Goal: Task Accomplishment & Management: Manage account settings

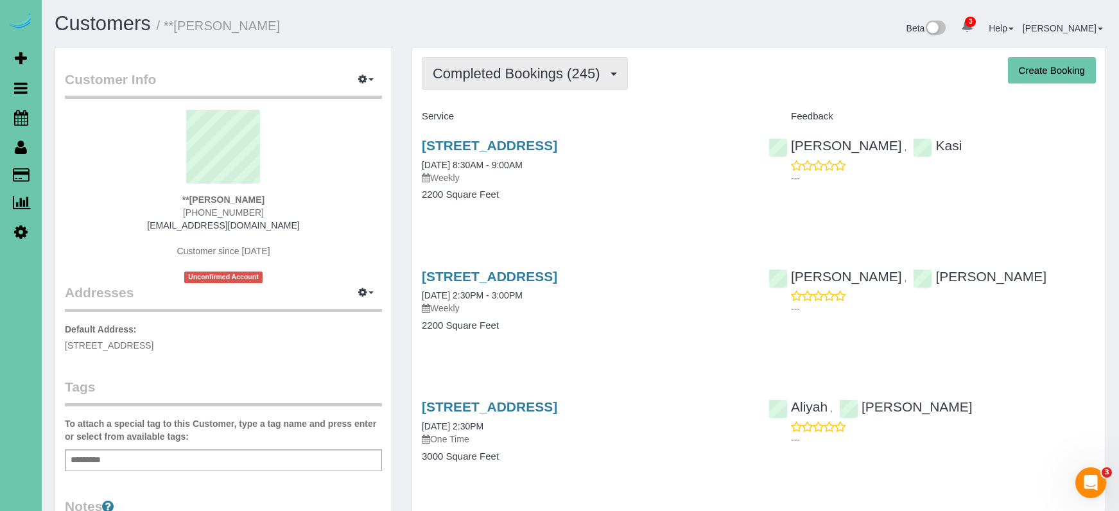
click at [492, 75] on span "Completed Bookings (245)" at bounding box center [519, 73] width 173 height 16
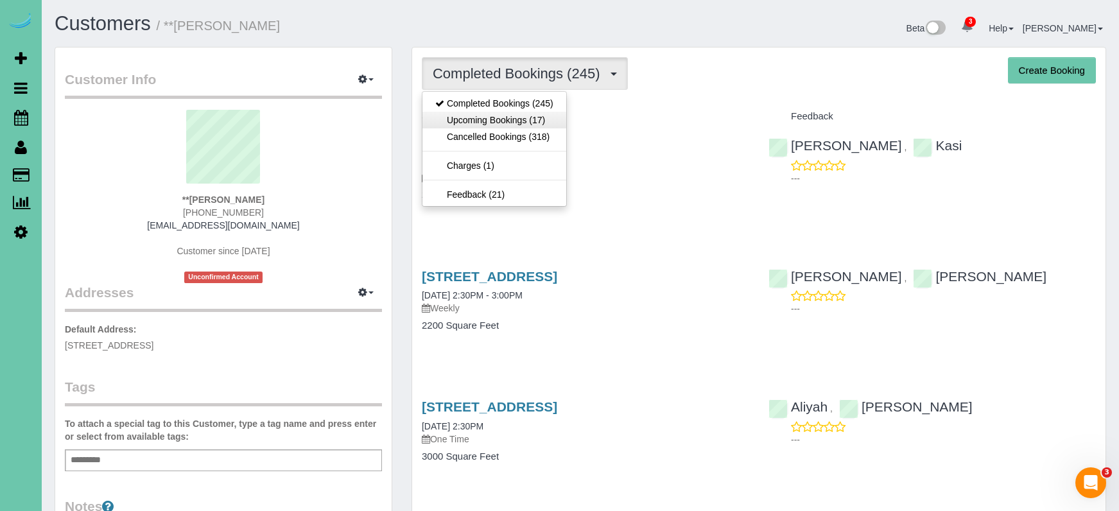
click at [490, 119] on link "Upcoming Bookings (17)" at bounding box center [494, 120] width 144 height 17
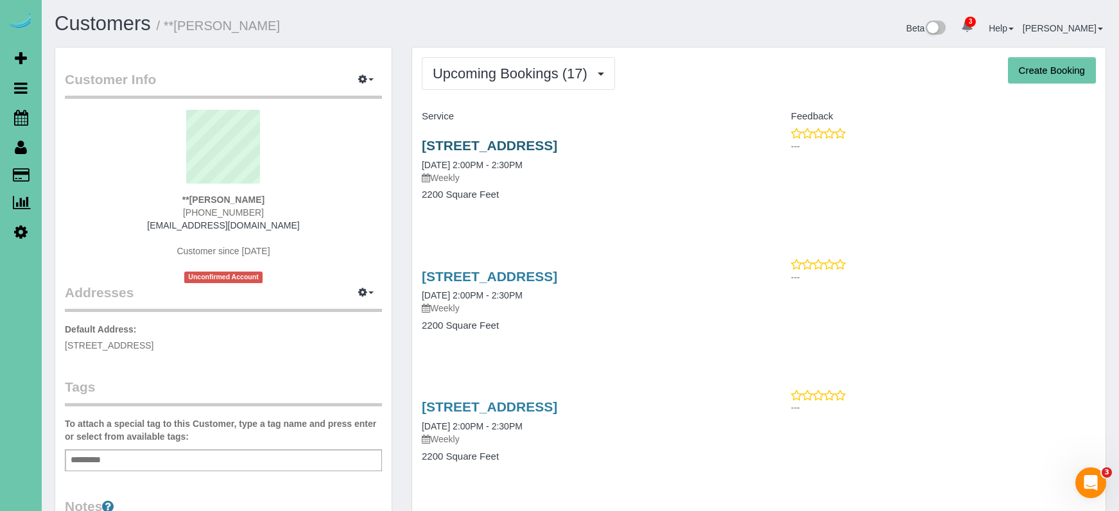
click at [508, 150] on link "1476 N 96th Ave, Omaha, NE 68114" at bounding box center [489, 145] width 135 height 15
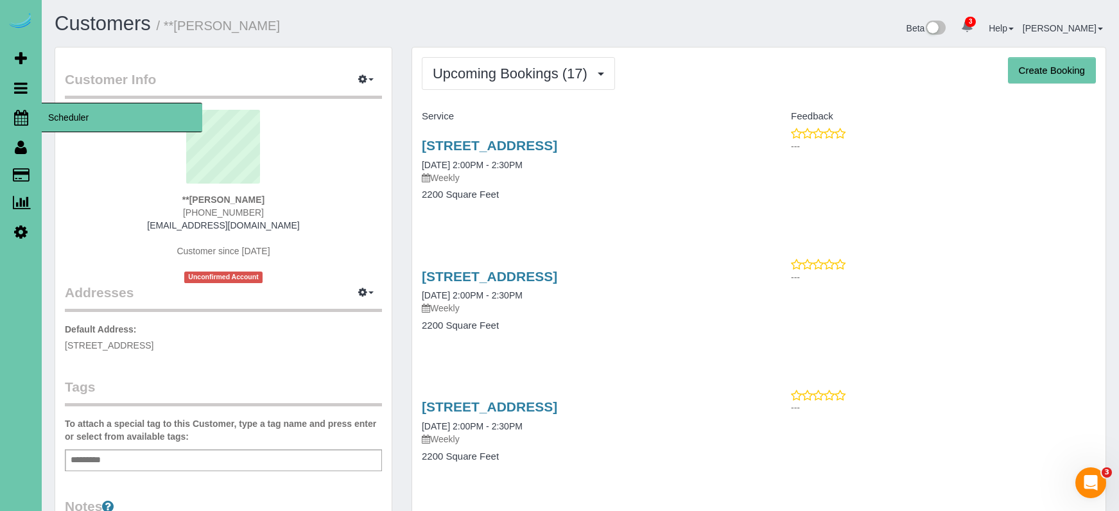
click at [15, 110] on icon at bounding box center [21, 117] width 14 height 15
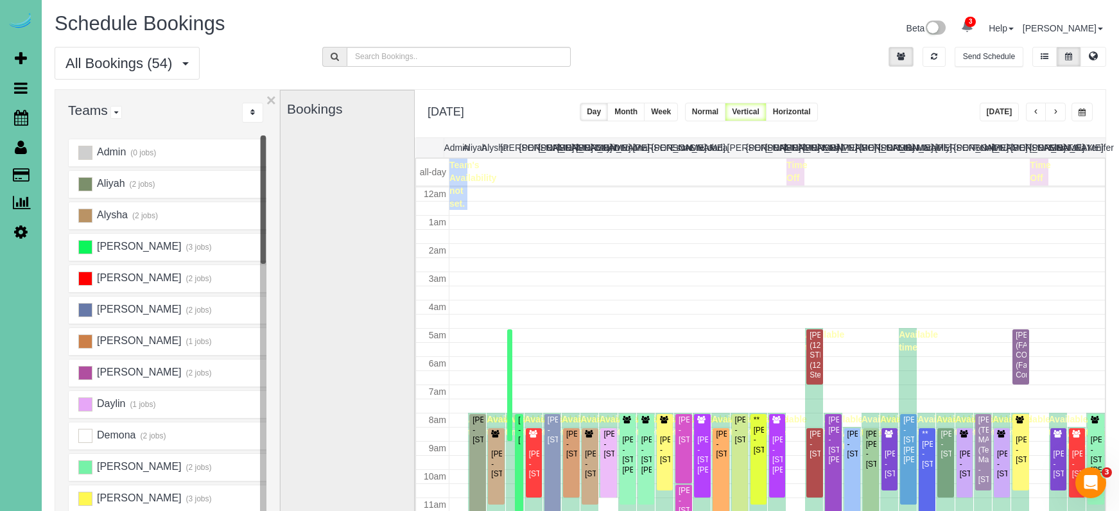
scroll to position [170, 0]
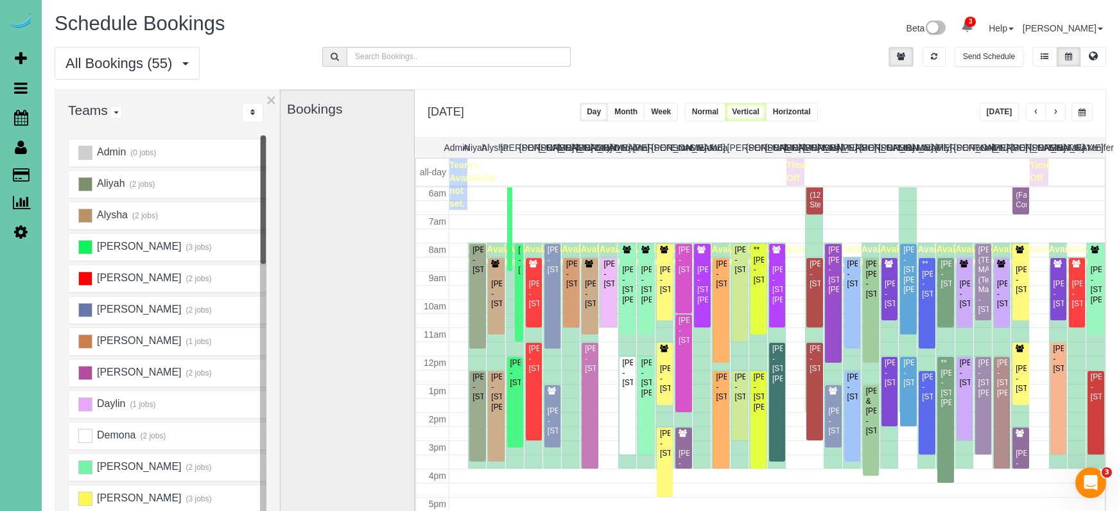
click at [1057, 110] on span "button" at bounding box center [1055, 112] width 6 height 8
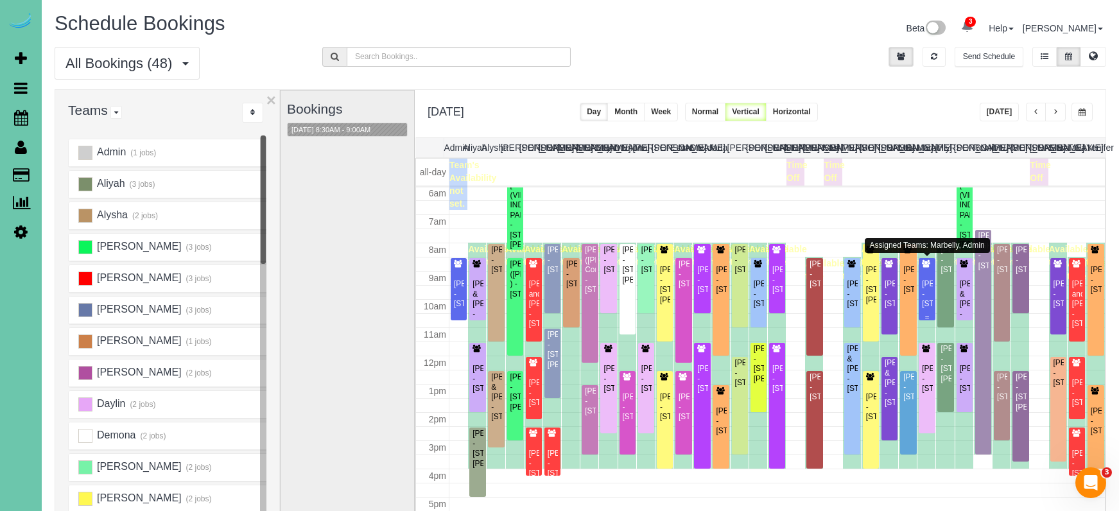
click at [928, 279] on div "[PERSON_NAME] - [STREET_ADDRESS]" at bounding box center [926, 294] width 11 height 30
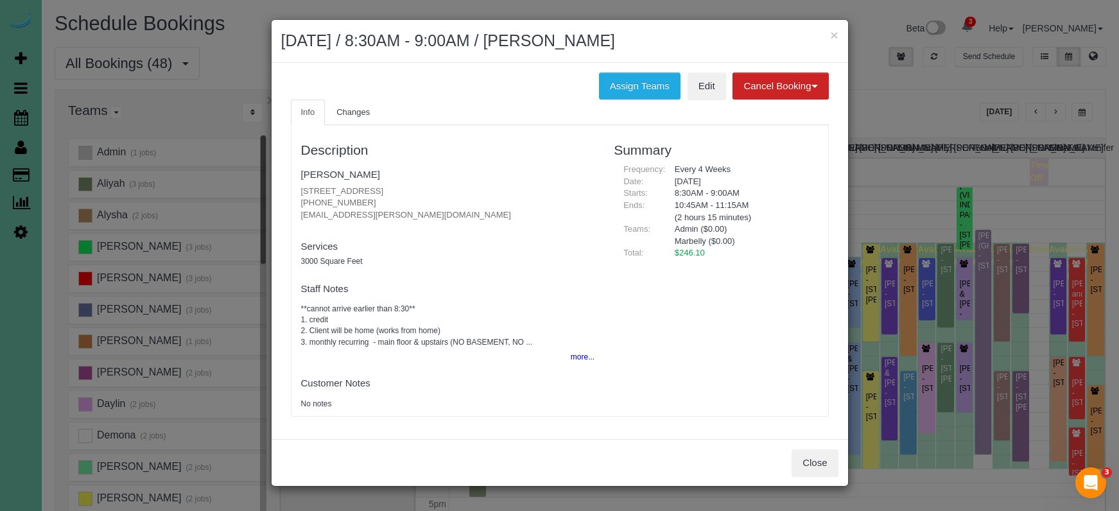
click at [580, 356] on button "more..." at bounding box center [578, 357] width 31 height 19
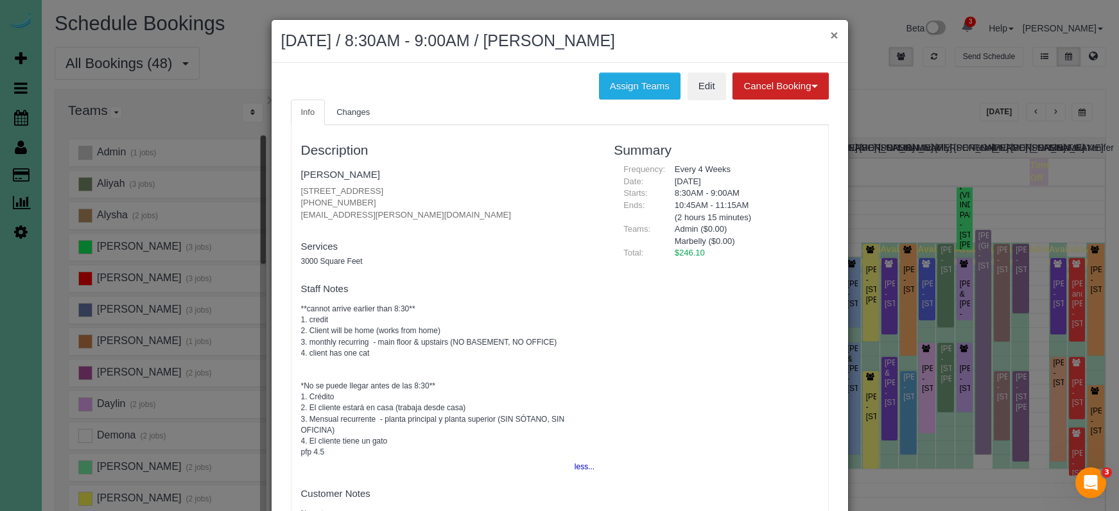
click at [832, 32] on button "×" at bounding box center [834, 34] width 8 height 13
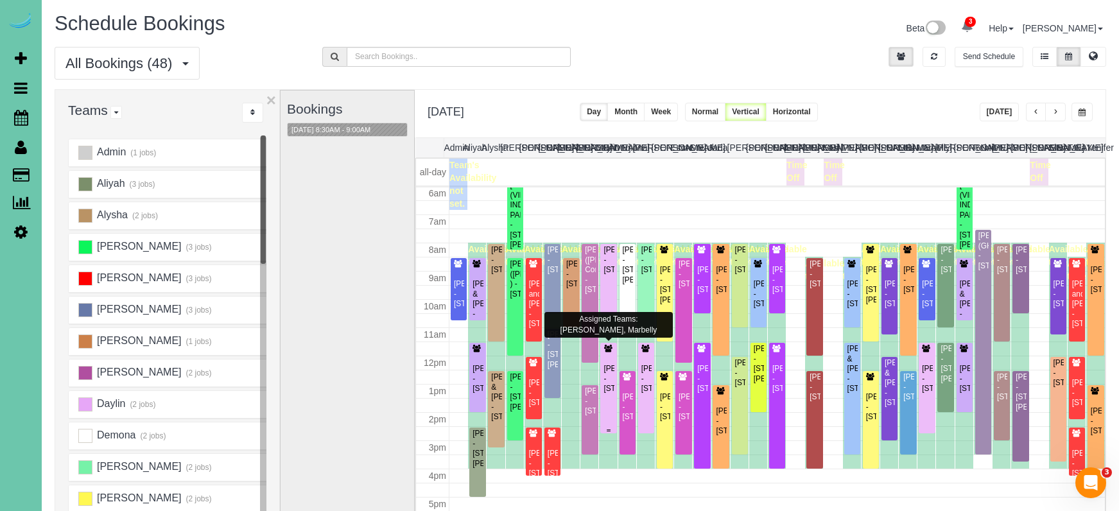
click at [610, 364] on div "Michele Magrini - 12611 S 83rd St, Papillion, NE 68046" at bounding box center [608, 379] width 11 height 30
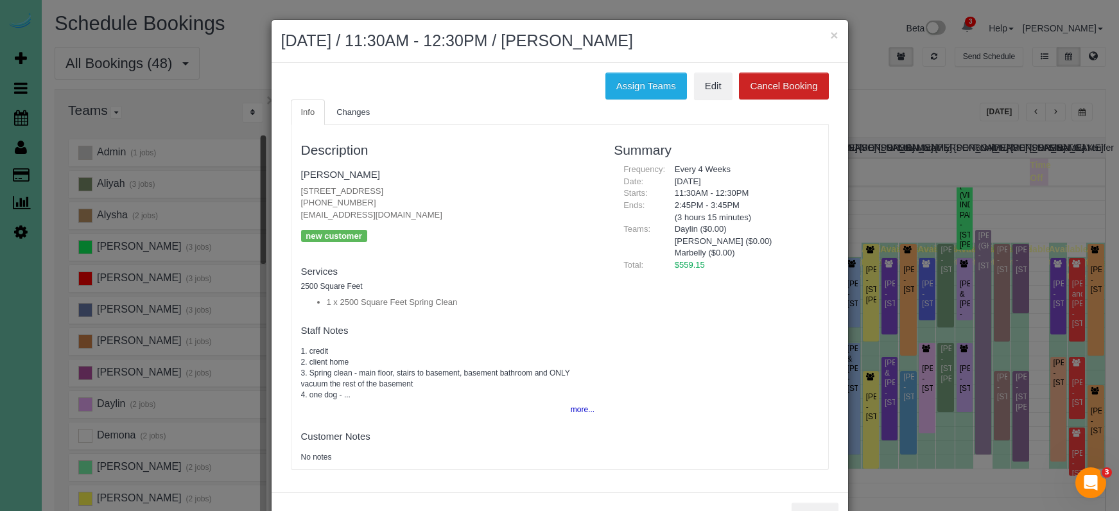
click at [572, 402] on button "more..." at bounding box center [578, 410] width 31 height 19
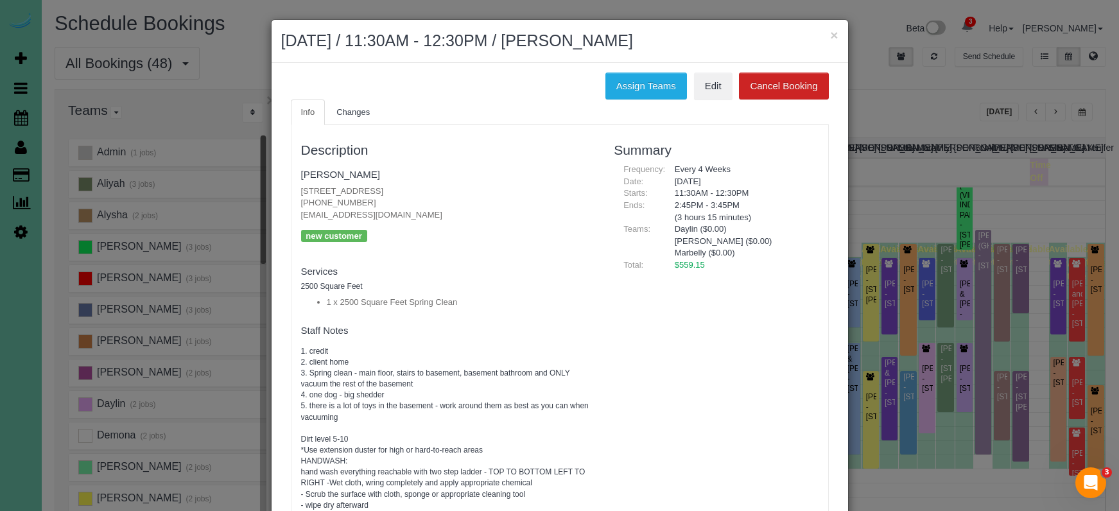
scroll to position [0, 0]
click at [835, 35] on button "×" at bounding box center [834, 34] width 8 height 13
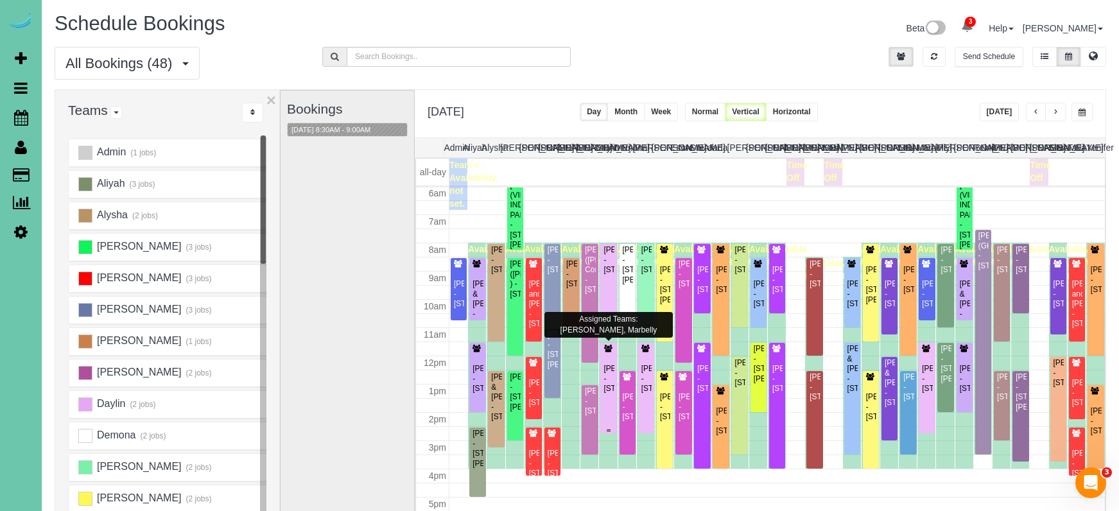
click at [612, 376] on div "Michele Magrini - 12611 S 83rd St, Papillion, NE 68046" at bounding box center [608, 379] width 11 height 30
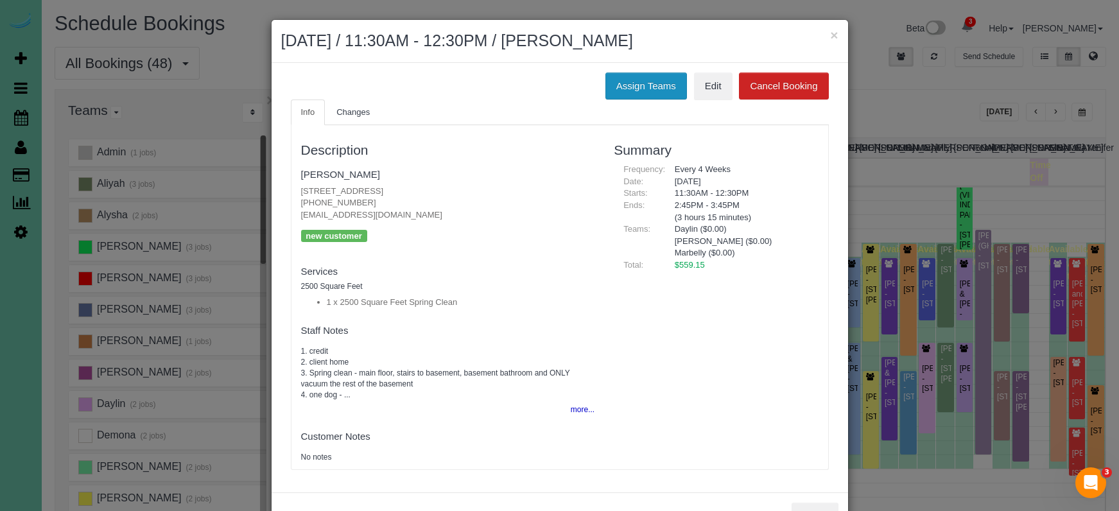
drag, startPoint x: 638, startPoint y: 85, endPoint x: 628, endPoint y: 86, distance: 10.3
click at [638, 86] on button "Assign Teams" at bounding box center [646, 86] width 82 height 27
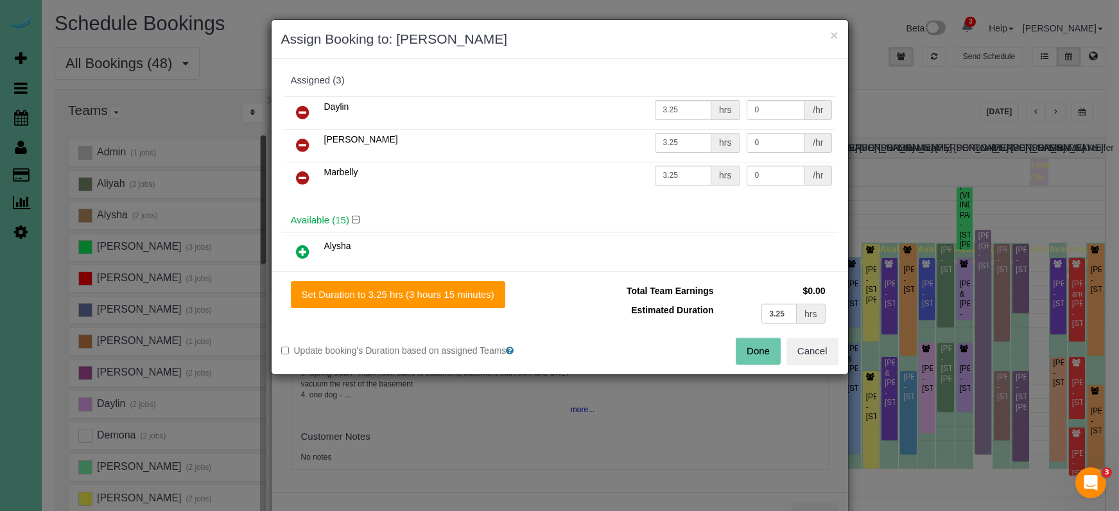
click at [299, 174] on icon at bounding box center [302, 177] width 13 height 15
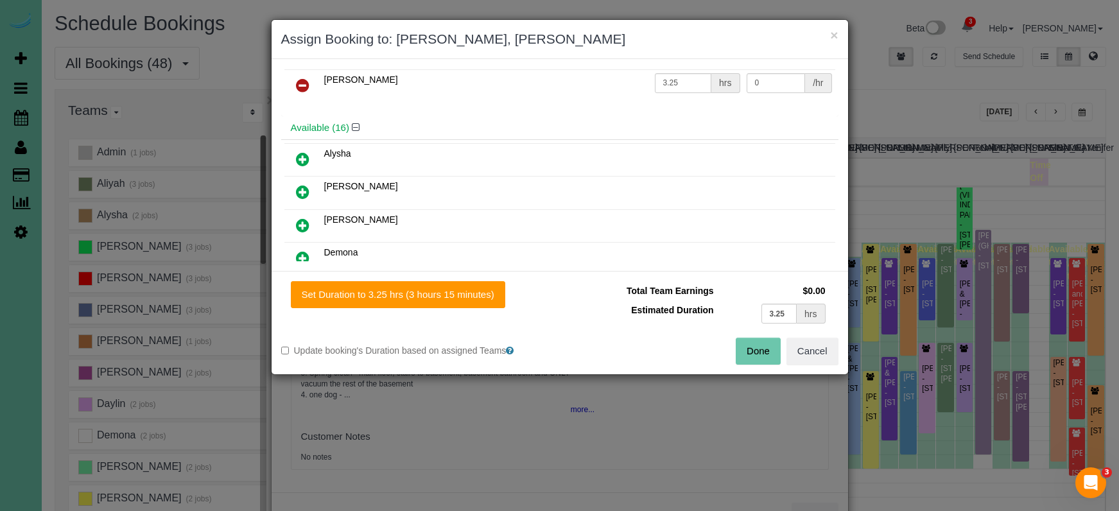
scroll to position [97, 0]
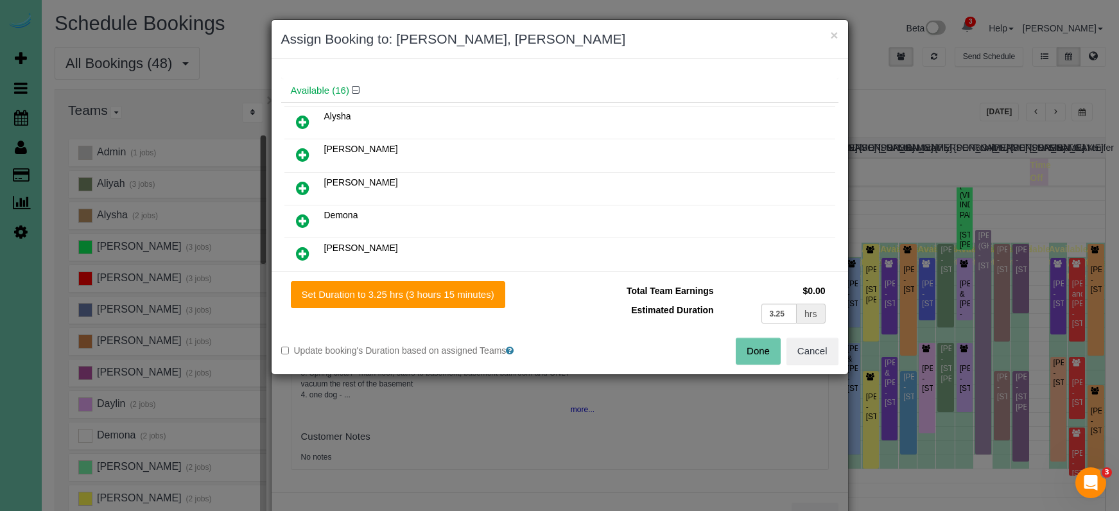
click at [300, 185] on icon at bounding box center [302, 187] width 13 height 15
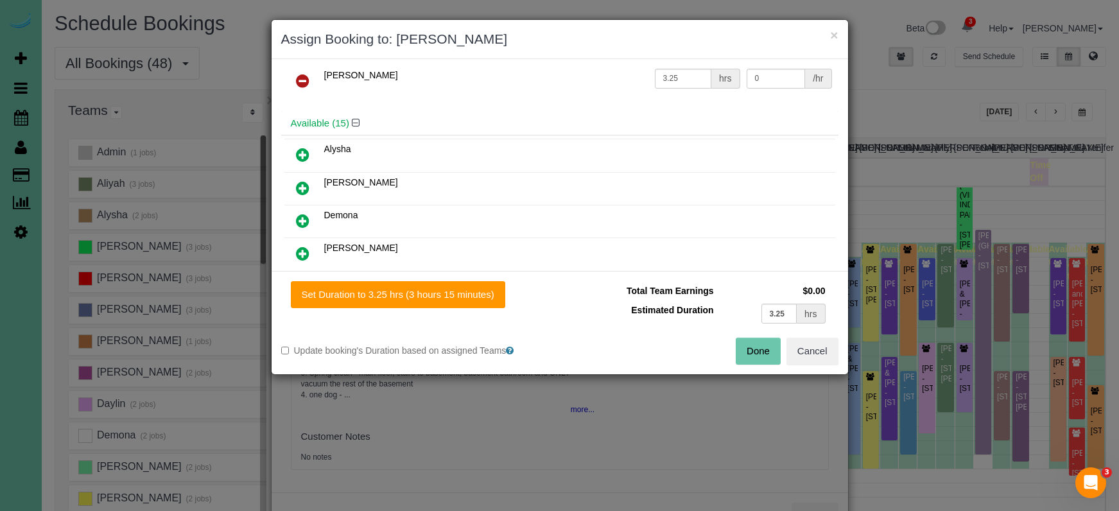
drag, startPoint x: 469, startPoint y: 290, endPoint x: 585, endPoint y: 311, distance: 118.7
click at [469, 290] on button "Set Duration to 3.25 hrs (3 hours 15 minutes)" at bounding box center [398, 294] width 214 height 27
type input "3.25"
click at [746, 351] on button "Done" at bounding box center [758, 351] width 45 height 27
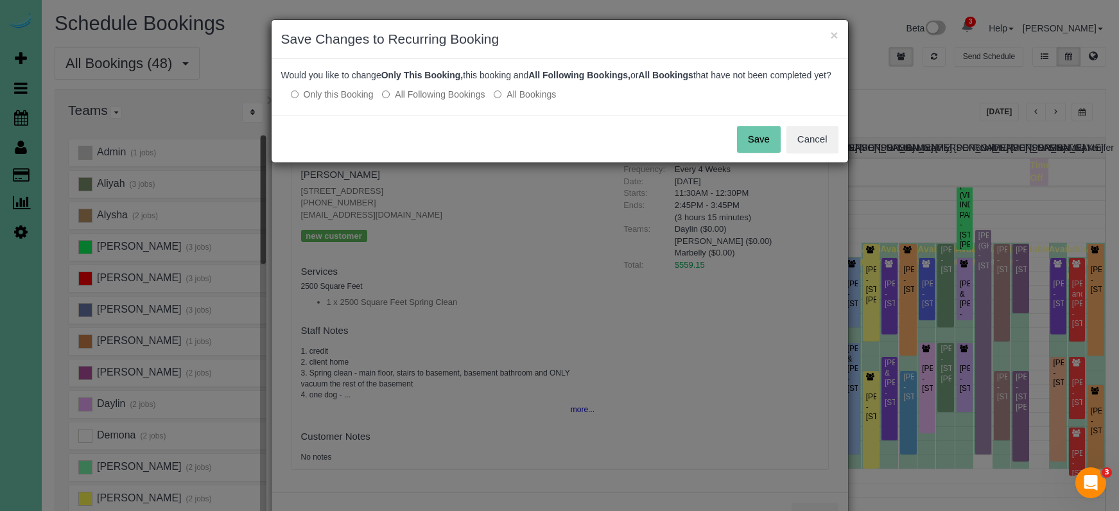
drag, startPoint x: 763, startPoint y: 154, endPoint x: 784, endPoint y: 83, distance: 73.7
click at [763, 152] on button "Save" at bounding box center [759, 139] width 44 height 27
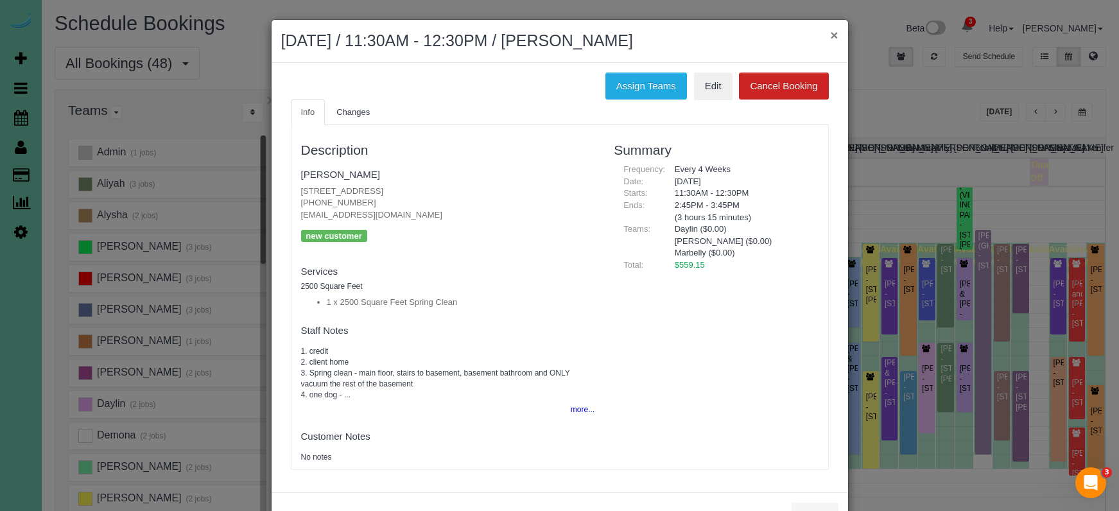
click at [831, 33] on button "×" at bounding box center [834, 34] width 8 height 13
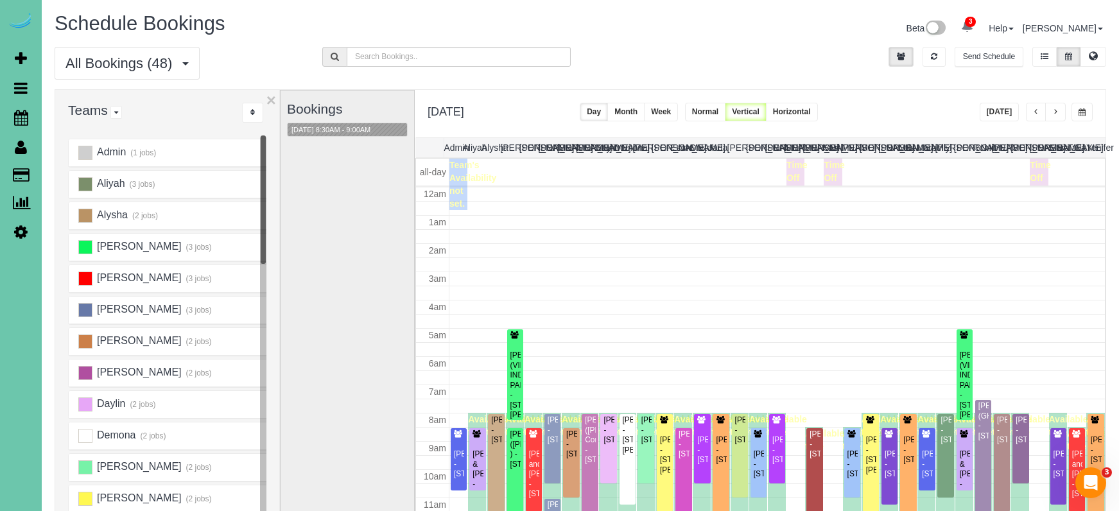
scroll to position [170, 0]
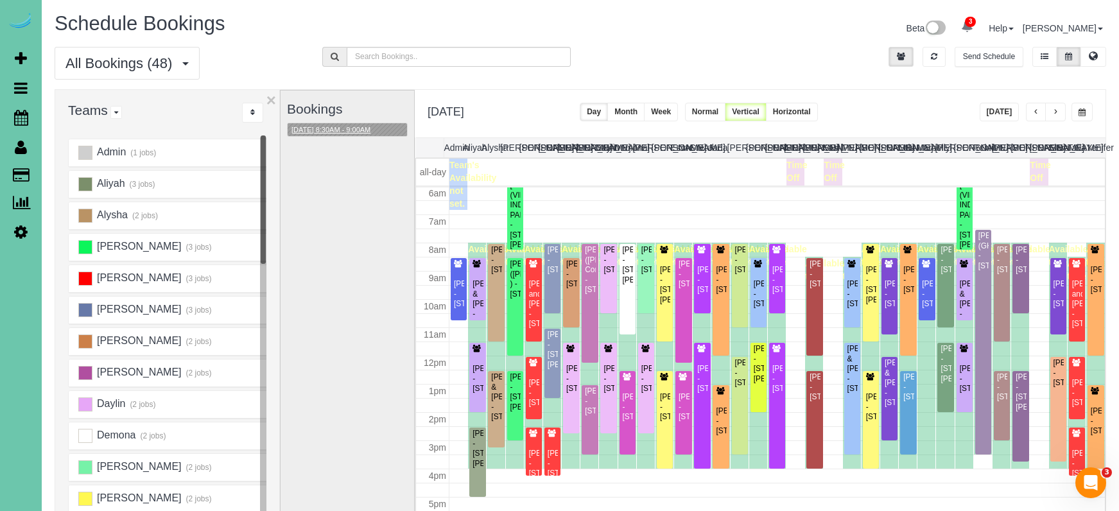
click at [353, 128] on button "09/09/2025 8:30AM - 9:00AM" at bounding box center [331, 129] width 87 height 13
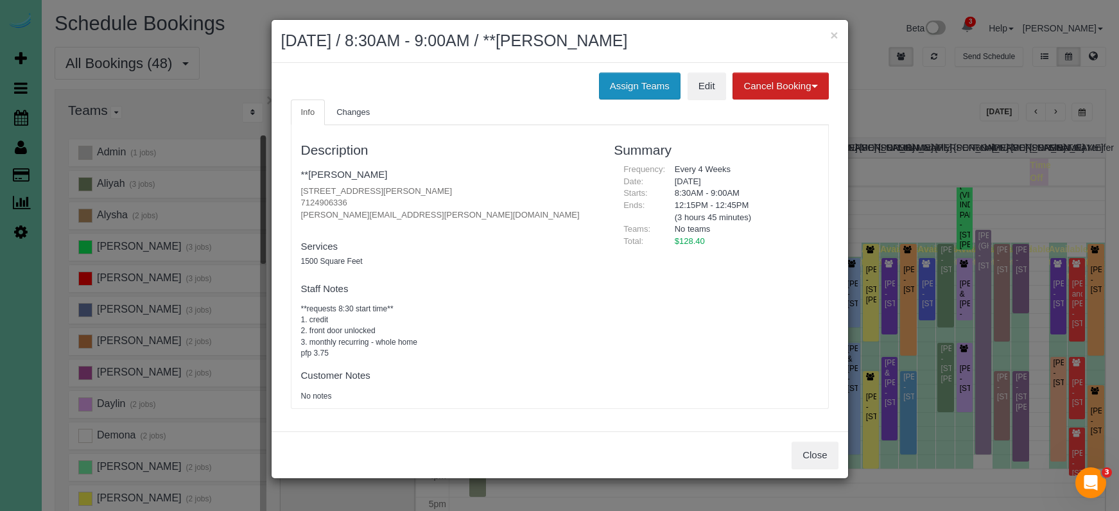
click at [646, 89] on button "Assign Teams" at bounding box center [640, 86] width 82 height 27
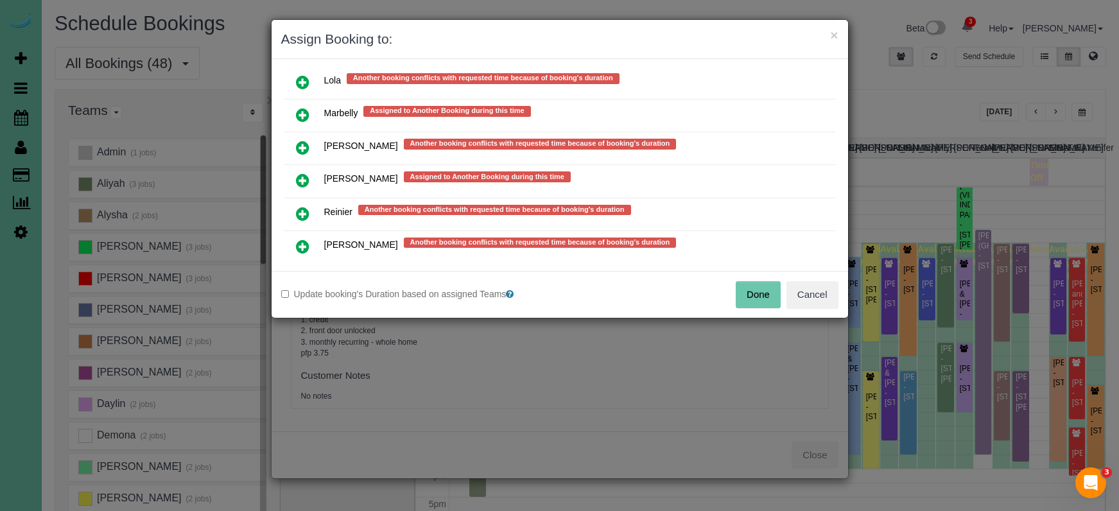
scroll to position [986, 0]
click at [306, 102] on link at bounding box center [303, 115] width 30 height 26
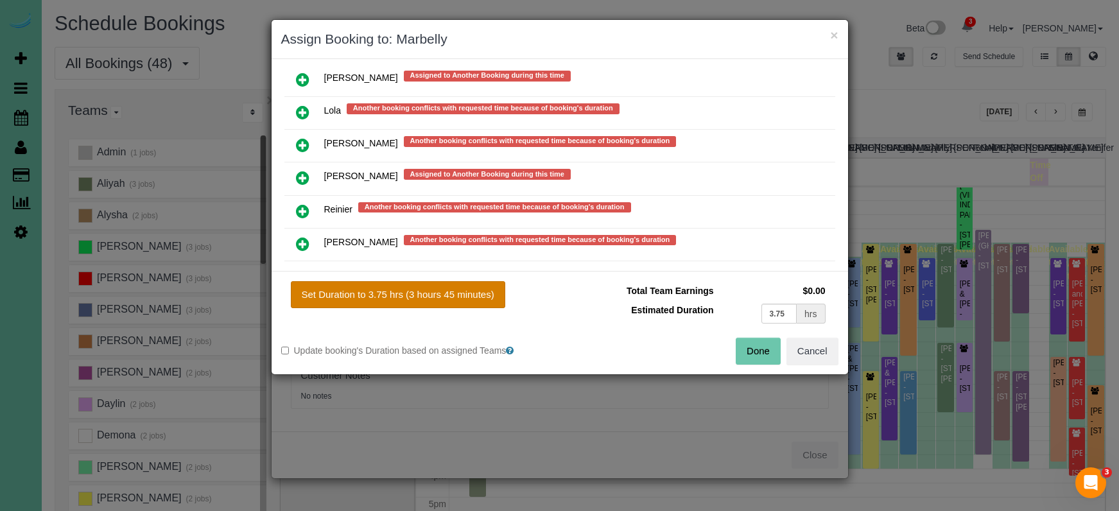
drag, startPoint x: 448, startPoint y: 291, endPoint x: 501, endPoint y: 301, distance: 53.5
click at [448, 291] on button "Set Duration to 3.75 hrs (3 hours 45 minutes)" at bounding box center [398, 294] width 214 height 27
type input "3.75"
drag, startPoint x: 776, startPoint y: 356, endPoint x: 765, endPoint y: 348, distance: 14.3
click at [776, 356] on button "Done" at bounding box center [758, 351] width 45 height 27
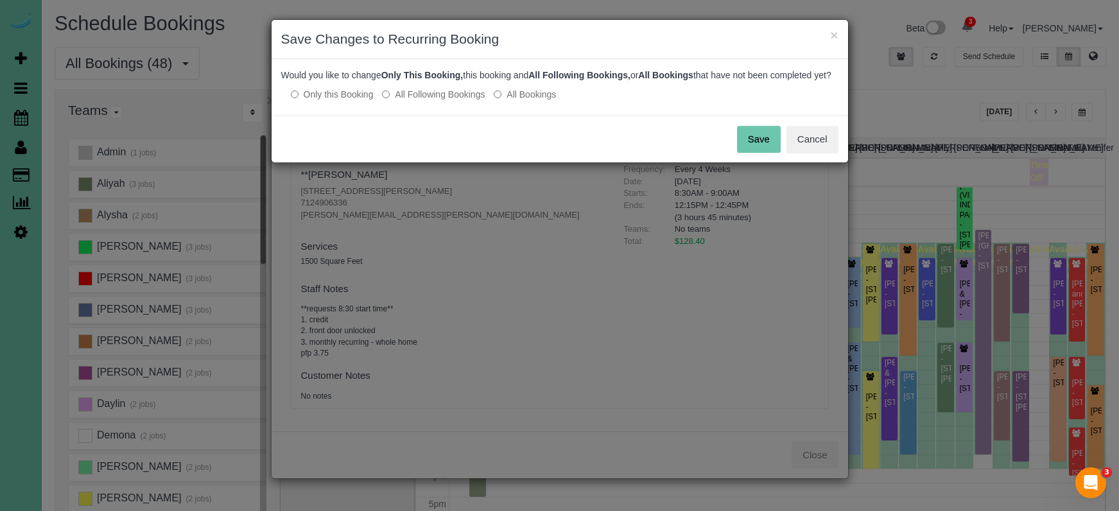
drag, startPoint x: 759, startPoint y: 159, endPoint x: 751, endPoint y: 156, distance: 8.3
click at [759, 153] on button "Save" at bounding box center [759, 139] width 44 height 27
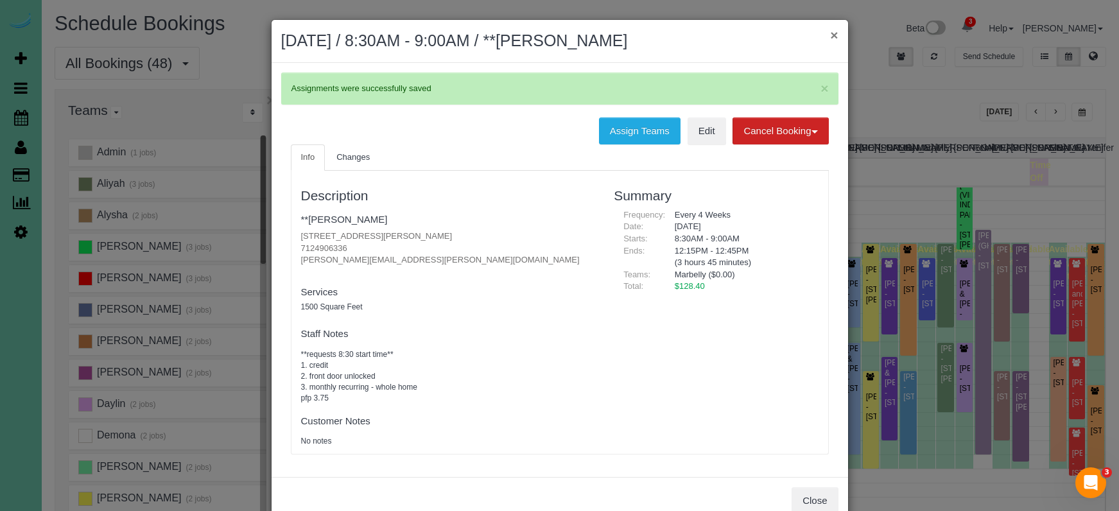
click at [833, 33] on button "×" at bounding box center [834, 34] width 8 height 13
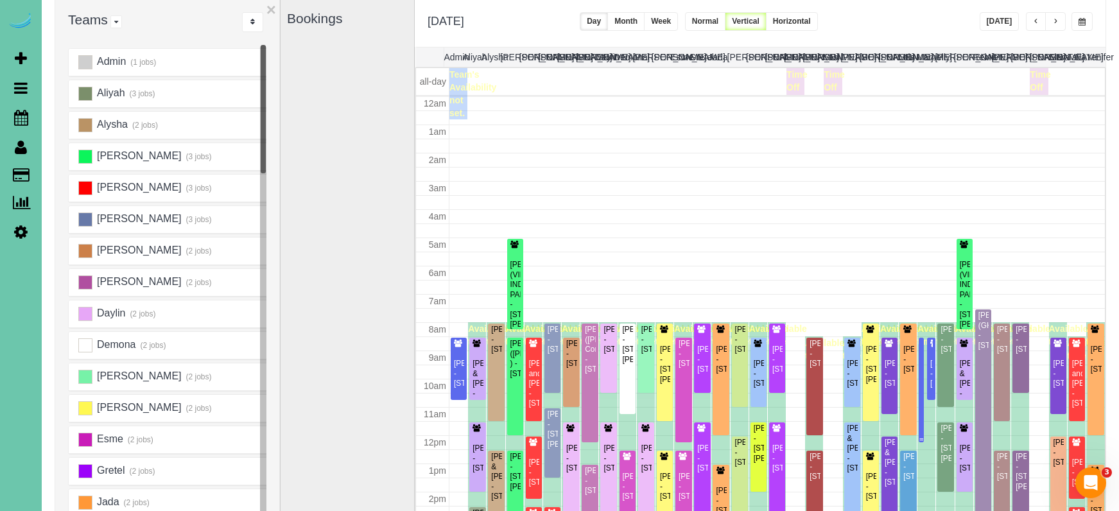
scroll to position [170, 0]
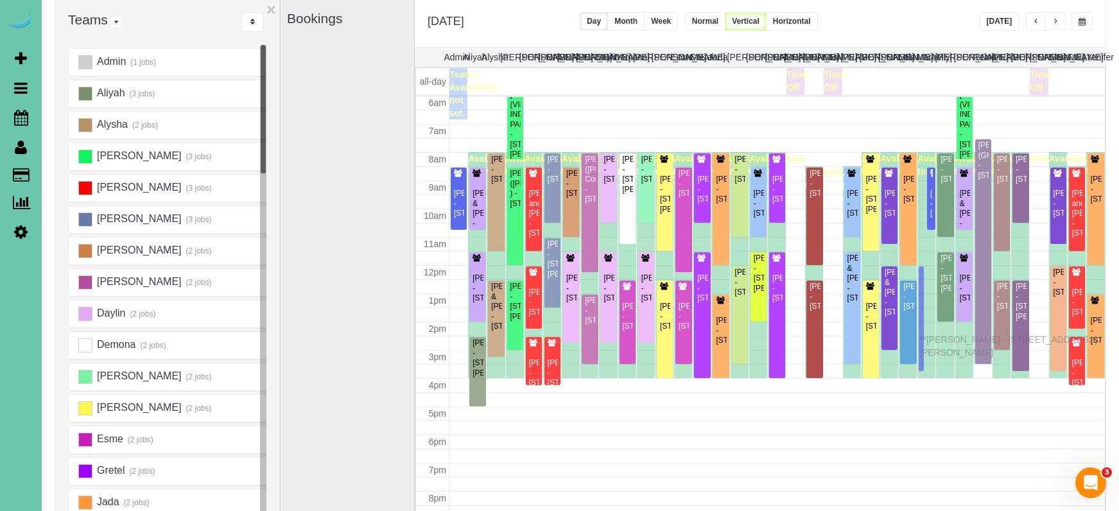
drag, startPoint x: 921, startPoint y: 244, endPoint x: 922, endPoint y: 338, distance: 93.7
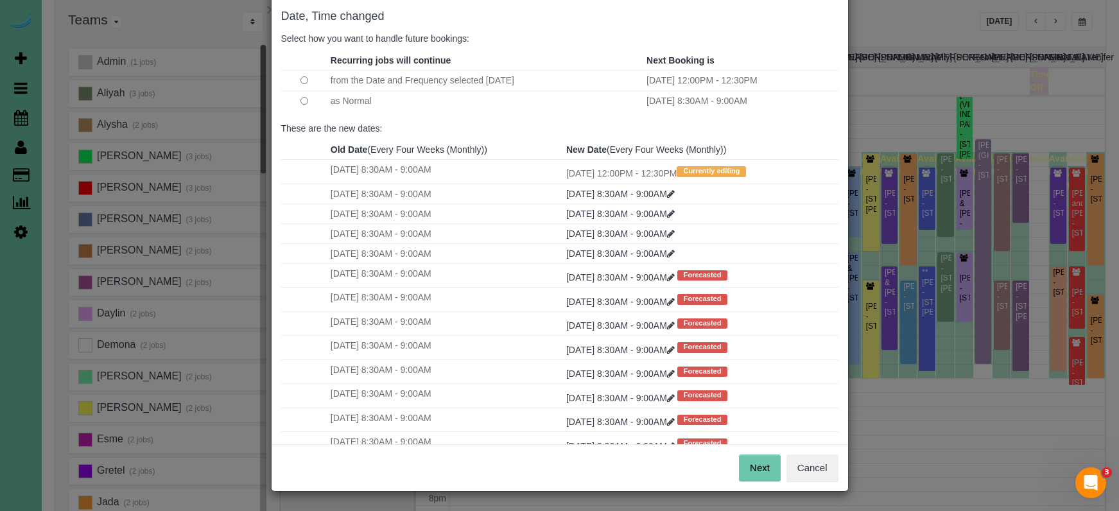
scroll to position [64, 0]
click at [756, 456] on button "Next" at bounding box center [760, 468] width 42 height 27
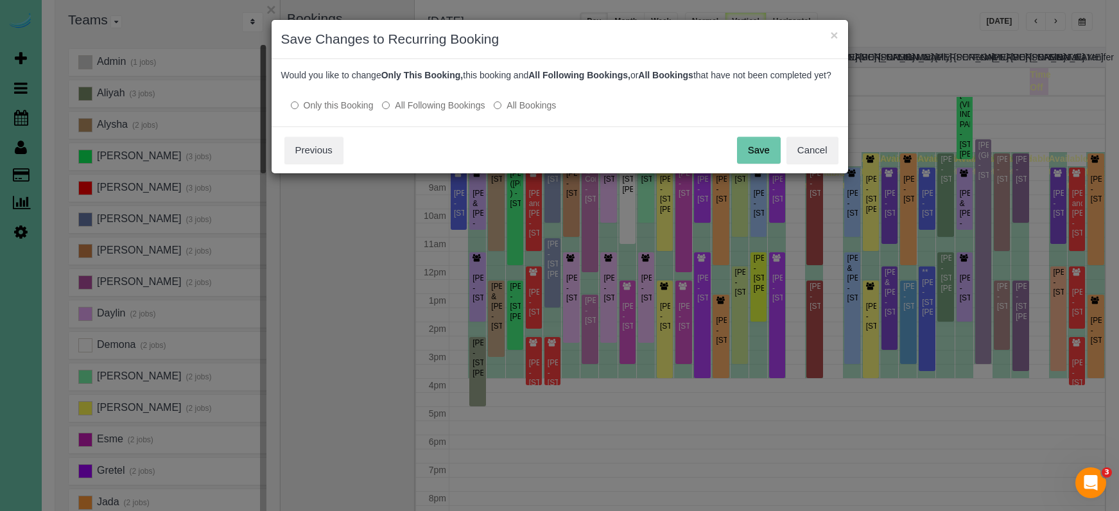
click at [759, 154] on button "Save" at bounding box center [759, 150] width 44 height 27
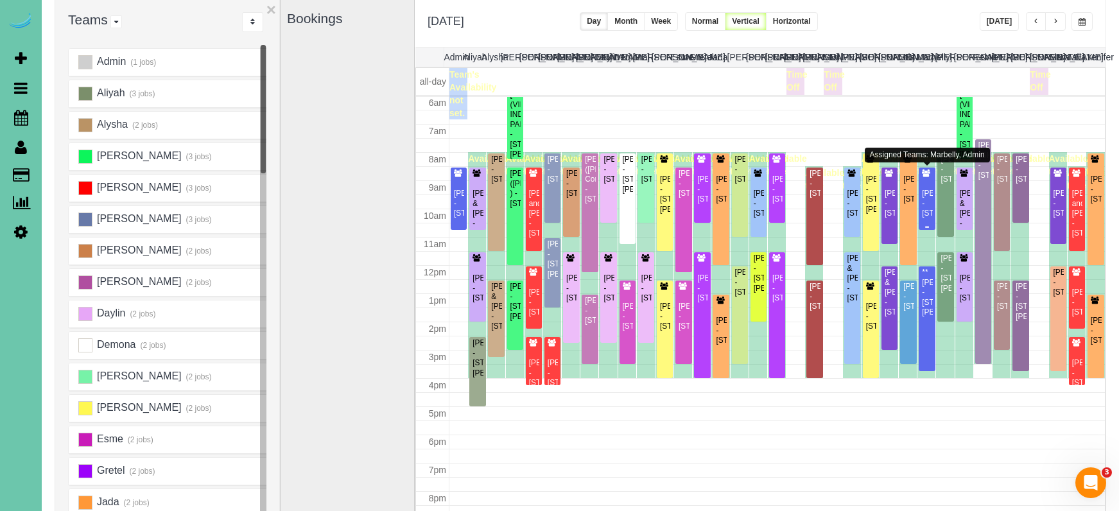
click at [931, 197] on div "Allisen Boone - 16101 W Street, Omaha, NE 68135" at bounding box center [926, 204] width 11 height 30
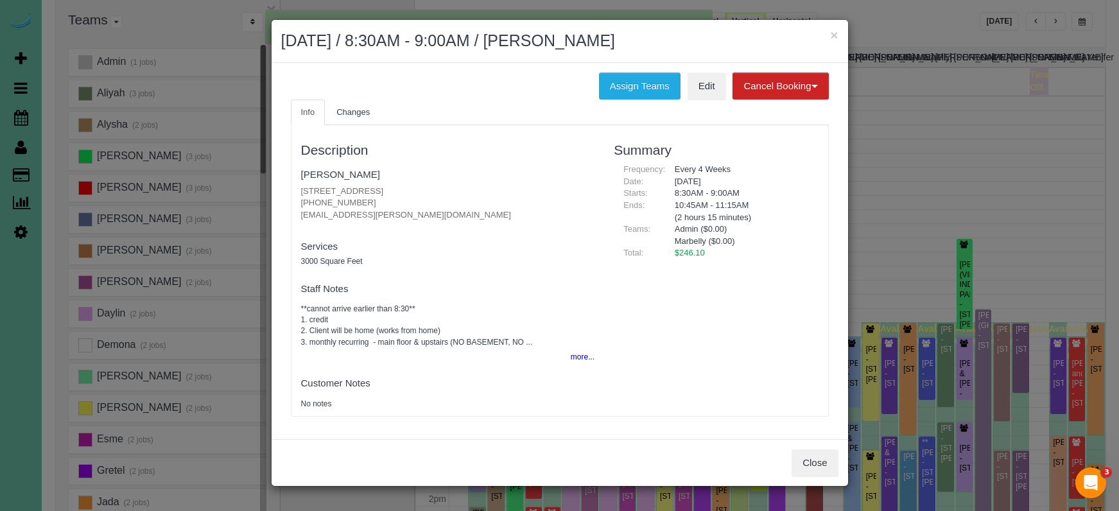
scroll to position [170, 0]
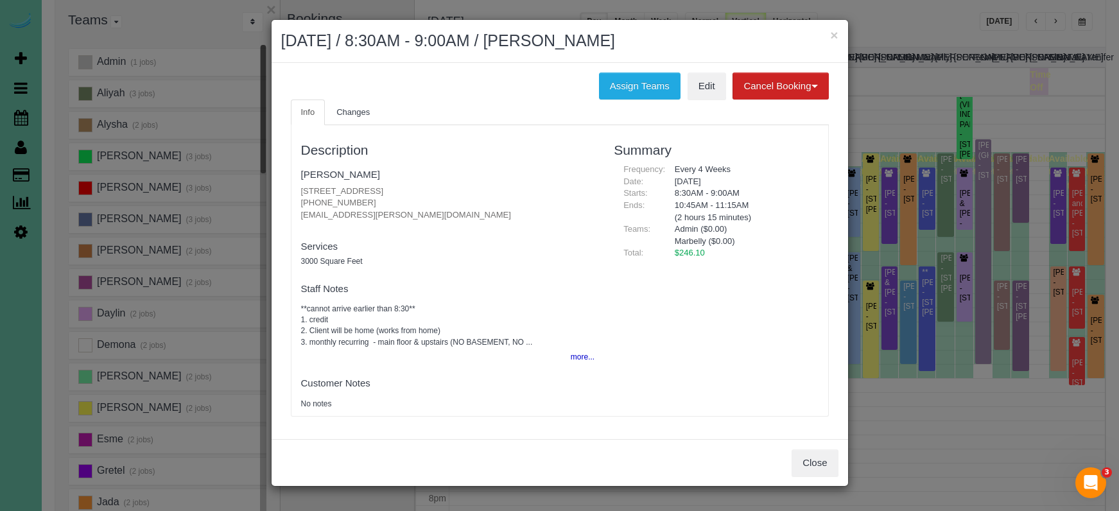
drag, startPoint x: 451, startPoint y: 195, endPoint x: 299, endPoint y: 189, distance: 152.3
click at [295, 189] on div "Description Allisen Boone 16101 W Street, Omaha, NE 68135 (402) 871-7660 allise…" at bounding box center [447, 271] width 313 height 278
drag, startPoint x: 446, startPoint y: 214, endPoint x: 438, endPoint y: 202, distance: 15.0
click at [446, 214] on p "16101 W Street, Omaha, NE 68135 (402) 871-7660 allisen.boone@yahoo.com" at bounding box center [448, 204] width 294 height 36
drag, startPoint x: 435, startPoint y: 188, endPoint x: 296, endPoint y: 182, distance: 139.4
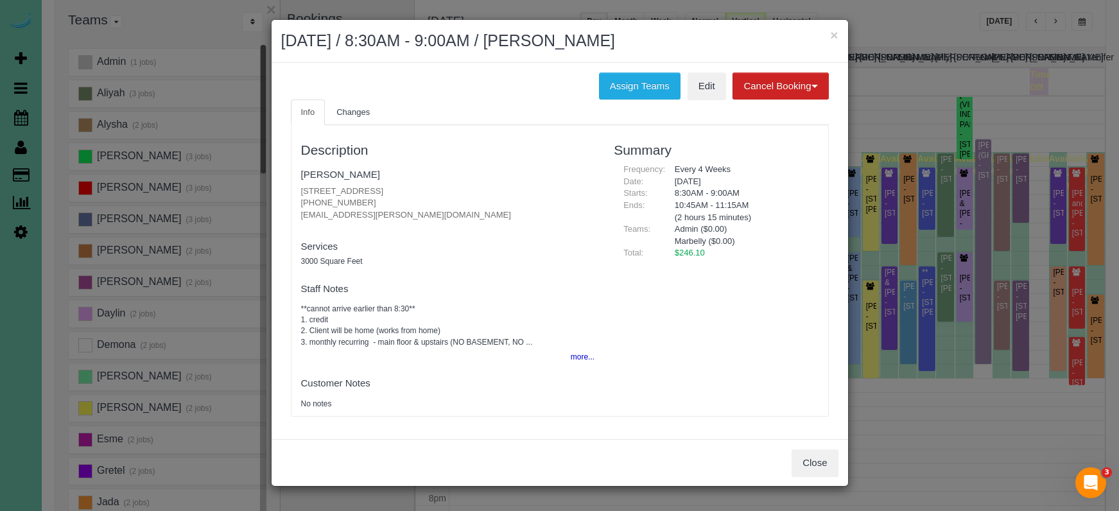
click at [296, 182] on div "Description Allisen Boone 16101 W Street, Omaha, NE 68135 (402) 871-7660 allise…" at bounding box center [447, 271] width 313 height 278
copy p "16101 W Street, Omaha, NE 68135"
click at [327, 169] on link "Allisen Boone" at bounding box center [340, 174] width 79 height 11
click at [748, 44] on h2 "September 09, 2025 / 8:30AM - 9:00AM / Allisen Boone" at bounding box center [559, 41] width 557 height 23
click at [835, 36] on button "×" at bounding box center [834, 34] width 8 height 13
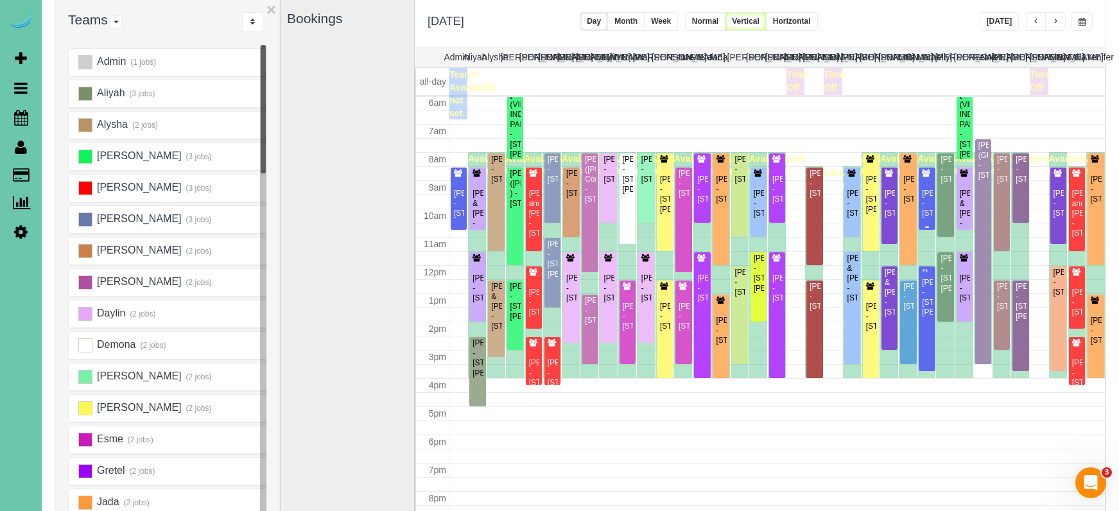
click at [931, 195] on div "Allisen Boone - 16101 W Street, Omaha, NE 68135" at bounding box center [926, 204] width 11 height 30
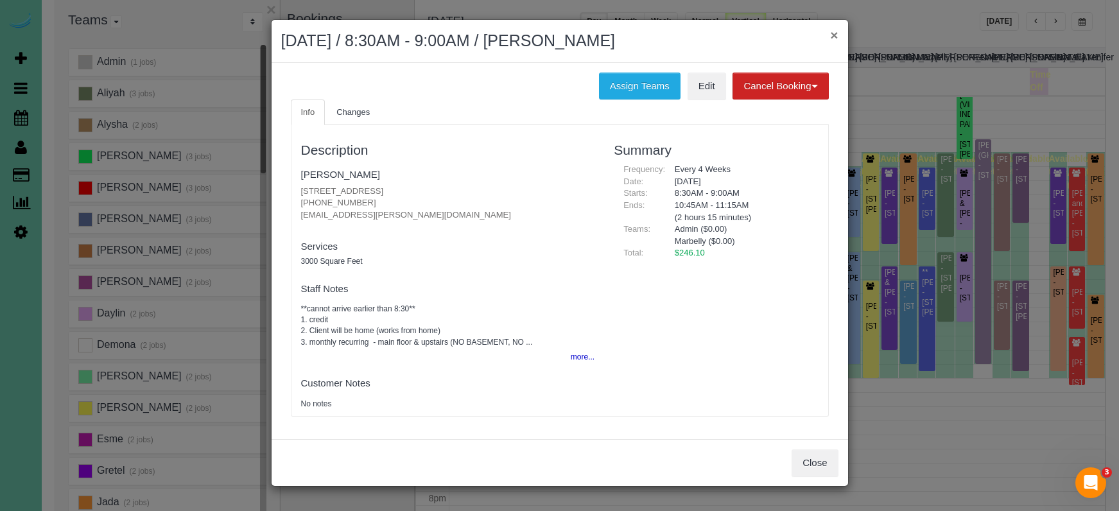
click at [837, 33] on button "×" at bounding box center [834, 34] width 8 height 13
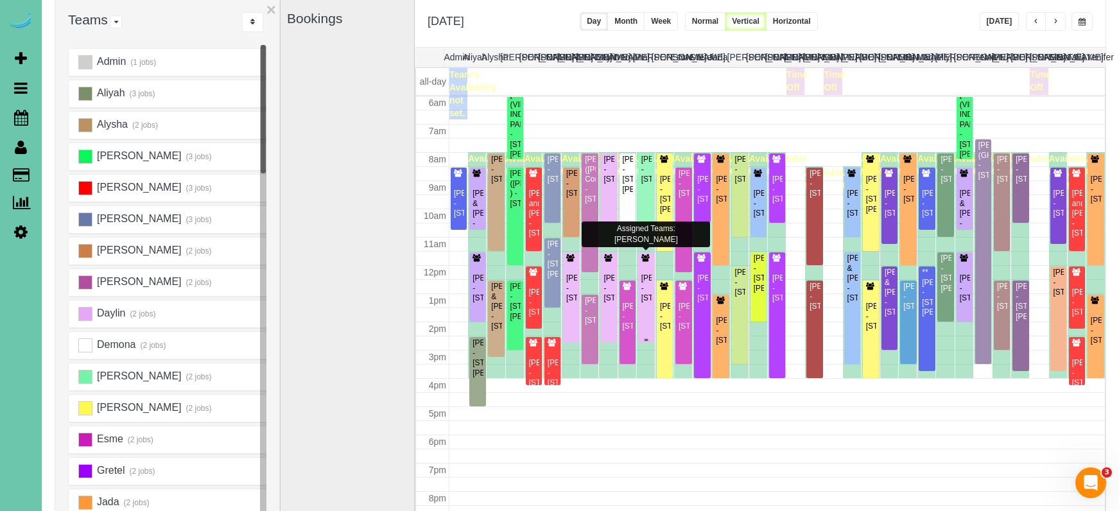
click at [644, 289] on div "Michele Magrini - 12611 S 83rd St, Papillion, NE 68046" at bounding box center [646, 288] width 11 height 30
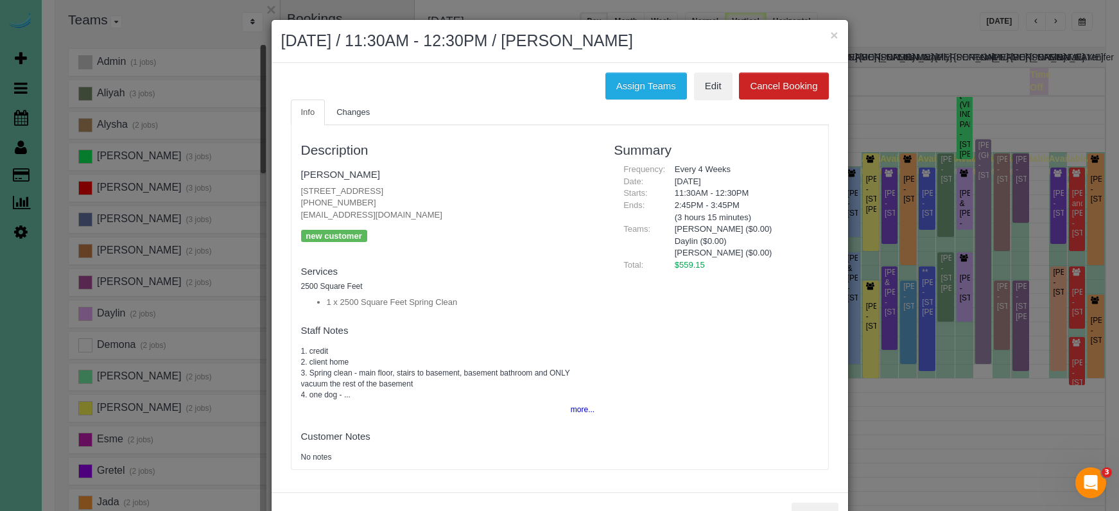
click at [569, 408] on button "more..." at bounding box center [578, 410] width 31 height 19
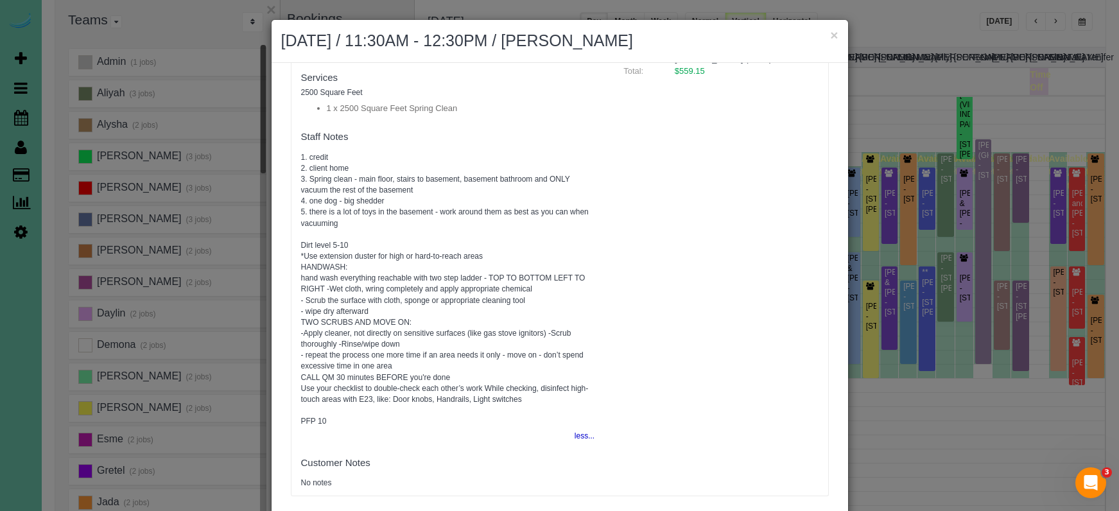
scroll to position [0, 0]
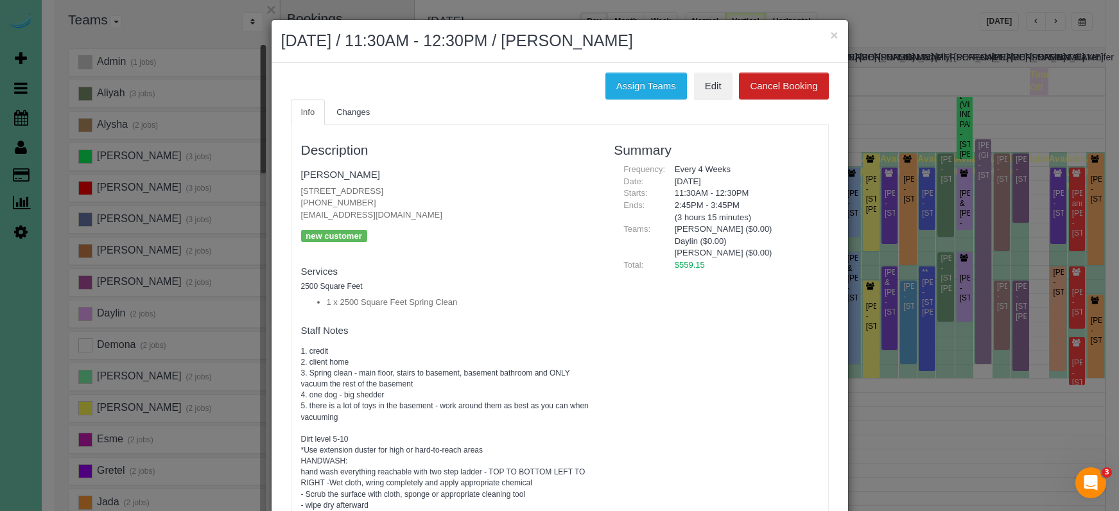
drag, startPoint x: 460, startPoint y: 297, endPoint x: 329, endPoint y: 299, distance: 131.0
click at [329, 299] on li "1 x 2500 Square Feet Spring Clean" at bounding box center [461, 303] width 268 height 12
click at [621, 286] on div "Description Michele Magrini 12611 S 83rd St, Papillion, NE 68046 (719) 360-6497…" at bounding box center [559, 407] width 537 height 551
click at [833, 34] on button "×" at bounding box center [834, 34] width 8 height 13
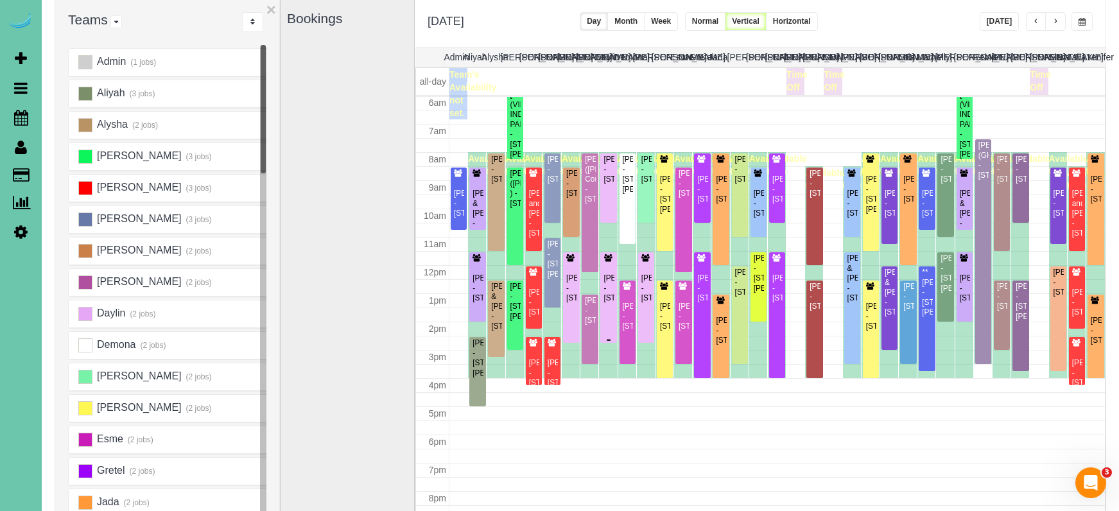
click at [600, 278] on div at bounding box center [608, 297] width 16 height 91
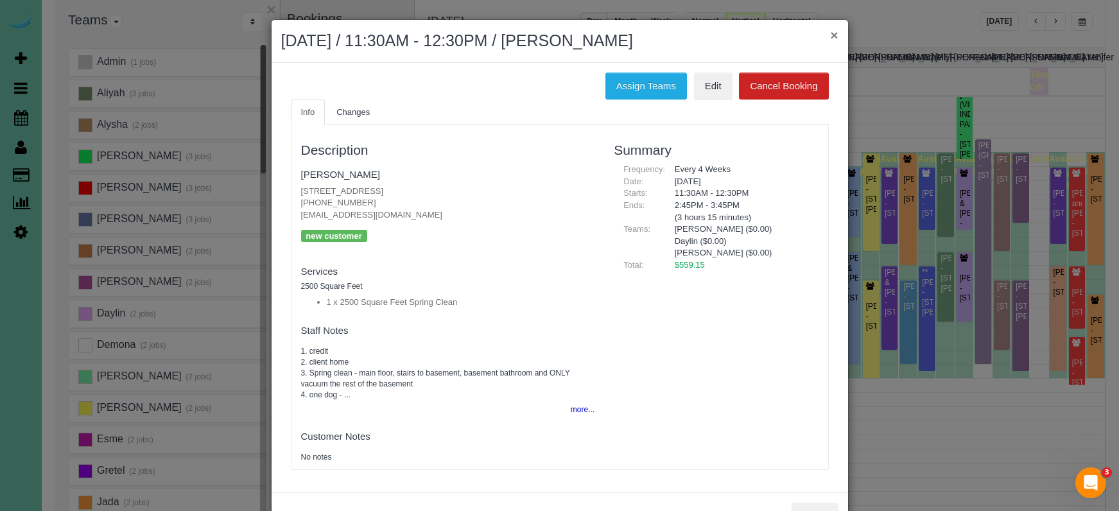
click at [836, 33] on button "×" at bounding box center [834, 34] width 8 height 13
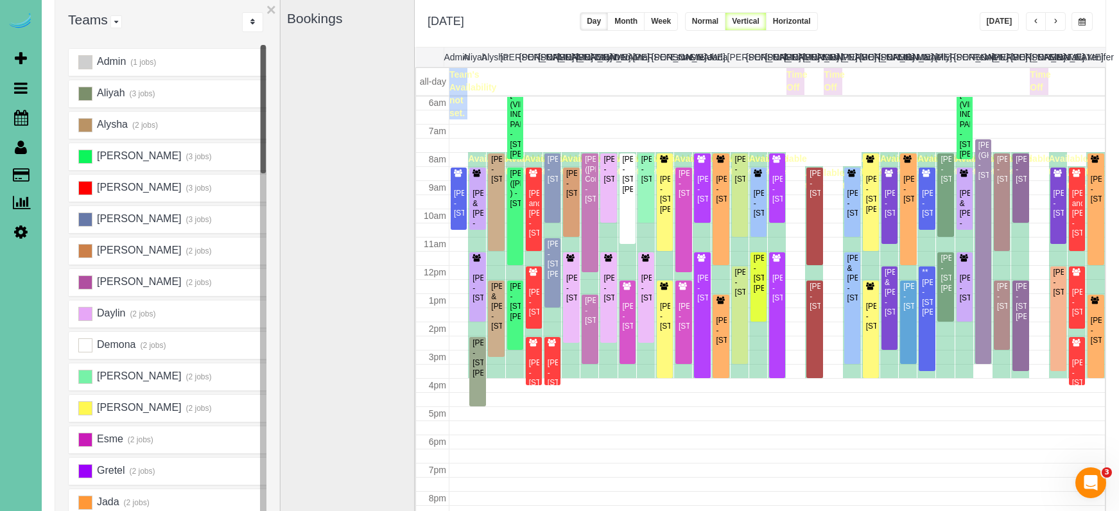
click at [1087, 16] on button "button" at bounding box center [1081, 21] width 21 height 19
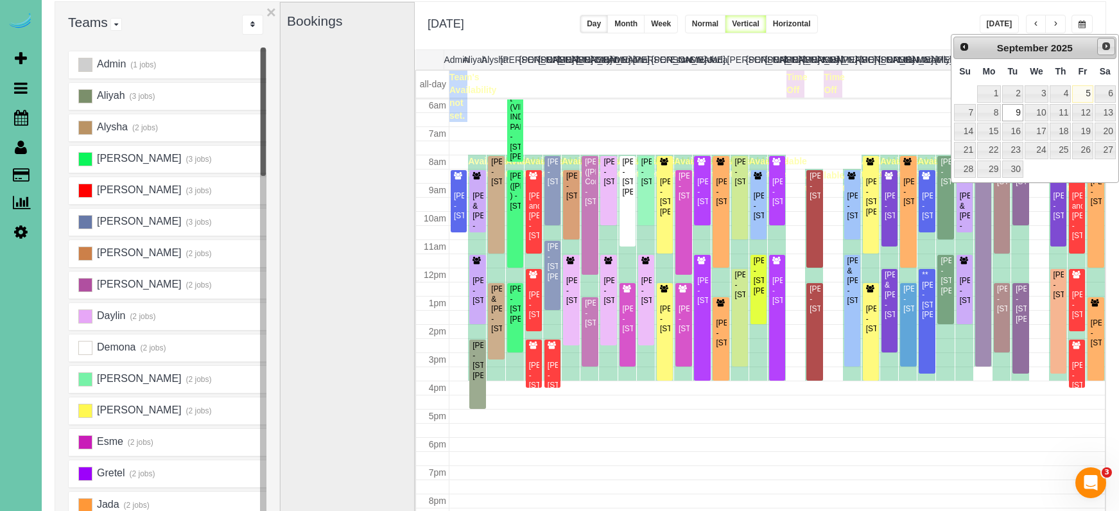
click at [1104, 51] on span "Next" at bounding box center [1106, 46] width 10 height 10
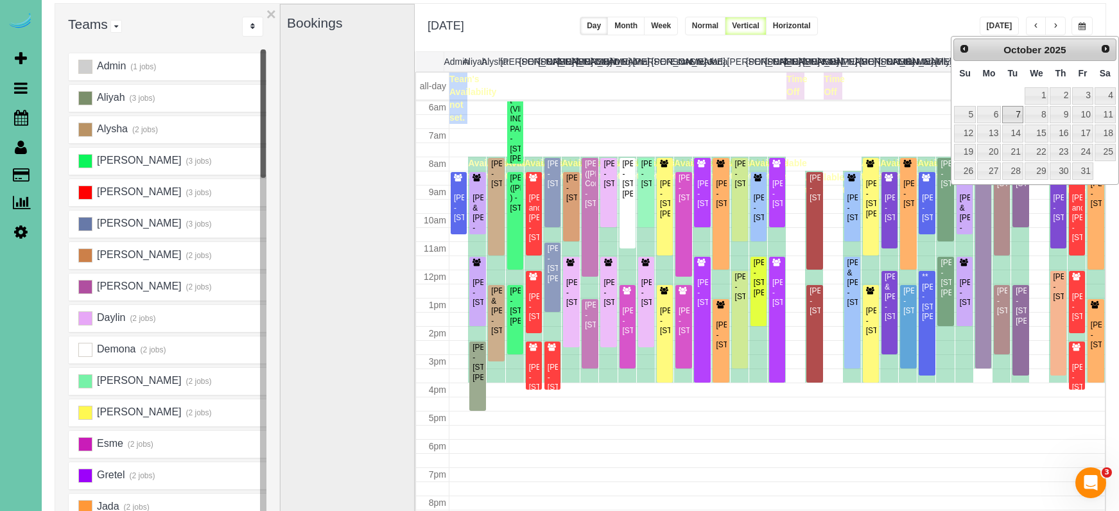
click at [1013, 113] on link "7" at bounding box center [1012, 114] width 21 height 17
type input "**********"
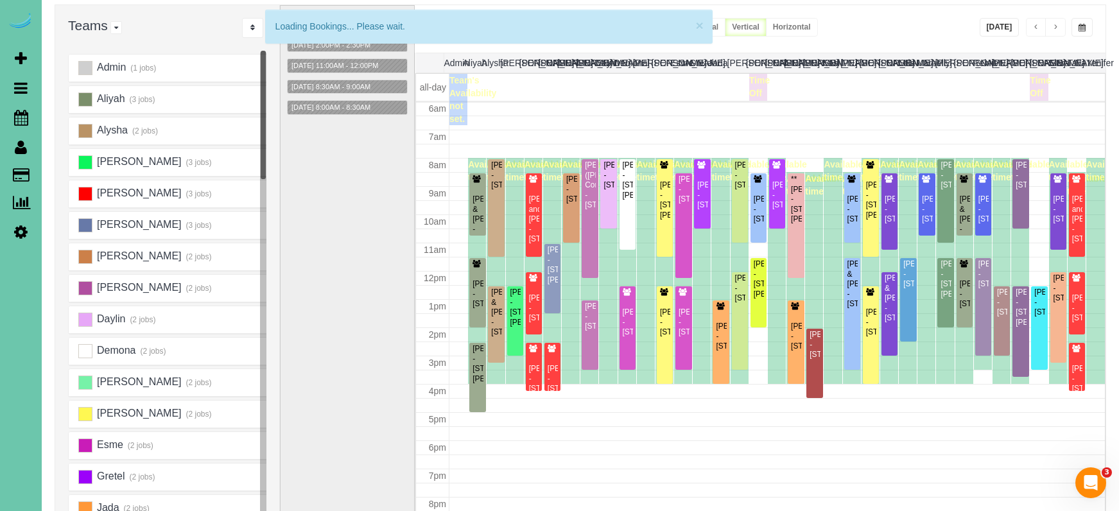
scroll to position [170, 0]
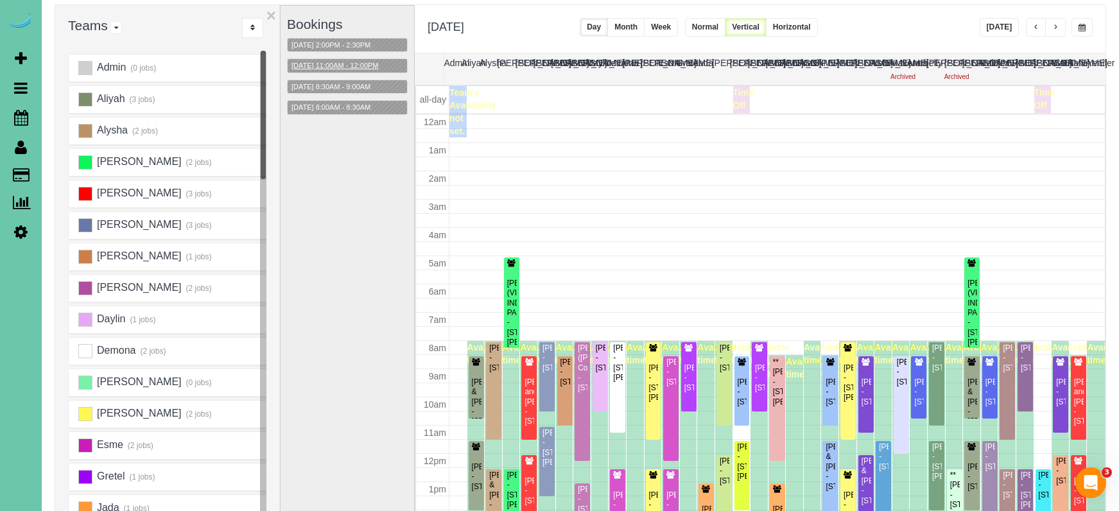
click at [325, 63] on button "10/07/2025 11:00AM - 12:00PM" at bounding box center [335, 65] width 95 height 13
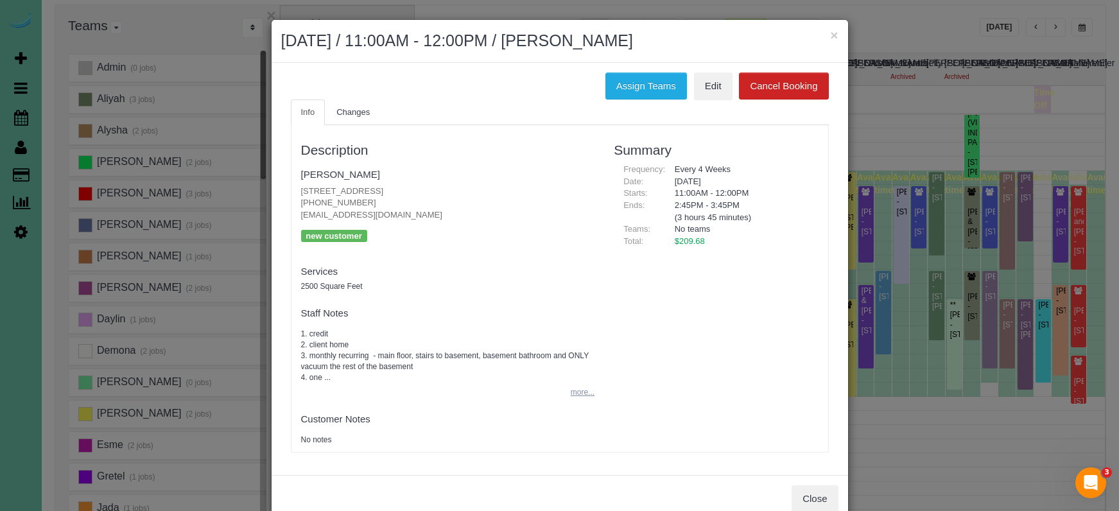
click at [587, 392] on button "more..." at bounding box center [578, 392] width 31 height 19
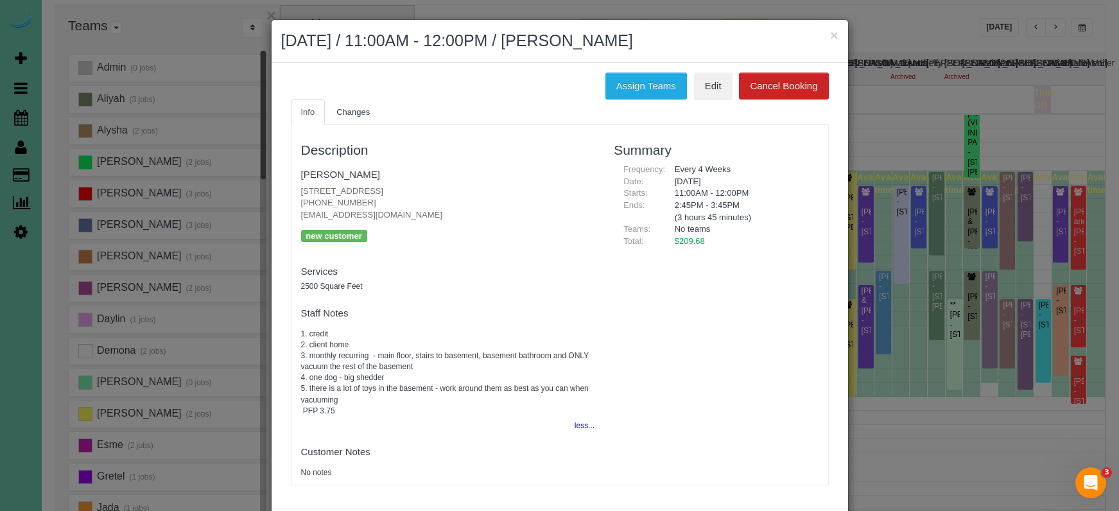
scroll to position [3, 0]
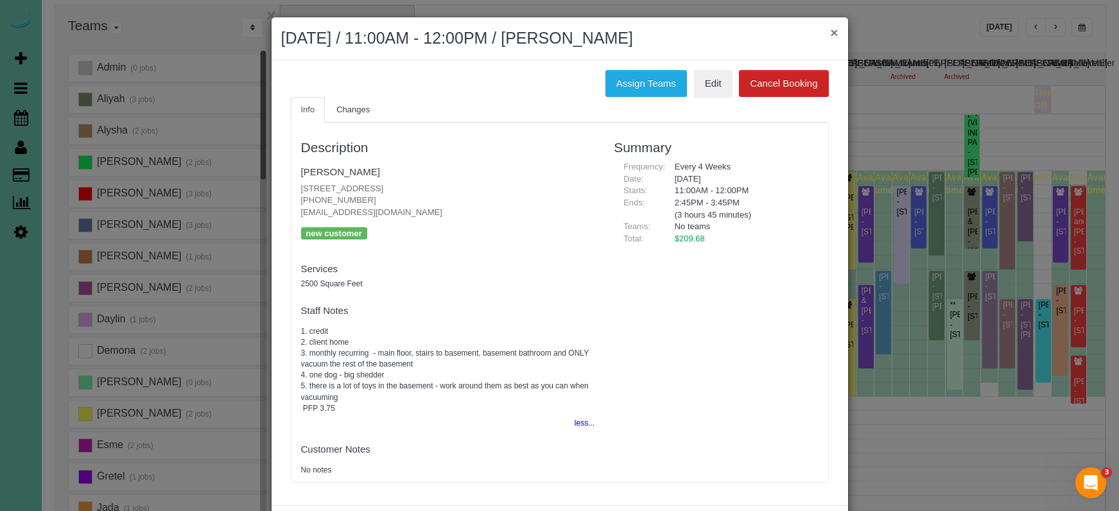
click at [836, 30] on button "×" at bounding box center [834, 32] width 8 height 13
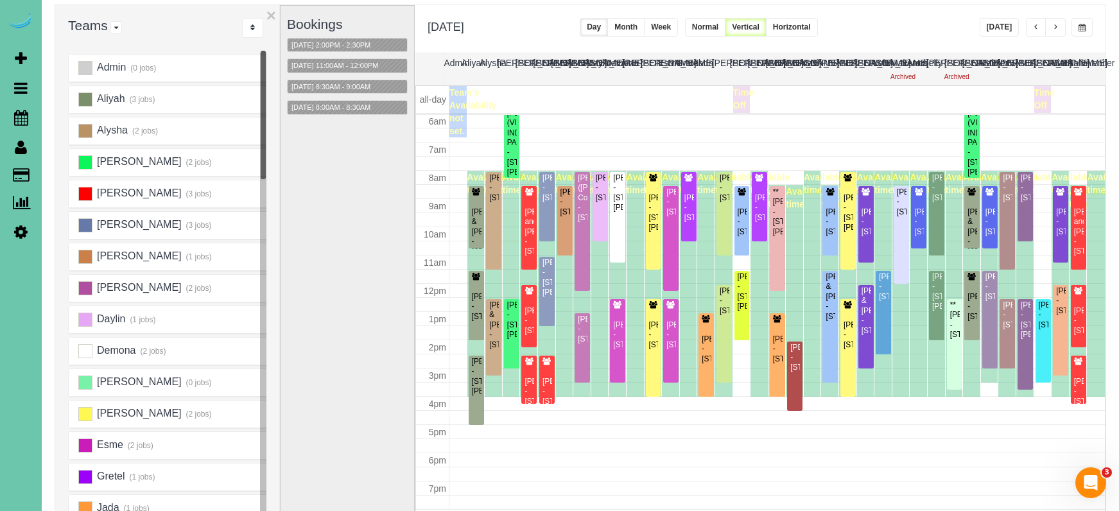
scroll to position [91, 0]
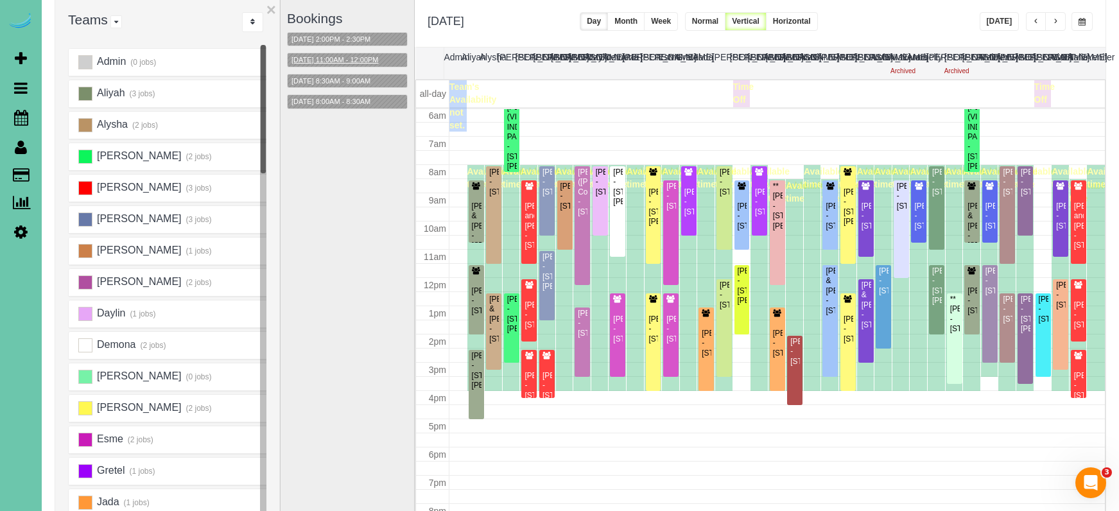
click at [378, 63] on button "10/07/2025 11:00AM - 12:00PM" at bounding box center [335, 59] width 95 height 13
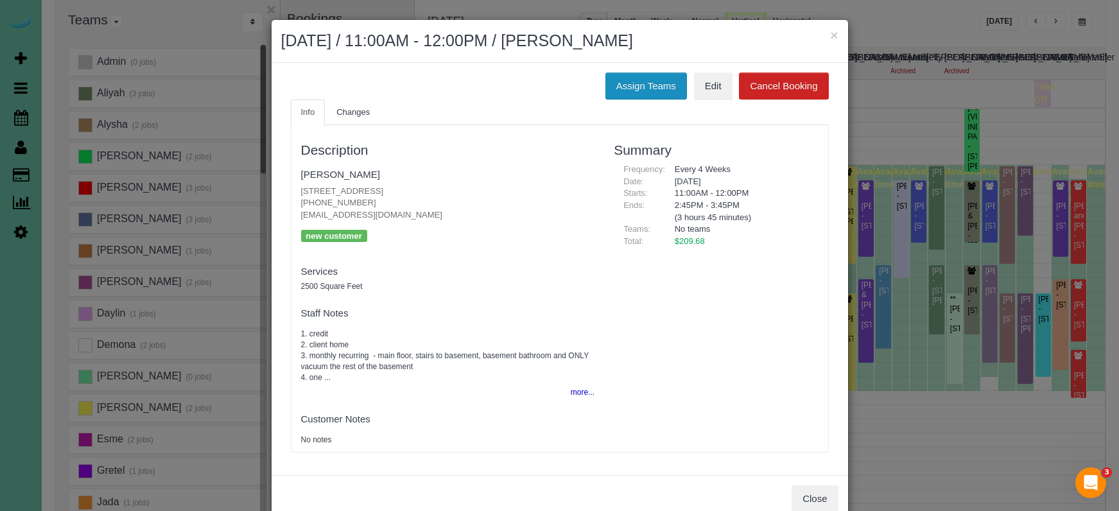
drag, startPoint x: 612, startPoint y: 76, endPoint x: 605, endPoint y: 78, distance: 7.2
click at [612, 76] on button "Assign Teams" at bounding box center [646, 86] width 82 height 27
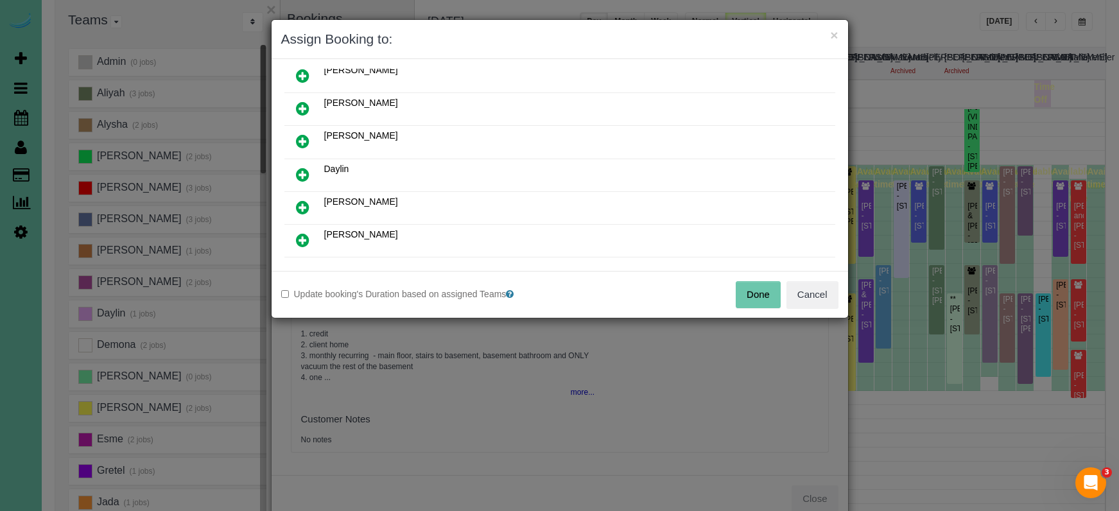
scroll to position [115, 0]
click at [301, 168] on icon at bounding box center [302, 171] width 13 height 15
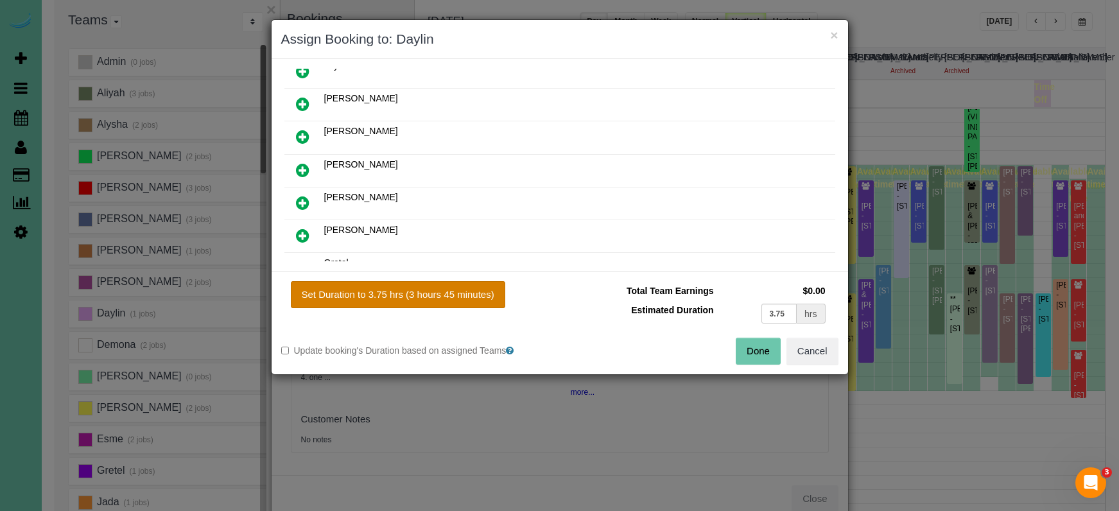
drag, startPoint x: 434, startPoint y: 299, endPoint x: 458, endPoint y: 300, distance: 23.8
click at [434, 299] on button "Set Duration to 3.75 hrs (3 hours 45 minutes)" at bounding box center [398, 294] width 214 height 27
type input "3.75"
click at [754, 354] on button "Done" at bounding box center [758, 351] width 45 height 27
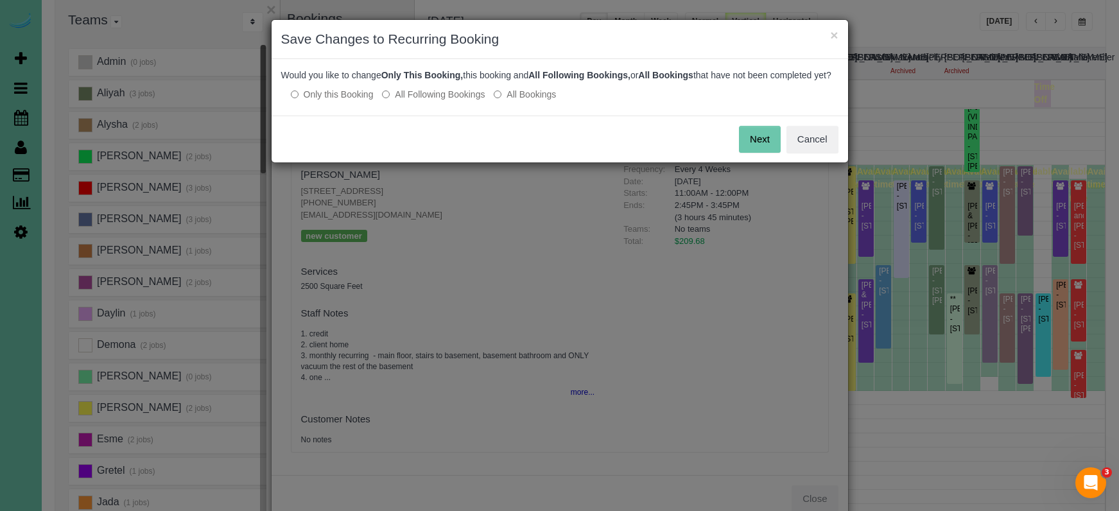
drag, startPoint x: 409, startPoint y: 107, endPoint x: 516, endPoint y: 110, distance: 107.2
click at [409, 101] on label "All Following Bookings" at bounding box center [433, 94] width 103 height 13
click at [776, 143] on button "Save" at bounding box center [759, 139] width 44 height 27
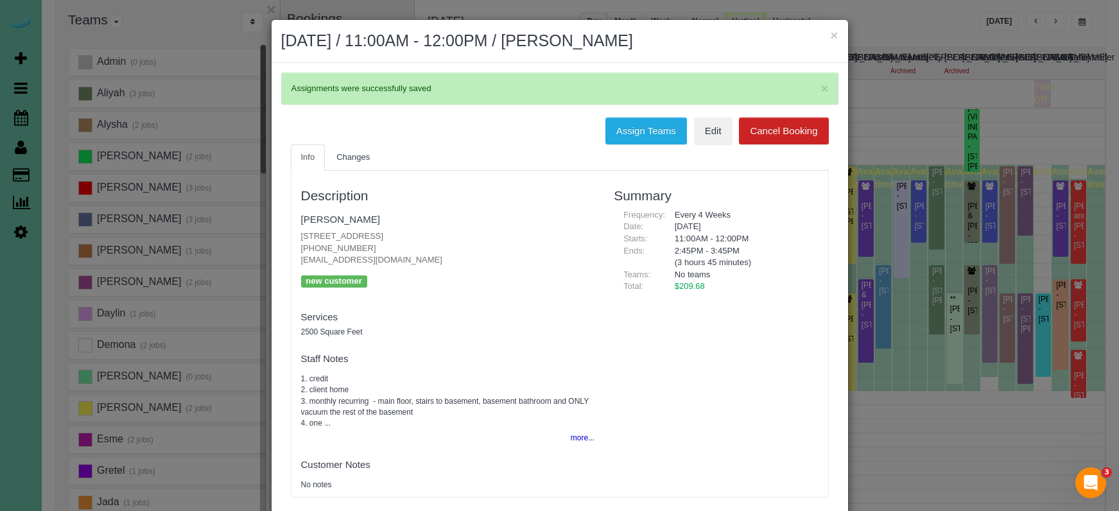
click at [835, 35] on button "×" at bounding box center [834, 34] width 8 height 13
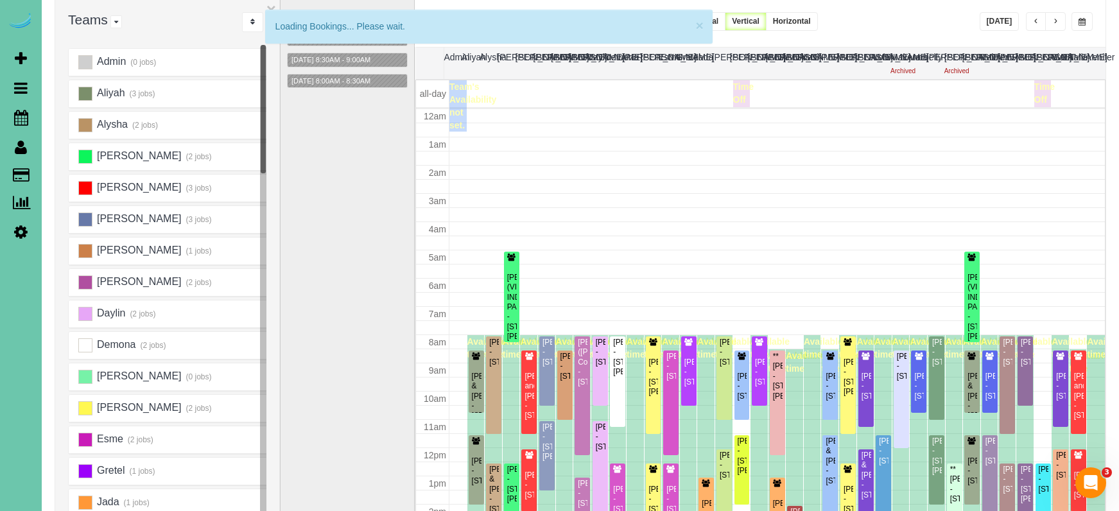
scroll to position [170, 0]
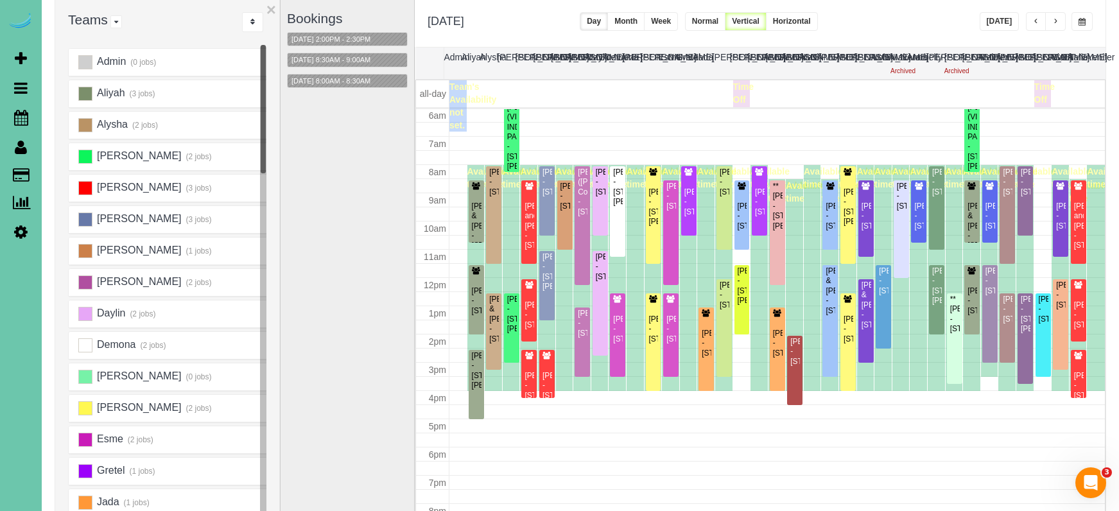
click at [1078, 18] on span "button" at bounding box center [1081, 22] width 7 height 8
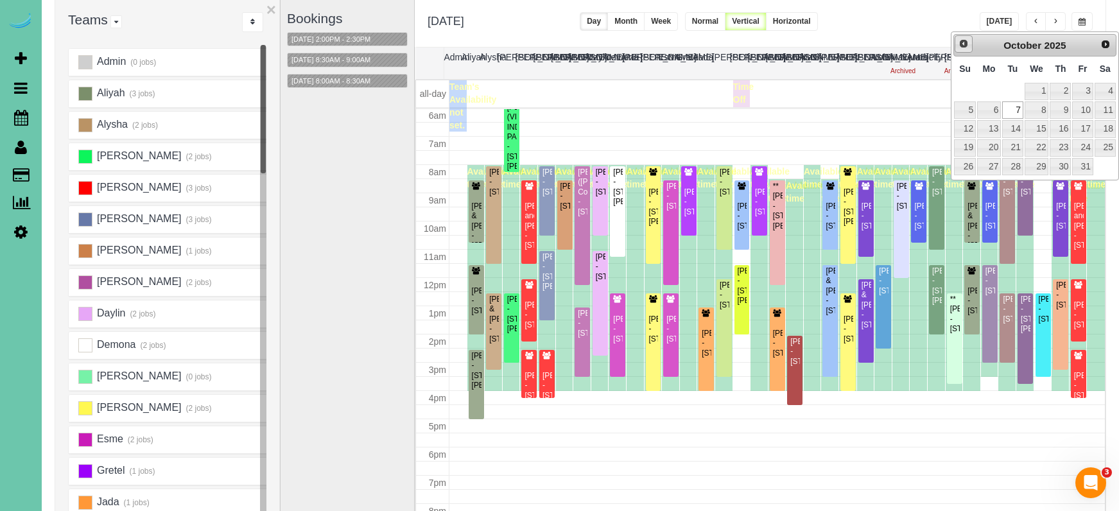
click at [962, 49] on link "Prev" at bounding box center [964, 44] width 18 height 18
click at [1016, 107] on link "9" at bounding box center [1012, 109] width 21 height 17
type input "**********"
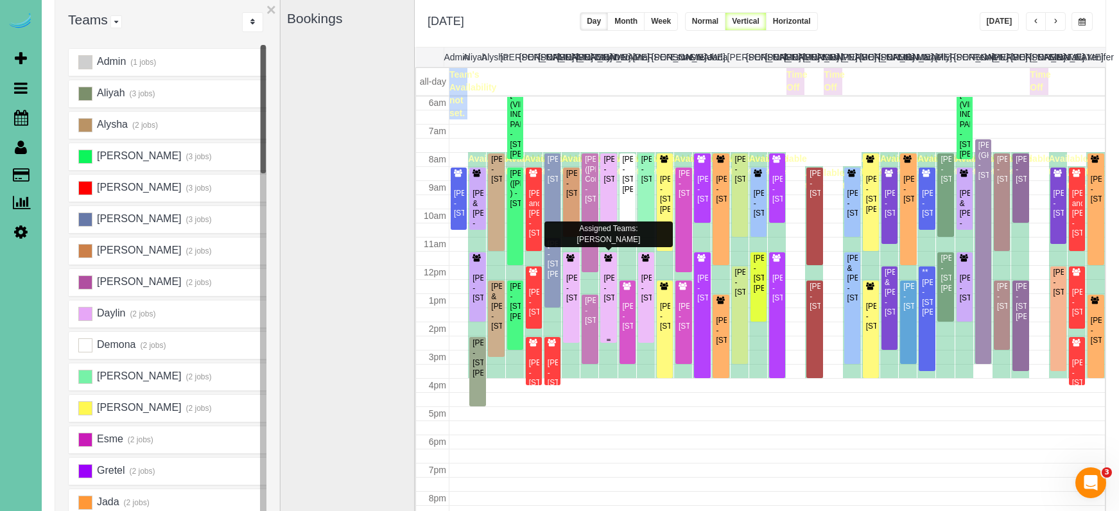
click at [611, 300] on div "Michele Magrini - 12611 S 83rd St, Papillion, NE 68046" at bounding box center [608, 288] width 11 height 30
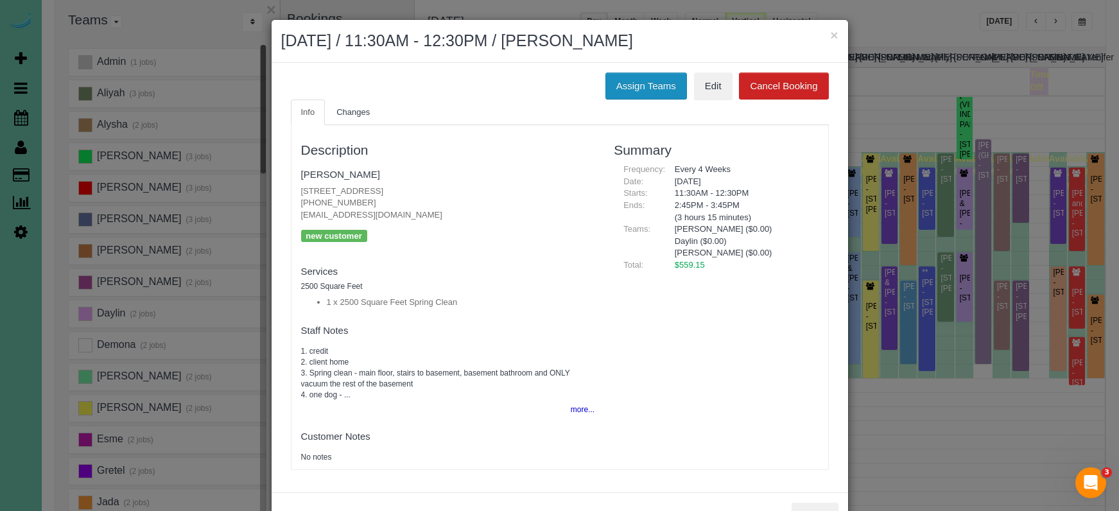
click at [621, 91] on button "Assign Teams" at bounding box center [646, 86] width 82 height 27
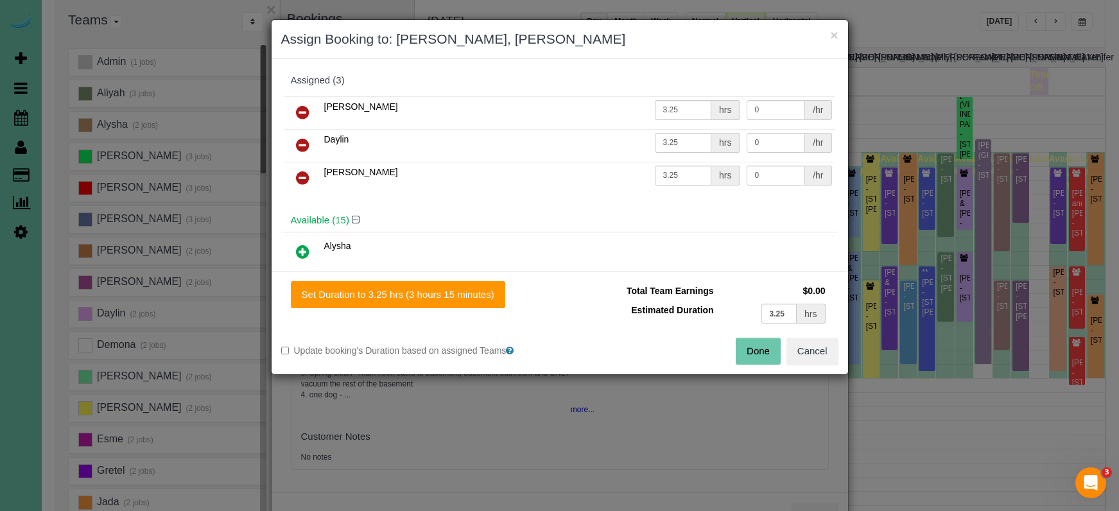
drag, startPoint x: 304, startPoint y: 114, endPoint x: 307, endPoint y: 124, distance: 10.8
click at [305, 114] on icon at bounding box center [302, 112] width 13 height 15
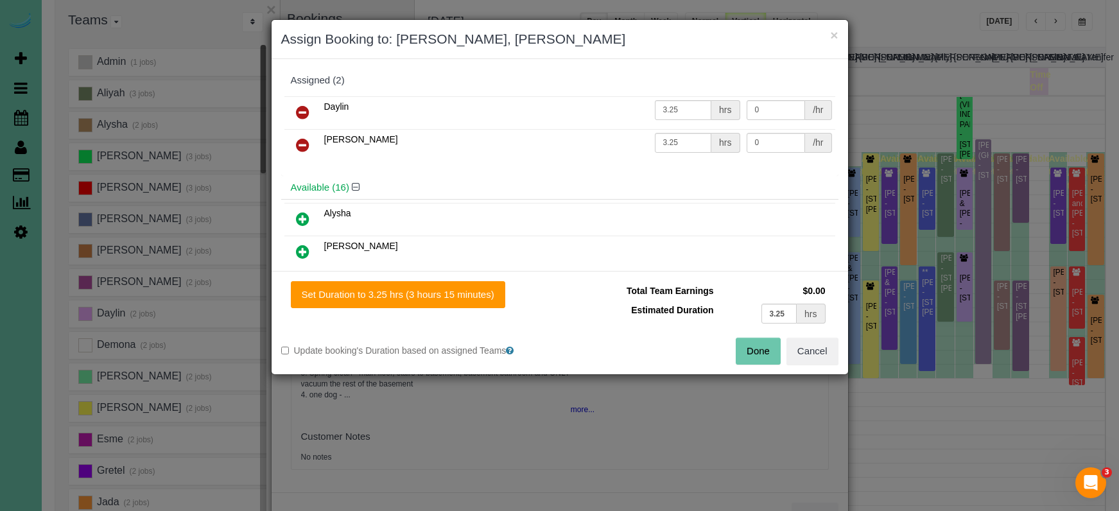
click at [302, 143] on icon at bounding box center [302, 144] width 13 height 15
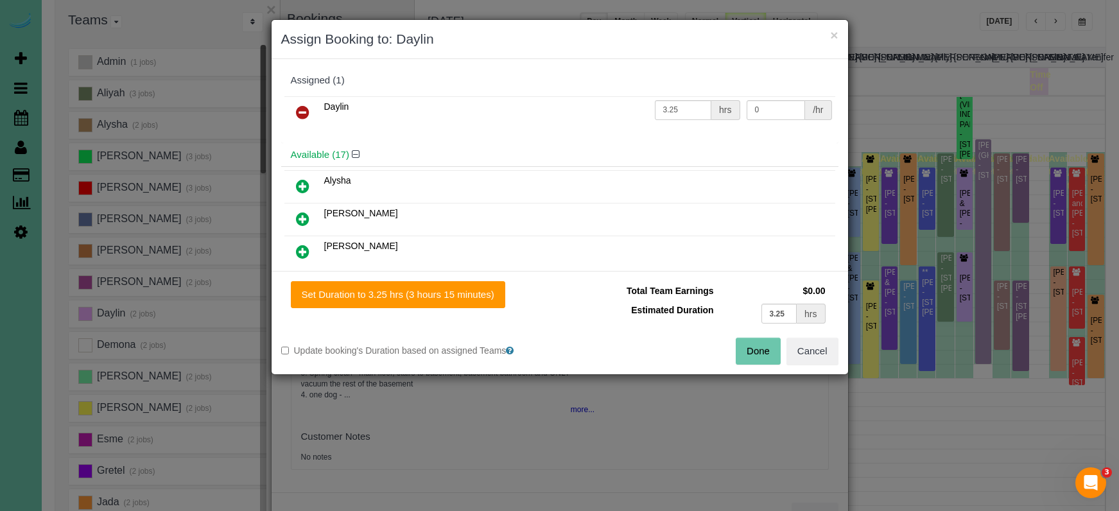
drag, startPoint x: 299, startPoint y: 188, endPoint x: 444, endPoint y: 229, distance: 150.6
click at [299, 188] on icon at bounding box center [302, 185] width 13 height 15
drag, startPoint x: 785, startPoint y: 318, endPoint x: 707, endPoint y: 308, distance: 78.9
click at [710, 309] on tr "Estimated Duration 3.25 hrs" at bounding box center [698, 313] width 259 height 26
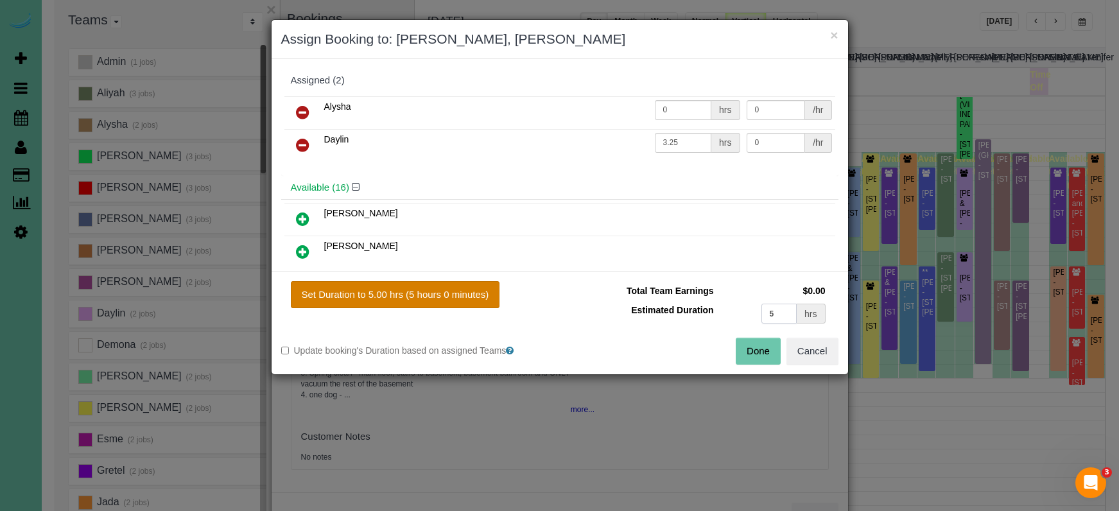
type input "5"
click at [487, 304] on button "Set Duration to 5.00 hrs (5 hours 0 minutes)" at bounding box center [395, 294] width 209 height 27
type input "5.00"
click at [765, 349] on button "Done" at bounding box center [758, 351] width 45 height 27
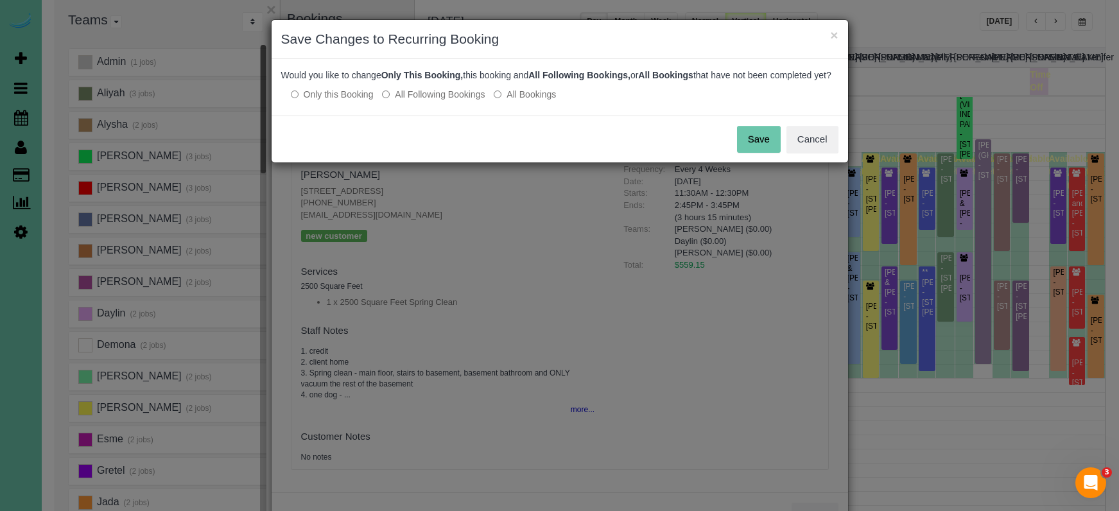
click at [764, 153] on button "Save" at bounding box center [759, 139] width 44 height 27
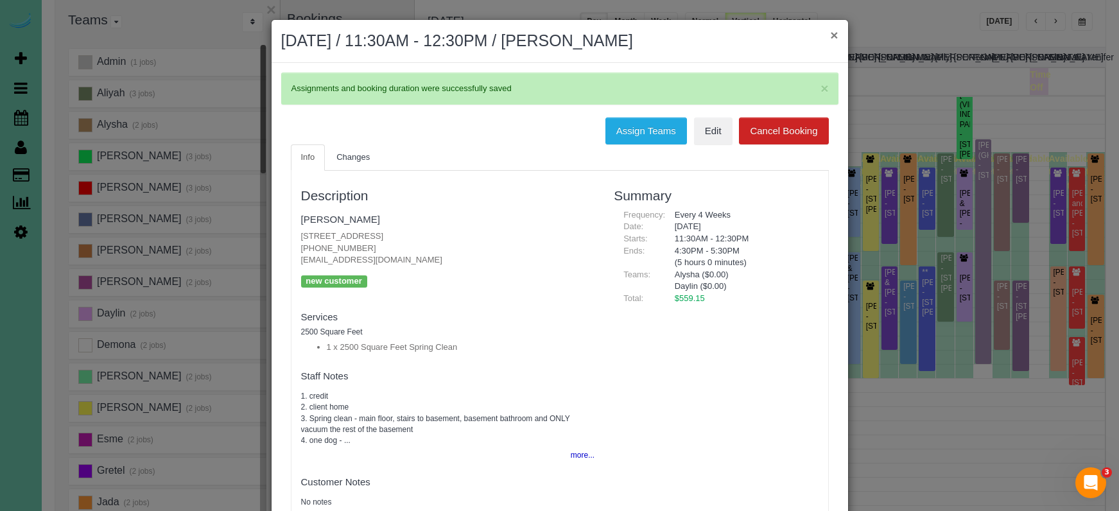
click at [834, 41] on button "×" at bounding box center [834, 34] width 8 height 13
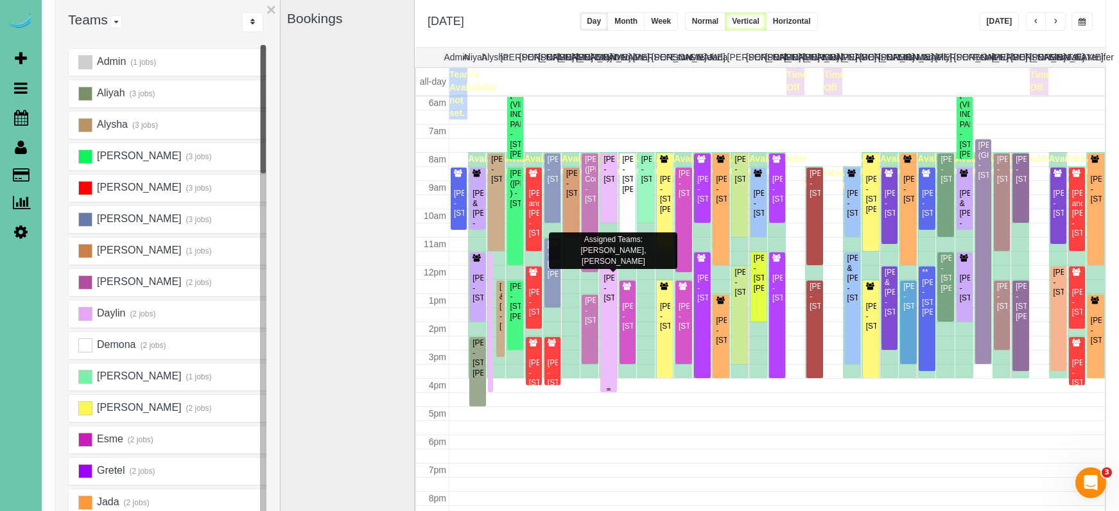
click at [612, 280] on div "Michele Magrini - 12611 S 83rd St, Papillion, NE 68046" at bounding box center [608, 288] width 11 height 30
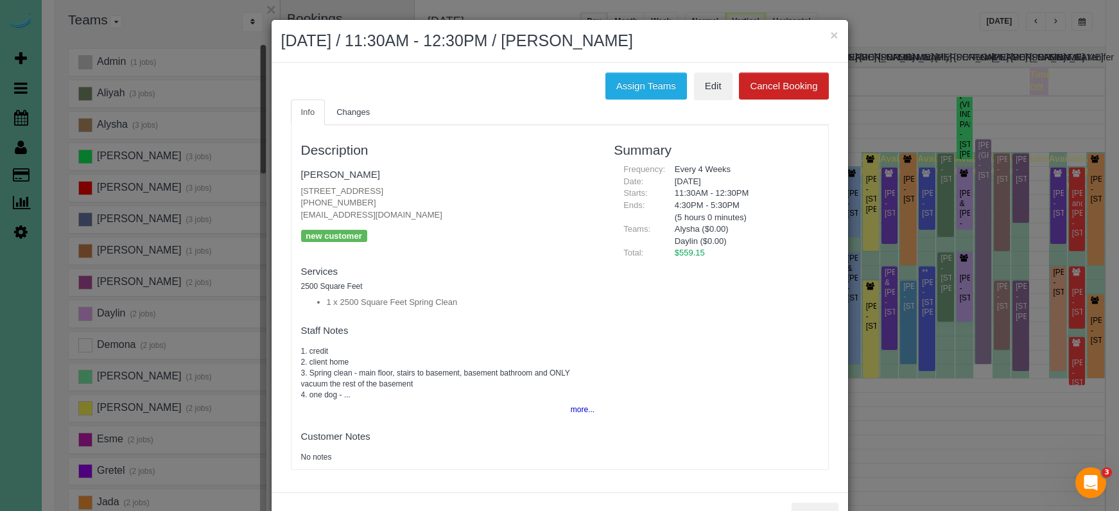
drag, startPoint x: 447, startPoint y: 184, endPoint x: 300, endPoint y: 185, distance: 146.4
click at [301, 186] on p "12611 S 83rd St, Papillion, NE 68046 (719) 360-6497 mmmagrini@msn.com" at bounding box center [448, 204] width 294 height 36
copy p "12611 S 83rd St, Papillion, NE 68046"
click at [838, 33] on button "×" at bounding box center [834, 34] width 8 height 13
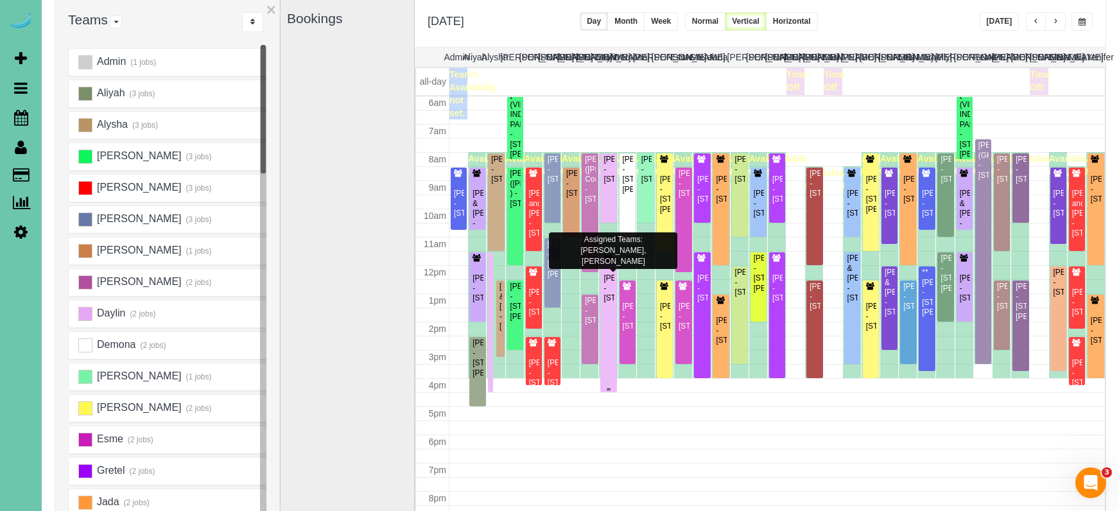
click at [607, 286] on div "Michele Magrini - 12611 S 83rd St, Papillion, NE 68046" at bounding box center [608, 288] width 11 height 30
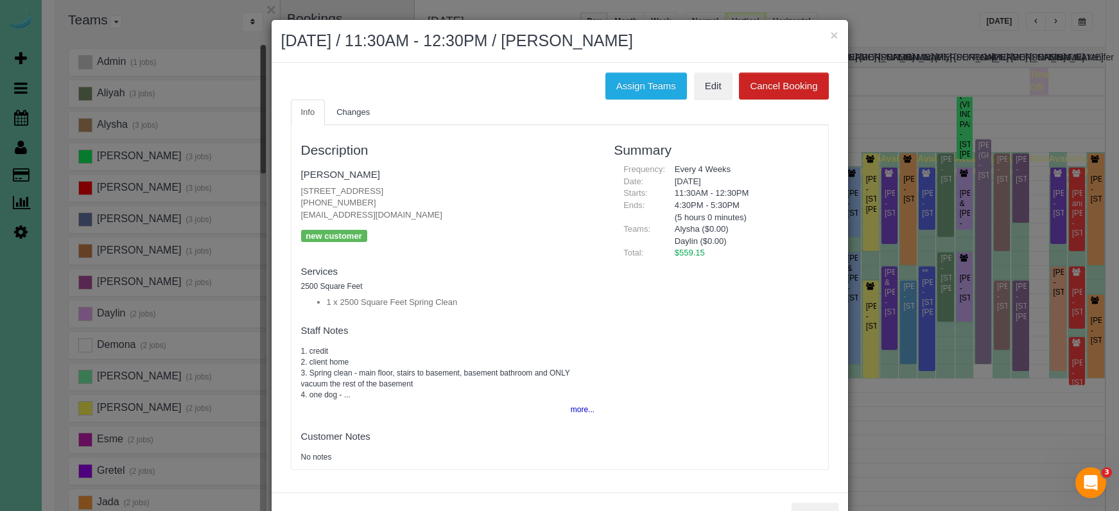
drag, startPoint x: 654, startPoint y: 82, endPoint x: 598, endPoint y: 78, distance: 56.0
click at [652, 82] on button "Assign Teams" at bounding box center [646, 86] width 82 height 27
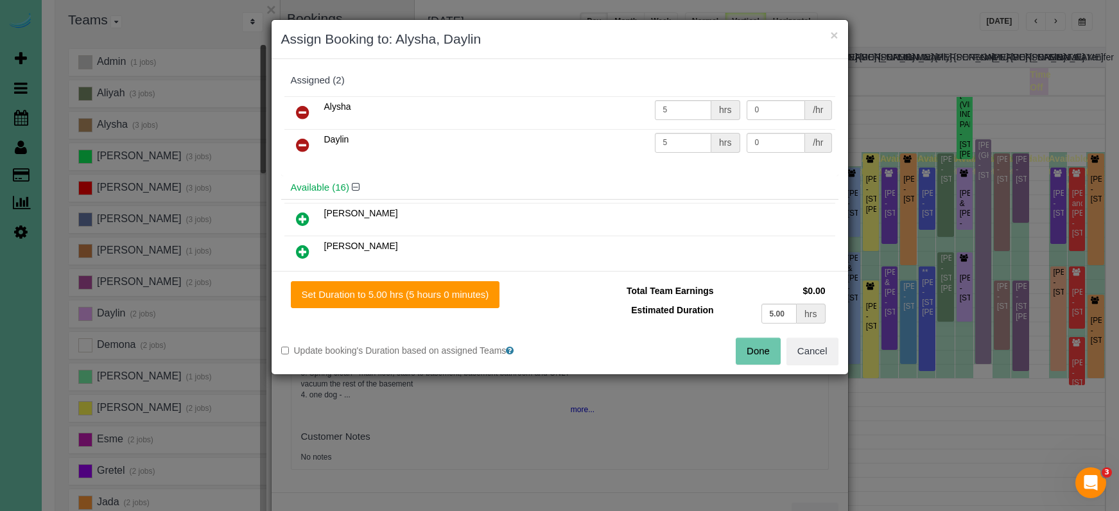
drag, startPoint x: 300, startPoint y: 112, endPoint x: 302, endPoint y: 128, distance: 16.2
click at [300, 112] on icon at bounding box center [302, 112] width 13 height 15
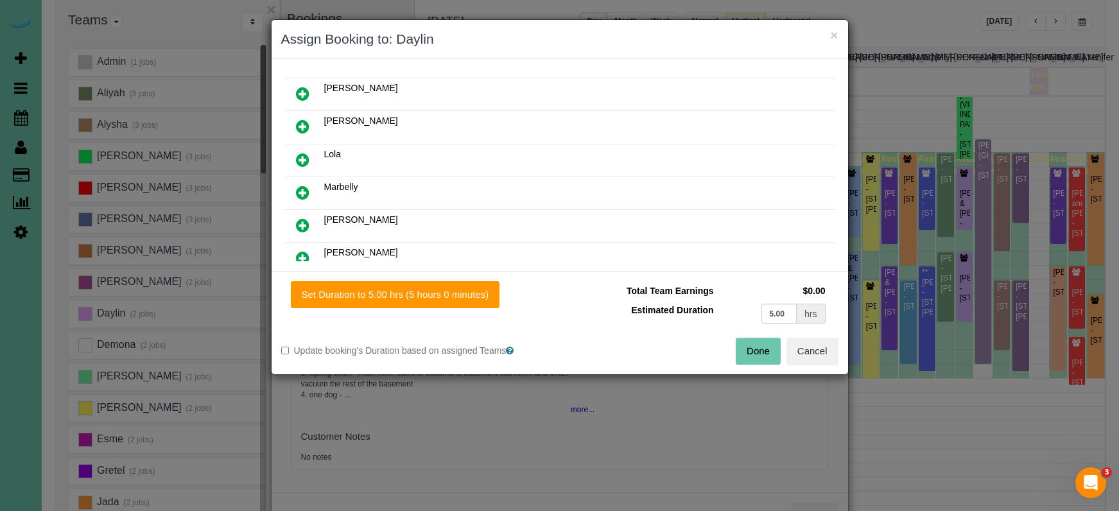
scroll to position [358, 0]
click at [299, 186] on icon at bounding box center [302, 189] width 13 height 15
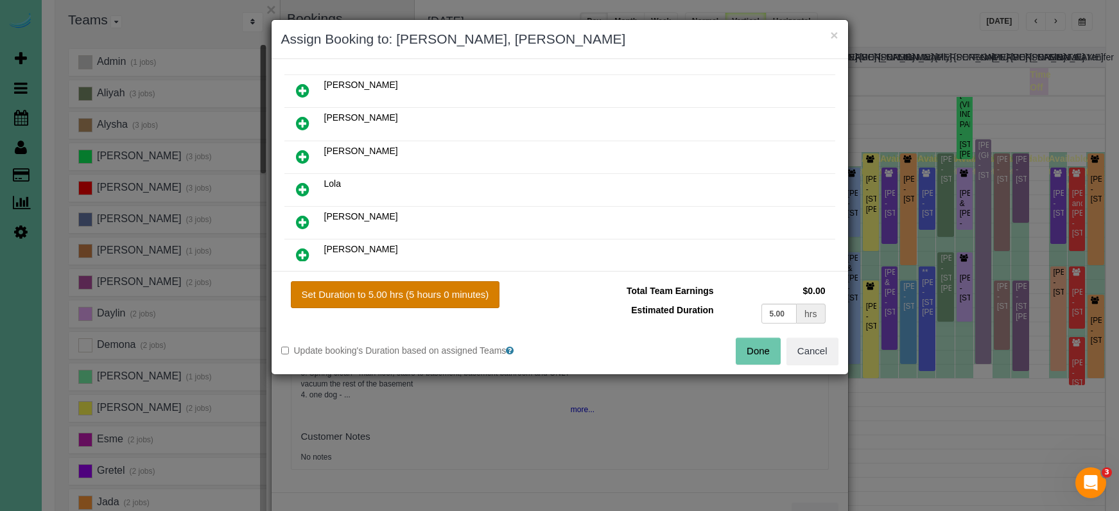
click at [466, 296] on button "Set Duration to 5.00 hrs (5 hours 0 minutes)" at bounding box center [395, 294] width 209 height 27
type input "5.00"
drag, startPoint x: 716, startPoint y: 357, endPoint x: 752, endPoint y: 347, distance: 37.4
click at [716, 357] on div "Done Cancel" at bounding box center [704, 351] width 288 height 27
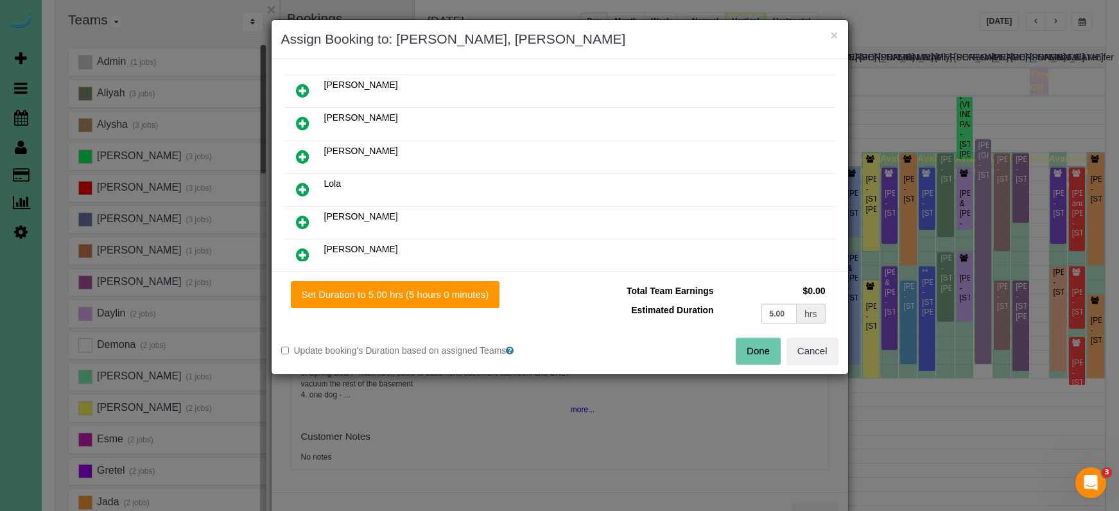
click at [752, 347] on button "Done" at bounding box center [758, 351] width 45 height 27
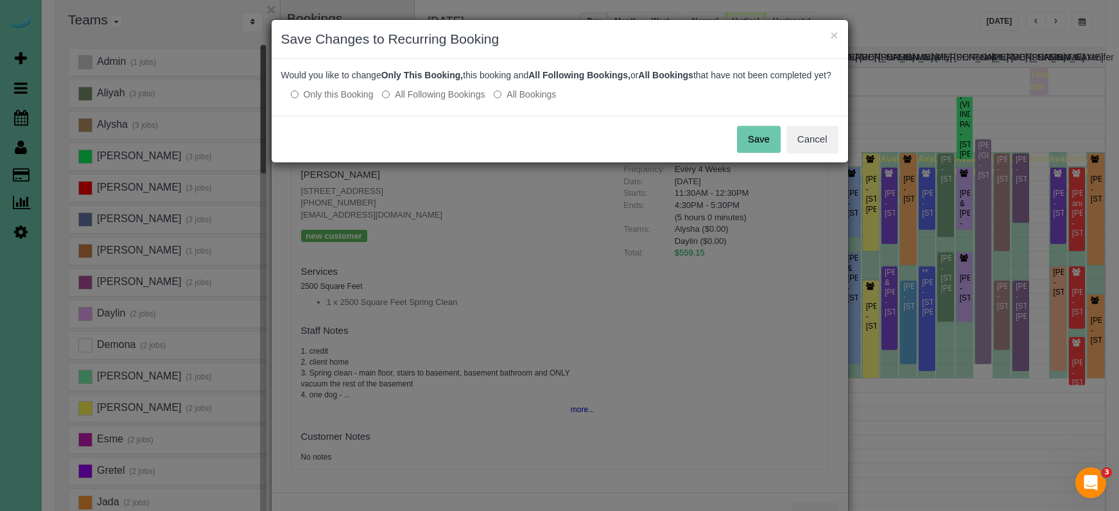
click at [748, 150] on button "Save" at bounding box center [759, 139] width 44 height 27
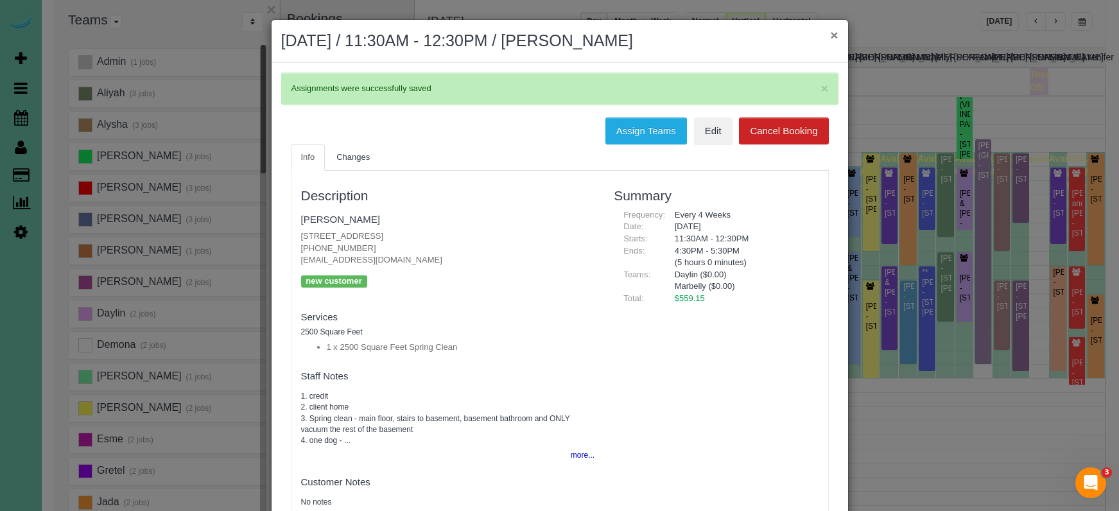
click at [831, 36] on button "×" at bounding box center [834, 34] width 8 height 13
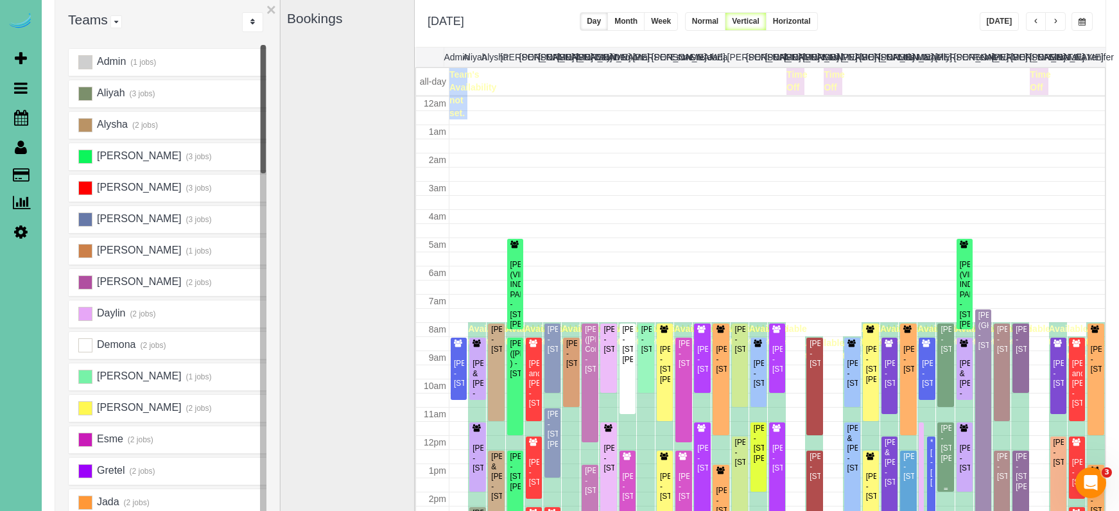
scroll to position [170, 0]
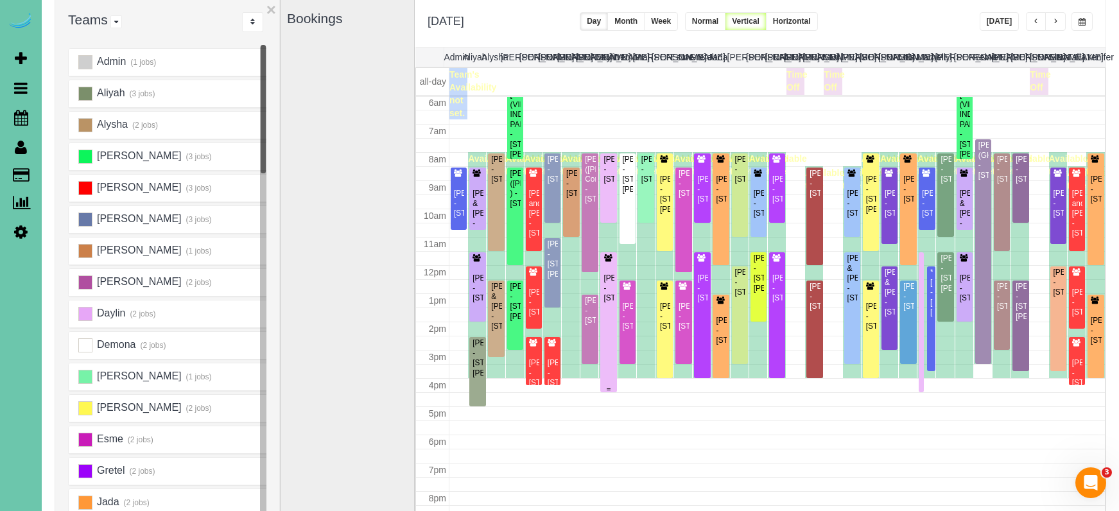
click at [607, 303] on div "Michele Magrini - 12611 S 83rd St, Papillion, NE 68046" at bounding box center [608, 288] width 11 height 30
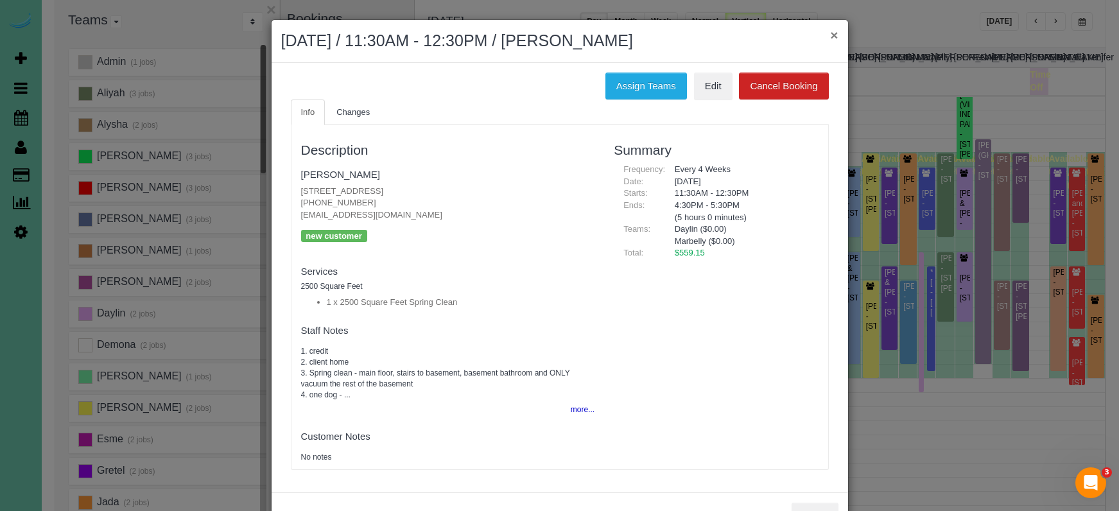
click at [833, 35] on button "×" at bounding box center [834, 34] width 8 height 13
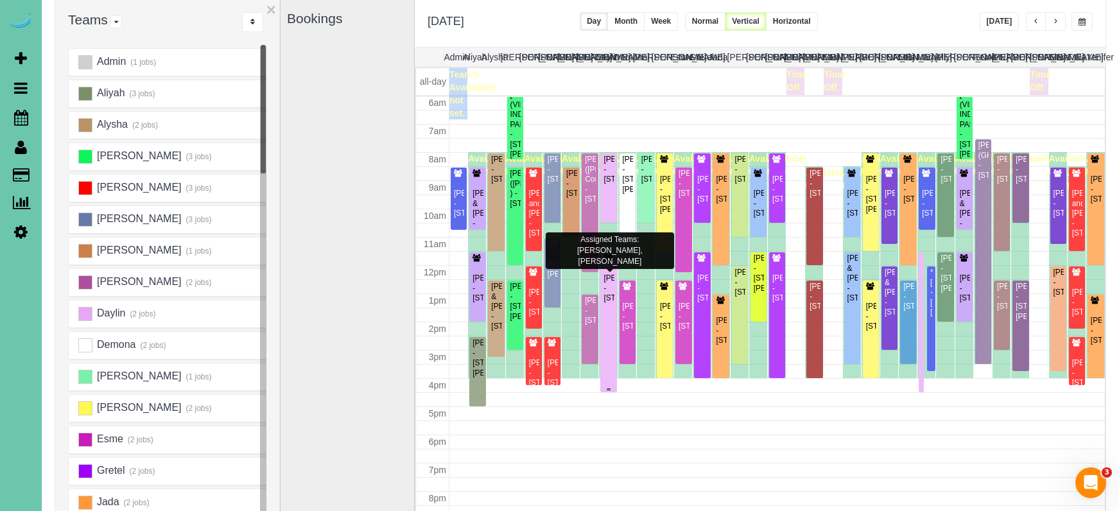
click at [609, 270] on div "Michele Magrini - 12611 S 83rd St, Papillion, NE 68046" at bounding box center [608, 278] width 11 height 49
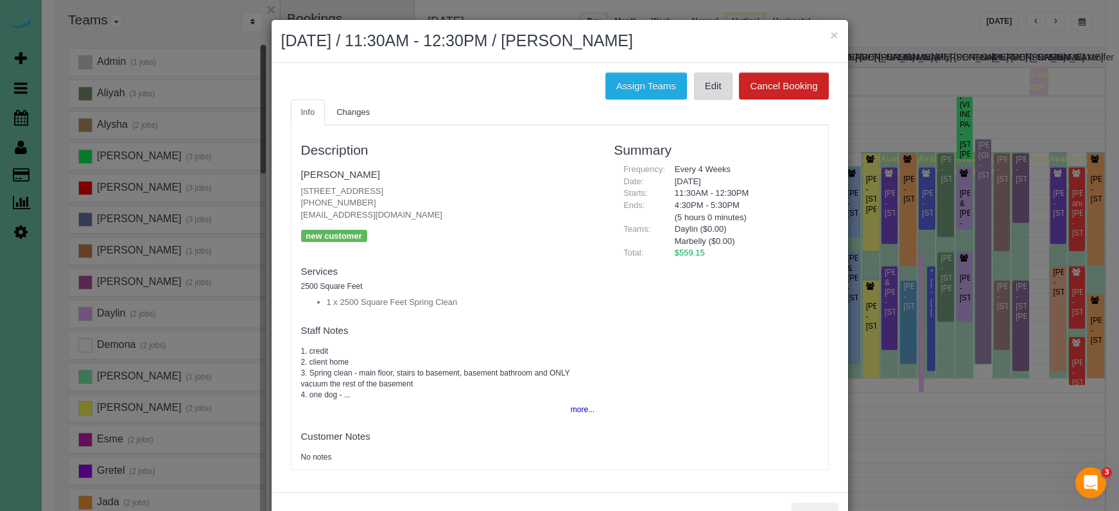
click at [715, 88] on link "Edit" at bounding box center [713, 86] width 39 height 27
click at [834, 33] on button "×" at bounding box center [834, 34] width 8 height 13
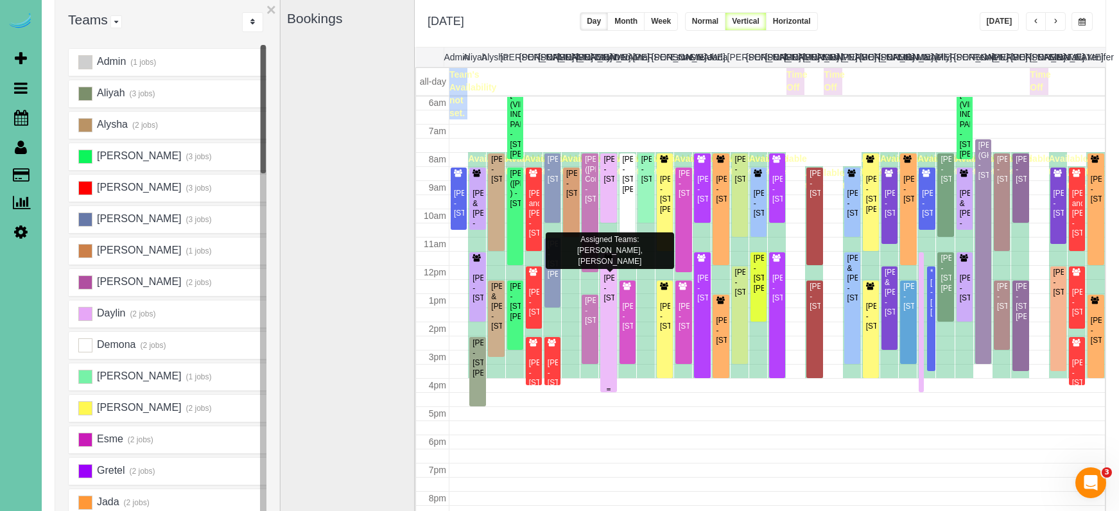
click at [609, 275] on div "Michele Magrini - 12611 S 83rd St, Papillion, NE 68046" at bounding box center [608, 288] width 11 height 30
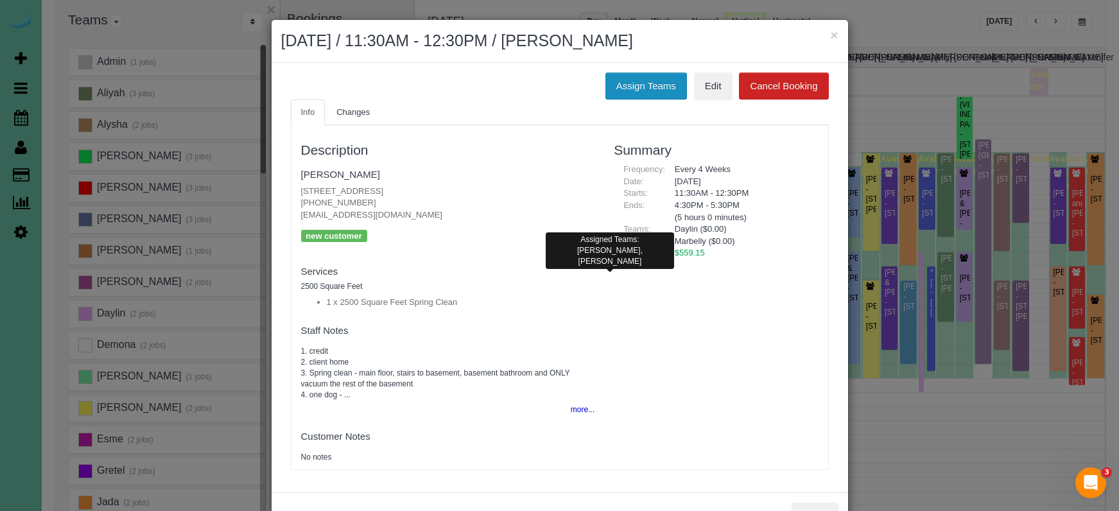
click at [628, 80] on button "Assign Teams" at bounding box center [646, 86] width 82 height 27
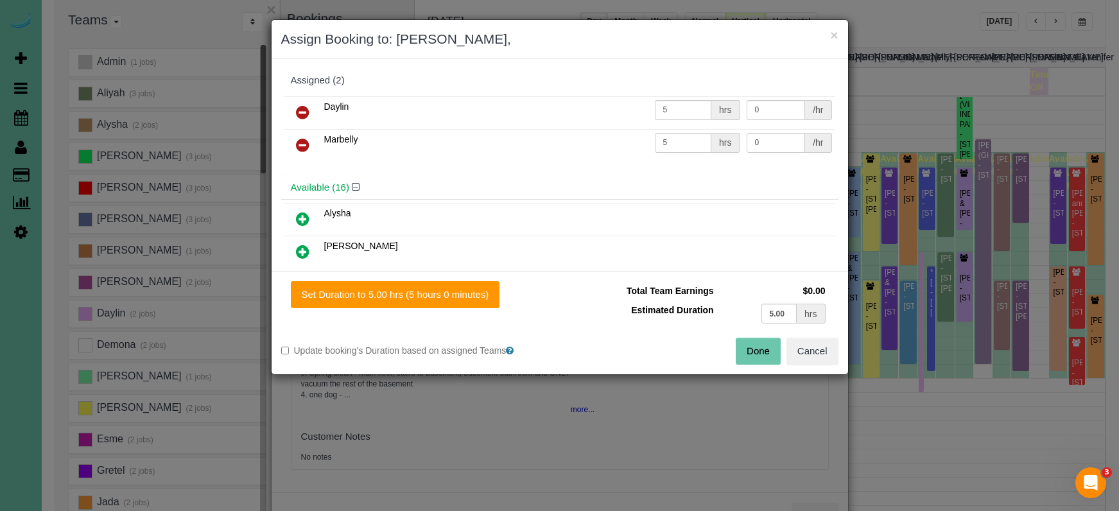
click at [306, 143] on icon at bounding box center [302, 144] width 13 height 15
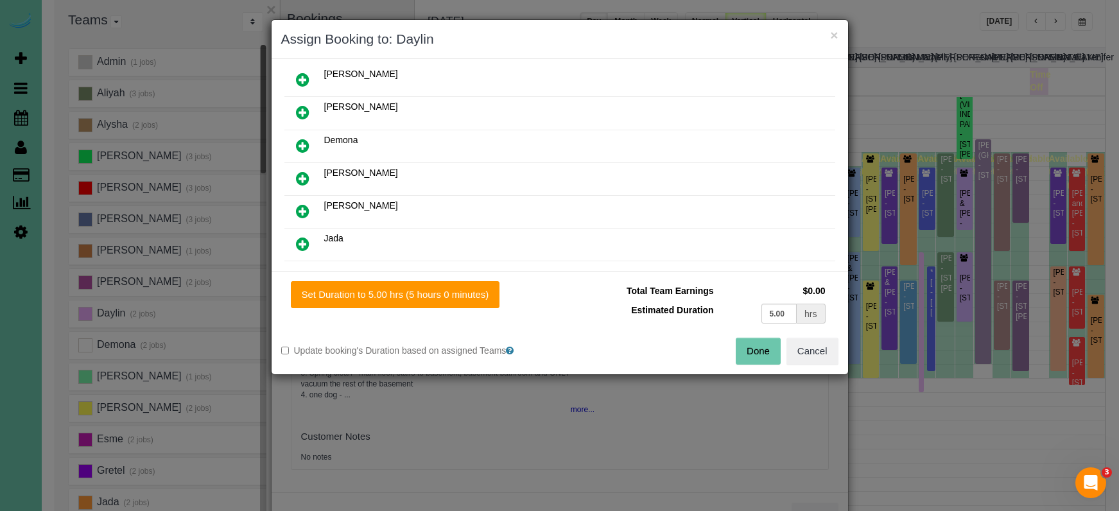
scroll to position [141, 0]
drag, startPoint x: 306, startPoint y: 137, endPoint x: 349, endPoint y: 210, distance: 84.3
click at [306, 137] on icon at bounding box center [302, 143] width 13 height 15
drag, startPoint x: 764, startPoint y: 309, endPoint x: 697, endPoint y: 293, distance: 69.3
click at [697, 293] on tbody "Total Team Earnings $0.00 Estimated Duration 5.00 hrs" at bounding box center [698, 304] width 259 height 46
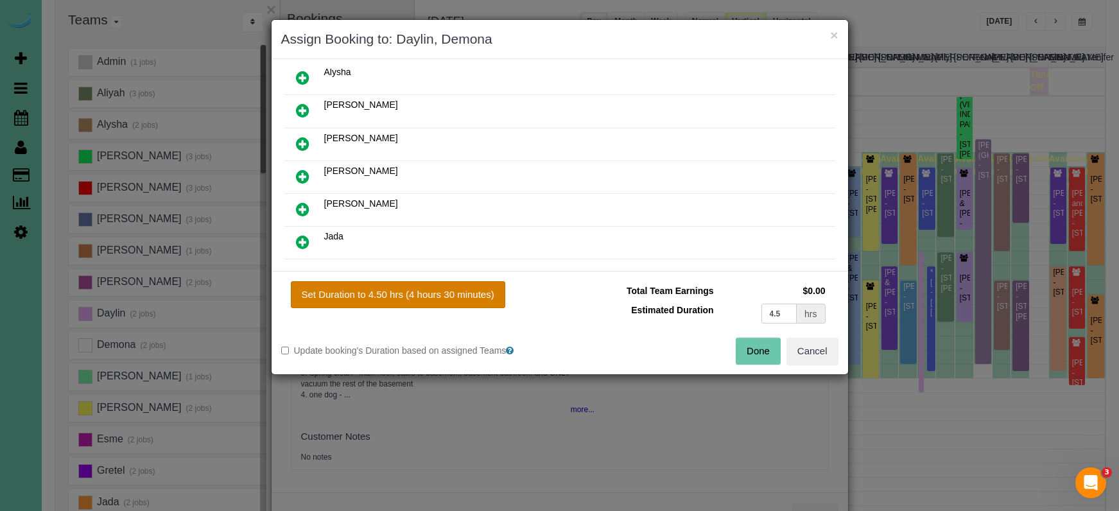
type input "4.5"
click at [460, 297] on button "Set Duration to 4.50 hrs (4 hours 30 minutes)" at bounding box center [398, 294] width 214 height 27
type input "4.50"
drag, startPoint x: 763, startPoint y: 349, endPoint x: 754, endPoint y: 313, distance: 36.4
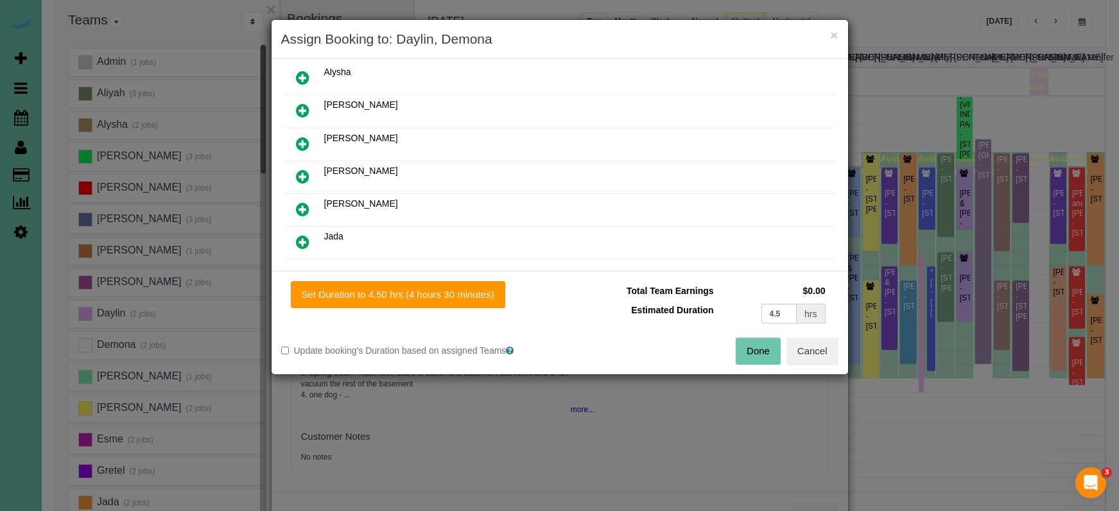
click at [763, 349] on button "Done" at bounding box center [758, 351] width 45 height 27
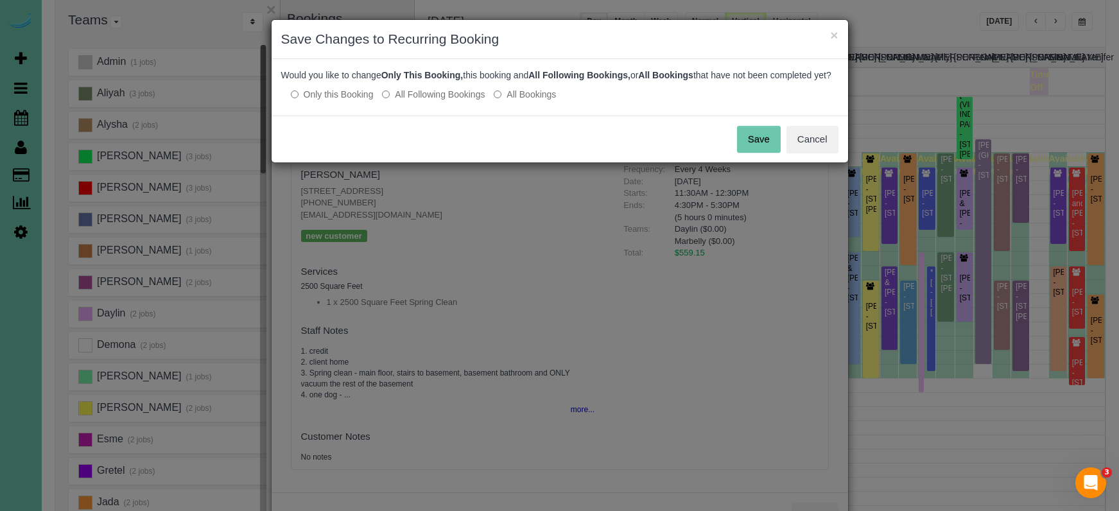
drag, startPoint x: 765, startPoint y: 144, endPoint x: 791, endPoint y: 94, distance: 56.3
click at [768, 141] on button "Save" at bounding box center [759, 139] width 44 height 27
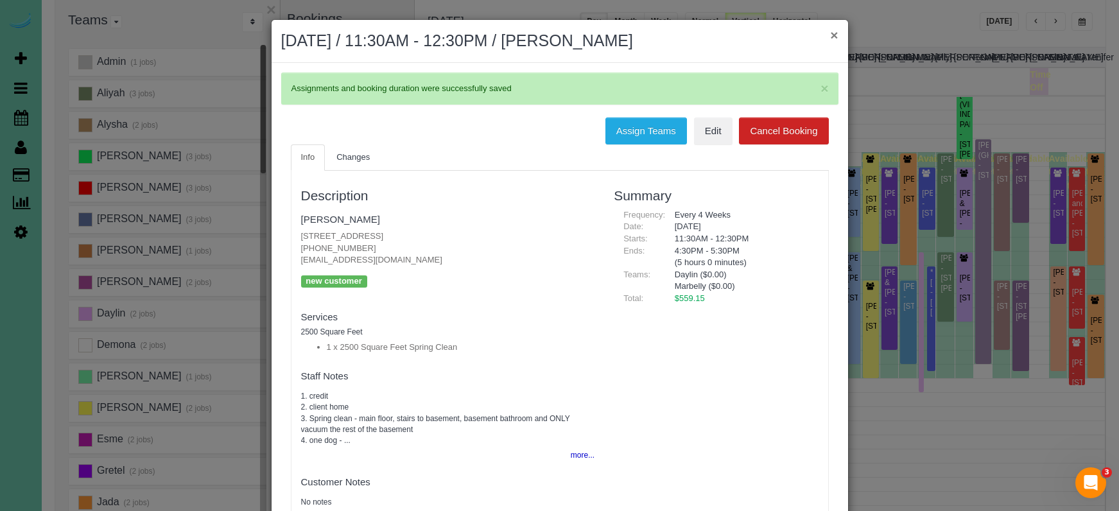
click at [835, 33] on button "×" at bounding box center [834, 34] width 8 height 13
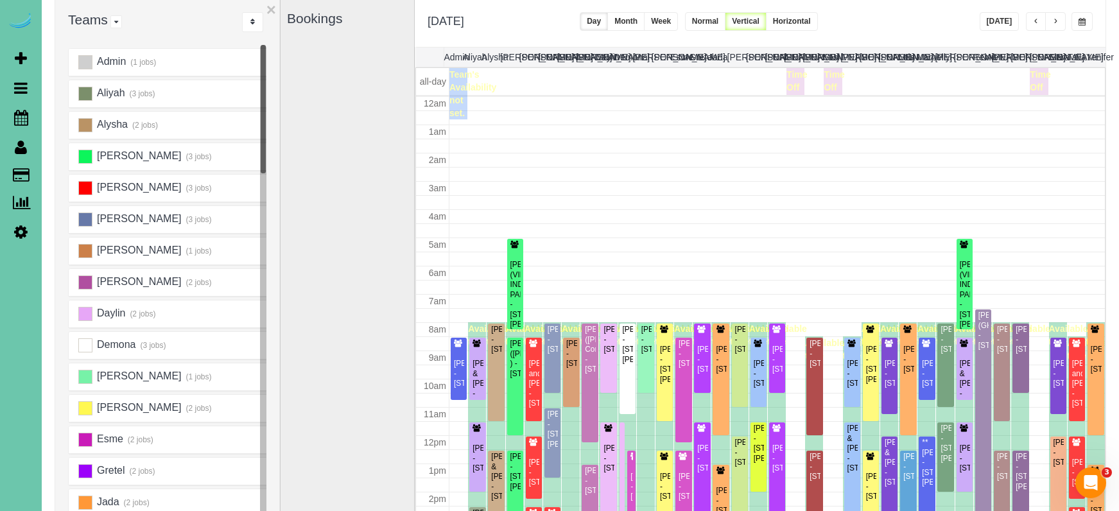
scroll to position [170, 0]
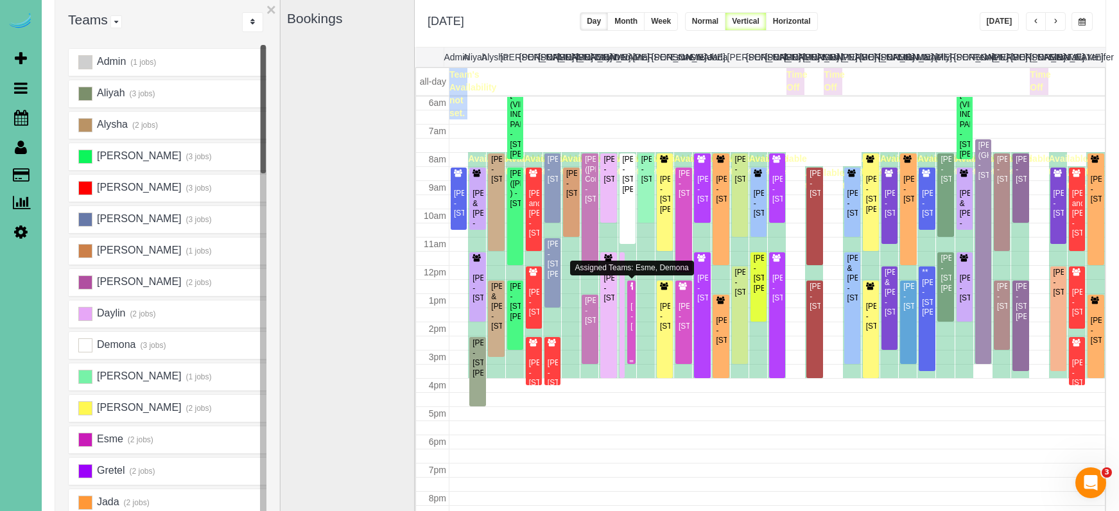
click at [634, 304] on div at bounding box center [631, 322] width 8 height 83
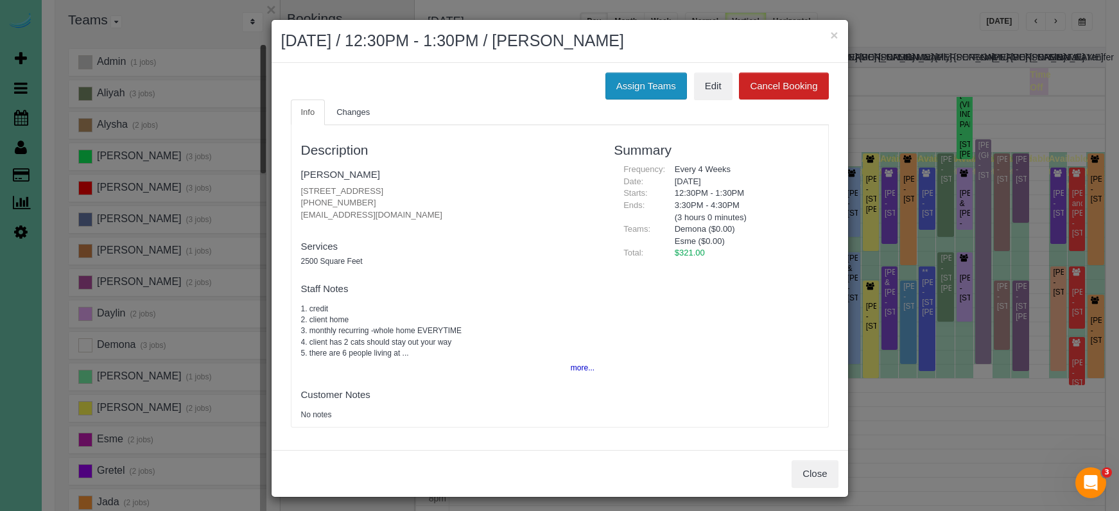
drag, startPoint x: 651, startPoint y: 82, endPoint x: 613, endPoint y: 84, distance: 38.0
click at [650, 82] on button "Assign Teams" at bounding box center [646, 86] width 82 height 27
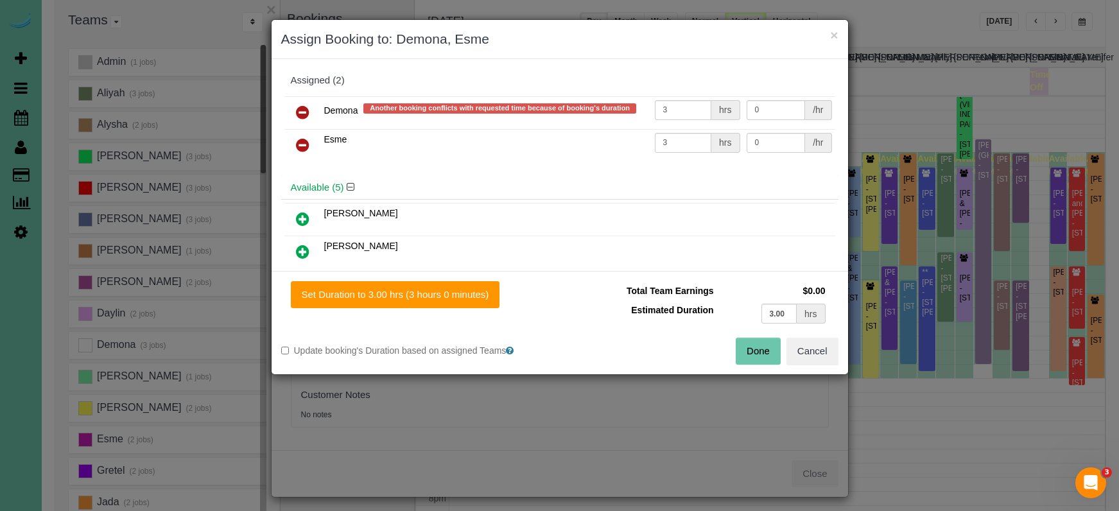
drag, startPoint x: 309, startPoint y: 112, endPoint x: 309, endPoint y: 134, distance: 21.8
click at [309, 112] on link at bounding box center [303, 113] width 30 height 26
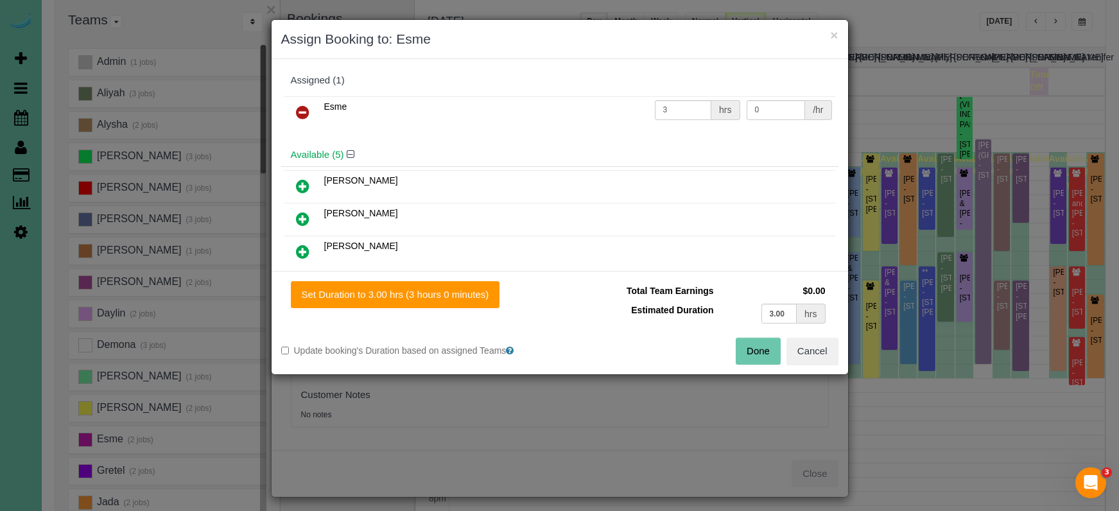
drag, startPoint x: 309, startPoint y: 182, endPoint x: 324, endPoint y: 196, distance: 20.9
click at [309, 182] on icon at bounding box center [302, 185] width 13 height 15
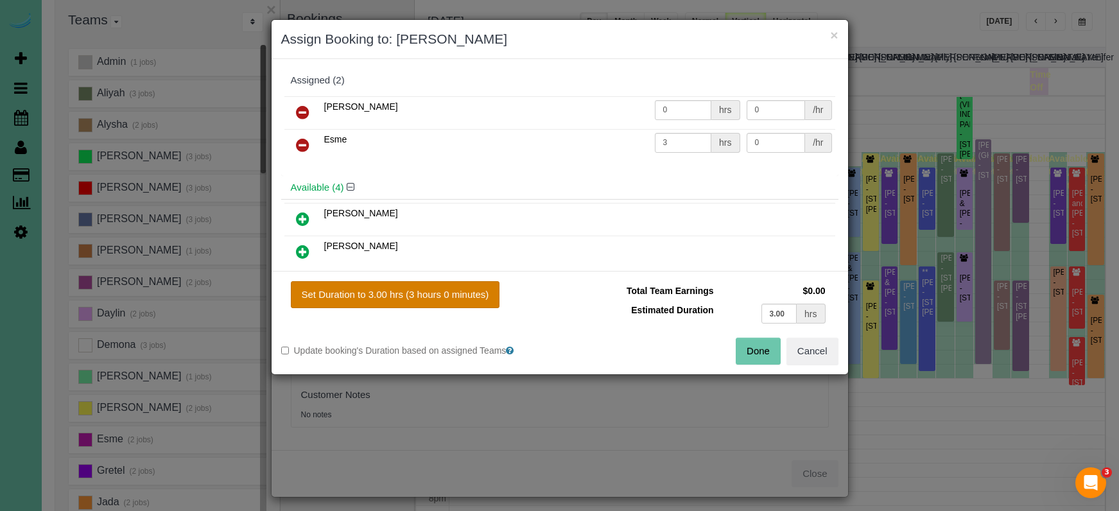
click at [460, 288] on button "Set Duration to 3.00 hrs (3 hours 0 minutes)" at bounding box center [395, 294] width 209 height 27
type input "3.00"
click at [749, 351] on button "Done" at bounding box center [758, 351] width 45 height 27
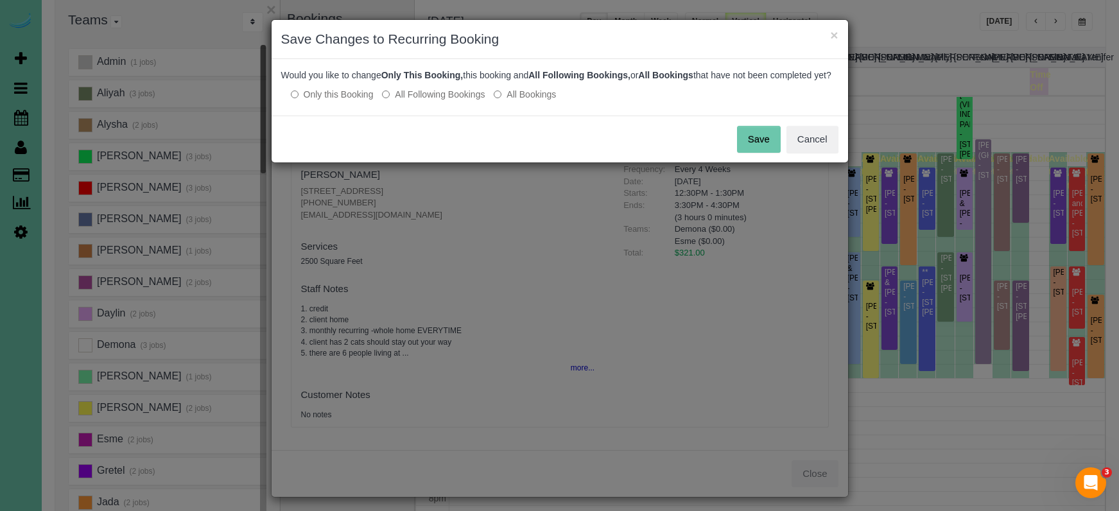
drag, startPoint x: 756, startPoint y: 148, endPoint x: 880, endPoint y: 34, distance: 169.0
click at [758, 146] on button "Save" at bounding box center [759, 139] width 44 height 27
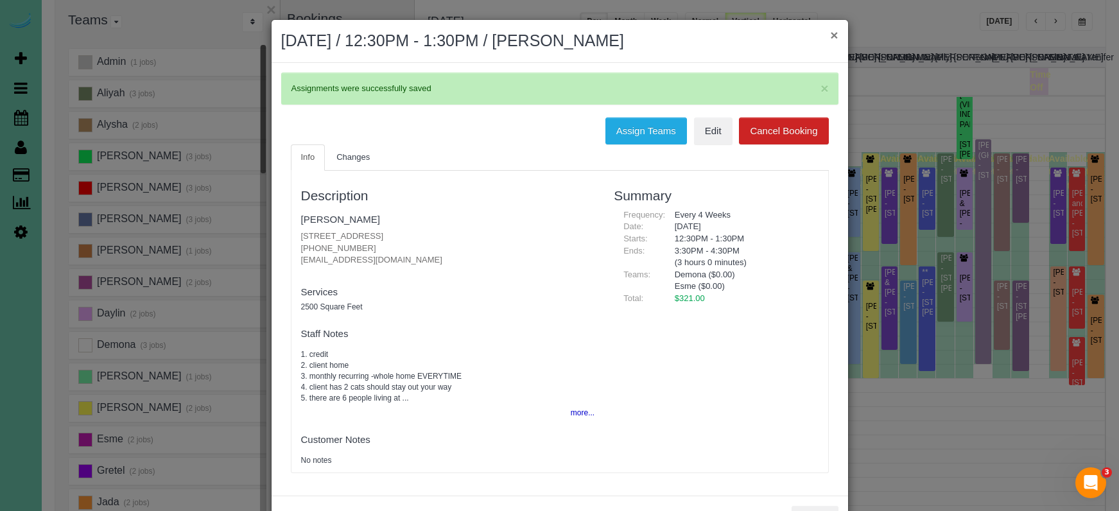
click at [832, 35] on button "×" at bounding box center [834, 34] width 8 height 13
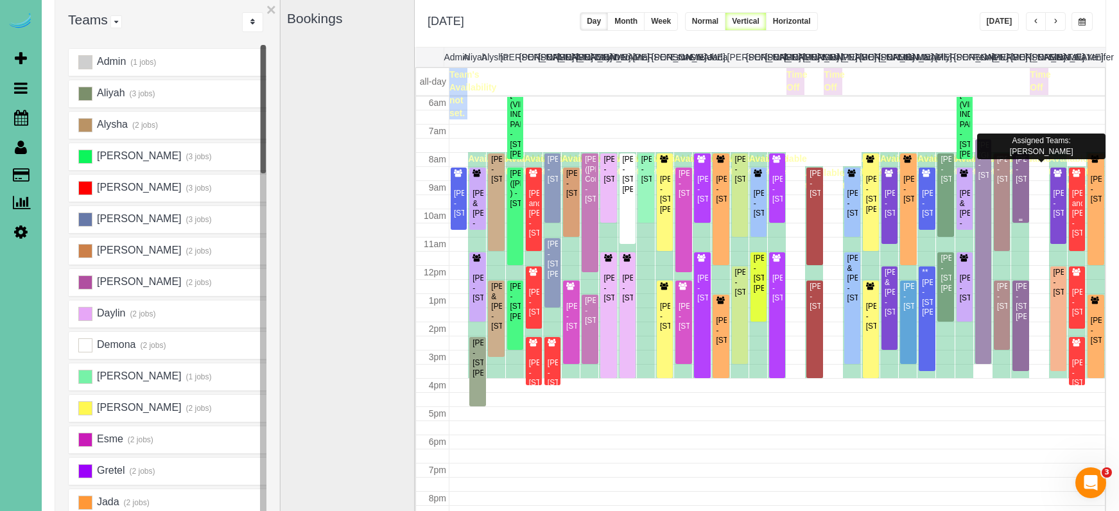
click at [1022, 169] on div "Callie Dian - 667 N 59th Street, Omaha, NE 68132" at bounding box center [1020, 170] width 11 height 30
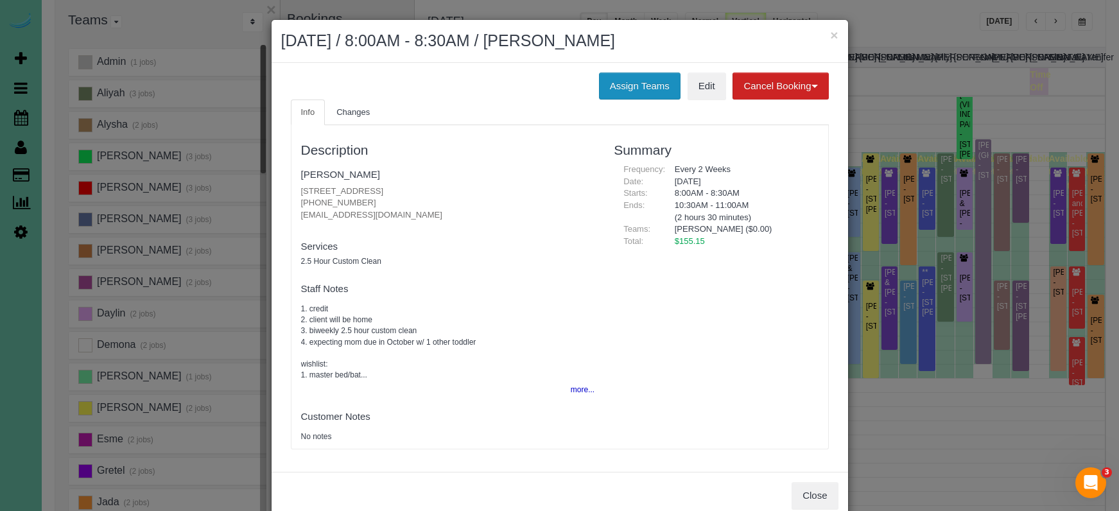
click at [611, 87] on button "Assign Teams" at bounding box center [640, 86] width 82 height 27
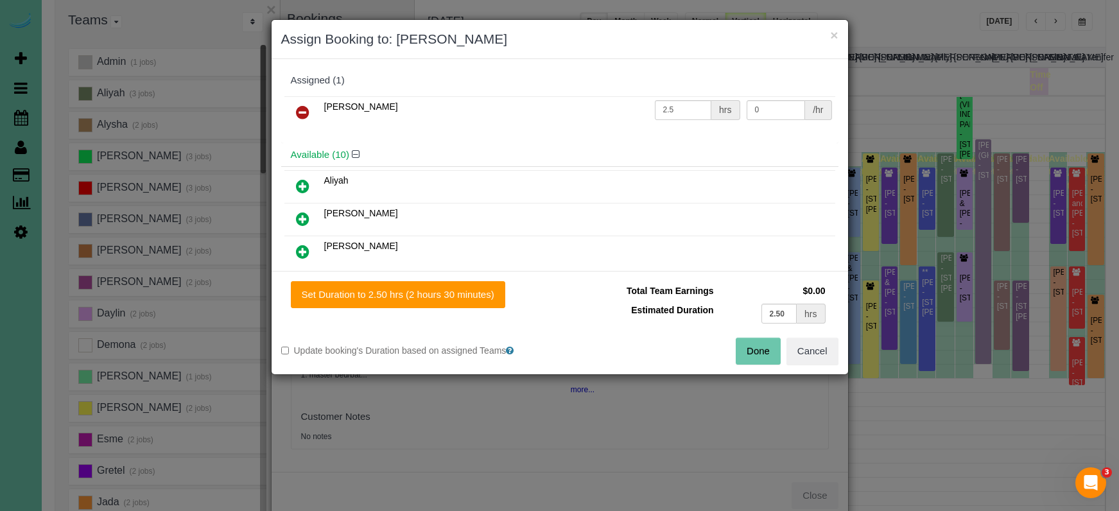
click at [302, 112] on icon at bounding box center [302, 112] width 13 height 15
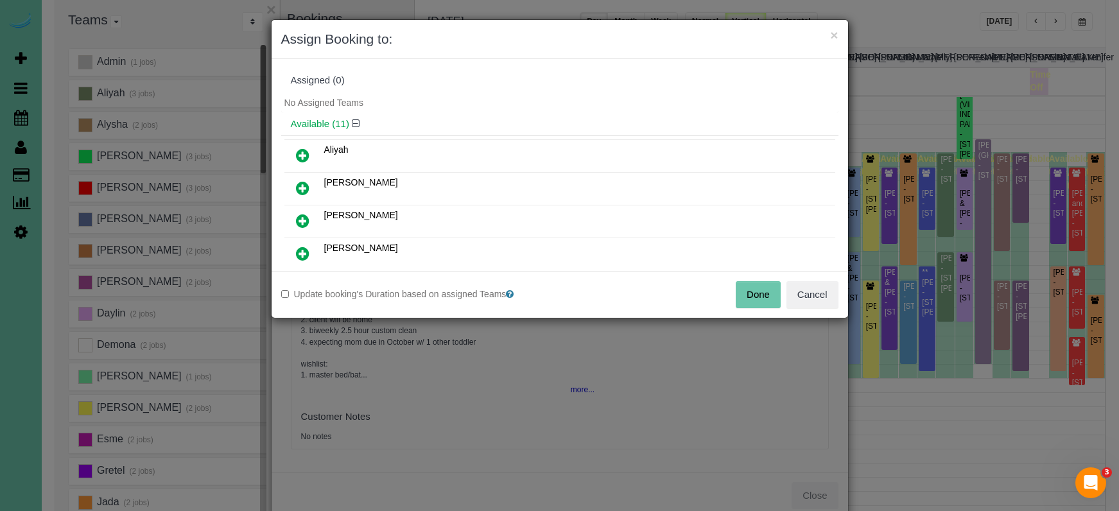
click at [772, 285] on button "Done" at bounding box center [758, 294] width 45 height 27
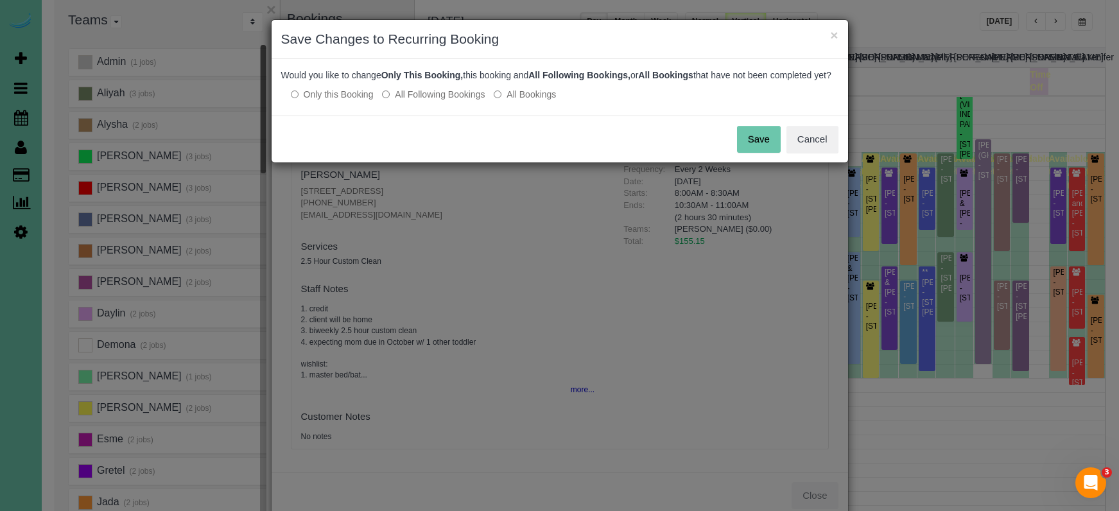
click at [433, 101] on label "All Following Bookings" at bounding box center [433, 94] width 103 height 13
click at [754, 152] on button "Save" at bounding box center [759, 139] width 44 height 27
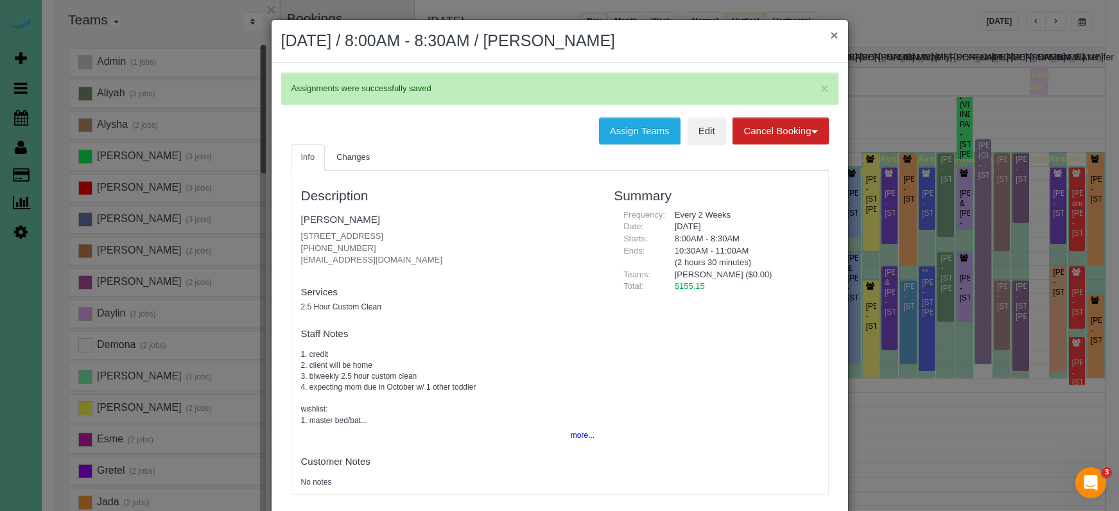
click at [833, 37] on button "×" at bounding box center [834, 34] width 8 height 13
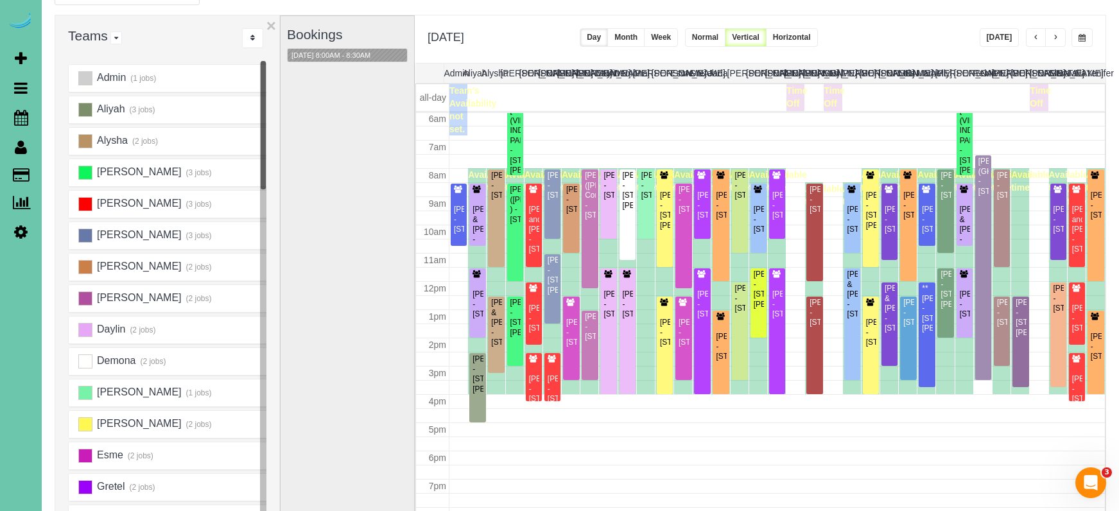
scroll to position [73, 0]
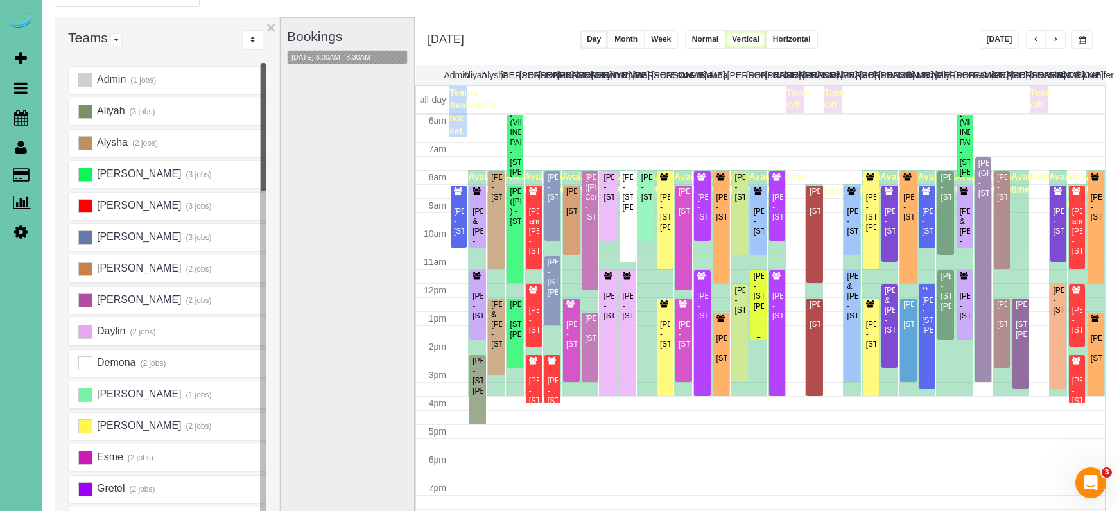
click at [758, 293] on div "Brittany Hornbeak - 3218 Chad Street, Bellevue, NE 68123" at bounding box center [758, 292] width 11 height 40
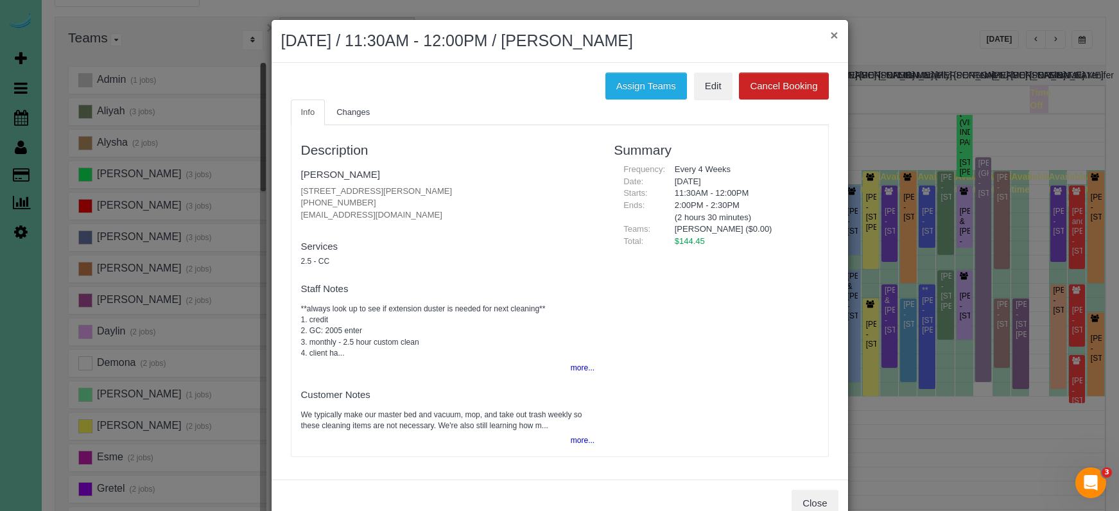
click at [833, 37] on button "×" at bounding box center [834, 34] width 8 height 13
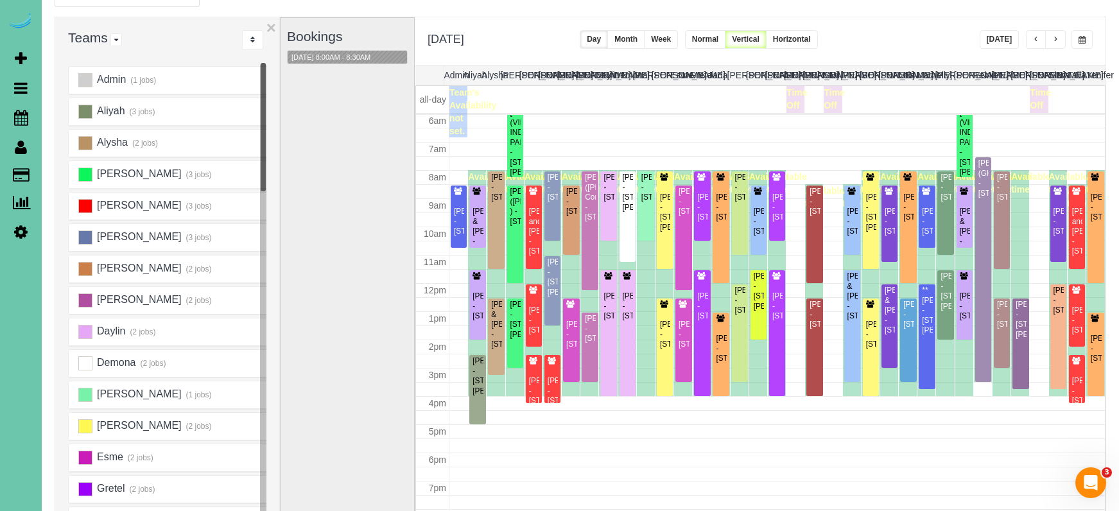
scroll to position [153, 0]
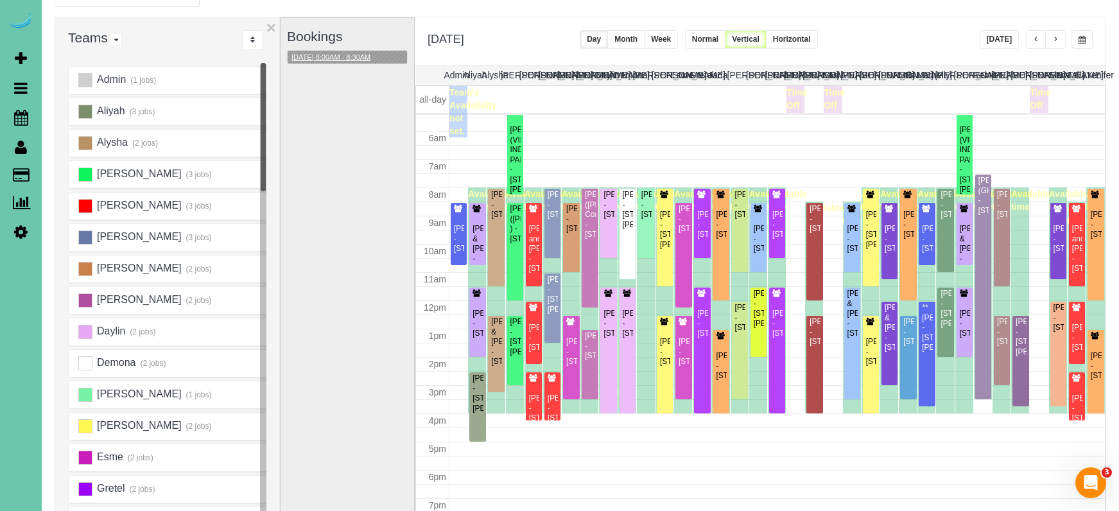
click at [334, 51] on button "09/09/2025 8:00AM - 8:30AM" at bounding box center [331, 57] width 87 height 13
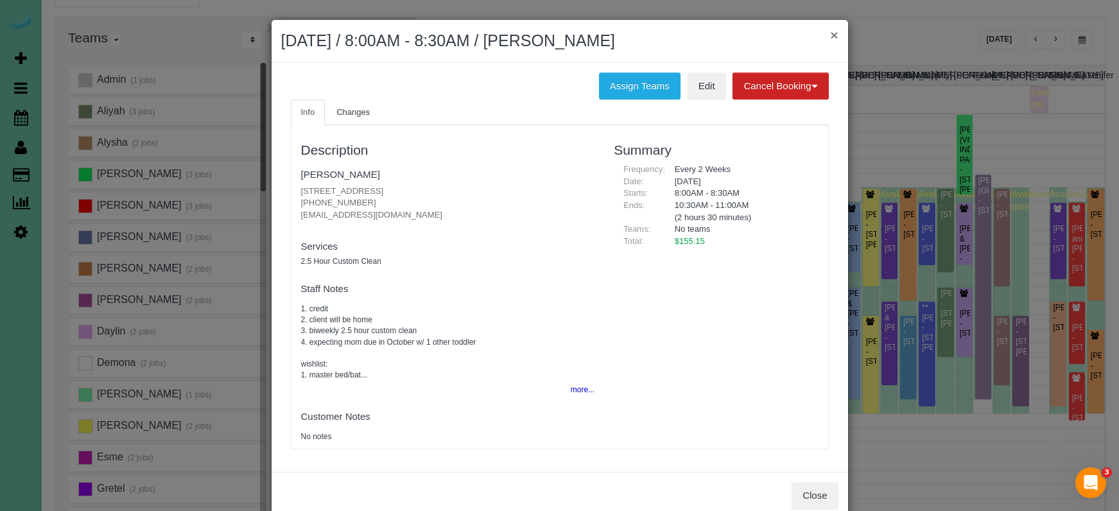
click at [833, 36] on button "×" at bounding box center [834, 34] width 8 height 13
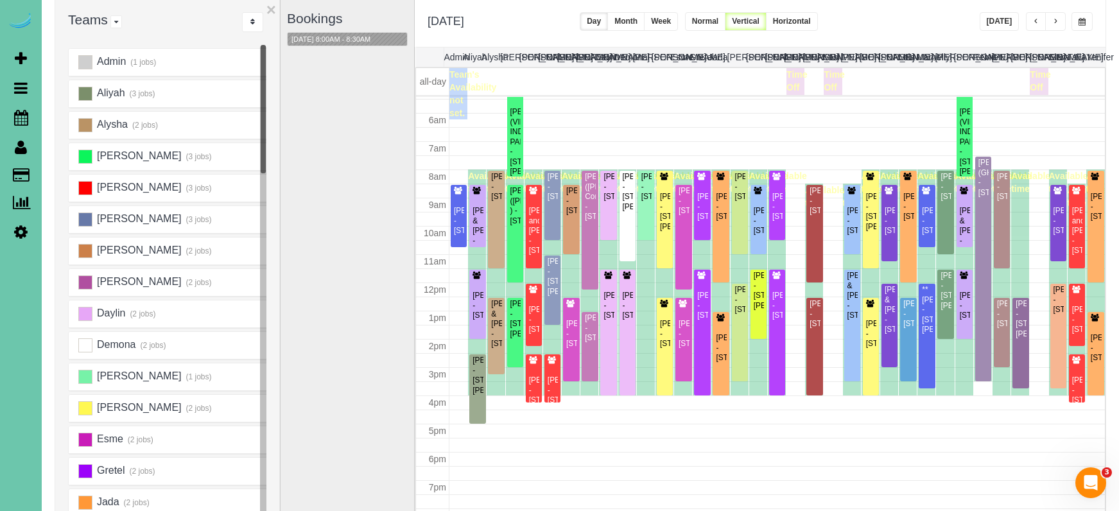
click at [1052, 19] on span "button" at bounding box center [1055, 22] width 6 height 8
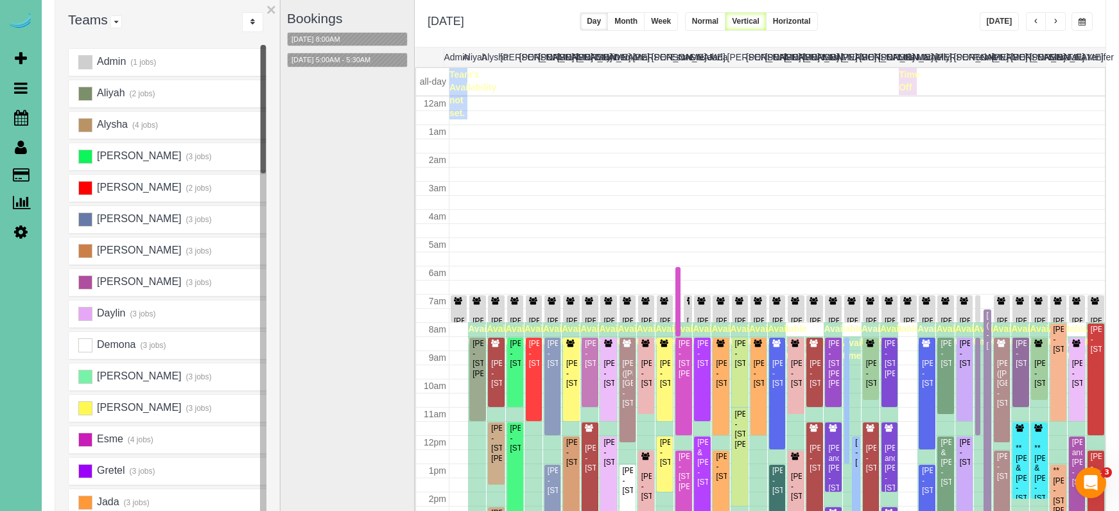
scroll to position [170, 0]
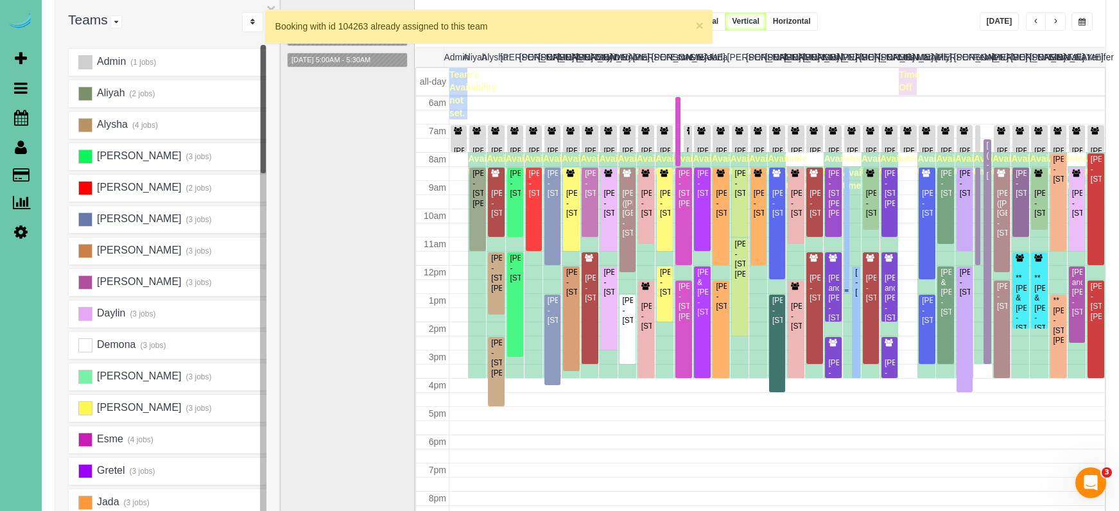
click at [847, 191] on div at bounding box center [846, 231] width 5 height 126
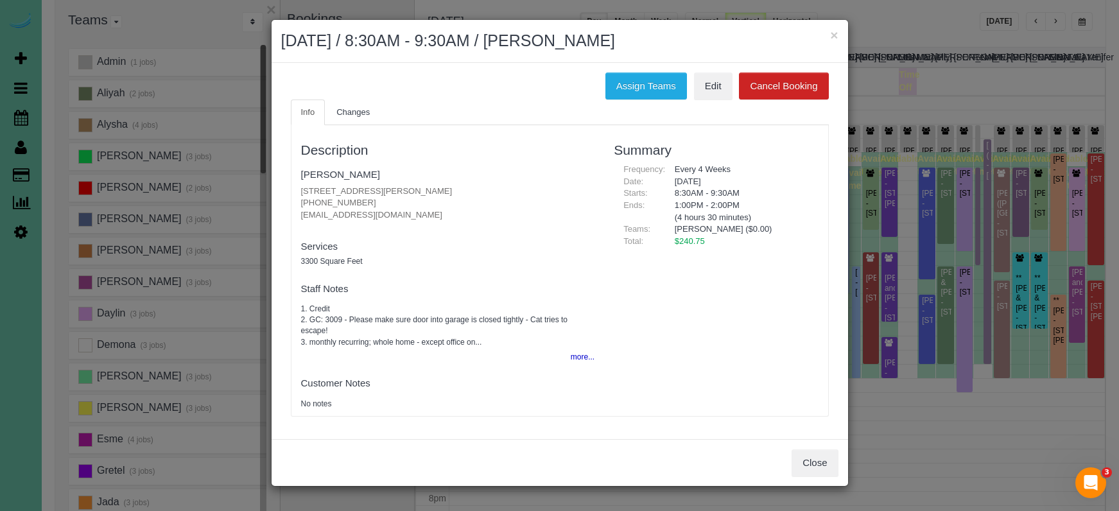
click at [813, 456] on button "Close" at bounding box center [815, 462] width 46 height 27
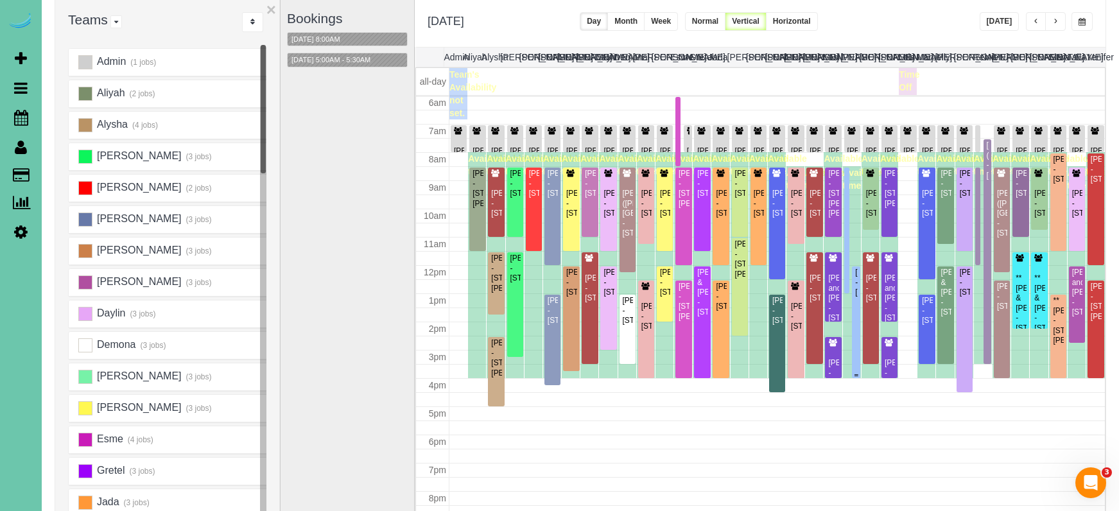
click at [859, 320] on div at bounding box center [856, 322] width 8 height 112
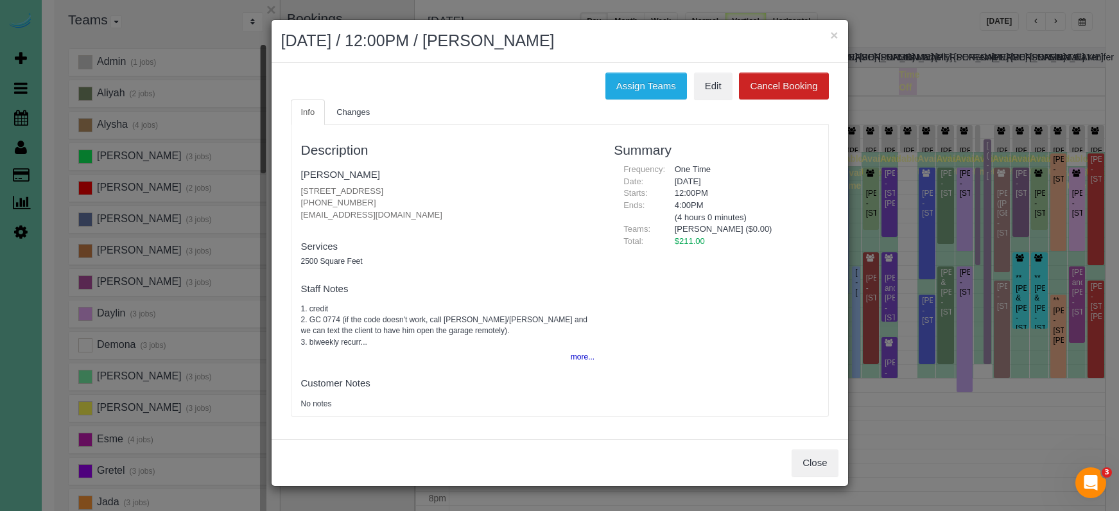
drag, startPoint x: 824, startPoint y: 459, endPoint x: 819, endPoint y: 445, distance: 15.0
click at [824, 458] on button "Close" at bounding box center [815, 462] width 46 height 27
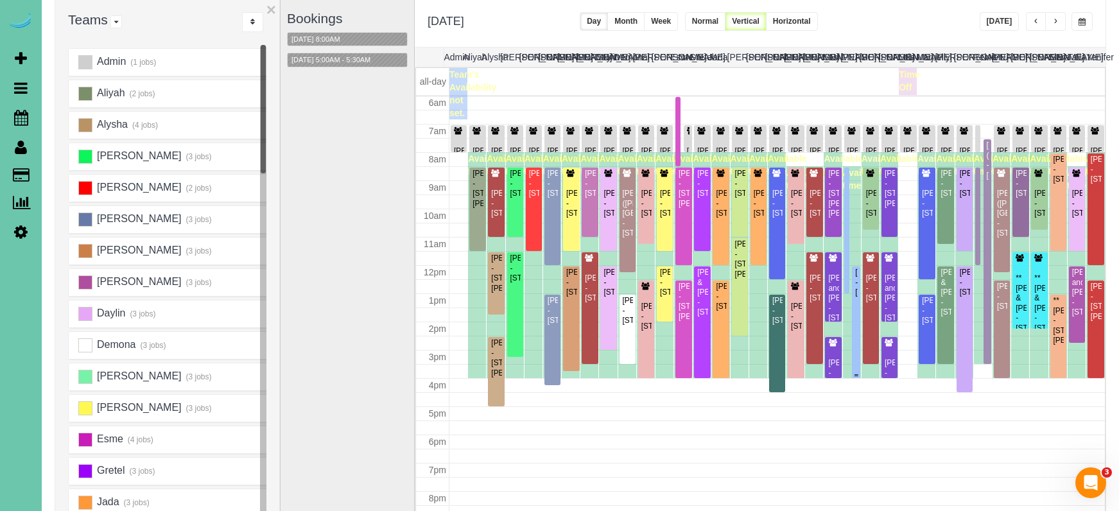
click at [859, 342] on div at bounding box center [856, 322] width 8 height 112
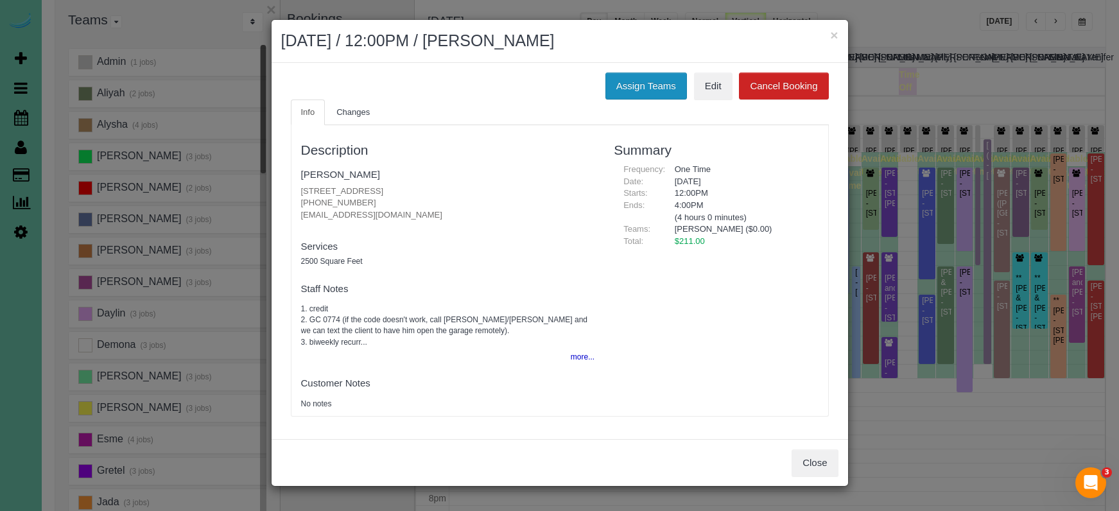
click at [652, 89] on button "Assign Teams" at bounding box center [646, 86] width 82 height 27
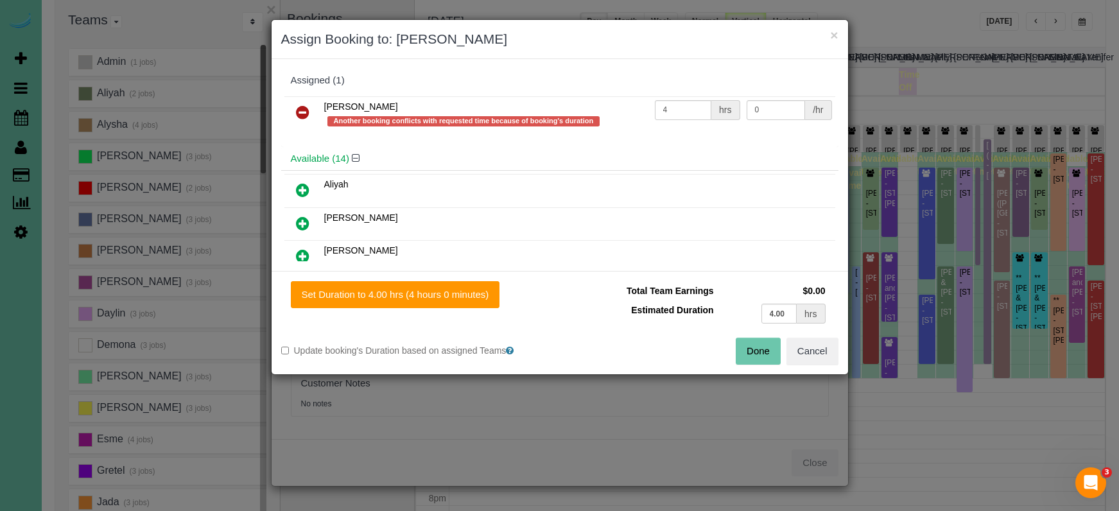
drag, startPoint x: 300, startPoint y: 110, endPoint x: 300, endPoint y: 142, distance: 31.5
click at [299, 110] on icon at bounding box center [302, 112] width 13 height 15
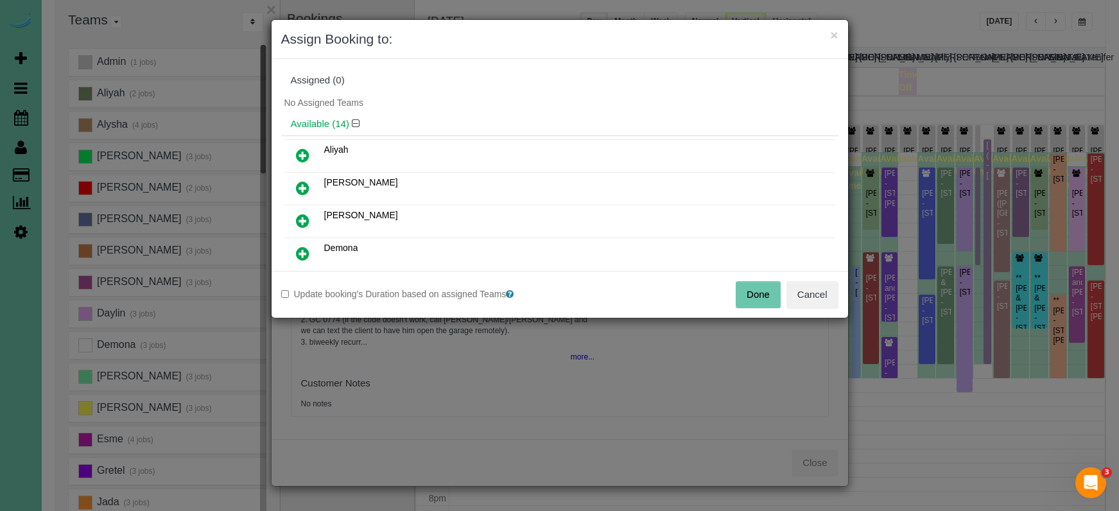
click at [293, 147] on link at bounding box center [303, 156] width 30 height 26
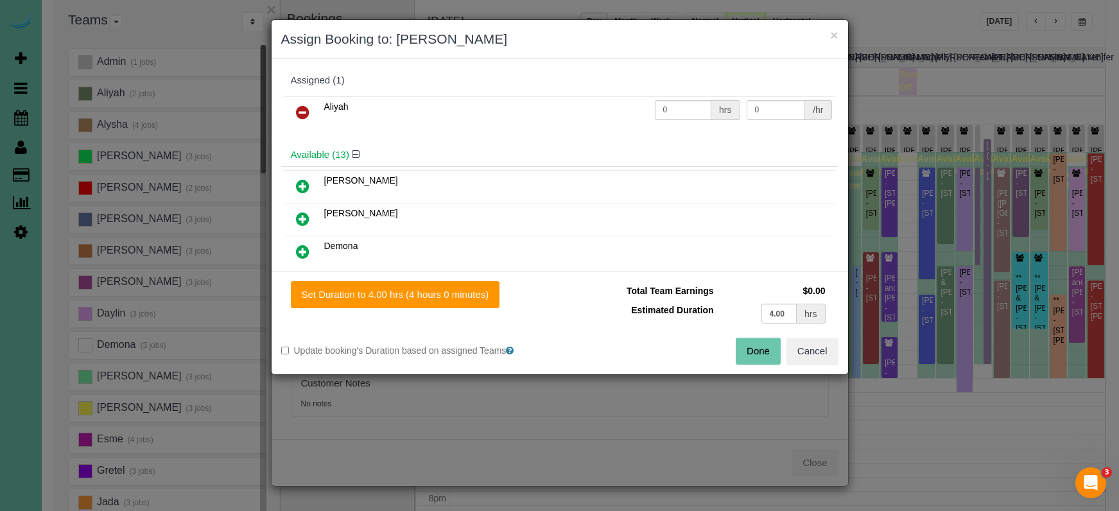
click at [492, 310] on div "Set Duration to 4.00 hrs (4 hours 0 minutes) Total Team Earnings $0.00 Estimate…" at bounding box center [560, 322] width 576 height 103
click at [490, 299] on button "Set Duration to 4.00 hrs (4 hours 0 minutes)" at bounding box center [395, 294] width 209 height 27
type input "4.00"
click at [758, 357] on button "Done" at bounding box center [758, 351] width 45 height 27
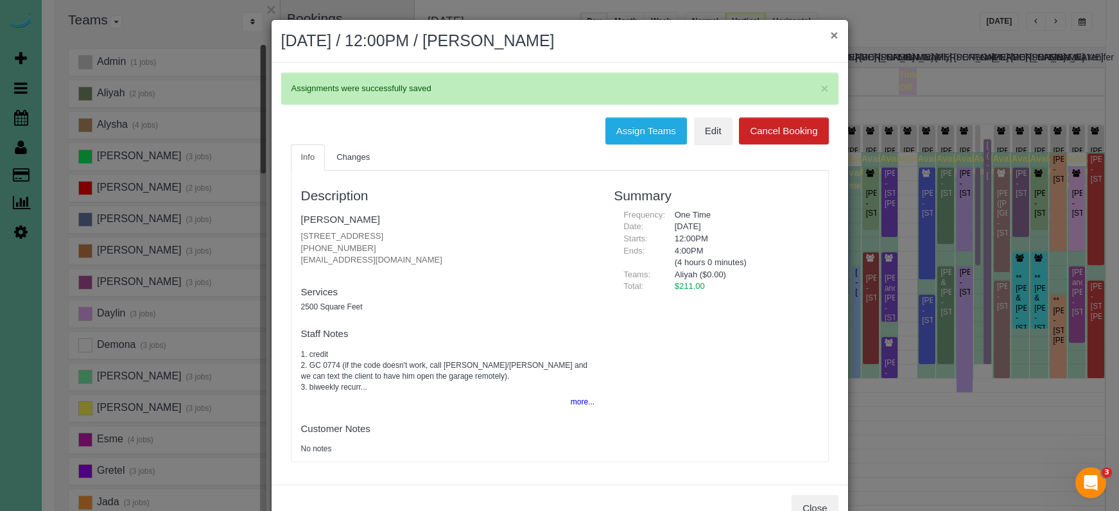
click at [830, 38] on button "×" at bounding box center [834, 34] width 8 height 13
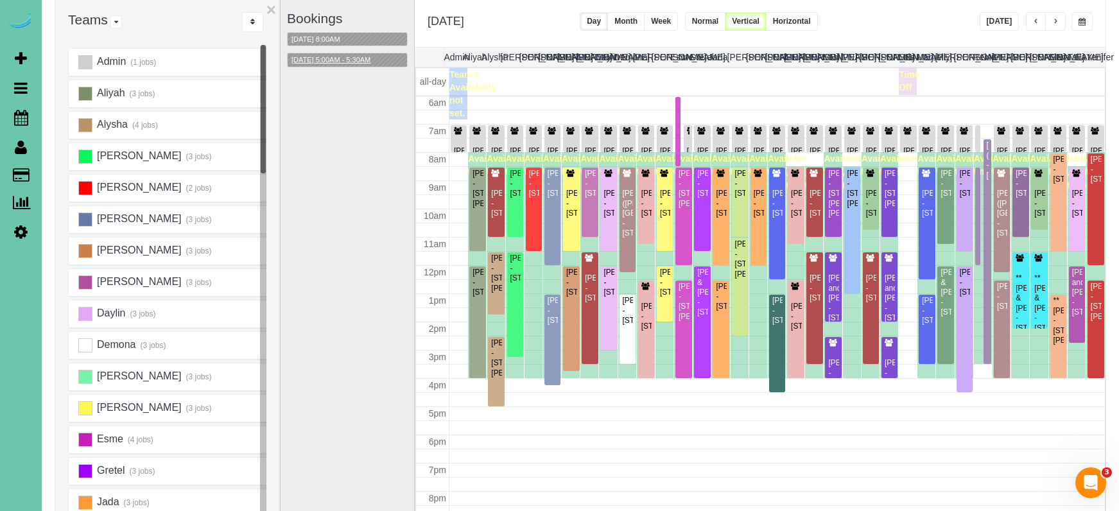
click at [345, 60] on button "[DATE] 5:00AM - 5:30AM" at bounding box center [331, 59] width 87 height 13
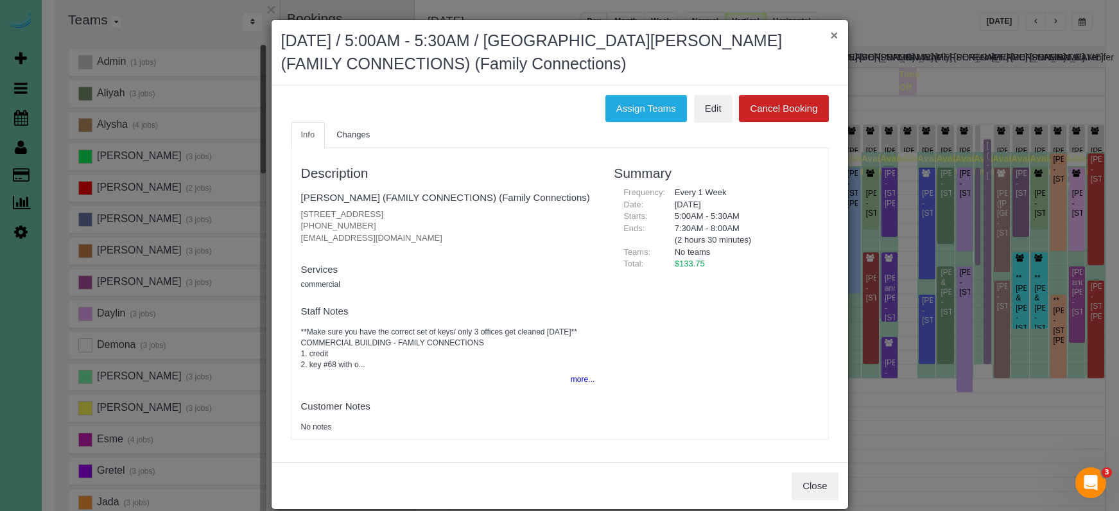
click at [836, 34] on button "×" at bounding box center [834, 34] width 8 height 13
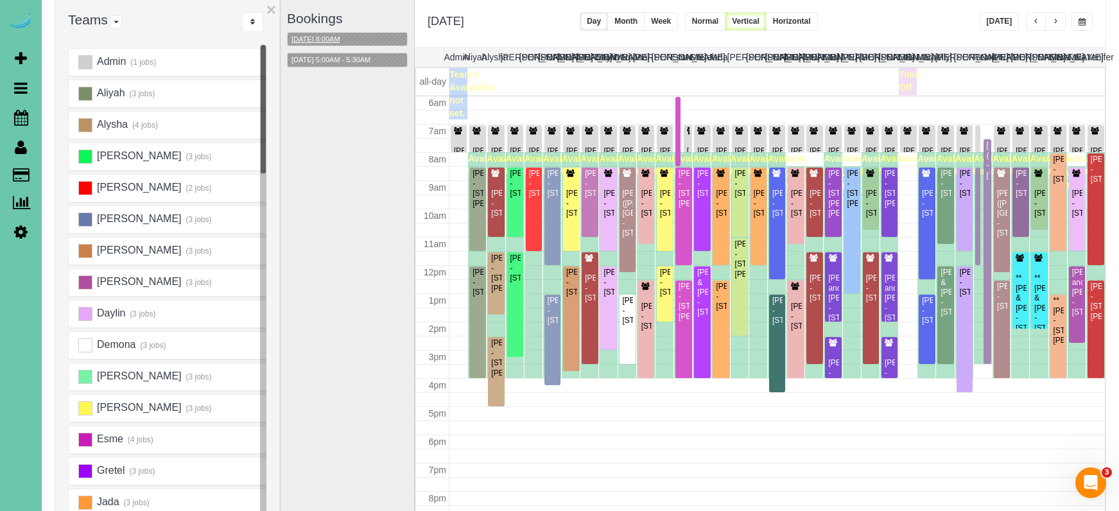
click at [325, 42] on button "09/10/2025 8:00AM" at bounding box center [316, 39] width 56 height 13
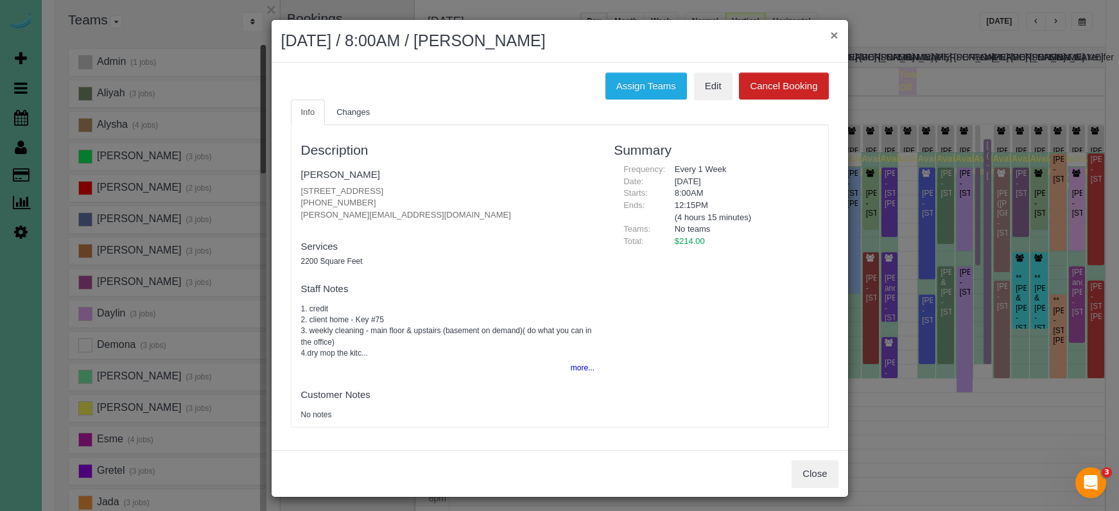
click at [832, 37] on button "×" at bounding box center [834, 34] width 8 height 13
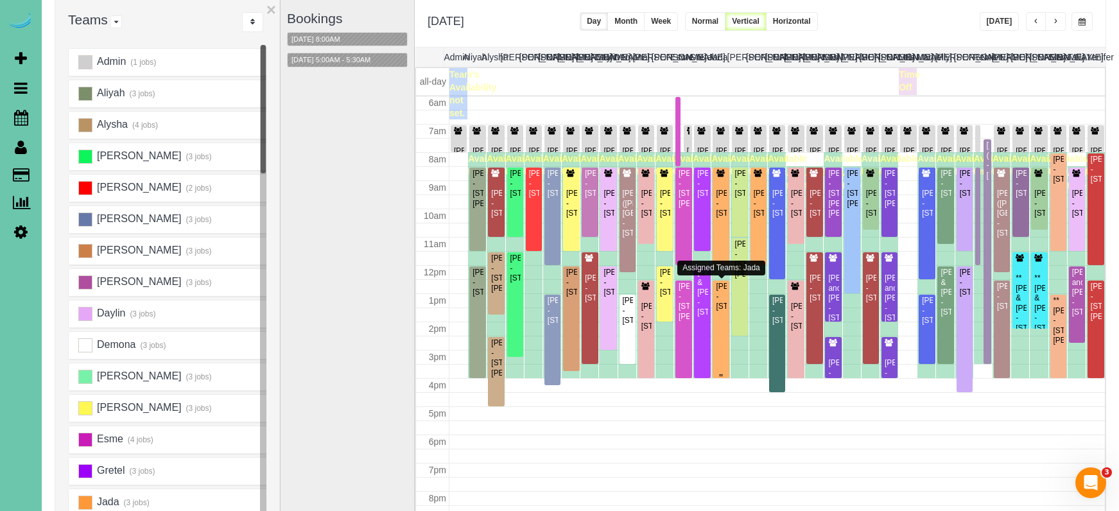
scroll to position [171, 0]
click at [1052, 21] on button "button" at bounding box center [1055, 21] width 21 height 19
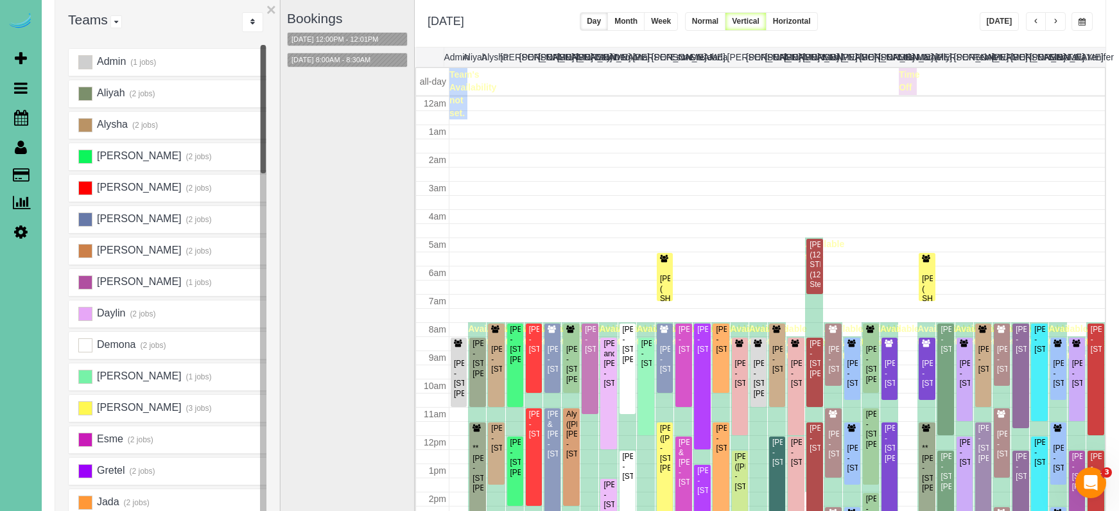
scroll to position [170, 0]
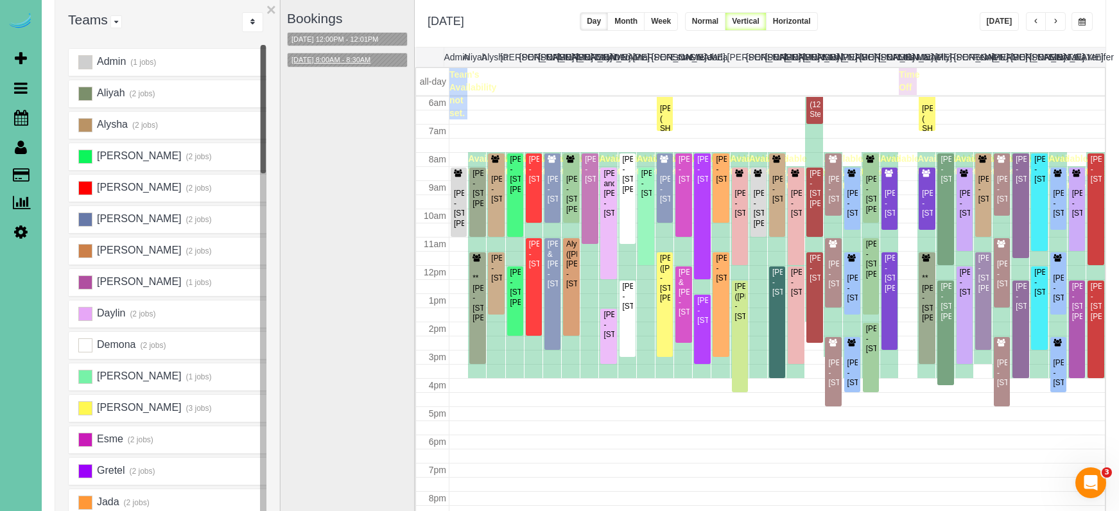
click at [328, 58] on button "09/11/2025 8:00AM - 8:30AM" at bounding box center [331, 59] width 87 height 13
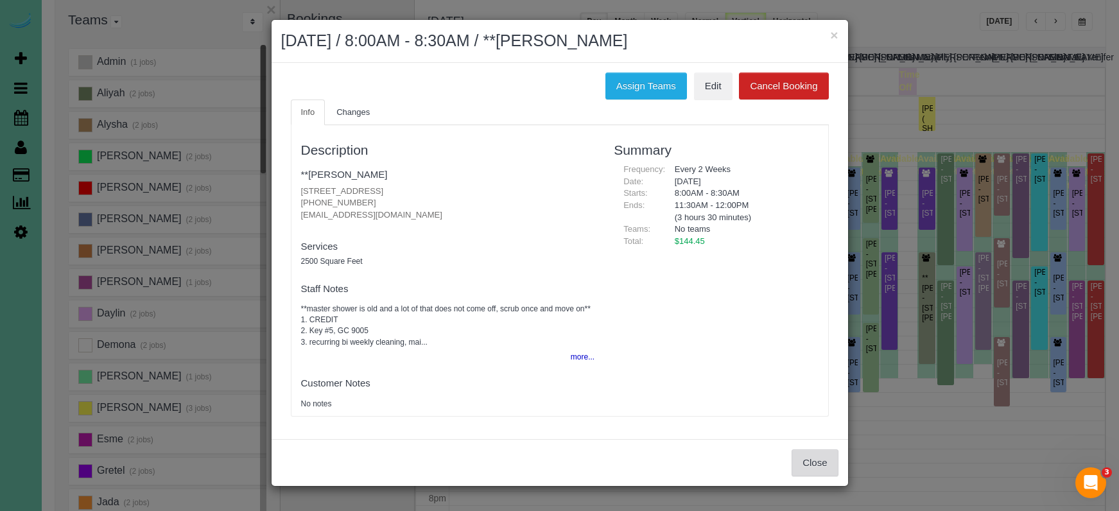
click at [817, 463] on button "Close" at bounding box center [815, 462] width 46 height 27
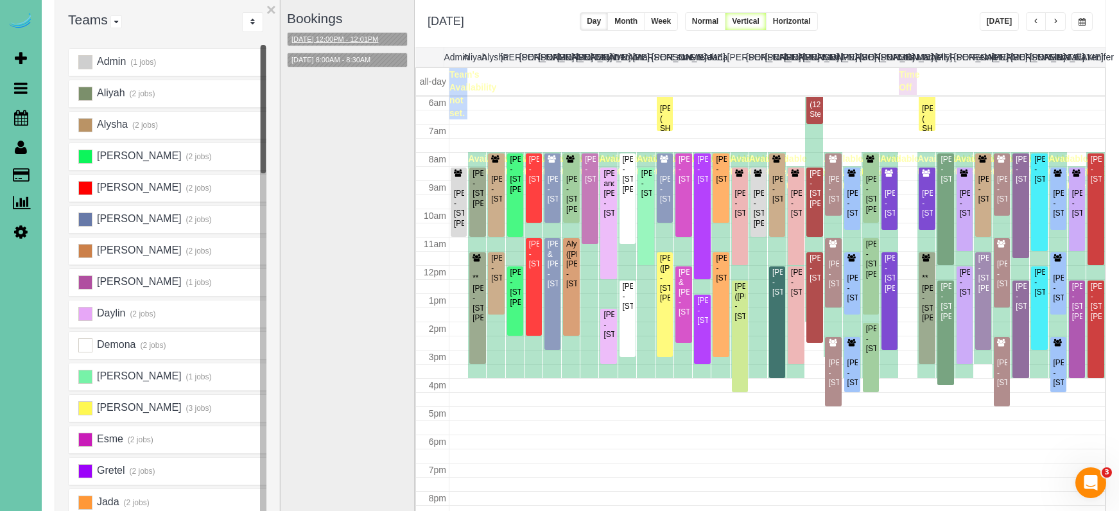
click at [357, 39] on button "09/11/2025 12:00PM - 12:01PM" at bounding box center [335, 39] width 95 height 13
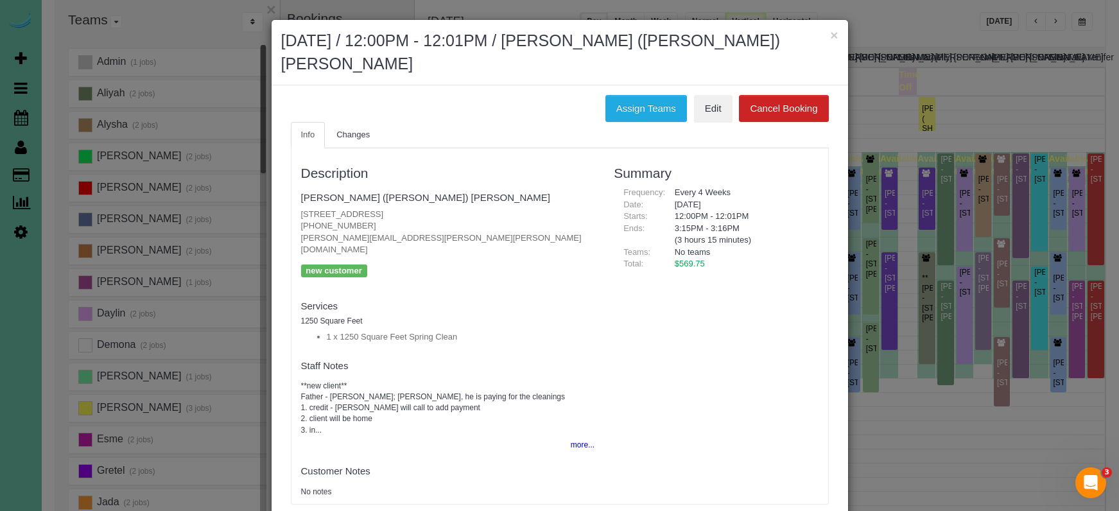
click at [831, 38] on button "×" at bounding box center [834, 34] width 8 height 13
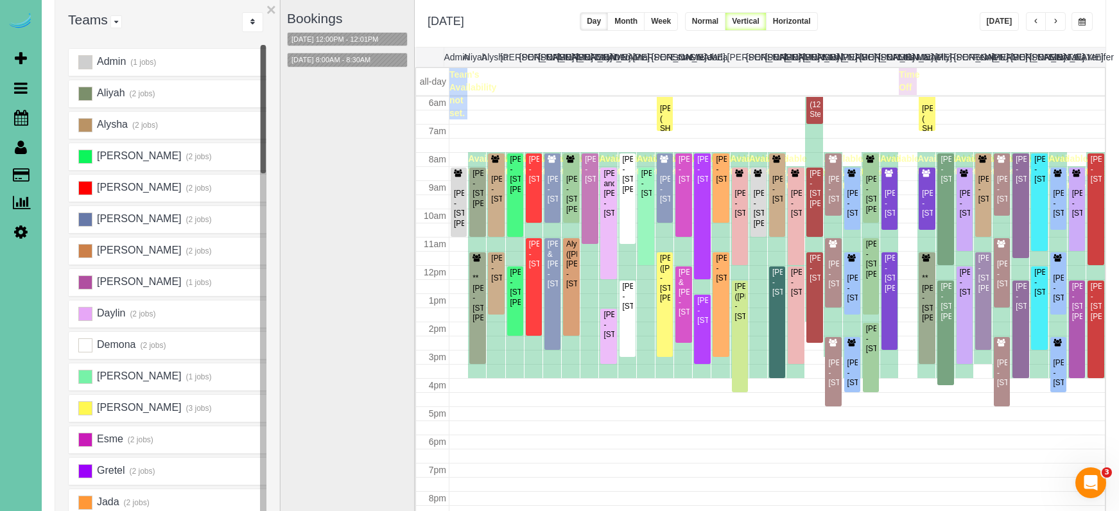
click at [1080, 21] on span "button" at bounding box center [1081, 22] width 7 height 8
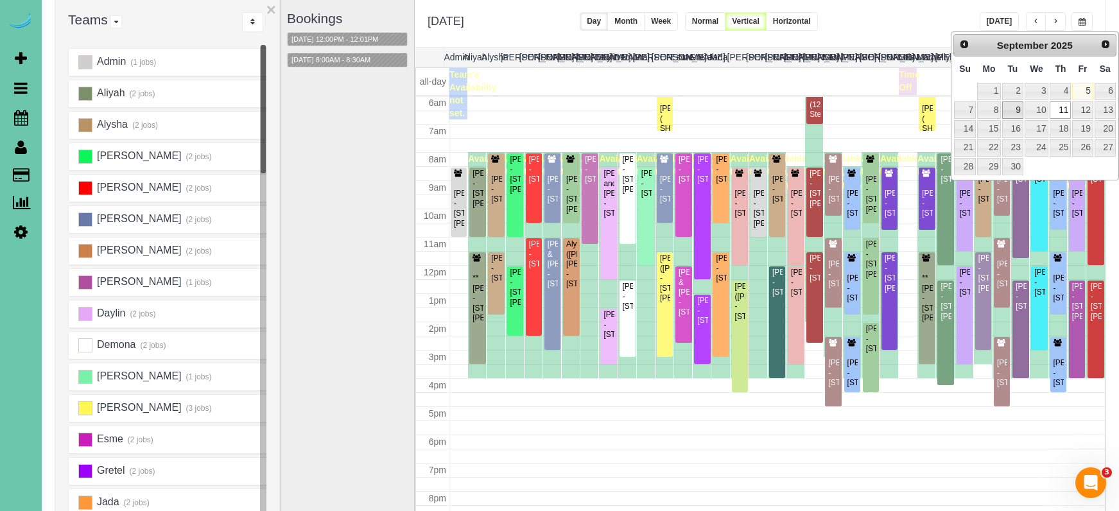
click at [1013, 113] on link "9" at bounding box center [1012, 109] width 21 height 17
type input "**********"
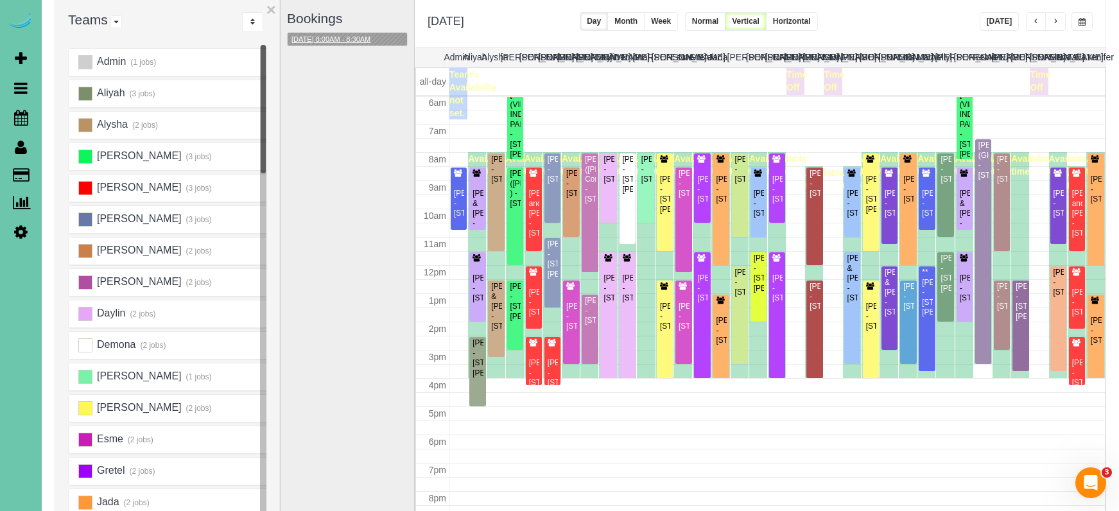
click at [345, 42] on button "09/09/2025 8:00AM - 8:30AM" at bounding box center [331, 39] width 87 height 13
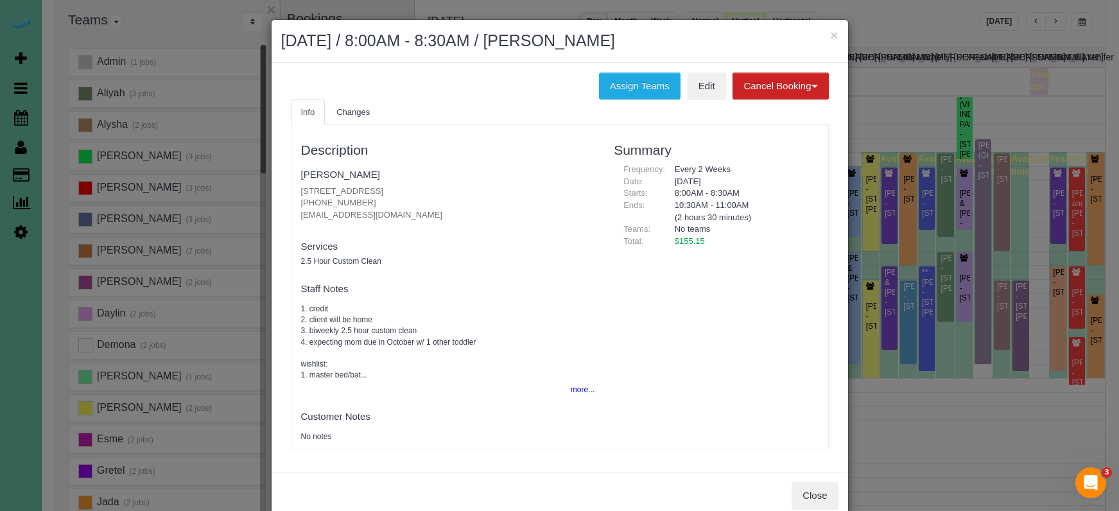
click at [798, 488] on button "Close" at bounding box center [815, 495] width 46 height 27
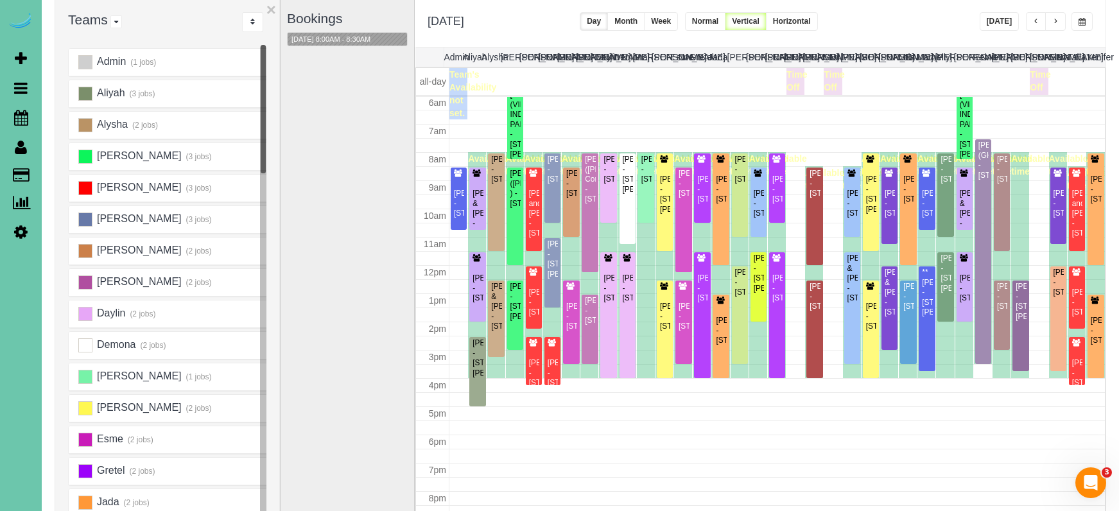
click at [926, 24] on div "**********" at bounding box center [760, 23] width 691 height 48
click at [456, 182] on div "Allisen Boone - 16101 W Street, Omaha, NE 68135" at bounding box center [458, 193] width 11 height 49
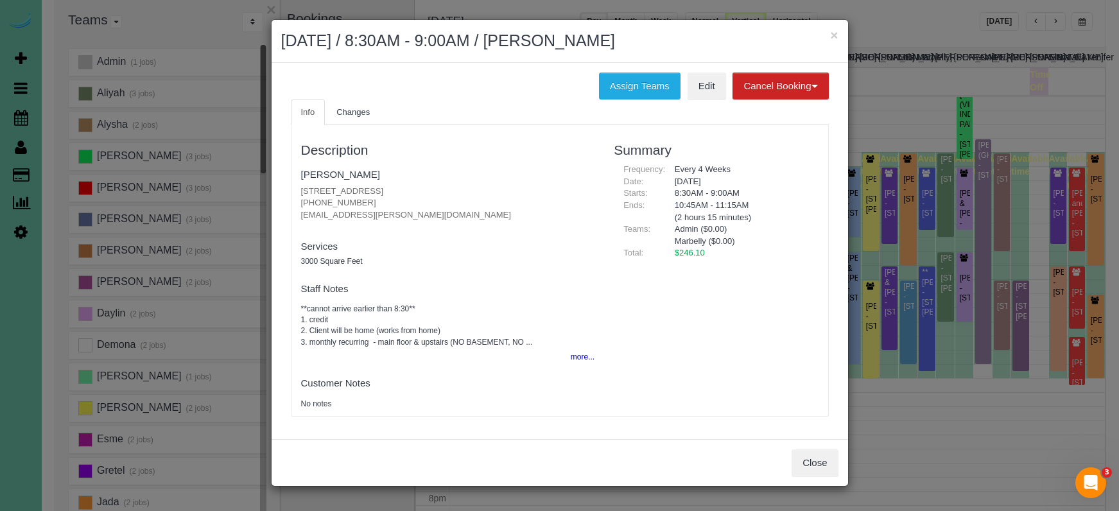
drag, startPoint x: 440, startPoint y: 189, endPoint x: 299, endPoint y: 186, distance: 141.3
click at [299, 186] on div "Description Allisen Boone 16101 W Street, Omaha, NE 68135 (402) 871-7660 allise…" at bounding box center [447, 271] width 313 height 278
click at [354, 175] on link "Allisen Boone" at bounding box center [340, 174] width 79 height 11
click at [833, 35] on button "×" at bounding box center [834, 34] width 8 height 13
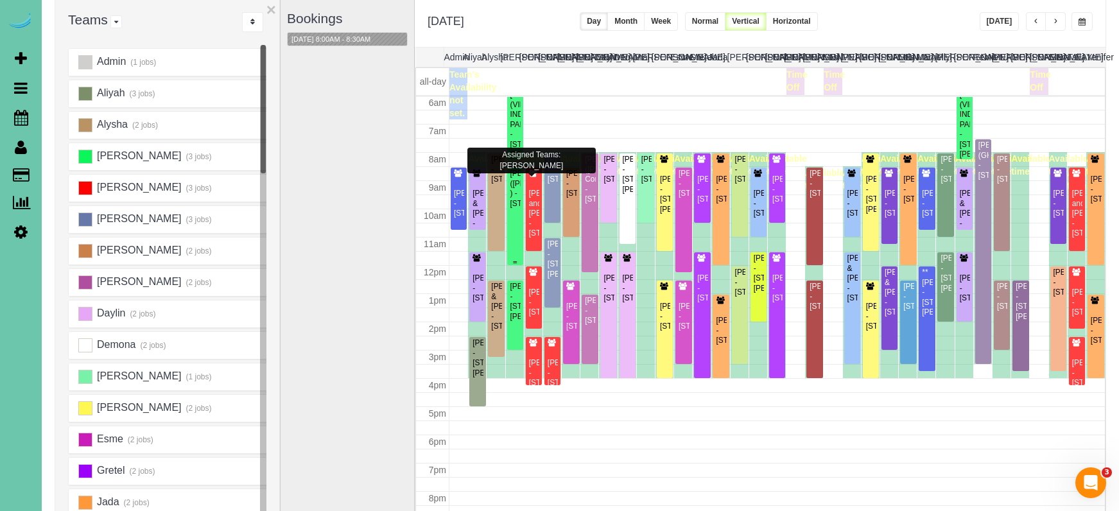
click at [515, 205] on div "ADAM ROXBURGH (CARLJARL LOCKSMITH ) - 16930 K St, Omaha, NE 68135" at bounding box center [515, 189] width 11 height 40
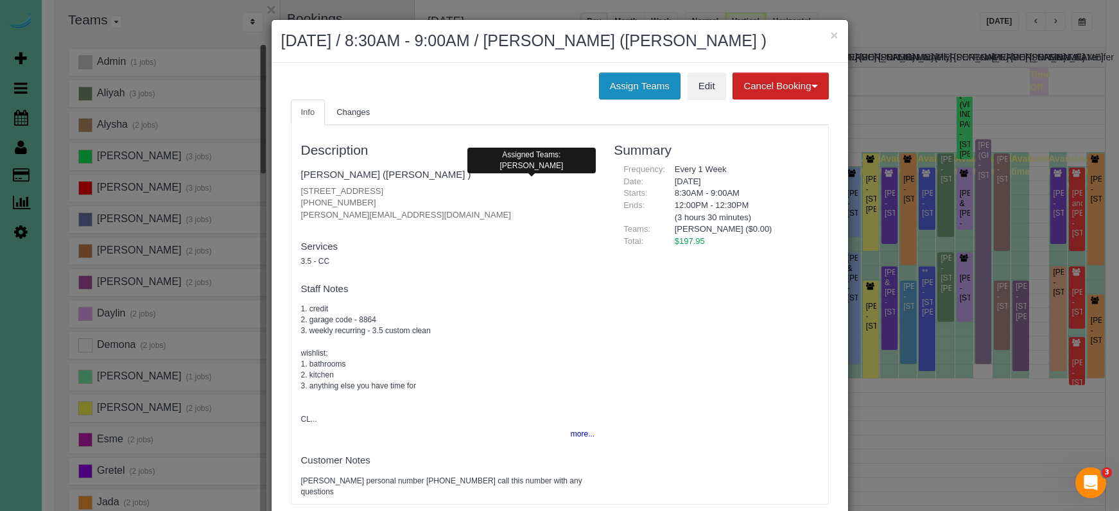
click at [607, 100] on button "Assign Teams" at bounding box center [640, 86] width 82 height 27
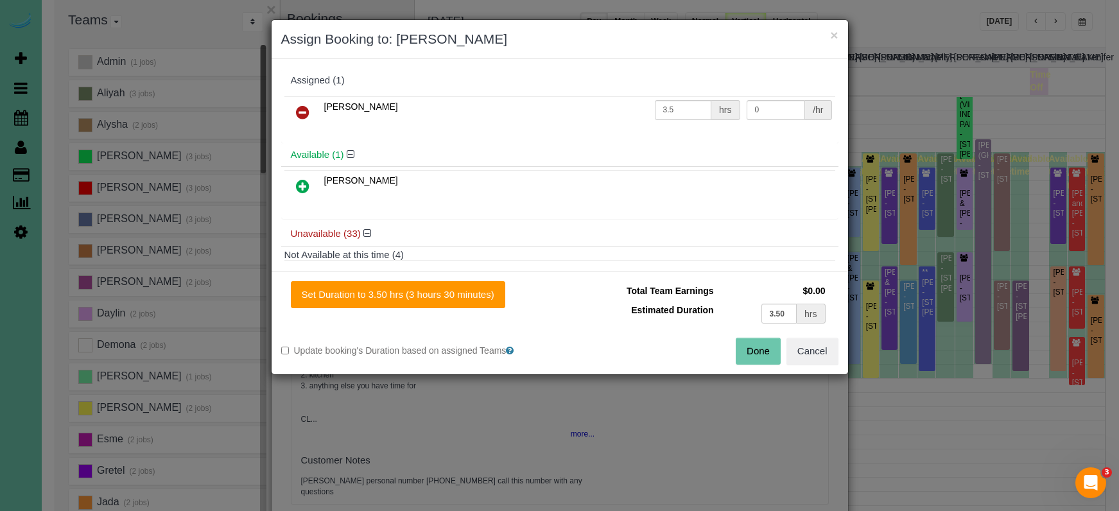
click at [301, 112] on icon at bounding box center [302, 112] width 13 height 15
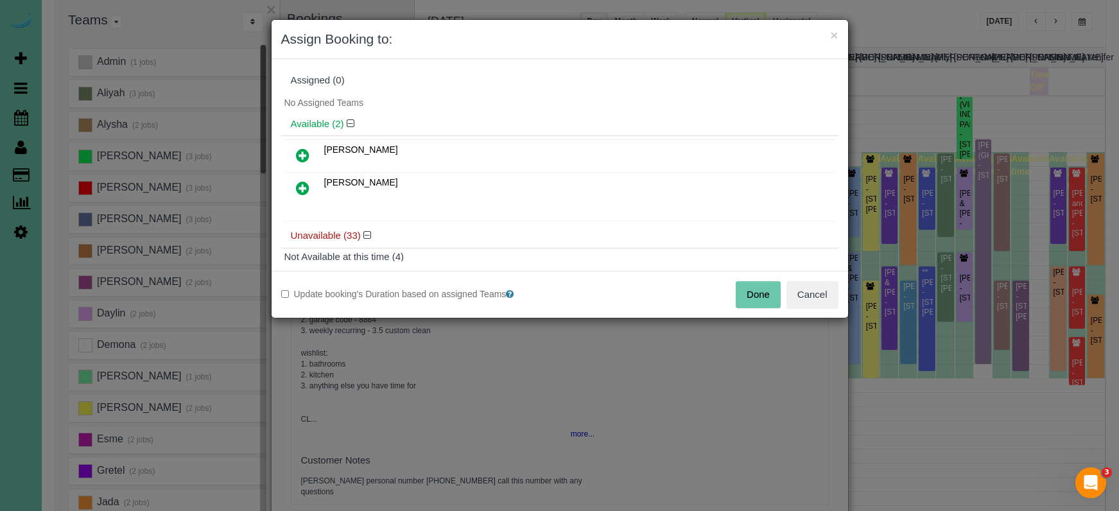
click at [759, 289] on button "Done" at bounding box center [758, 294] width 45 height 27
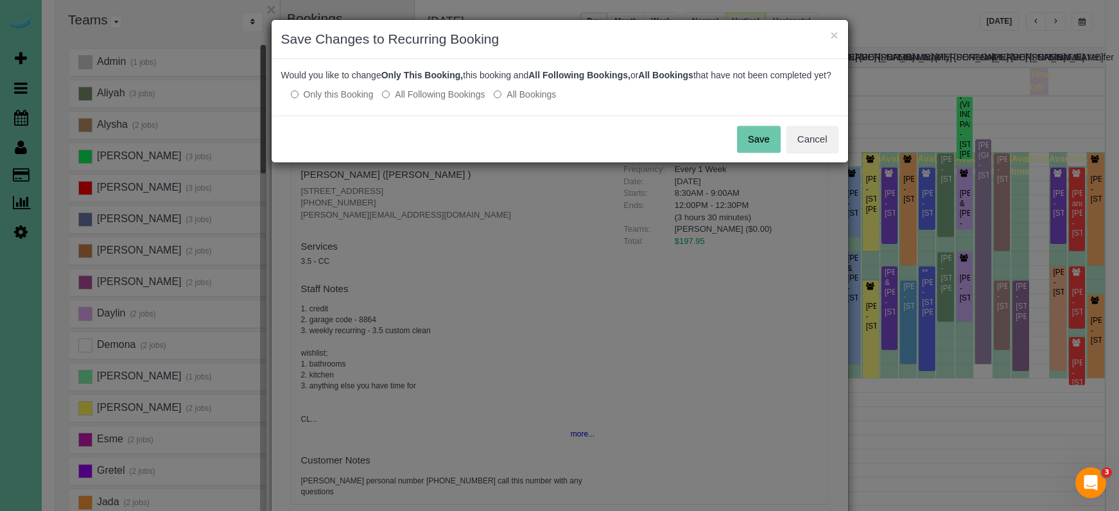
drag, startPoint x: 754, startPoint y: 148, endPoint x: 771, endPoint y: 98, distance: 52.8
click at [754, 148] on button "Save" at bounding box center [759, 139] width 44 height 27
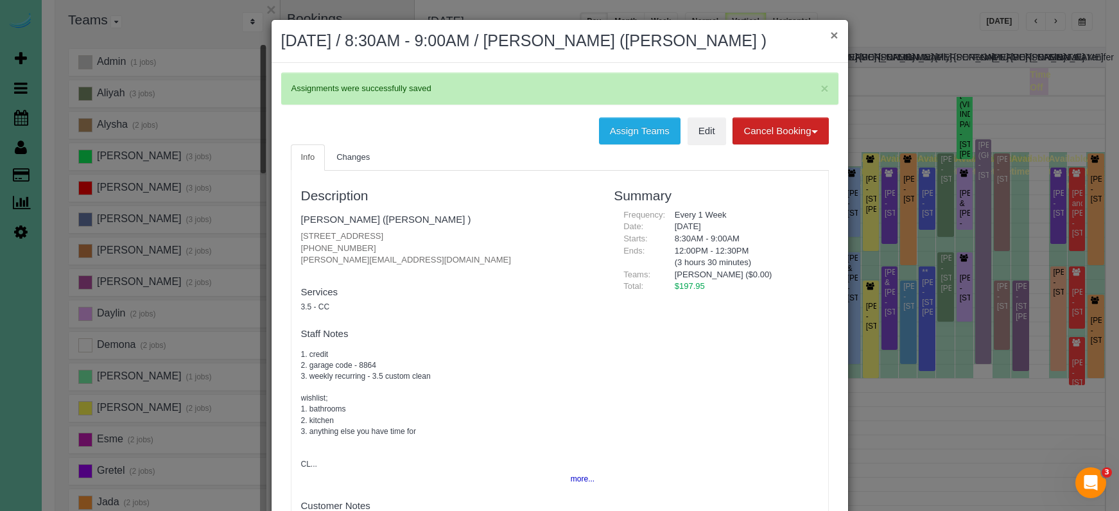
click at [834, 37] on button "×" at bounding box center [834, 34] width 8 height 13
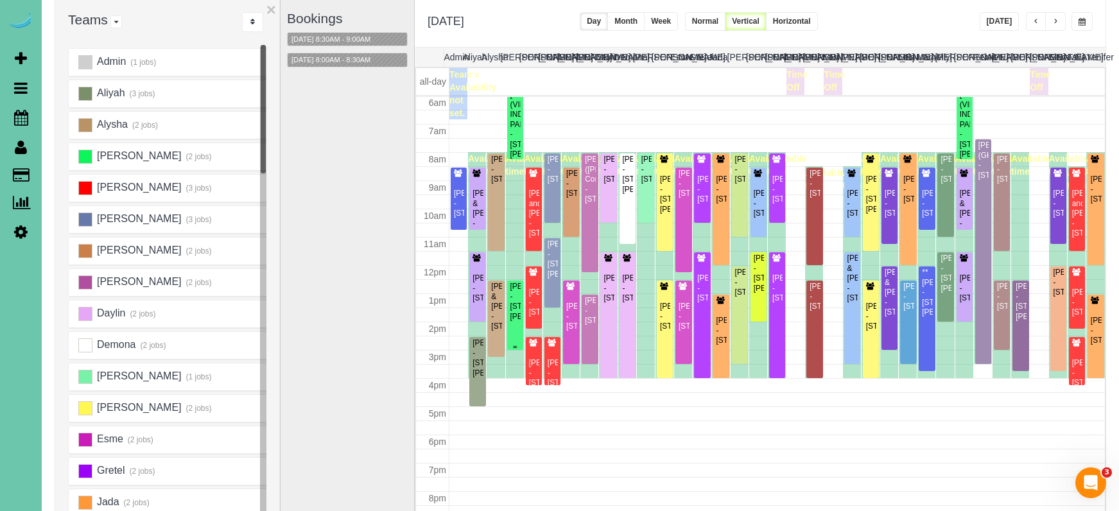
click at [510, 290] on div "Ashley Varilek - 18028 Lillian Street, Omaha, NE 68136" at bounding box center [515, 302] width 11 height 40
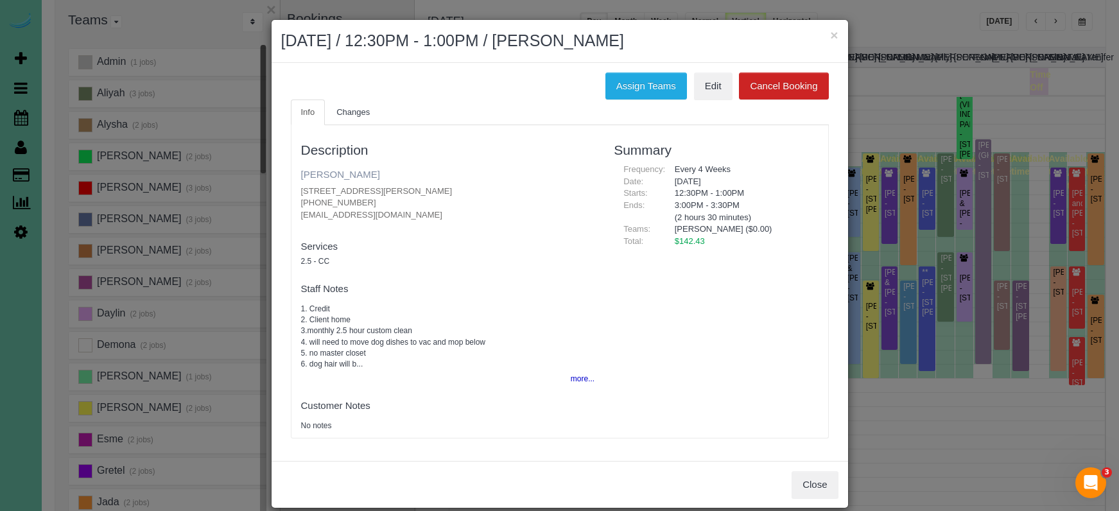
click at [334, 171] on link "Ashley Varilek" at bounding box center [340, 174] width 79 height 11
click at [833, 33] on button "×" at bounding box center [834, 34] width 8 height 13
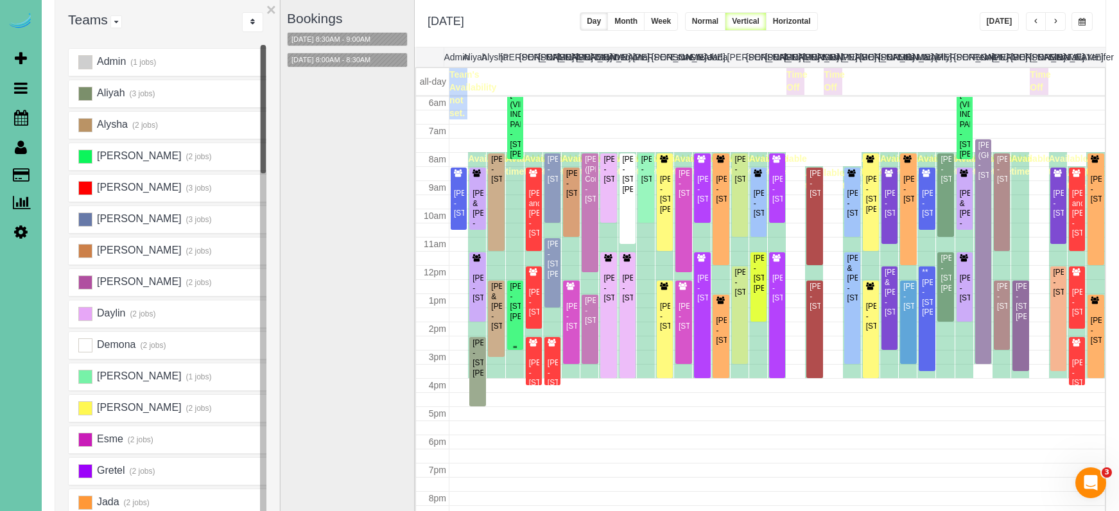
click at [514, 313] on div "Ashley Varilek - 18028 Lillian Street, Omaha, NE 68136" at bounding box center [515, 302] width 11 height 40
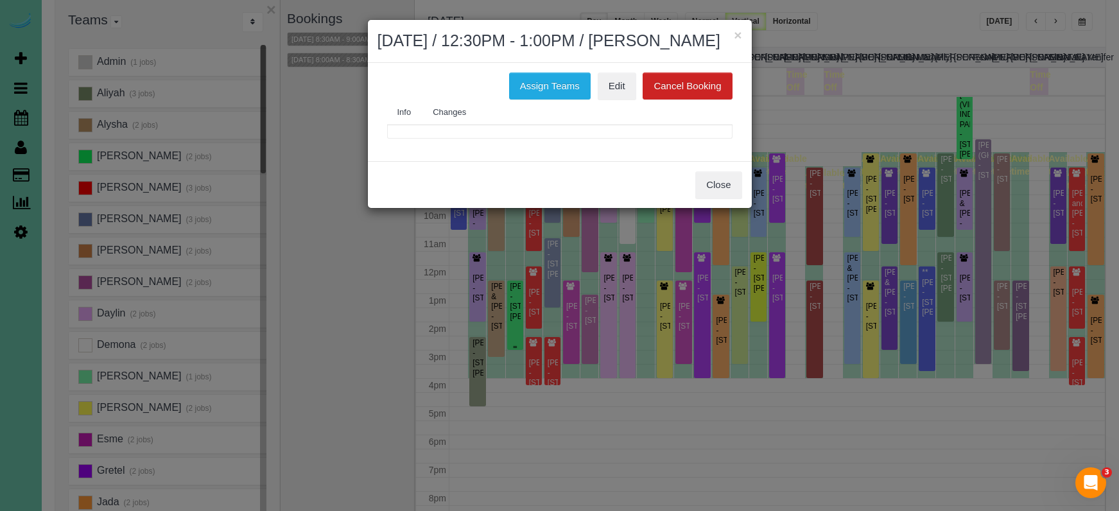
scroll to position [2, 0]
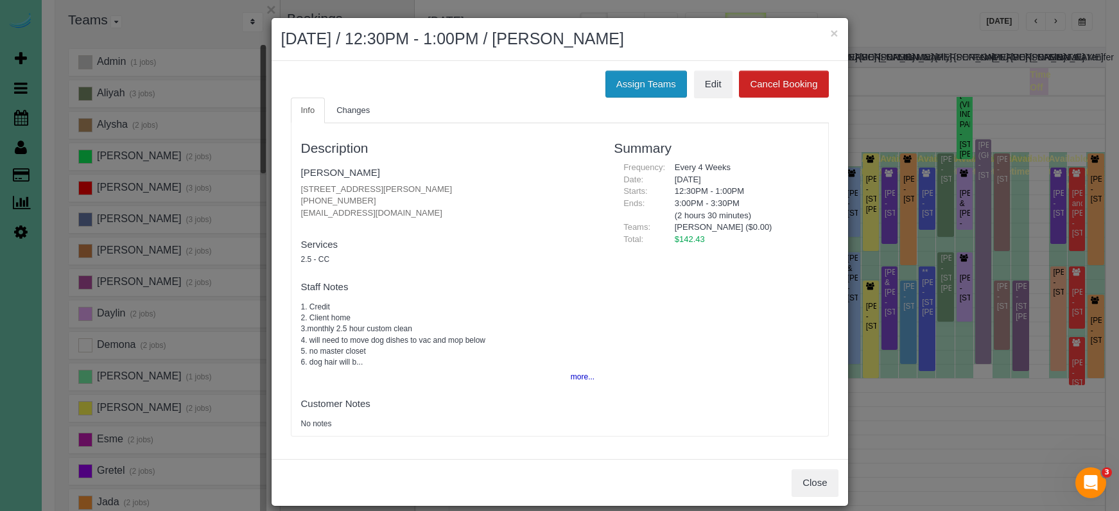
click at [633, 85] on button "Assign Teams" at bounding box center [646, 84] width 82 height 27
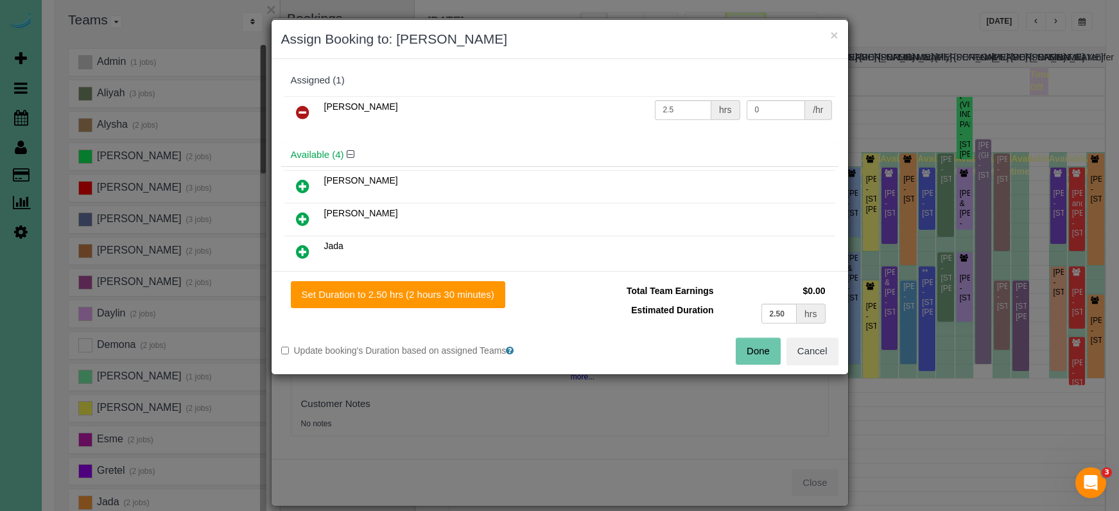
click at [309, 103] on link at bounding box center [303, 113] width 30 height 26
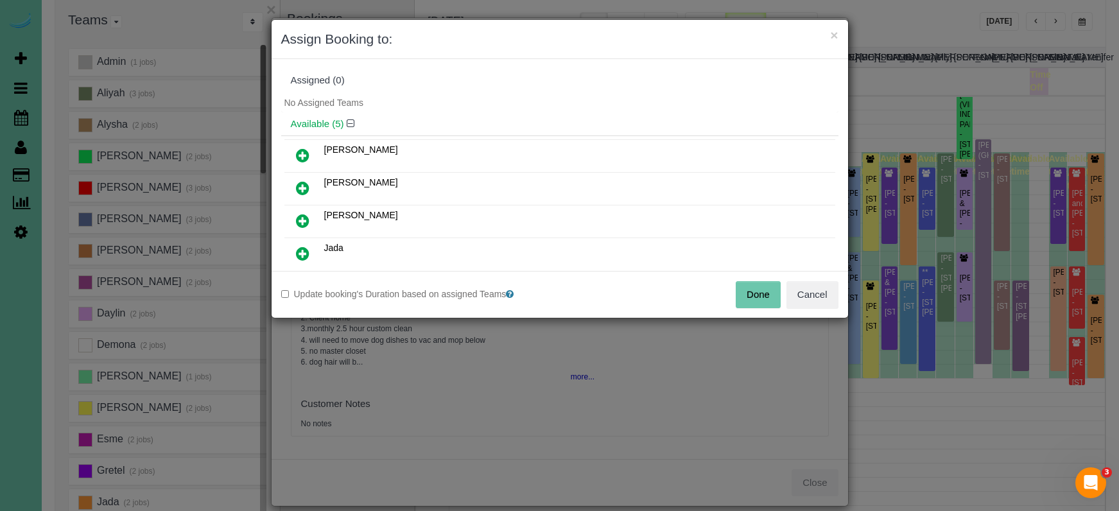
click at [302, 213] on icon at bounding box center [302, 220] width 13 height 15
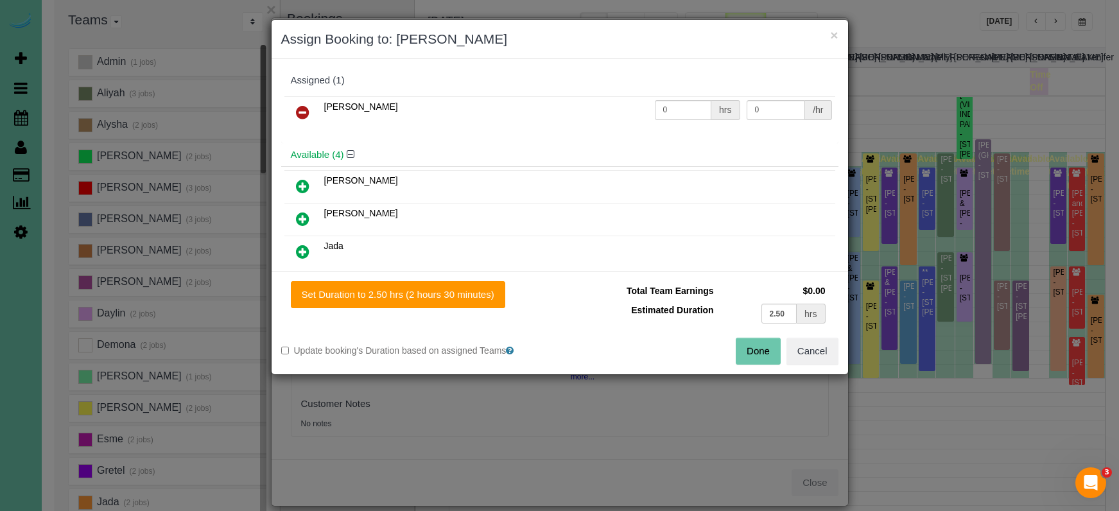
drag, startPoint x: 442, startPoint y: 291, endPoint x: 560, endPoint y: 305, distance: 119.5
click at [444, 291] on button "Set Duration to 2.50 hrs (2 hours 30 minutes)" at bounding box center [398, 294] width 214 height 27
type input "2.50"
drag, startPoint x: 760, startPoint y: 357, endPoint x: 729, endPoint y: 333, distance: 38.9
click at [760, 357] on button "Done" at bounding box center [758, 351] width 45 height 27
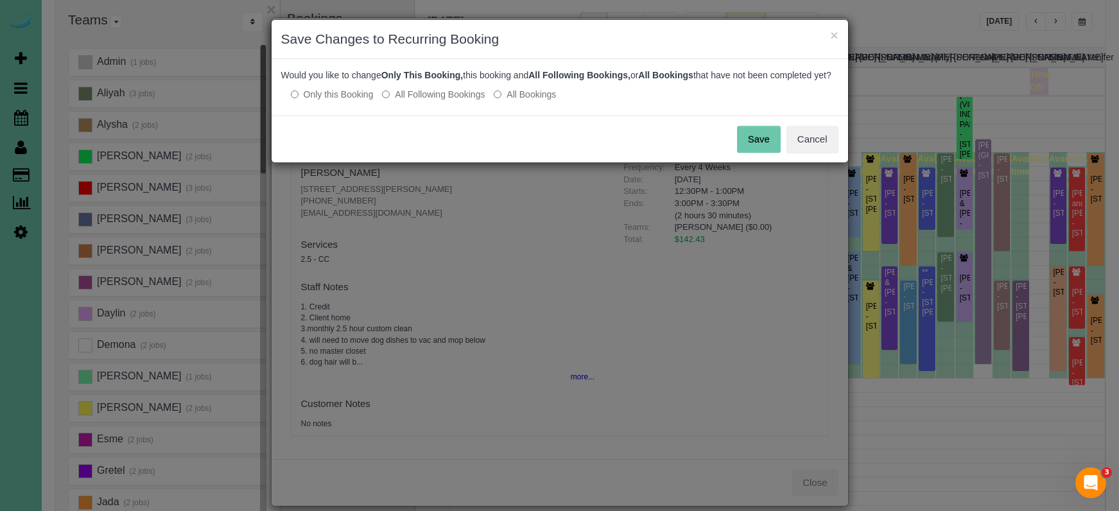
drag, startPoint x: 458, startPoint y: 103, endPoint x: 478, endPoint y: 106, distance: 20.7
click at [457, 101] on label "All Following Bookings" at bounding box center [433, 94] width 103 height 13
click at [756, 144] on button "Save" at bounding box center [759, 139] width 44 height 27
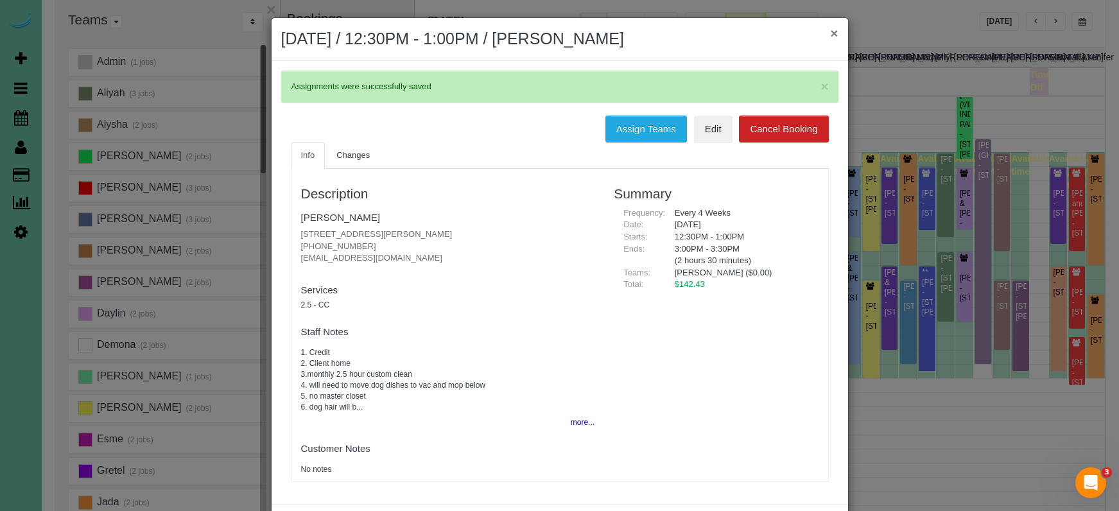
click at [833, 33] on button "×" at bounding box center [834, 32] width 8 height 13
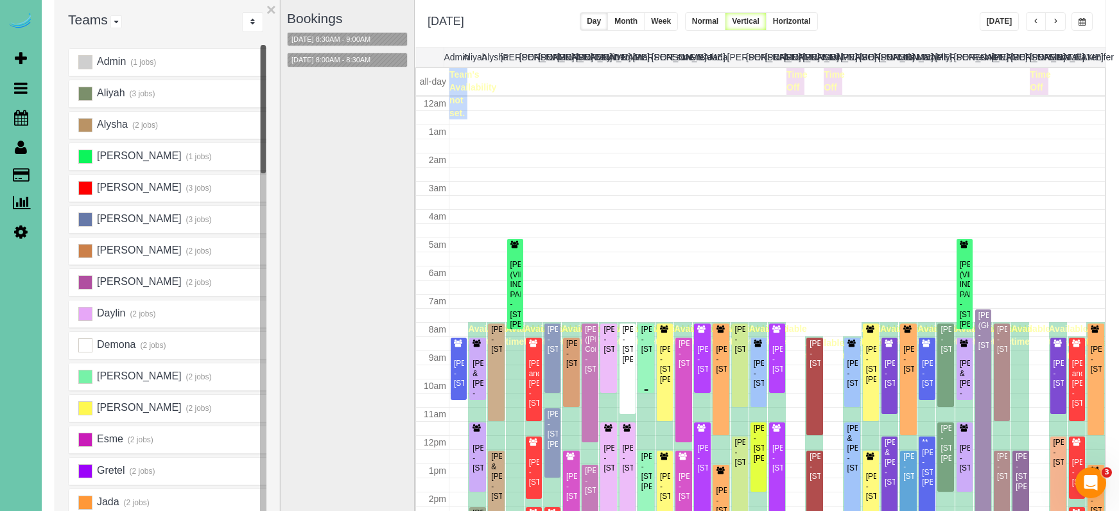
scroll to position [170, 0]
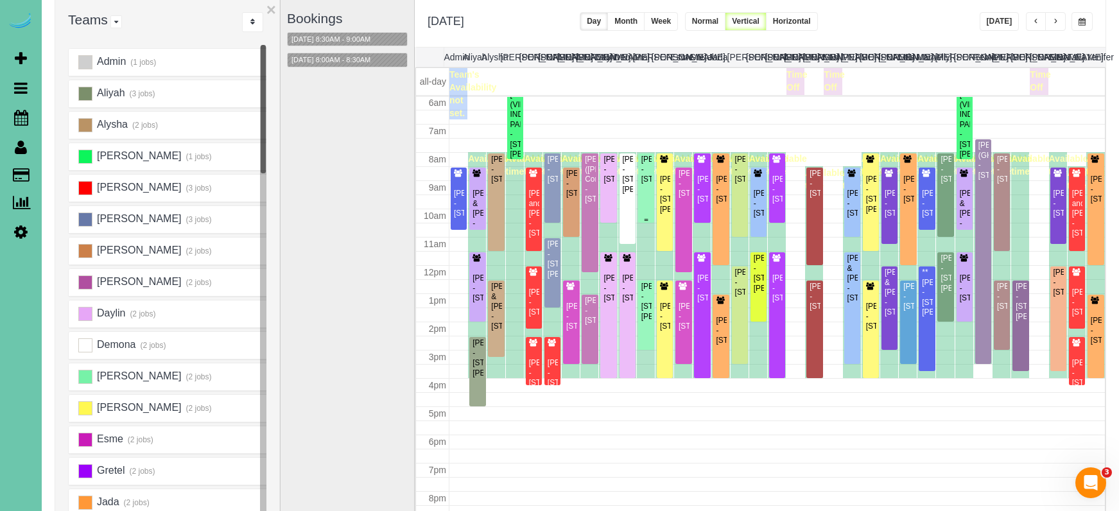
click at [642, 184] on div "Mary Kovar - 10817 S 197th St #101, Gretna, NE 68028" at bounding box center [646, 170] width 11 height 30
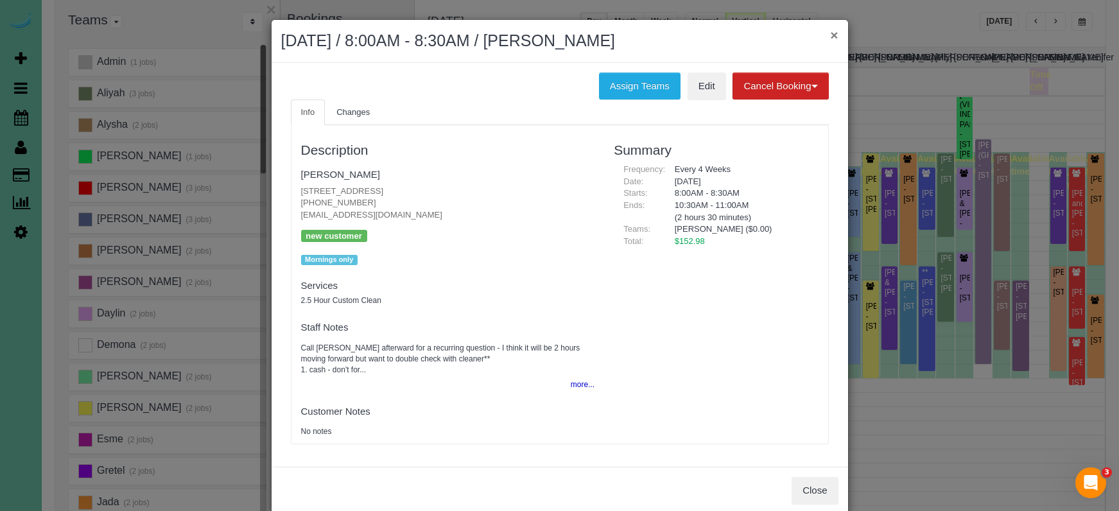
click at [833, 33] on button "×" at bounding box center [834, 34] width 8 height 13
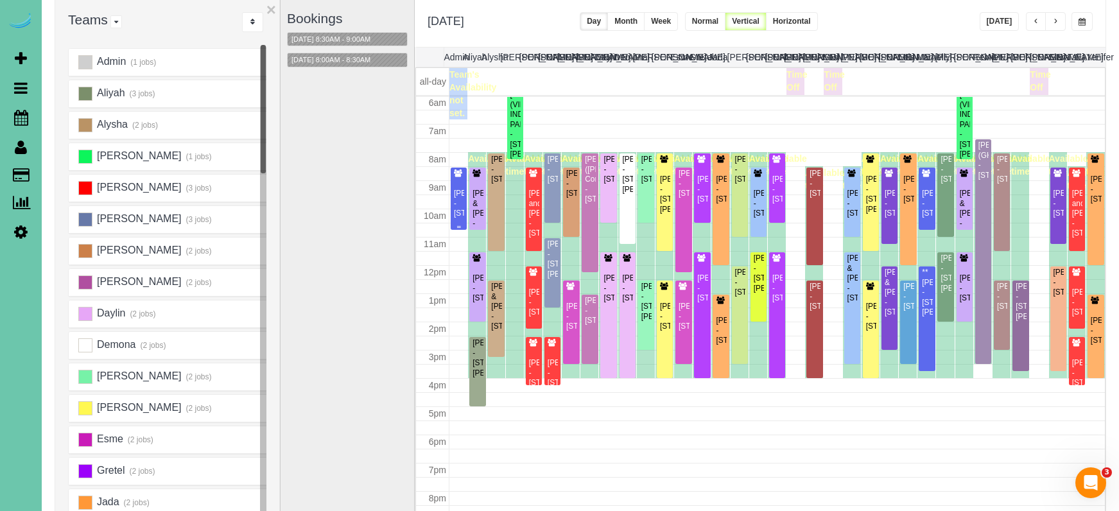
click at [458, 200] on div "Allisen Boone - 16101 W Street, Omaha, NE 68135" at bounding box center [458, 204] width 11 height 30
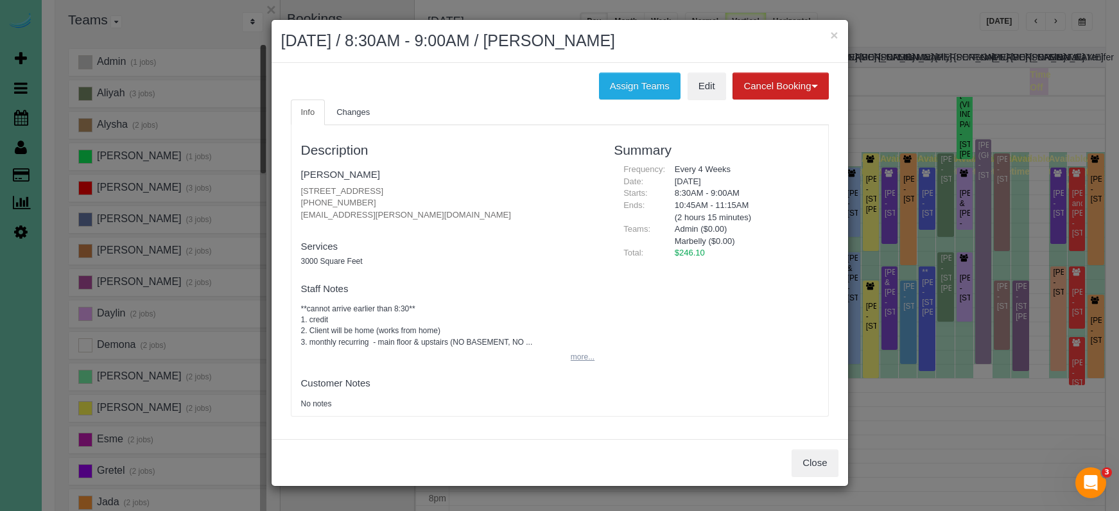
drag, startPoint x: 575, startPoint y: 343, endPoint x: 576, endPoint y: 351, distance: 7.7
click at [575, 343] on pre "**cannot arrive earlier than 8:30** 1. credit 2. Client will be home (works fro…" at bounding box center [448, 326] width 294 height 44
click at [576, 351] on button "more..." at bounding box center [578, 357] width 31 height 19
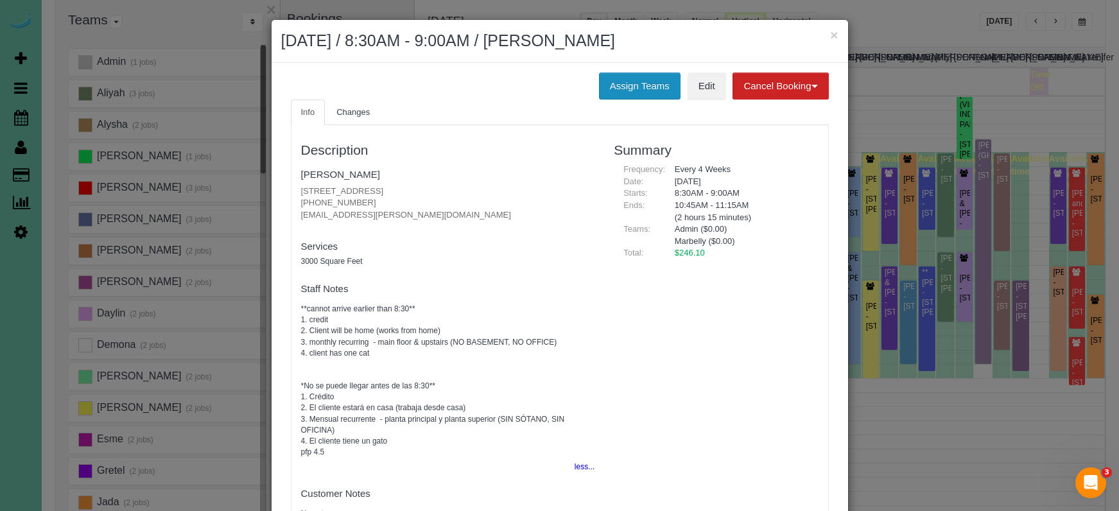
click at [632, 78] on button "Assign Teams" at bounding box center [640, 86] width 82 height 27
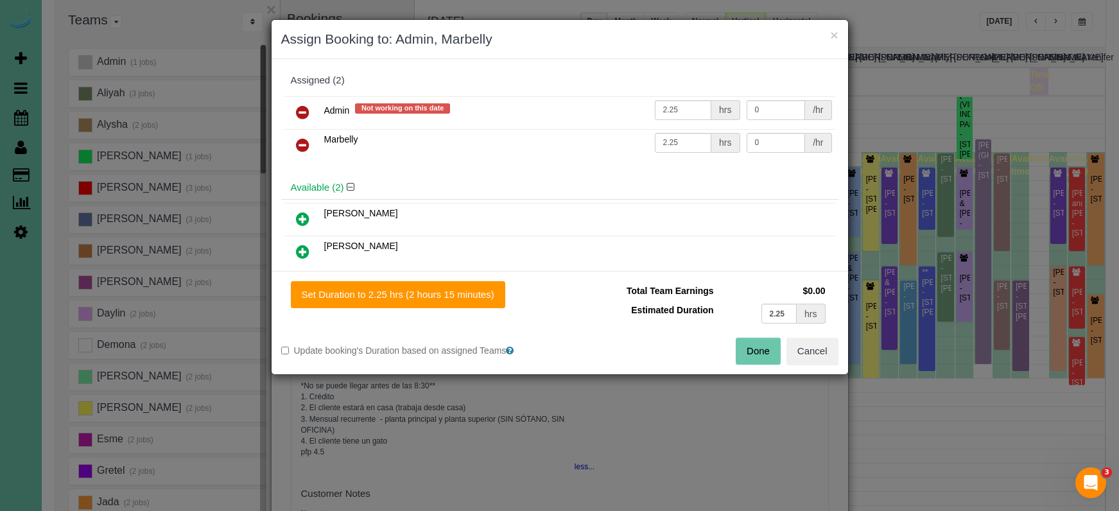
click at [304, 110] on icon at bounding box center [302, 112] width 13 height 15
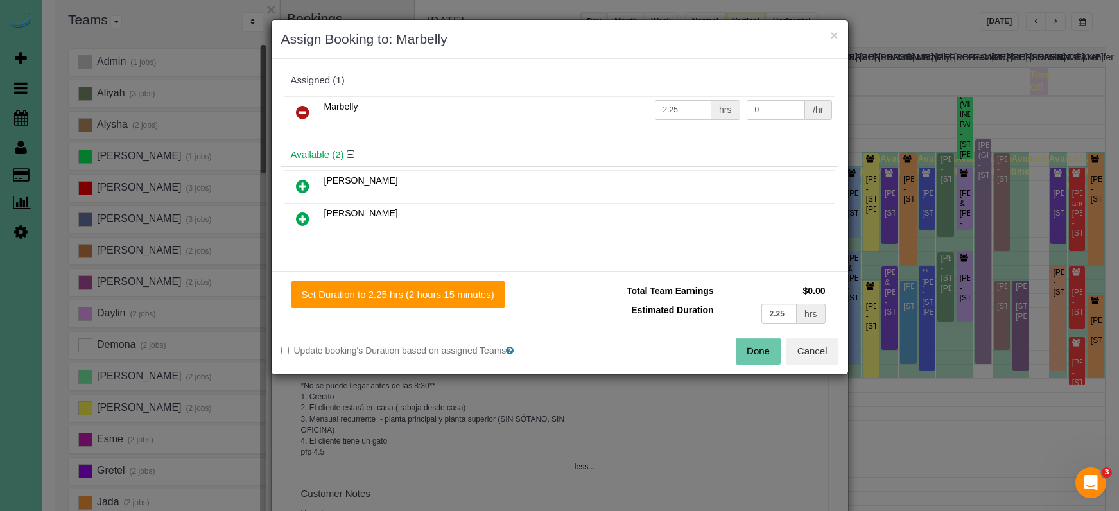
drag, startPoint x: 304, startPoint y: 110, endPoint x: 302, endPoint y: 126, distance: 15.6
click at [304, 110] on icon at bounding box center [302, 112] width 13 height 15
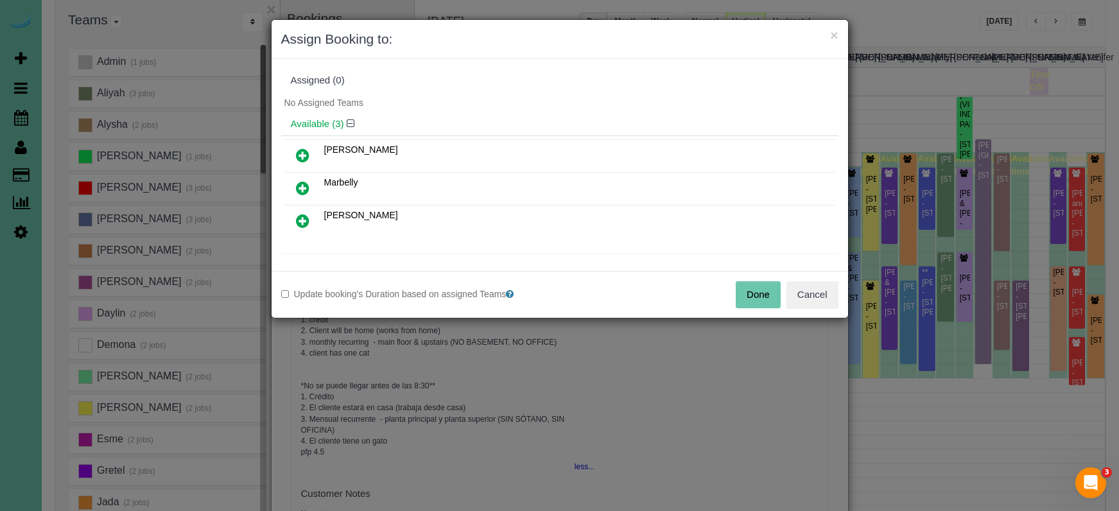
click at [300, 156] on icon at bounding box center [302, 155] width 13 height 15
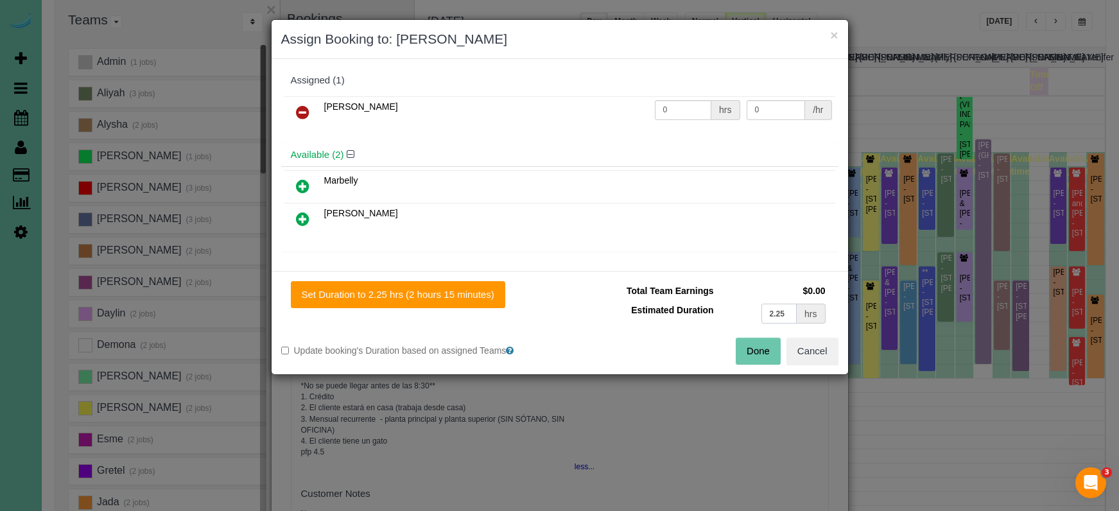
drag, startPoint x: 781, startPoint y: 315, endPoint x: 712, endPoint y: 300, distance: 71.0
click at [734, 309] on td "2.25 hrs" at bounding box center [773, 313] width 112 height 26
type input "4.5"
drag, startPoint x: 460, startPoint y: 295, endPoint x: 467, endPoint y: 297, distance: 7.5
click at [462, 295] on button "Set Duration to 4.50 hrs (4 hours 30 minutes)" at bounding box center [398, 294] width 214 height 27
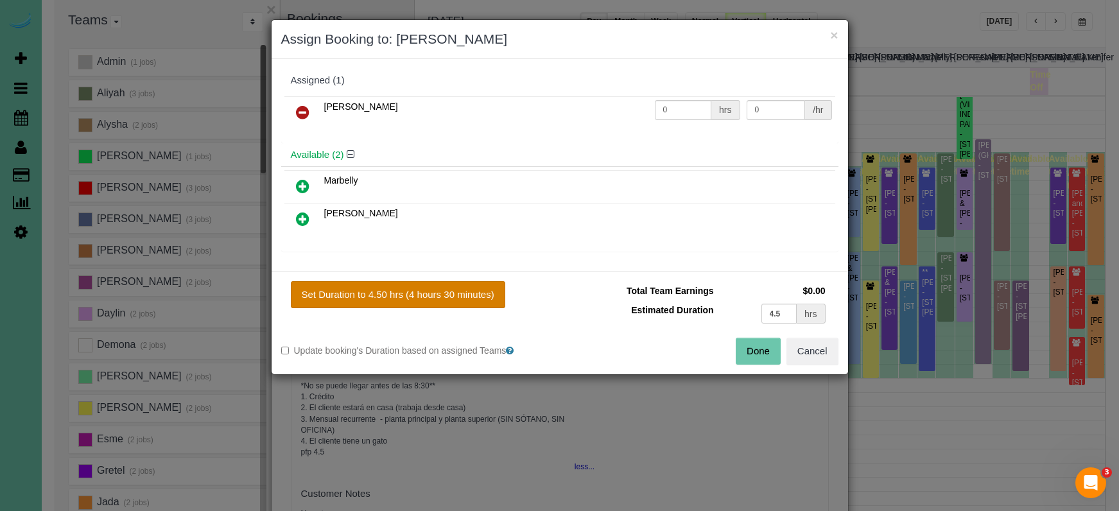
type input "4.50"
drag, startPoint x: 765, startPoint y: 353, endPoint x: 741, endPoint y: 352, distance: 23.1
click at [765, 353] on button "Done" at bounding box center [758, 351] width 45 height 27
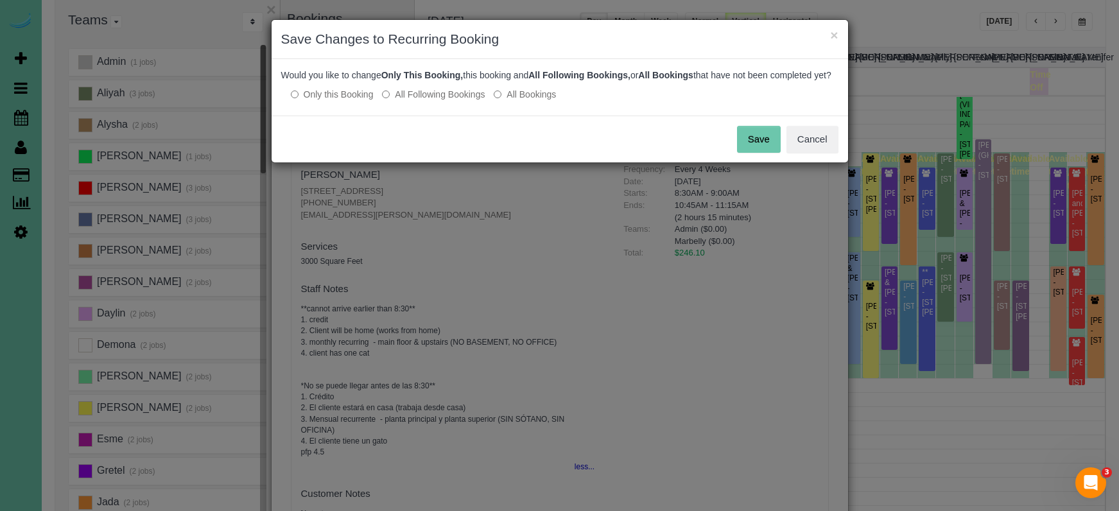
click at [425, 101] on label "All Following Bookings" at bounding box center [433, 94] width 103 height 13
click at [768, 148] on button "Save" at bounding box center [759, 139] width 44 height 27
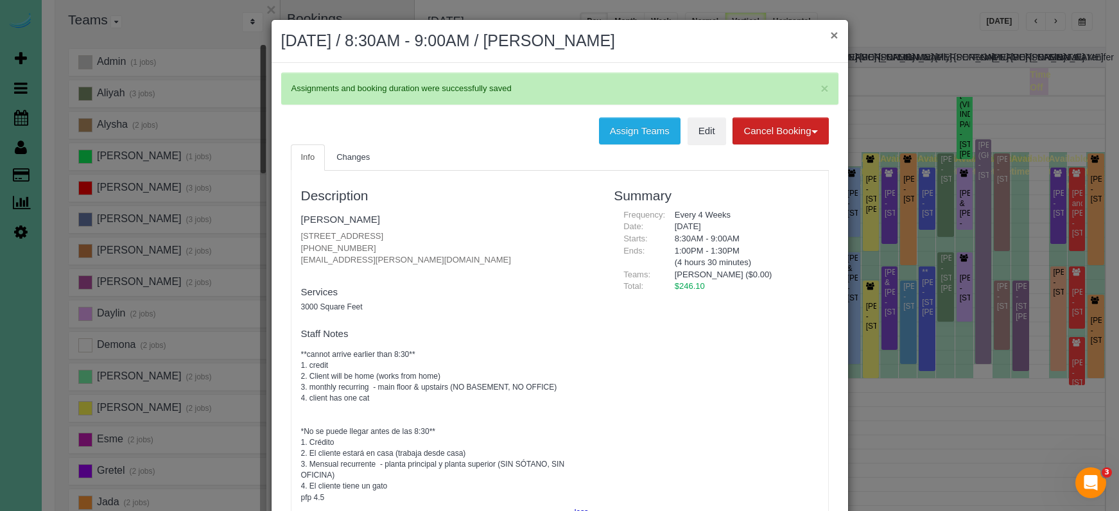
click at [833, 33] on button "×" at bounding box center [834, 34] width 8 height 13
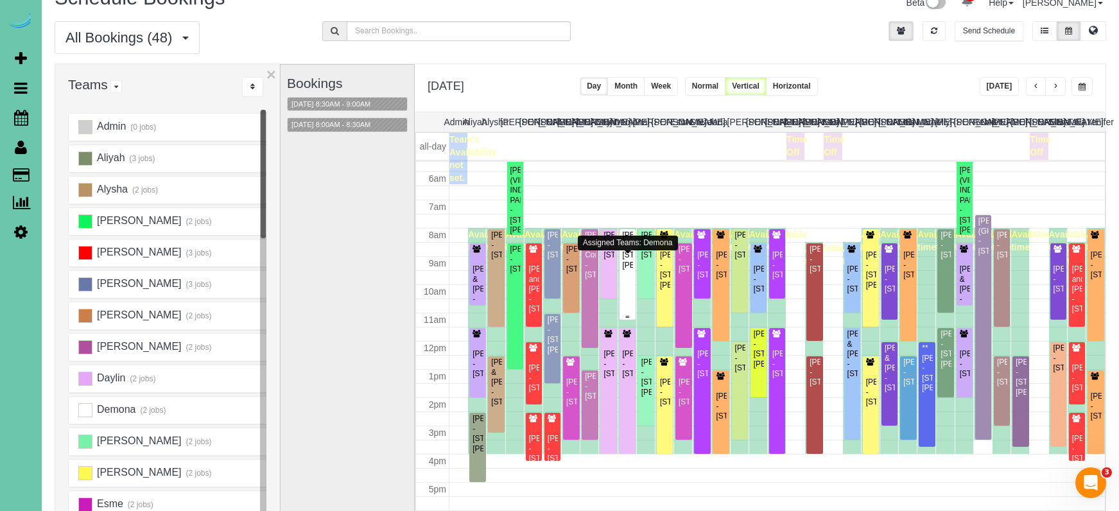
scroll to position [164, 0]
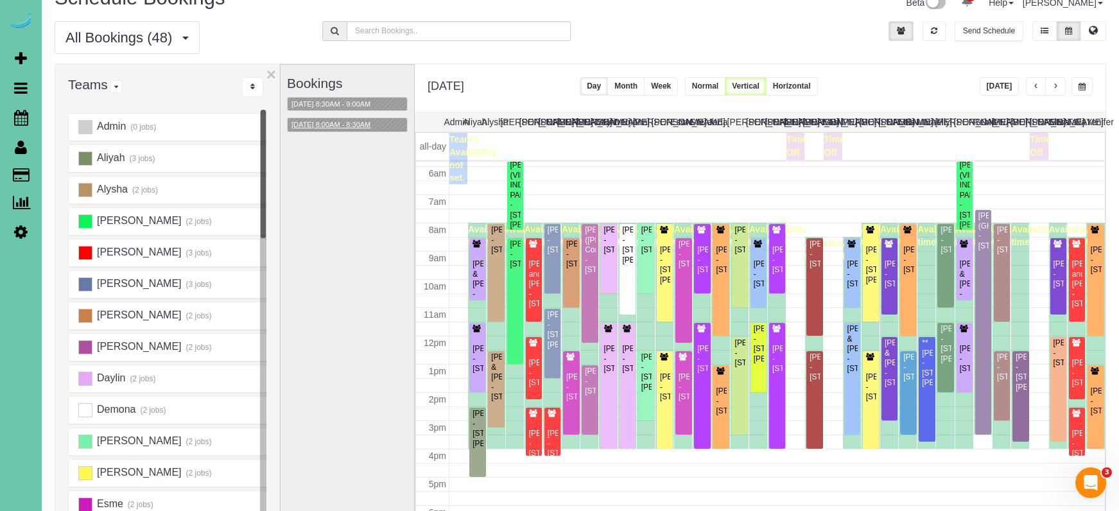
click at [331, 120] on button "09/09/2025 8:00AM - 8:30AM" at bounding box center [331, 124] width 87 height 13
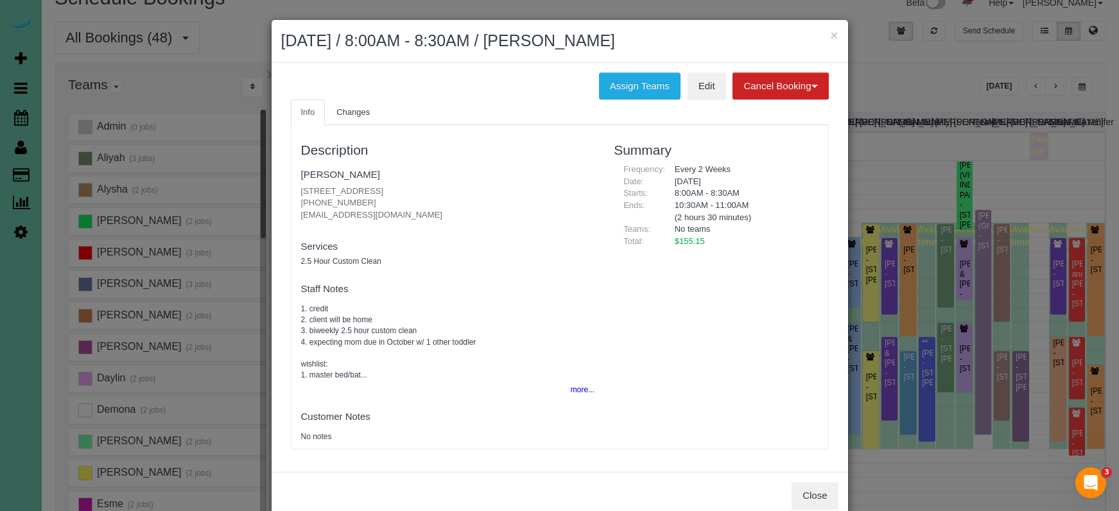
click at [820, 488] on button "Close" at bounding box center [815, 495] width 46 height 27
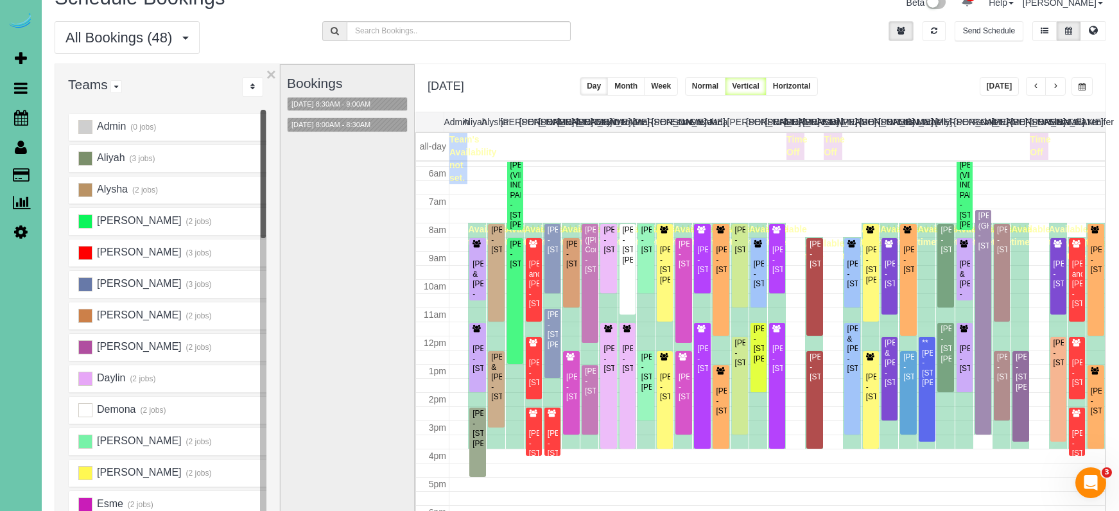
scroll to position [91, 0]
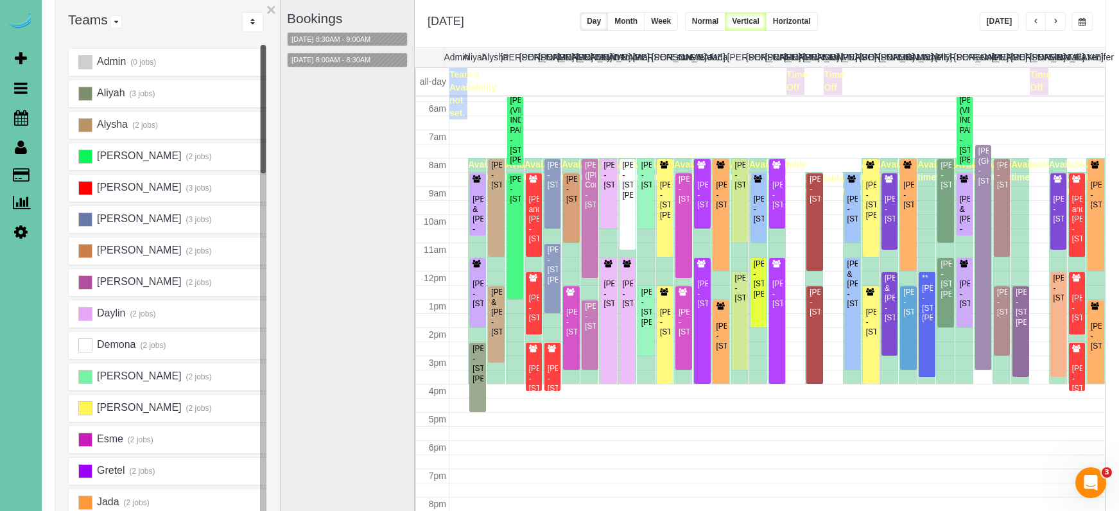
click at [356, 30] on div "Bookings 09/09/2025 8:30AM - 9:00AM 09/09/2025 8:00AM - 8:30AM" at bounding box center [347, 256] width 121 height 512
click at [1084, 25] on span "button" at bounding box center [1081, 22] width 7 height 8
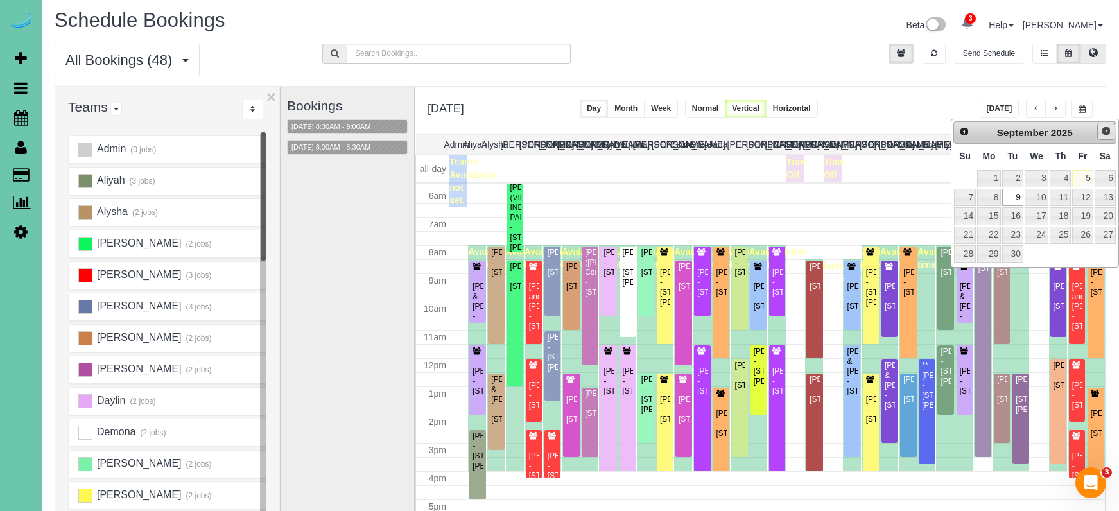
scroll to position [0, 0]
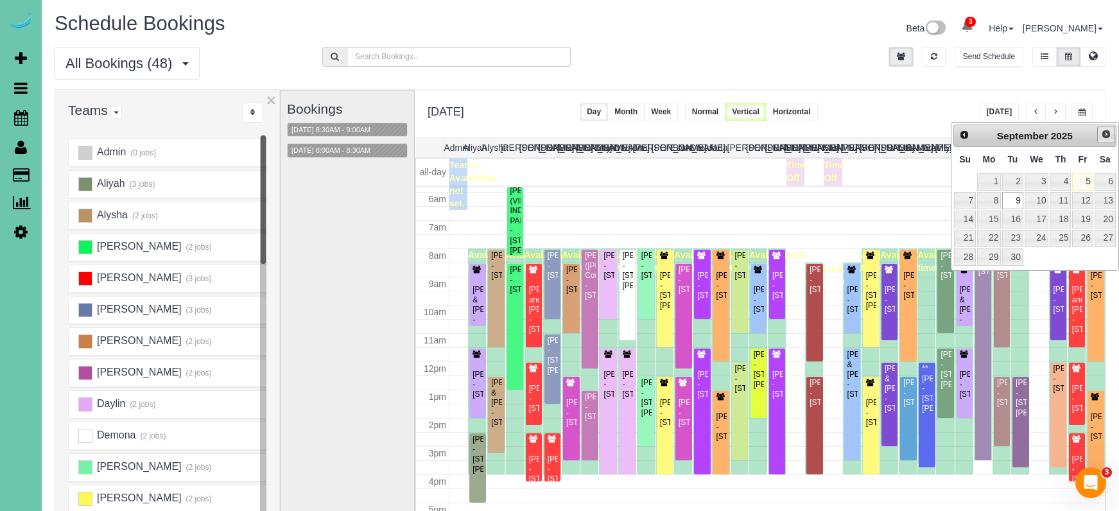
click at [1107, 134] on span "Next" at bounding box center [1106, 134] width 10 height 10
click at [1019, 198] on link "7" at bounding box center [1012, 200] width 21 height 17
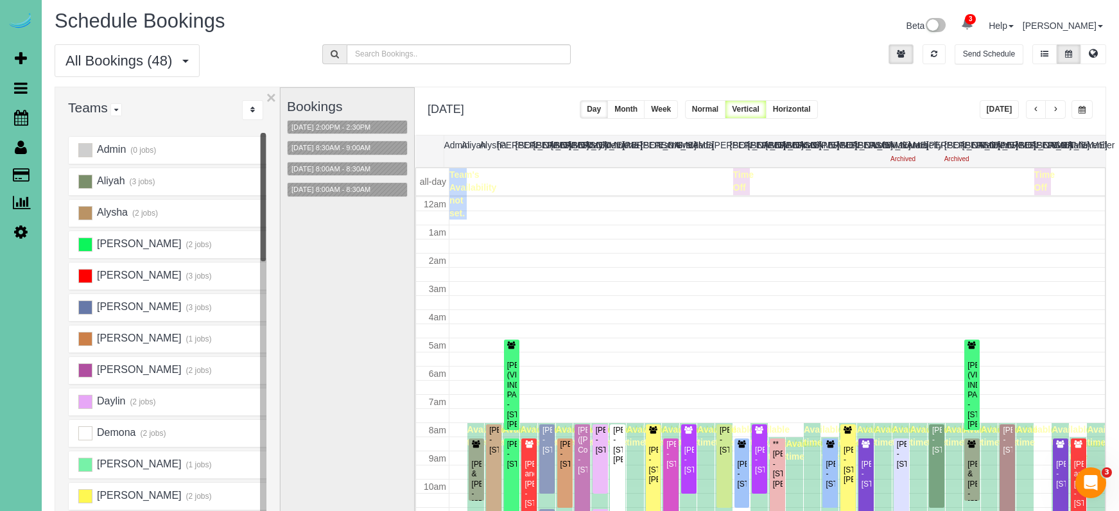
scroll to position [171, 0]
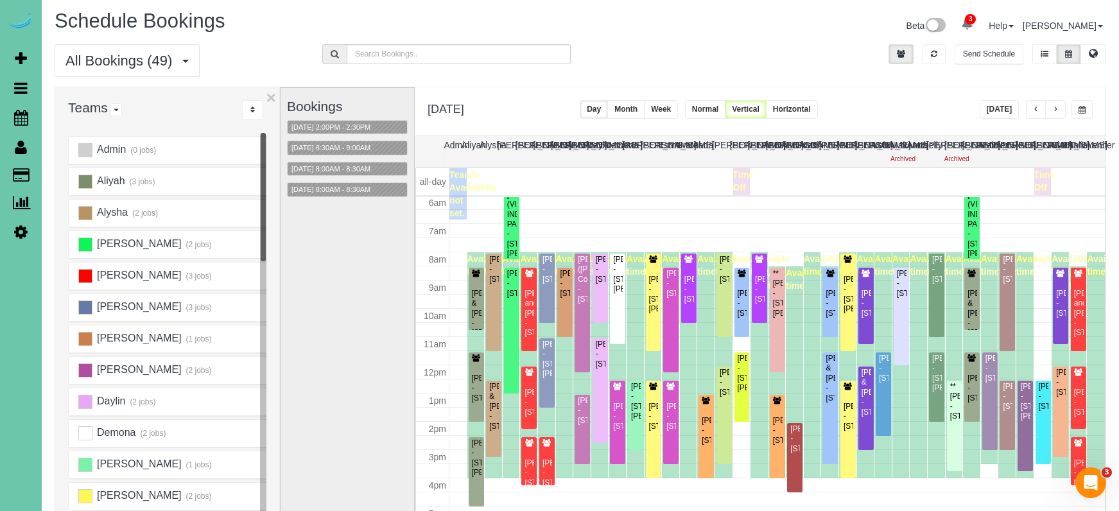
click at [1079, 106] on span "button" at bounding box center [1081, 110] width 7 height 8
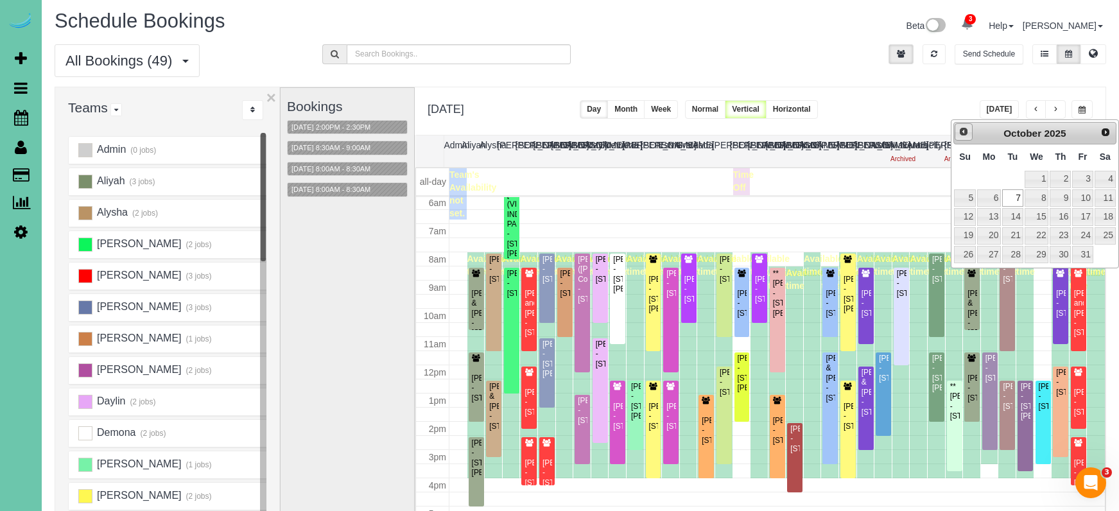
click at [966, 137] on span "Prev" at bounding box center [963, 131] width 10 height 10
click at [1015, 200] on link "9" at bounding box center [1012, 197] width 21 height 17
type input "**********"
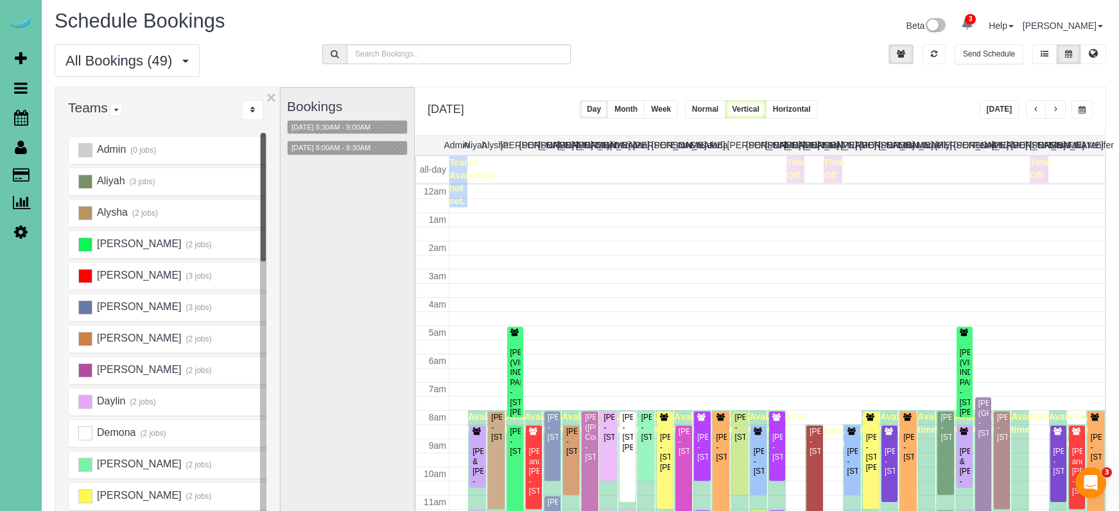
scroll to position [170, 0]
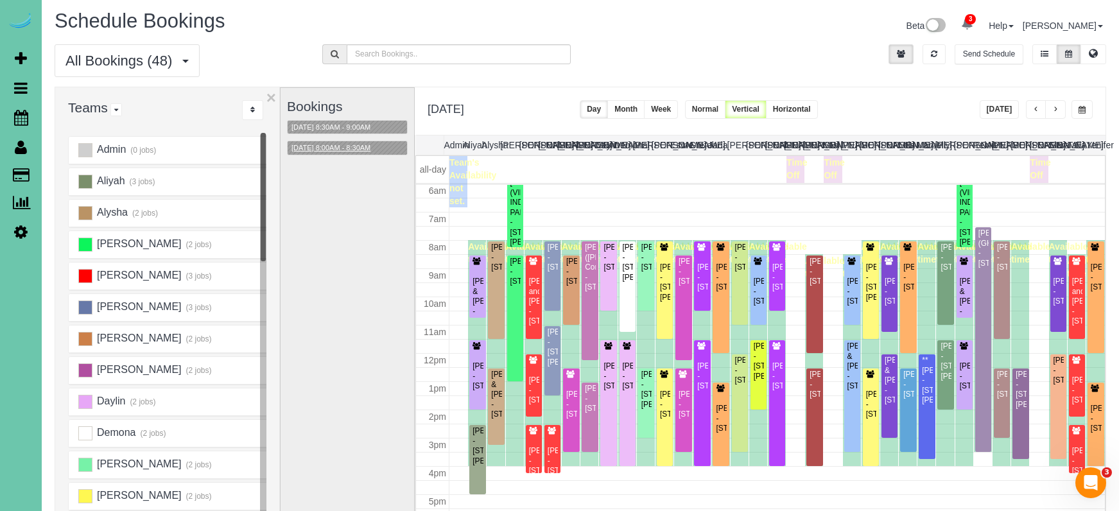
click at [316, 148] on button "09/09/2025 8:00AM - 8:30AM" at bounding box center [331, 147] width 87 height 13
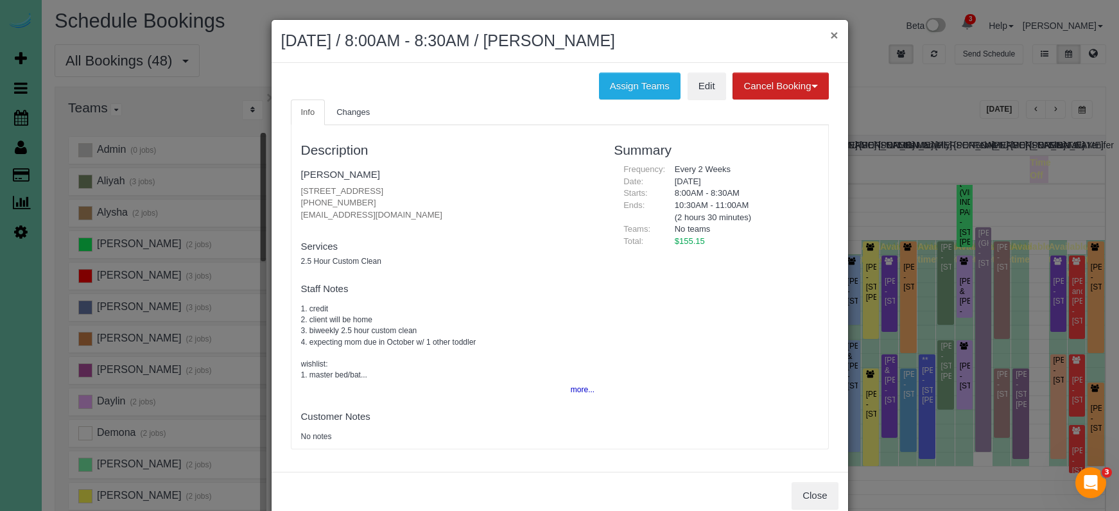
click at [829, 36] on h2 "September 09, 2025 / 8:00AM - 8:30AM / Callie Dian" at bounding box center [559, 41] width 557 height 23
click at [836, 33] on button "×" at bounding box center [834, 34] width 8 height 13
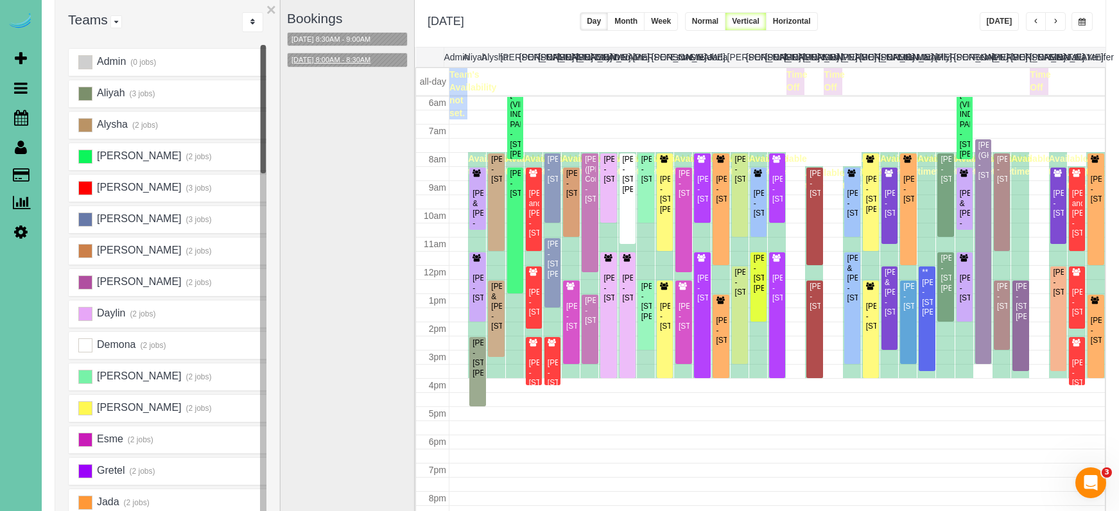
click at [352, 62] on button "09/09/2025 8:00AM - 8:30AM" at bounding box center [331, 59] width 87 height 13
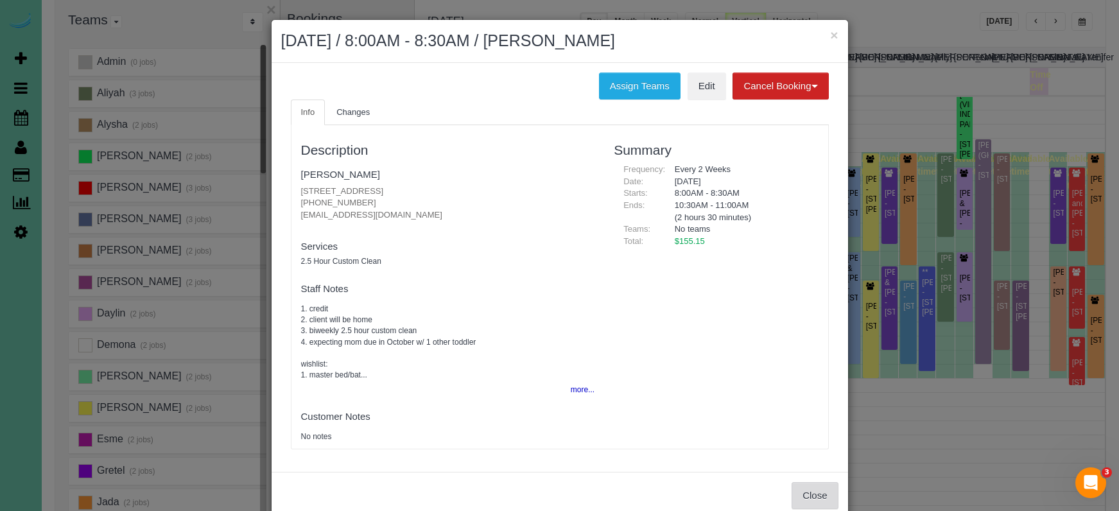
drag, startPoint x: 820, startPoint y: 455, endPoint x: 822, endPoint y: 478, distance: 23.2
click at [819, 455] on div "Info Changes Description Callie Dian 667 N 59th Street, Omaha, NE 68132 (484) 6…" at bounding box center [559, 281] width 557 height 363
click at [800, 484] on button "Close" at bounding box center [815, 495] width 46 height 27
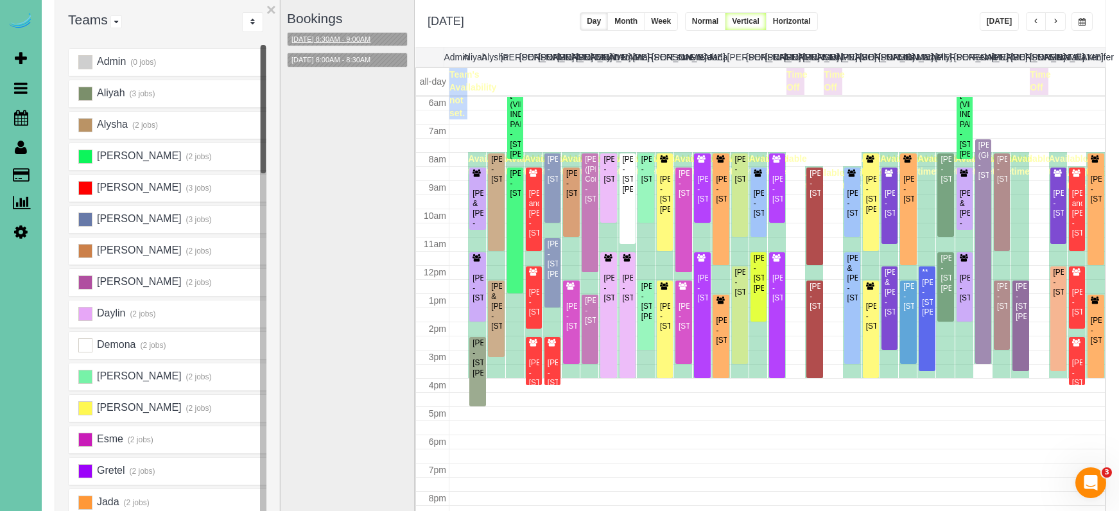
click at [331, 37] on button "09/09/2025 8:30AM - 9:00AM" at bounding box center [331, 39] width 87 height 13
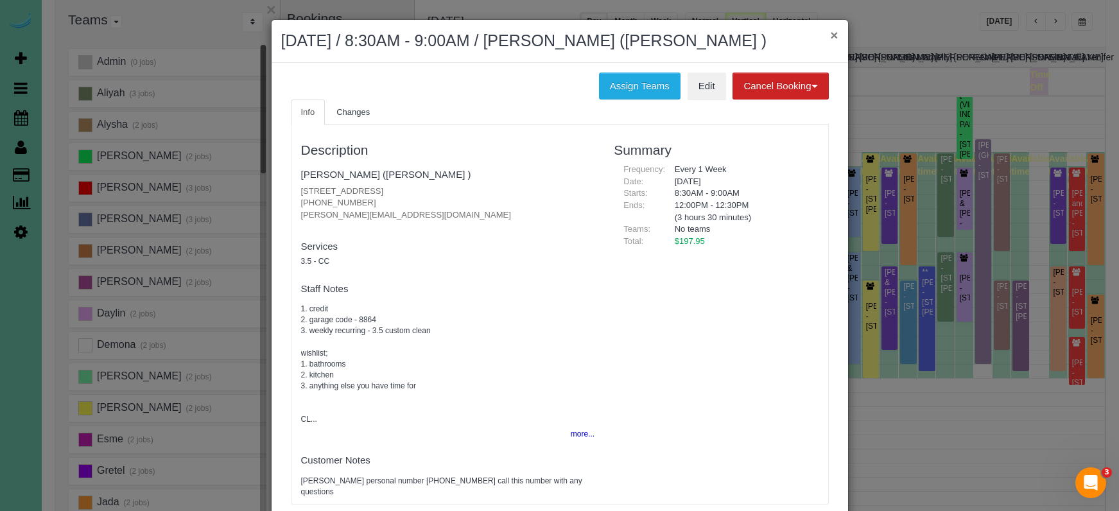
click at [835, 34] on button "×" at bounding box center [834, 34] width 8 height 13
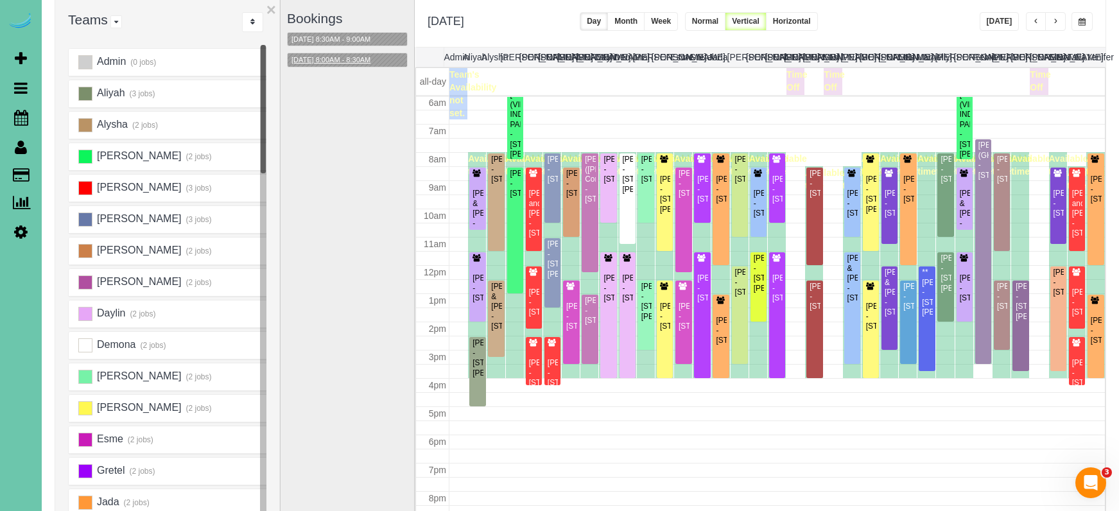
click at [361, 58] on button "09/09/2025 8:00AM - 8:30AM" at bounding box center [331, 59] width 87 height 13
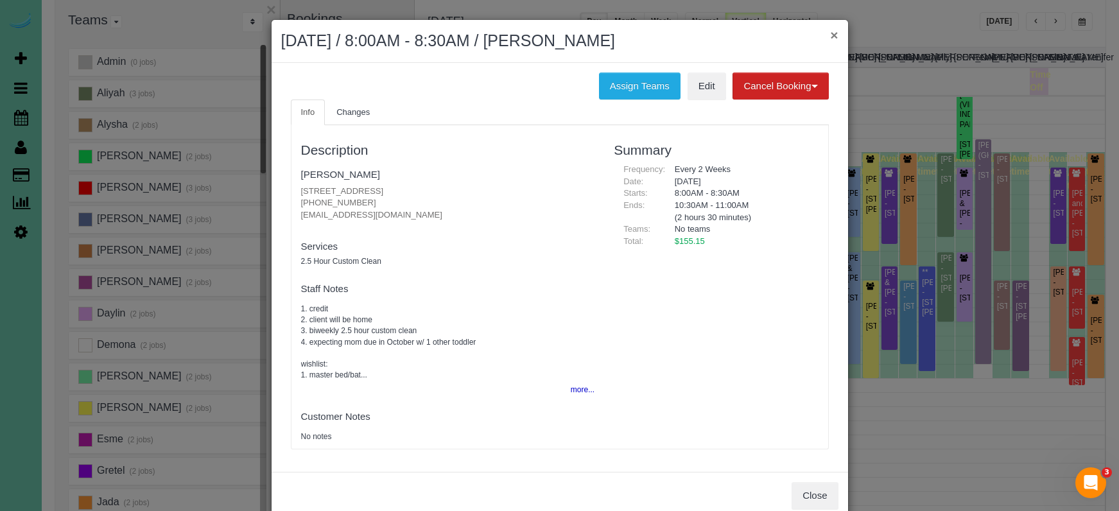
click at [836, 36] on button "×" at bounding box center [834, 34] width 8 height 13
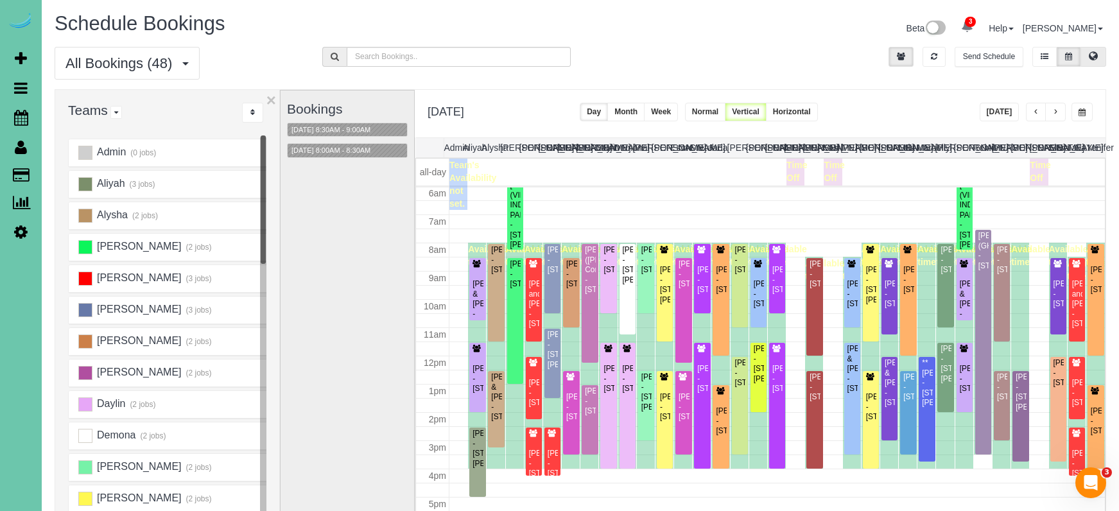
scroll to position [0, 0]
click at [1100, 58] on button at bounding box center [1093, 57] width 26 height 20
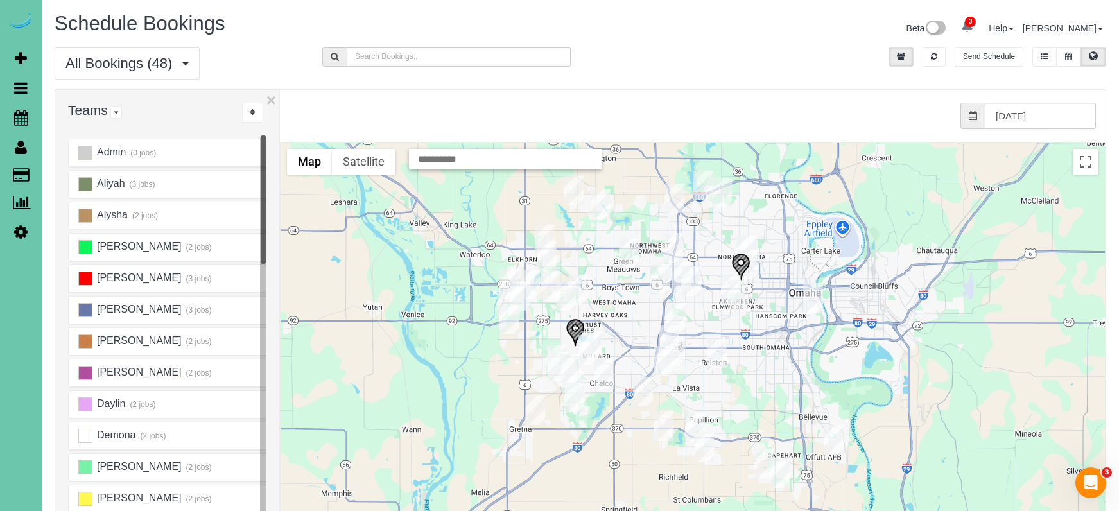
drag, startPoint x: 675, startPoint y: 298, endPoint x: 614, endPoint y: 282, distance: 63.1
click at [655, 256] on div at bounding box center [693, 399] width 824 height 512
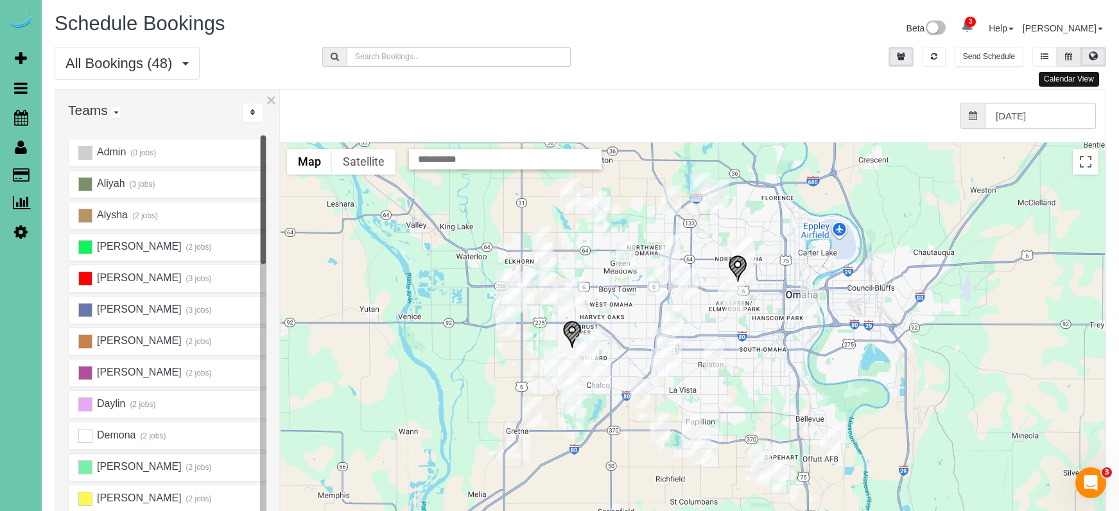
click at [1063, 59] on button at bounding box center [1069, 57] width 24 height 20
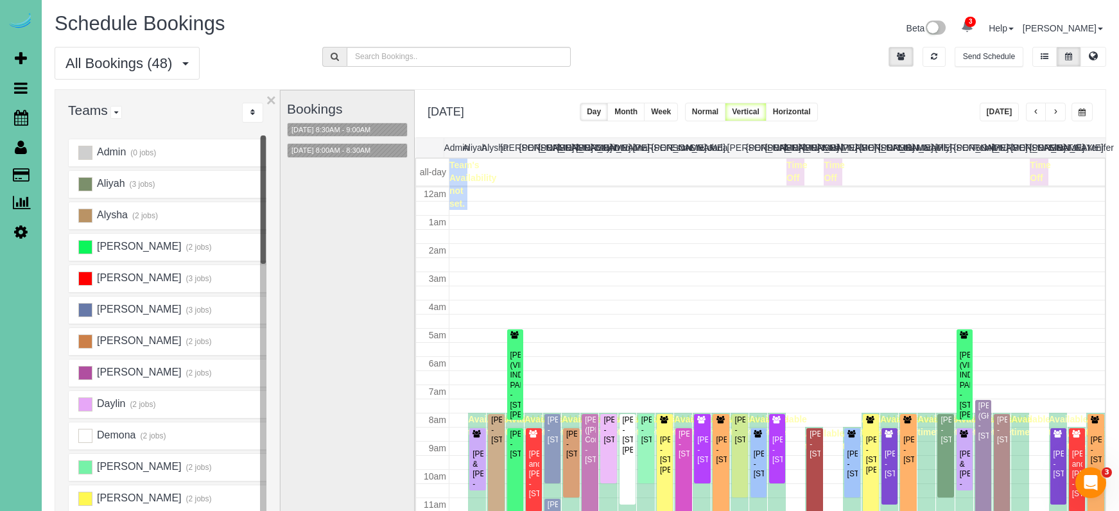
scroll to position [170, 0]
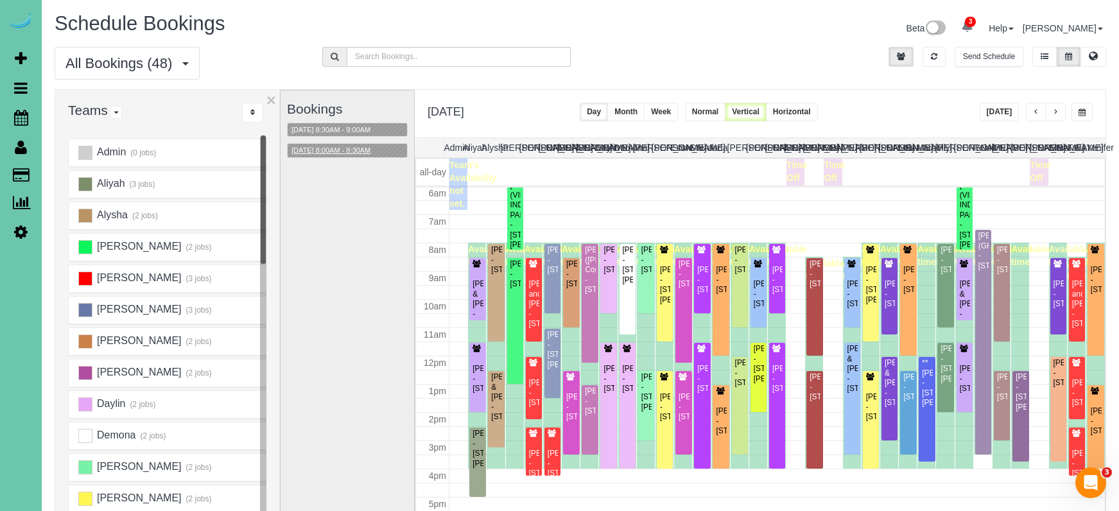
click at [334, 144] on button "09/09/2025 8:00AM - 8:30AM" at bounding box center [331, 150] width 87 height 13
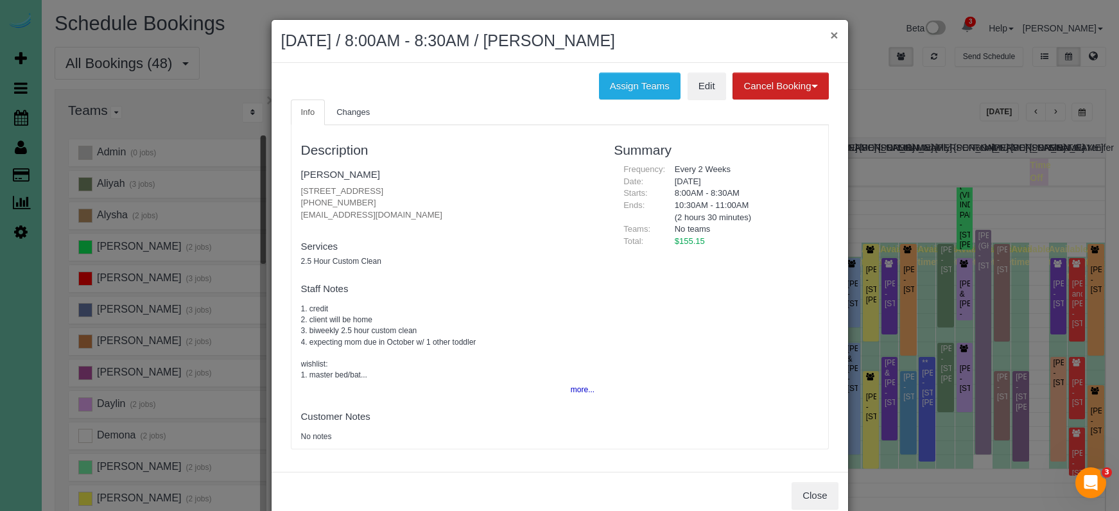
click at [835, 33] on button "×" at bounding box center [834, 34] width 8 height 13
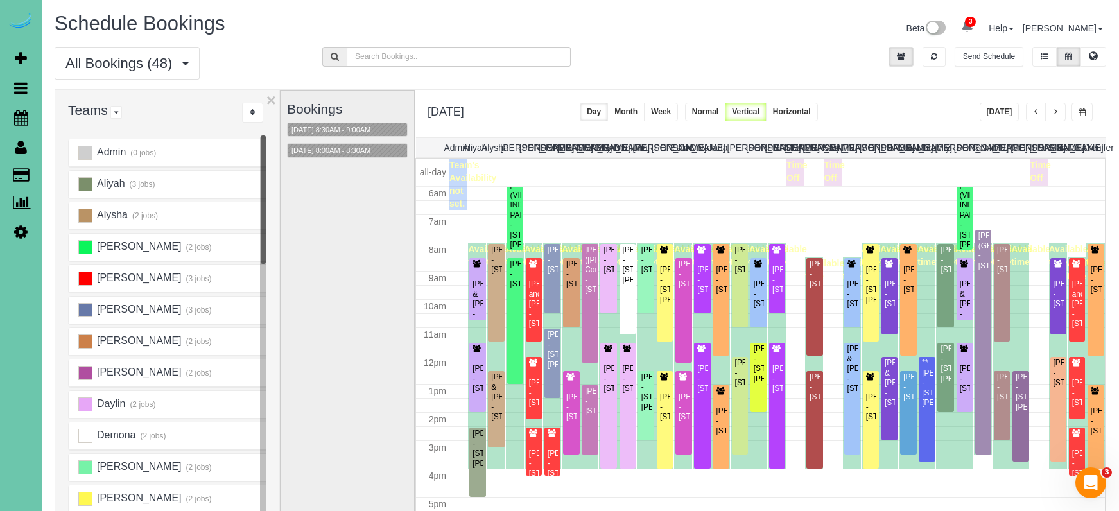
scroll to position [91, 0]
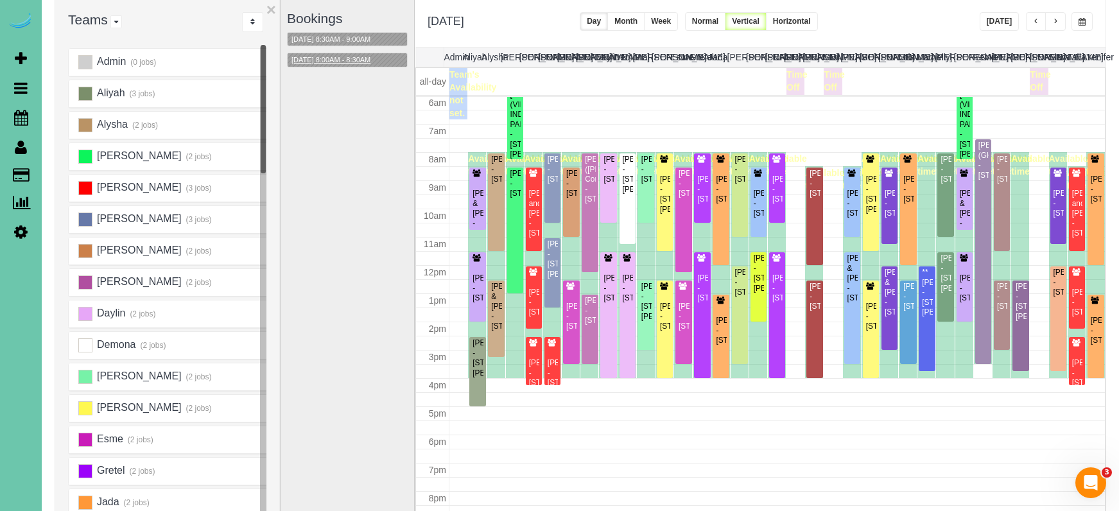
click at [336, 58] on button "09/09/2025 8:00AM - 8:30AM" at bounding box center [331, 59] width 87 height 13
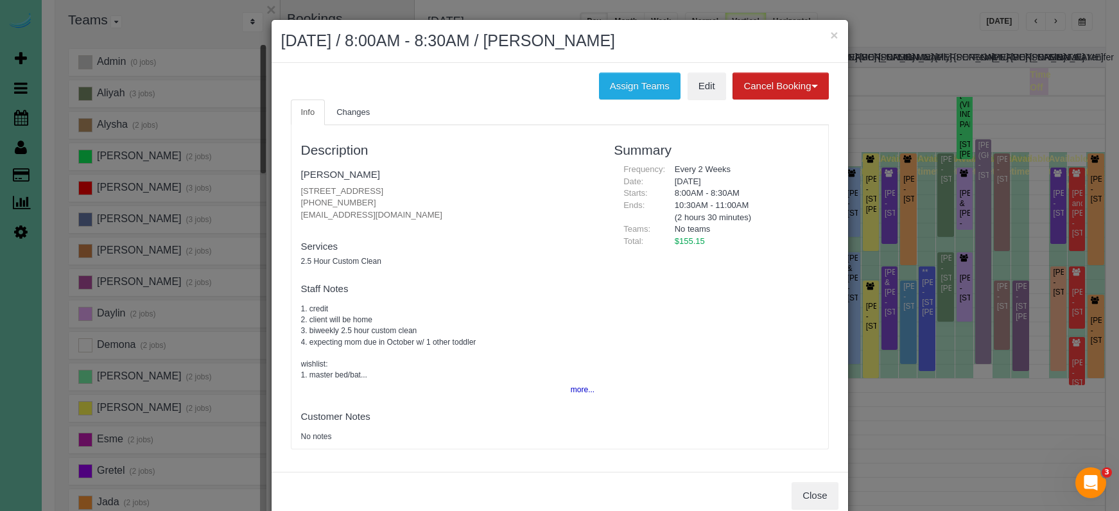
click at [828, 36] on h2 "September 09, 2025 / 8:00AM - 8:30AM / Callie Dian" at bounding box center [559, 41] width 557 height 23
click at [833, 34] on button "×" at bounding box center [834, 34] width 8 height 13
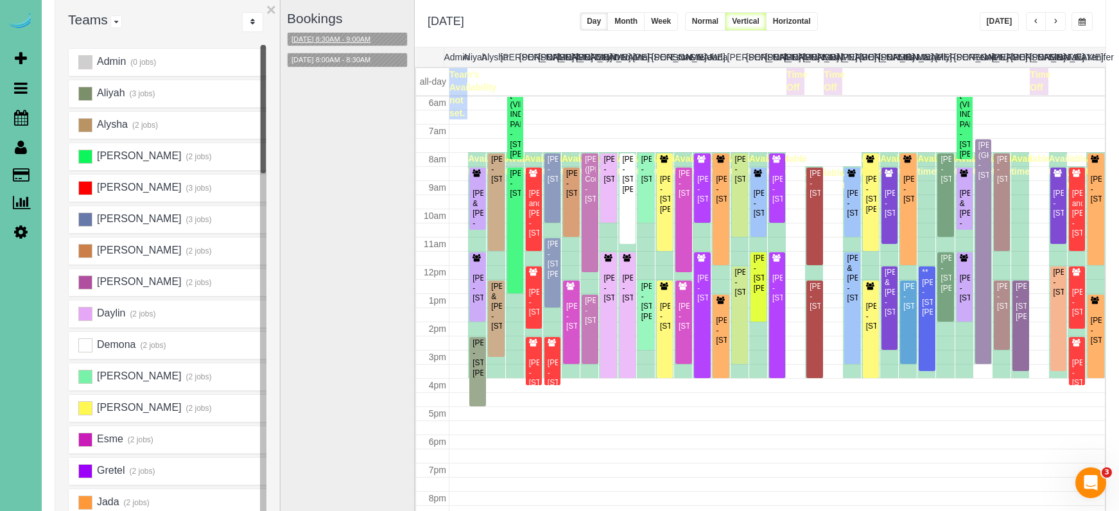
click at [300, 36] on button "09/09/2025 8:30AM - 9:00AM" at bounding box center [331, 39] width 87 height 13
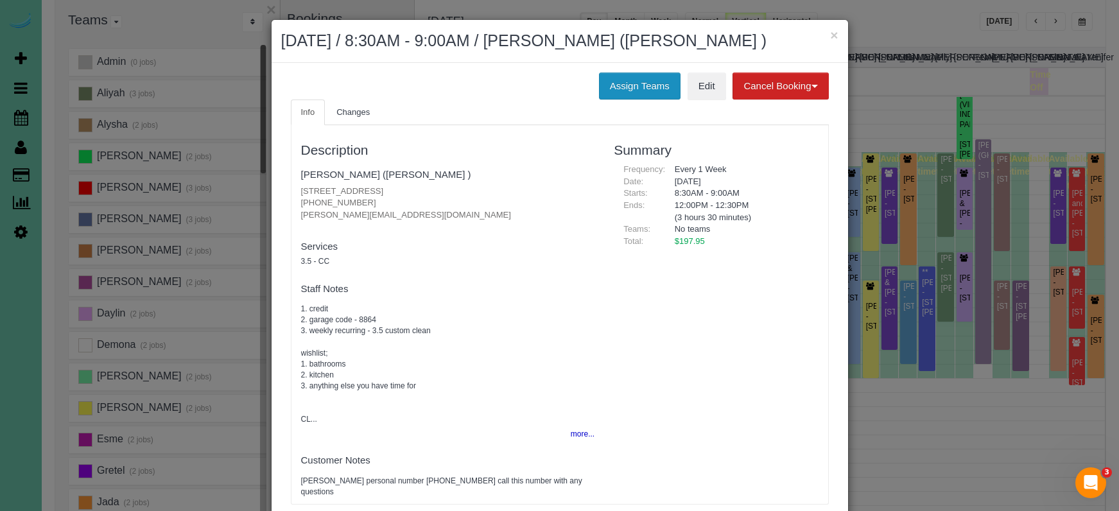
click at [631, 98] on button "Assign Teams" at bounding box center [640, 86] width 82 height 27
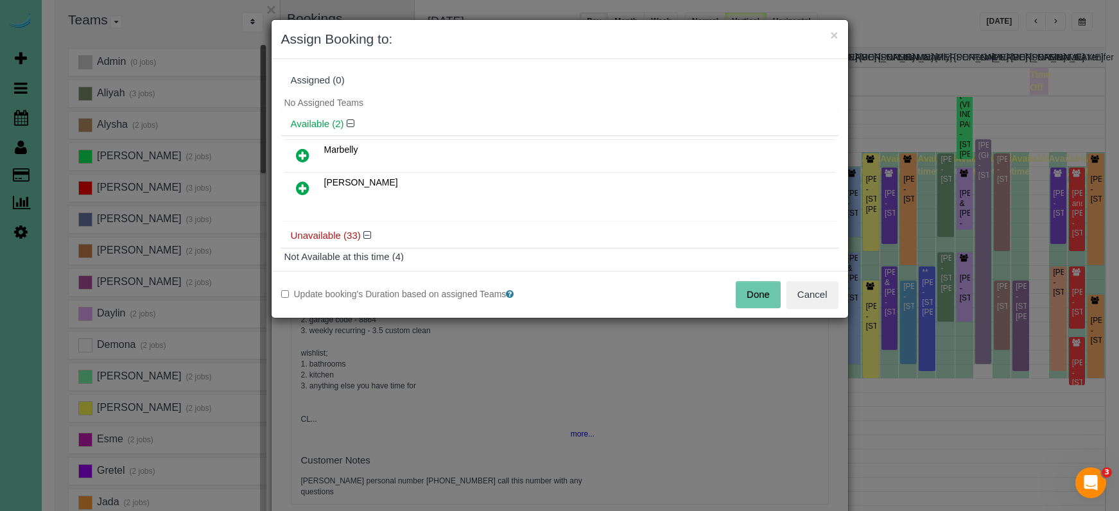
click at [302, 146] on link at bounding box center [303, 156] width 30 height 26
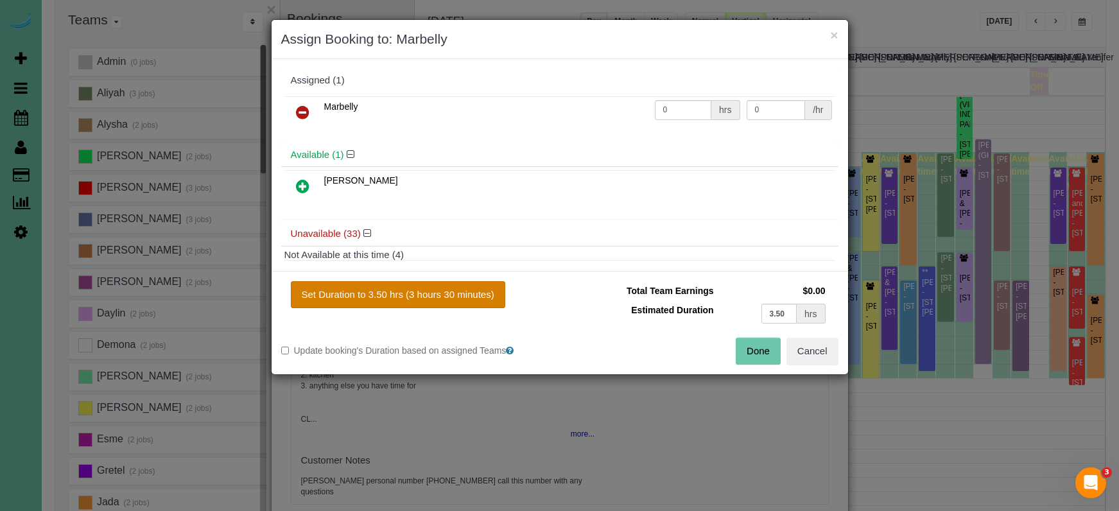
drag, startPoint x: 428, startPoint y: 293, endPoint x: 445, endPoint y: 295, distance: 16.8
click at [433, 293] on button "Set Duration to 3.50 hrs (3 hours 30 minutes)" at bounding box center [398, 294] width 214 height 27
type input "3.50"
click at [762, 347] on button "Done" at bounding box center [758, 351] width 45 height 27
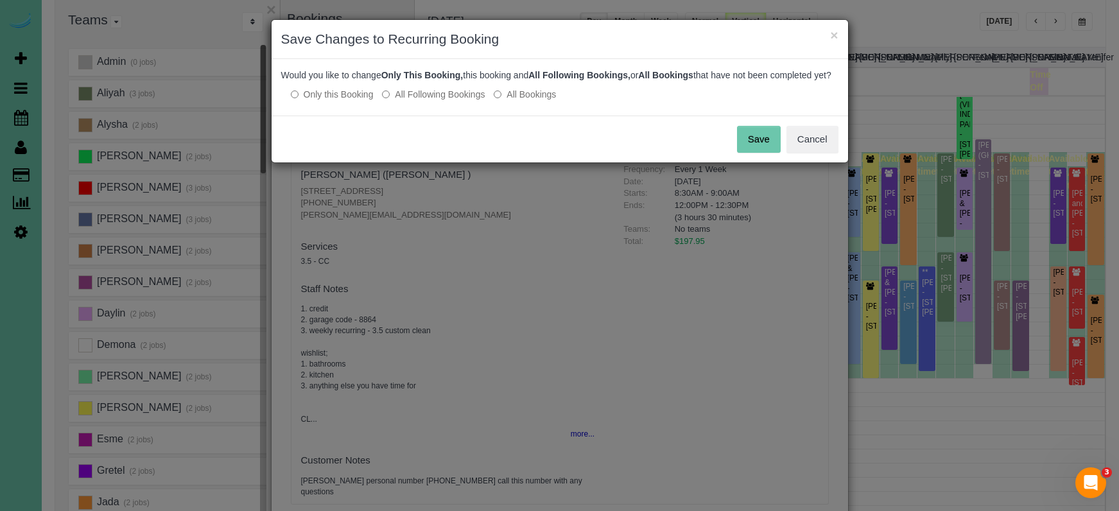
click at [749, 162] on div "Save Cancel" at bounding box center [560, 139] width 576 height 47
click at [757, 153] on button "Save" at bounding box center [759, 139] width 44 height 27
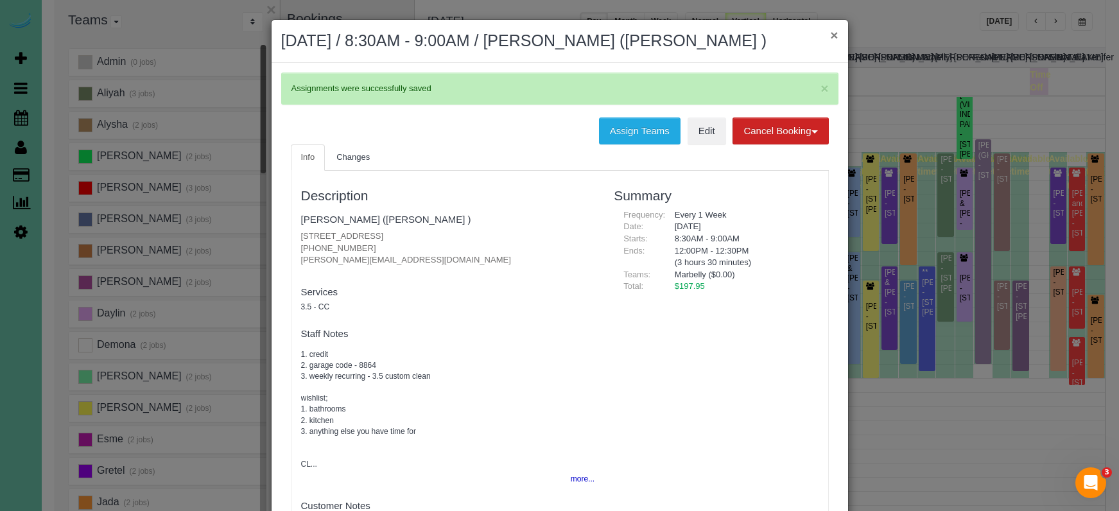
click at [834, 35] on button "×" at bounding box center [834, 34] width 8 height 13
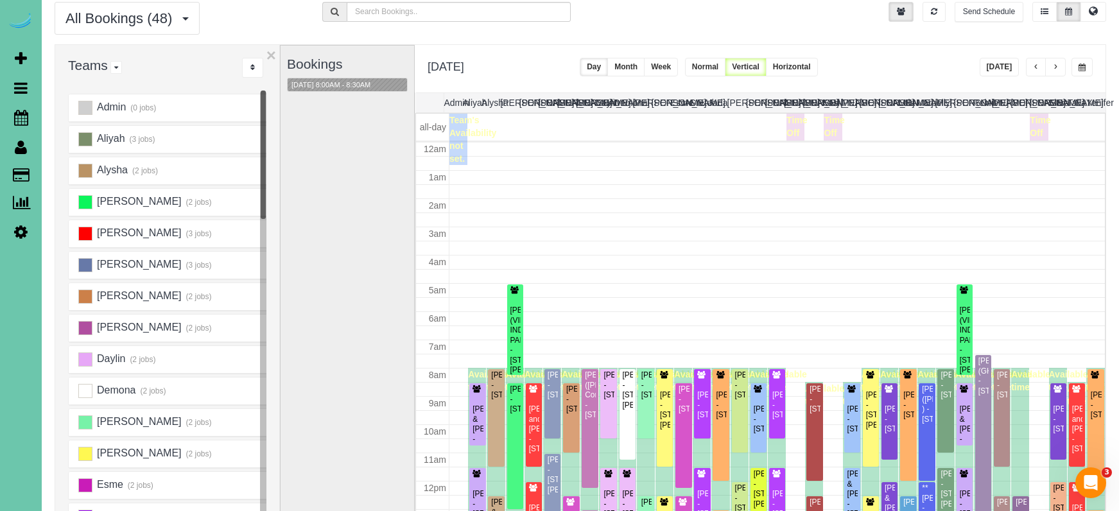
scroll to position [170, 0]
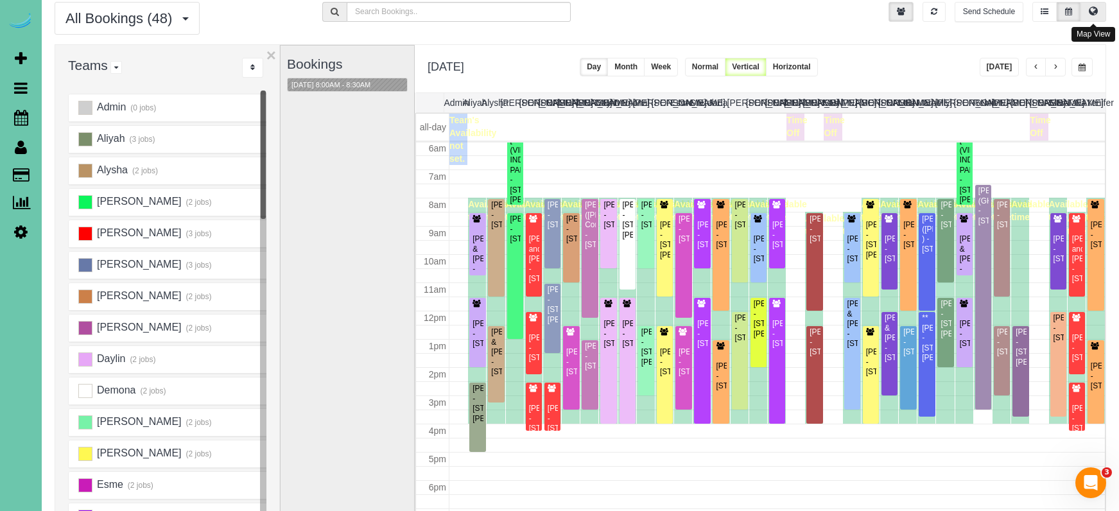
drag, startPoint x: 1097, startPoint y: 8, endPoint x: 1089, endPoint y: 9, distance: 8.4
click at [1097, 8] on icon at bounding box center [1093, 11] width 9 height 8
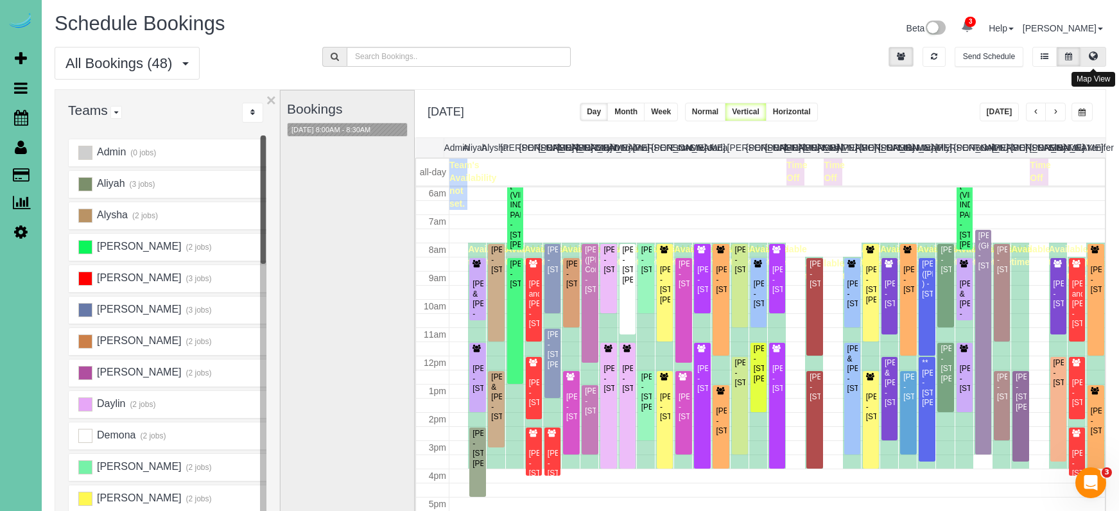
scroll to position [44, 0]
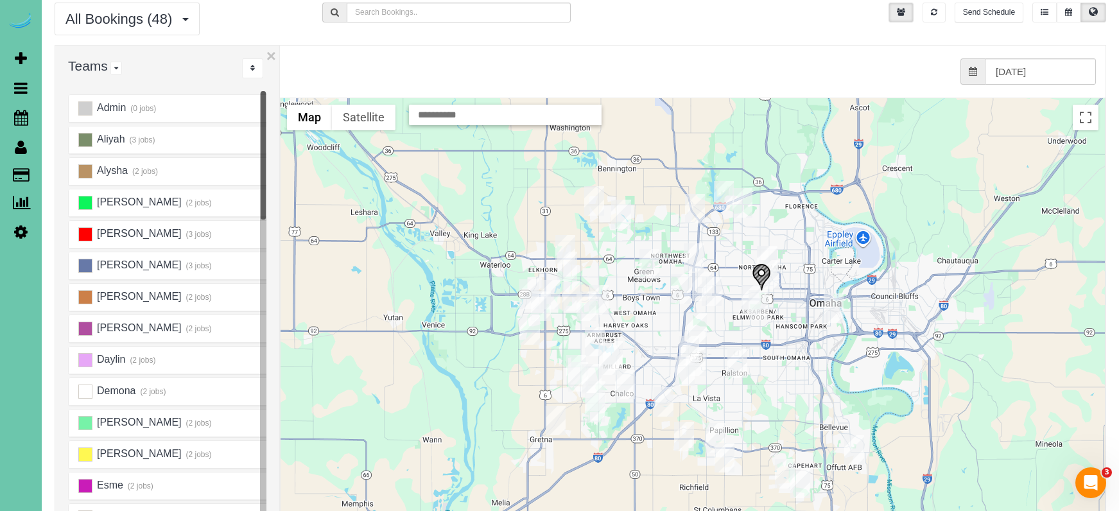
click at [1066, 50] on div "from 0 bookings processed (Found: 0). 09/09/2025" at bounding box center [683, 72] width 826 height 52
click at [1066, 56] on div "from 0 bookings processed (Found: 0). 09/09/2025" at bounding box center [683, 72] width 826 height 52
click at [1073, 56] on div "from 0 bookings processed (Found: 0). 09/09/2025" at bounding box center [683, 72] width 826 height 52
click at [1070, 57] on div "from 0 bookings processed (Found: 0). 09/09/2025" at bounding box center [683, 72] width 826 height 52
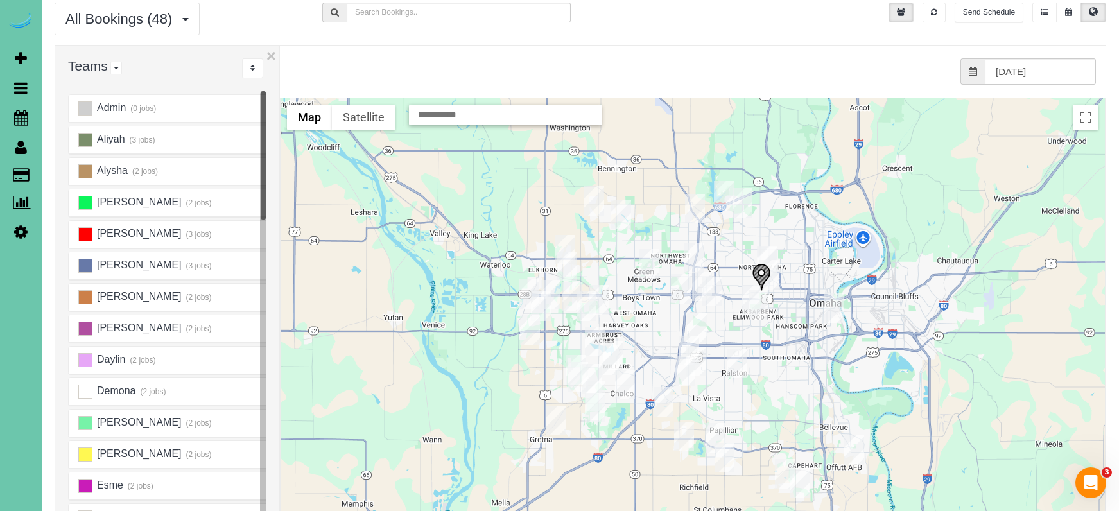
click at [1061, 53] on div "from 0 bookings processed (Found: 0). 09/09/2025" at bounding box center [683, 72] width 826 height 52
click at [1073, 54] on div "from 0 bookings processed (Found: 0). 09/09/2025" at bounding box center [683, 72] width 826 height 52
click at [1062, 55] on div "from 0 bookings processed (Found: 0). 09/09/2025" at bounding box center [683, 72] width 826 height 52
click at [1071, 55] on div "from 0 bookings processed (Found: 0). 09/09/2025" at bounding box center [683, 72] width 826 height 52
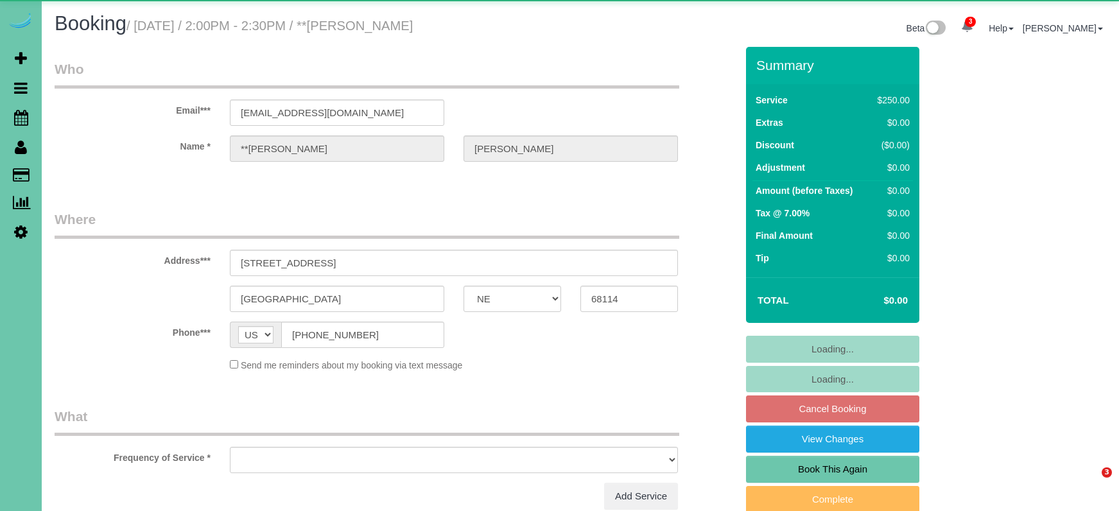
select select "NE"
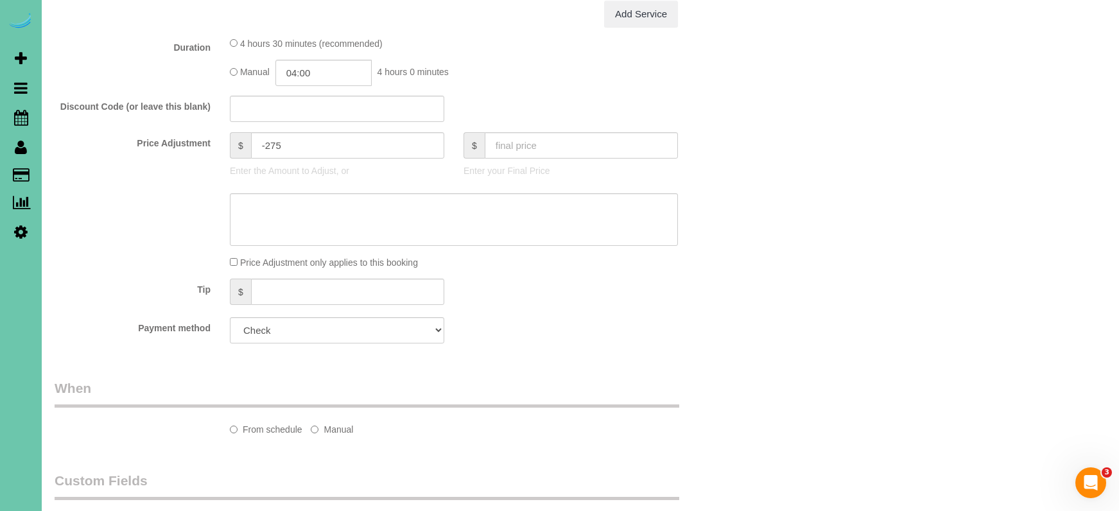
select select "object:711"
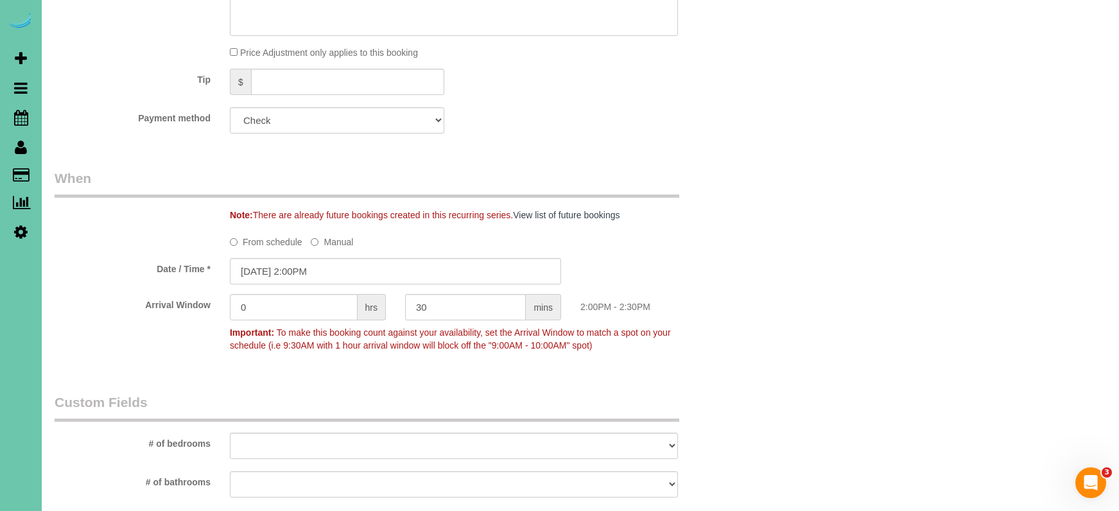
scroll to position [840, 0]
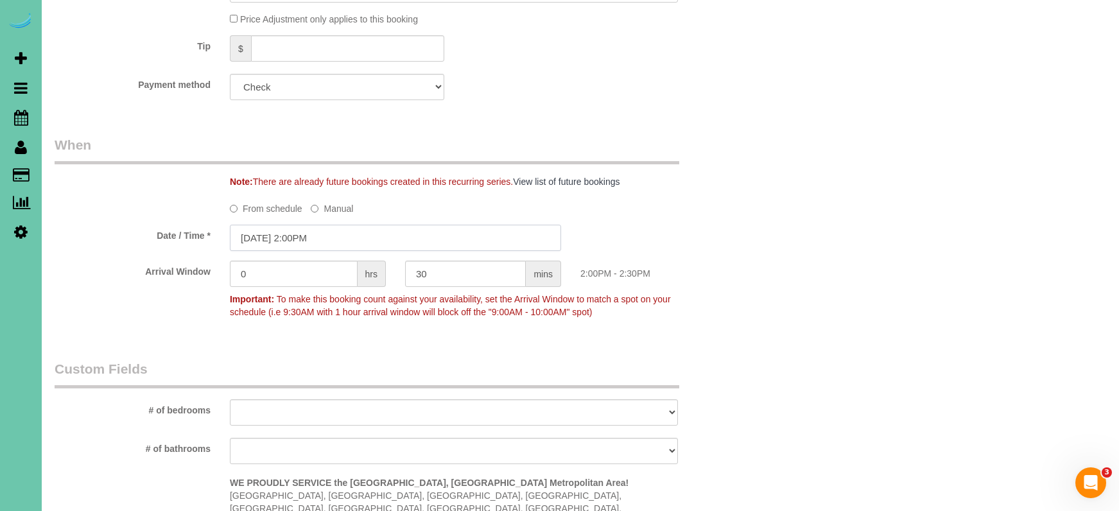
click at [294, 233] on input "[DATE] 2:00PM" at bounding box center [395, 238] width 331 height 26
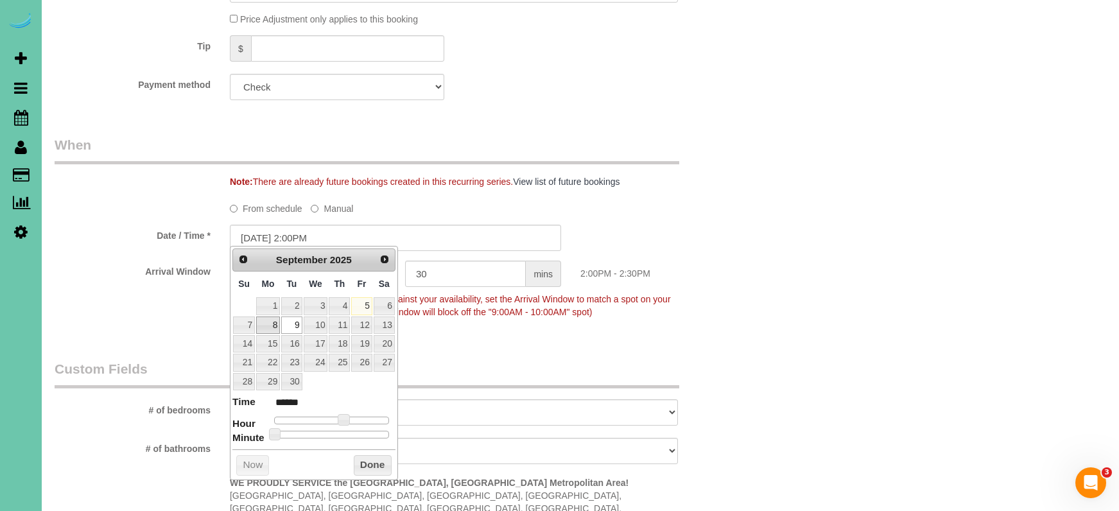
click at [263, 322] on link "8" at bounding box center [268, 324] width 24 height 17
type input "09/08/2025 1:00PM"
type input "******"
type input "09/08/2025 12:00PM"
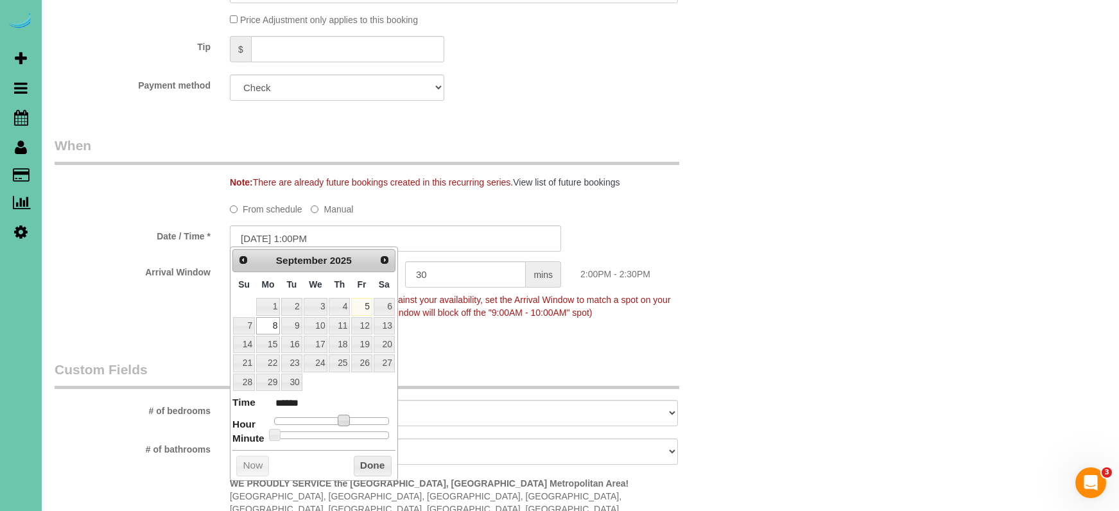
type input "*******"
type input "09/08/2025 11:00AM"
type input "*******"
type input "09/08/2025 10:00AM"
type input "*******"
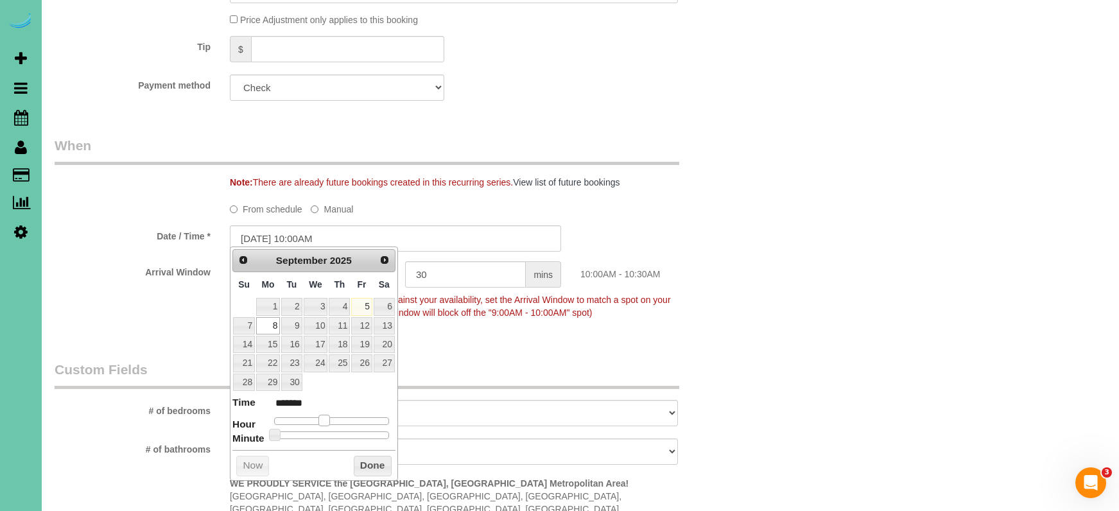
type input "09/08/2025 9:00AM"
type input "******"
type input "09/08/2025 8:00AM"
type input "******"
type input "09/08/2025 7:00AM"
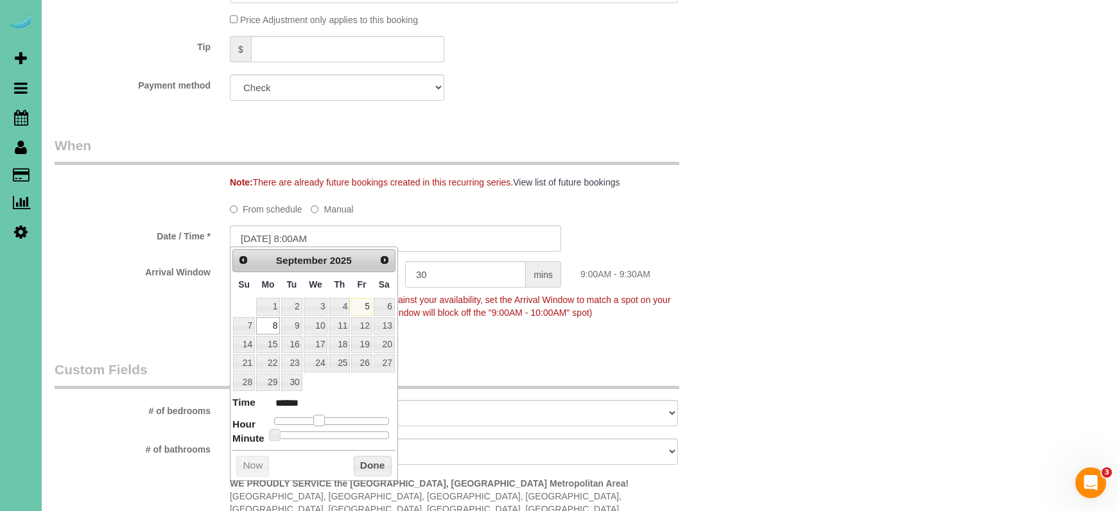
type input "******"
type input "09/08/2025 8:00AM"
type input "******"
drag, startPoint x: 342, startPoint y: 415, endPoint x: 318, endPoint y: 419, distance: 24.2
click at [315, 415] on span at bounding box center [314, 421] width 12 height 12
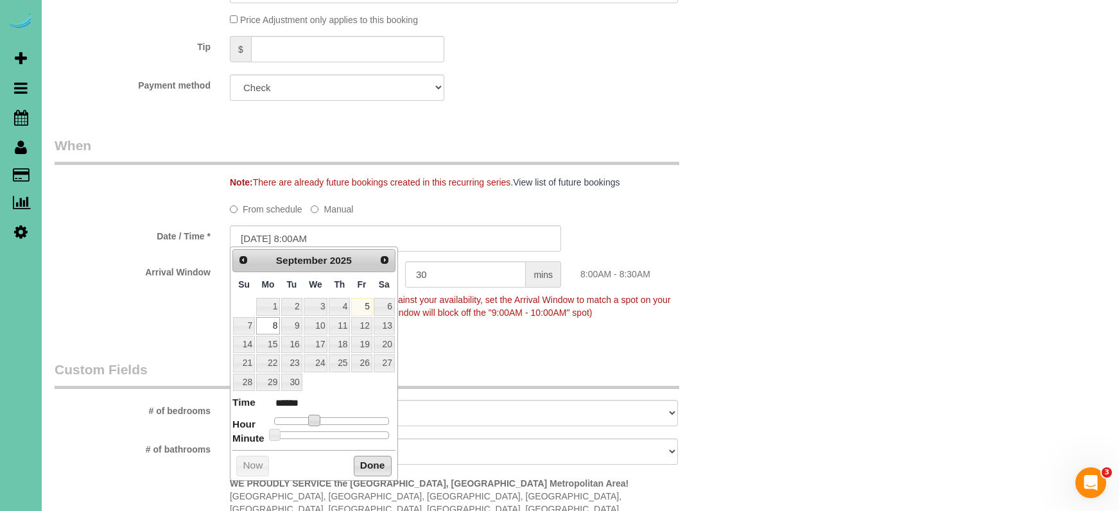
drag, startPoint x: 354, startPoint y: 457, endPoint x: 345, endPoint y: 442, distance: 17.3
click at [354, 457] on button "Done" at bounding box center [373, 466] width 38 height 21
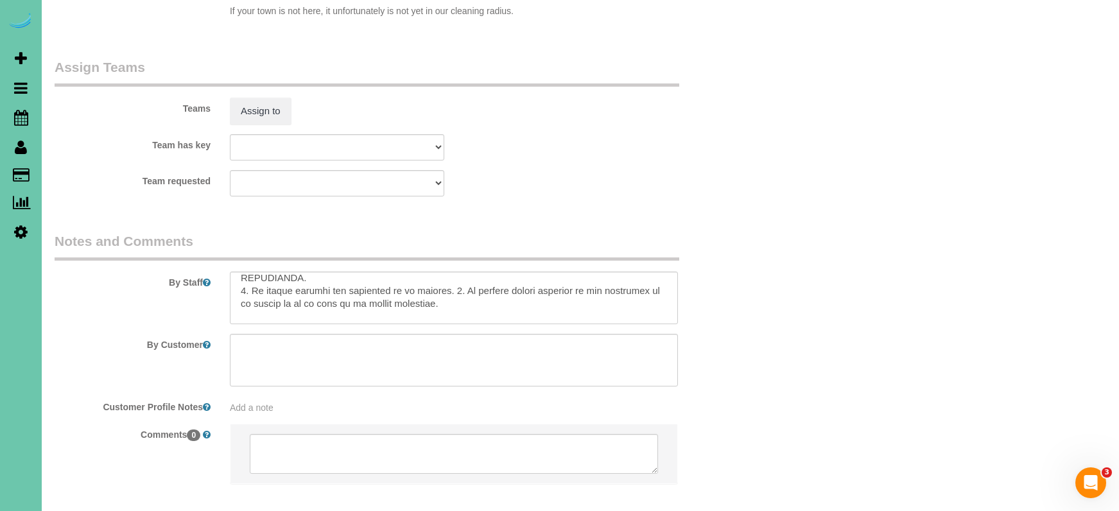
scroll to position [364, 0]
click at [256, 98] on button "Assign to" at bounding box center [261, 111] width 62 height 27
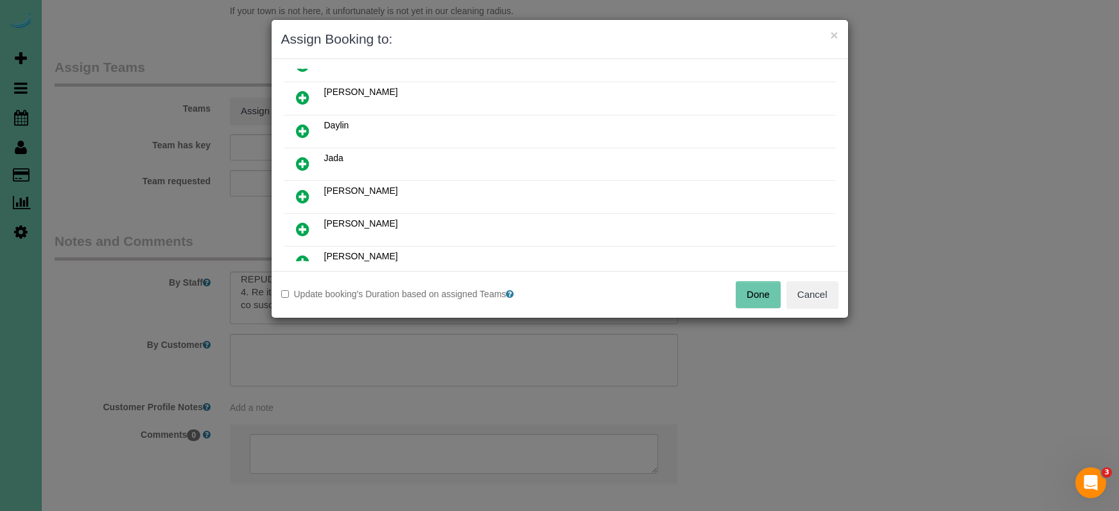
scroll to position [157, 0]
click at [305, 192] on icon at bounding box center [302, 195] width 13 height 15
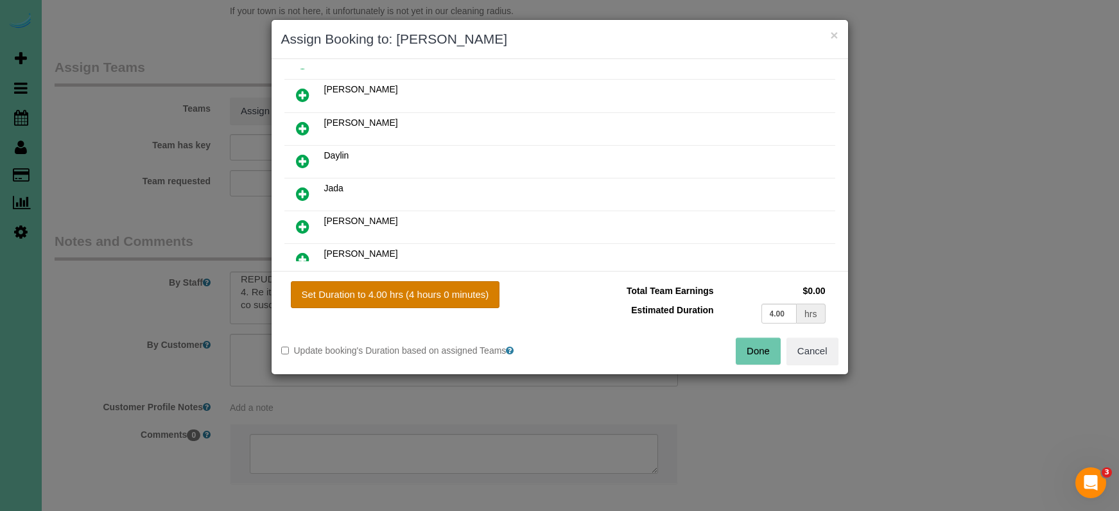
drag, startPoint x: 396, startPoint y: 280, endPoint x: 407, endPoint y: 290, distance: 15.0
click at [399, 282] on div "Set Duration to 4.00 hrs (4 hours 0 minutes) Total Team Earnings $0.00 Estimate…" at bounding box center [560, 322] width 576 height 103
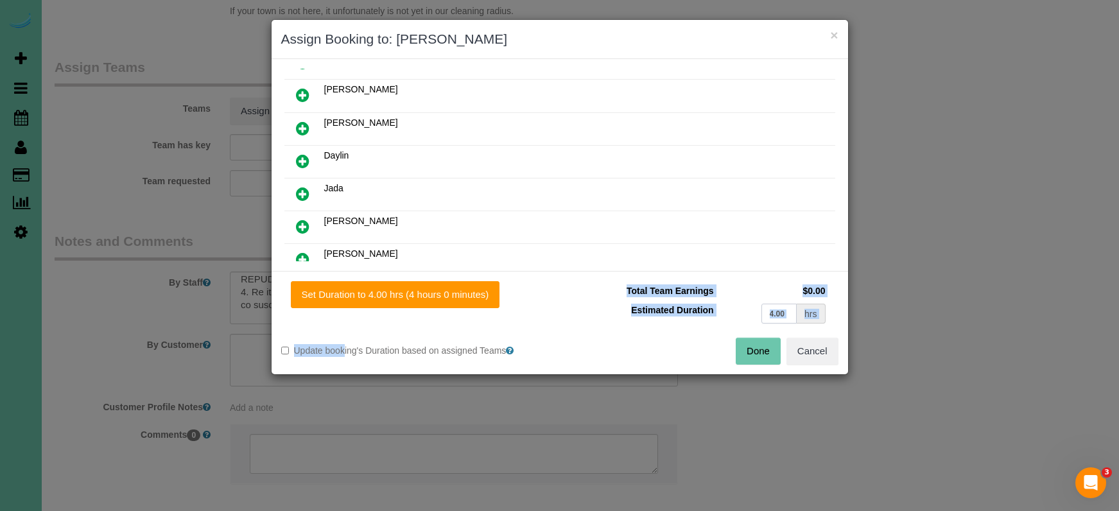
click at [782, 311] on input "4.00" at bounding box center [779, 314] width 36 height 20
drag, startPoint x: 770, startPoint y: 312, endPoint x: 739, endPoint y: 307, distance: 31.1
click at [739, 307] on td "4.00 hrs" at bounding box center [773, 313] width 112 height 26
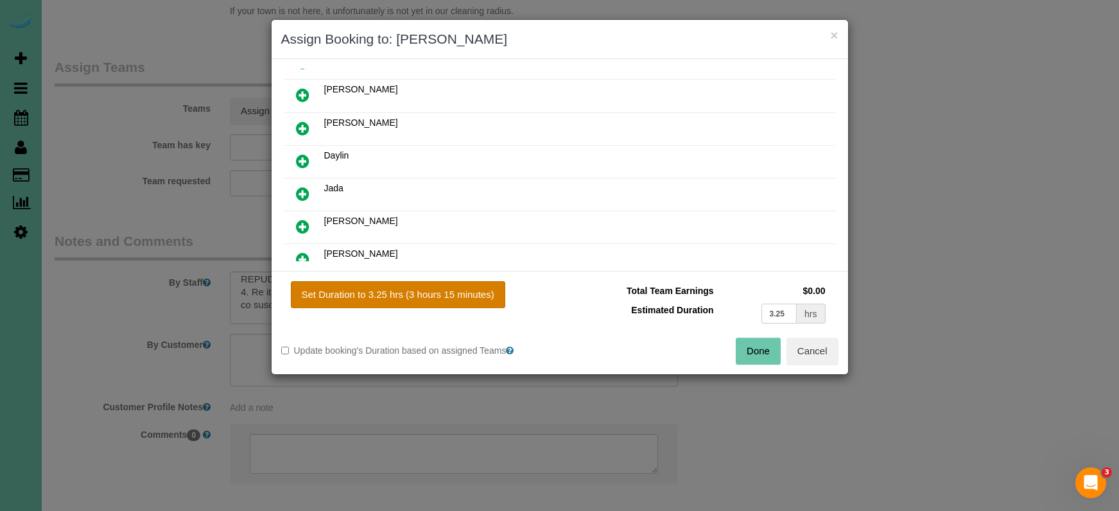
type input "3.25"
drag, startPoint x: 467, startPoint y: 306, endPoint x: 499, endPoint y: 313, distance: 32.9
click at [468, 306] on button "Set Duration to 3.25 hrs (3 hours 15 minutes)" at bounding box center [398, 294] width 214 height 27
type input "3.25"
click at [747, 354] on button "Done" at bounding box center [758, 351] width 45 height 27
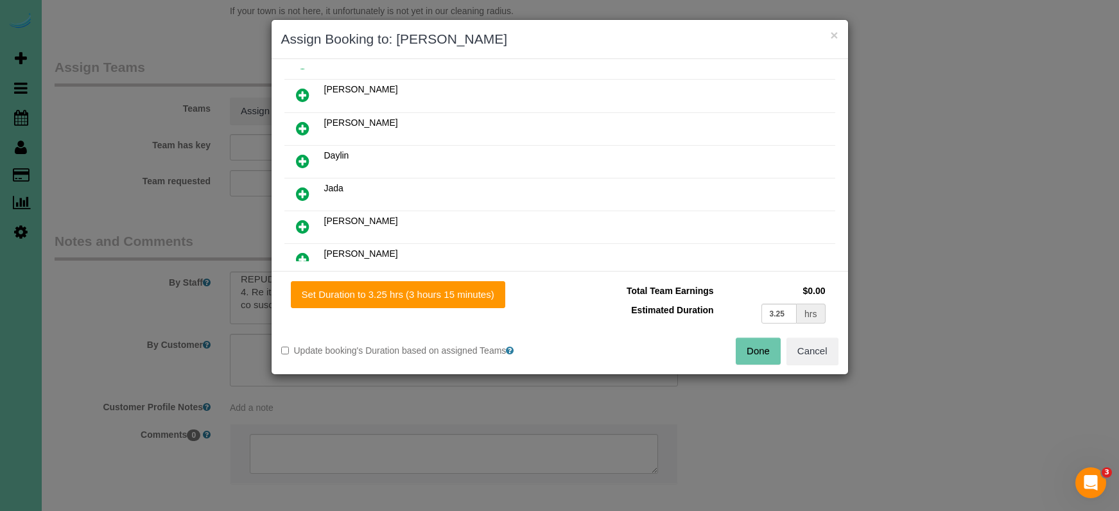
type input "03:15"
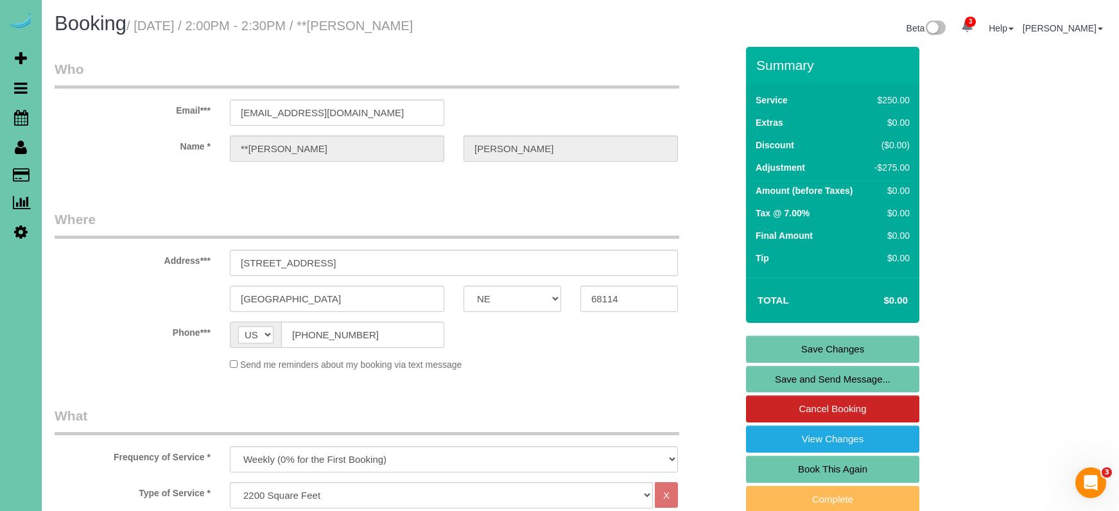
scroll to position [0, 0]
click at [795, 343] on link "Save Changes" at bounding box center [832, 349] width 173 height 27
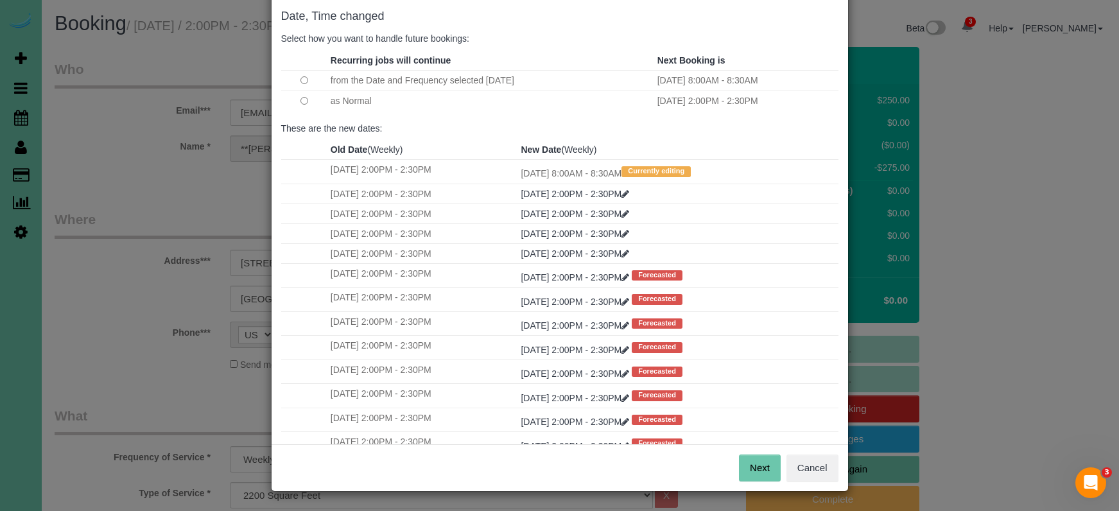
scroll to position [64, 0]
click at [768, 463] on button "Next" at bounding box center [760, 468] width 42 height 27
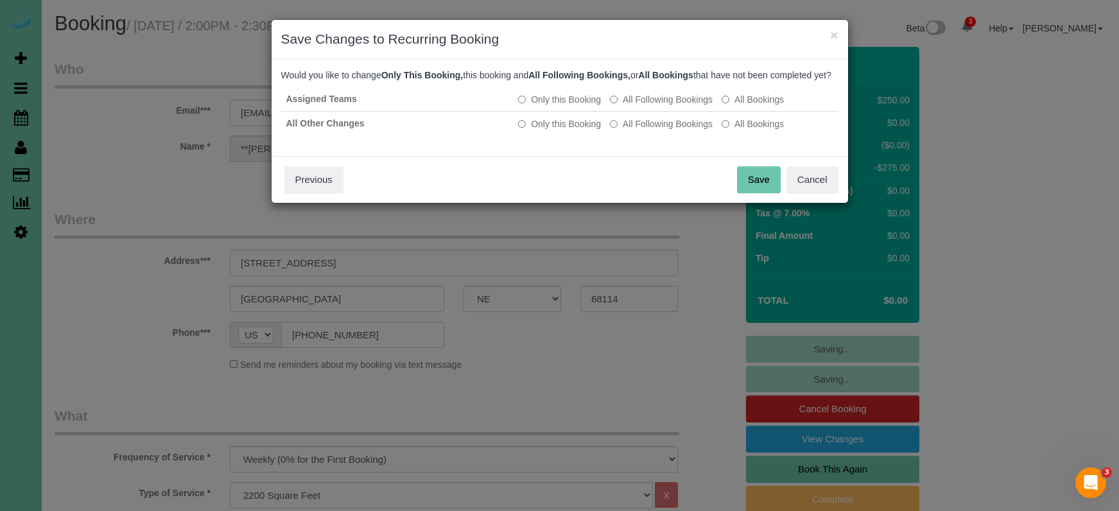
click at [768, 189] on button "Save" at bounding box center [759, 179] width 44 height 27
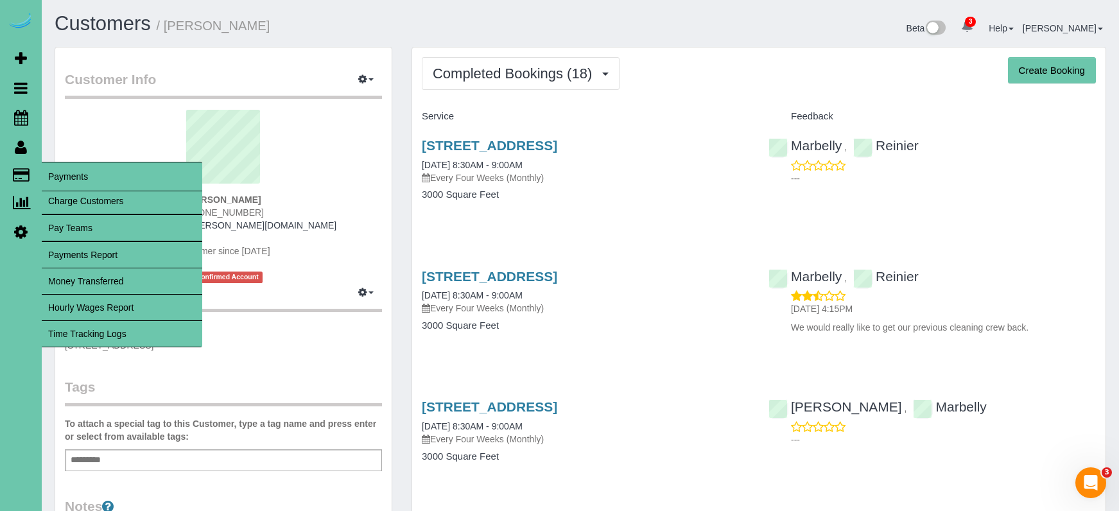
click at [135, 335] on link "Time Tracking Logs" at bounding box center [122, 334] width 160 height 26
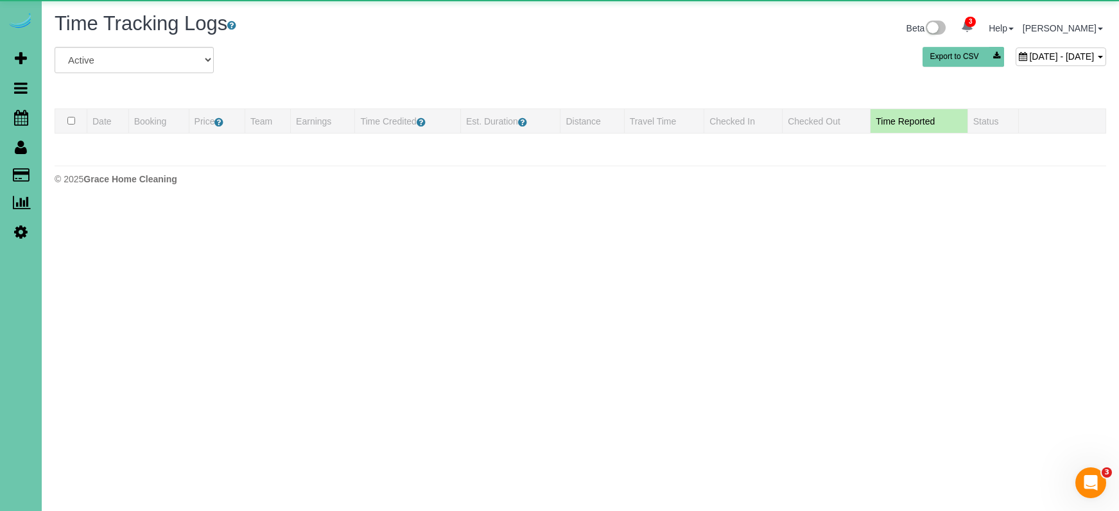
click at [1016, 50] on div "September 05, 2025 - September 05, 2025" at bounding box center [1061, 57] width 91 height 19
type input "**********"
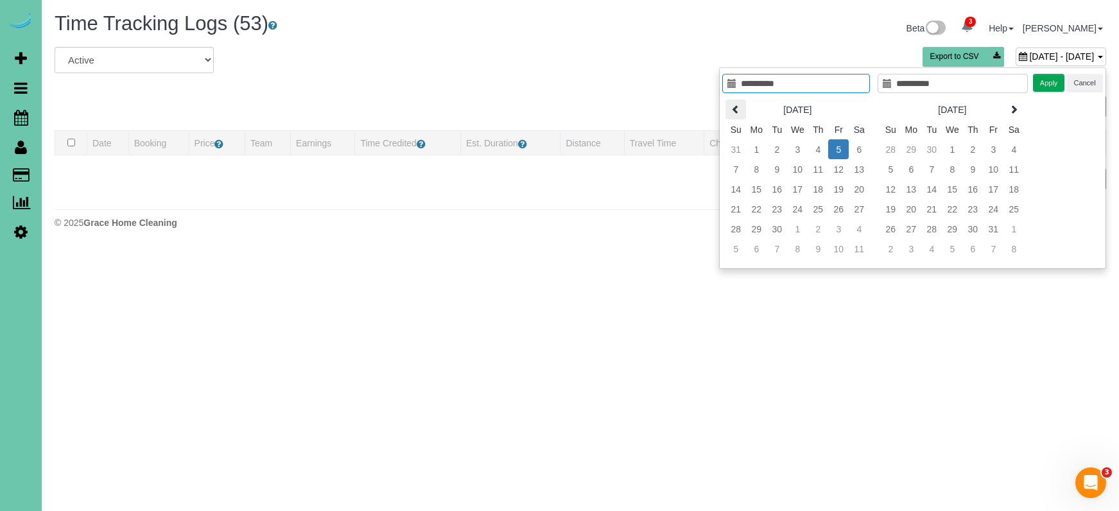
click at [732, 109] on icon at bounding box center [735, 109] width 9 height 9
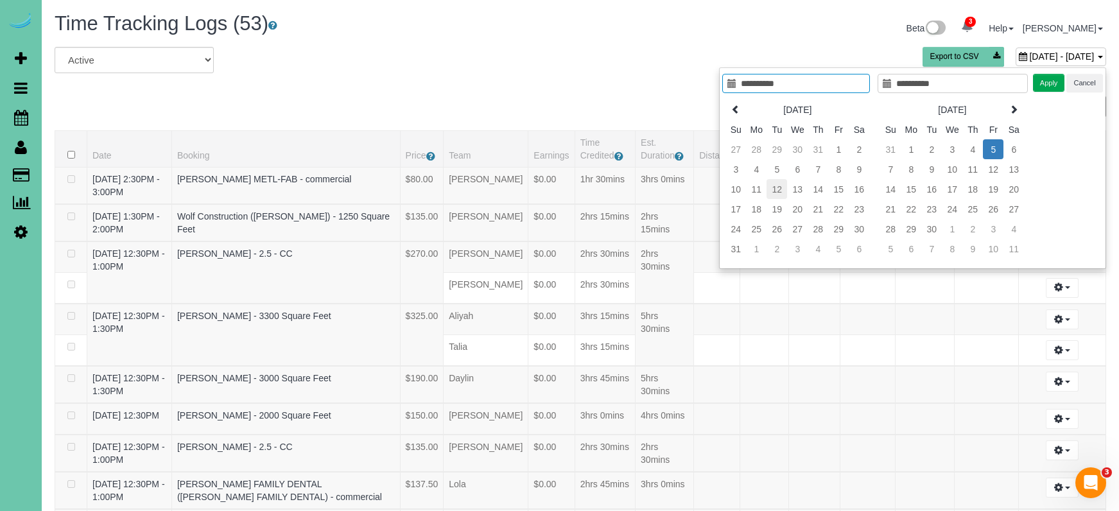
type input "**********"
click at [775, 191] on td "12" at bounding box center [777, 189] width 21 height 20
type input "**********"
click at [775, 191] on td "12" at bounding box center [777, 189] width 21 height 20
type input "**********"
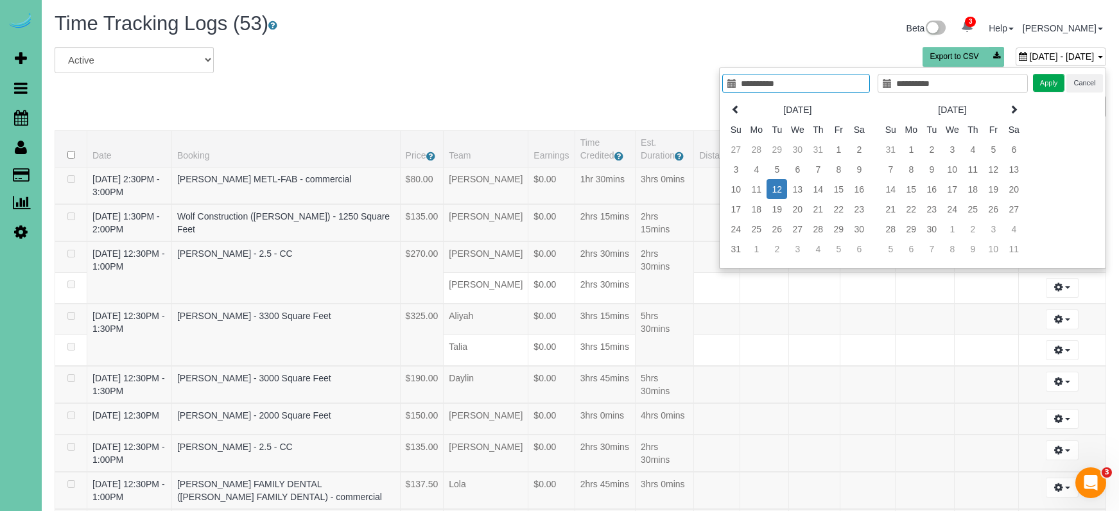
click at [1044, 87] on button "Apply" at bounding box center [1049, 83] width 32 height 19
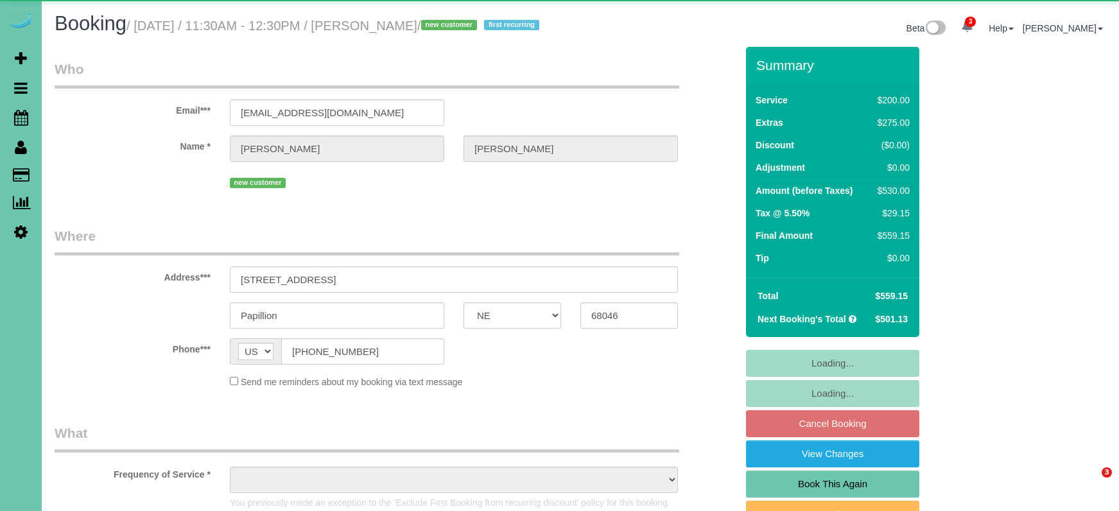
select select "NE"
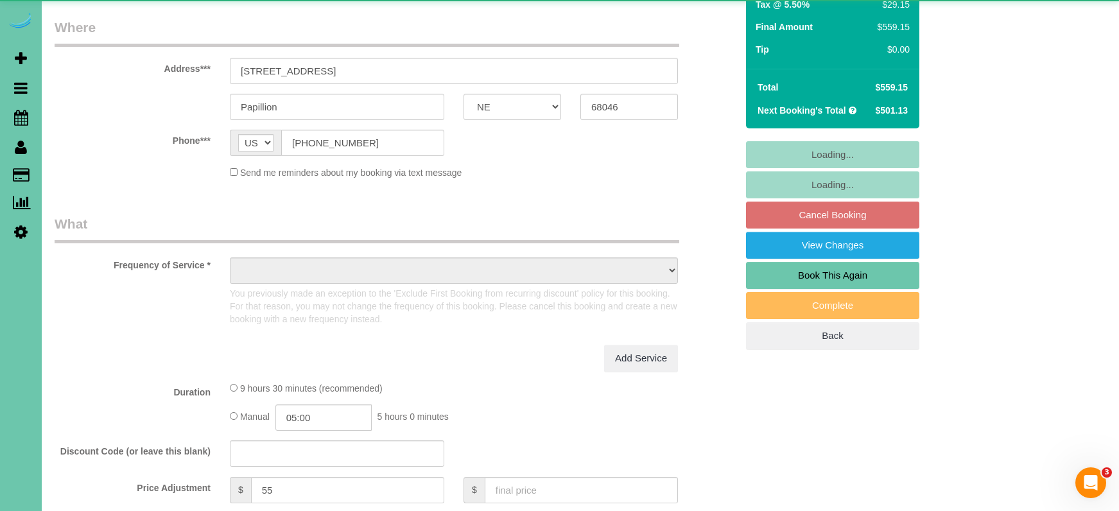
select select "object:901"
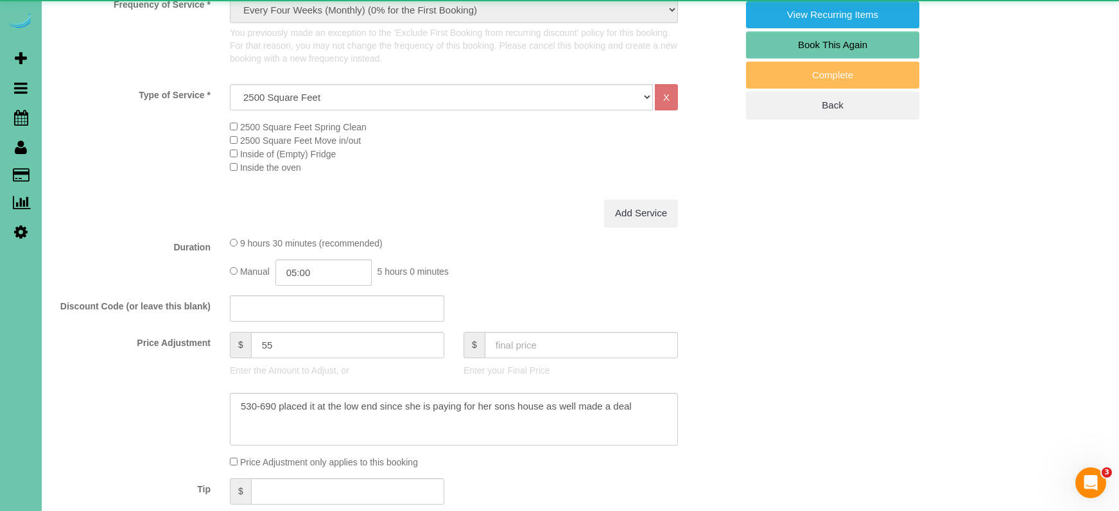
scroll to position [471, 0]
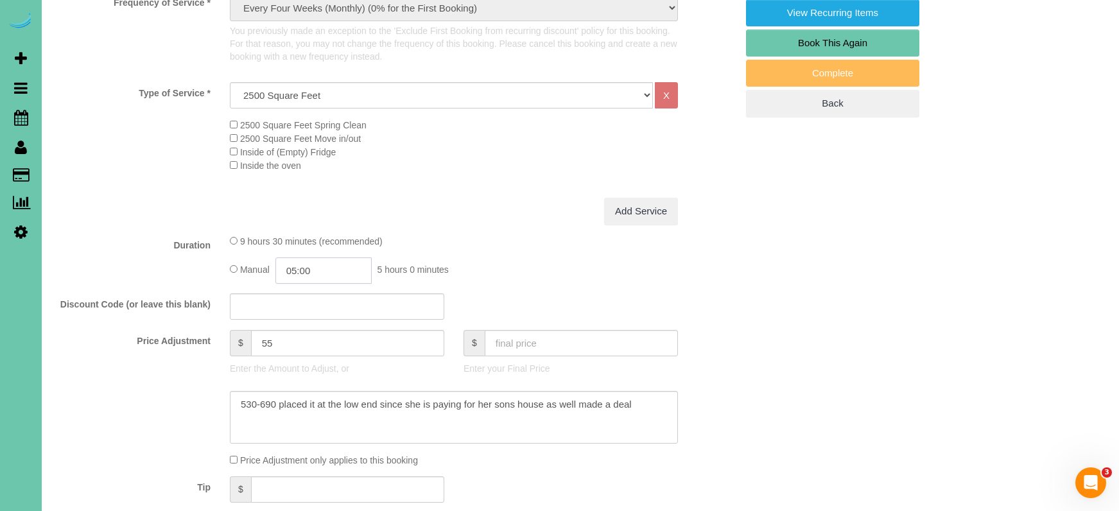
click at [322, 278] on input "05:00" at bounding box center [323, 270] width 96 height 26
type input "04:30"
drag, startPoint x: 309, startPoint y: 305, endPoint x: 250, endPoint y: 301, distance: 59.2
click at [308, 305] on li "04:30" at bounding box center [309, 303] width 57 height 17
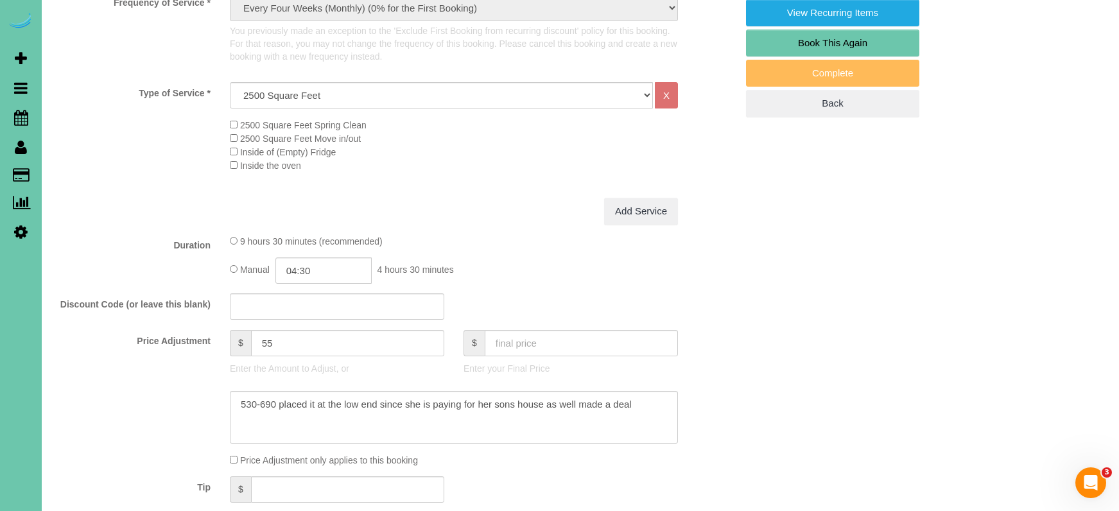
click at [168, 284] on div "Duration 9 hours 30 minutes (recommended) Manual 04:30 4 hours 30 minutes" at bounding box center [395, 258] width 701 height 49
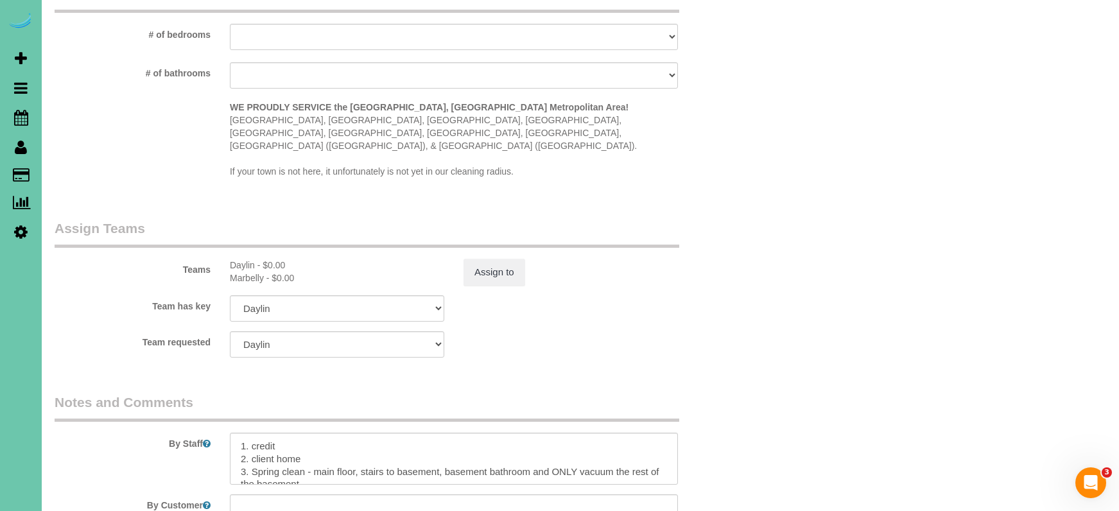
scroll to position [1295, 0]
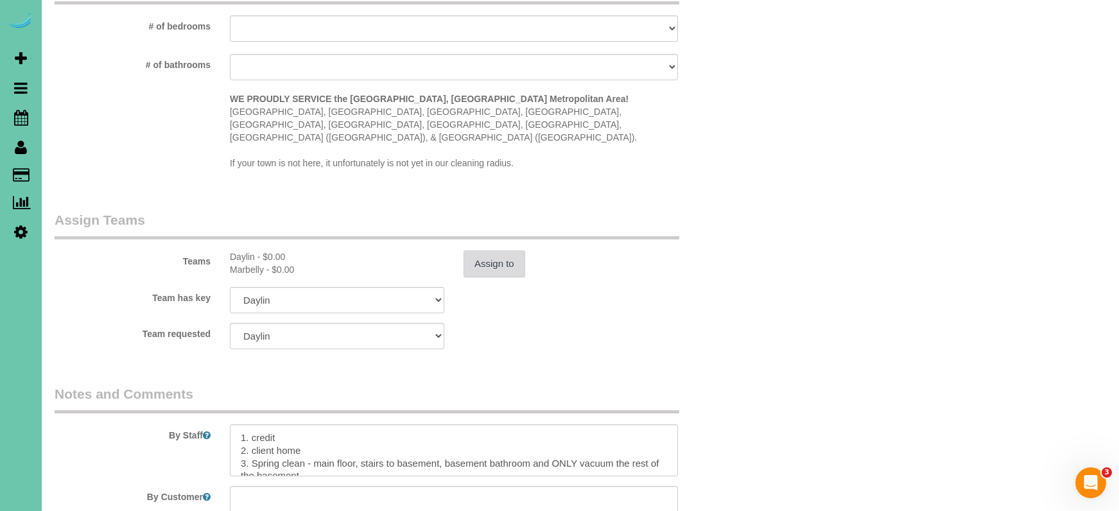
click at [485, 269] on button "Assign to" at bounding box center [494, 263] width 62 height 27
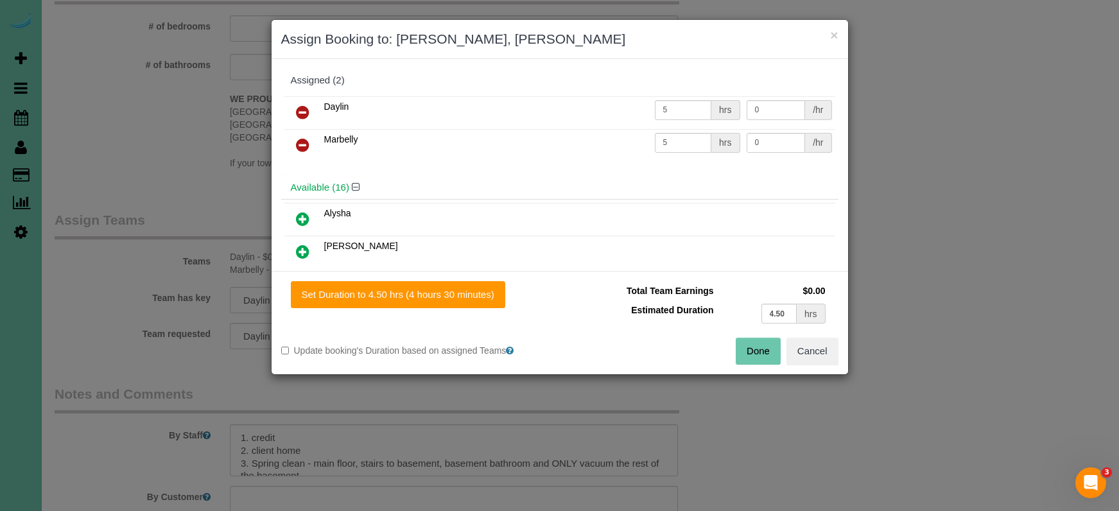
drag, startPoint x: 303, startPoint y: 143, endPoint x: 303, endPoint y: 169, distance: 26.3
click at [303, 143] on icon at bounding box center [302, 144] width 13 height 15
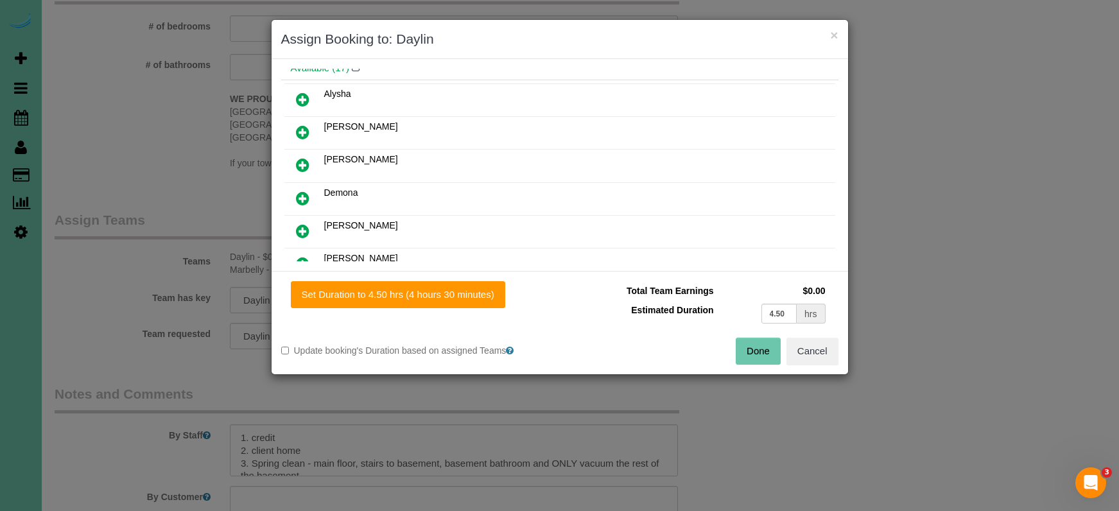
scroll to position [96, 0]
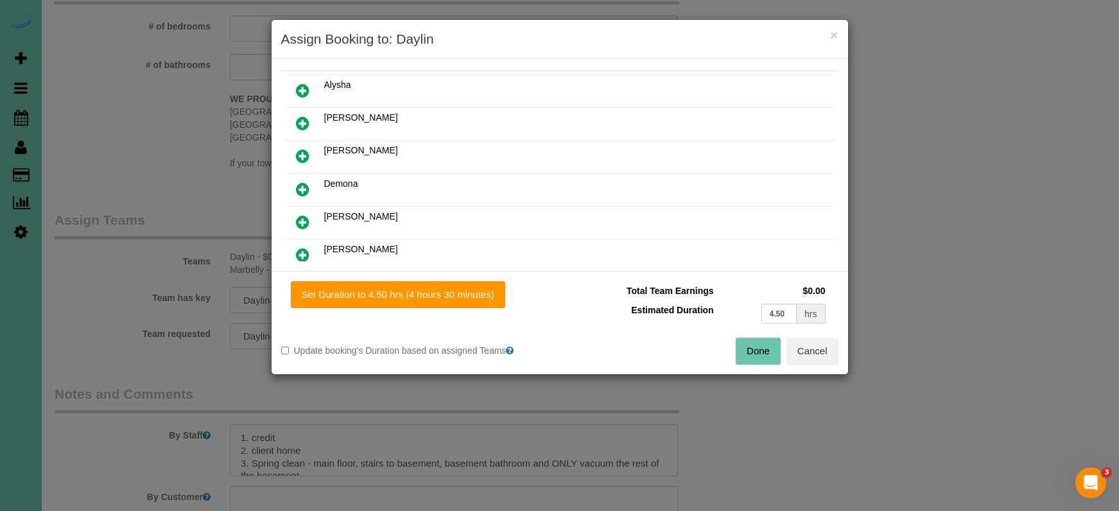
click at [297, 220] on icon at bounding box center [302, 221] width 13 height 15
drag, startPoint x: 398, startPoint y: 295, endPoint x: 573, endPoint y: 317, distance: 176.0
click at [400, 295] on button "Set Duration to 4.50 hrs (4 hours 30 minutes)" at bounding box center [398, 294] width 214 height 27
type input "4.50"
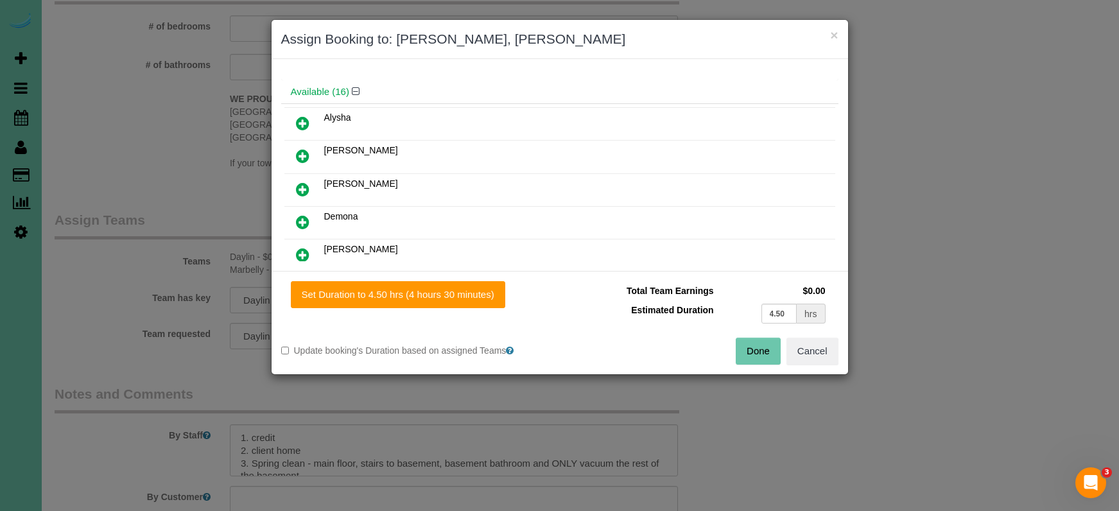
drag, startPoint x: 756, startPoint y: 344, endPoint x: 706, endPoint y: 347, distance: 50.8
click at [755, 344] on button "Done" at bounding box center [758, 351] width 45 height 27
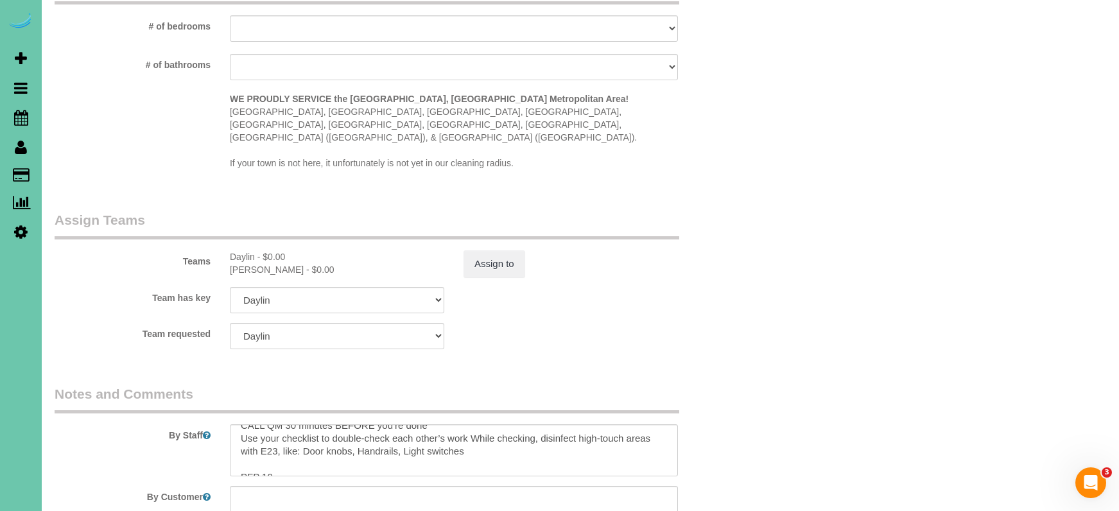
scroll to position [254, 0]
click at [277, 463] on textarea at bounding box center [454, 450] width 448 height 53
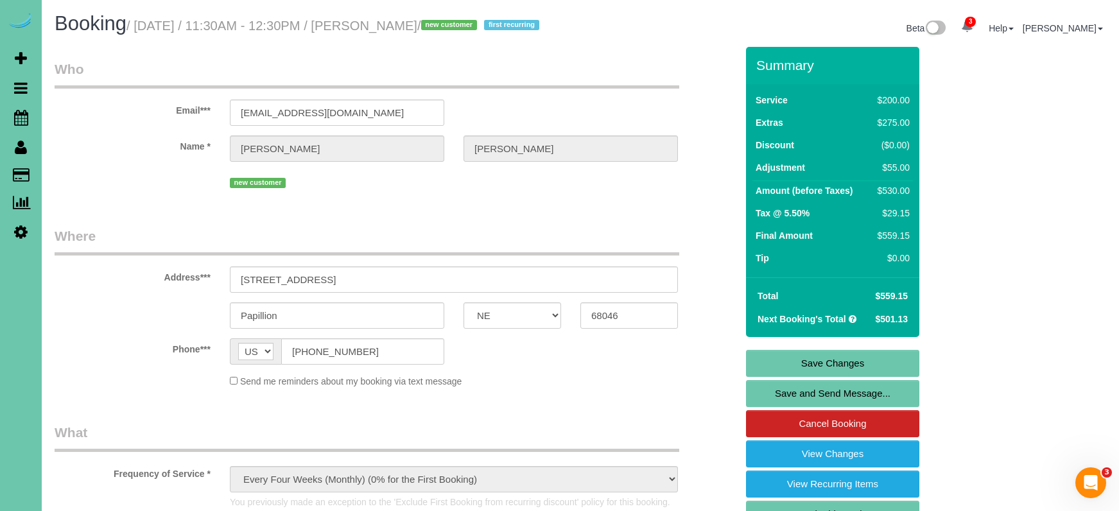
scroll to position [0, 0]
type textarea "1. credit 2. client home 3. Spring clean - main floor, stairs to basement, base…"
click at [781, 372] on link "Save Changes" at bounding box center [832, 363] width 173 height 27
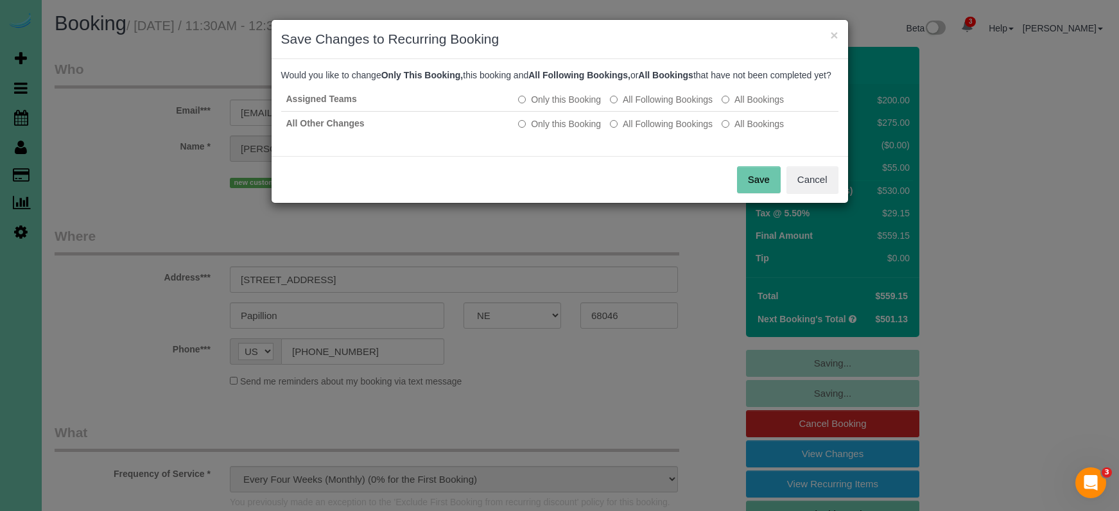
click at [750, 193] on button "Save" at bounding box center [759, 179] width 44 height 27
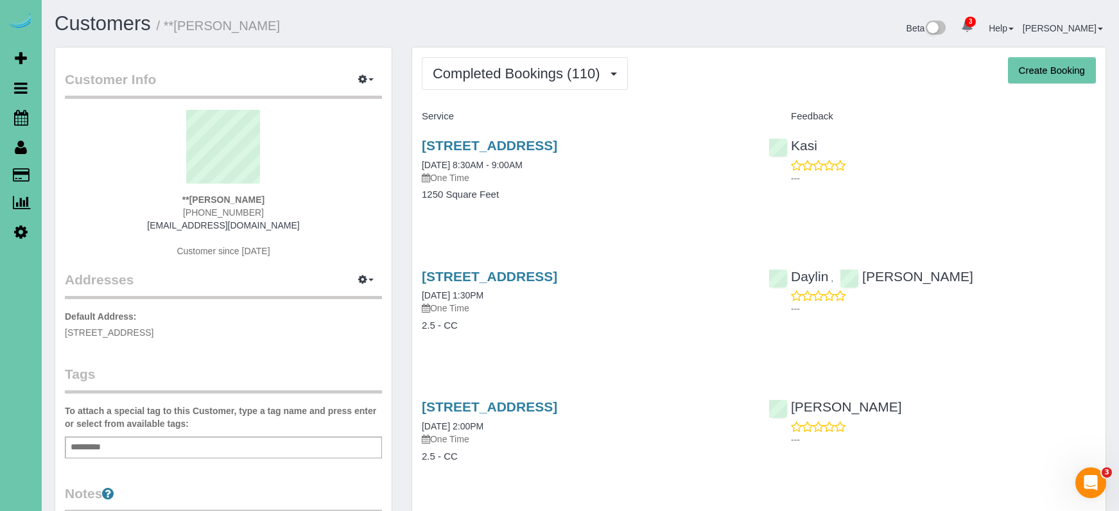
click at [1043, 76] on button "Create Booking" at bounding box center [1052, 70] width 88 height 27
select select "NE"
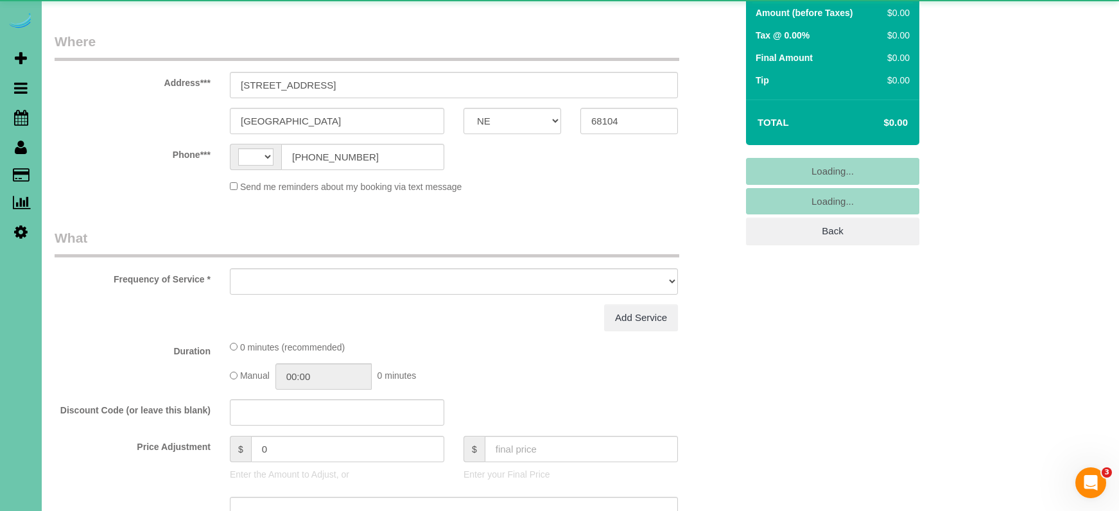
select select "string:[GEOGRAPHIC_DATA]"
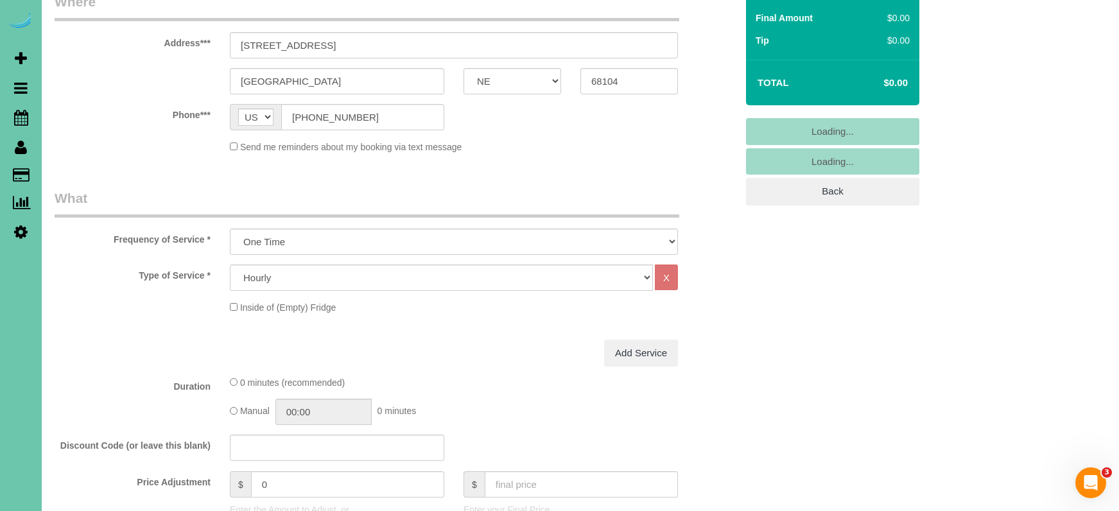
scroll to position [218, 0]
select select "object:3710"
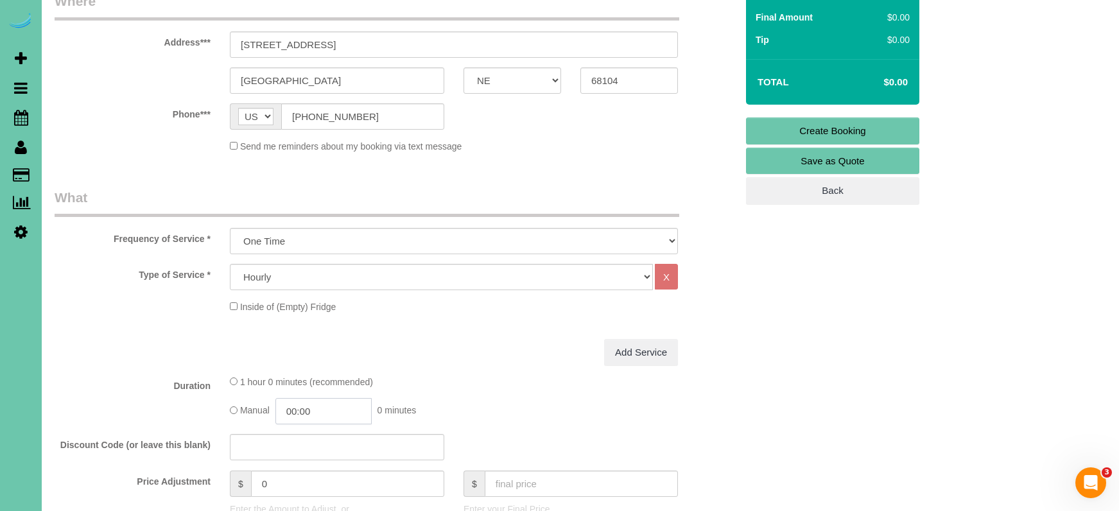
click at [332, 413] on input "00:00" at bounding box center [323, 411] width 96 height 26
type input "02:00"
click at [317, 374] on li "02:00" at bounding box center [309, 375] width 57 height 17
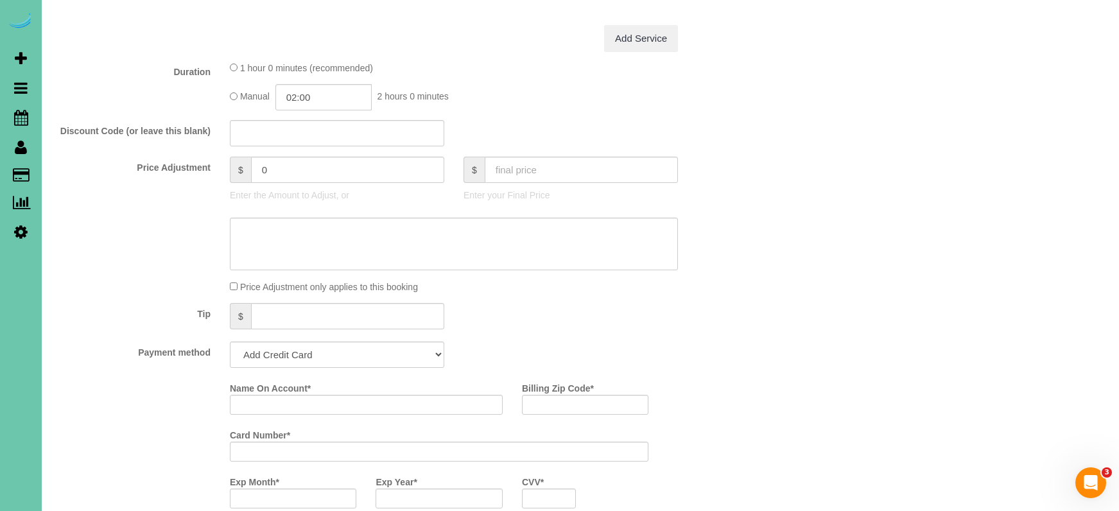
scroll to position [533, 0]
select select "string:check"
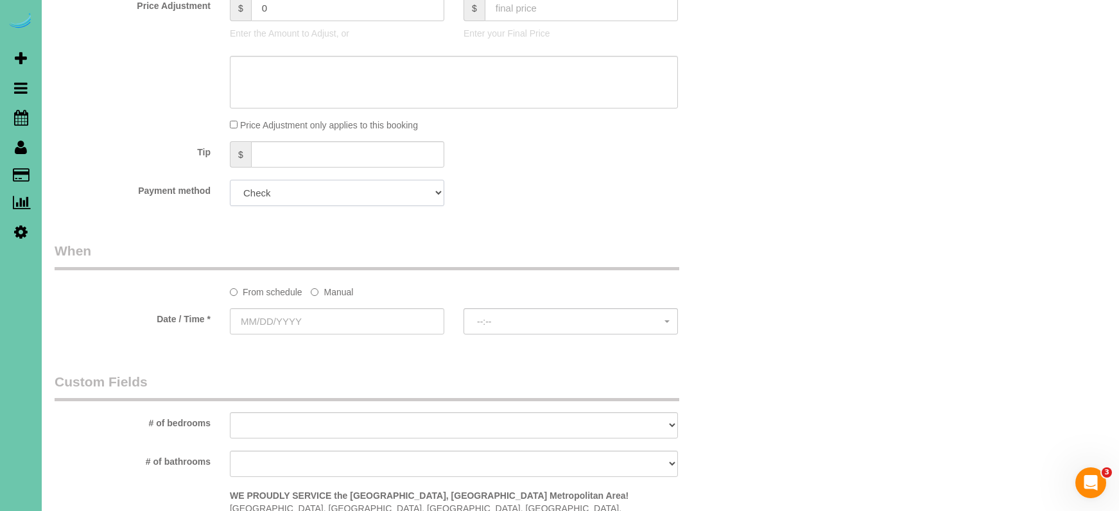
scroll to position [715, 0]
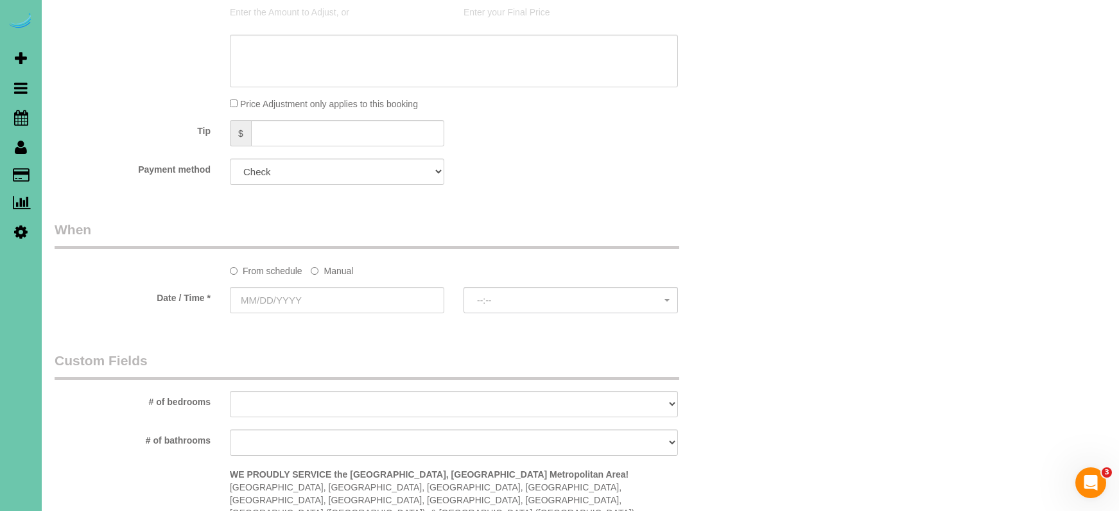
click at [338, 265] on label "Manual" at bounding box center [332, 268] width 42 height 17
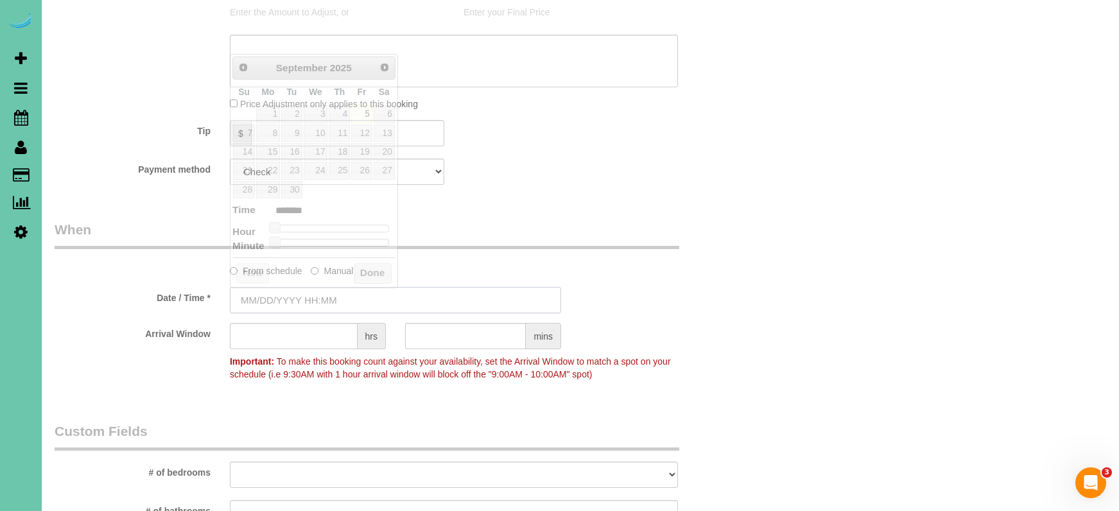
click at [318, 287] on input "text" at bounding box center [395, 300] width 331 height 26
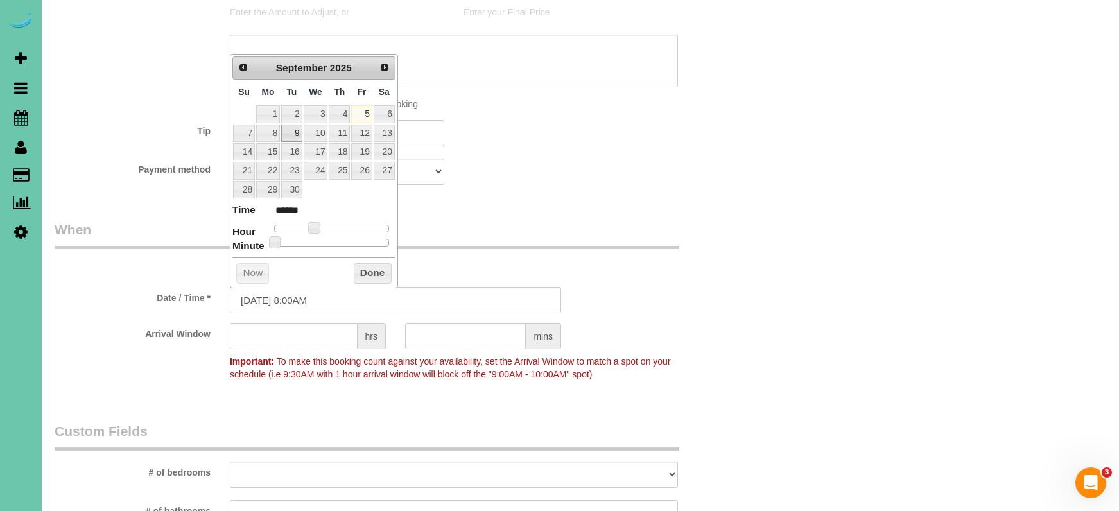
click at [290, 136] on link "9" at bounding box center [291, 133] width 21 height 17
type input "[DATE] 9:00AM"
type input "******"
type input "[DATE] 10:00AM"
type input "*******"
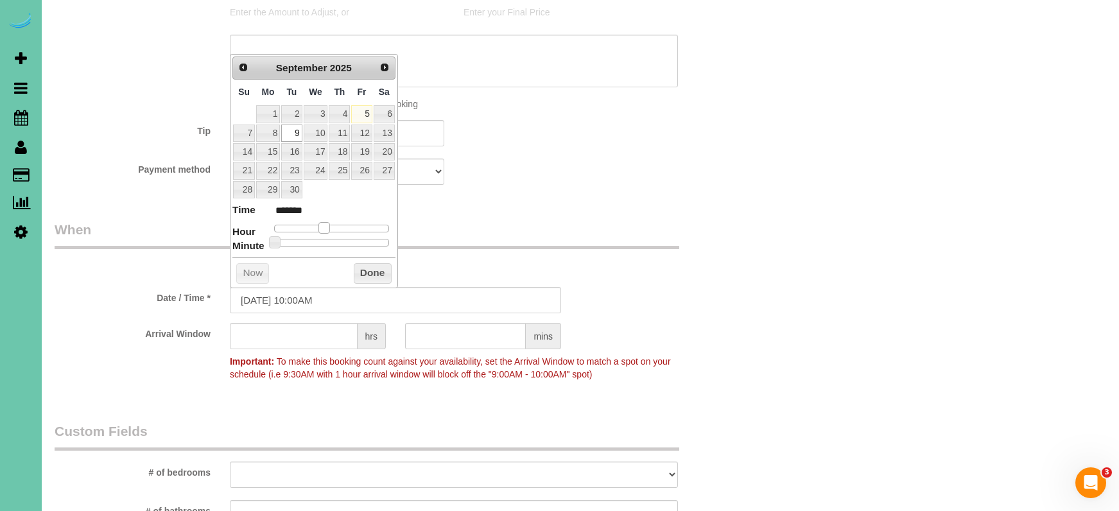
type input "[DATE] 11:00AM"
type input "*******"
drag, startPoint x: 315, startPoint y: 222, endPoint x: 327, endPoint y: 226, distance: 12.8
click at [331, 223] on span at bounding box center [329, 228] width 12 height 12
drag, startPoint x: 523, startPoint y: 387, endPoint x: 515, endPoint y: 386, distance: 7.1
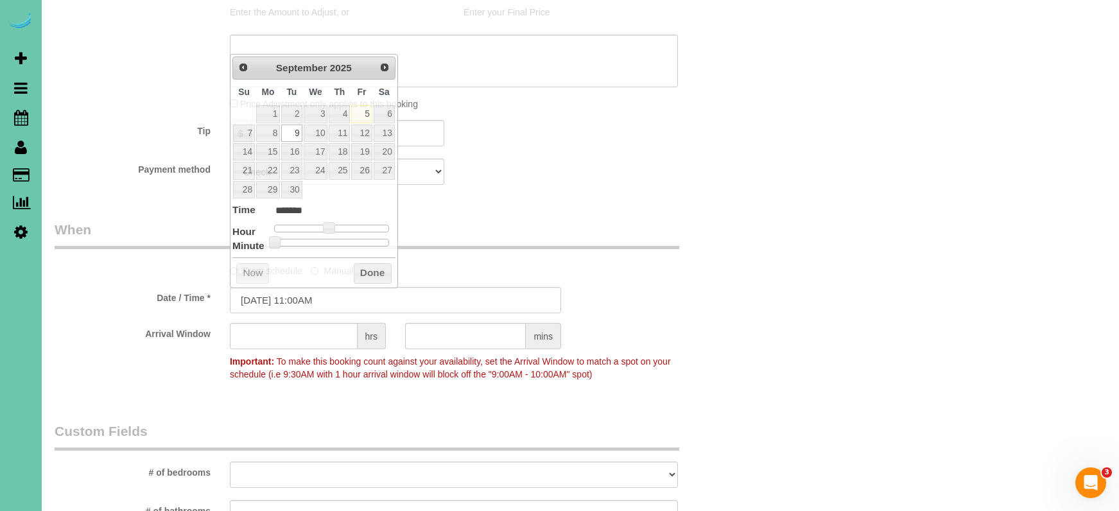
click at [523, 388] on fieldset "When From schedule Manual Date / Time * 09/09/2025 11:00AM Arrival Window hrs m…" at bounding box center [396, 308] width 682 height 176
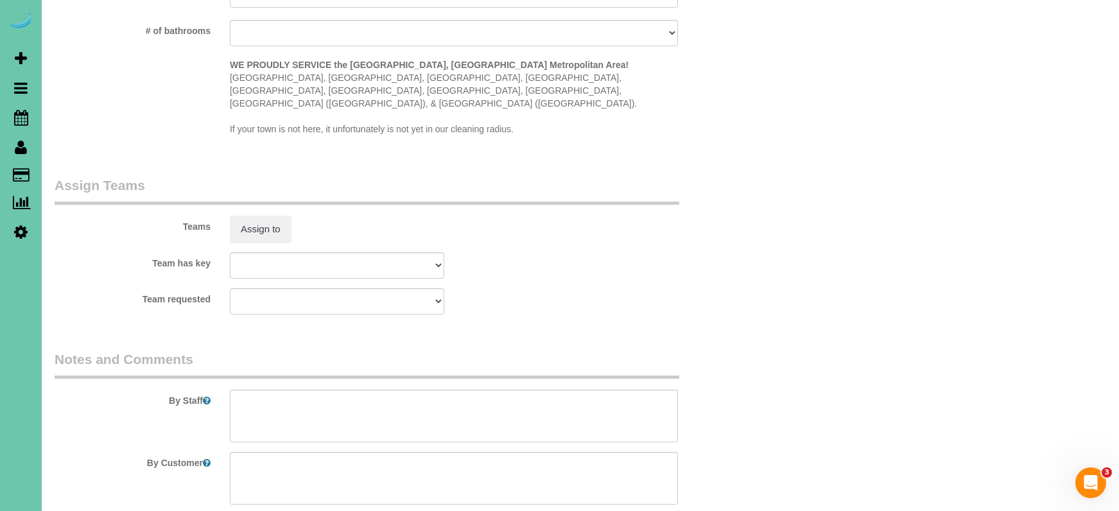
scroll to position [1199, 0]
click at [365, 395] on textarea at bounding box center [454, 412] width 448 height 53
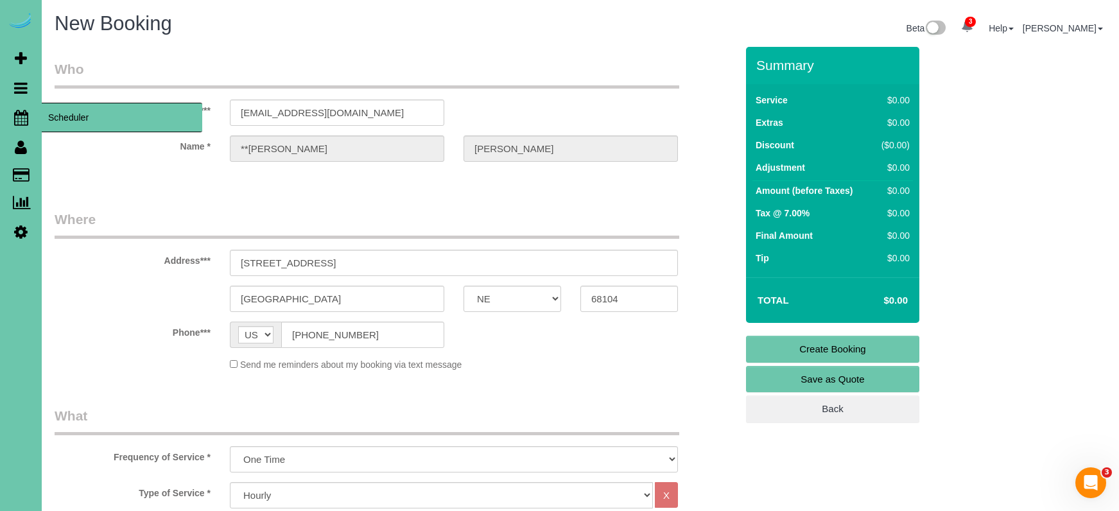
scroll to position [0, 0]
click at [22, 127] on link "Scheduler" at bounding box center [21, 118] width 42 height 30
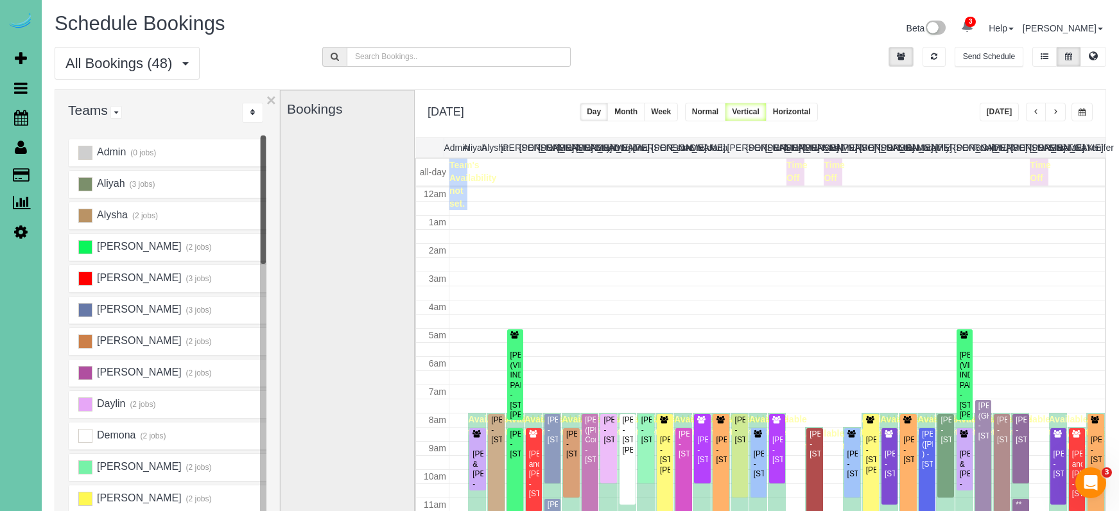
scroll to position [170, 0]
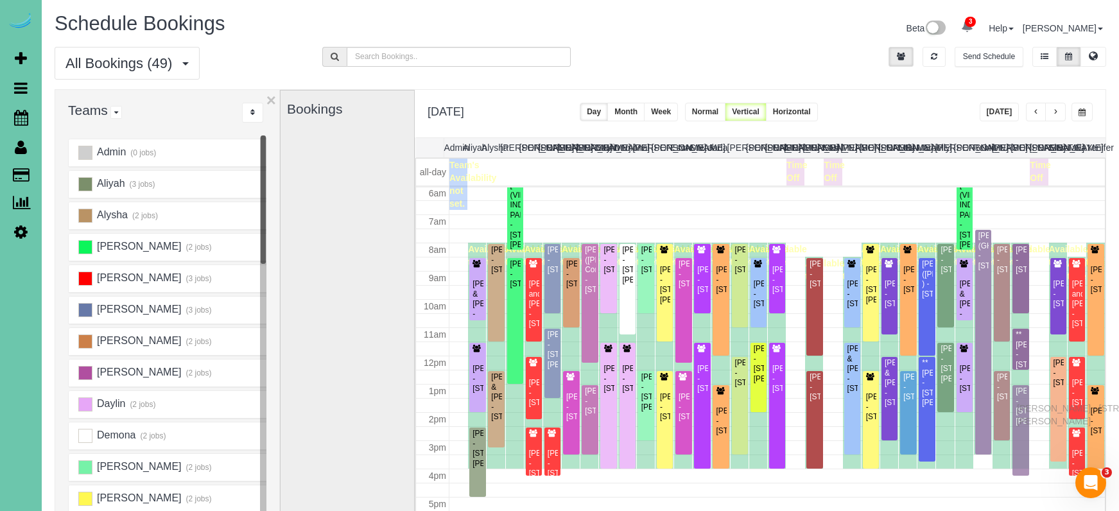
drag, startPoint x: 1019, startPoint y: 395, endPoint x: 1020, endPoint y: 407, distance: 11.6
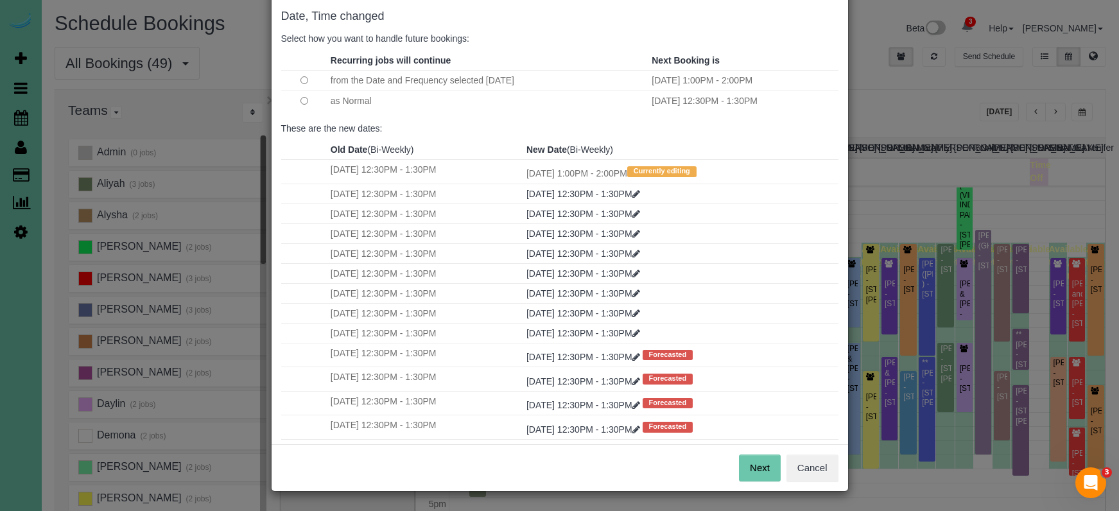
scroll to position [64, 0]
click at [758, 470] on button "Next" at bounding box center [760, 468] width 42 height 27
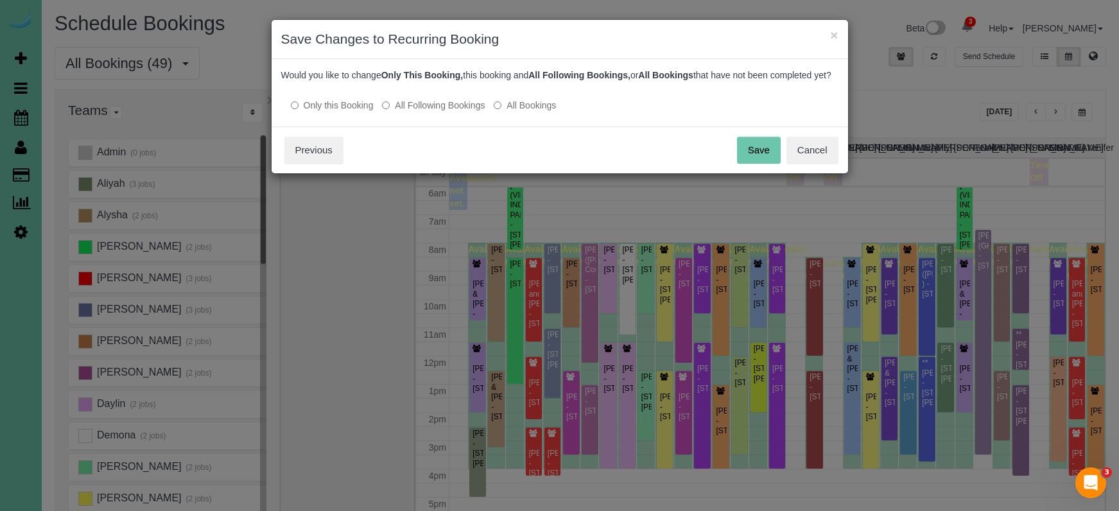
scroll to position [0, 0]
click at [763, 164] on button "Save" at bounding box center [759, 150] width 44 height 27
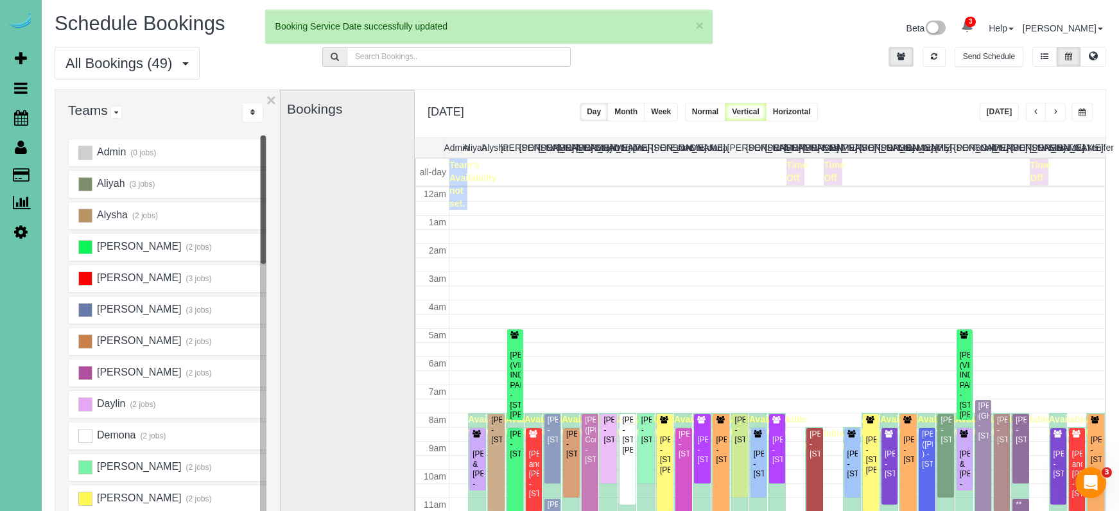
scroll to position [170, 0]
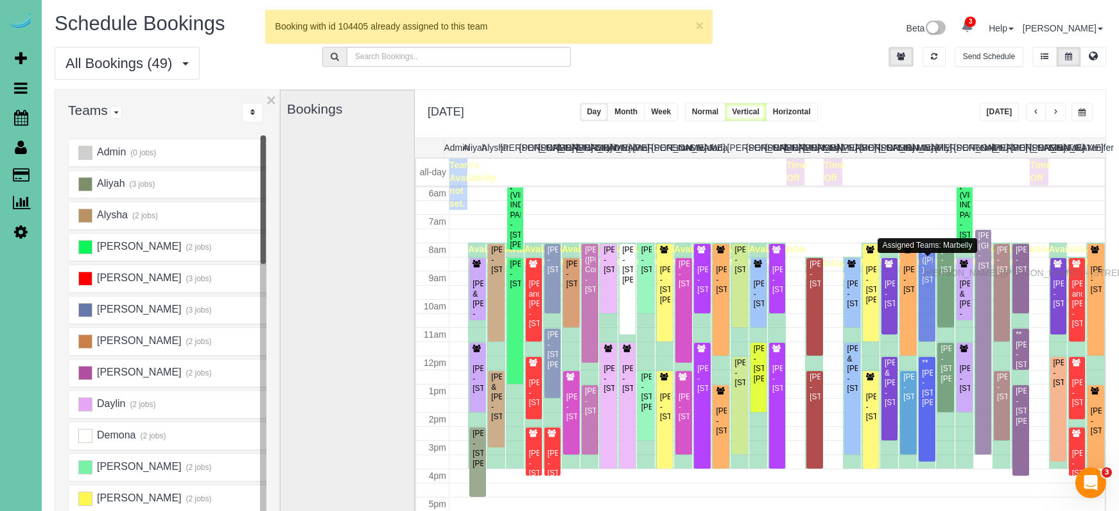
drag, startPoint x: 928, startPoint y: 282, endPoint x: 927, endPoint y: 271, distance: 11.6
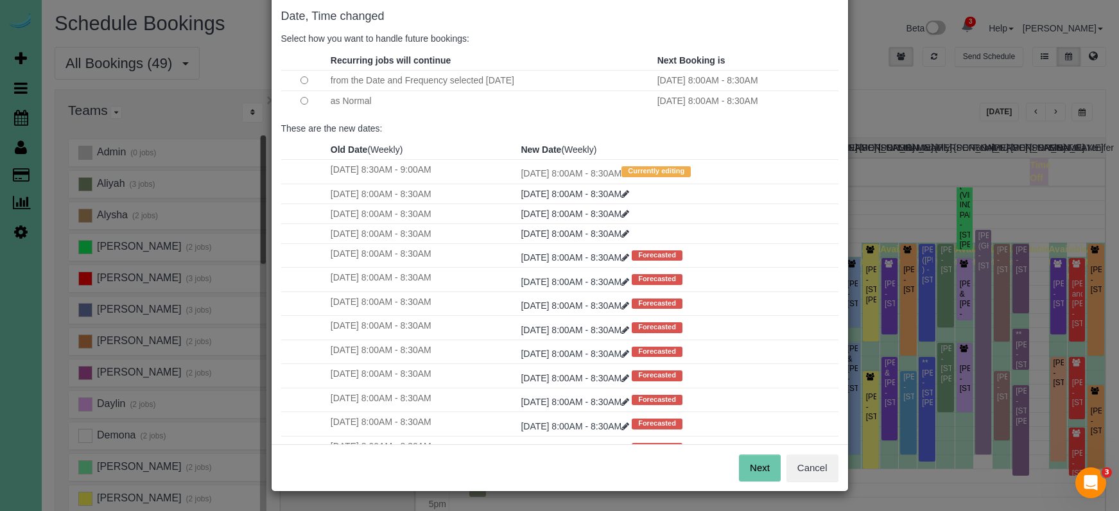
scroll to position [64, 0]
click at [750, 465] on button "Next" at bounding box center [760, 468] width 42 height 27
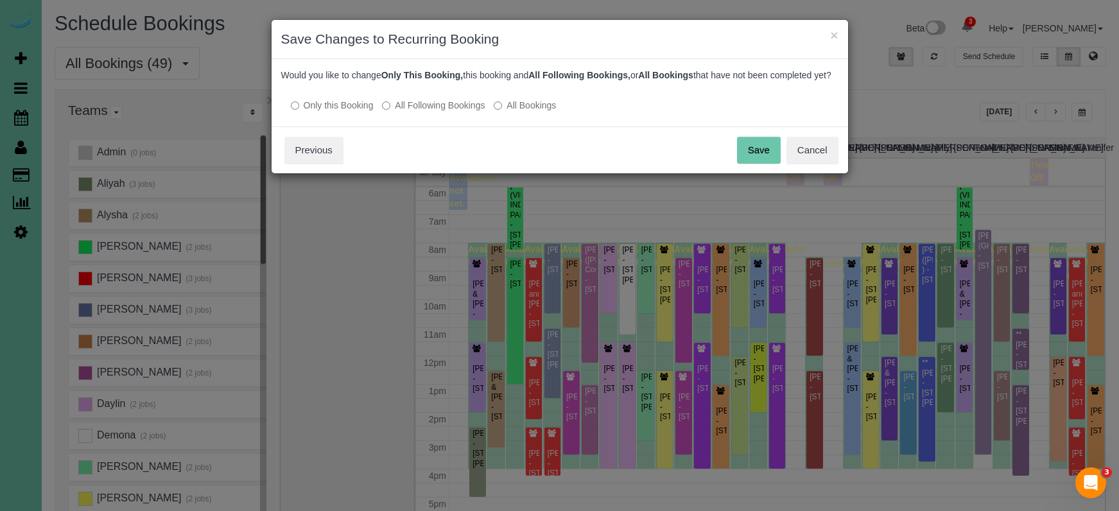
scroll to position [0, 0]
click at [736, 165] on div "Save Cancel Previous" at bounding box center [560, 149] width 576 height 47
click at [752, 162] on button "Save" at bounding box center [759, 150] width 44 height 27
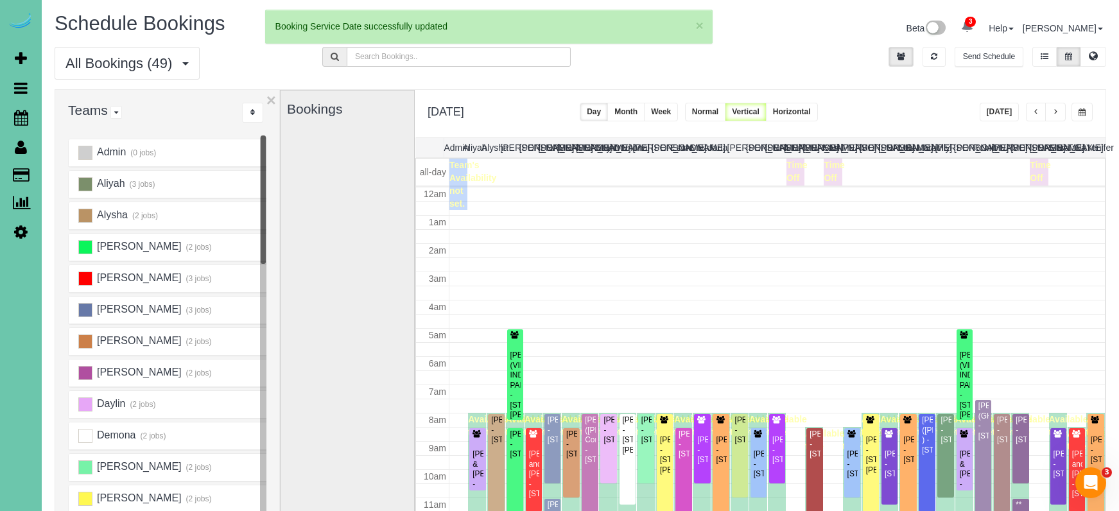
scroll to position [170, 0]
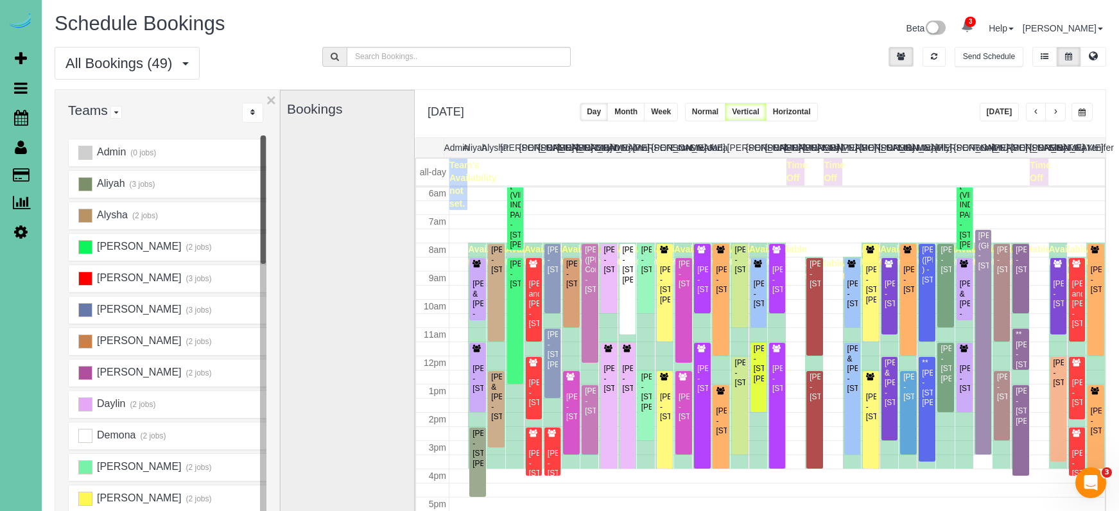
click at [1030, 110] on button "button" at bounding box center [1036, 112] width 21 height 19
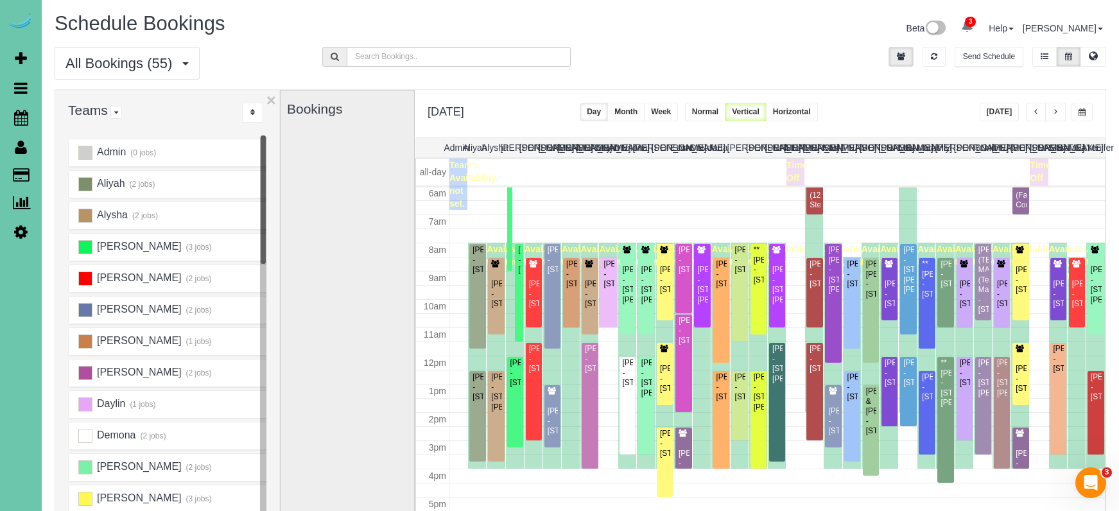
click at [1057, 110] on span "button" at bounding box center [1055, 112] width 6 height 8
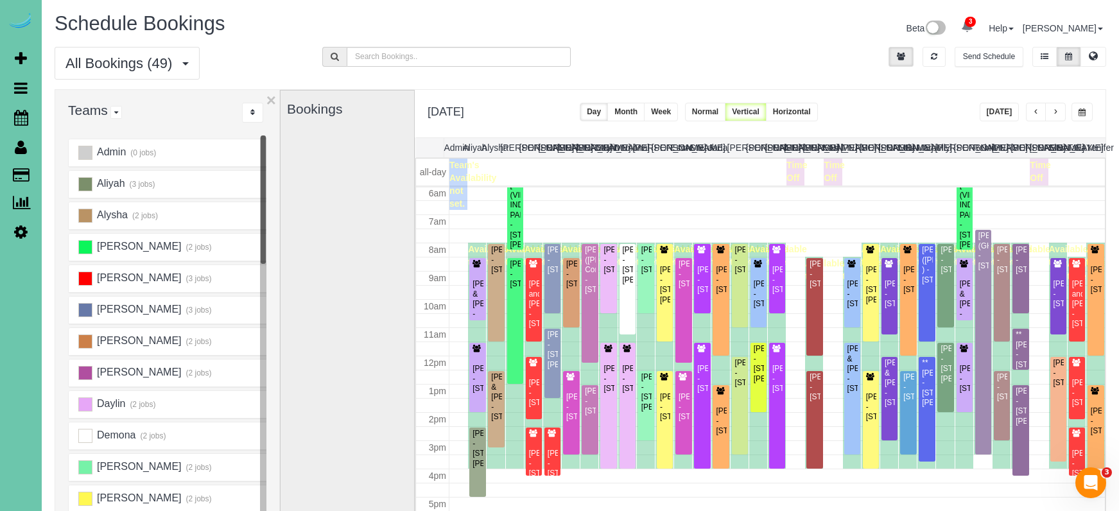
click at [1055, 110] on span "button" at bounding box center [1055, 112] width 6 height 8
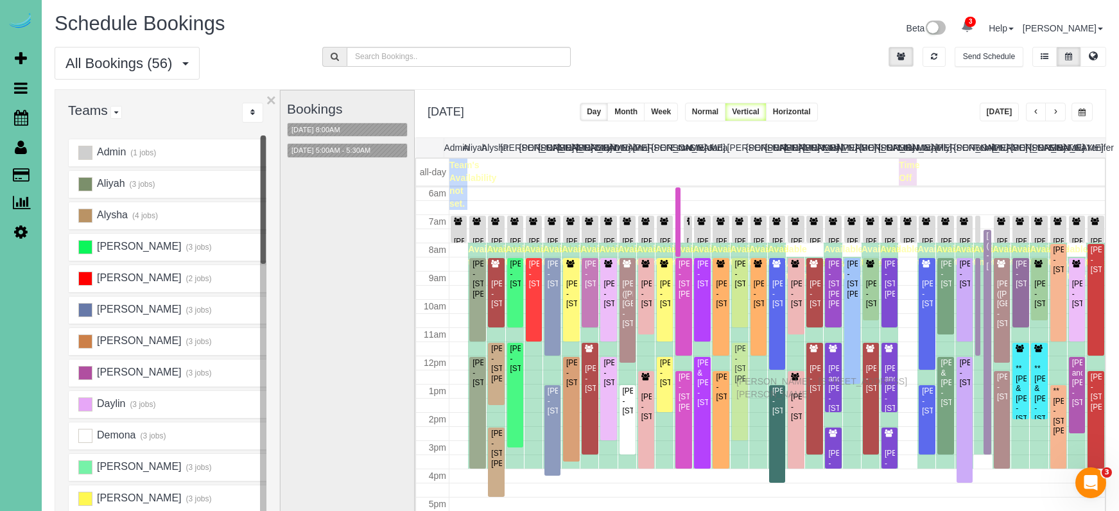
drag, startPoint x: 740, startPoint y: 371, endPoint x: 740, endPoint y: 379, distance: 8.3
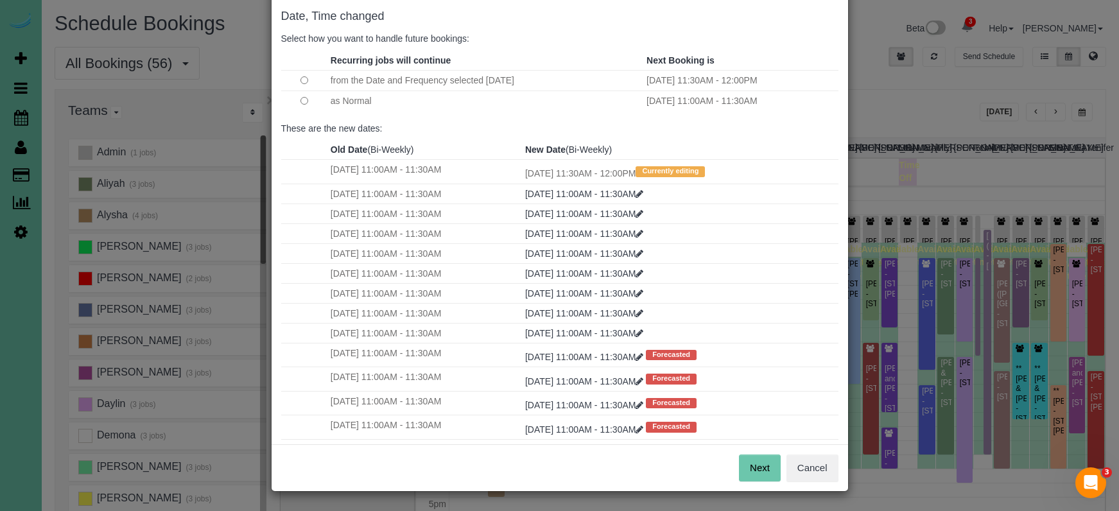
scroll to position [64, 0]
click at [752, 455] on button "Next" at bounding box center [760, 468] width 42 height 27
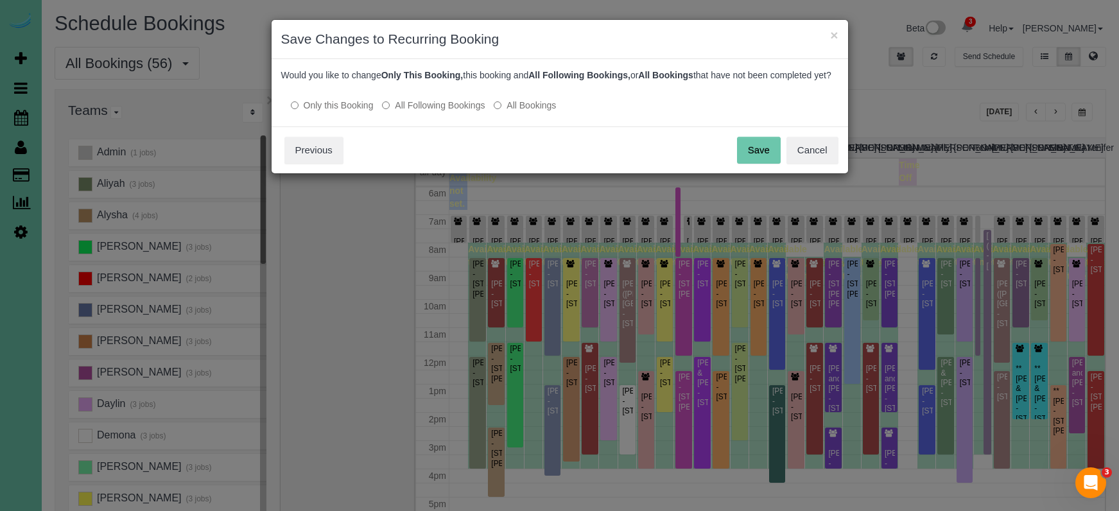
click at [761, 160] on button "Save" at bounding box center [759, 150] width 44 height 27
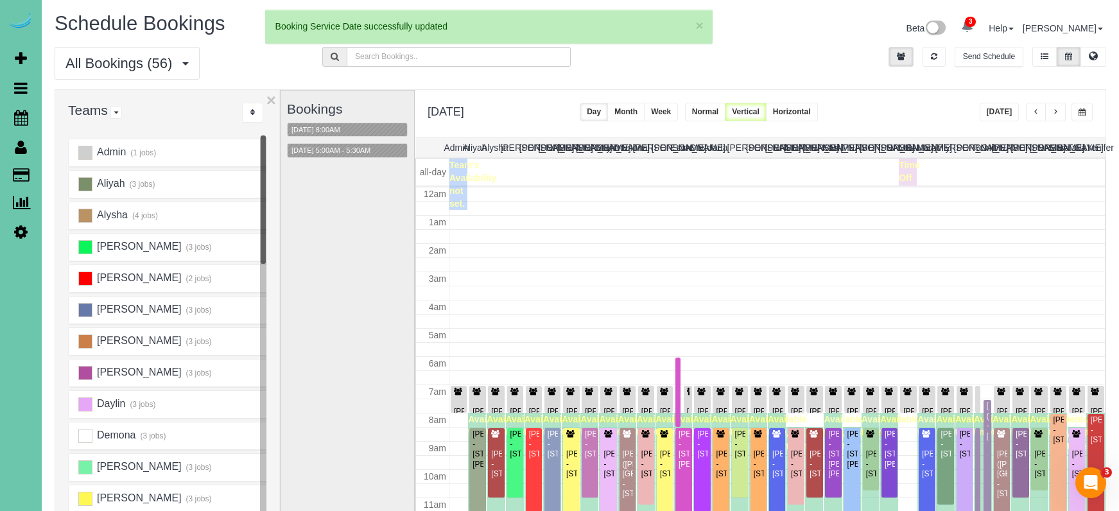
scroll to position [170, 0]
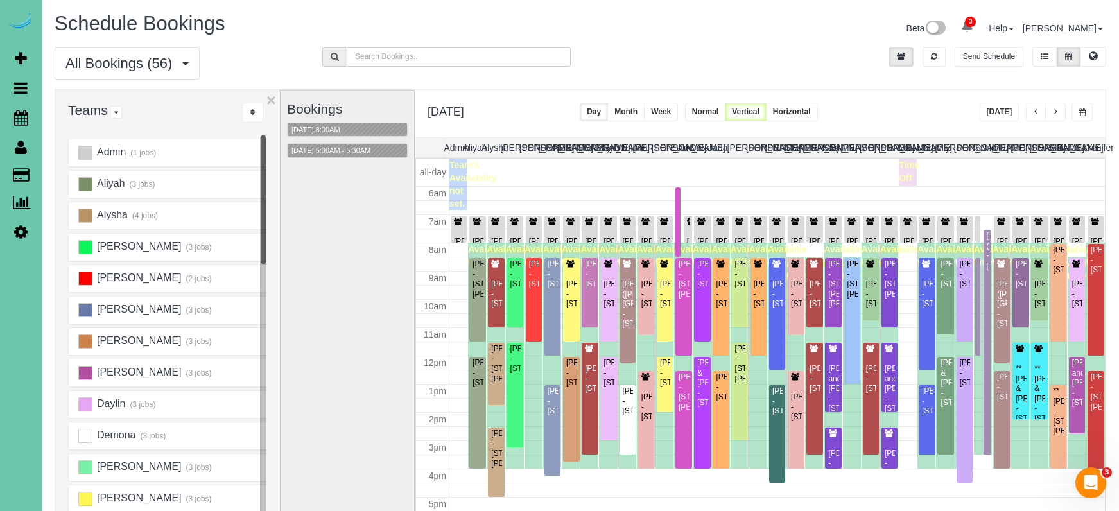
click at [363, 359] on div "Bookings 09/10/2025 8:00AM 09/10/2025 5:00AM - 5:30AM" at bounding box center [347, 347] width 121 height 512
click at [1061, 110] on button "button" at bounding box center [1055, 112] width 21 height 19
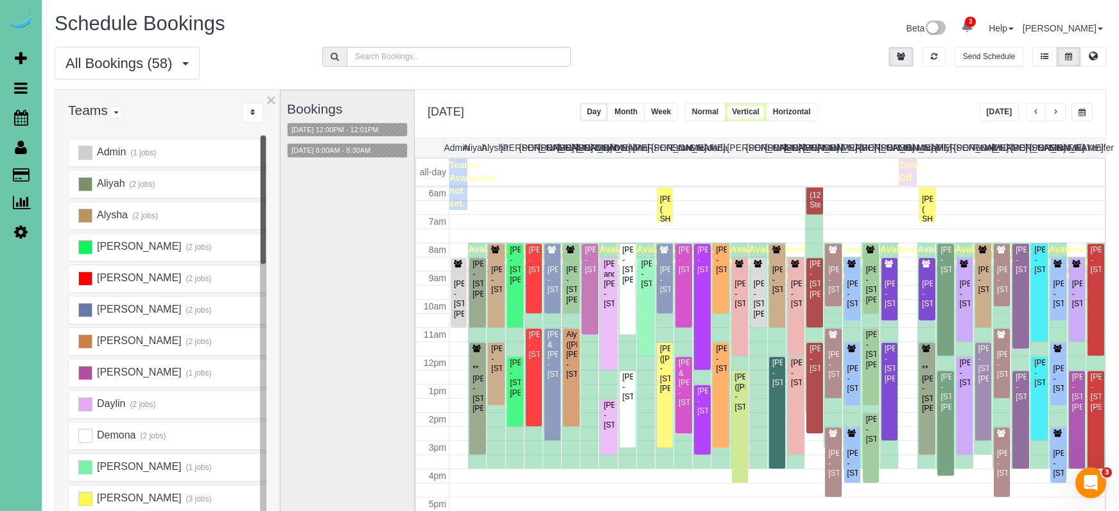
click at [1084, 114] on span "button" at bounding box center [1081, 112] width 7 height 8
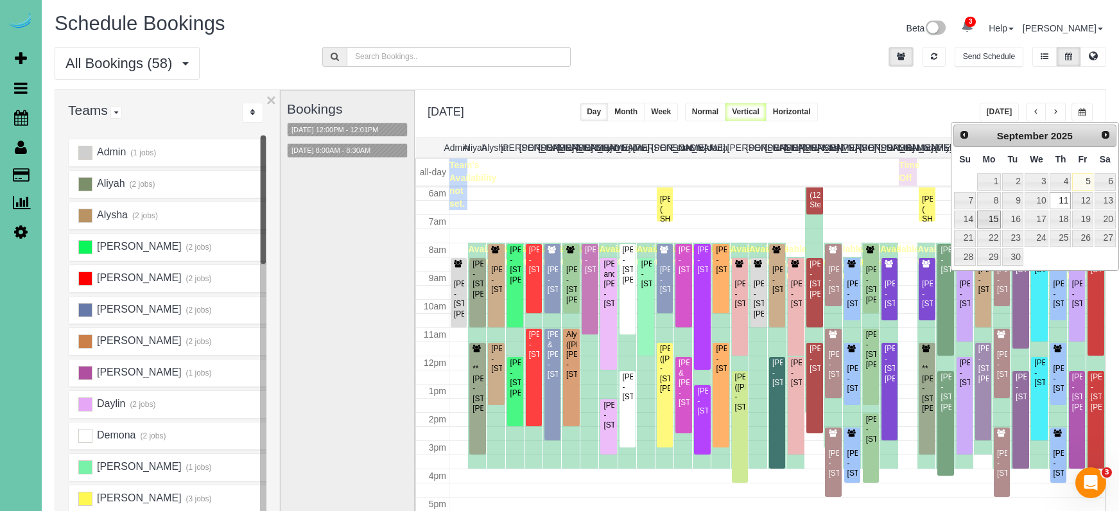
click at [984, 218] on link "15" at bounding box center [989, 219] width 24 height 17
type input "**********"
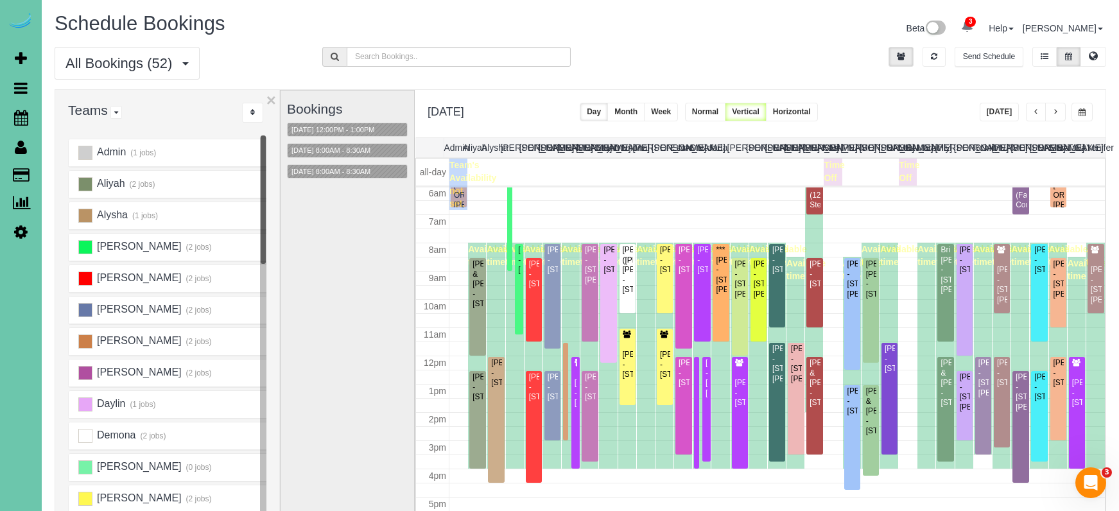
click at [1014, 107] on button "[DATE]" at bounding box center [1000, 112] width 40 height 19
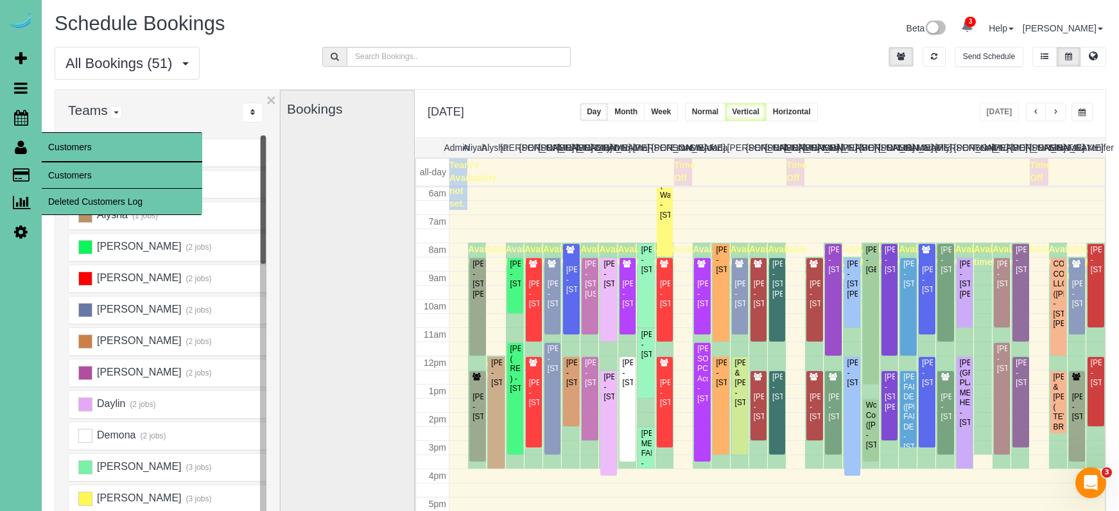
click at [64, 175] on link "Customers" at bounding box center [122, 175] width 160 height 26
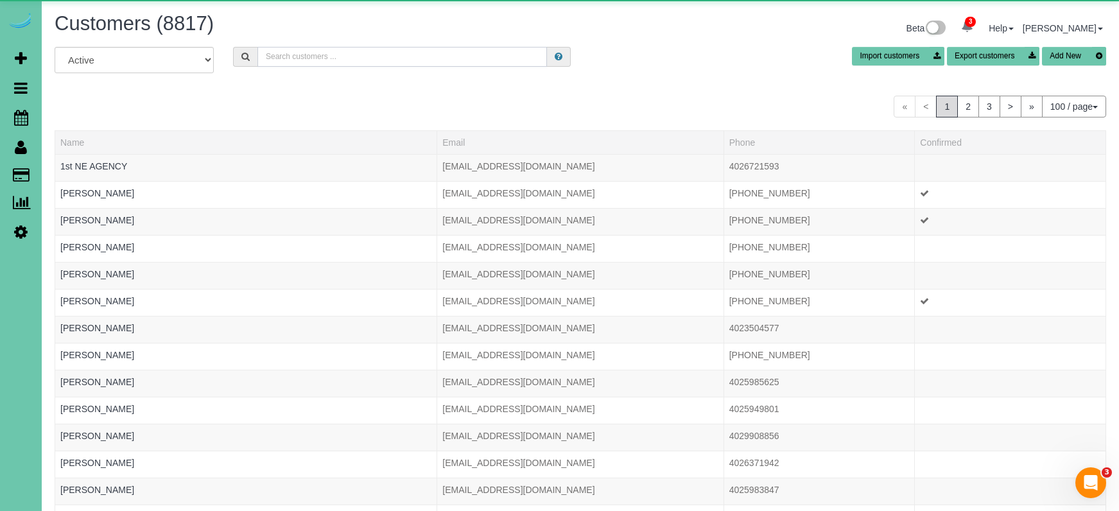
click at [412, 55] on input "text" at bounding box center [402, 57] width 290 height 20
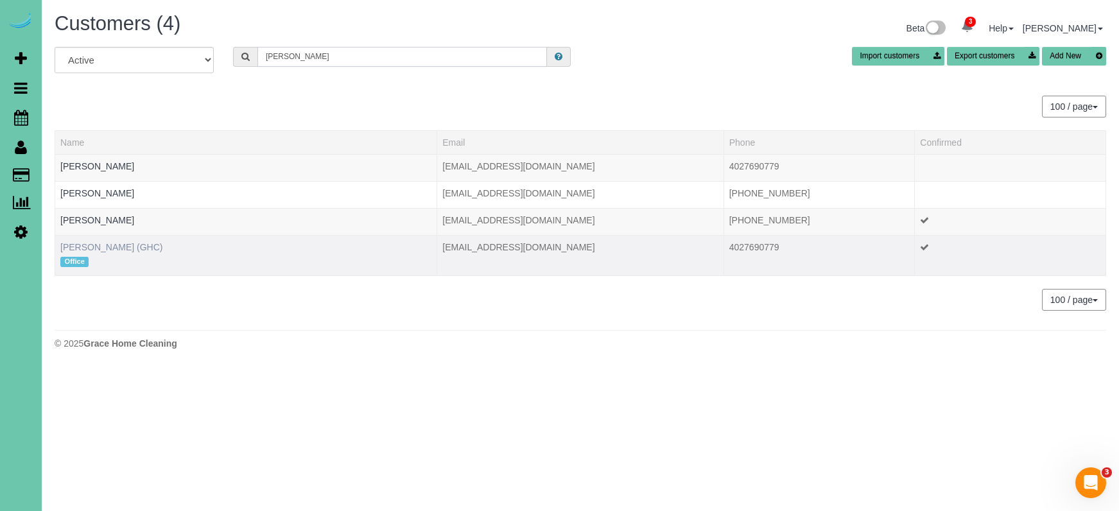
type input "Kevin smith"
click at [101, 242] on link "KEVIN SMITH (GHC)" at bounding box center [111, 247] width 102 height 10
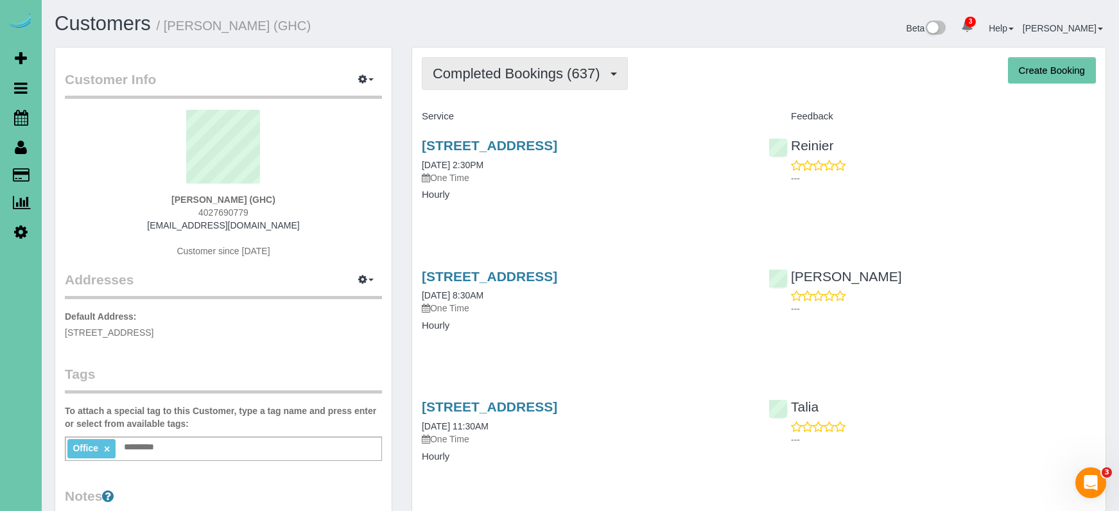
click at [474, 76] on span "Completed Bookings (637)" at bounding box center [519, 73] width 173 height 16
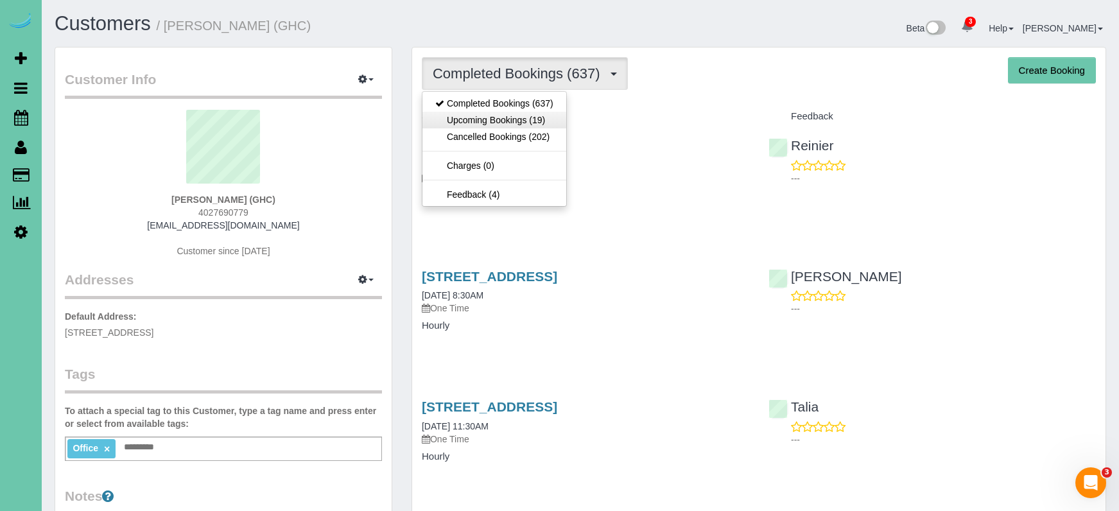
click at [480, 122] on link "Upcoming Bookings (19)" at bounding box center [494, 120] width 144 height 17
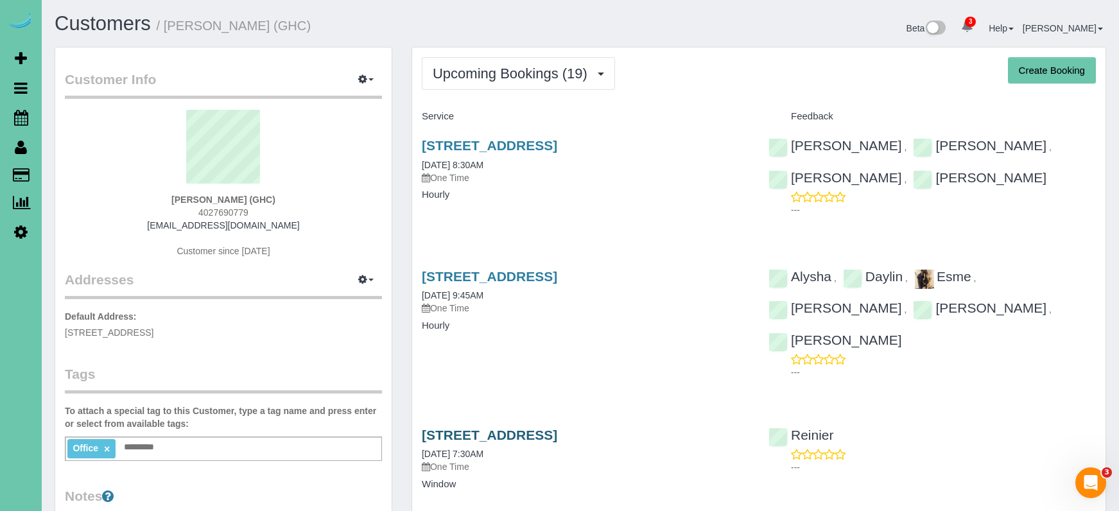
click at [557, 428] on link "5064 S 107th Street, Omaha, NE 68127" at bounding box center [489, 435] width 135 height 15
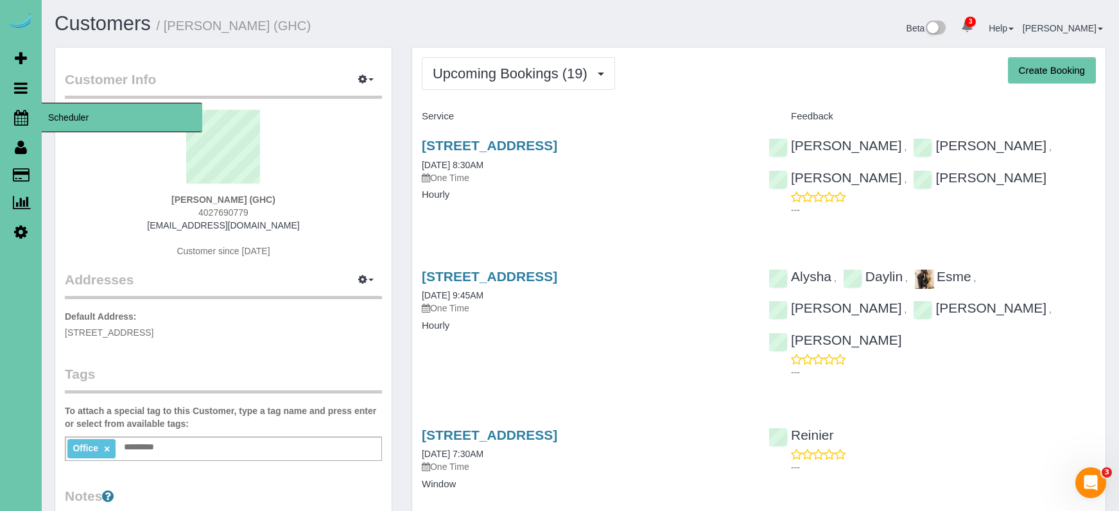
click at [19, 120] on icon at bounding box center [21, 117] width 14 height 15
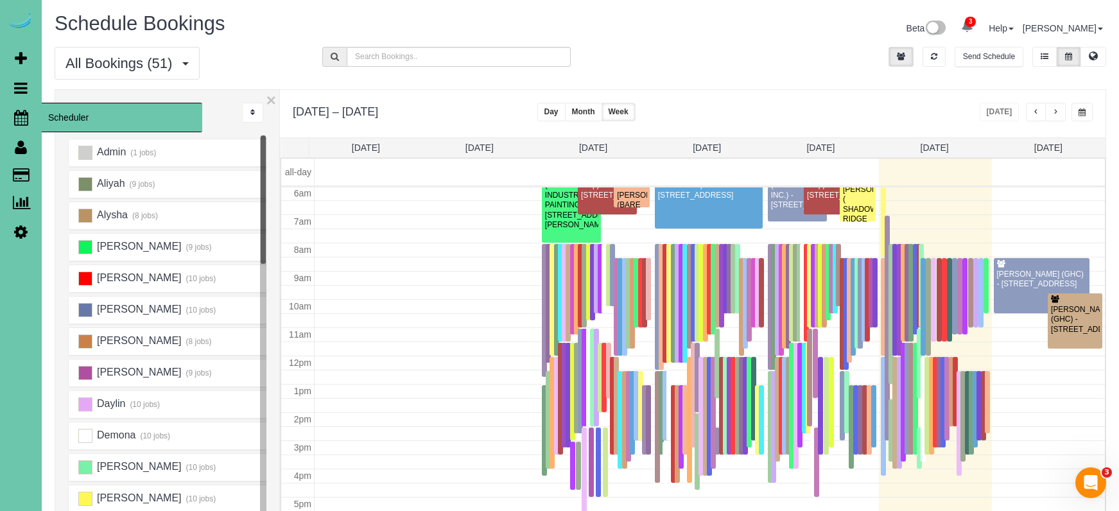
scroll to position [170, 0]
click at [19, 230] on icon at bounding box center [20, 231] width 13 height 15
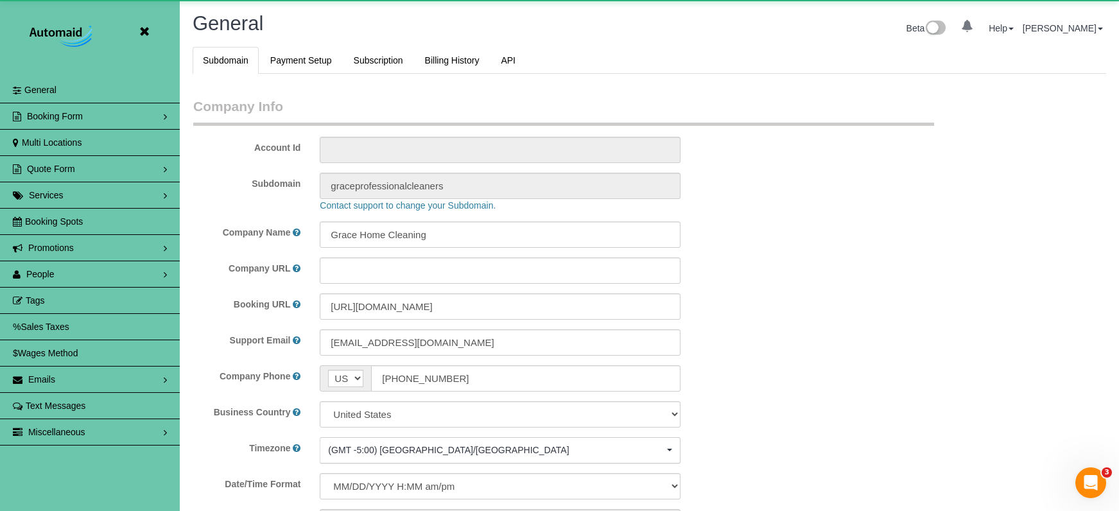
scroll to position [61454, 63077]
select select "5796"
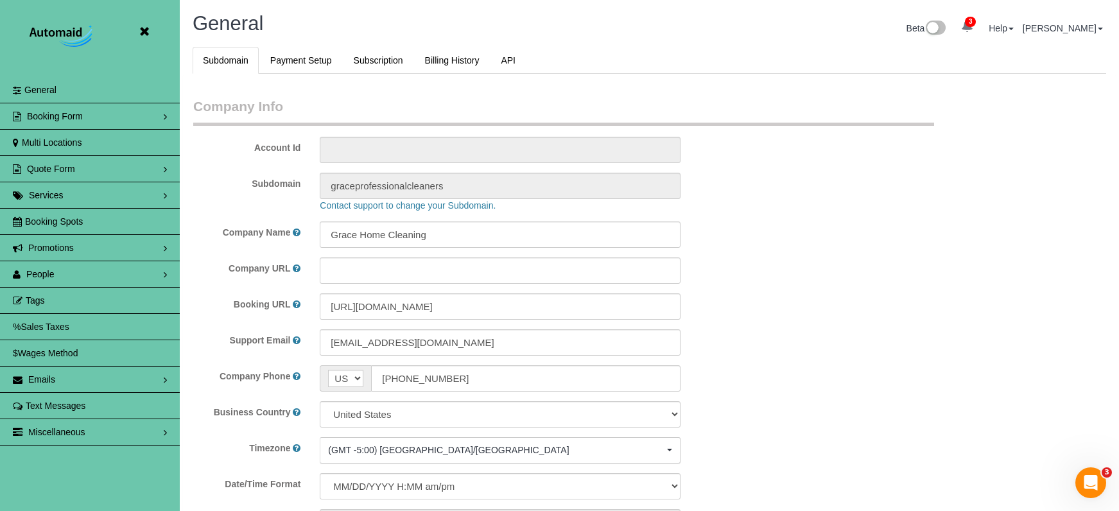
click at [63, 275] on link "People" at bounding box center [90, 274] width 180 height 26
click at [84, 349] on link "Team Availability" at bounding box center [90, 353] width 180 height 26
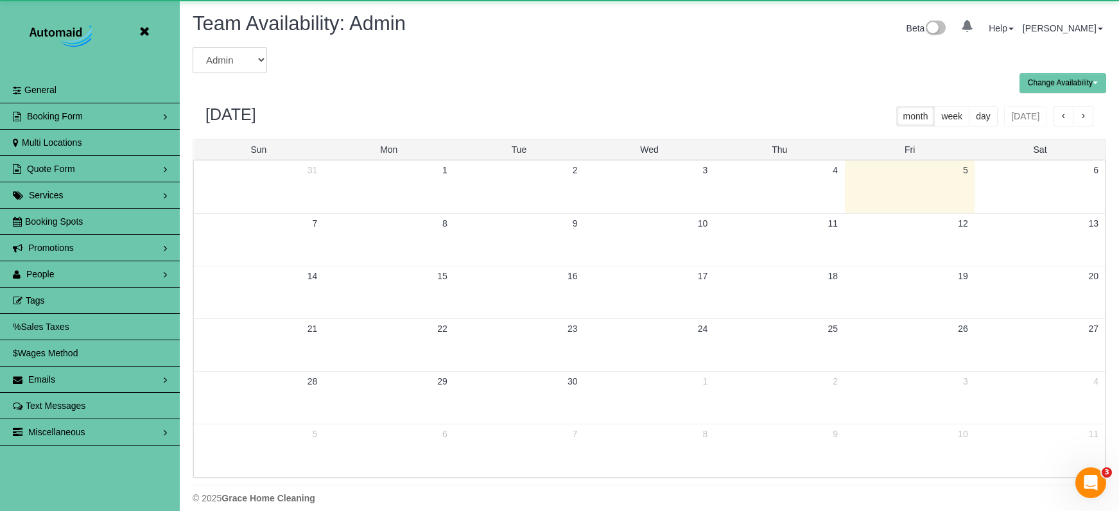
scroll to position [63673, 63077]
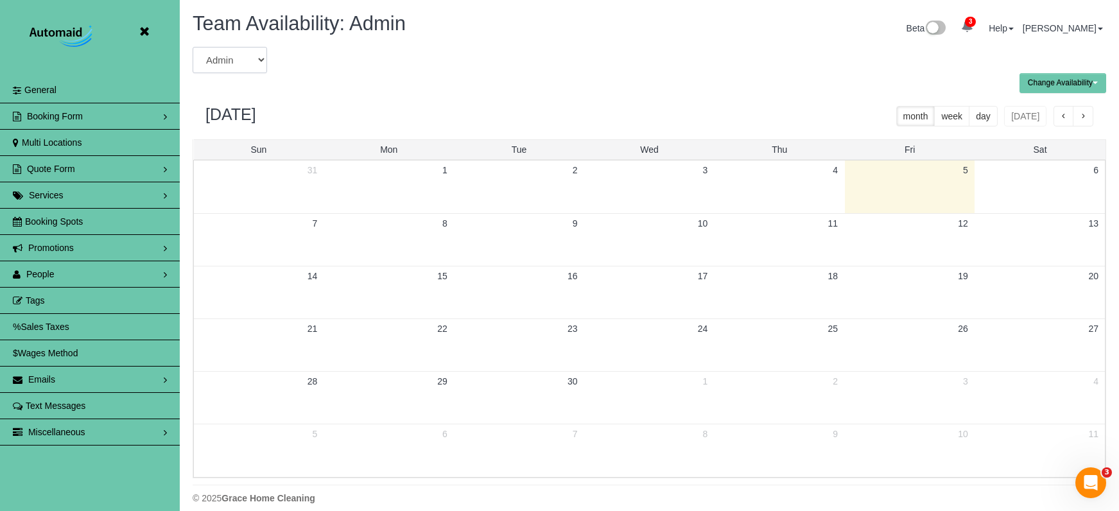
select select "number:28317"
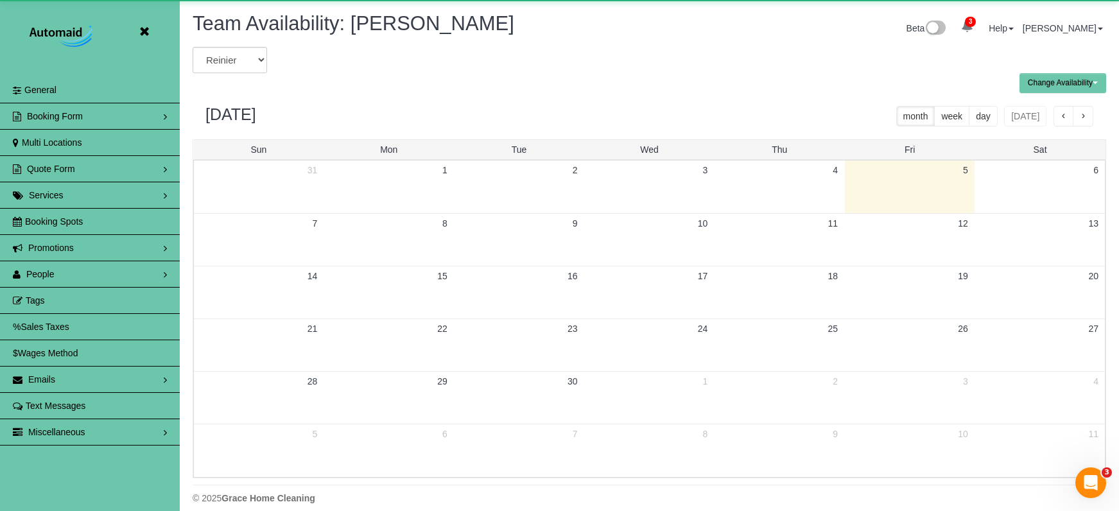
scroll to position [63673, 63077]
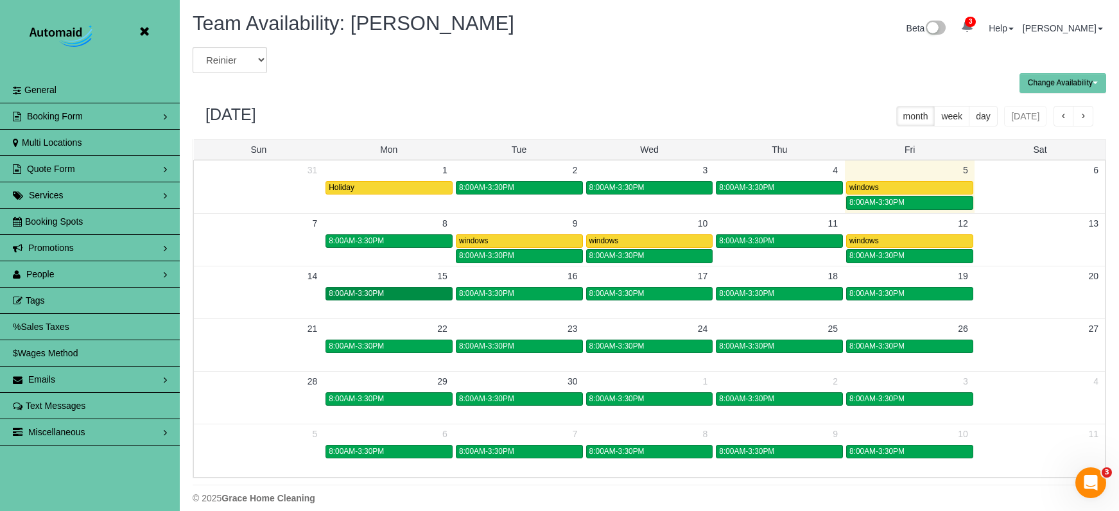
click at [411, 296] on div "8:00AM-3:30PM" at bounding box center [389, 294] width 121 height 10
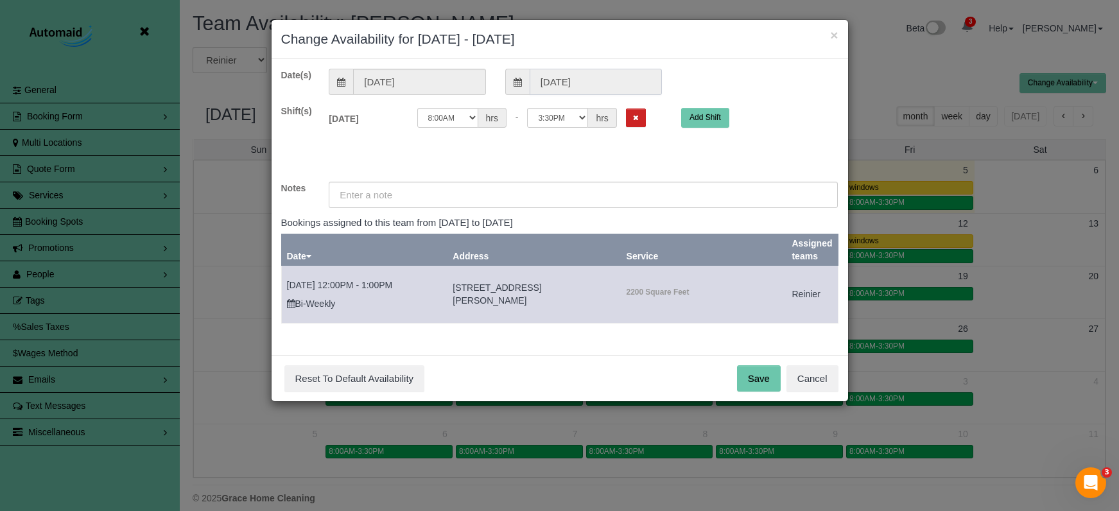
click at [600, 85] on input "09/15/2025" at bounding box center [596, 82] width 132 height 26
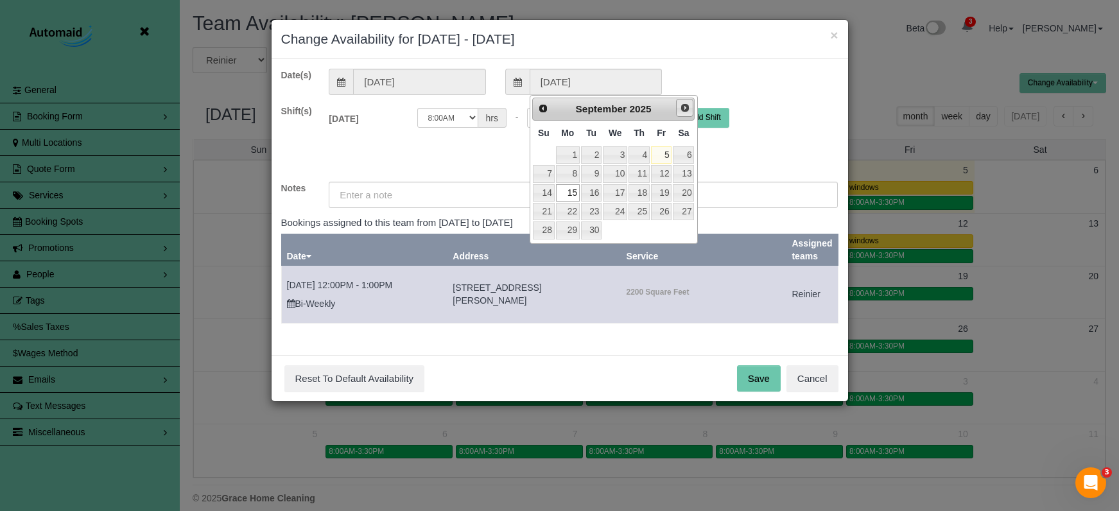
click at [682, 106] on span "Next" at bounding box center [685, 108] width 10 height 10
click at [663, 194] on link "17" at bounding box center [661, 192] width 21 height 17
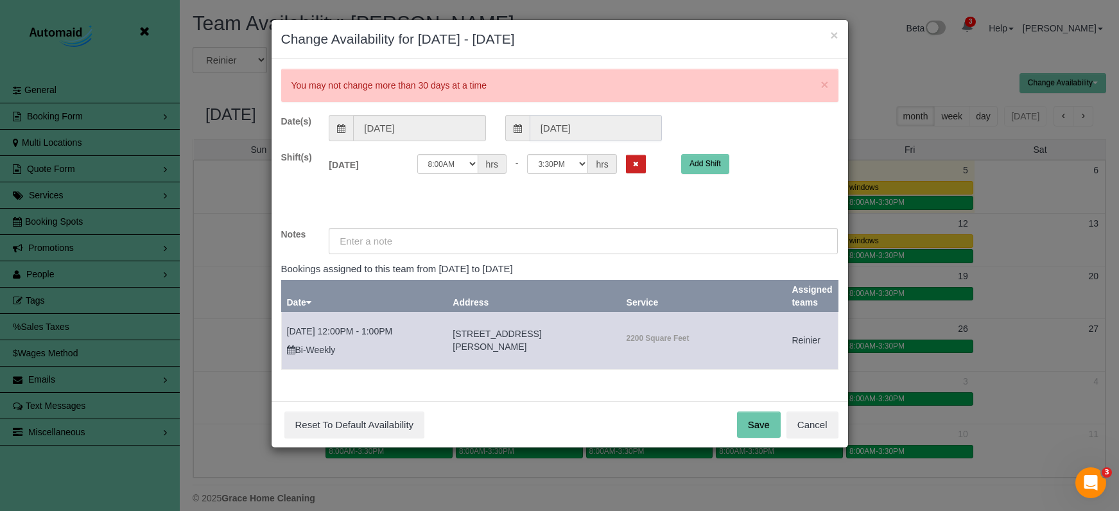
click at [598, 134] on input "09/15/2025" at bounding box center [596, 128] width 132 height 26
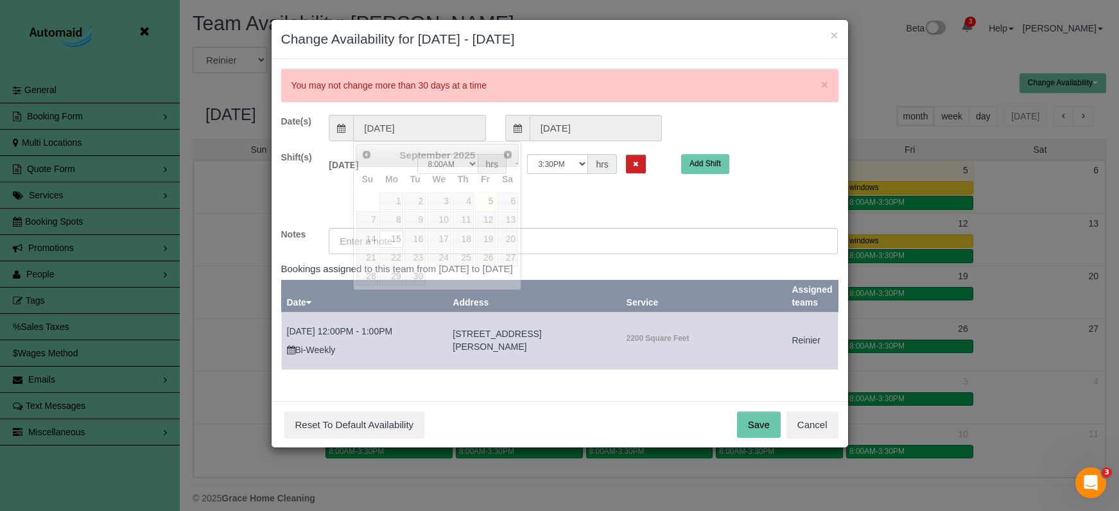
click at [374, 126] on input "09/15/2025" at bounding box center [419, 128] width 132 height 26
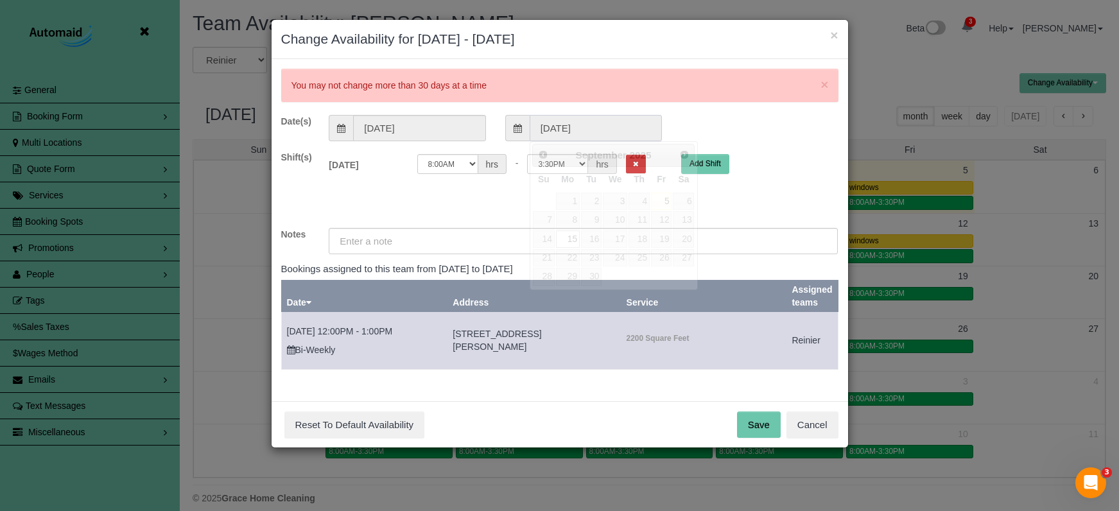
click at [556, 125] on input "09/15/2025" at bounding box center [596, 128] width 132 height 26
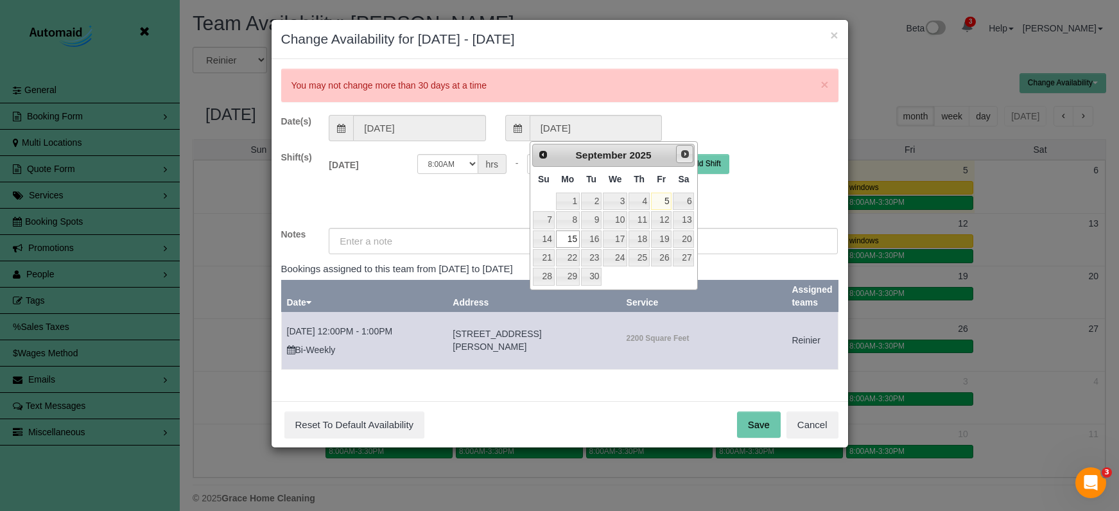
click at [685, 156] on span "Next" at bounding box center [685, 154] width 10 height 10
click at [663, 234] on link "17" at bounding box center [661, 238] width 21 height 17
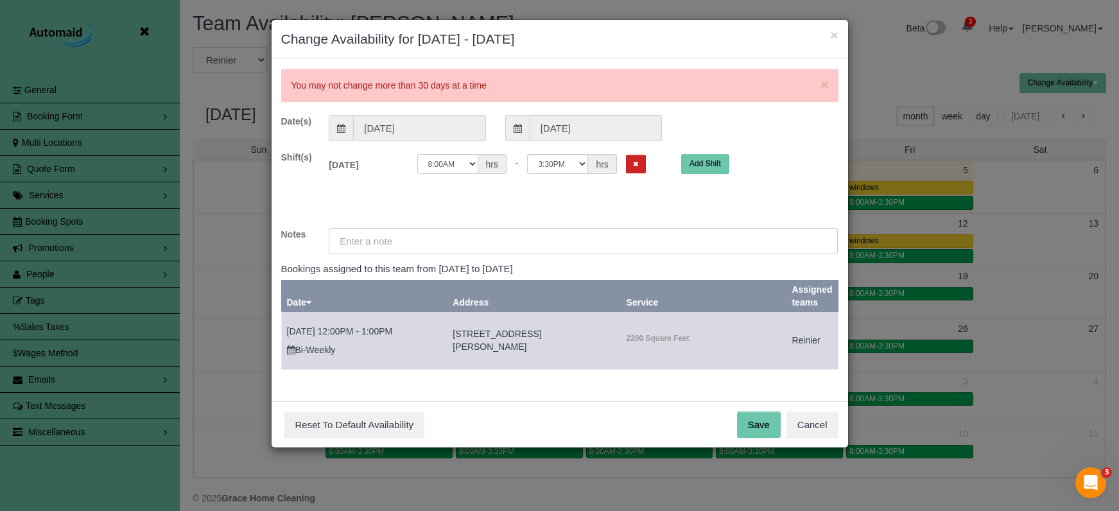
click at [404, 125] on input "09/15/2025" at bounding box center [419, 128] width 132 height 26
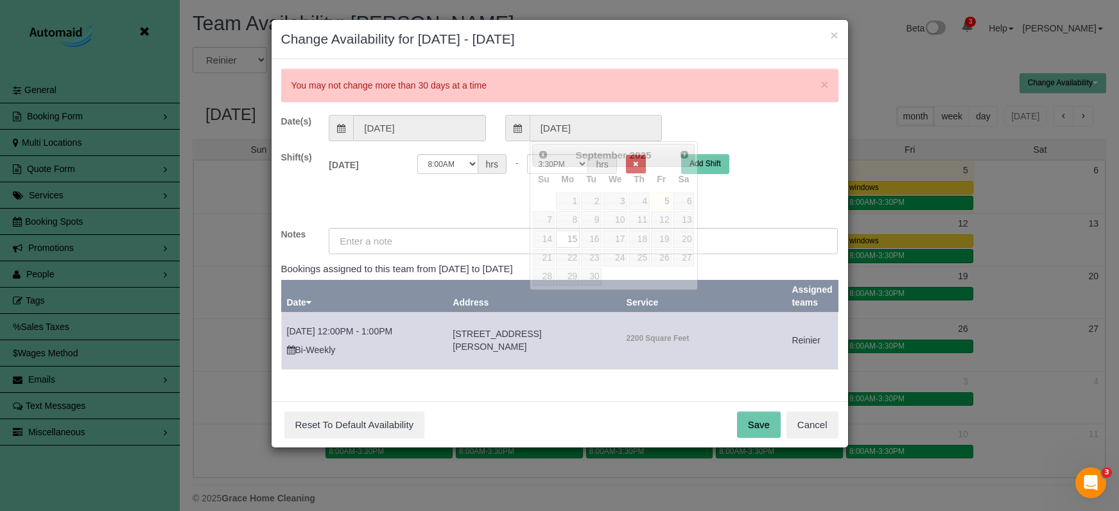
click at [593, 120] on input "09/15/2025" at bounding box center [596, 128] width 132 height 26
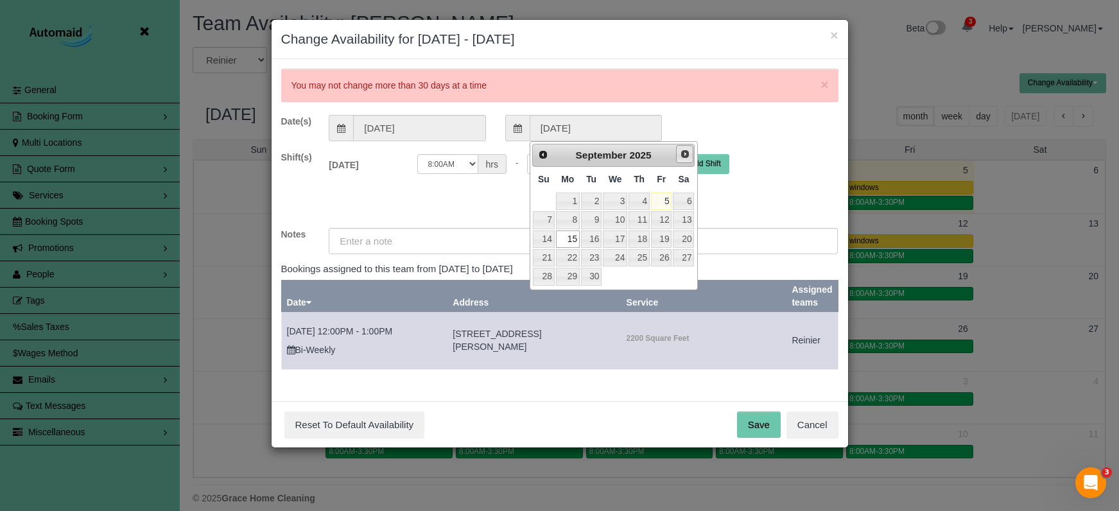
click at [687, 153] on span "Next" at bounding box center [685, 154] width 10 height 10
click at [664, 203] on link "3" at bounding box center [661, 201] width 21 height 17
type input "10/03/2025"
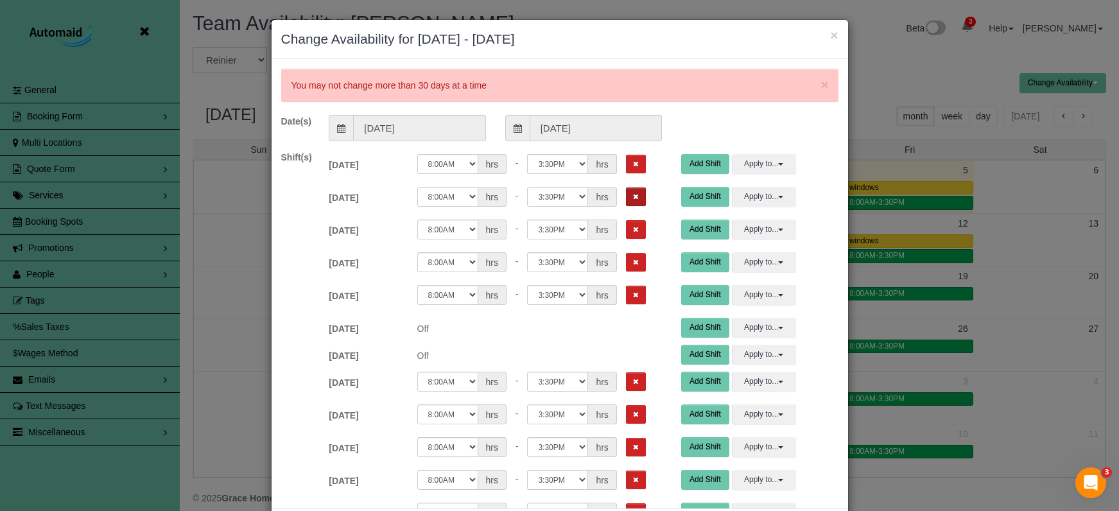
drag, startPoint x: 616, startPoint y: 160, endPoint x: 617, endPoint y: 196, distance: 36.0
click at [633, 160] on icon "Remove Shift" at bounding box center [636, 163] width 6 height 7
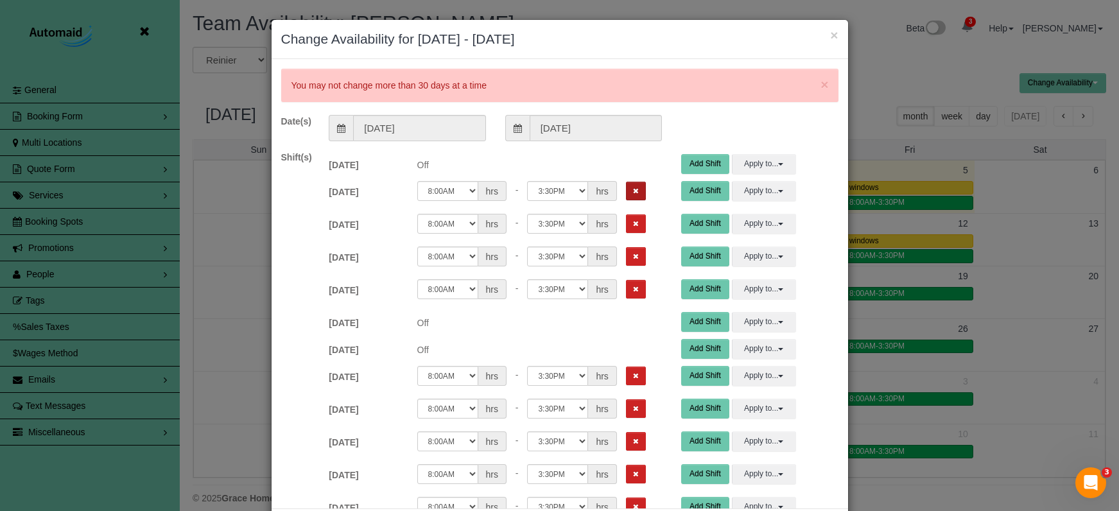
click at [626, 197] on button "Remove Shift" at bounding box center [636, 191] width 20 height 19
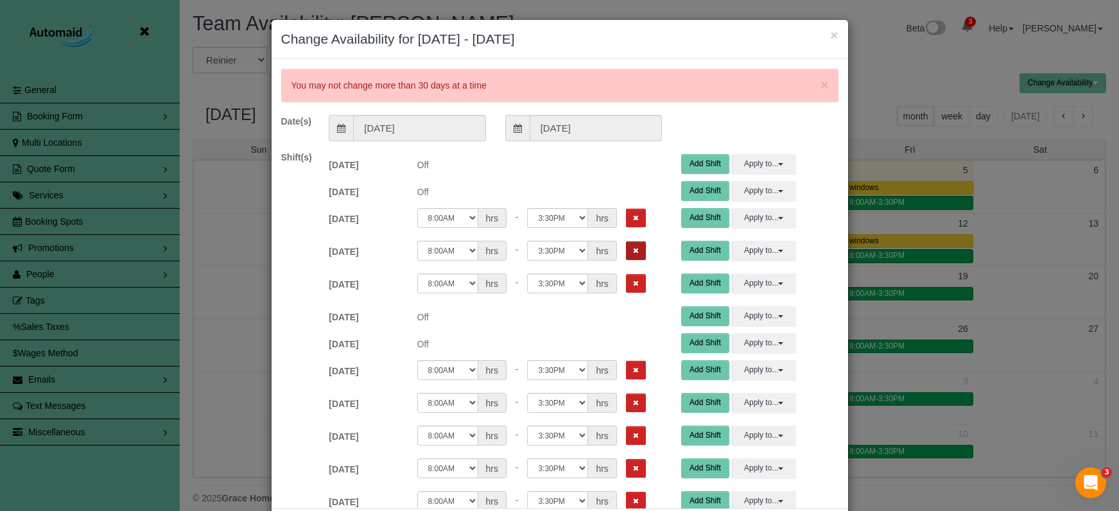
drag, startPoint x: 621, startPoint y: 223, endPoint x: 621, endPoint y: 242, distance: 19.3
click at [626, 223] on button "Remove Shift" at bounding box center [636, 218] width 20 height 19
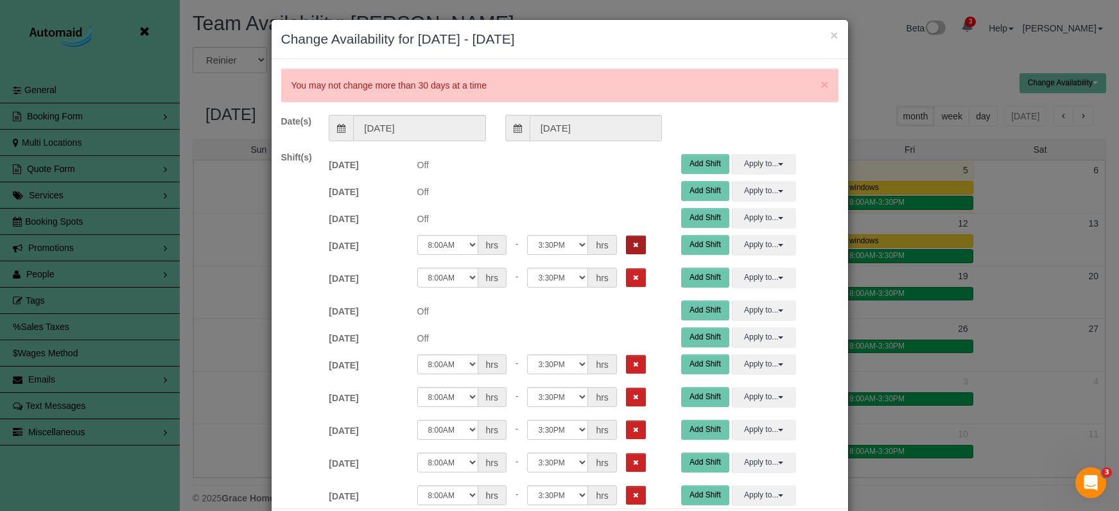
click at [633, 245] on icon "Remove Shift" at bounding box center [636, 244] width 6 height 7
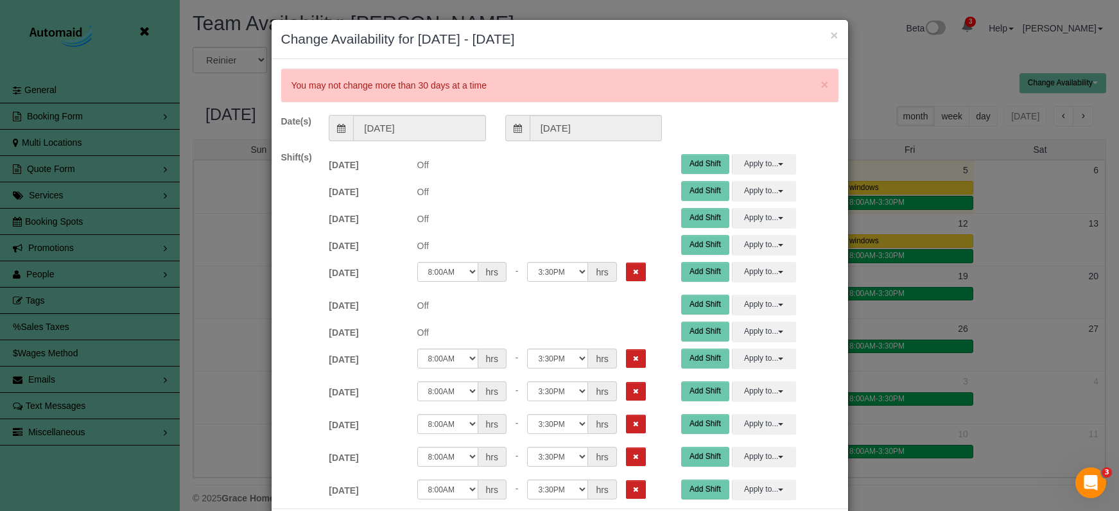
drag, startPoint x: 619, startPoint y: 266, endPoint x: 616, endPoint y: 257, distance: 10.0
click at [626, 266] on button "Remove Shift" at bounding box center [636, 272] width 20 height 19
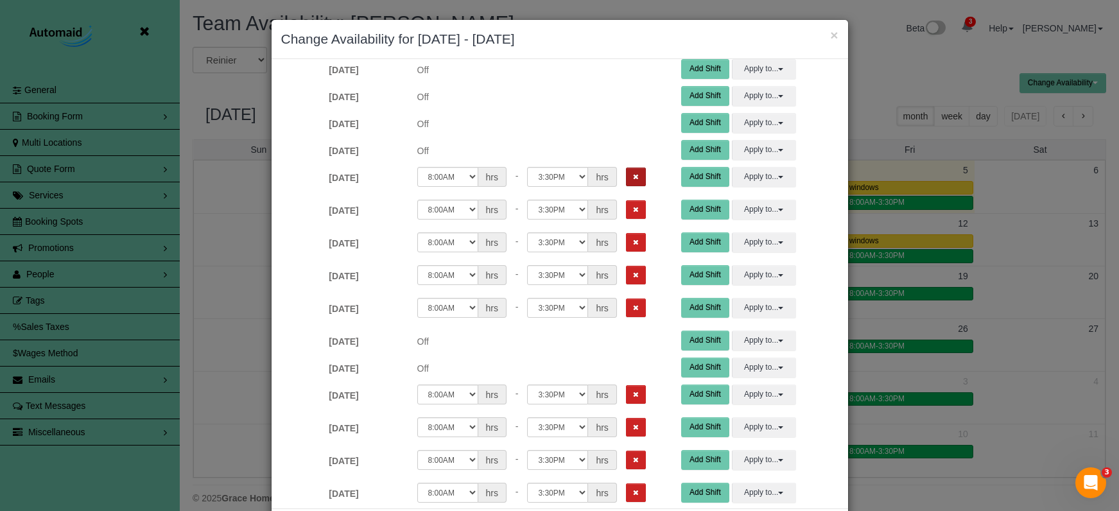
scroll to position [178, 0]
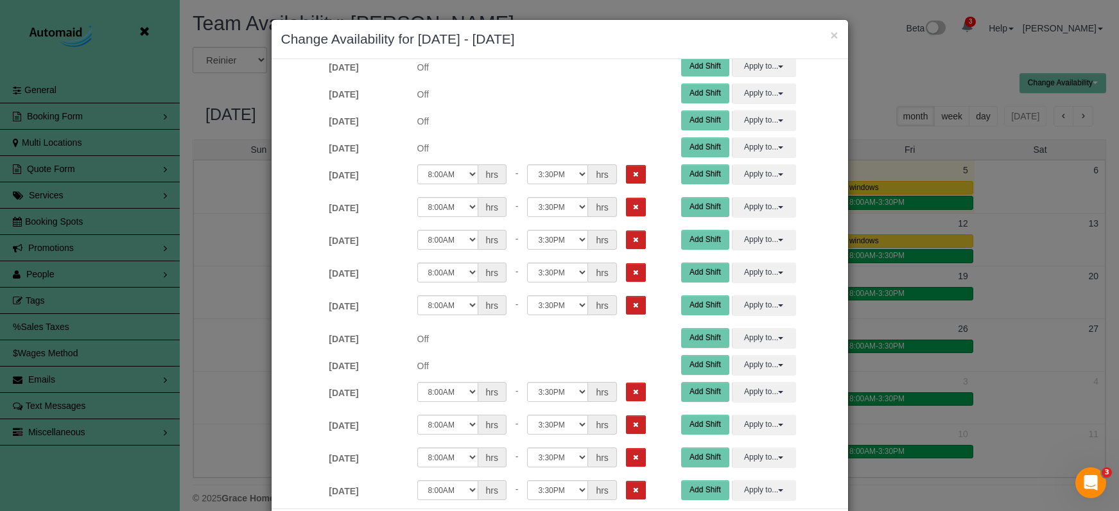
click at [621, 163] on div "Mon 09/22/2025 Off 12:00AM 12:05AM 12:10AM 12:15AM 12:20AM 12:25AM 12:30AM 12:3…" at bounding box center [583, 177] width 528 height 33
drag, startPoint x: 621, startPoint y: 175, endPoint x: 616, endPoint y: 207, distance: 32.5
click at [633, 176] on icon "Remove Shift" at bounding box center [636, 174] width 6 height 7
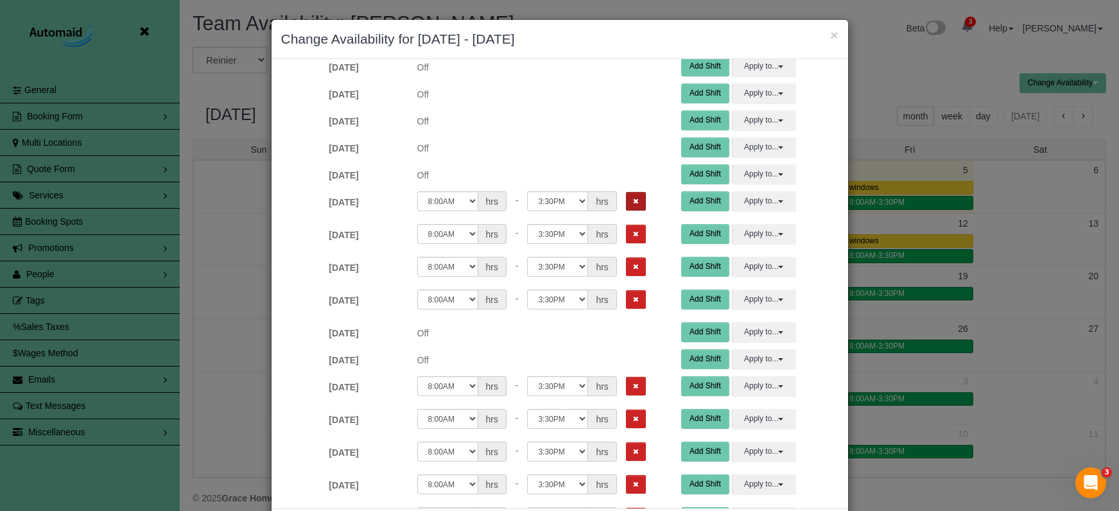
click at [626, 209] on button "Remove Shift" at bounding box center [636, 201] width 20 height 19
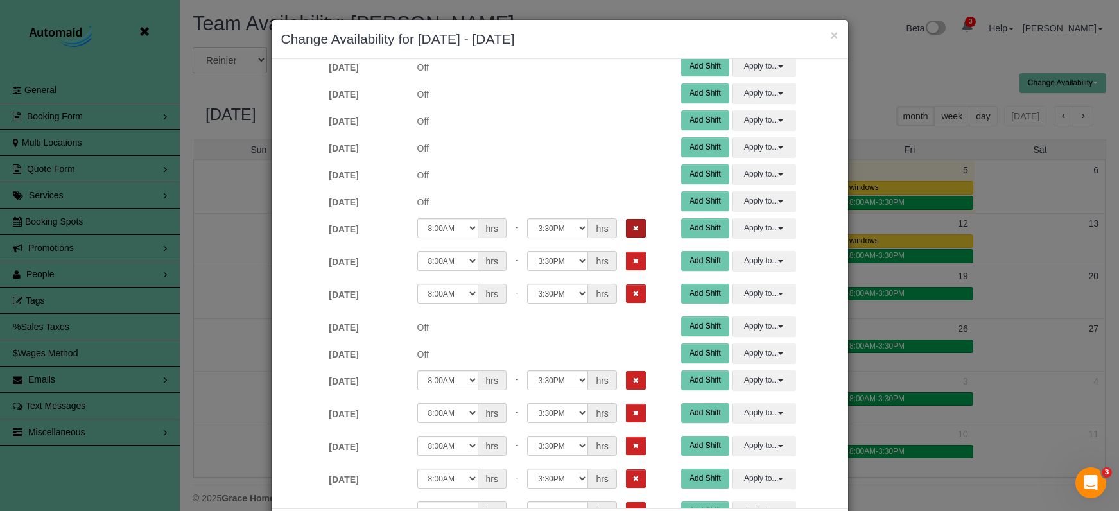
click at [633, 230] on icon "Remove Shift" at bounding box center [636, 228] width 6 height 7
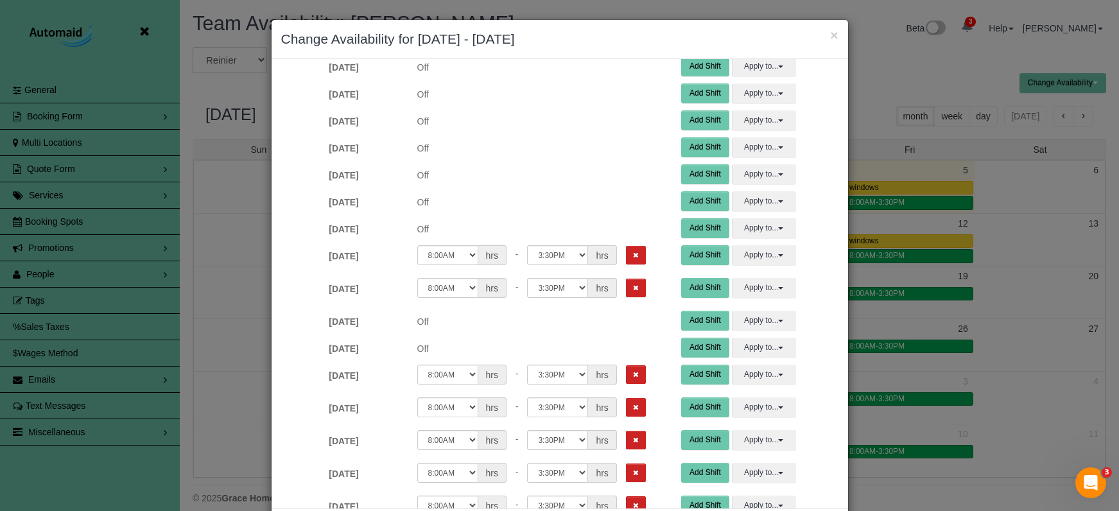
click at [626, 256] on button "Remove Shift" at bounding box center [636, 255] width 20 height 19
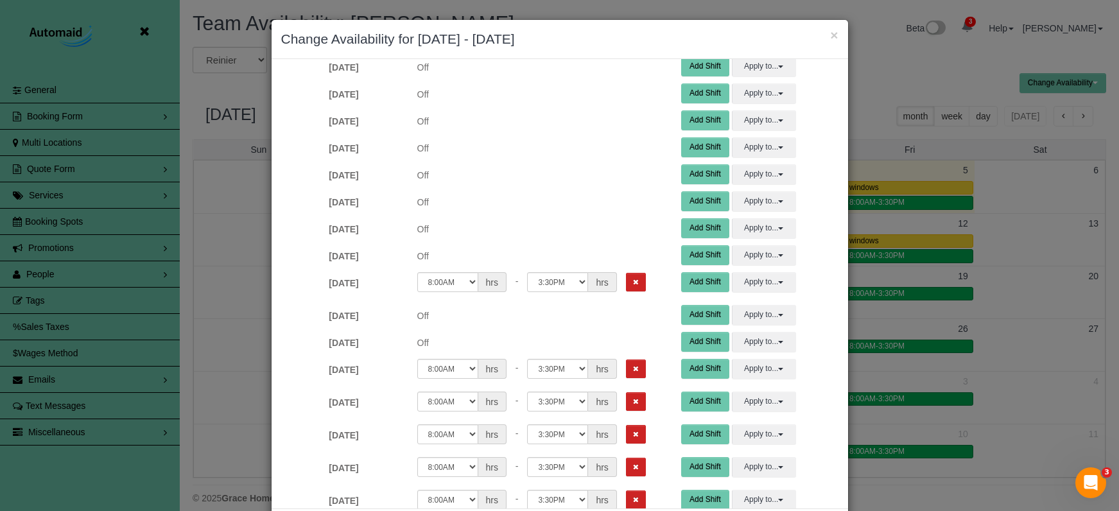
click at [633, 281] on icon "Remove Shift" at bounding box center [636, 282] width 6 height 7
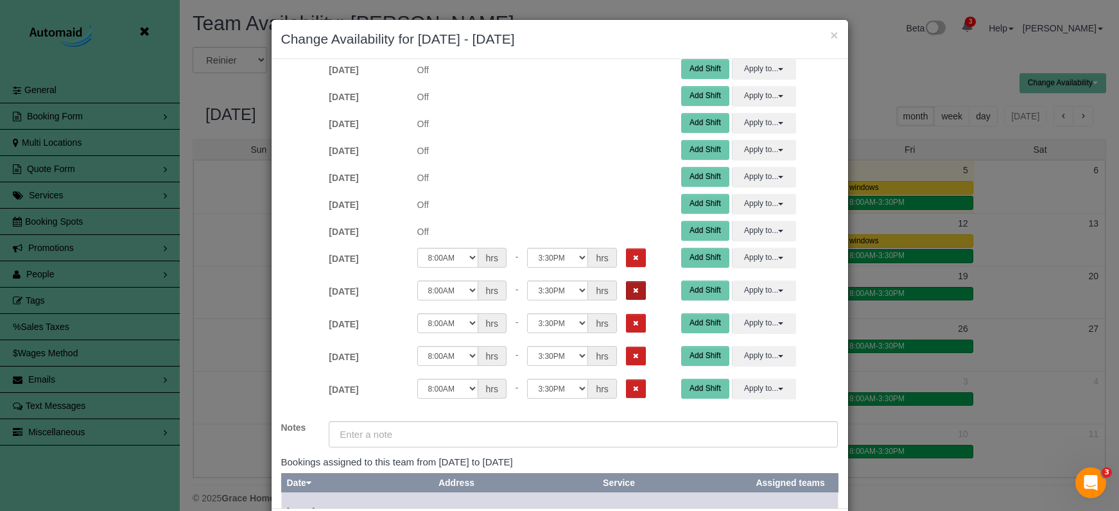
scroll to position [328, 0]
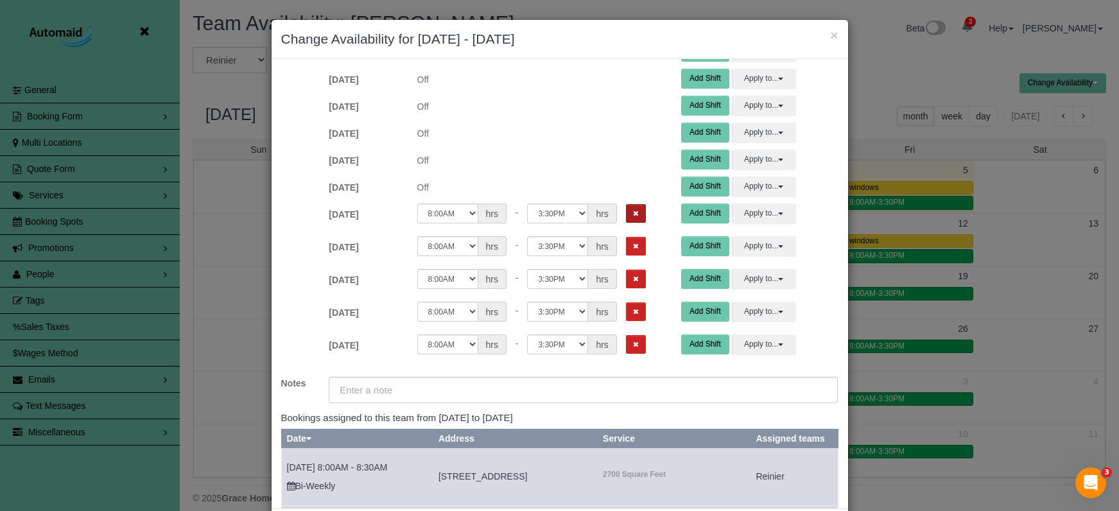
click at [626, 218] on button "Remove Shift" at bounding box center [636, 213] width 20 height 19
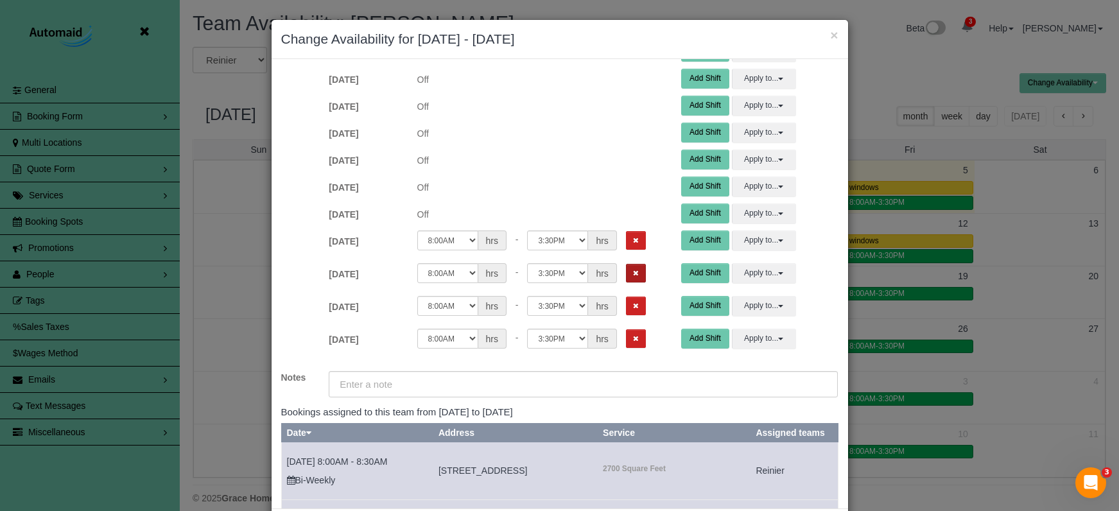
drag, startPoint x: 620, startPoint y: 236, endPoint x: 619, endPoint y: 263, distance: 27.6
click at [626, 237] on button "Remove Shift" at bounding box center [636, 240] width 20 height 19
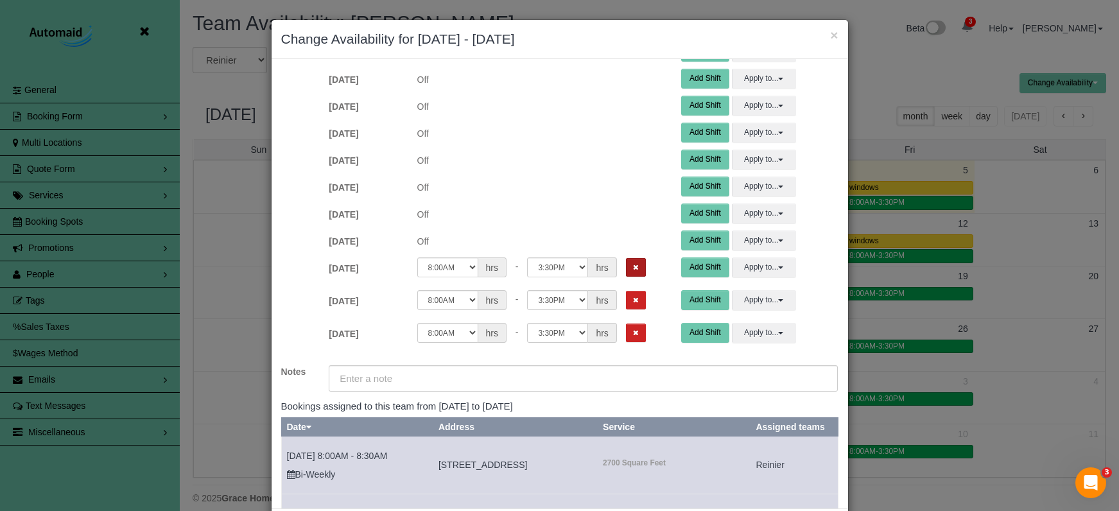
click at [626, 273] on button "Remove Shift" at bounding box center [636, 267] width 20 height 19
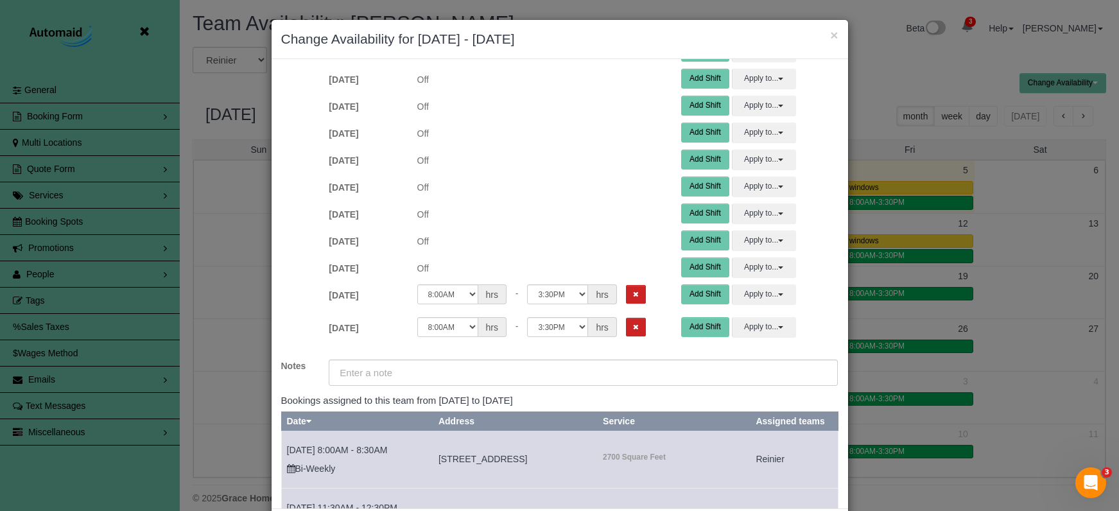
drag, startPoint x: 616, startPoint y: 294, endPoint x: 621, endPoint y: 311, distance: 17.5
click at [633, 294] on icon "Remove Shift" at bounding box center [636, 294] width 6 height 7
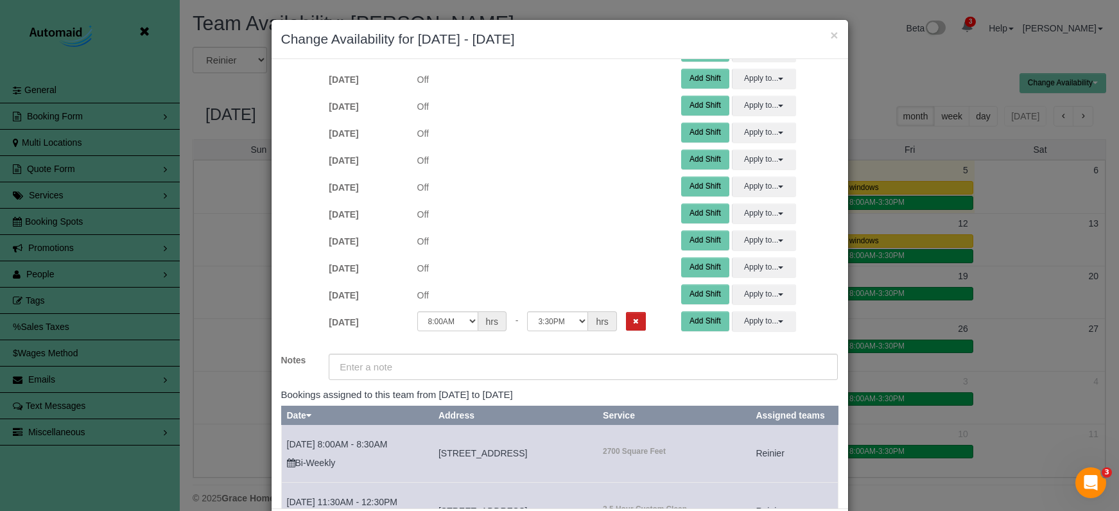
drag, startPoint x: 618, startPoint y: 325, endPoint x: 632, endPoint y: 309, distance: 22.3
click at [626, 325] on button "Remove Shift" at bounding box center [636, 321] width 20 height 19
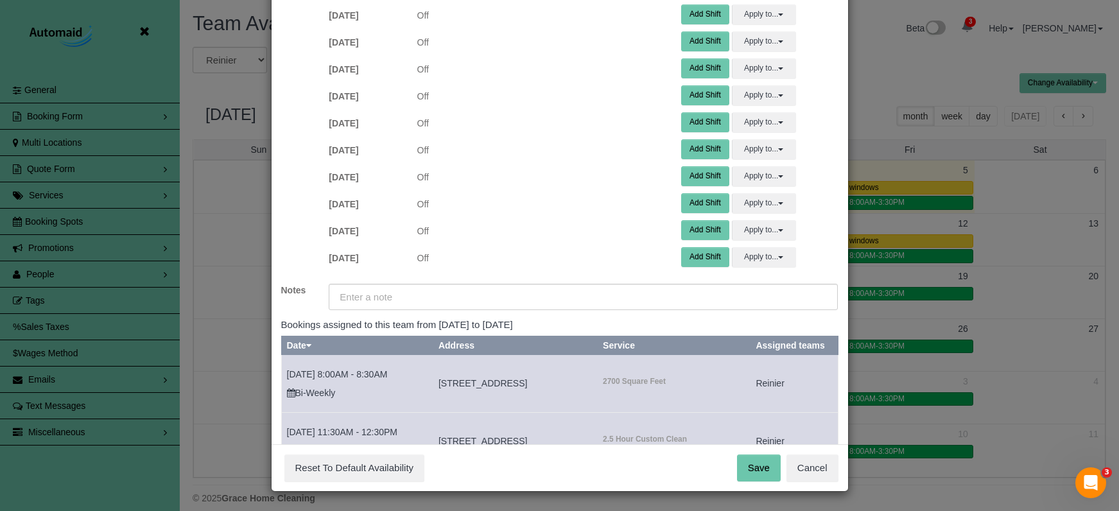
scroll to position [64, 0]
drag, startPoint x: 758, startPoint y: 466, endPoint x: 737, endPoint y: 435, distance: 37.0
click at [758, 466] on button "Save" at bounding box center [759, 468] width 44 height 27
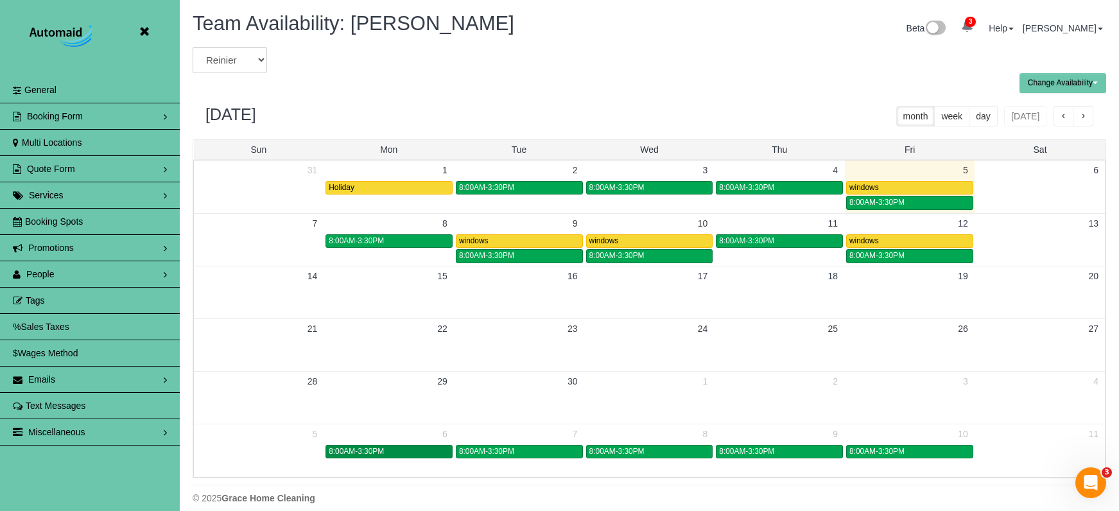
click at [411, 457] on link "8:00AM-3:30PM" at bounding box center [388, 451] width 127 height 13
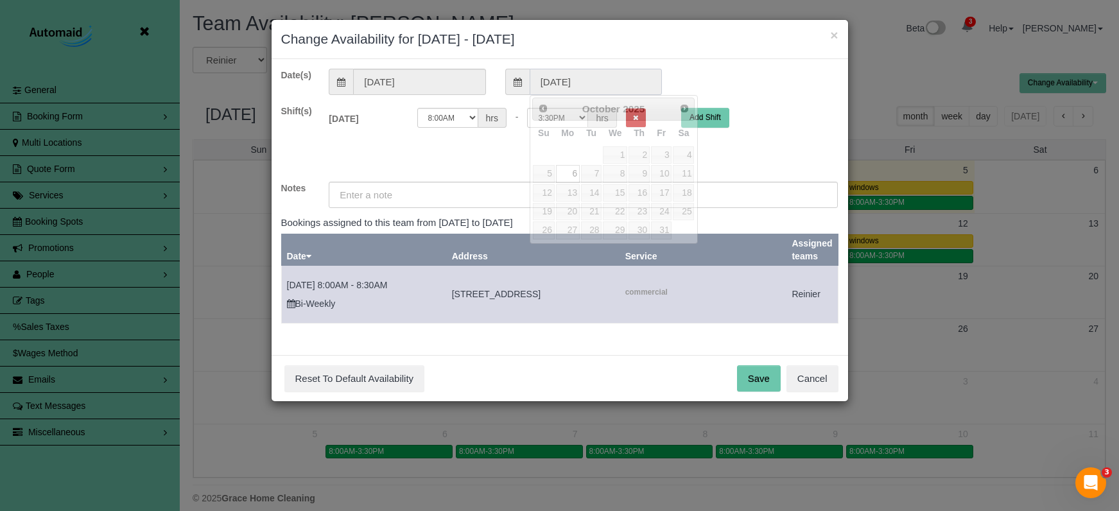
click at [573, 83] on input "10/06/2025" at bounding box center [596, 82] width 132 height 26
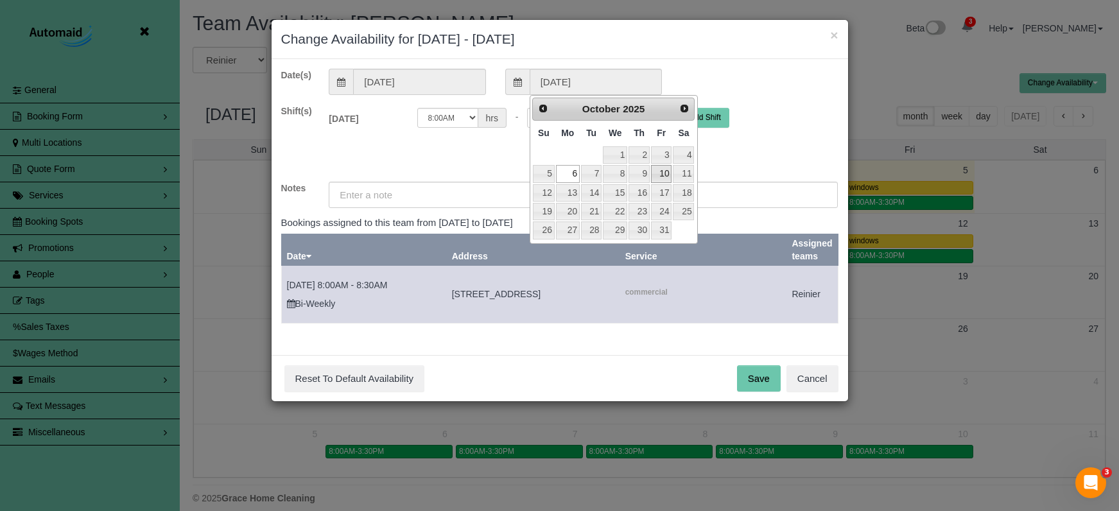
click at [668, 175] on link "10" at bounding box center [661, 173] width 21 height 17
type input "10/10/2025"
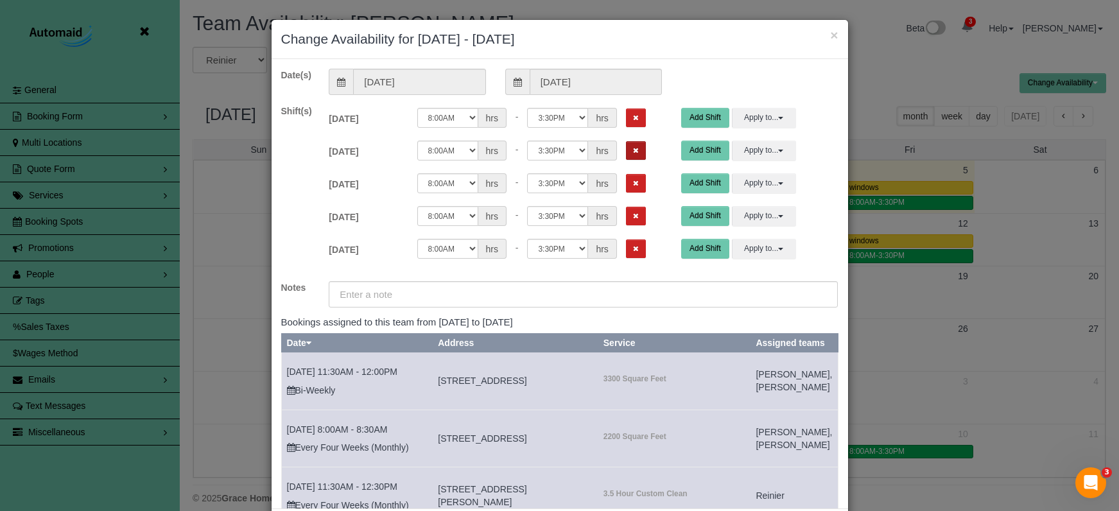
drag, startPoint x: 617, startPoint y: 119, endPoint x: 618, endPoint y: 144, distance: 25.0
click at [633, 121] on icon "Remove Shift" at bounding box center [636, 117] width 6 height 7
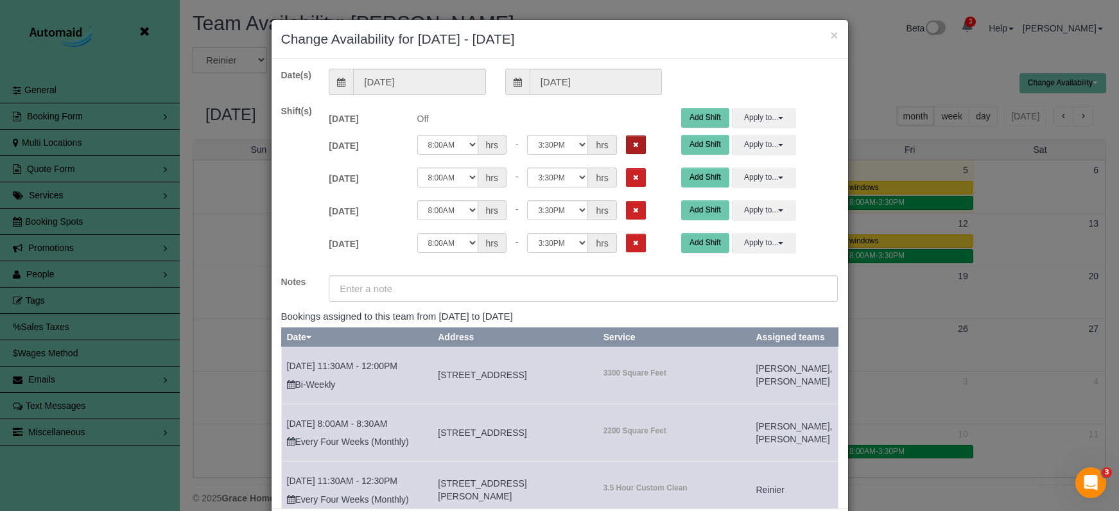
click at [633, 145] on icon "Remove Shift" at bounding box center [636, 144] width 6 height 7
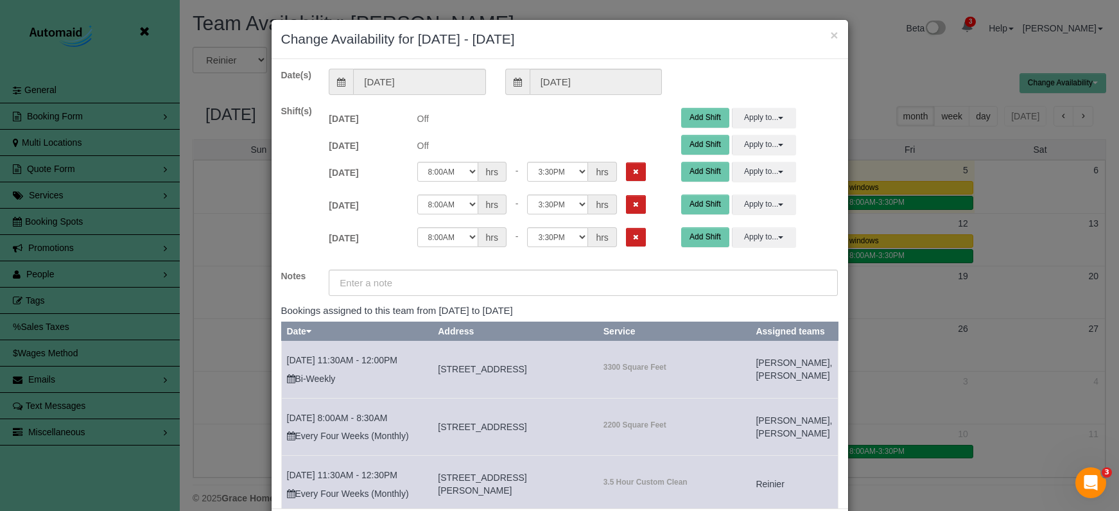
click at [633, 173] on icon "Remove Shift" at bounding box center [636, 171] width 6 height 7
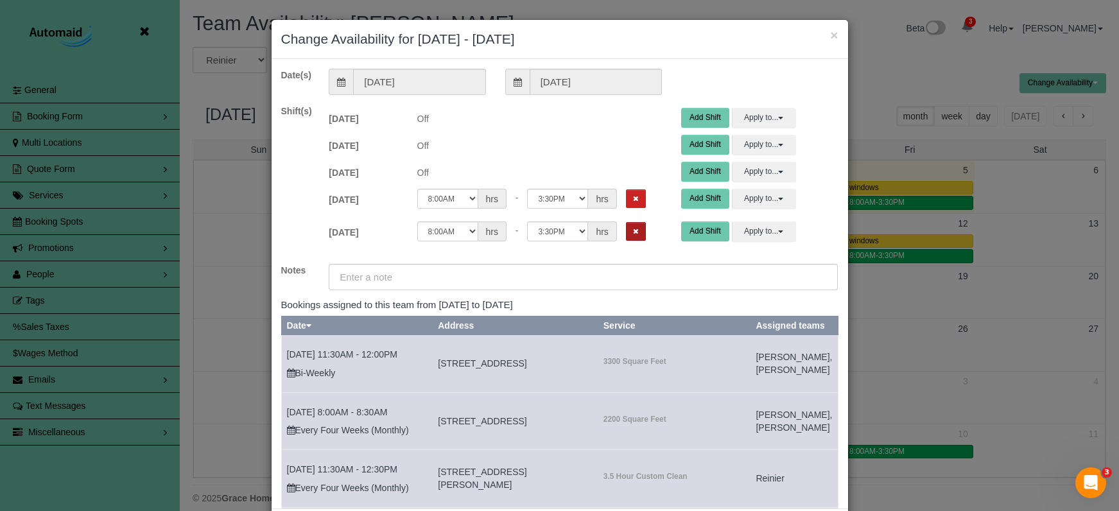
drag, startPoint x: 615, startPoint y: 199, endPoint x: 616, endPoint y: 221, distance: 21.9
click at [633, 200] on icon "Remove Shift" at bounding box center [636, 198] width 6 height 7
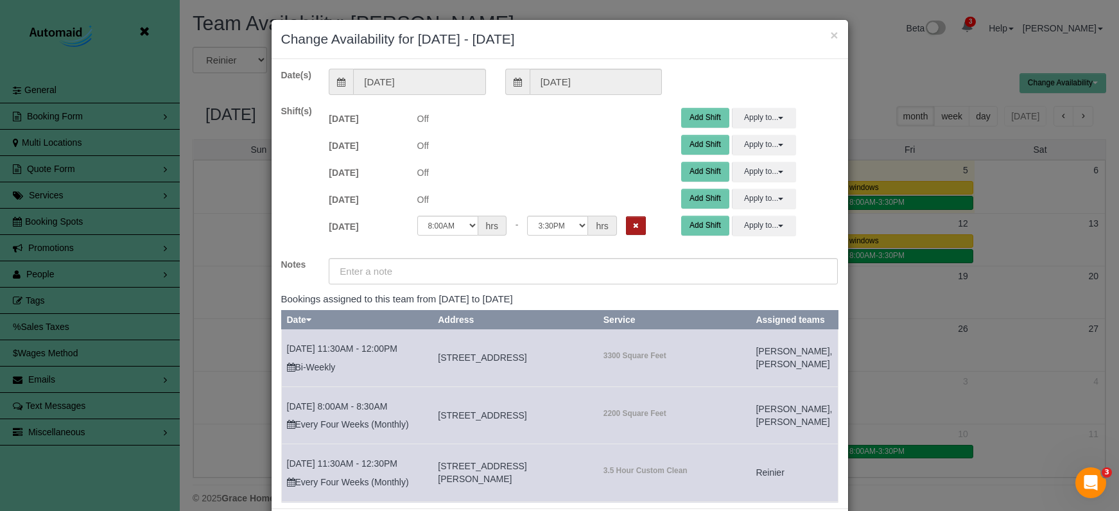
click at [626, 233] on button "Remove Shift" at bounding box center [636, 225] width 20 height 19
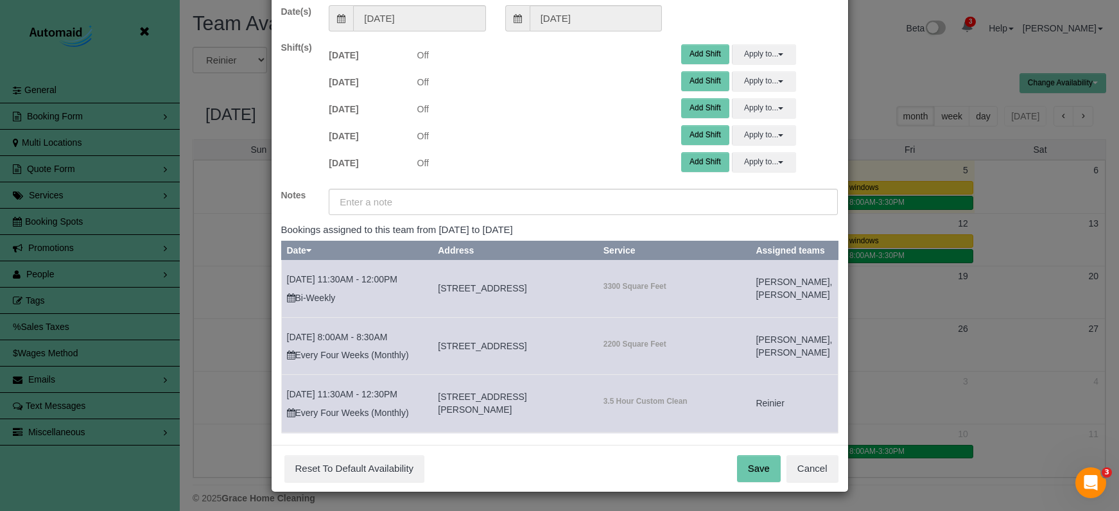
click at [754, 476] on button "Save" at bounding box center [759, 468] width 44 height 27
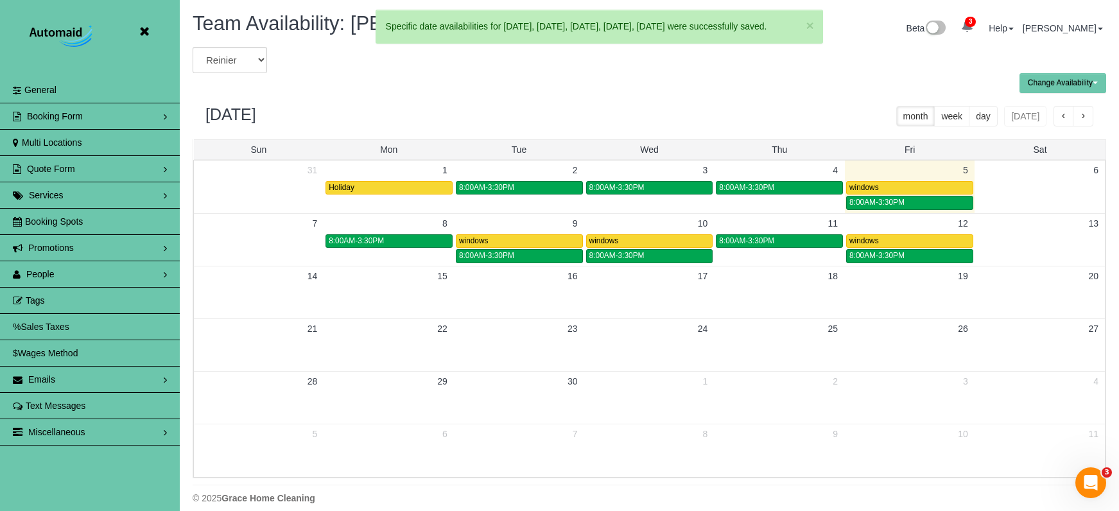
click at [1086, 116] on span "button" at bounding box center [1083, 116] width 6 height 9
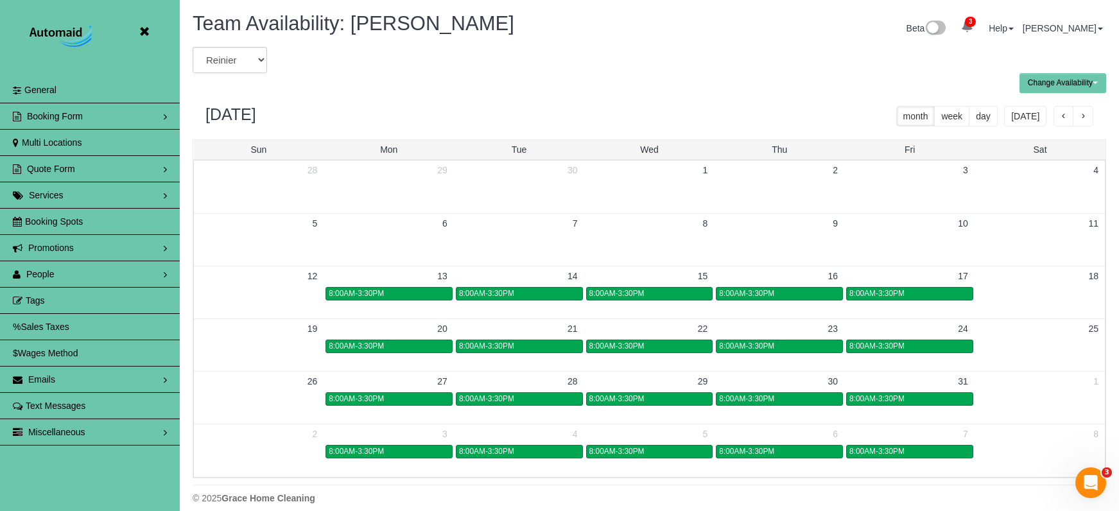
click at [144, 33] on icon at bounding box center [144, 32] width 16 height 16
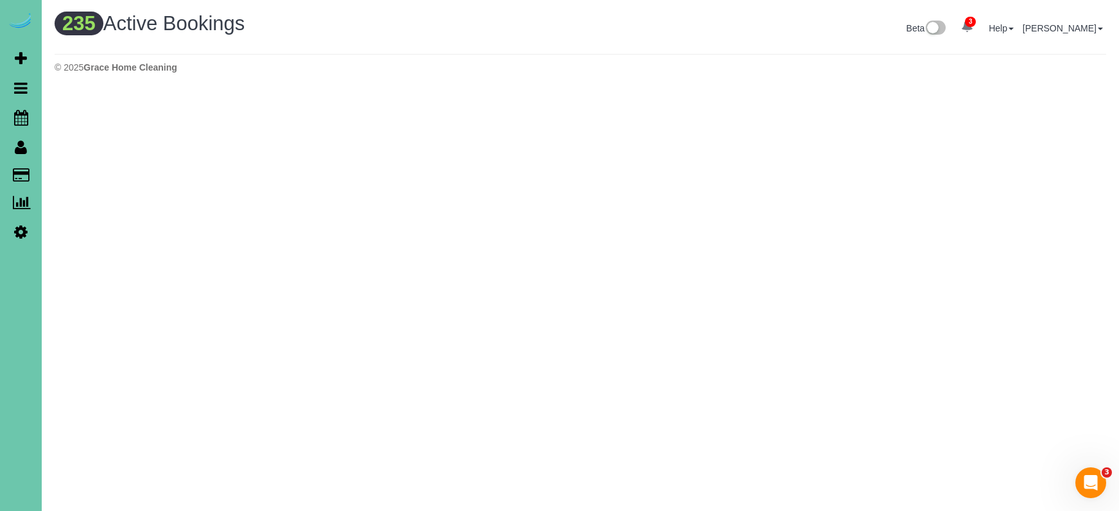
scroll to position [1037, 1119]
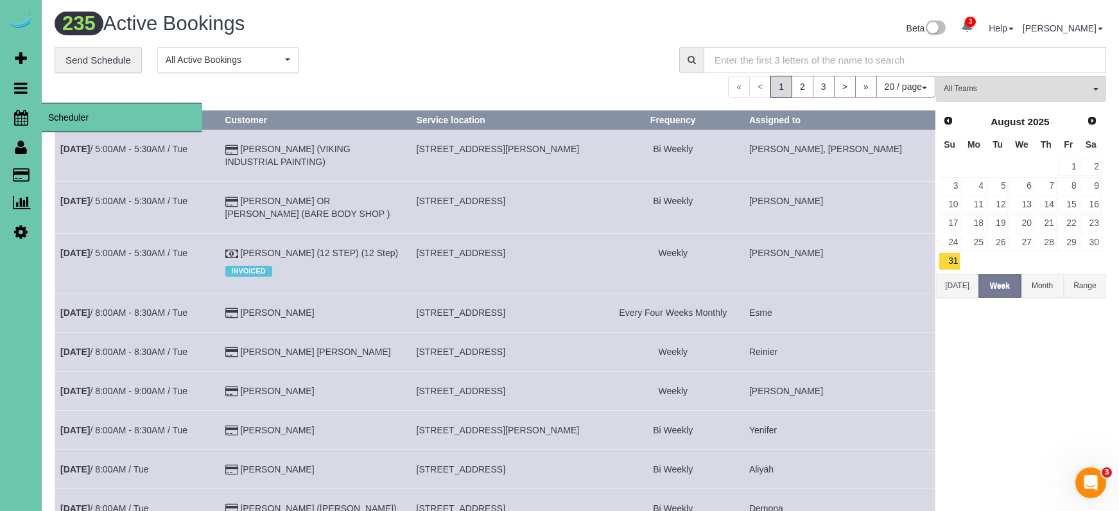
click at [23, 111] on icon at bounding box center [21, 117] width 14 height 15
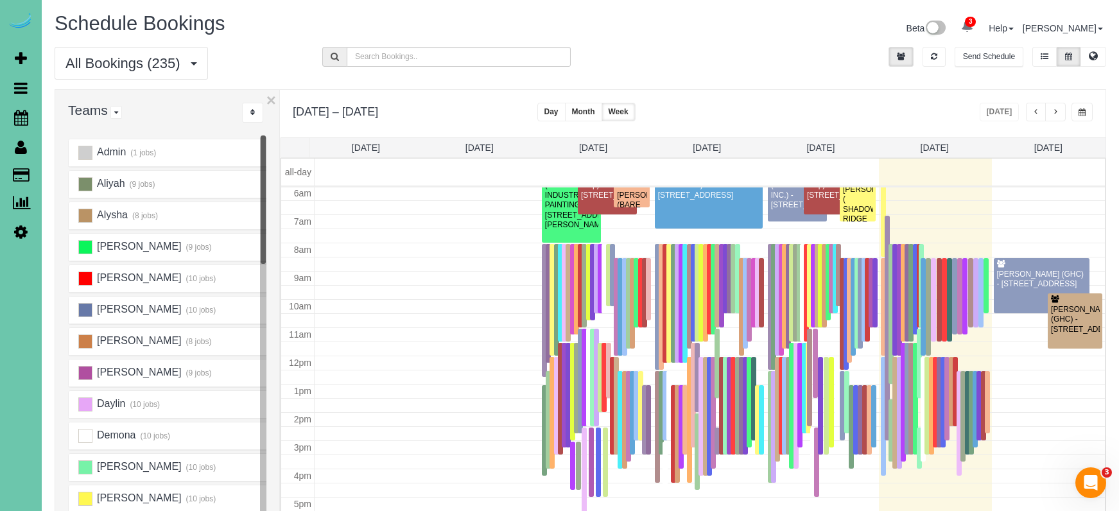
scroll to position [170, 0]
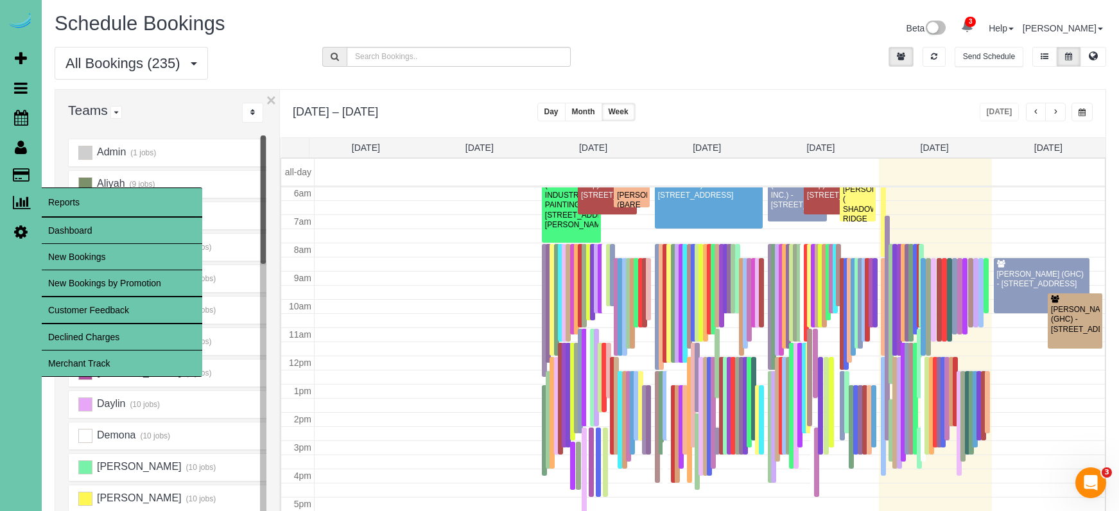
click at [57, 225] on link "Dashboard" at bounding box center [122, 231] width 160 height 26
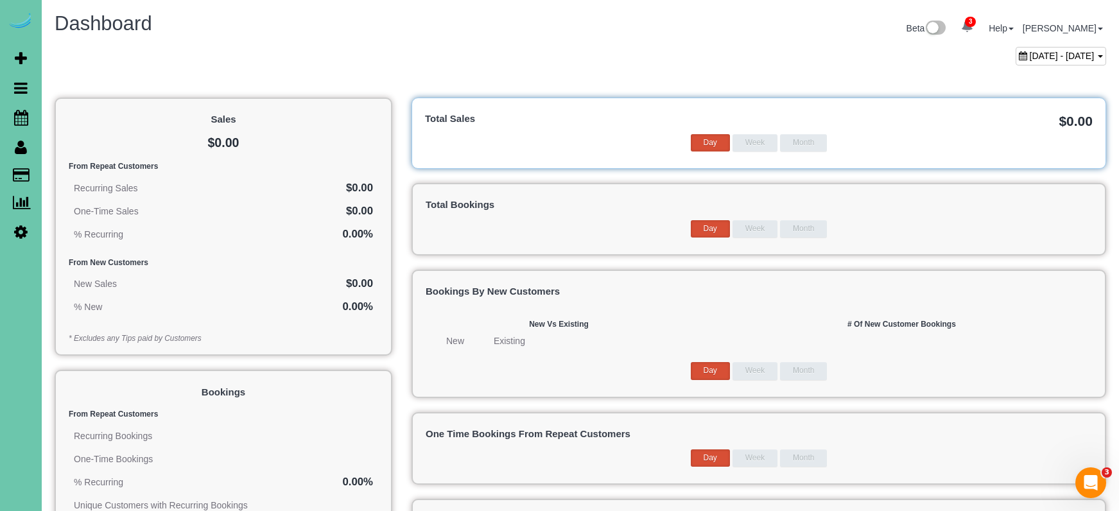
click at [1064, 44] on div "Beta 3 Your Notifications You have 0 alerts × You have 5 to charge for 09/04/20…" at bounding box center [847, 30] width 535 height 34
click at [1059, 53] on span "August 05, 2025 - September 05, 2025" at bounding box center [1062, 56] width 65 height 10
type input "**********"
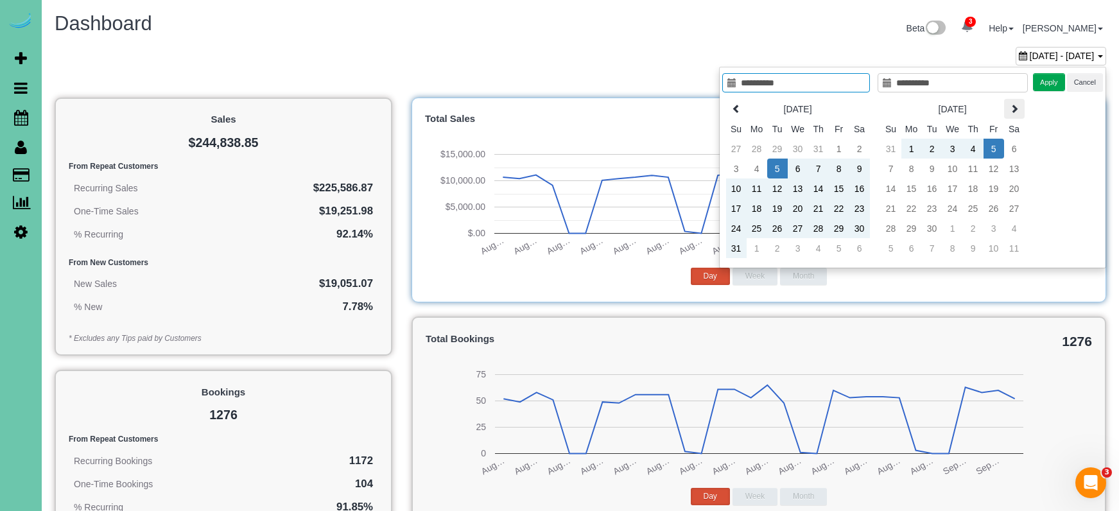
click at [1015, 112] on icon at bounding box center [1014, 108] width 9 height 9
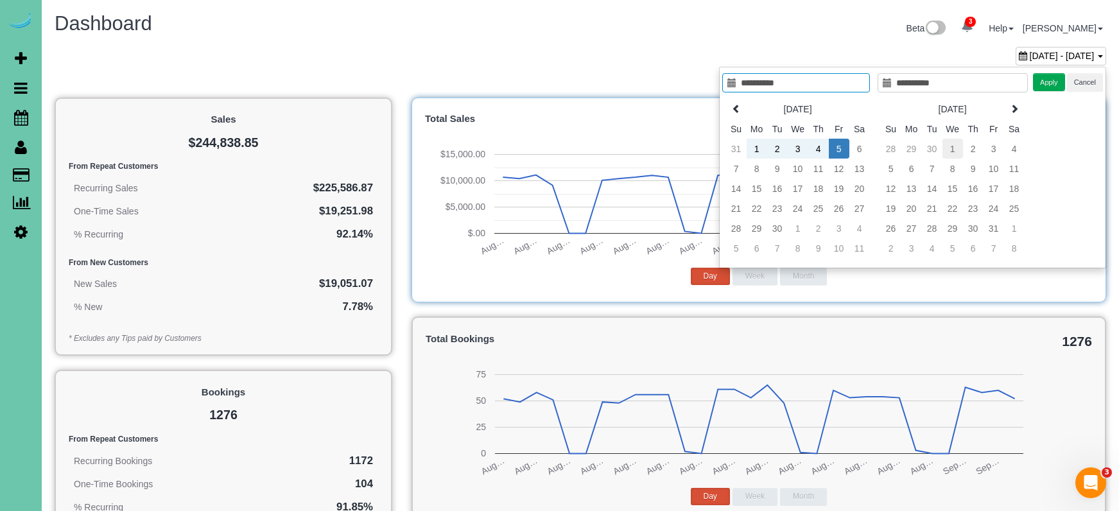
type input "**********"
click at [954, 144] on td "1" at bounding box center [952, 149] width 21 height 20
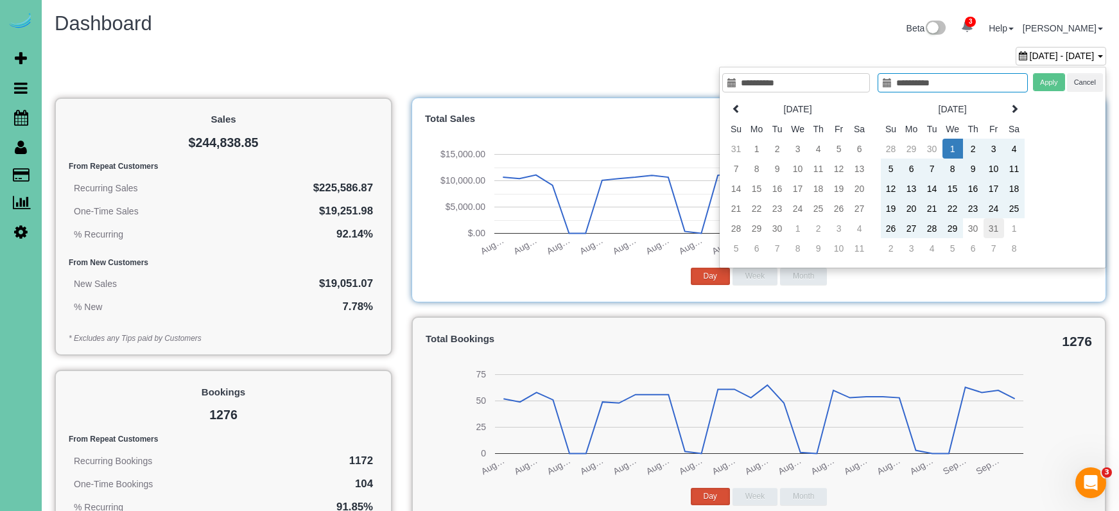
type input "**********"
click at [992, 227] on td "31" at bounding box center [993, 228] width 21 height 20
click at [1043, 79] on button "Apply" at bounding box center [1049, 82] width 32 height 19
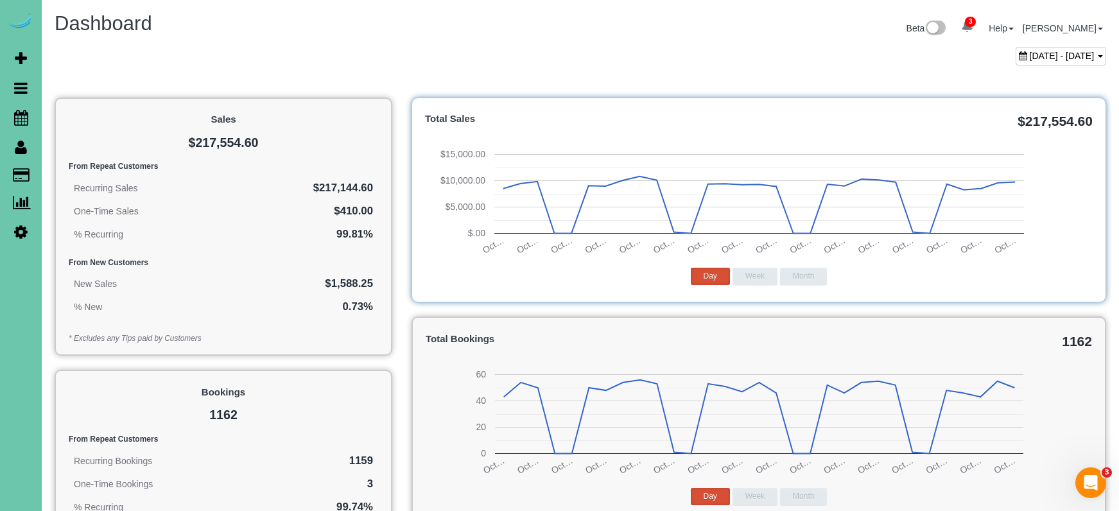
click at [1030, 54] on span "October 01, 2025 - October 31, 2025" at bounding box center [1062, 56] width 65 height 10
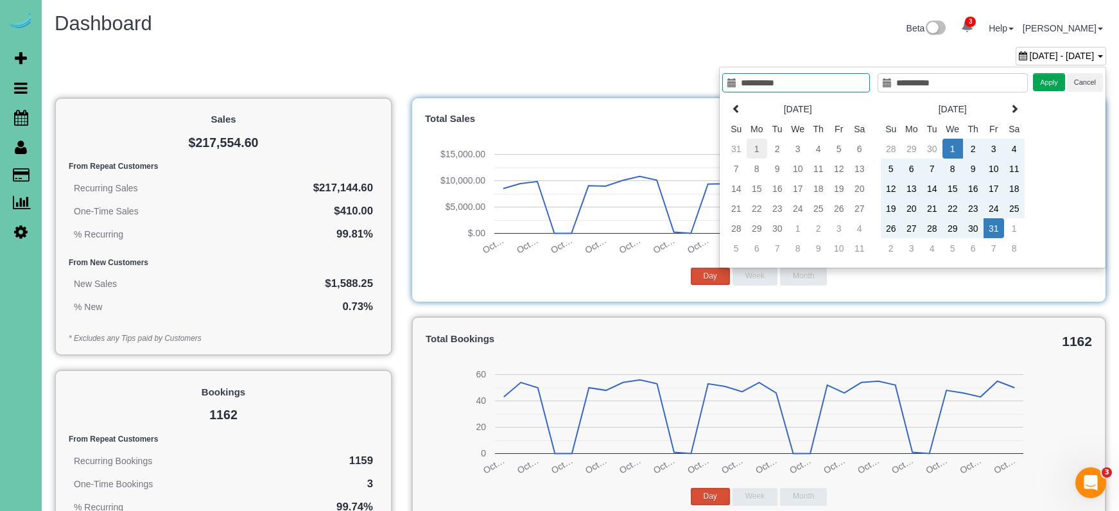
type input "**********"
click at [758, 148] on td "1" at bounding box center [757, 149] width 21 height 20
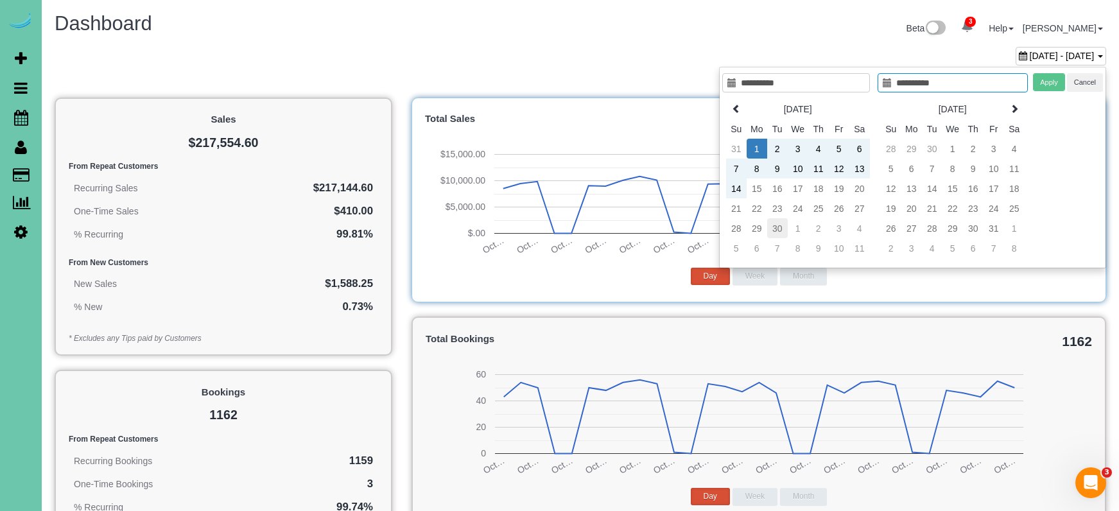
type input "**********"
click at [772, 227] on td "30" at bounding box center [777, 228] width 21 height 20
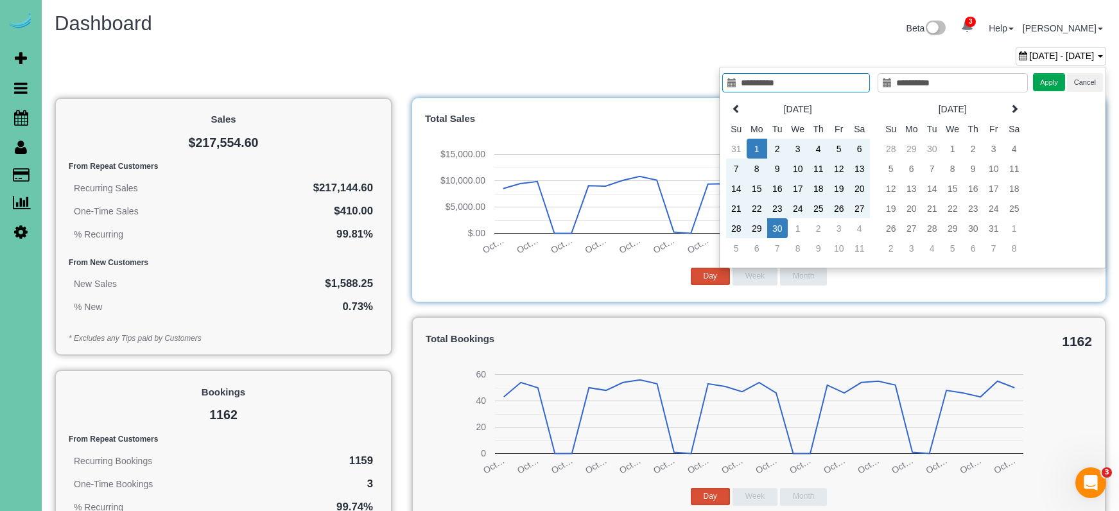
click at [1044, 84] on button "Apply" at bounding box center [1049, 82] width 32 height 19
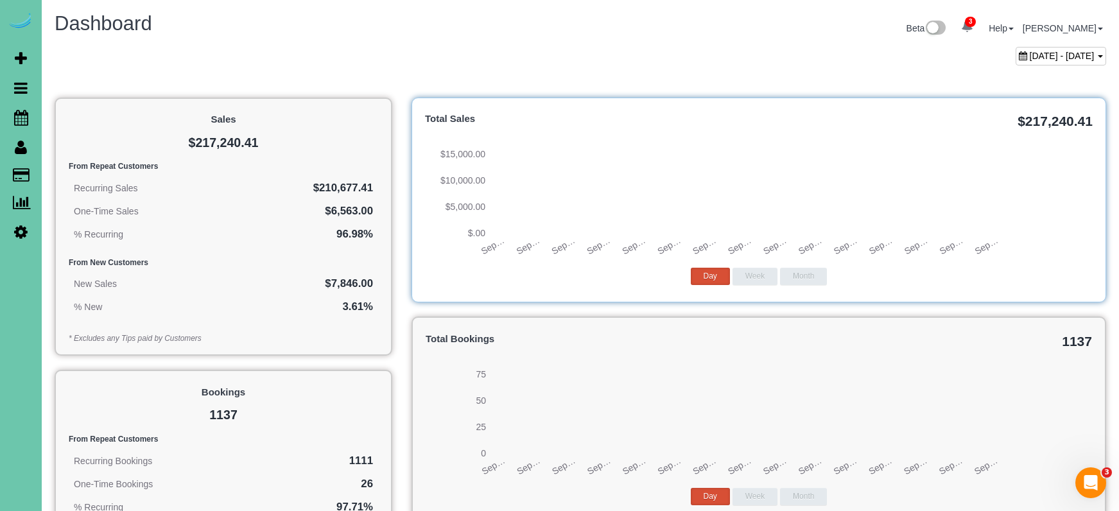
scroll to position [0, 1]
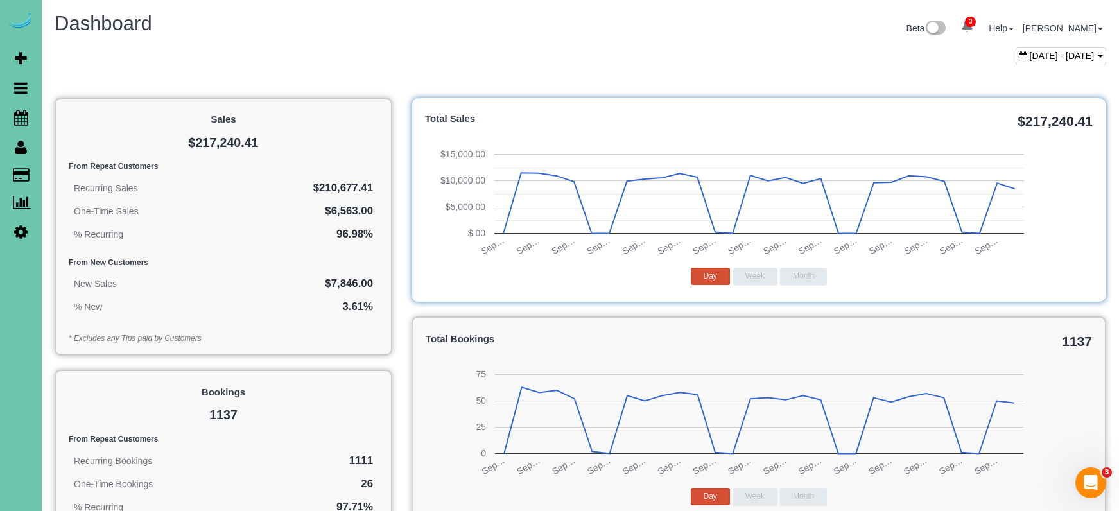
click at [1030, 58] on span "September 01, 2025 - September 30, 2025" at bounding box center [1062, 56] width 65 height 10
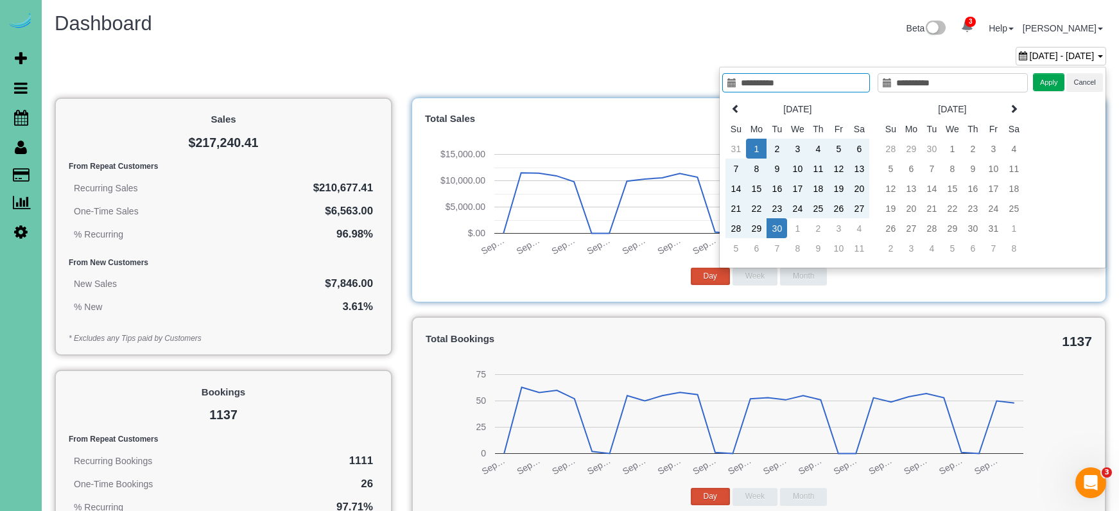
scroll to position [0, 0]
type input "**********"
click at [948, 150] on td "1" at bounding box center [952, 149] width 21 height 20
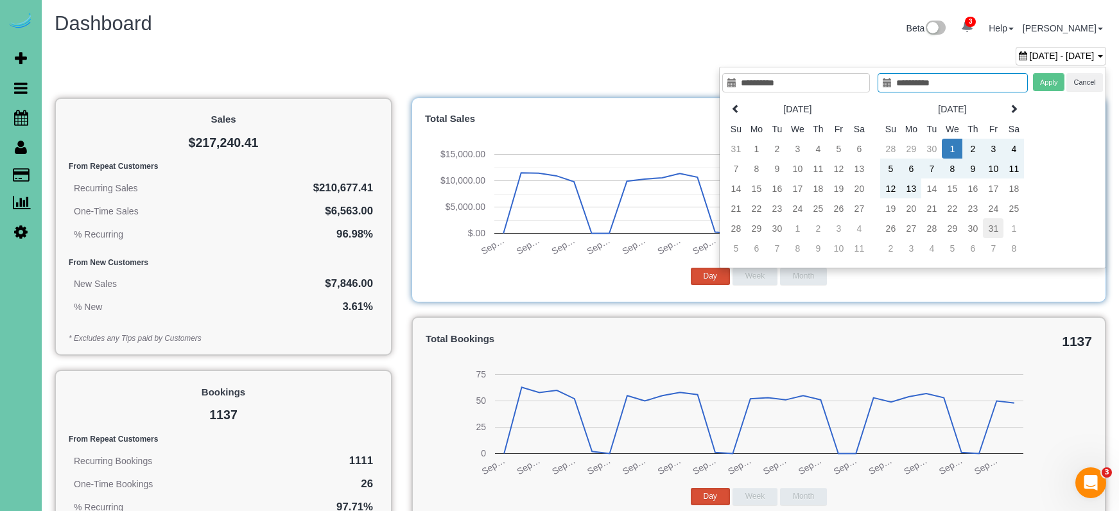
type input "**********"
click at [988, 226] on td "31" at bounding box center [993, 228] width 21 height 20
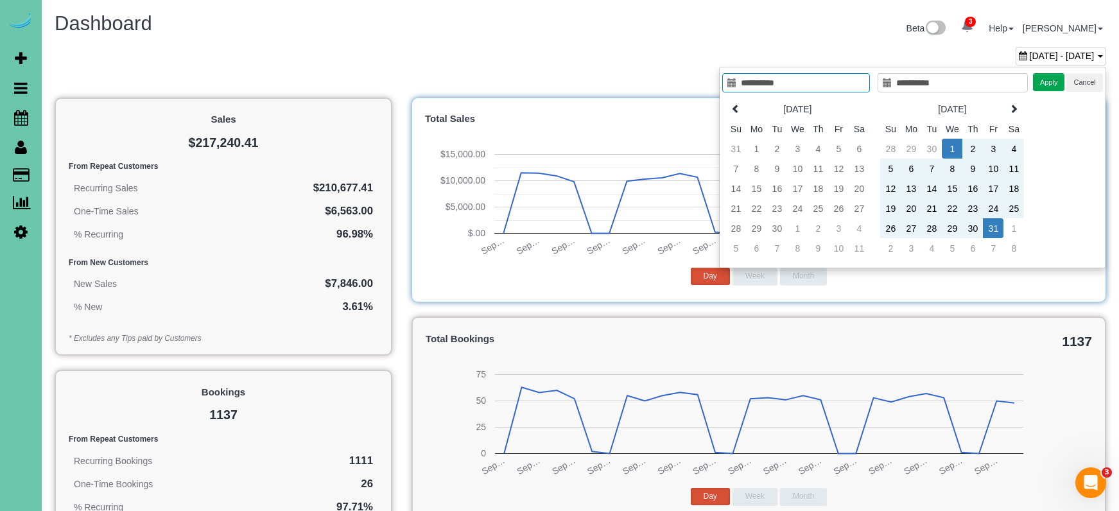
type input "**********"
click at [1044, 86] on button "Apply" at bounding box center [1049, 82] width 32 height 19
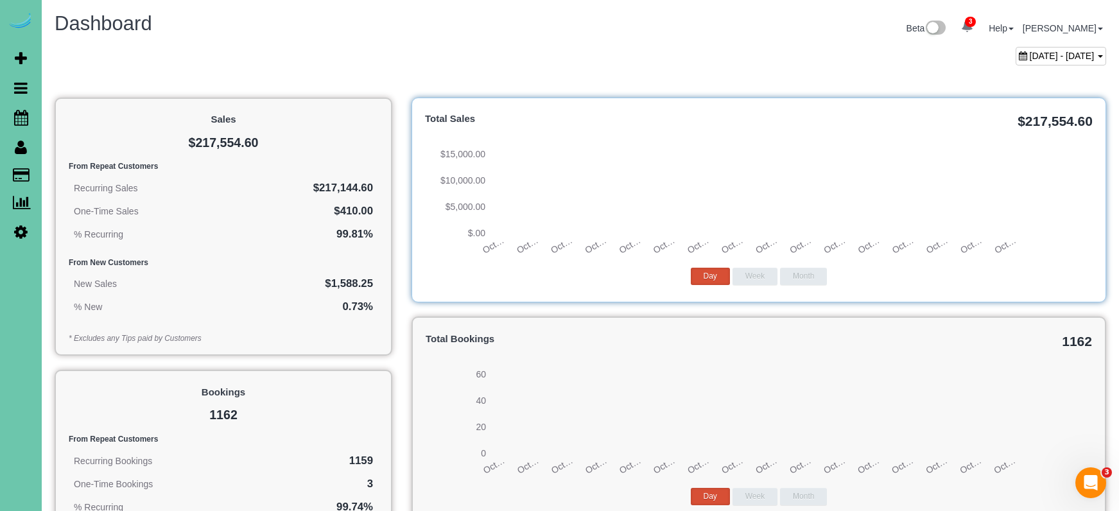
scroll to position [1, 0]
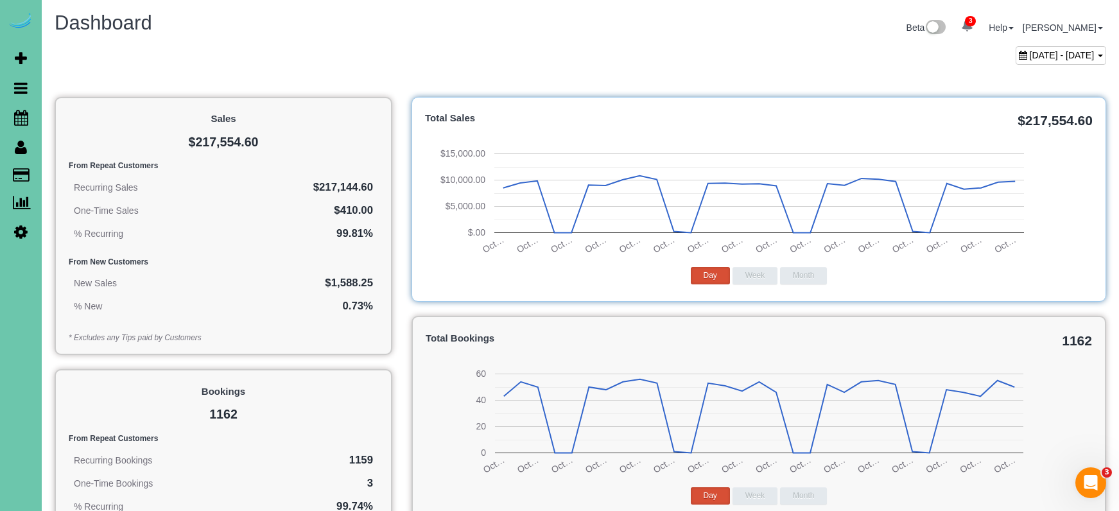
drag, startPoint x: 186, startPoint y: 69, endPoint x: 116, endPoint y: 82, distance: 71.1
click at [186, 69] on div "October 01, 2025 - October 31, 2025" at bounding box center [580, 58] width 1071 height 25
click at [19, 117] on icon at bounding box center [21, 117] width 14 height 15
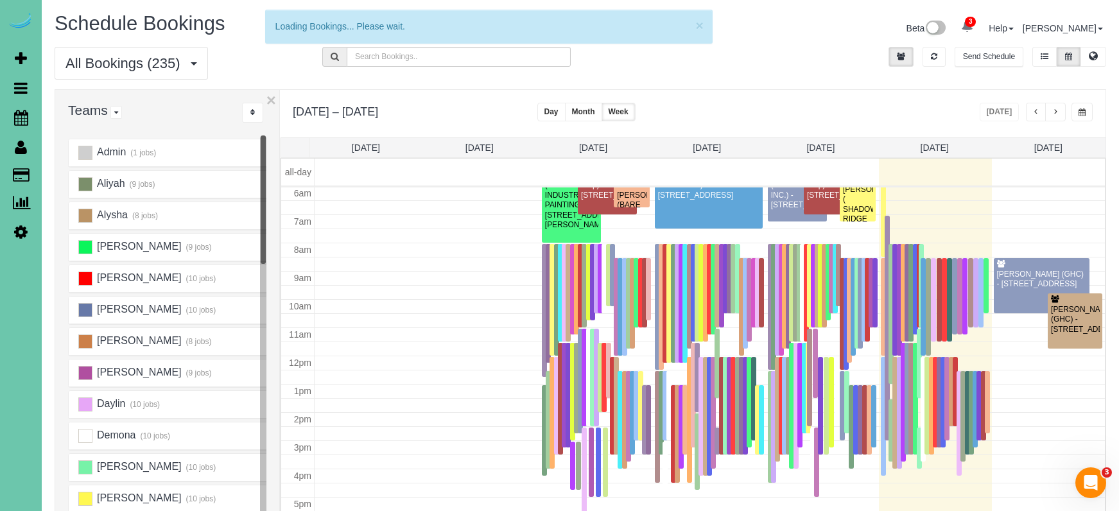
scroll to position [170, 0]
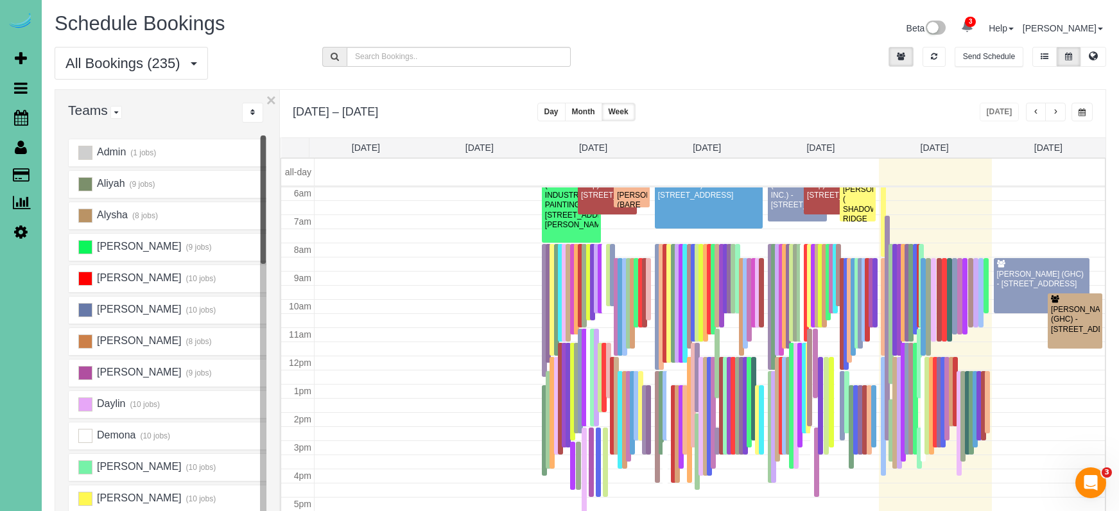
click at [1062, 116] on button "button" at bounding box center [1055, 112] width 21 height 19
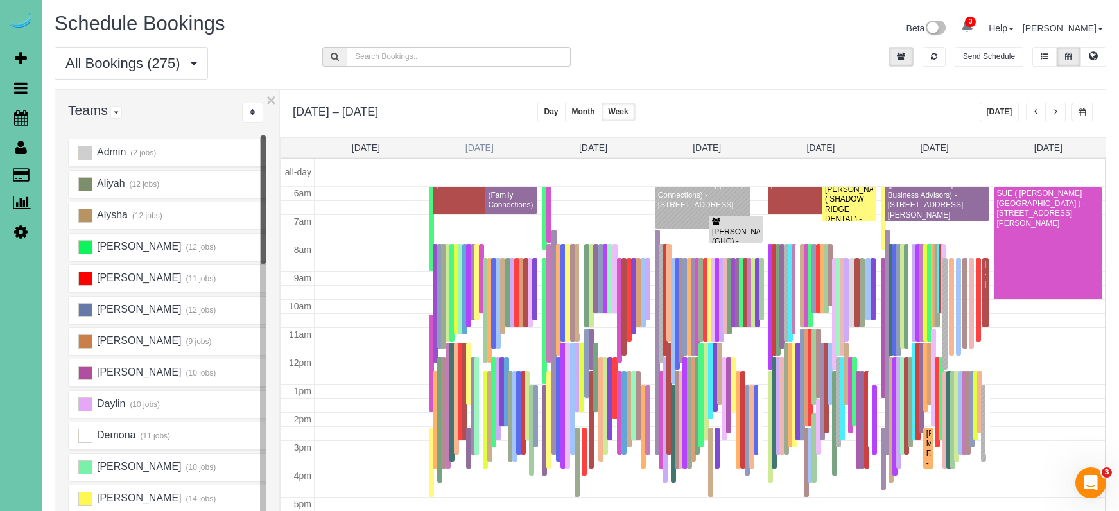
click at [470, 146] on link "Mon 9/8" at bounding box center [479, 148] width 28 height 10
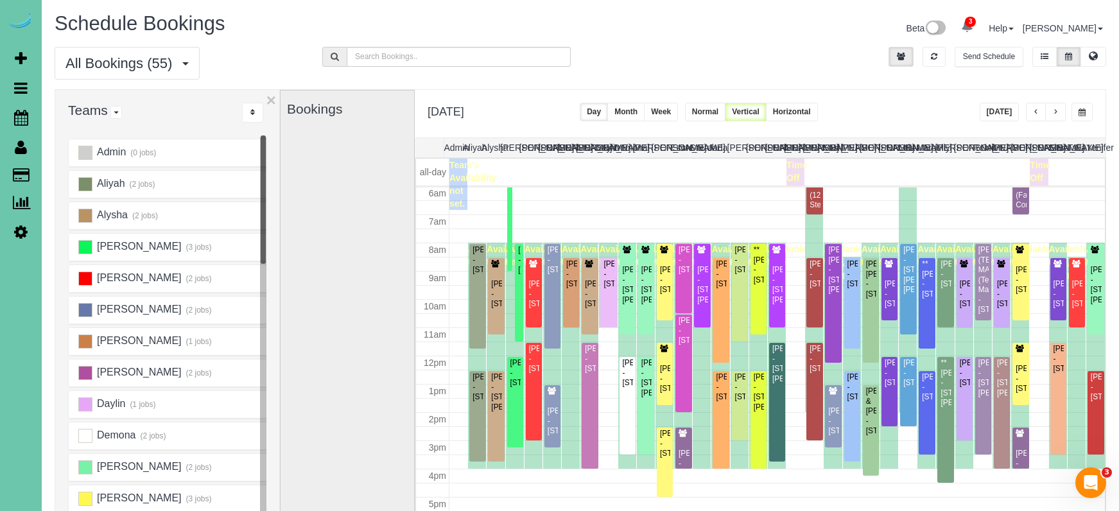
click at [1061, 113] on button "button" at bounding box center [1055, 112] width 21 height 19
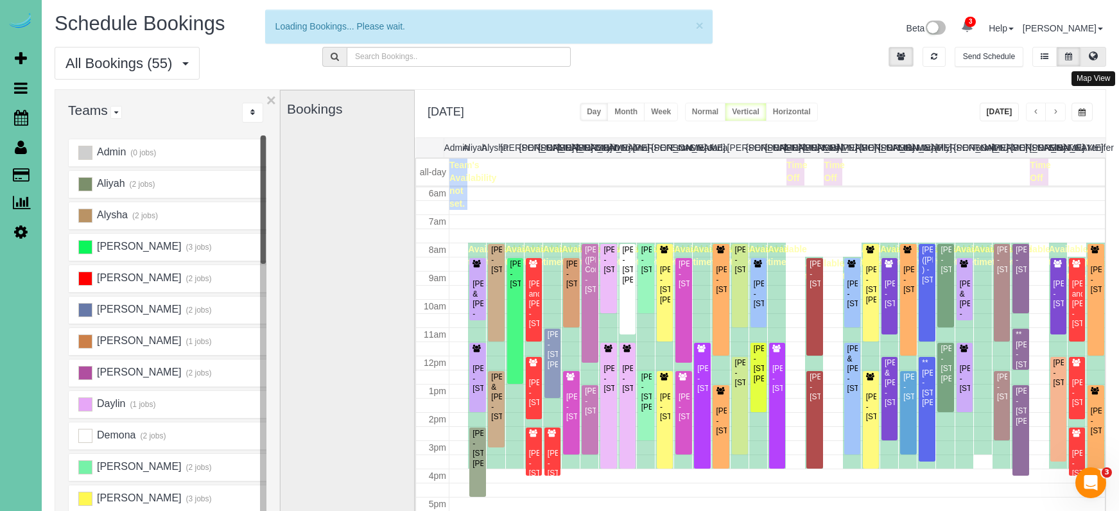
click at [1093, 57] on icon at bounding box center [1093, 56] width 9 height 8
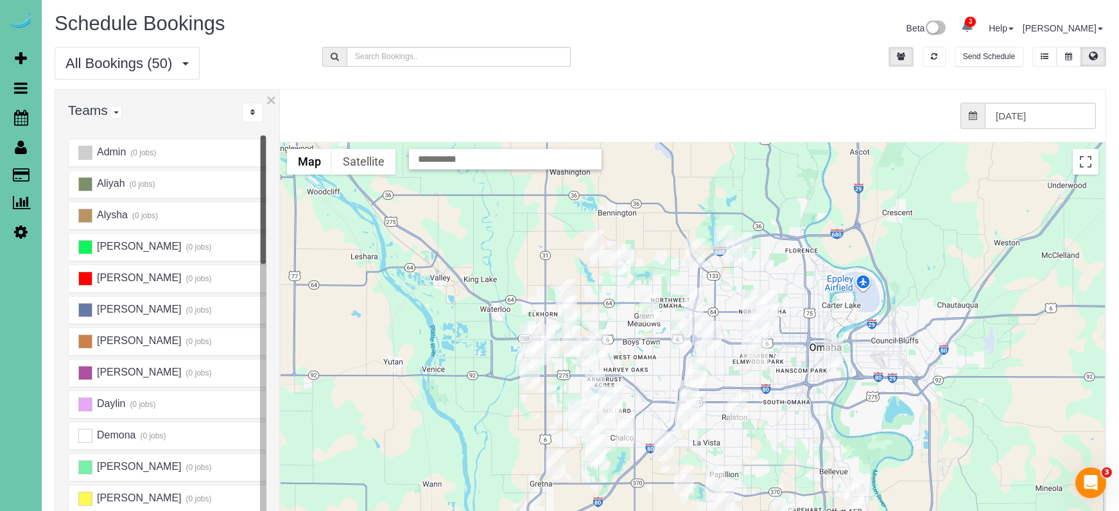
click at [593, 419] on img "09/09/2025 11:30AM - Megan McClaren - 17003 Chandler Street, Omaha, NE 68136" at bounding box center [592, 423] width 20 height 30
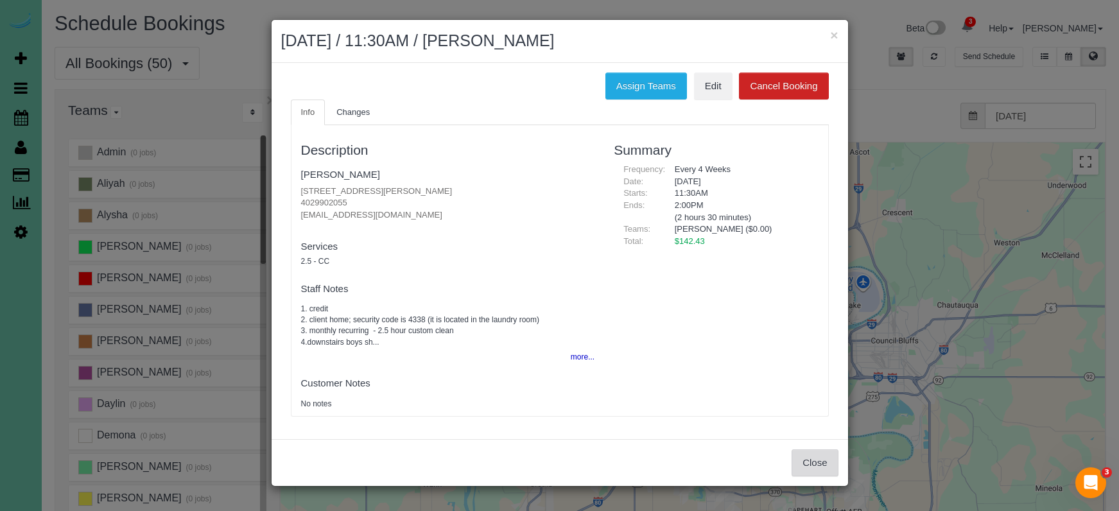
click at [820, 462] on button "Close" at bounding box center [815, 462] width 46 height 27
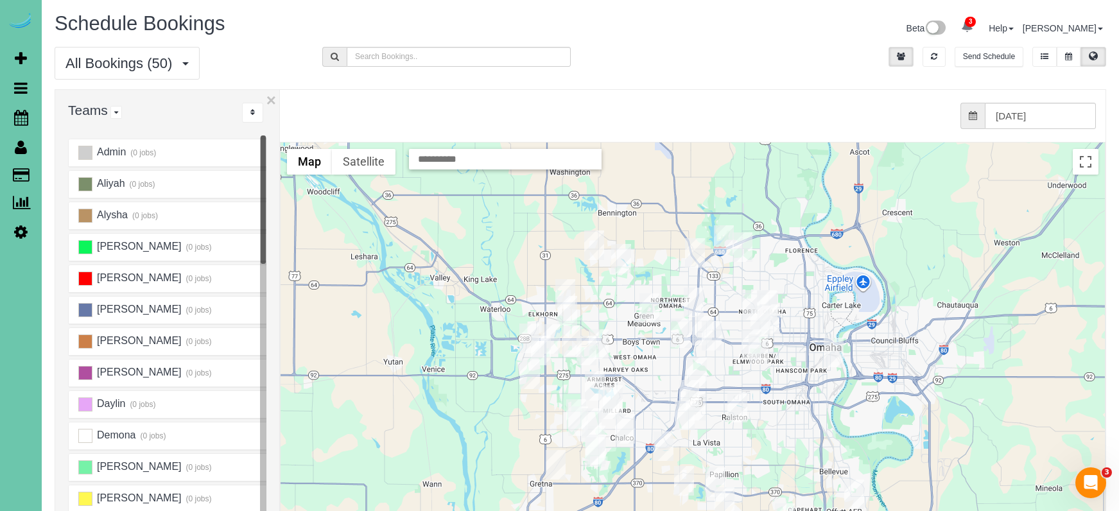
click at [574, 420] on img "09/09/2025 12:30PM - Ashley Varilek - 18028 Lillian Street, Omaha, NE 68136" at bounding box center [578, 421] width 20 height 30
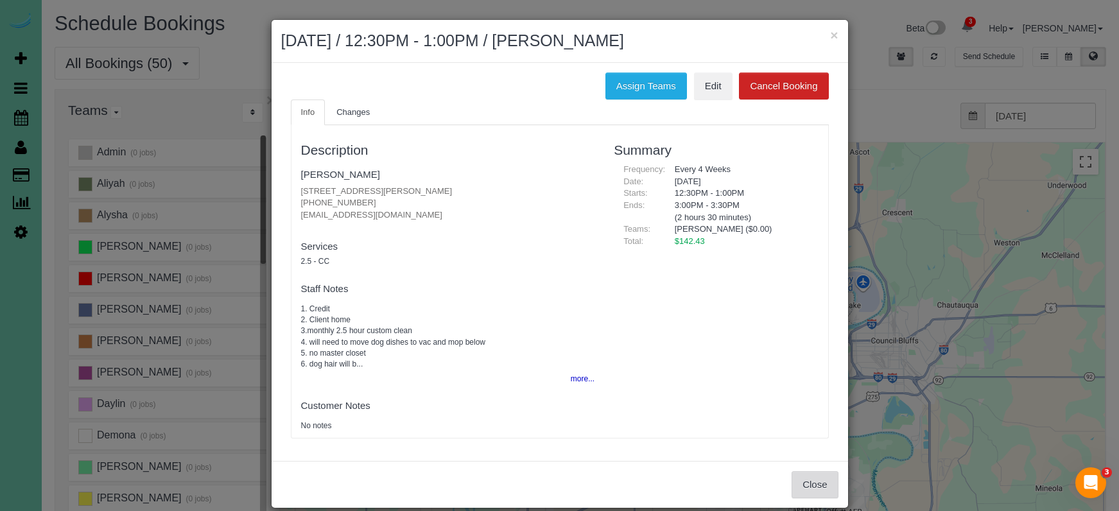
click at [811, 484] on button "Close" at bounding box center [815, 484] width 46 height 27
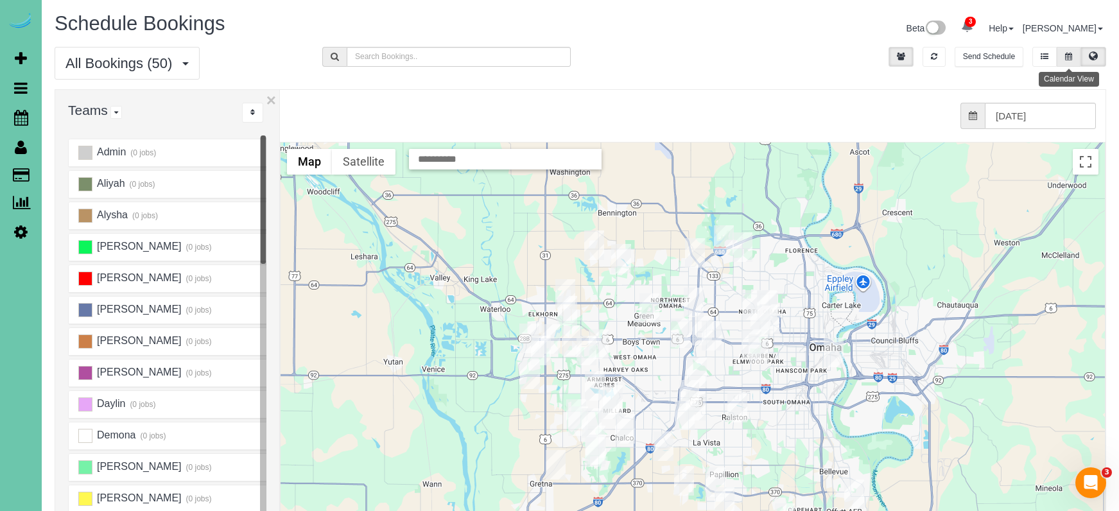
click at [1066, 58] on icon at bounding box center [1068, 57] width 7 height 8
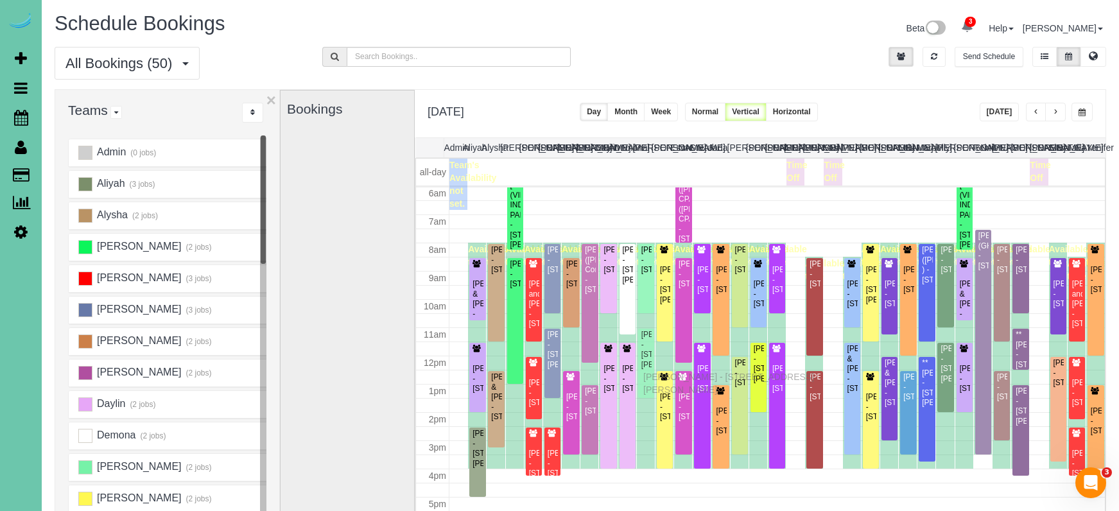
drag, startPoint x: 643, startPoint y: 411, endPoint x: 646, endPoint y: 375, distance: 36.1
click at [643, 340] on div "Ashley Varilek - 18028 Lillian Street, Omaha, NE 68136" at bounding box center [646, 350] width 11 height 40
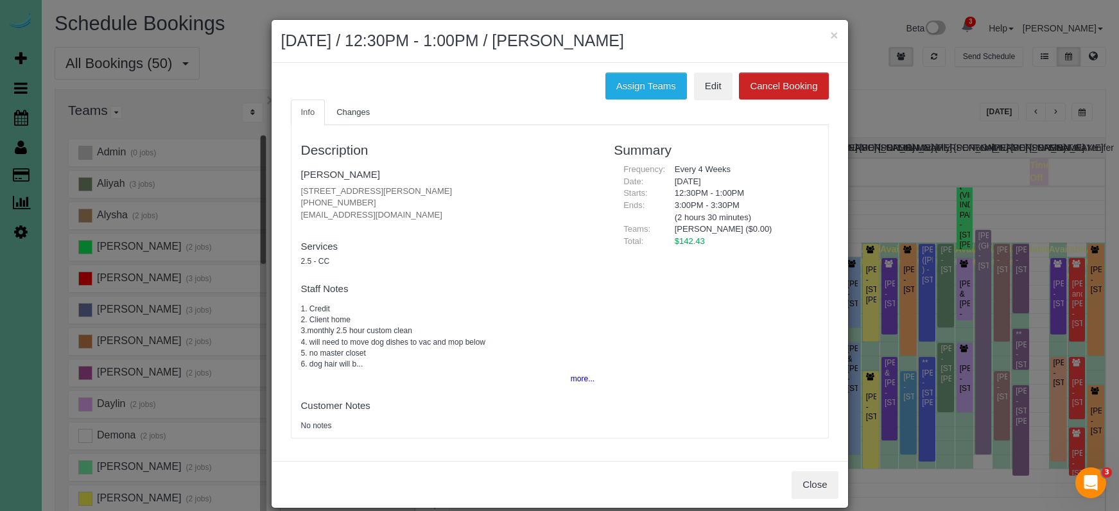
drag, startPoint x: 339, startPoint y: 198, endPoint x: 298, endPoint y: 195, distance: 41.2
click at [298, 195] on div "Description Ashley Varilek 18028 Lillian Street, Omaha, NE 68136 (402) 321-5943…" at bounding box center [447, 282] width 313 height 300
copy p "(402) 321-5943"
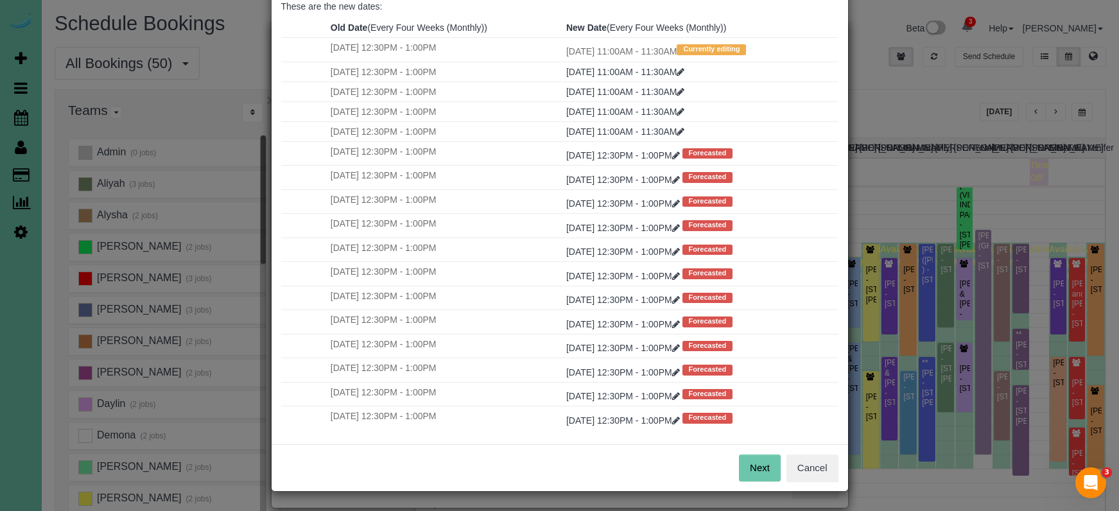
scroll to position [64, 0]
click at [751, 476] on button "Next" at bounding box center [760, 468] width 42 height 27
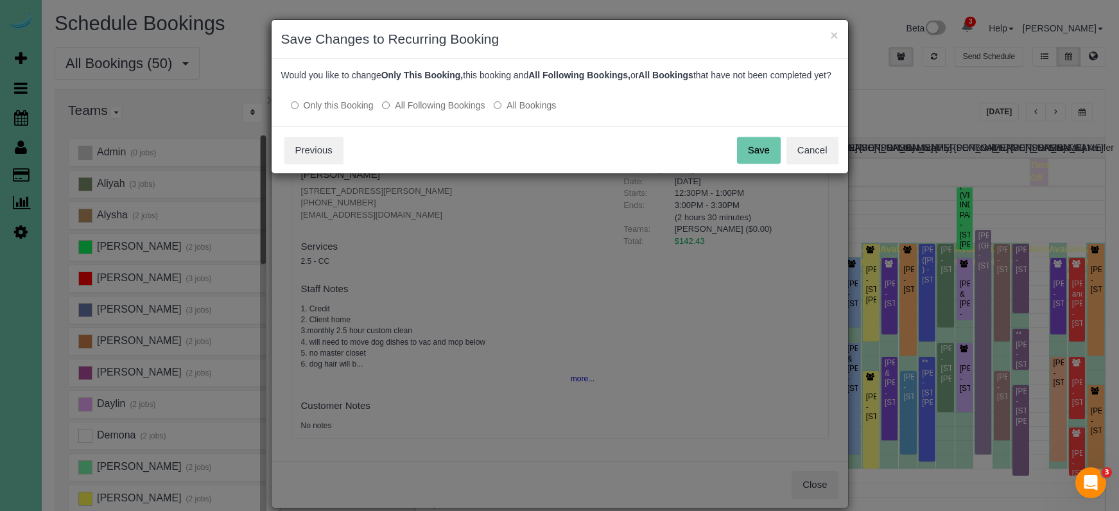
scroll to position [0, 0]
drag, startPoint x: 403, startPoint y: 109, endPoint x: 403, endPoint y: 117, distance: 7.7
click at [403, 98] on div at bounding box center [559, 92] width 557 height 11
drag, startPoint x: 403, startPoint y: 118, endPoint x: 420, endPoint y: 118, distance: 17.3
click at [404, 112] on label "All Following Bookings" at bounding box center [433, 105] width 103 height 13
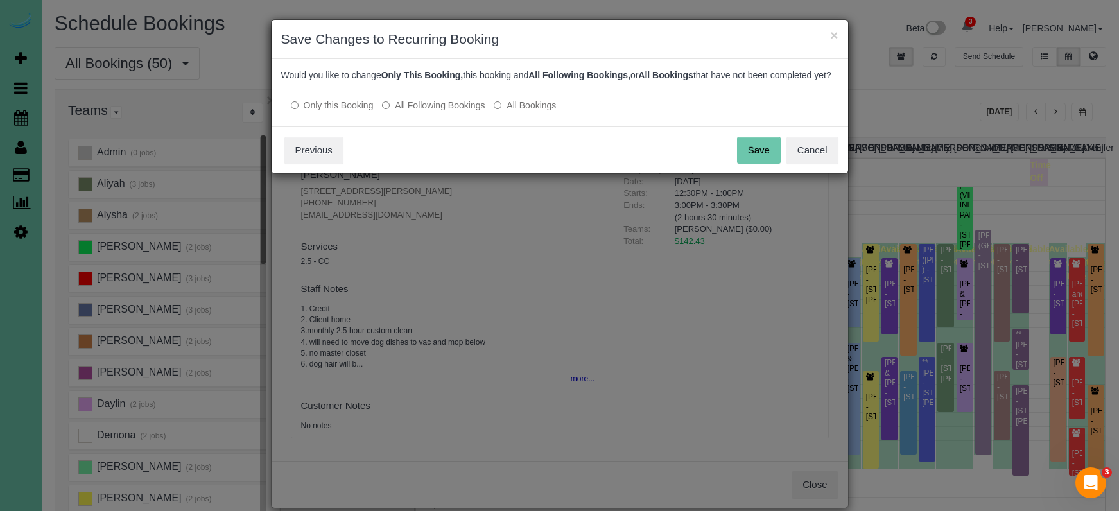
click at [753, 157] on button "Save" at bounding box center [759, 150] width 44 height 27
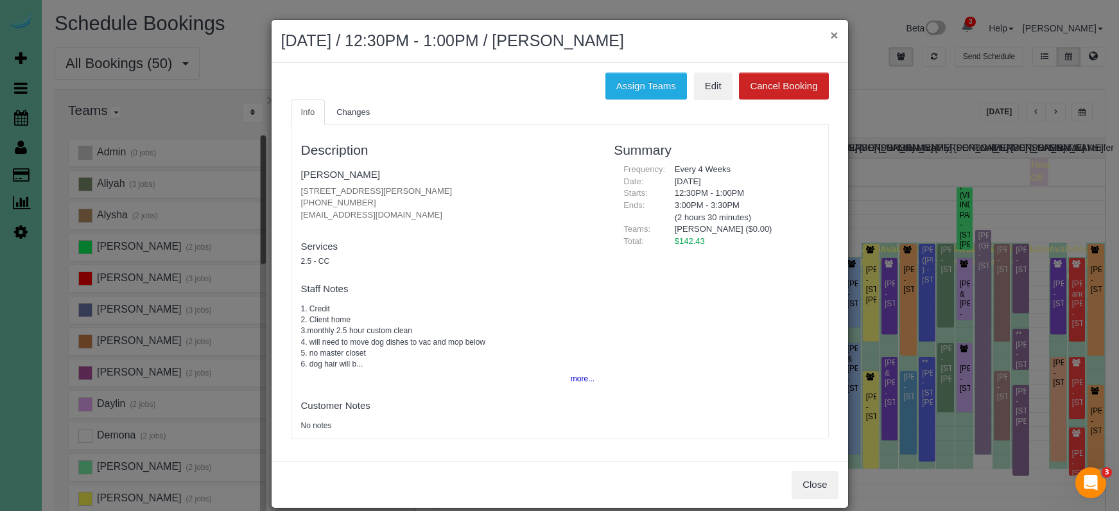
click at [836, 35] on button "×" at bounding box center [834, 34] width 8 height 13
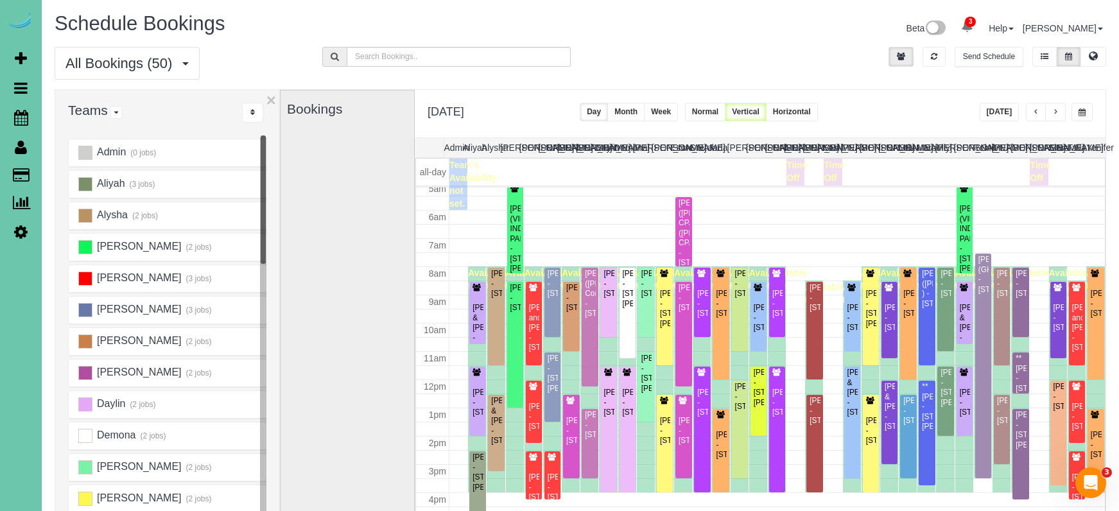
scroll to position [134, 0]
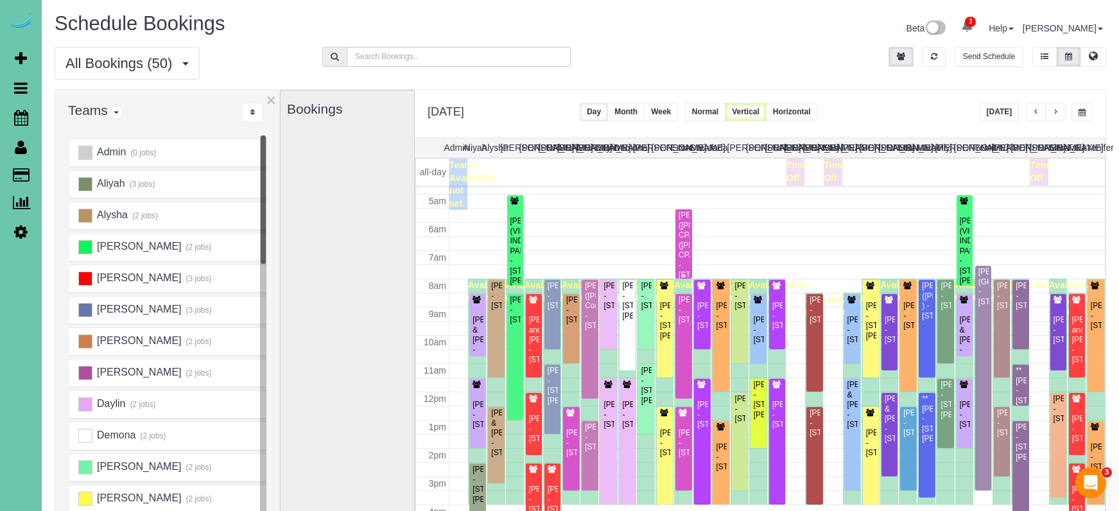
click at [686, 239] on div "AUNDREA BRICKER (BRICKER CPA) (Bricker CPA) - 9839 S 168th Ave; Suite 2a, Omaha…" at bounding box center [683, 245] width 11 height 69
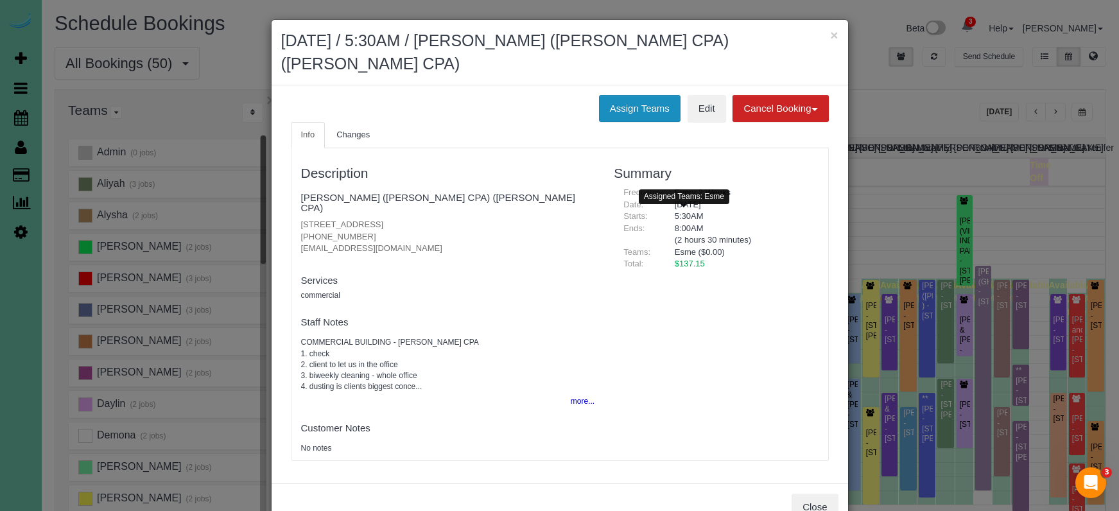
click at [649, 116] on button "Assign Teams" at bounding box center [640, 108] width 82 height 27
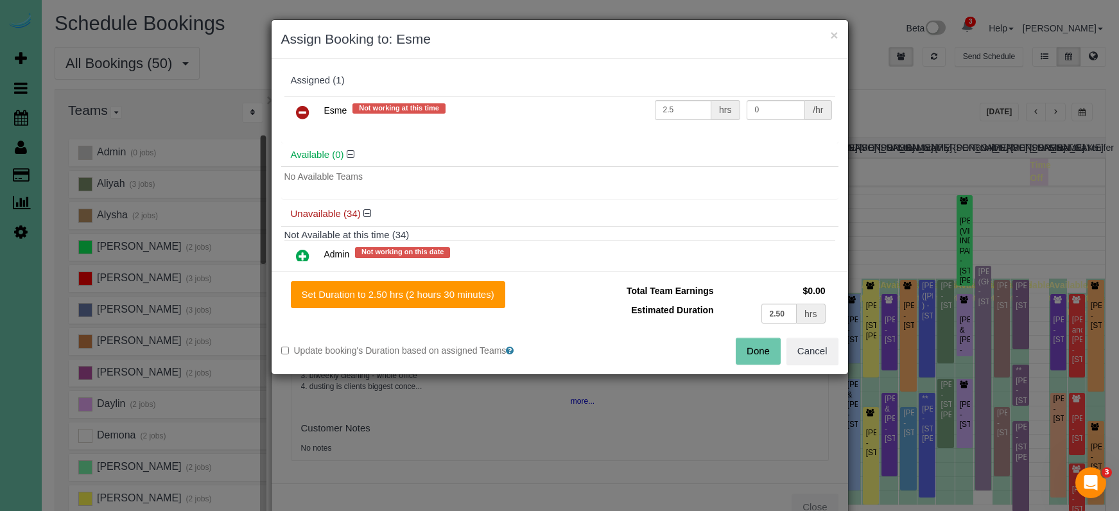
click at [819, 354] on button "Cancel" at bounding box center [812, 351] width 52 height 27
click at [819, 354] on div "× Assign Booking to: Esme Assigned (1) Esme Not working at this time 2.5 hrs 0 …" at bounding box center [559, 255] width 1119 height 511
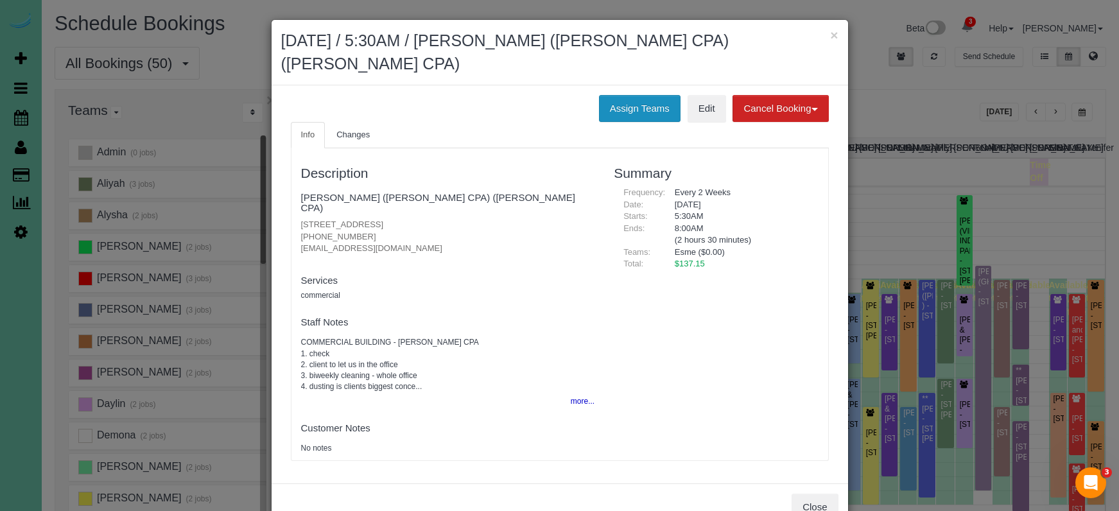
click at [602, 99] on button "Assign Teams" at bounding box center [640, 108] width 82 height 27
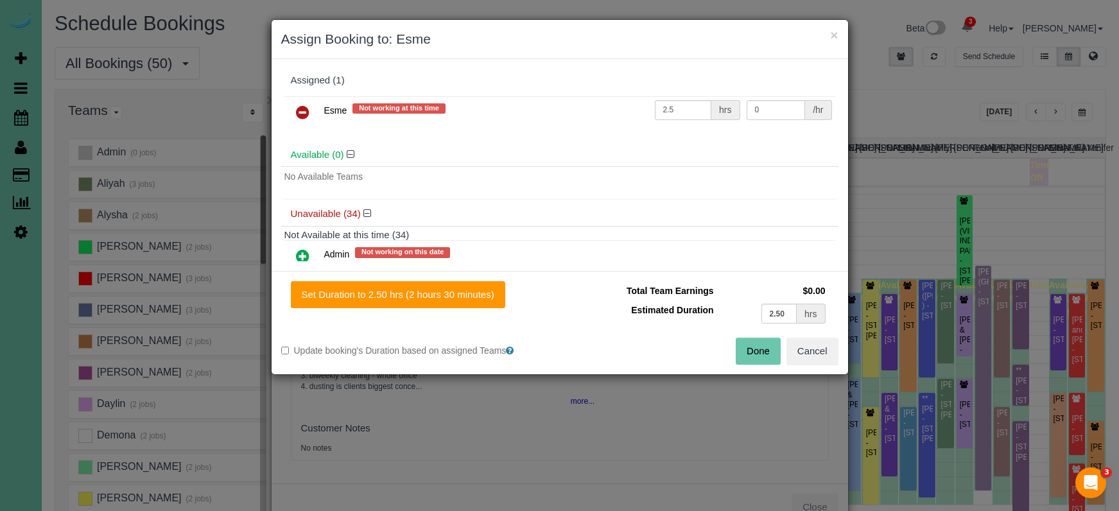
click at [303, 107] on icon at bounding box center [302, 112] width 13 height 15
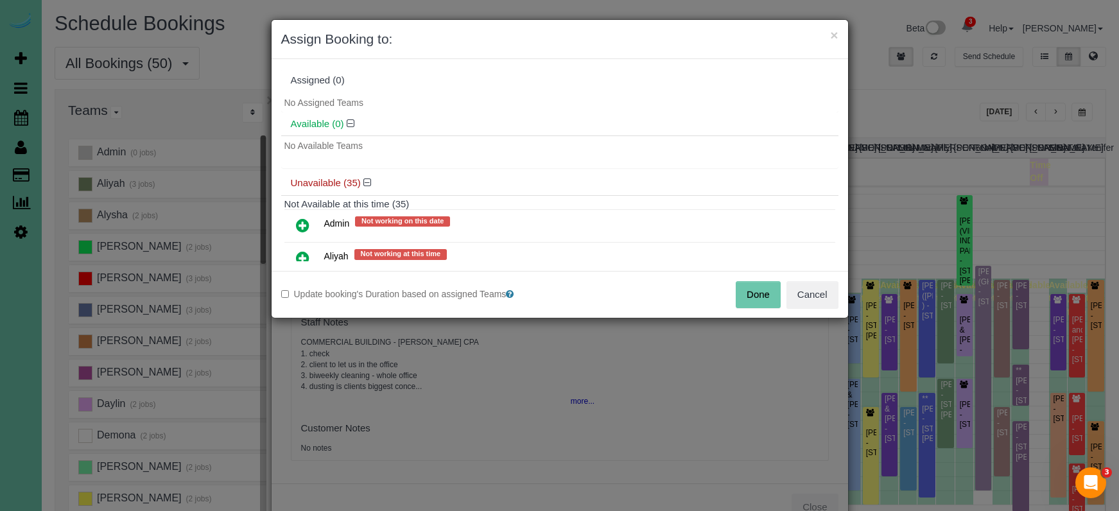
drag, startPoint x: 761, startPoint y: 286, endPoint x: 746, endPoint y: 282, distance: 15.1
click at [761, 286] on button "Done" at bounding box center [758, 294] width 45 height 27
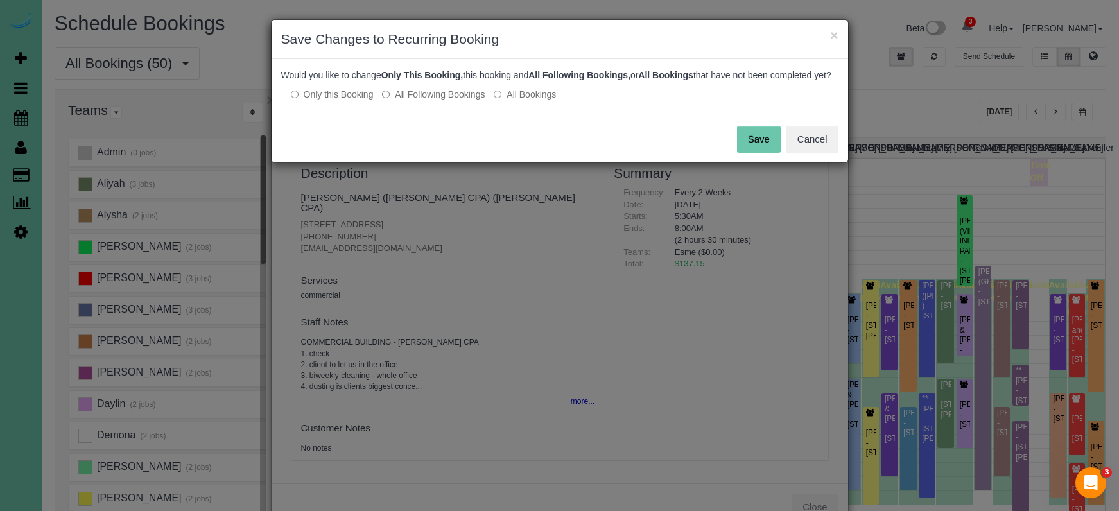
click at [761, 153] on button "Save" at bounding box center [759, 139] width 44 height 27
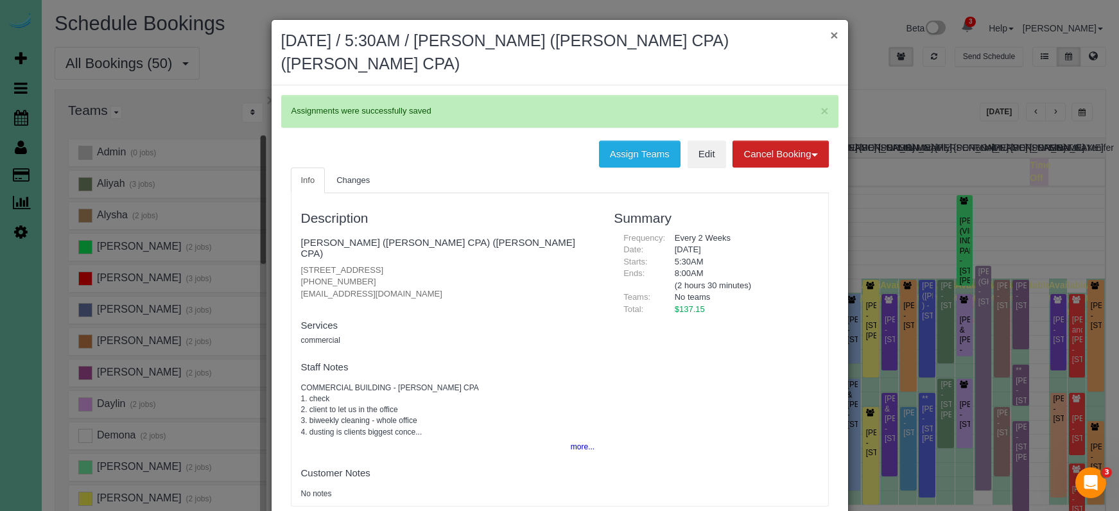
click at [833, 35] on button "×" at bounding box center [834, 34] width 8 height 13
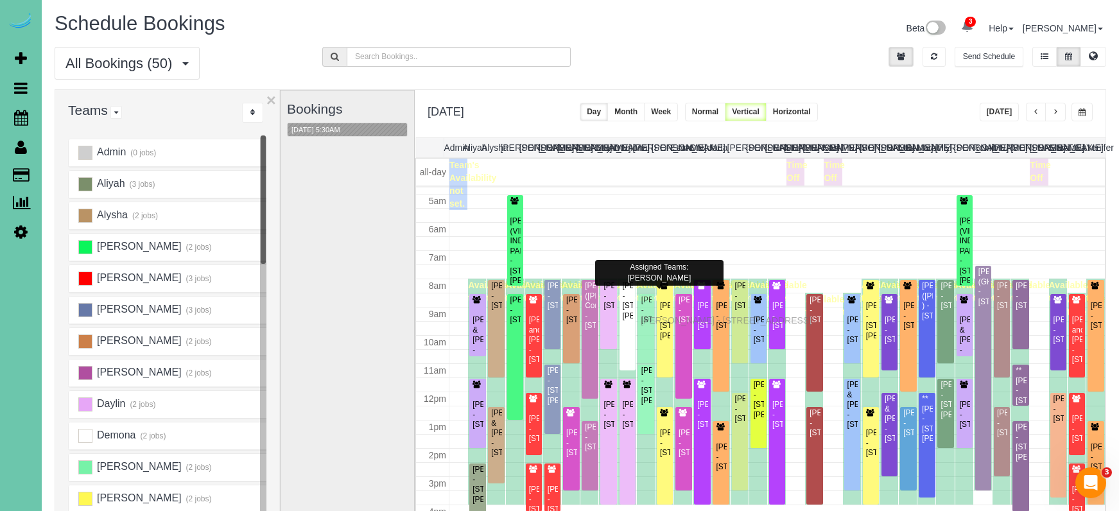
drag, startPoint x: 643, startPoint y: 307, endPoint x: 644, endPoint y: 319, distance: 11.6
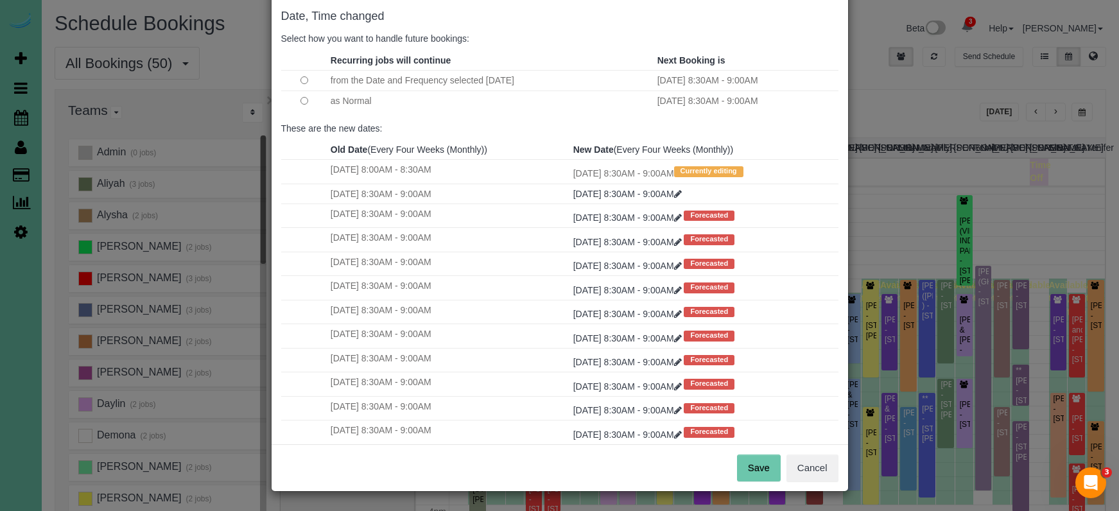
scroll to position [64, 0]
drag, startPoint x: 755, startPoint y: 452, endPoint x: 749, endPoint y: 465, distance: 14.9
click at [752, 456] on div "Save Cancel" at bounding box center [560, 468] width 576 height 47
drag, startPoint x: 749, startPoint y: 465, endPoint x: 729, endPoint y: 456, distance: 21.3
click at [749, 465] on button "Save" at bounding box center [759, 468] width 44 height 27
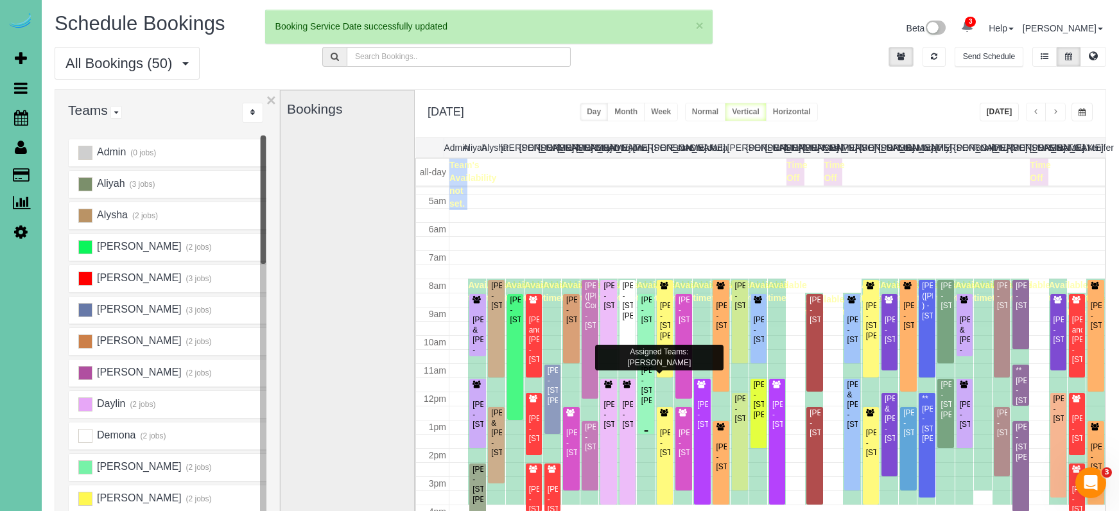
scroll to position [134, 0]
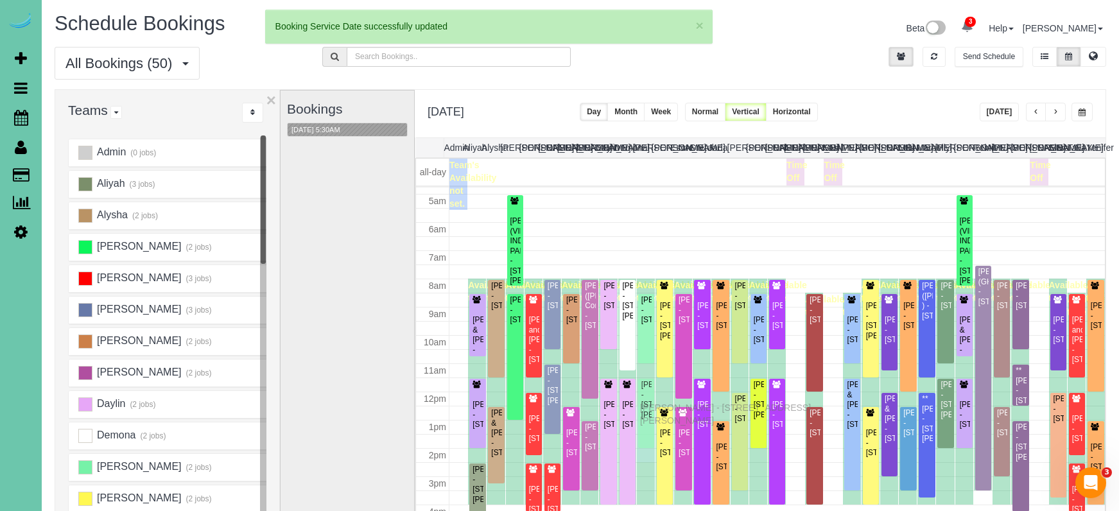
drag, startPoint x: 645, startPoint y: 395, endPoint x: 643, endPoint y: 406, distance: 10.5
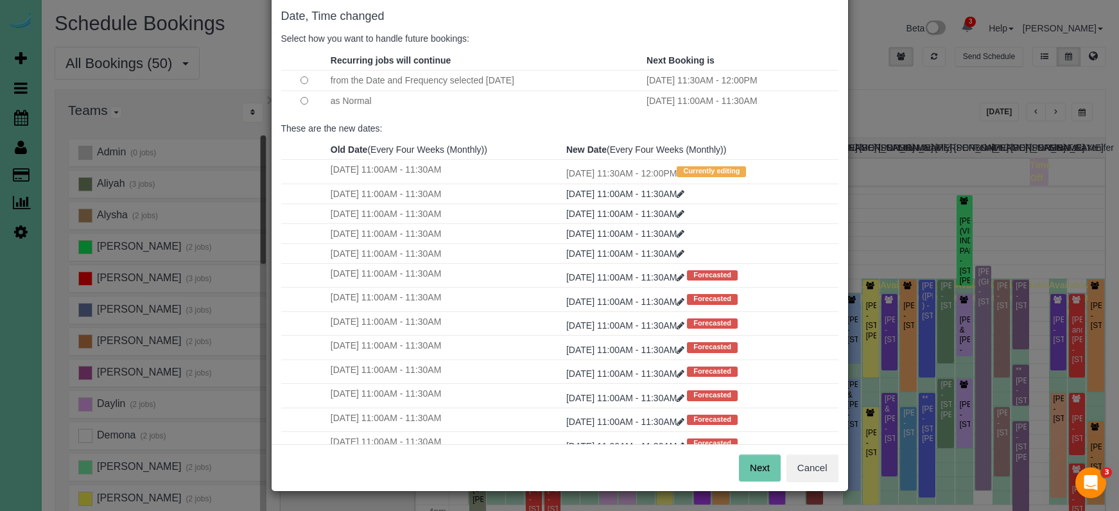
scroll to position [64, 0]
click at [741, 465] on button "Next" at bounding box center [760, 468] width 42 height 27
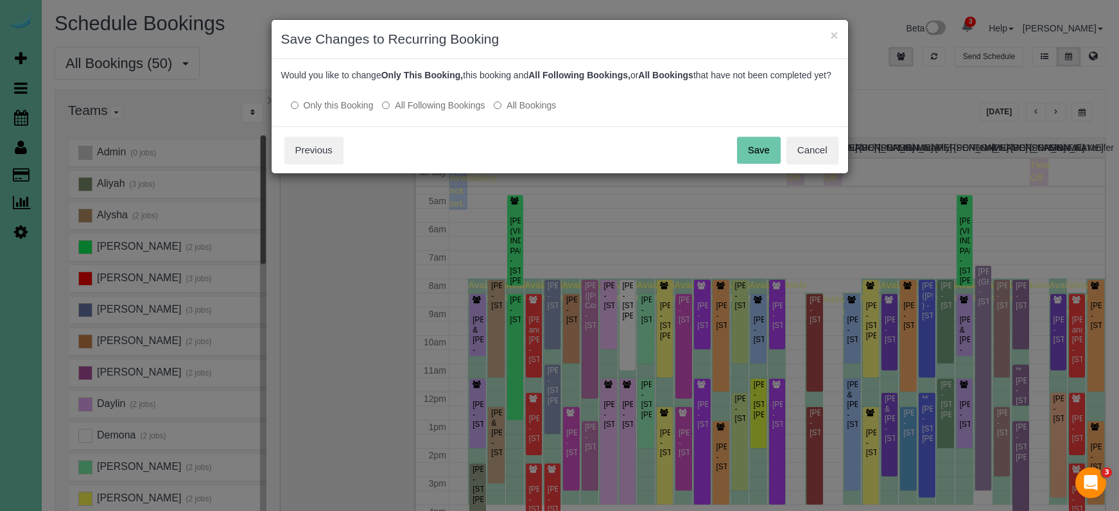
click at [765, 164] on button "Save" at bounding box center [759, 150] width 44 height 27
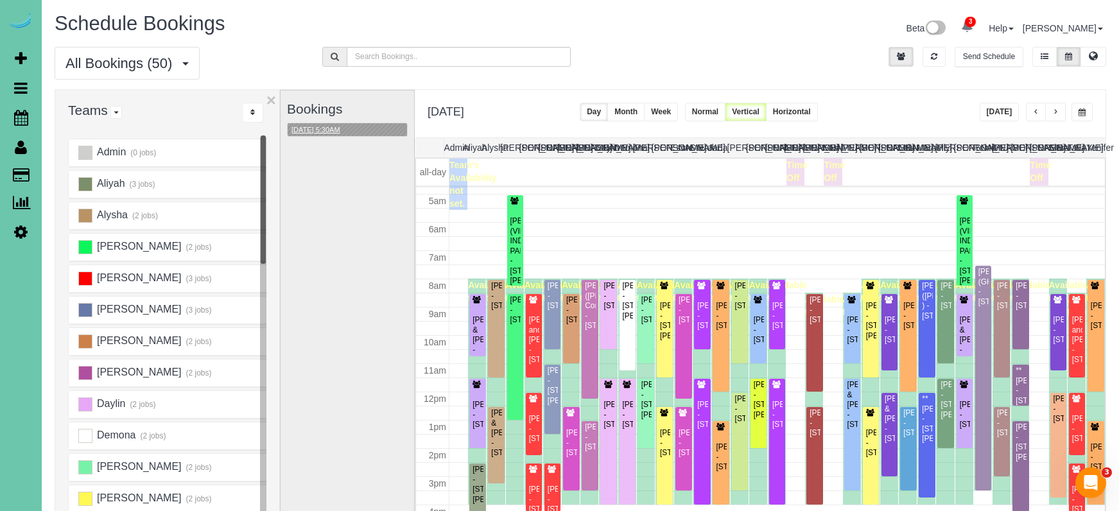
click at [336, 124] on button "09/09/2025 5:30AM" at bounding box center [316, 129] width 56 height 13
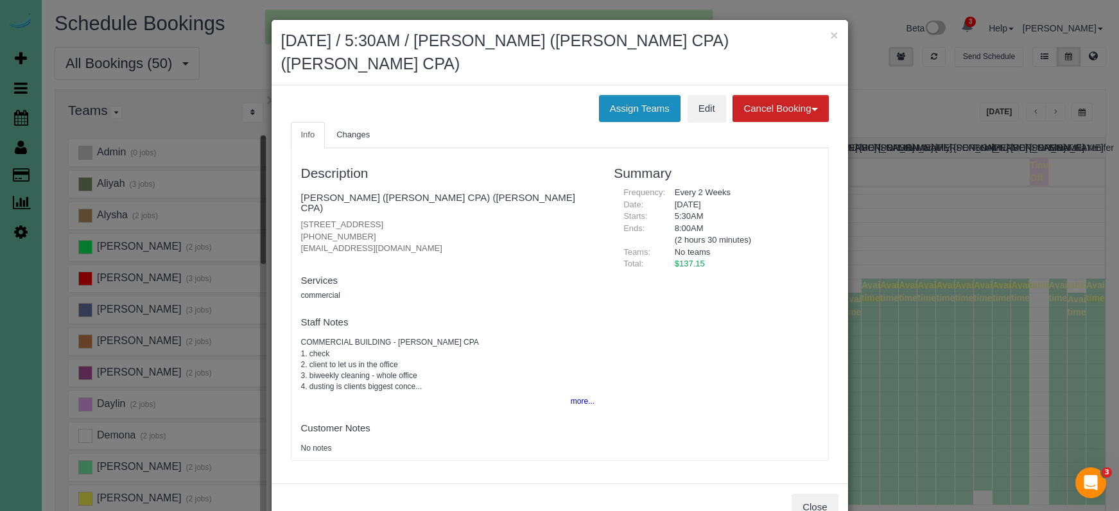
click at [642, 110] on button "Assign Teams" at bounding box center [640, 108] width 82 height 27
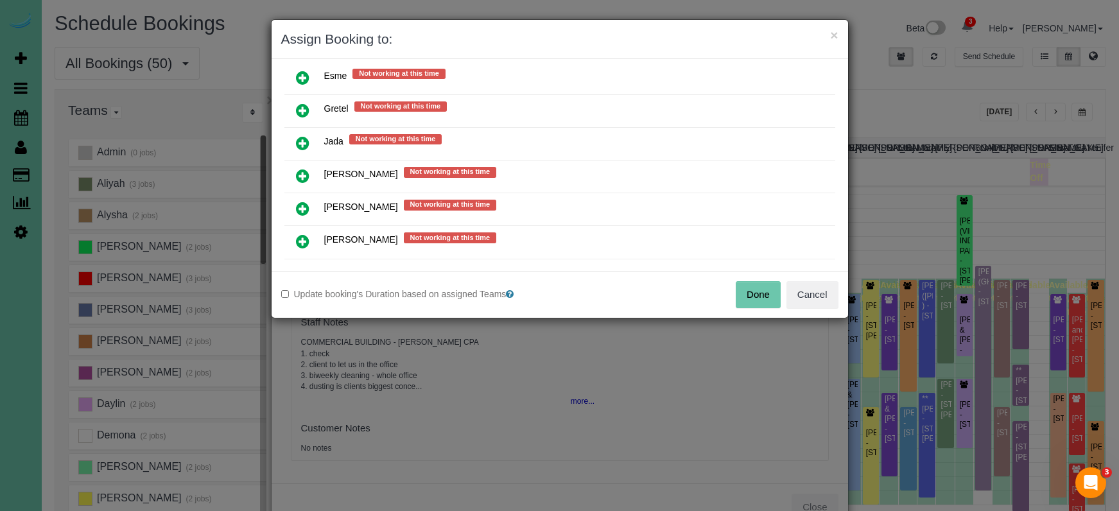
scroll to position [544, 0]
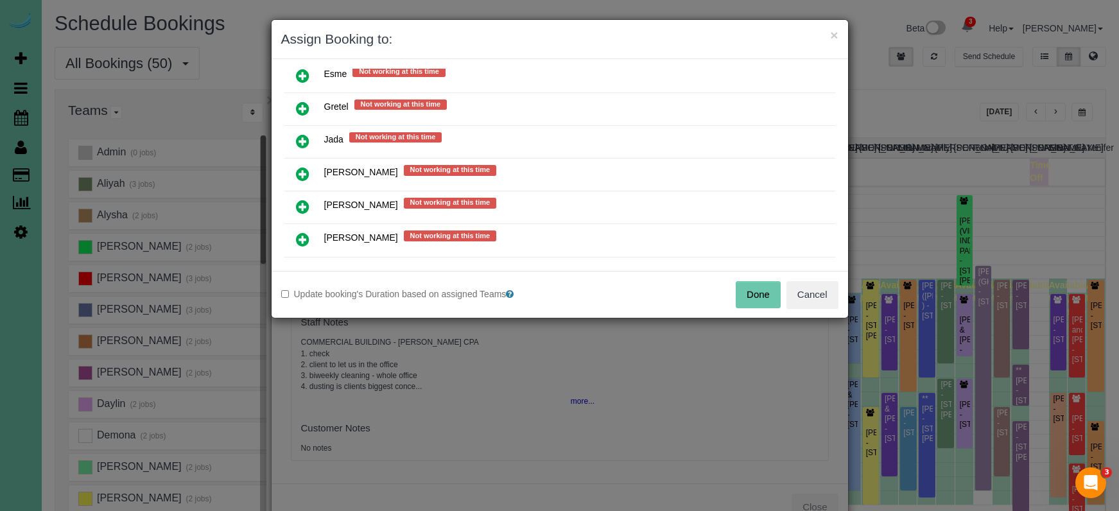
click at [309, 204] on link at bounding box center [303, 208] width 30 height 26
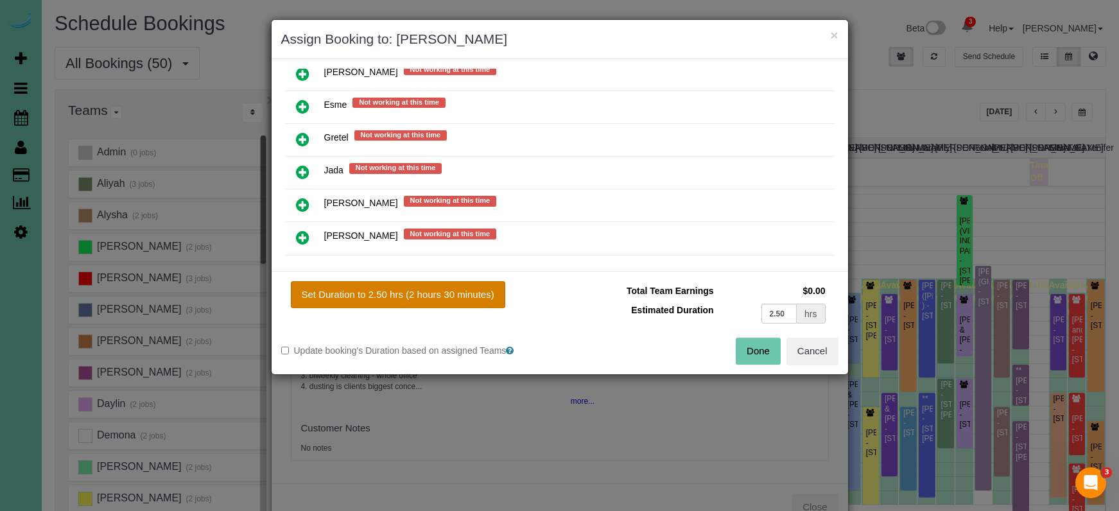
drag, startPoint x: 403, startPoint y: 293, endPoint x: 478, endPoint y: 304, distance: 75.2
click at [404, 293] on button "Set Duration to 2.50 hrs (2 hours 30 minutes)" at bounding box center [398, 294] width 214 height 27
type input "2.50"
click at [748, 351] on button "Done" at bounding box center [758, 351] width 45 height 27
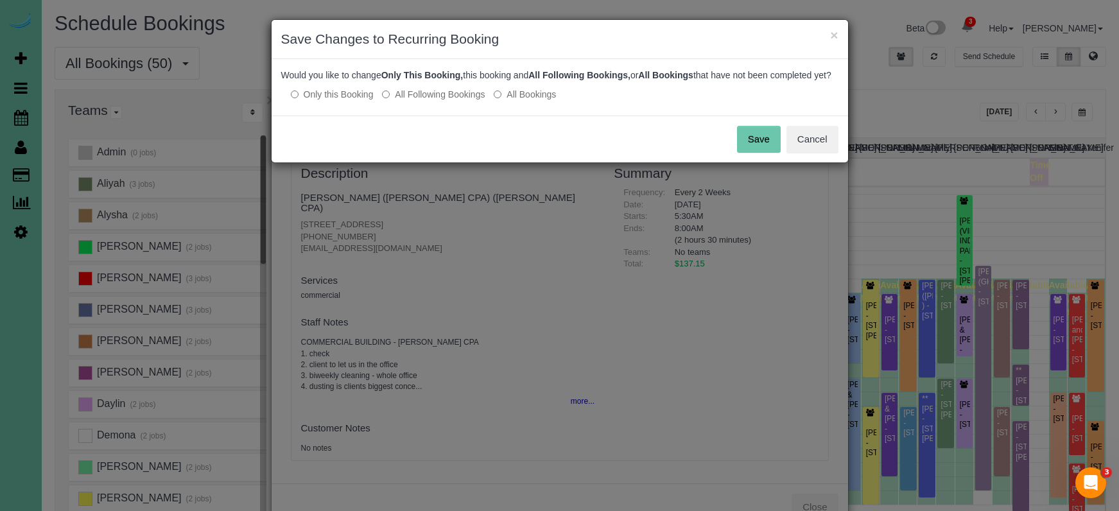
drag, startPoint x: 751, startPoint y: 153, endPoint x: 598, endPoint y: 137, distance: 154.3
click at [749, 153] on button "Save" at bounding box center [759, 139] width 44 height 27
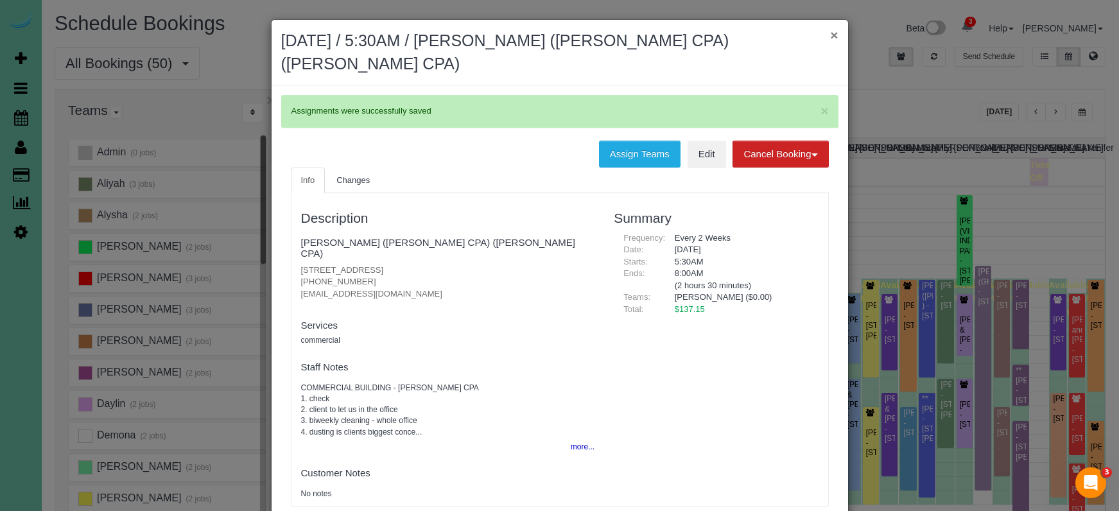
drag, startPoint x: 839, startPoint y: 33, endPoint x: 831, endPoint y: 34, distance: 7.8
click at [838, 33] on div "× September 09, 2025 / 5:30AM / AUNDREA BRICKER (BRICKER CPA) (Bricker CPA)" at bounding box center [560, 52] width 576 height 65
click at [831, 34] on button "×" at bounding box center [834, 34] width 8 height 13
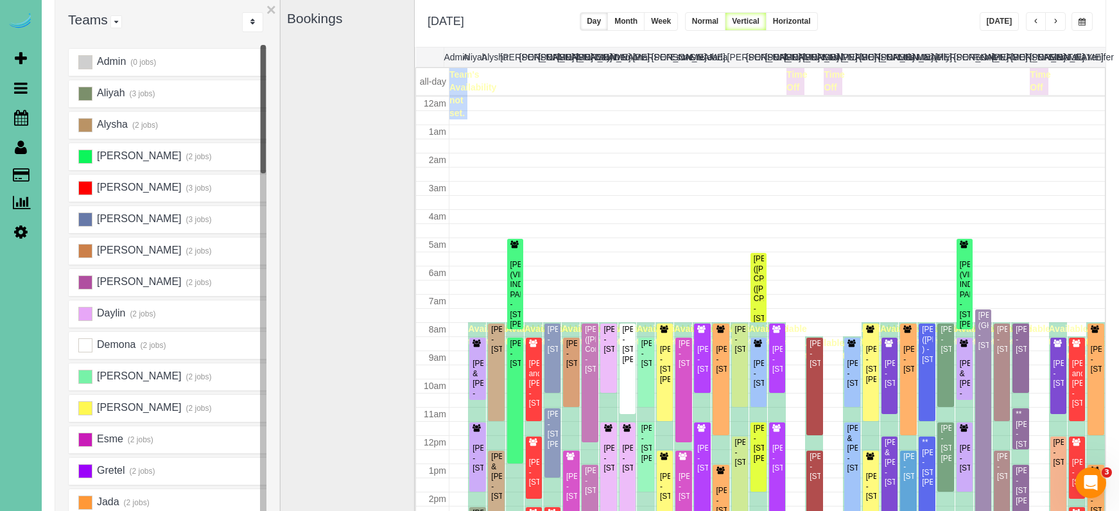
scroll to position [134, 0]
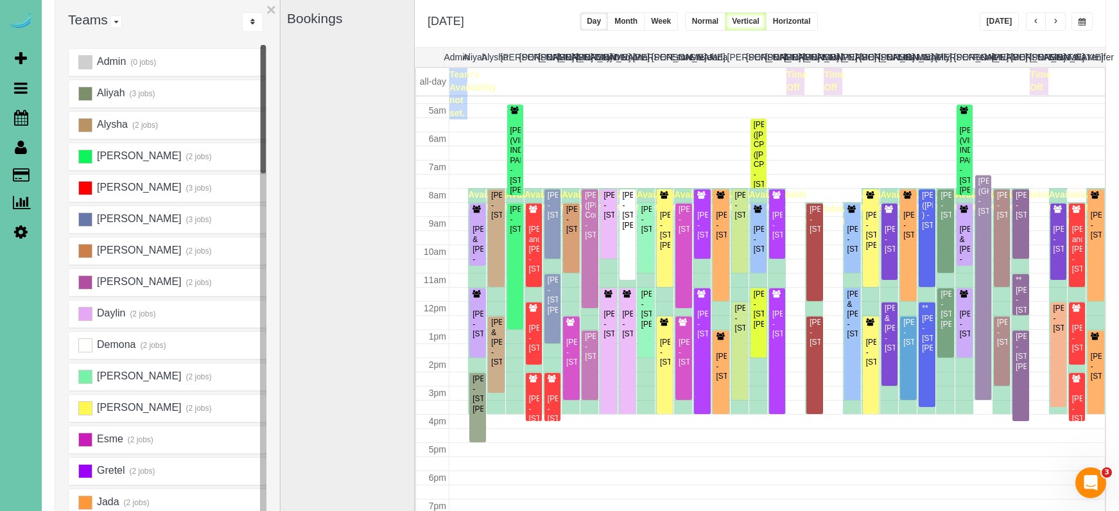
click at [1056, 15] on button "button" at bounding box center [1055, 21] width 21 height 19
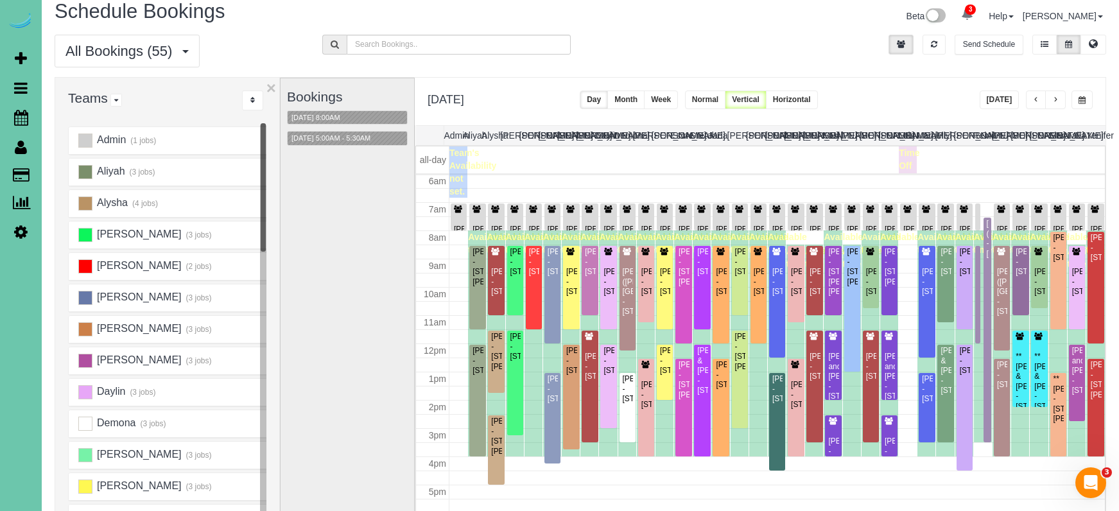
scroll to position [15, 0]
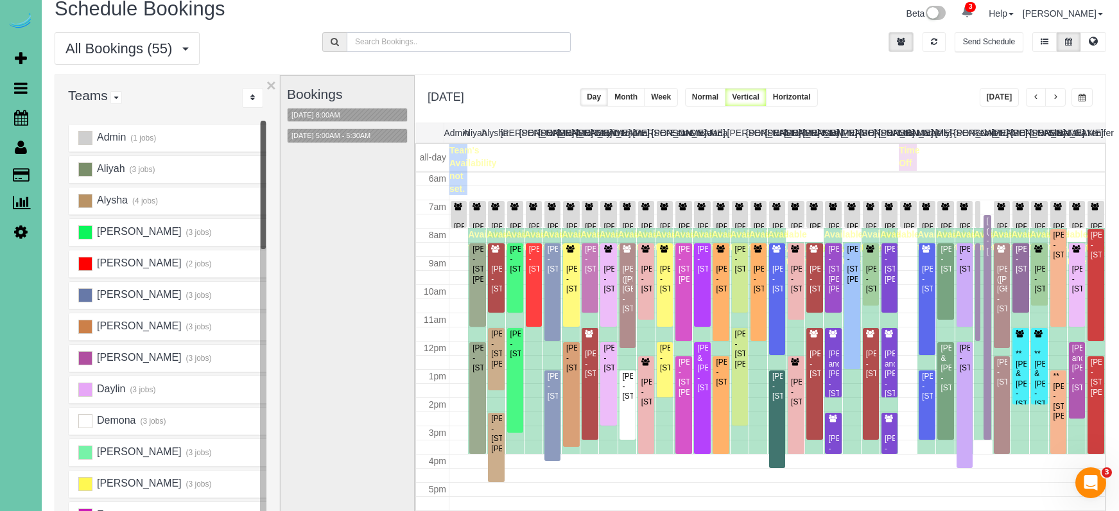
click at [411, 42] on input "text" at bounding box center [459, 42] width 224 height 20
type input "barb"
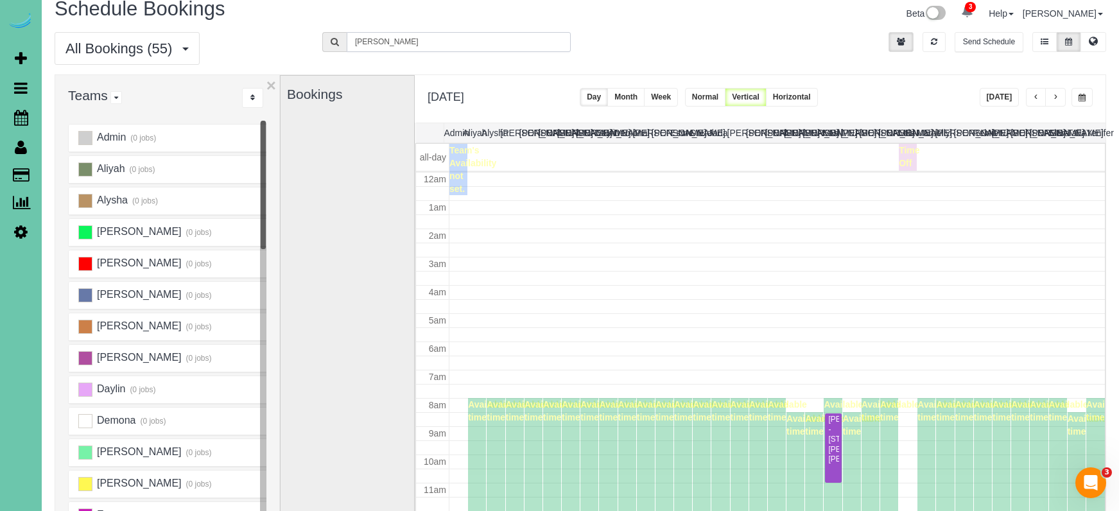
scroll to position [170, 0]
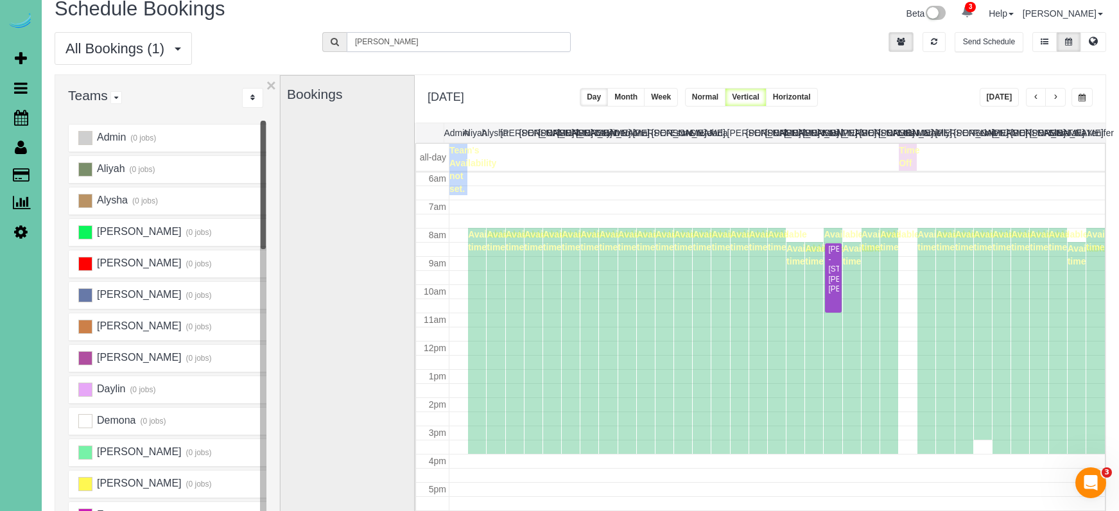
click at [376, 40] on input "barb" at bounding box center [459, 42] width 224 height 20
drag, startPoint x: 374, startPoint y: 40, endPoint x: 296, endPoint y: 34, distance: 77.9
click at [296, 34] on div "All Bookings (1) All Bookings Unassigned Bookings Recurring Bookings New Custom…" at bounding box center [580, 53] width 1071 height 42
click at [833, 281] on div "Barbara Stewart - 2007 Ann Marie Ct, Papillion, NE 68046" at bounding box center [832, 269] width 11 height 49
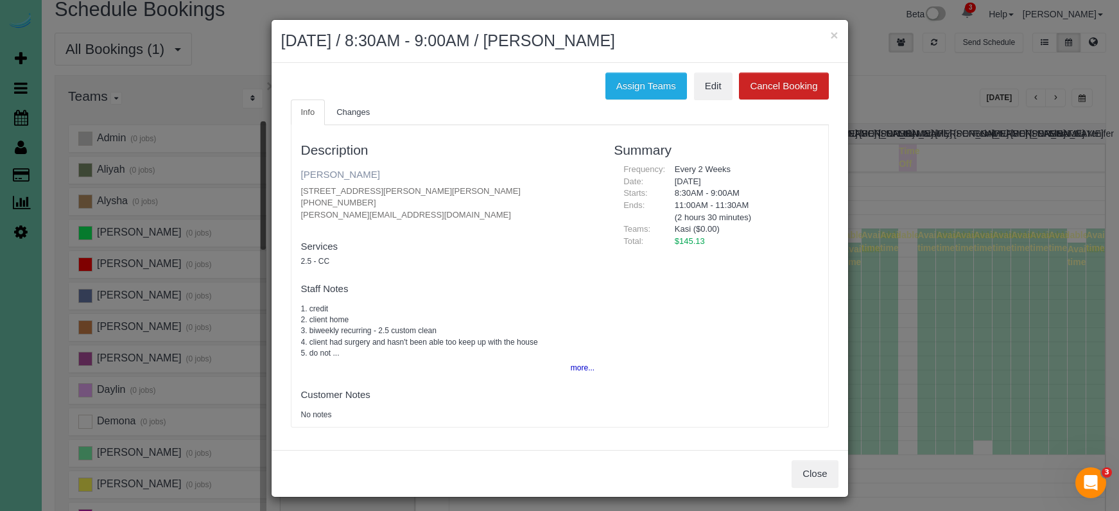
click at [306, 169] on link "Barbara Stewart" at bounding box center [340, 174] width 79 height 11
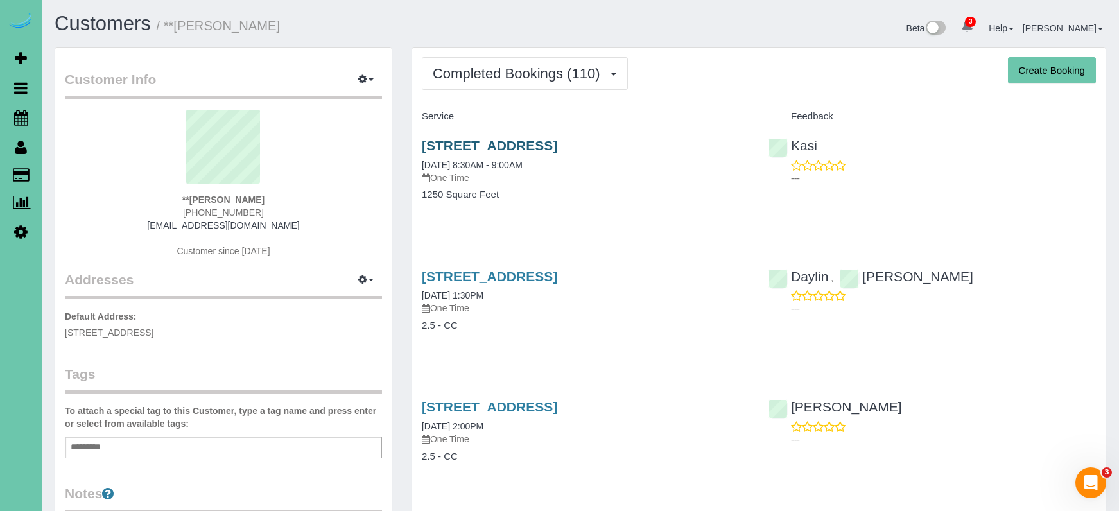
click at [487, 143] on link "[STREET_ADDRESS]" at bounding box center [489, 145] width 135 height 15
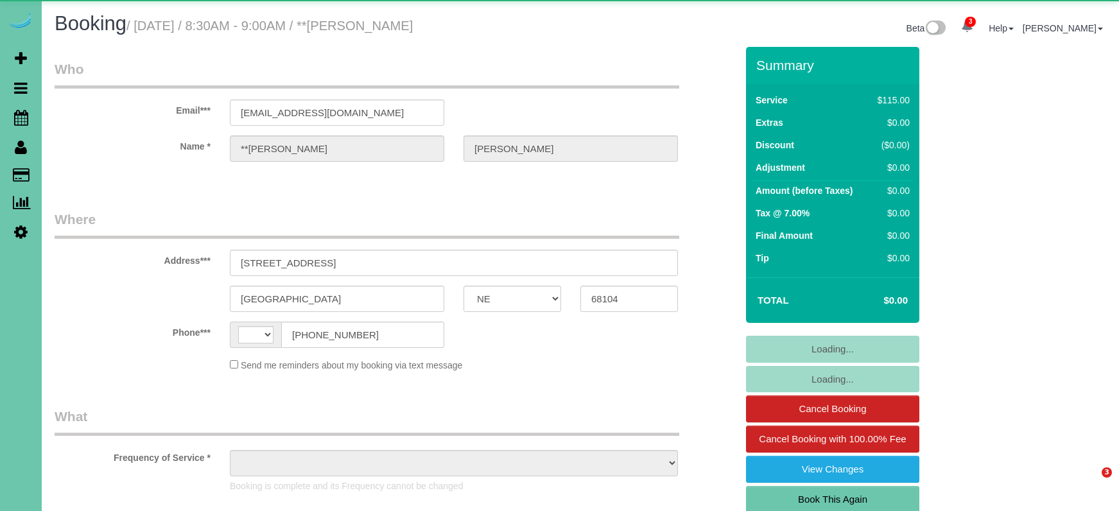
select select "NE"
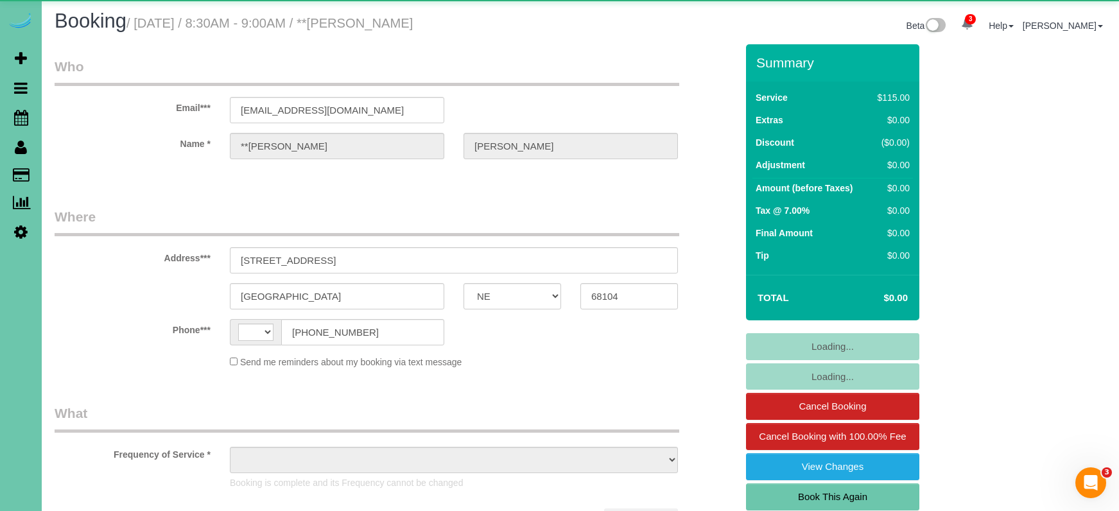
select select "string:[GEOGRAPHIC_DATA]"
select select "object:639"
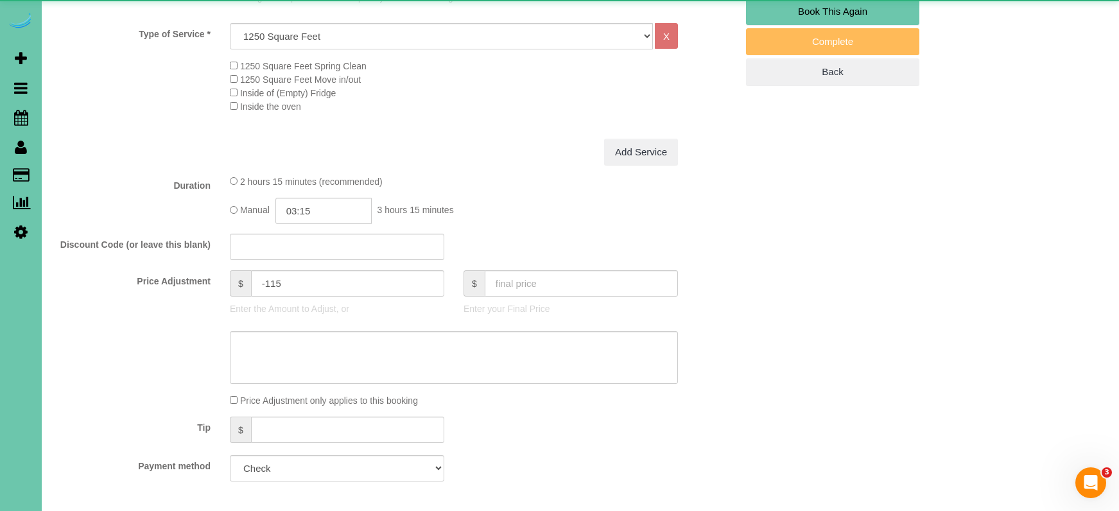
select select "number:36"
select select "number:41"
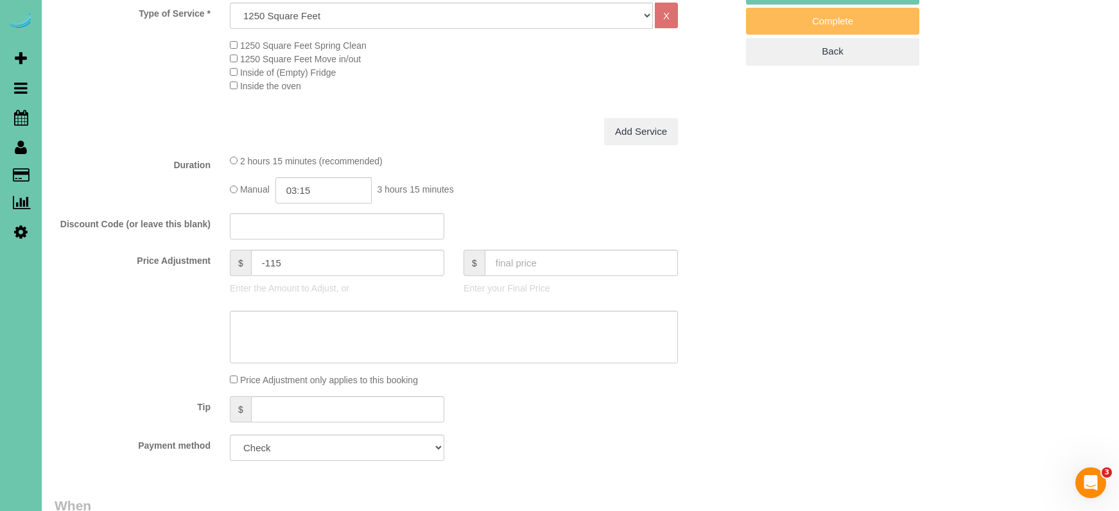
select select "object:925"
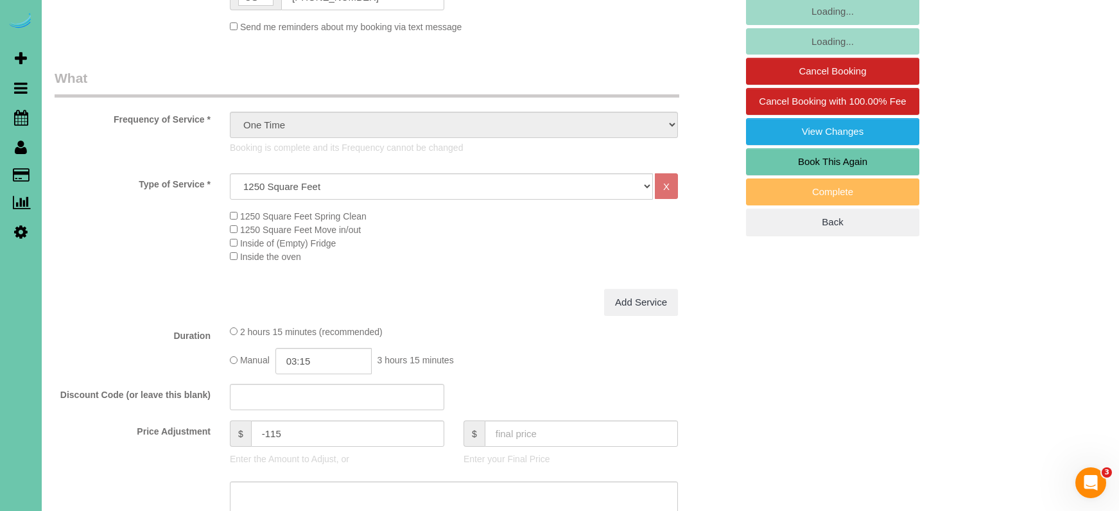
scroll to position [282, 0]
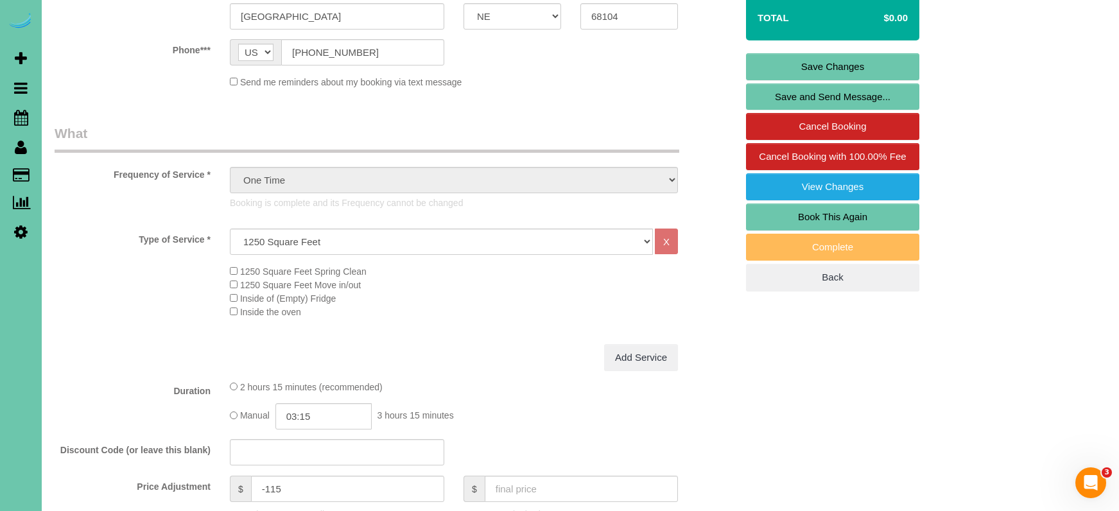
drag, startPoint x: 838, startPoint y: 208, endPoint x: 779, endPoint y: 208, distance: 59.1
click at [838, 208] on link "Book This Again" at bounding box center [832, 217] width 173 height 27
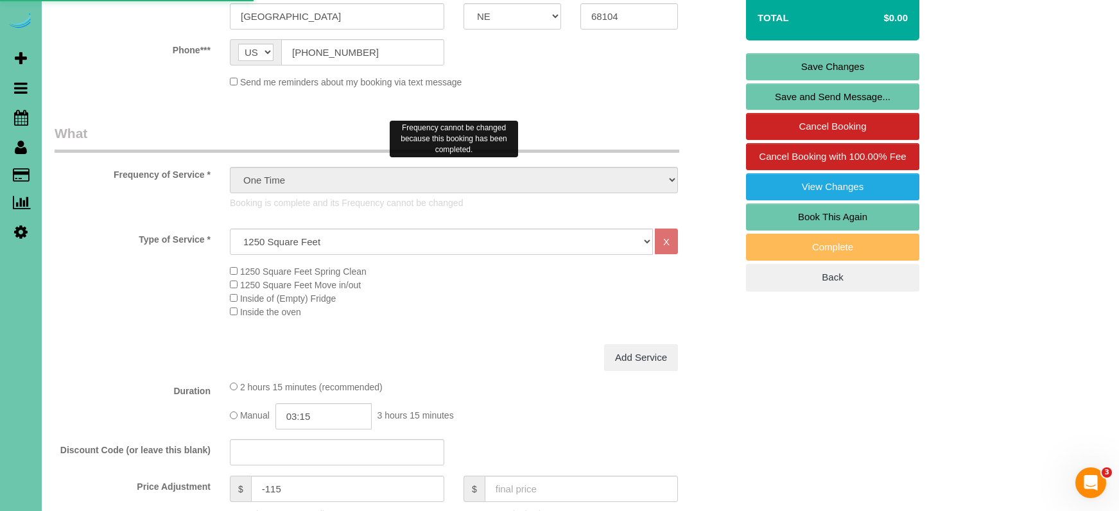
select select "NE"
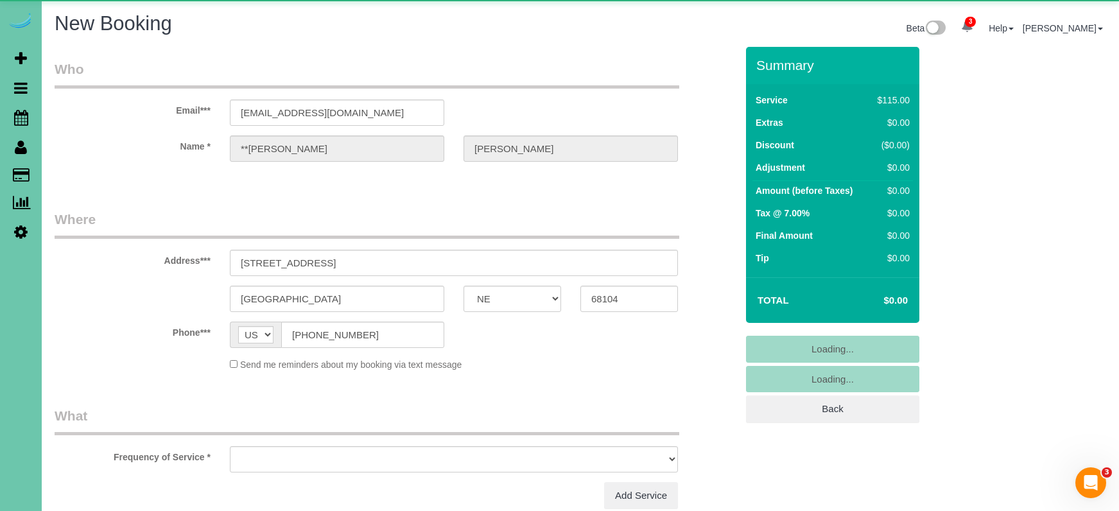
select select "string:fspay"
select select "object:1424"
select select "number:36"
select select "number:41"
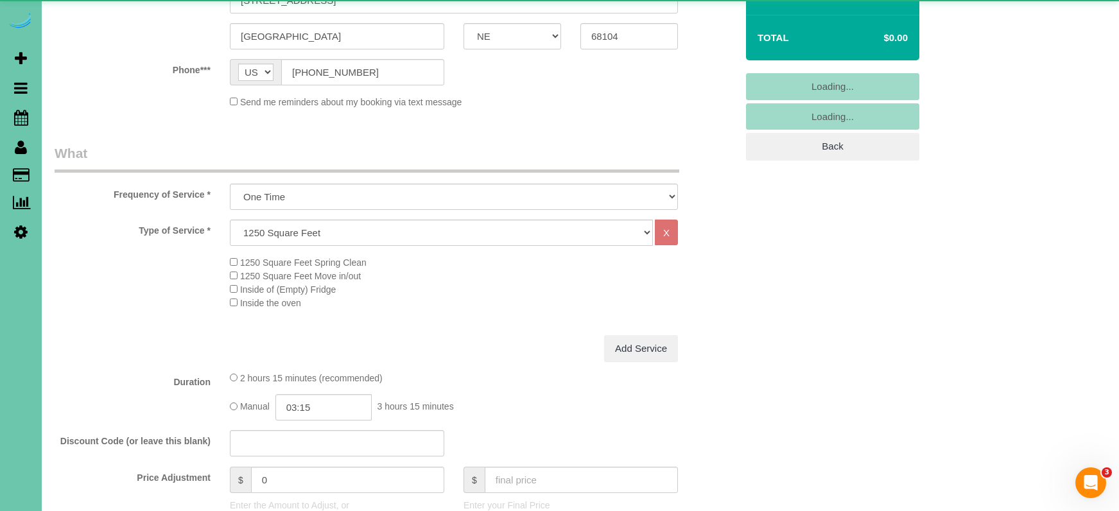
scroll to position [264, 0]
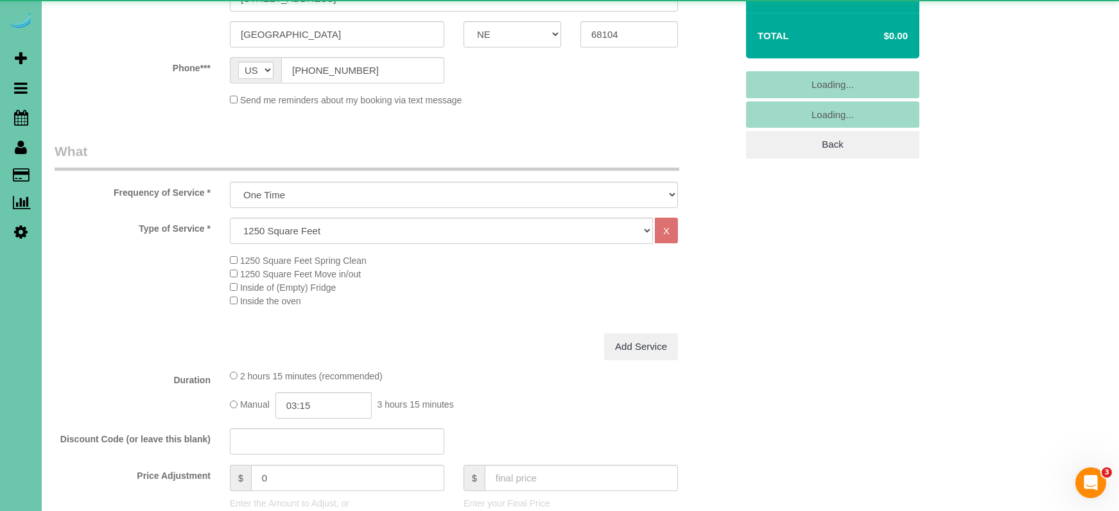
select select "object:1643"
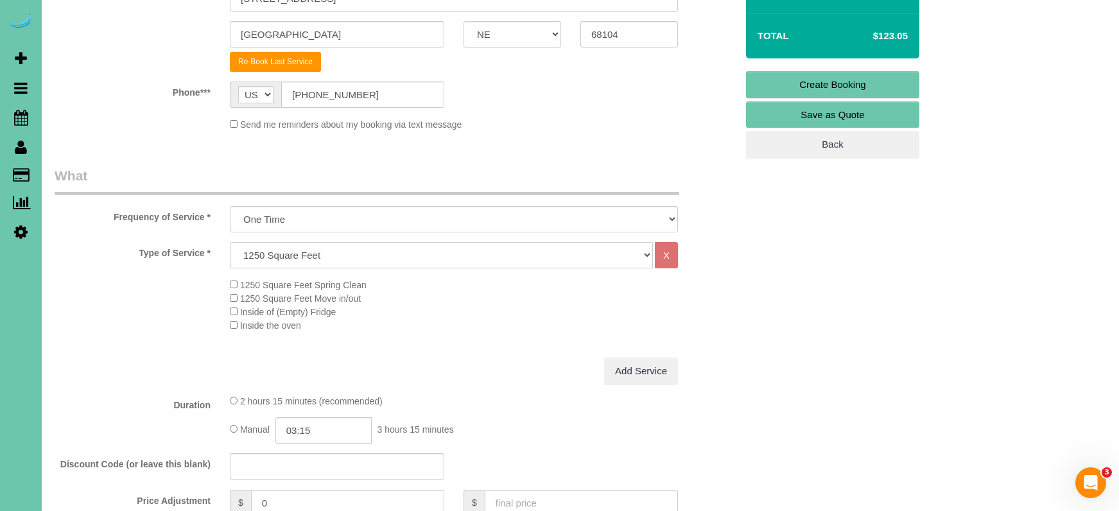
select select "64"
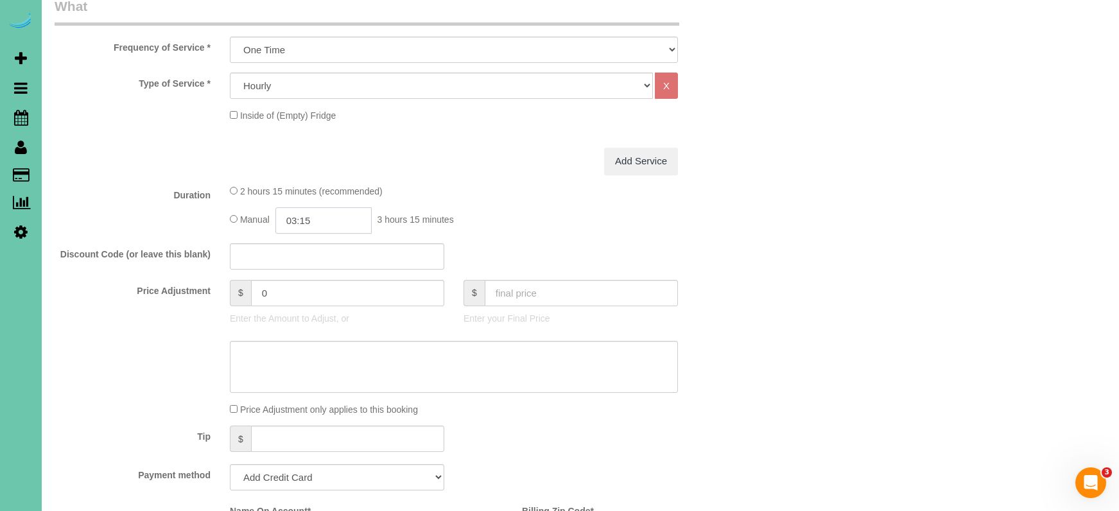
click at [328, 217] on input "03:15" at bounding box center [323, 220] width 96 height 26
type input "02:00"
drag, startPoint x: 317, startPoint y: 309, endPoint x: 256, endPoint y: 281, distance: 67.2
click at [317, 309] on li "02:00" at bounding box center [309, 307] width 57 height 17
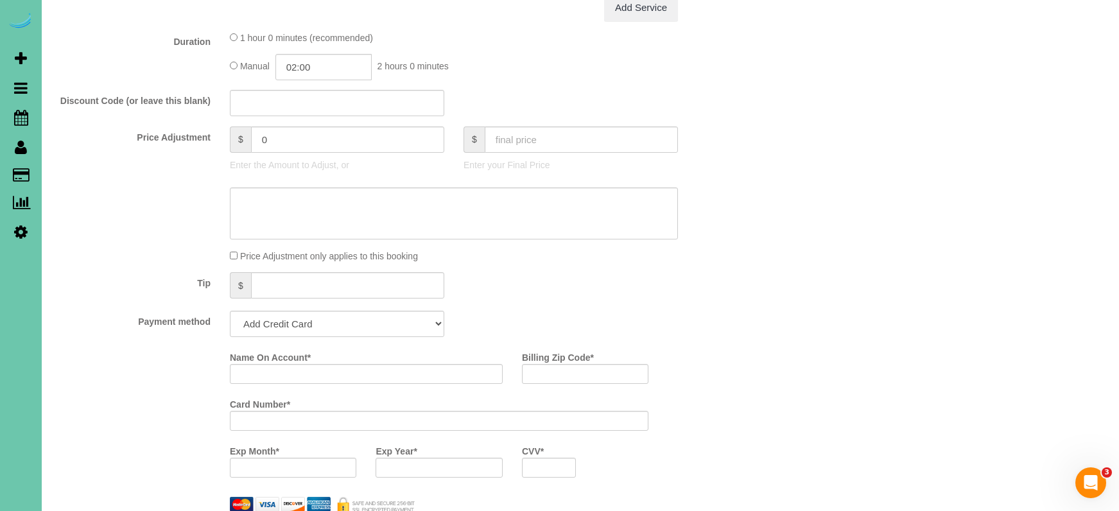
scroll to position [594, 0]
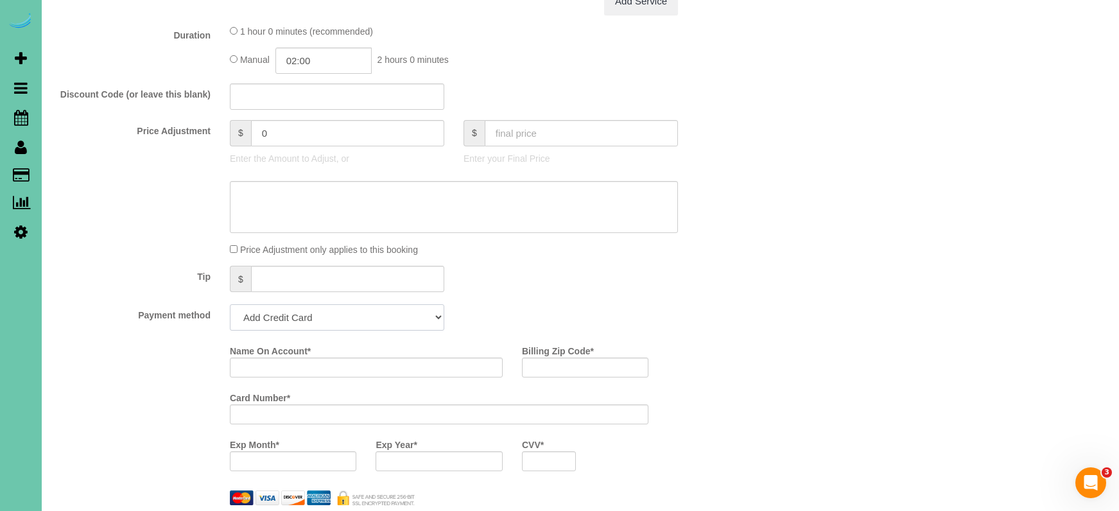
select select "string:check"
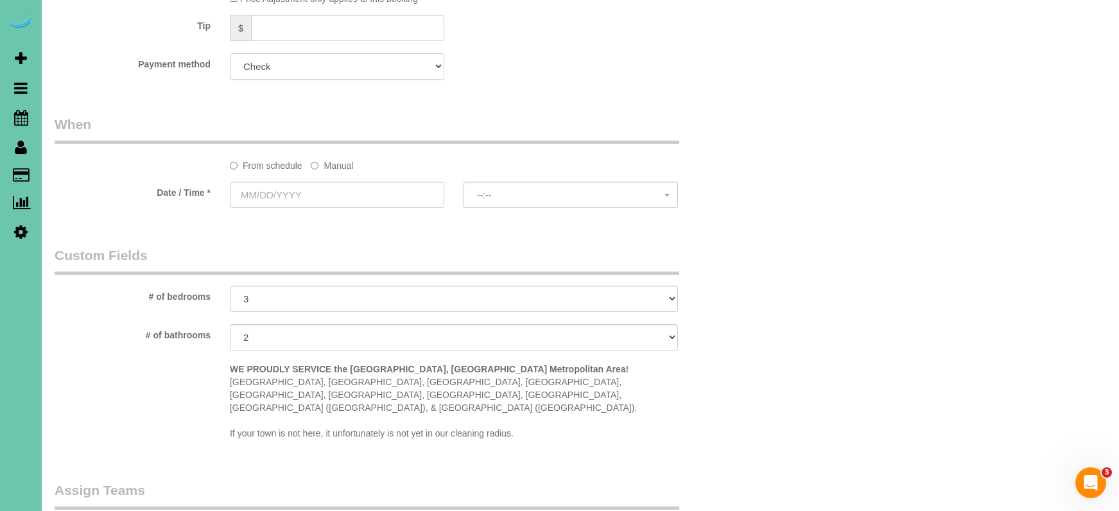
scroll to position [851, 0]
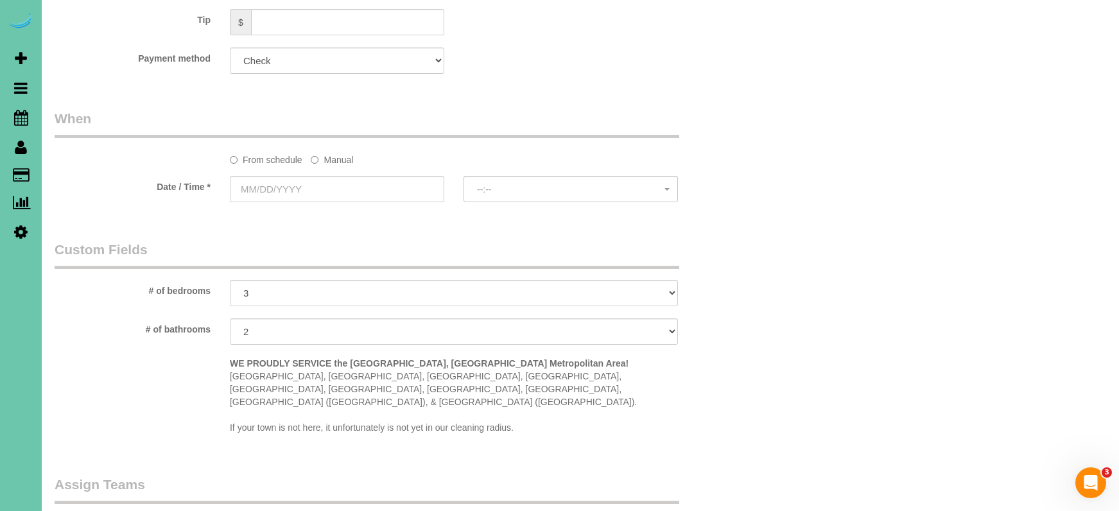
drag, startPoint x: 338, startPoint y: 159, endPoint x: 328, endPoint y: 172, distance: 16.4
click at [338, 159] on label "Manual" at bounding box center [332, 157] width 42 height 17
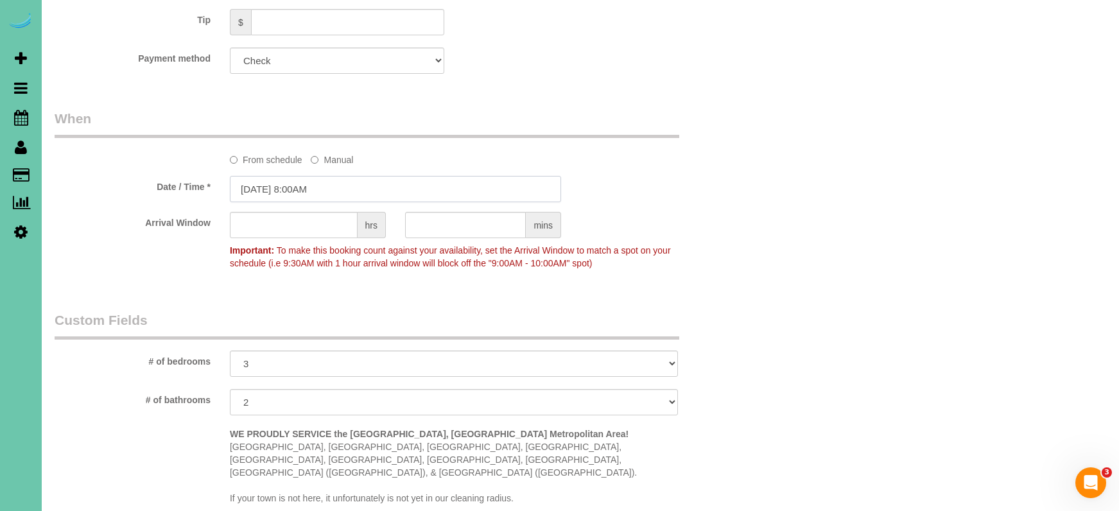
click at [324, 183] on input "[DATE] 8:00AM" at bounding box center [395, 189] width 331 height 26
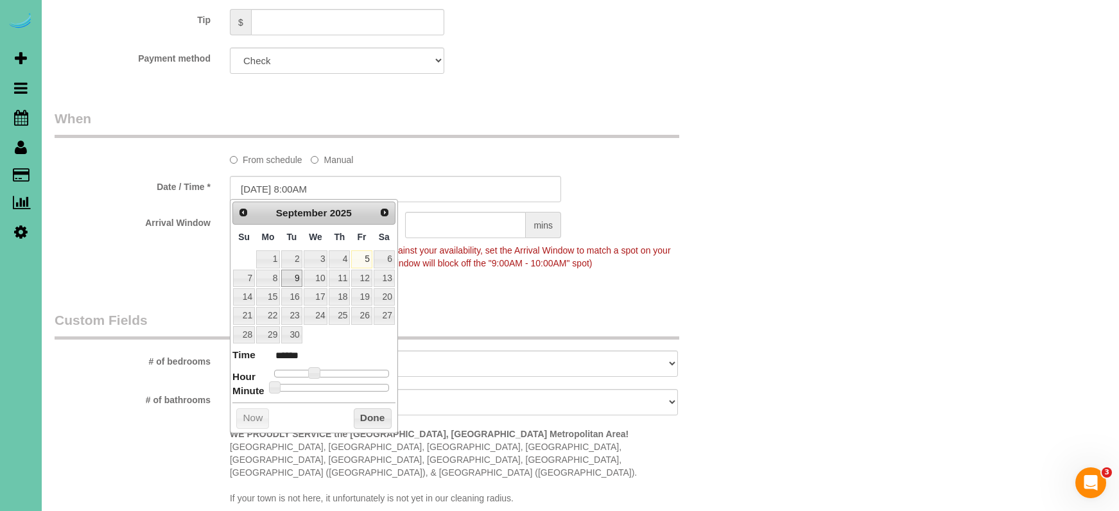
click at [290, 275] on link "9" at bounding box center [291, 278] width 21 height 17
type input "09/09/2025 9:00AM"
type input "******"
type input "09/09/2025 10:00AM"
type input "*******"
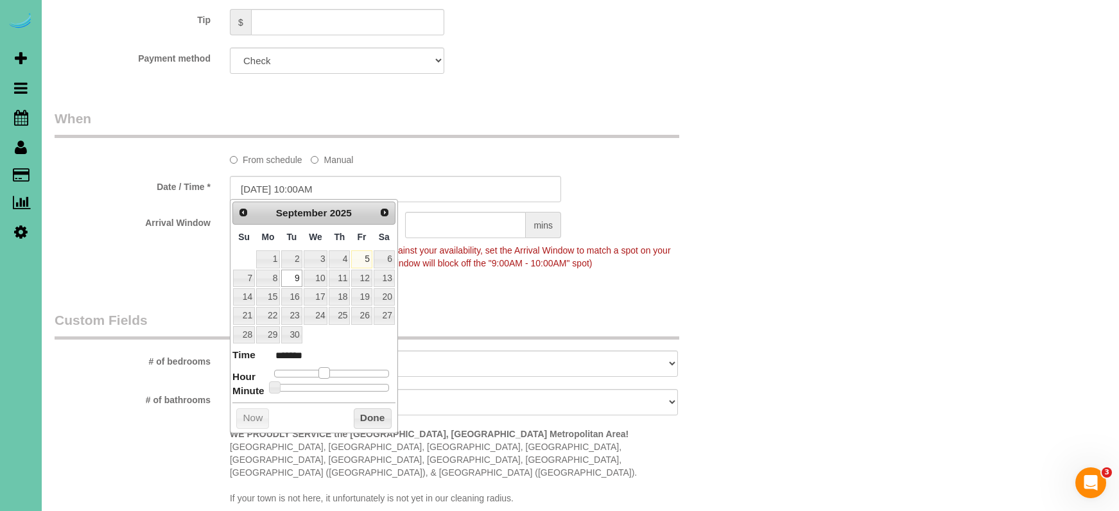
type input "09/09/2025 11:00AM"
type input "*******"
drag, startPoint x: 318, startPoint y: 368, endPoint x: 334, endPoint y: 372, distance: 16.4
click at [335, 370] on div at bounding box center [331, 374] width 115 height 8
drag, startPoint x: 374, startPoint y: 413, endPoint x: 358, endPoint y: 397, distance: 22.7
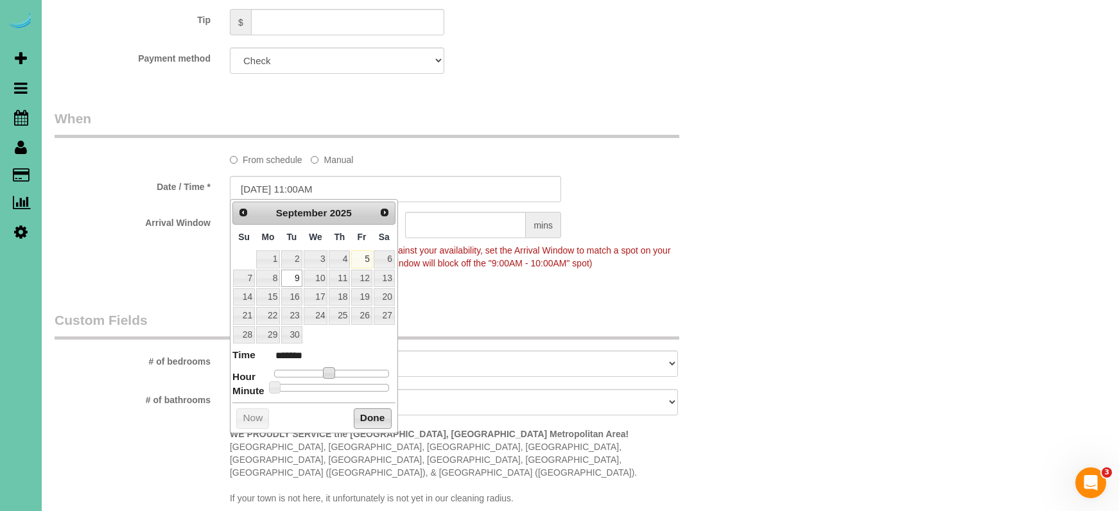
click at [374, 413] on button "Done" at bounding box center [373, 418] width 38 height 21
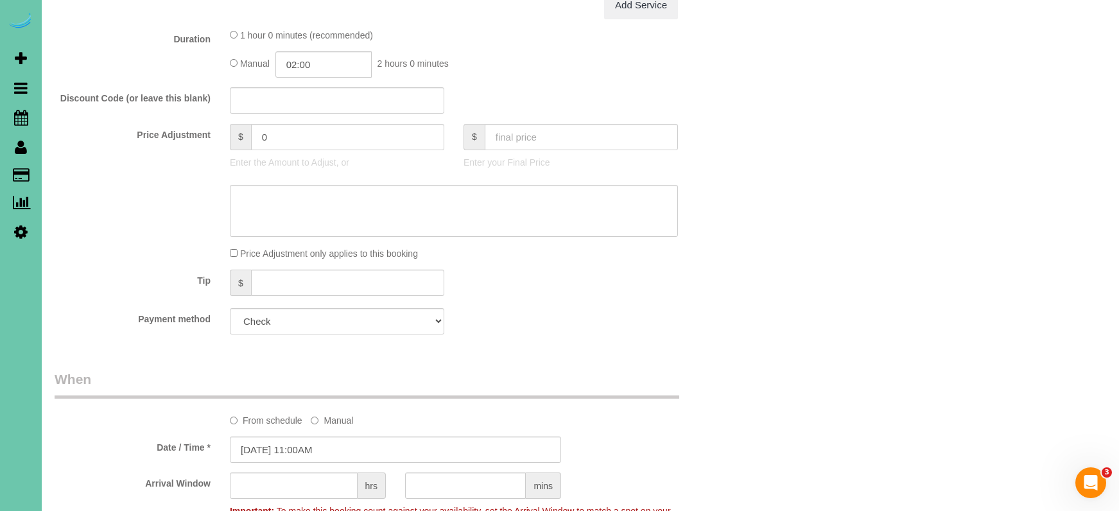
scroll to position [593, 0]
click at [322, 56] on input "02:00" at bounding box center [323, 61] width 96 height 26
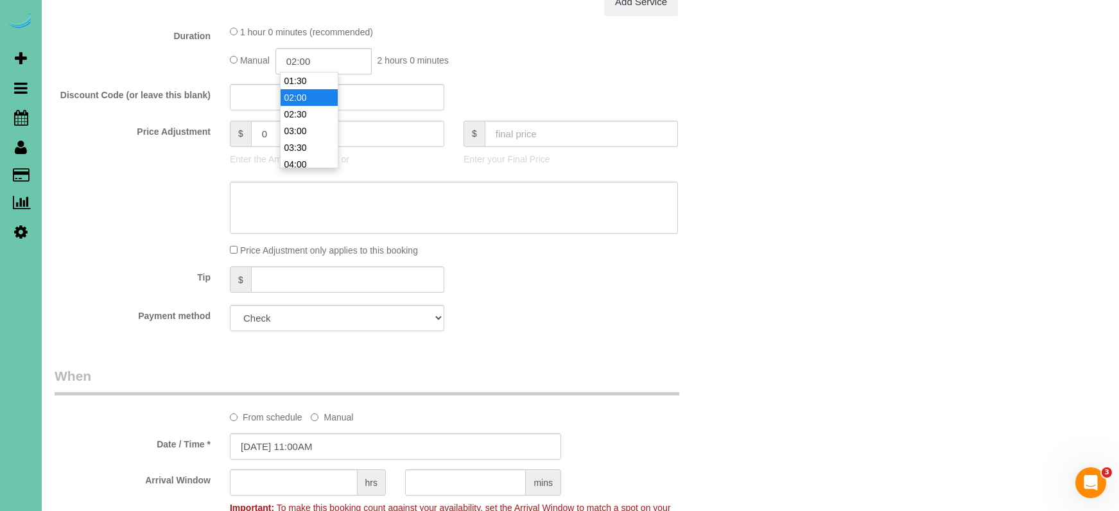
type input "01:30"
click at [312, 78] on li "01:30" at bounding box center [309, 81] width 57 height 17
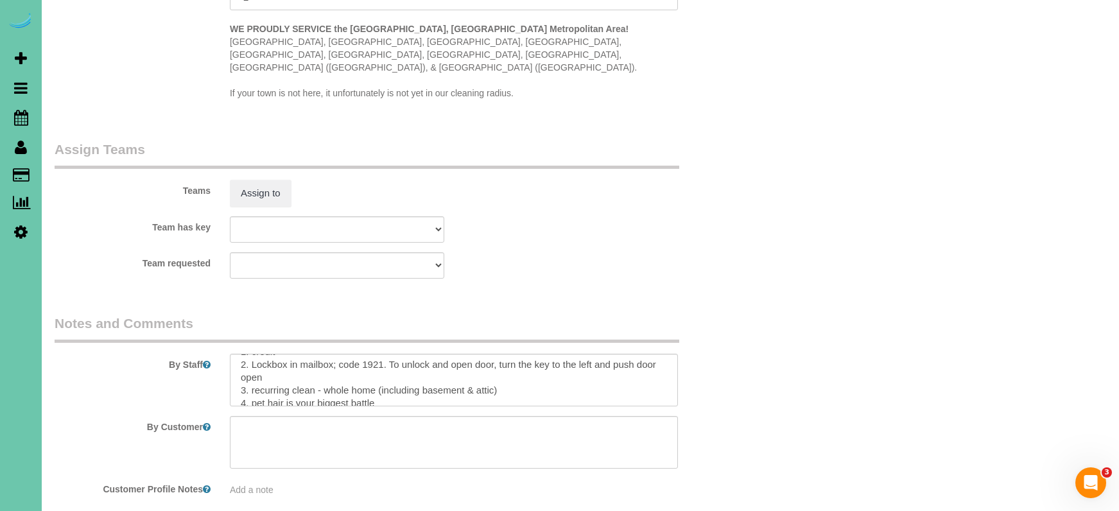
scroll to position [17, 0]
drag, startPoint x: 507, startPoint y: 372, endPoint x: 327, endPoint y: 372, distance: 180.4
click at [327, 372] on textarea at bounding box center [454, 380] width 448 height 53
type textarea "1. credit 2. Lockbox in mailbox; code 1921. To unlock and open door, turn the k…"
click at [254, 186] on button "Assign to" at bounding box center [261, 193] width 62 height 27
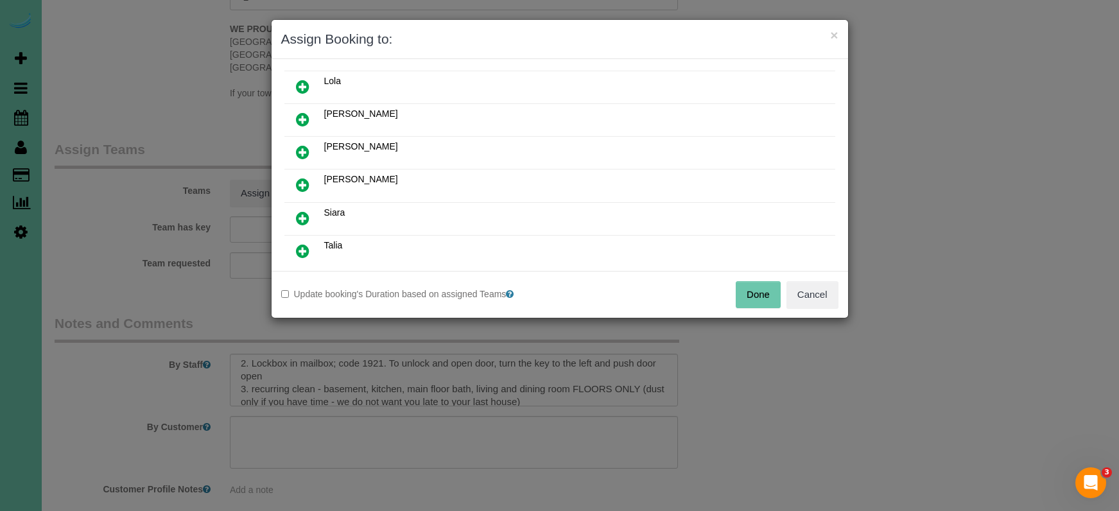
scroll to position [544, 0]
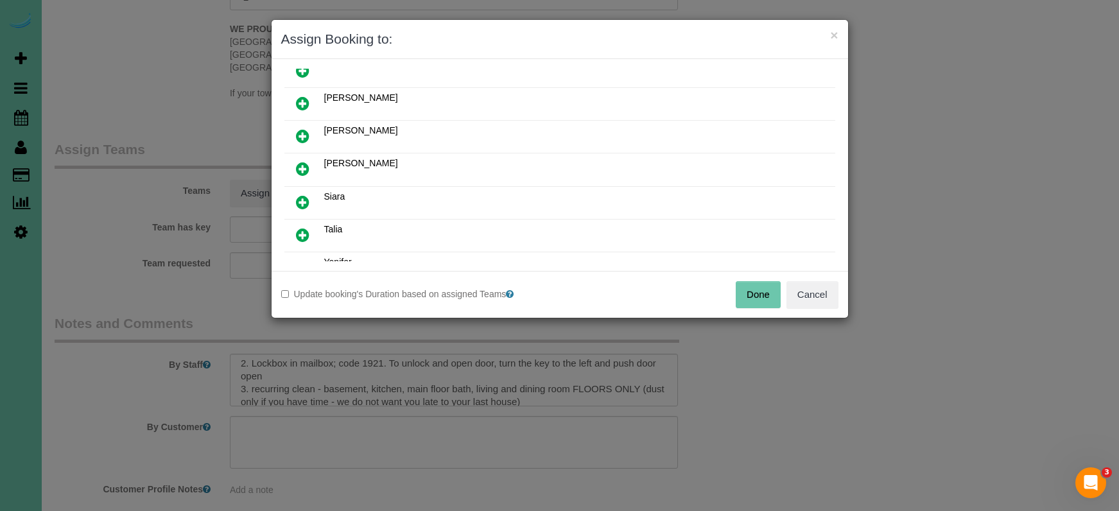
drag, startPoint x: 296, startPoint y: 166, endPoint x: 304, endPoint y: 178, distance: 14.4
click at [297, 167] on icon at bounding box center [302, 168] width 13 height 15
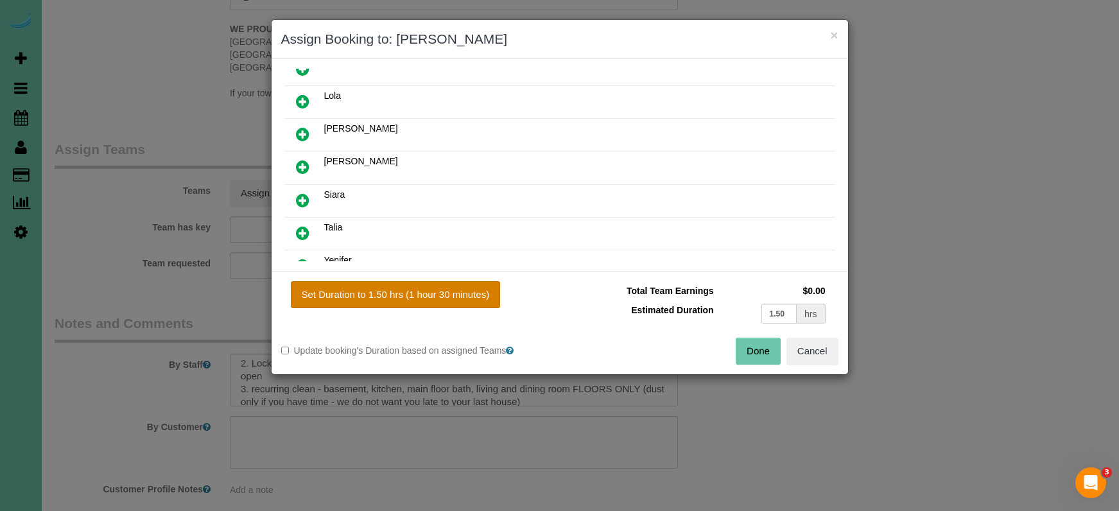
click at [355, 295] on button "Set Duration to 1.50 hrs (1 hour 30 minutes)" at bounding box center [396, 294] width 210 height 27
type input "1.50"
drag, startPoint x: 752, startPoint y: 349, endPoint x: 726, endPoint y: 336, distance: 29.3
click at [753, 350] on button "Done" at bounding box center [758, 351] width 45 height 27
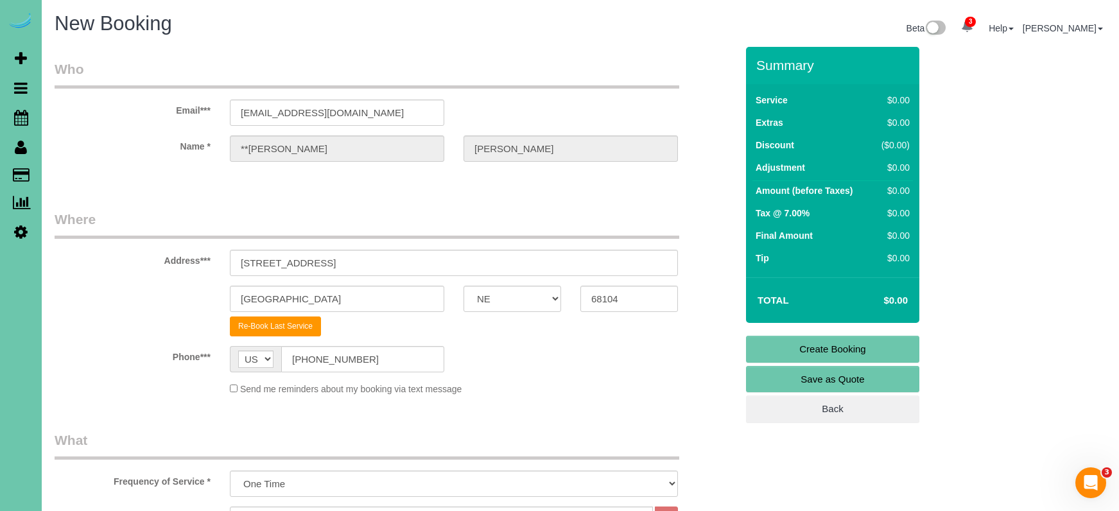
scroll to position [0, 0]
click at [826, 347] on link "Create Booking" at bounding box center [832, 349] width 173 height 27
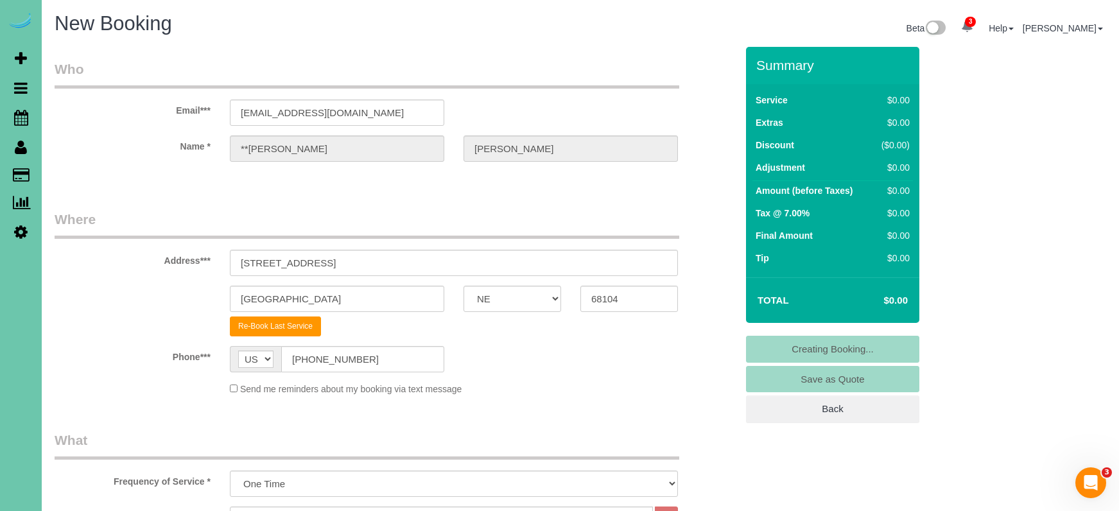
scroll to position [1, 0]
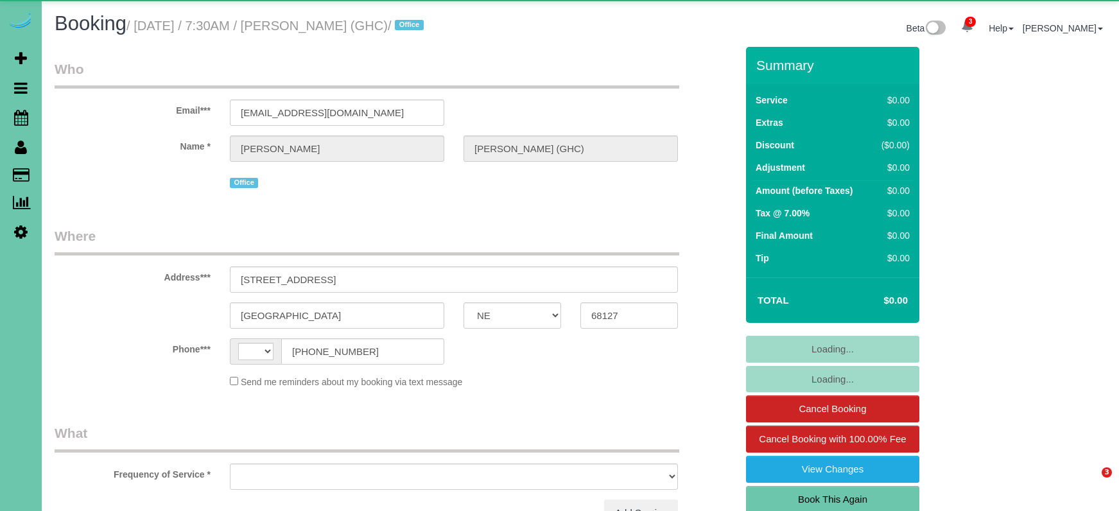
select select "NE"
select select "string:[GEOGRAPHIC_DATA]"
select select "object:845"
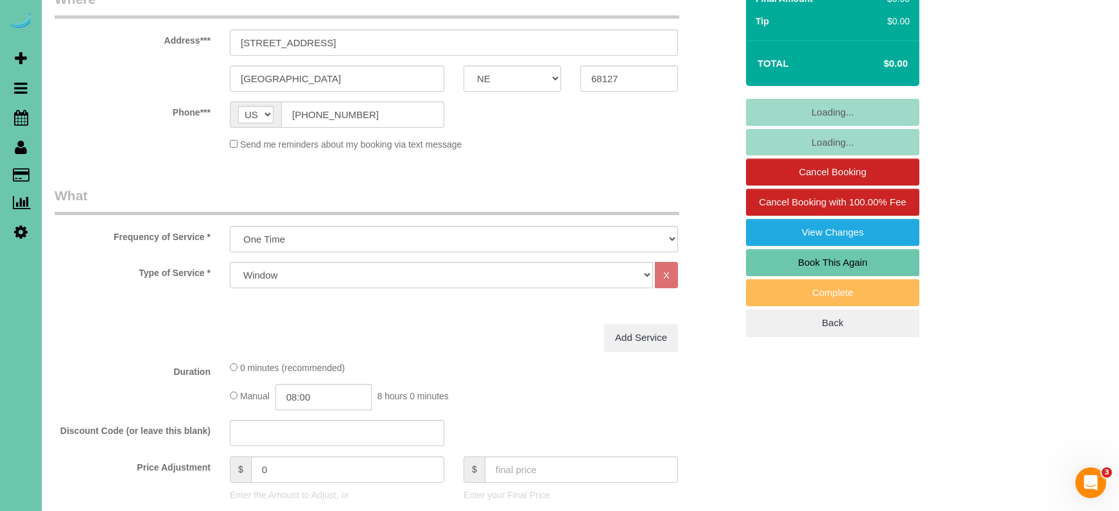
scroll to position [238, 0]
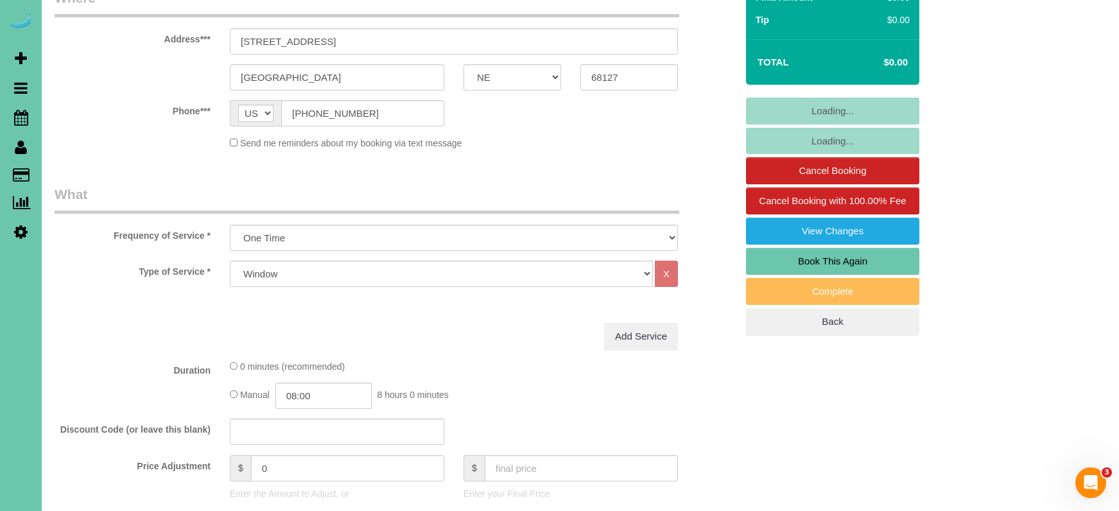
click at [840, 258] on link "Book This Again" at bounding box center [832, 261] width 173 height 27
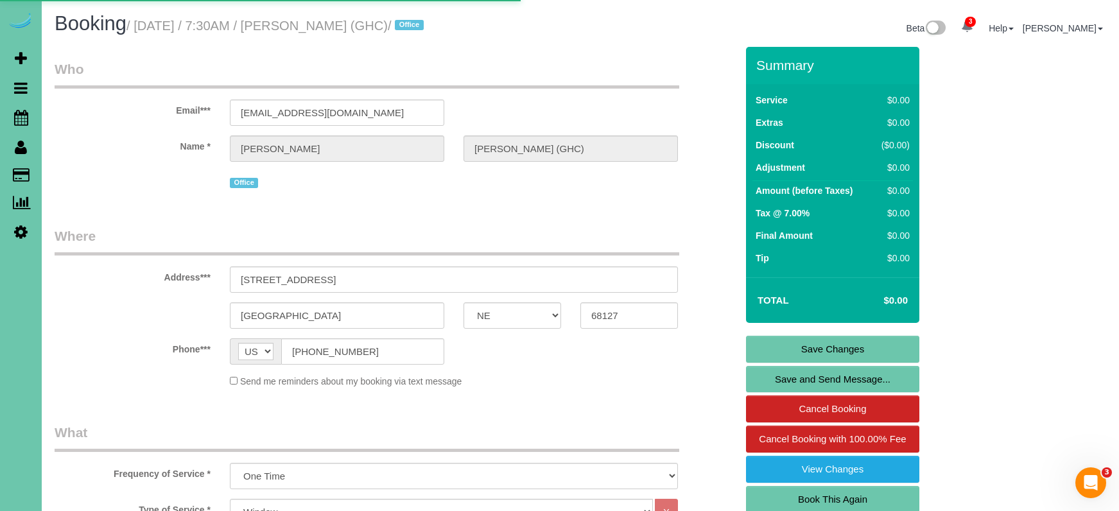
select select "NE"
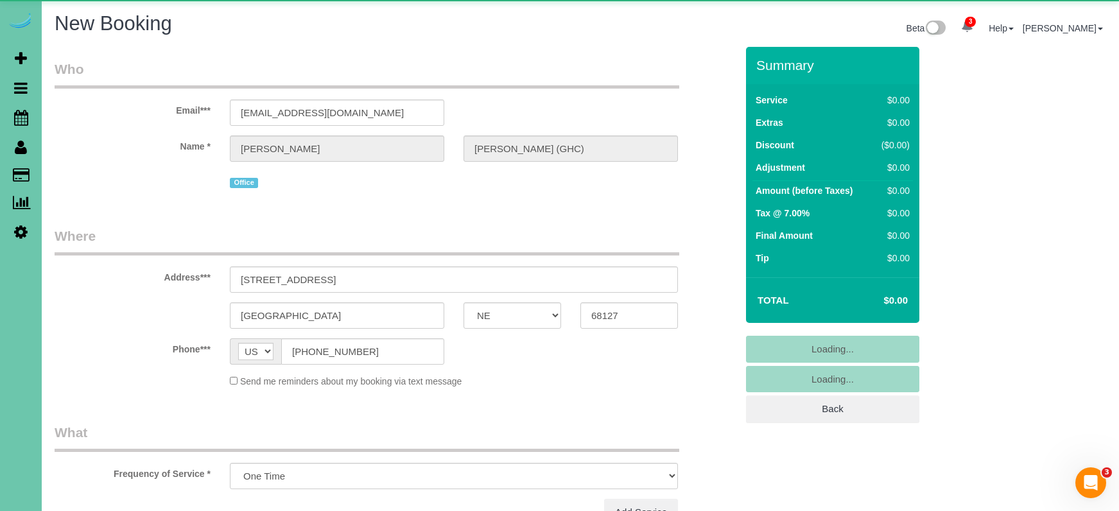
select select "string:fspay"
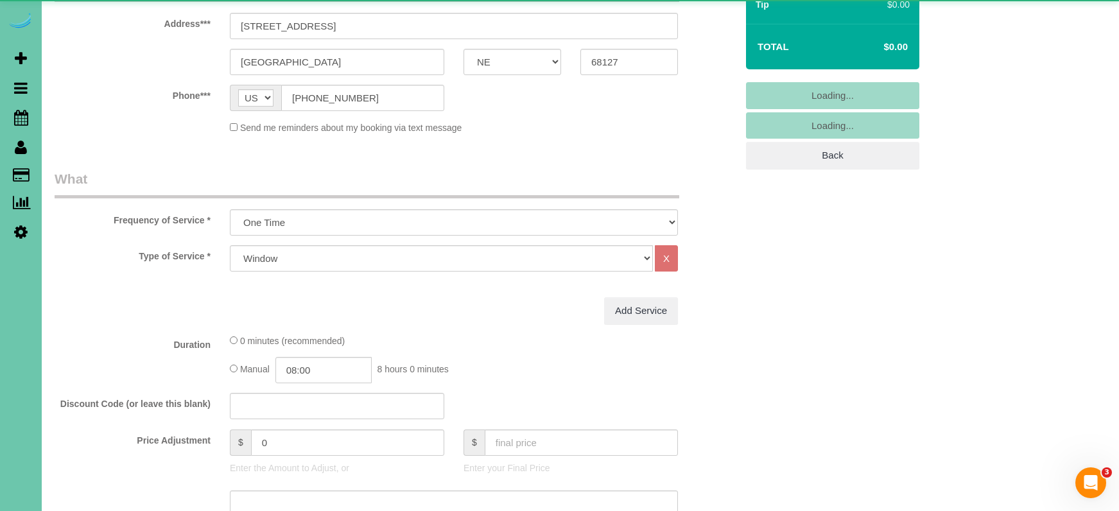
select select "object:1611"
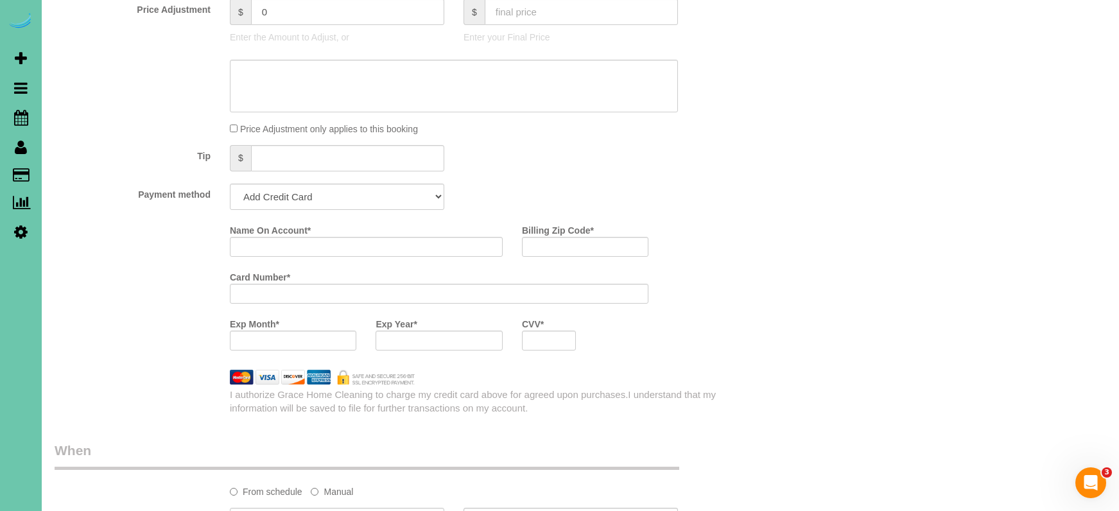
scroll to position [710, 0]
select select "string:check"
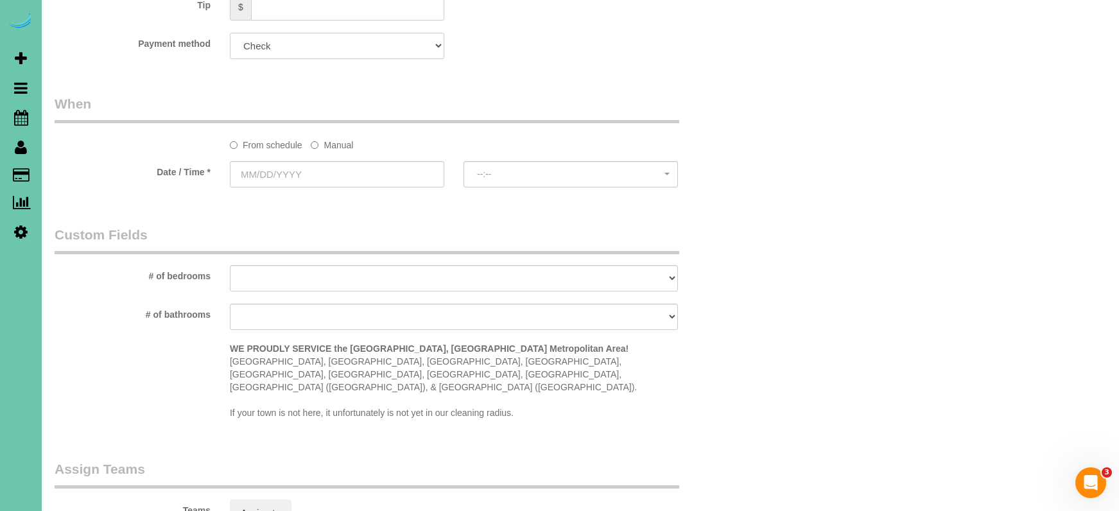
scroll to position [867, 0]
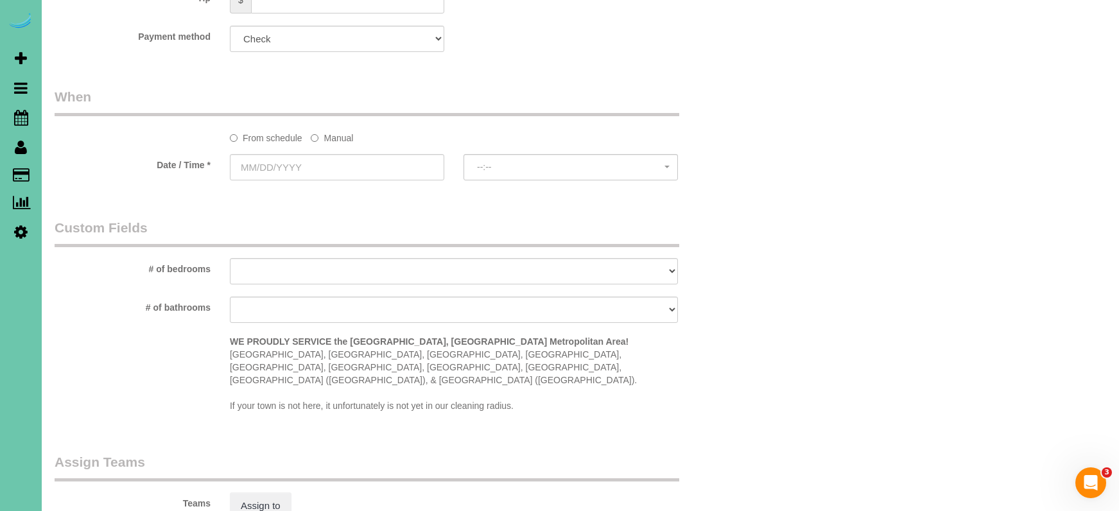
click at [333, 139] on label "Manual" at bounding box center [332, 135] width 42 height 17
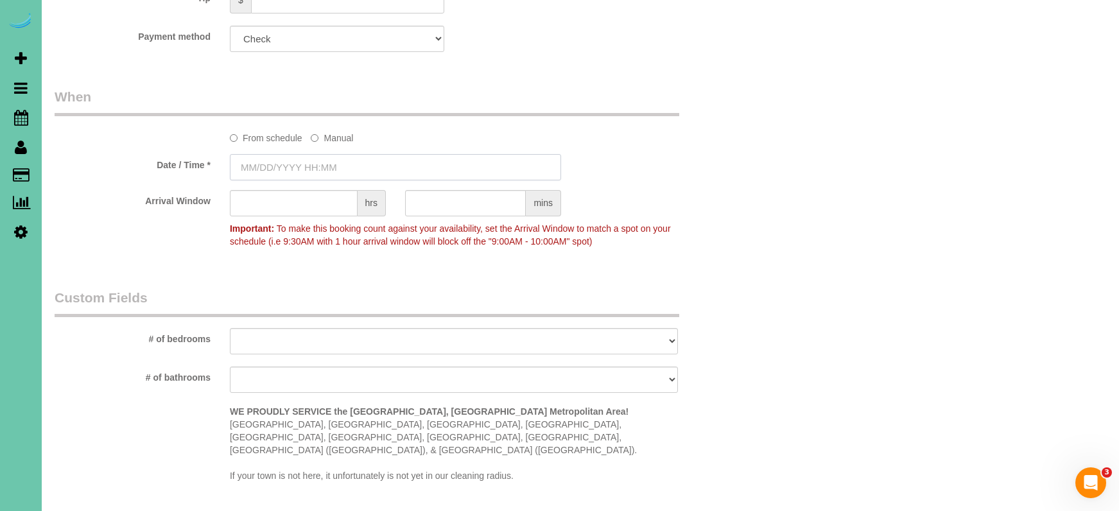
click at [324, 163] on input "text" at bounding box center [395, 167] width 331 height 26
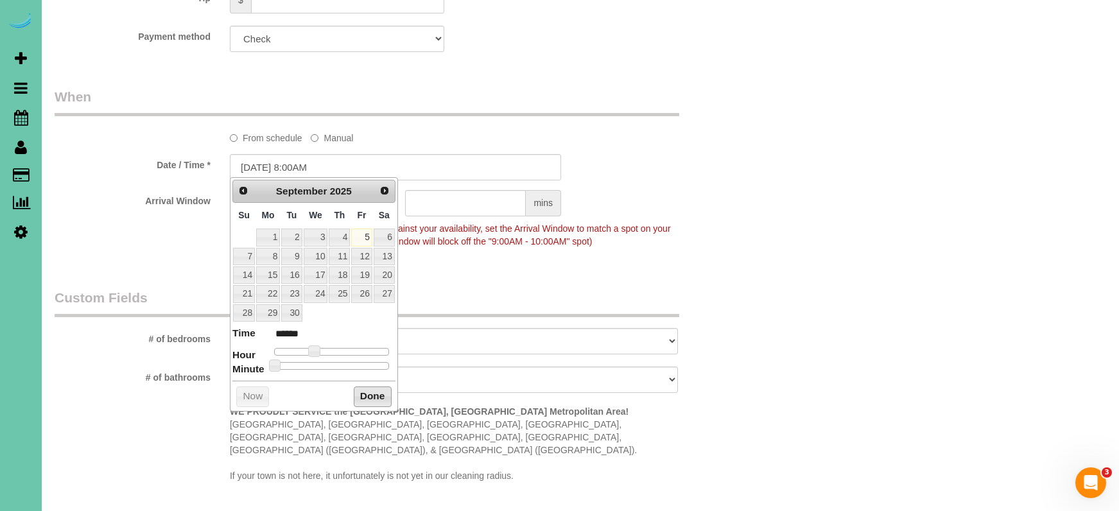
click at [367, 388] on button "Done" at bounding box center [373, 396] width 38 height 21
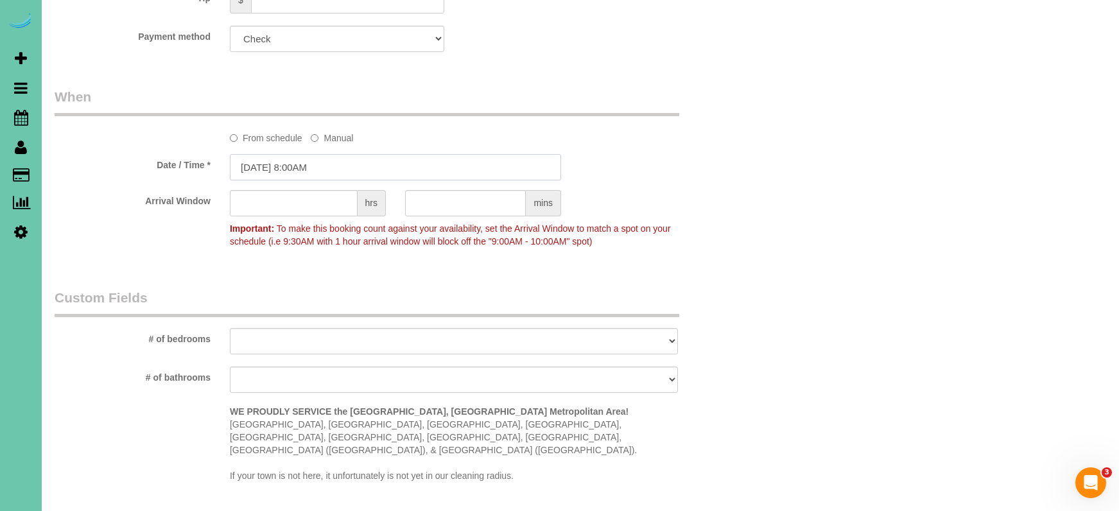
click at [307, 168] on input "[DATE] 8:00AM" at bounding box center [395, 167] width 331 height 26
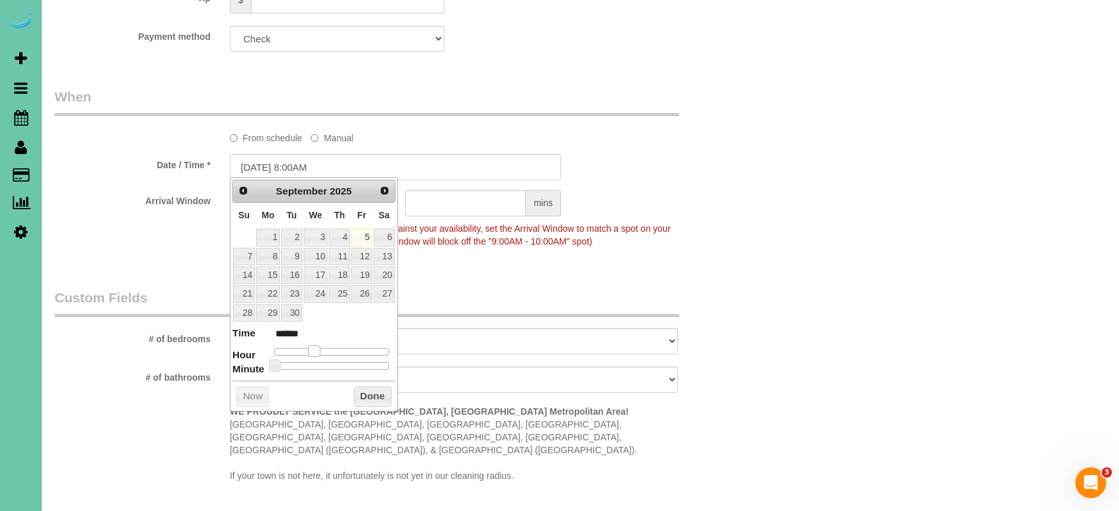
type input "[DATE] 7:00AM"
type input "******"
click at [309, 347] on span at bounding box center [310, 351] width 12 height 12
drag, startPoint x: 371, startPoint y: 388, endPoint x: 386, endPoint y: 342, distance: 49.3
click at [372, 388] on button "Done" at bounding box center [373, 396] width 38 height 21
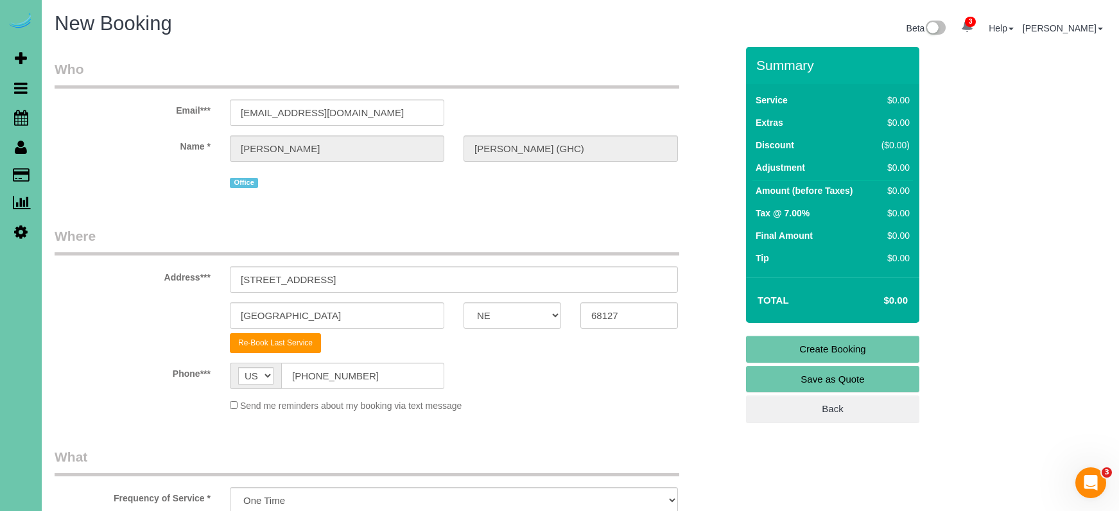
scroll to position [0, 0]
click at [756, 347] on link "Create Booking" at bounding box center [832, 349] width 173 height 27
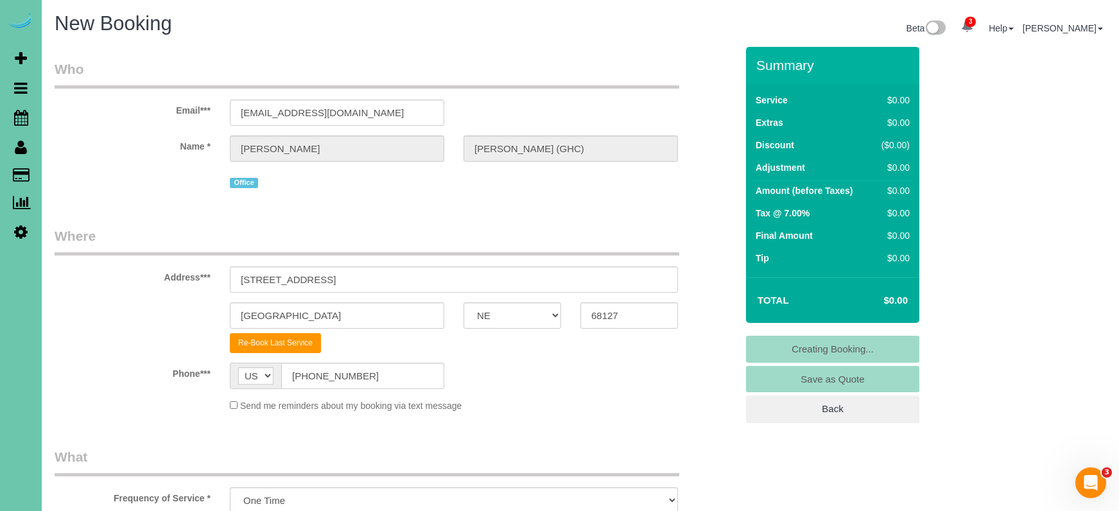
click at [19, 230] on icon at bounding box center [20, 231] width 13 height 15
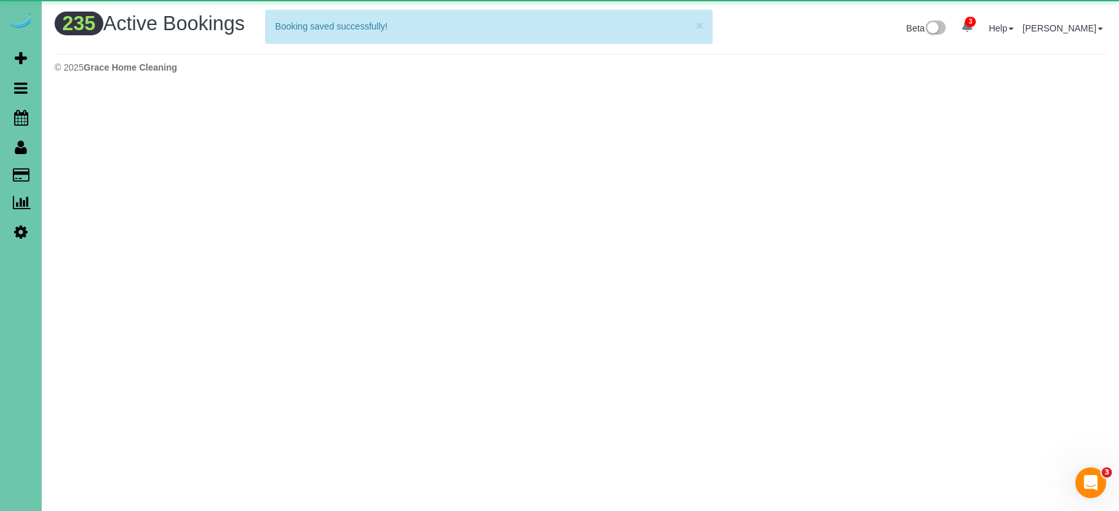
click at [17, 231] on icon at bounding box center [20, 231] width 13 height 15
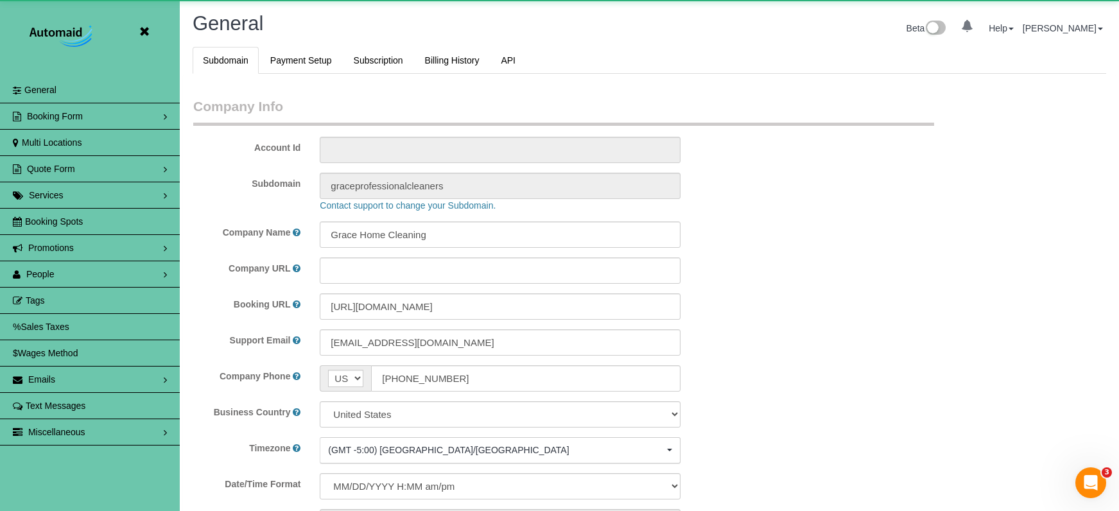
scroll to position [2741, 1119]
select select "5796"
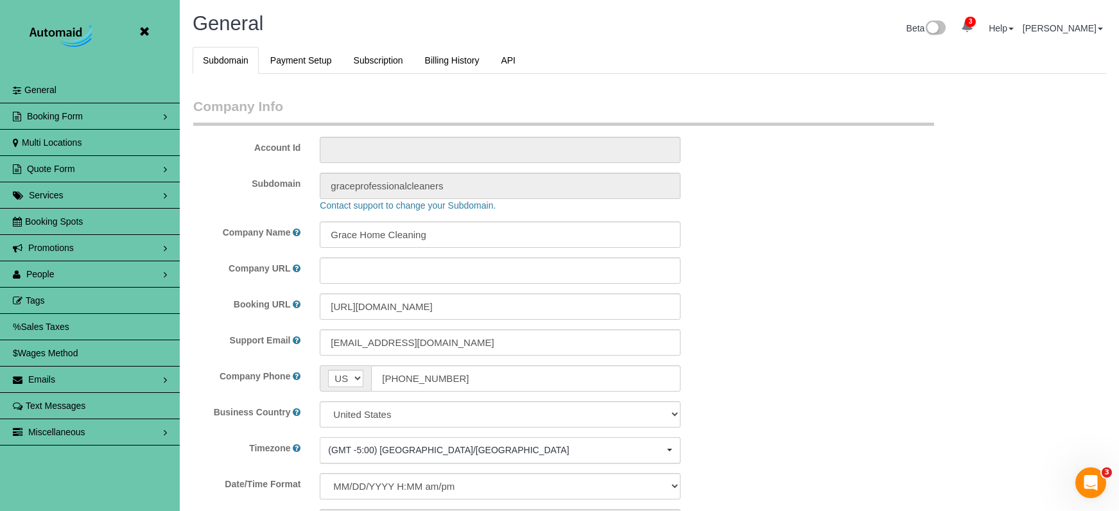
click at [65, 273] on link "People" at bounding box center [90, 274] width 180 height 26
click at [107, 350] on link "Team Availability" at bounding box center [90, 353] width 180 height 26
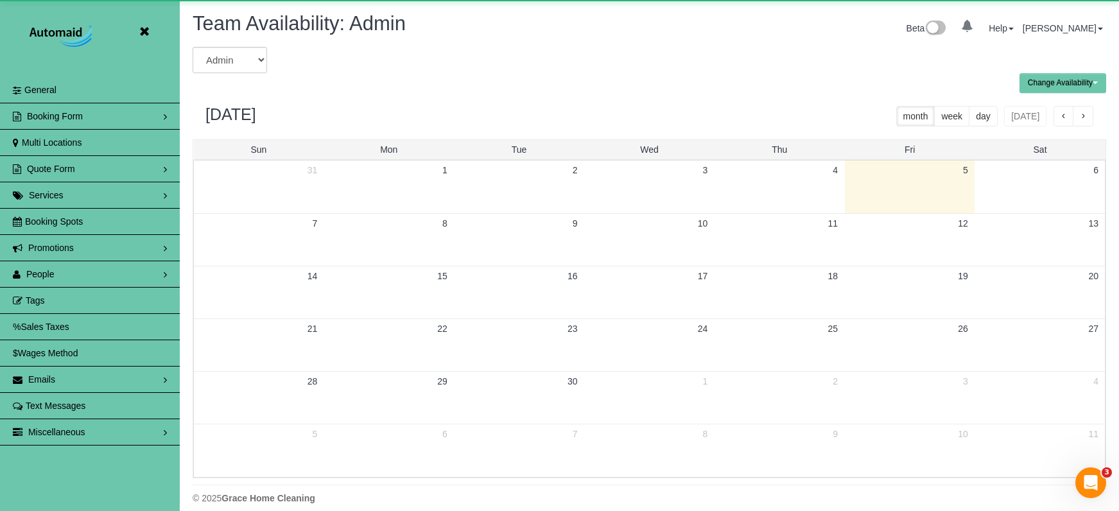
scroll to position [523, 1119]
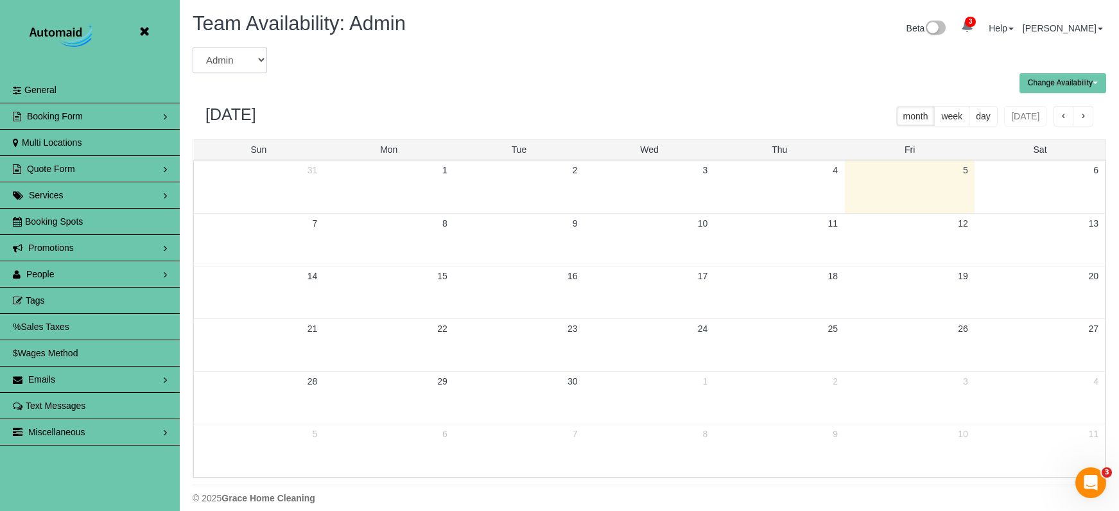
select select "number:28317"
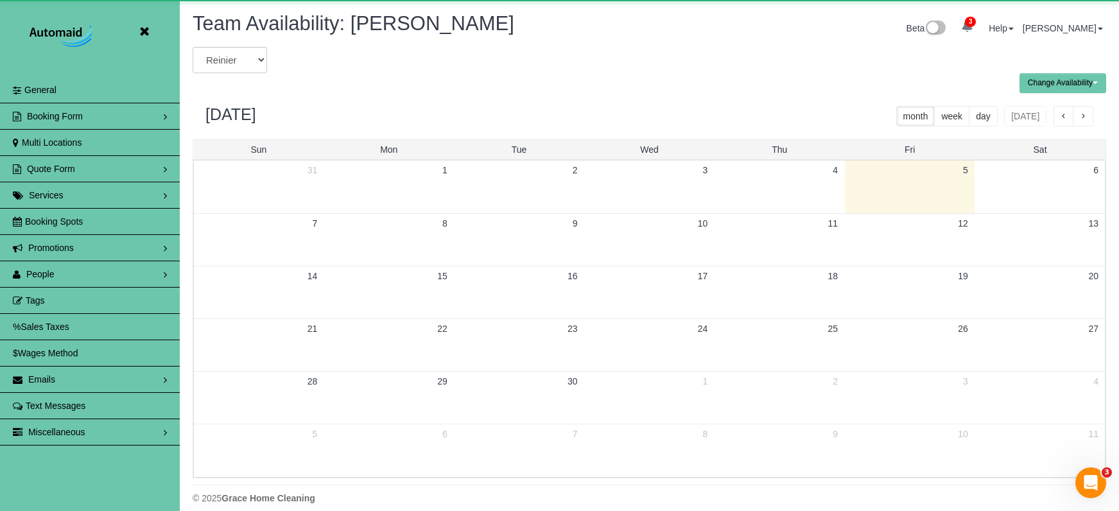
scroll to position [63673, 63077]
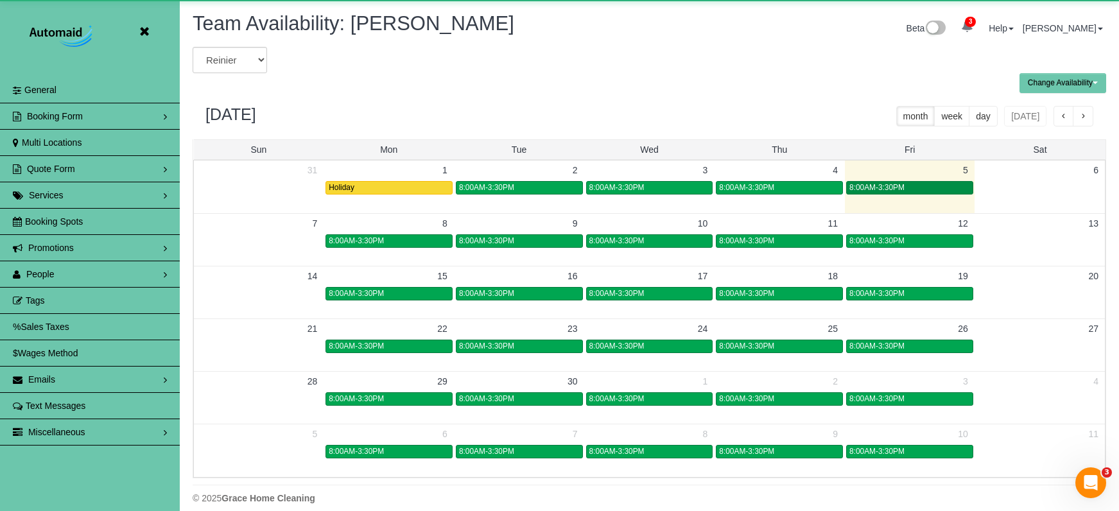
click at [908, 190] on div "8:00AM-3:30PM" at bounding box center [909, 188] width 121 height 10
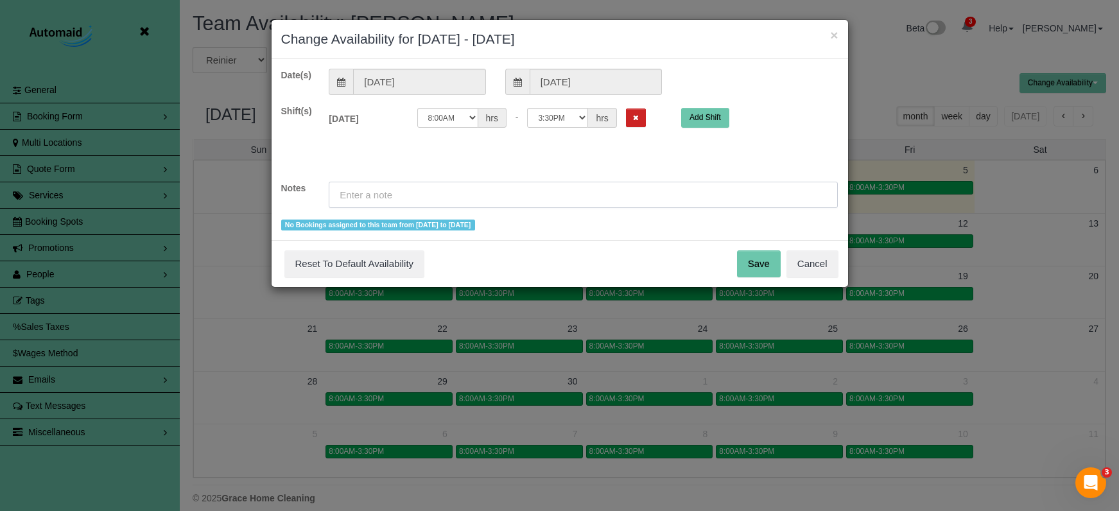
click at [625, 198] on input "text" at bounding box center [583, 195] width 509 height 26
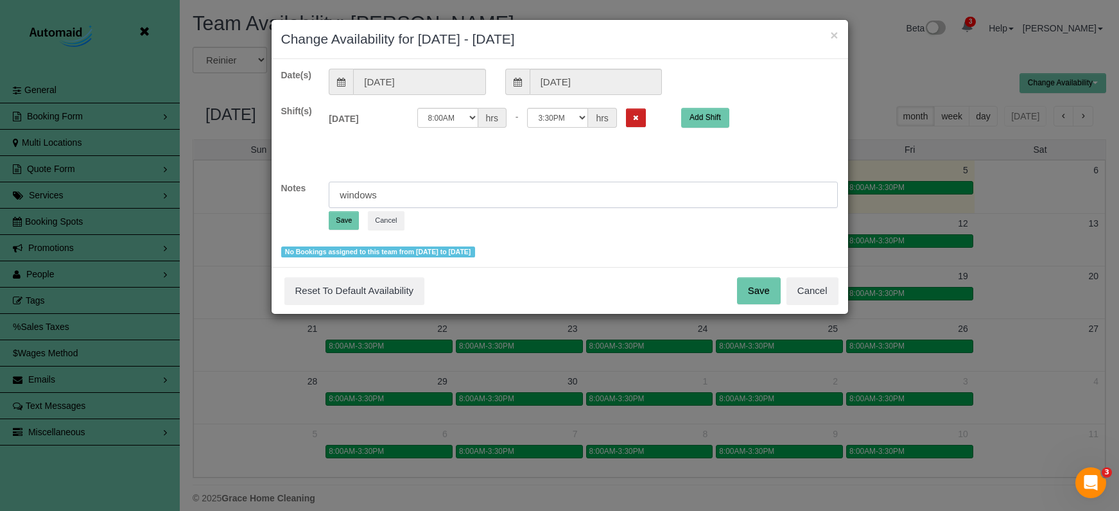
type input "windows"
click at [346, 223] on button "Save" at bounding box center [344, 220] width 30 height 19
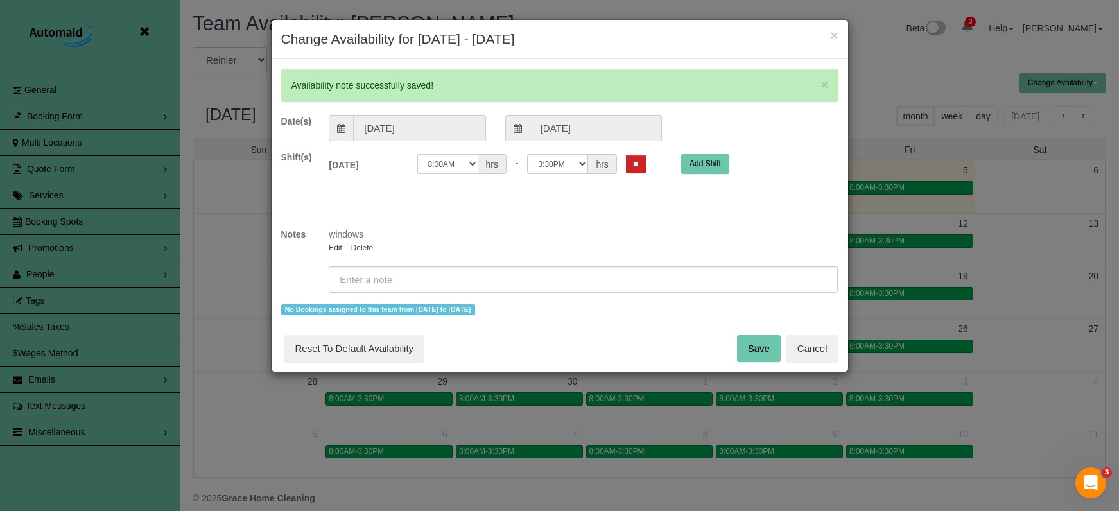
click at [752, 356] on button "Save" at bounding box center [759, 348] width 44 height 27
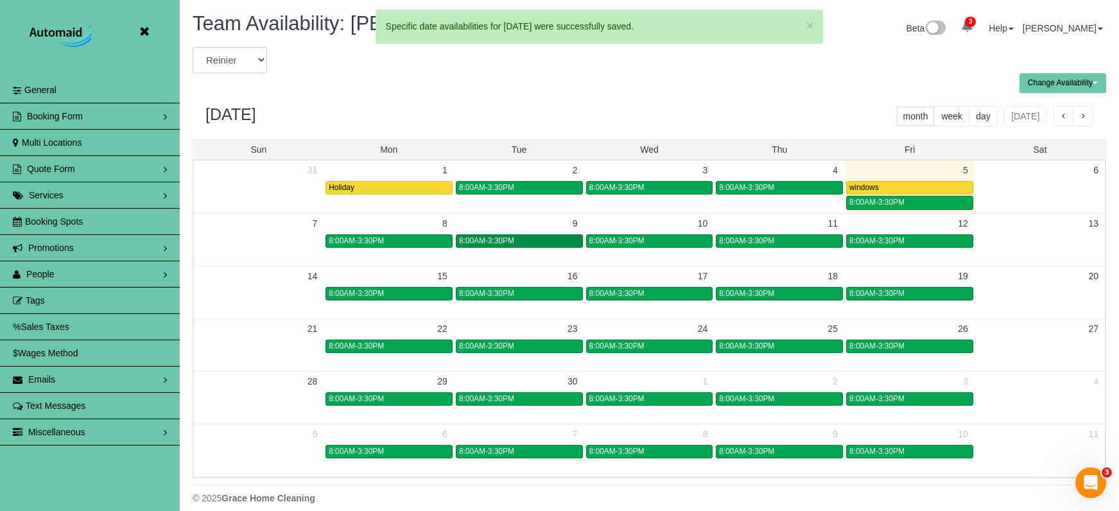
click at [523, 238] on div "8:00AM-3:30PM" at bounding box center [519, 241] width 121 height 10
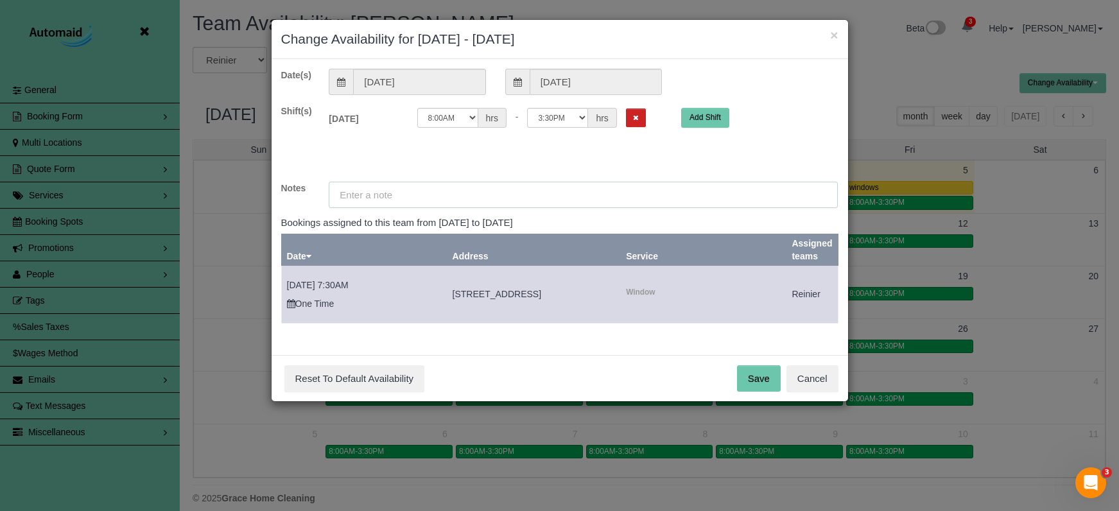
click at [469, 193] on input "text" at bounding box center [583, 195] width 509 height 26
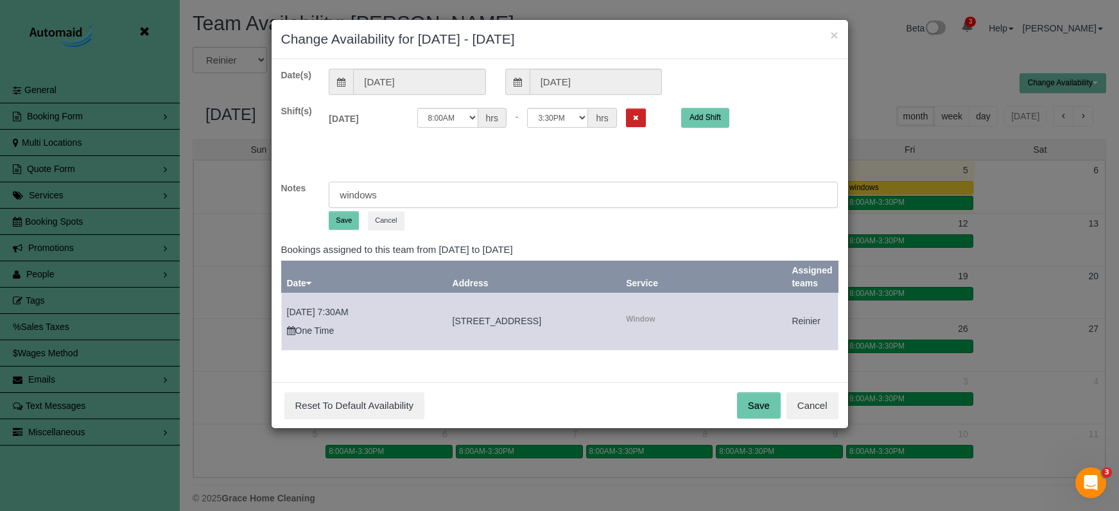
drag, startPoint x: 411, startPoint y: 193, endPoint x: 395, endPoint y: 202, distance: 19.0
click at [395, 202] on input "windows" at bounding box center [583, 195] width 509 height 26
drag, startPoint x: 388, startPoint y: 198, endPoint x: 286, endPoint y: 184, distance: 103.6
click at [286, 184] on div "Notes windows Save Cancel" at bounding box center [560, 208] width 576 height 53
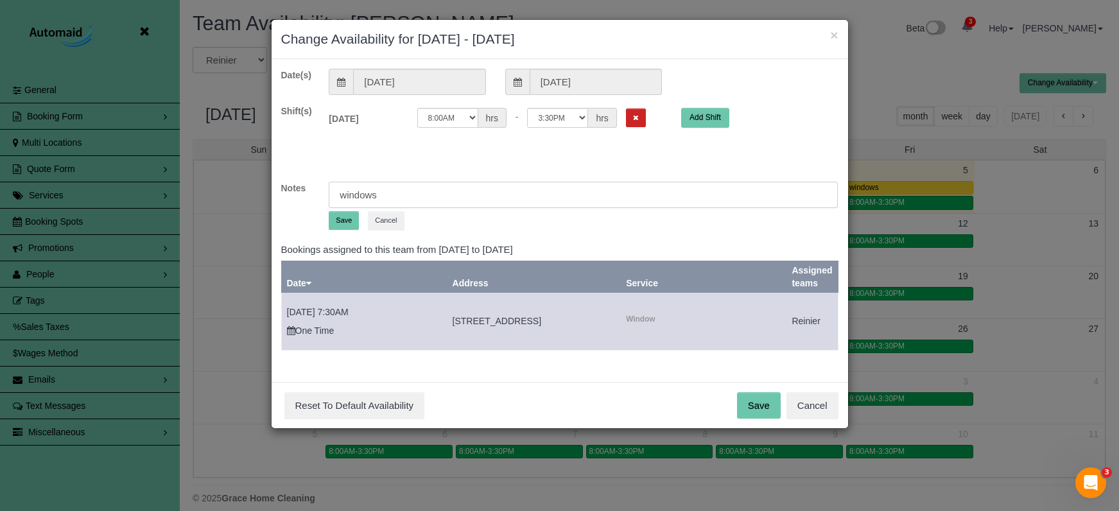
type input "windows"
click at [334, 218] on button "Save" at bounding box center [344, 220] width 30 height 19
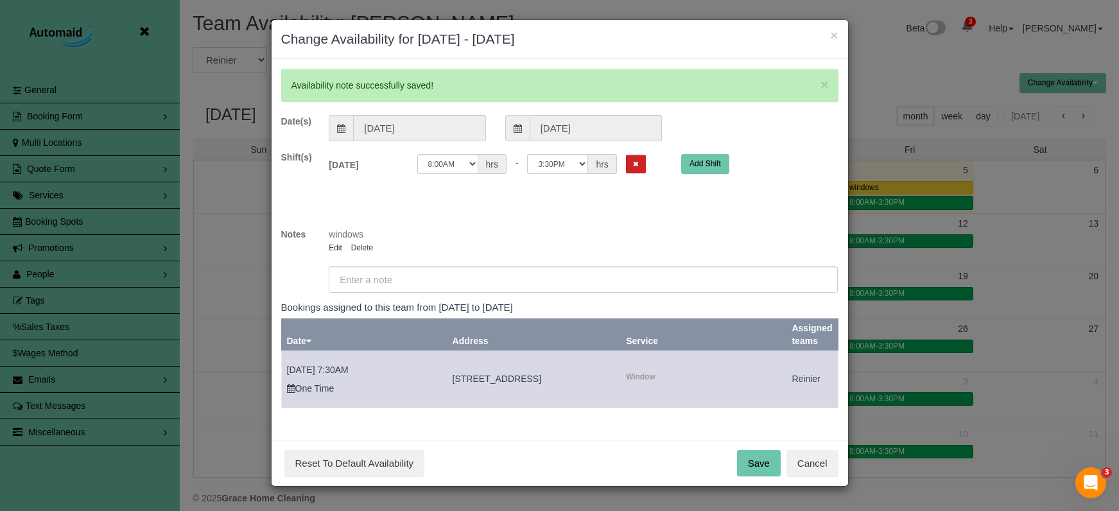
click at [758, 455] on button "Save" at bounding box center [759, 463] width 44 height 27
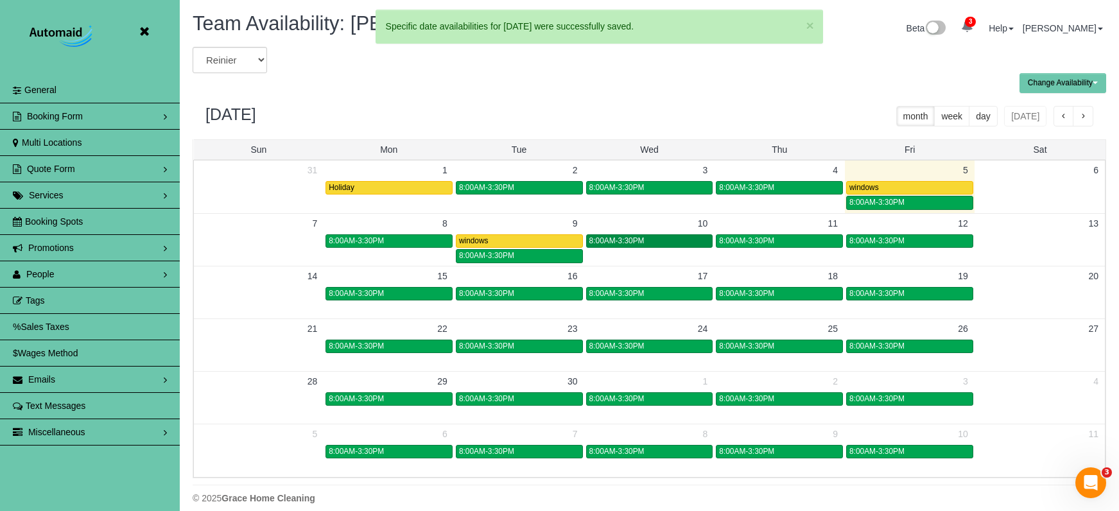
click at [630, 241] on span "8:00AM-3:30PM" at bounding box center [616, 240] width 55 height 9
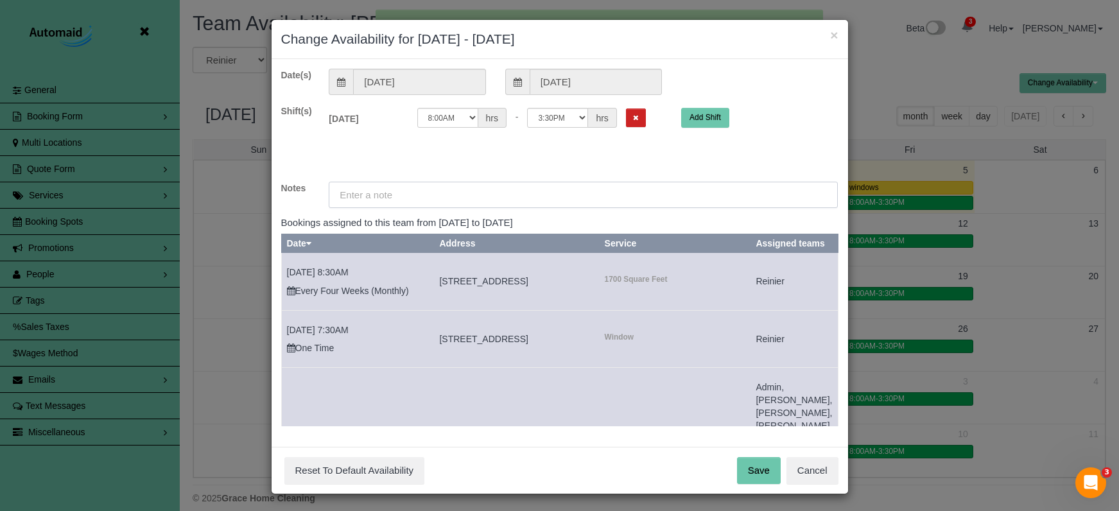
click at [428, 191] on input "text" at bounding box center [583, 195] width 509 height 26
paste input "windows"
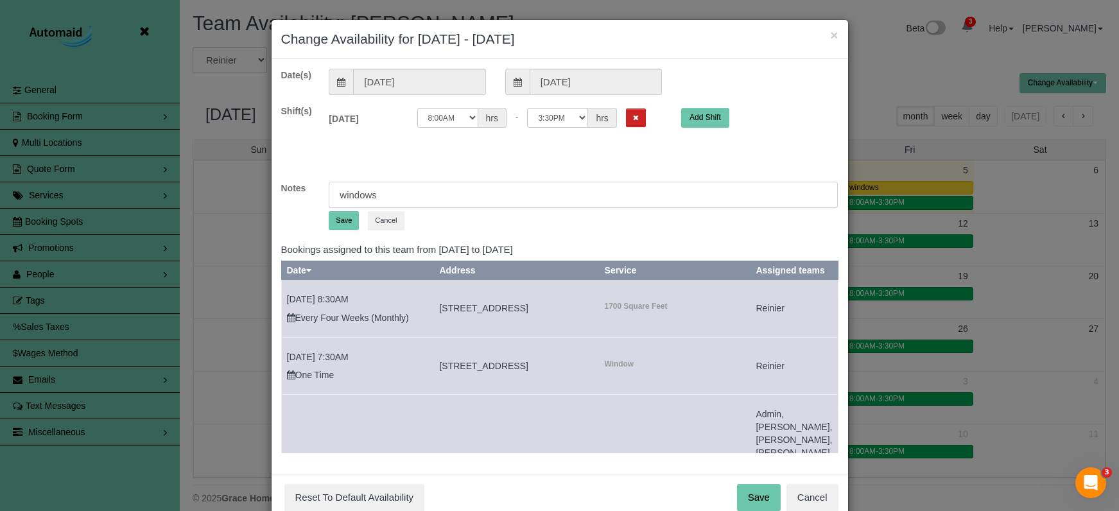
type input "windows"
click at [344, 217] on button "Save" at bounding box center [344, 220] width 30 height 19
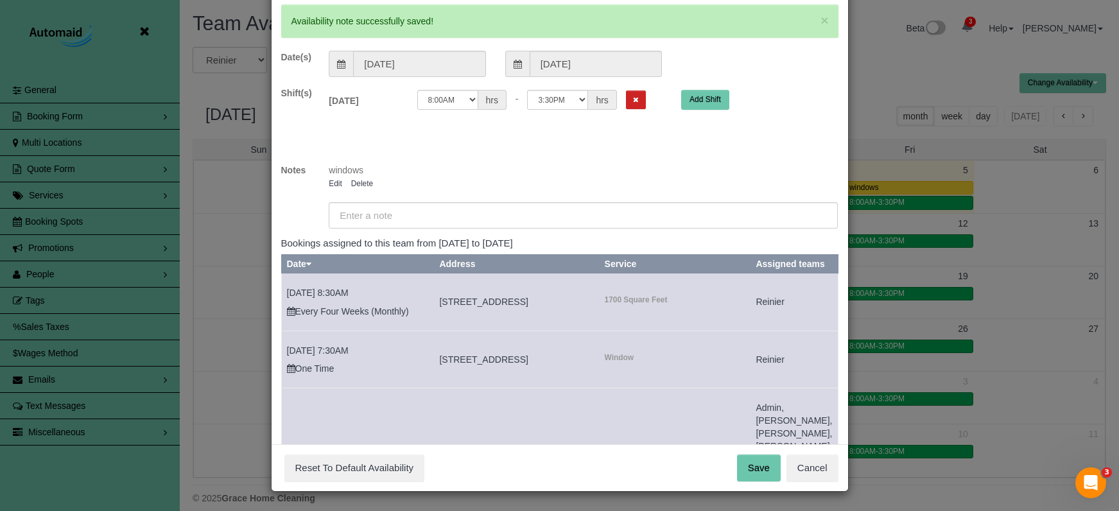
scroll to position [64, 0]
click at [763, 466] on button "Save" at bounding box center [759, 468] width 44 height 27
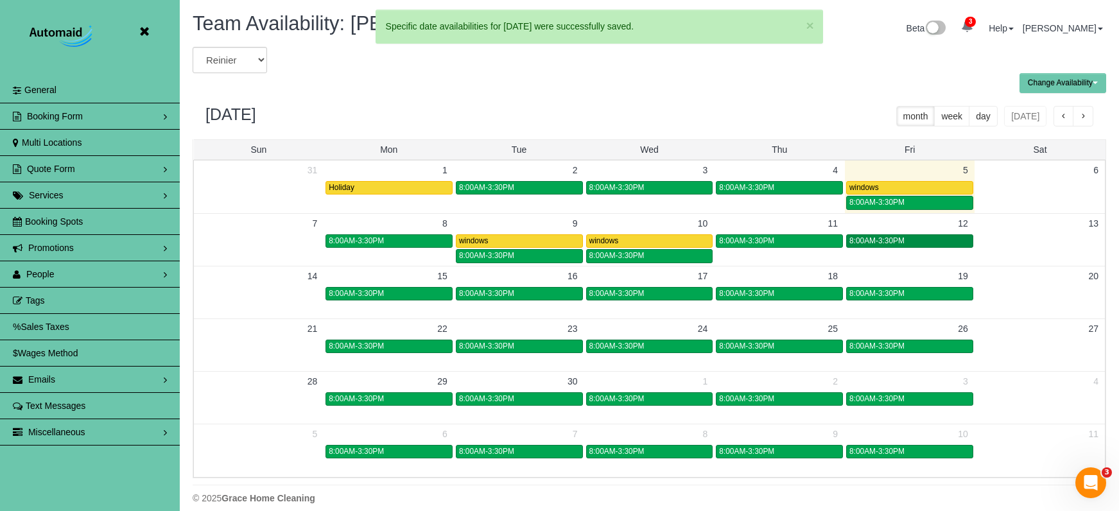
click at [879, 239] on span "8:00AM-3:30PM" at bounding box center [876, 240] width 55 height 9
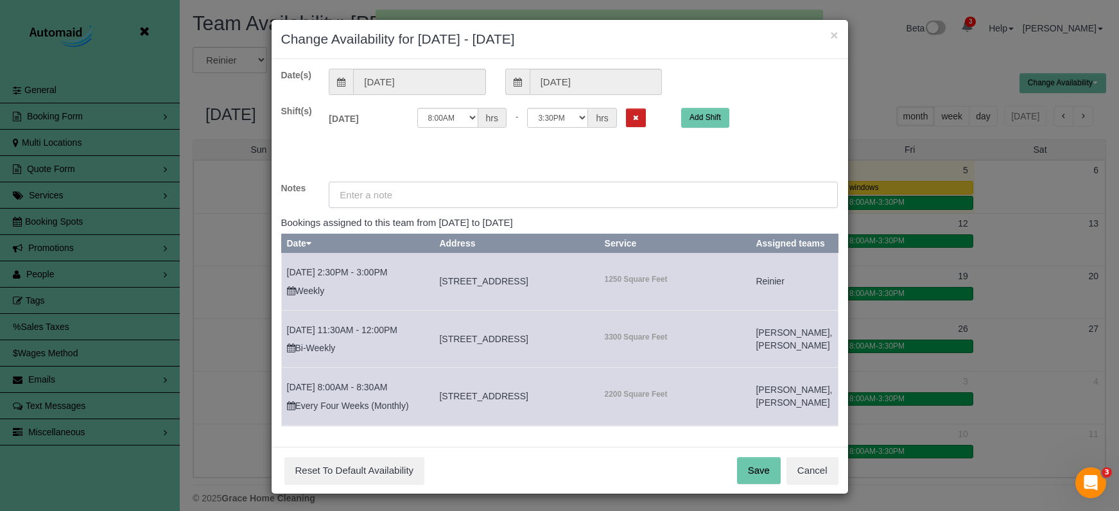
drag, startPoint x: 607, startPoint y: 193, endPoint x: 623, endPoint y: 196, distance: 16.5
click at [612, 192] on input "text" at bounding box center [583, 195] width 509 height 26
paste input "windows"
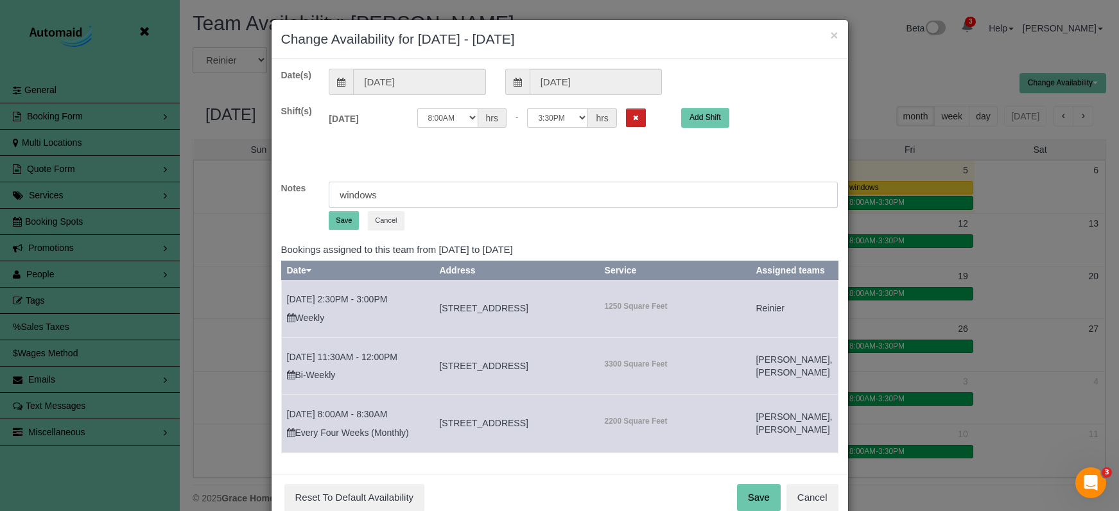
type input "windows"
click at [330, 217] on button "Save" at bounding box center [344, 220] width 30 height 19
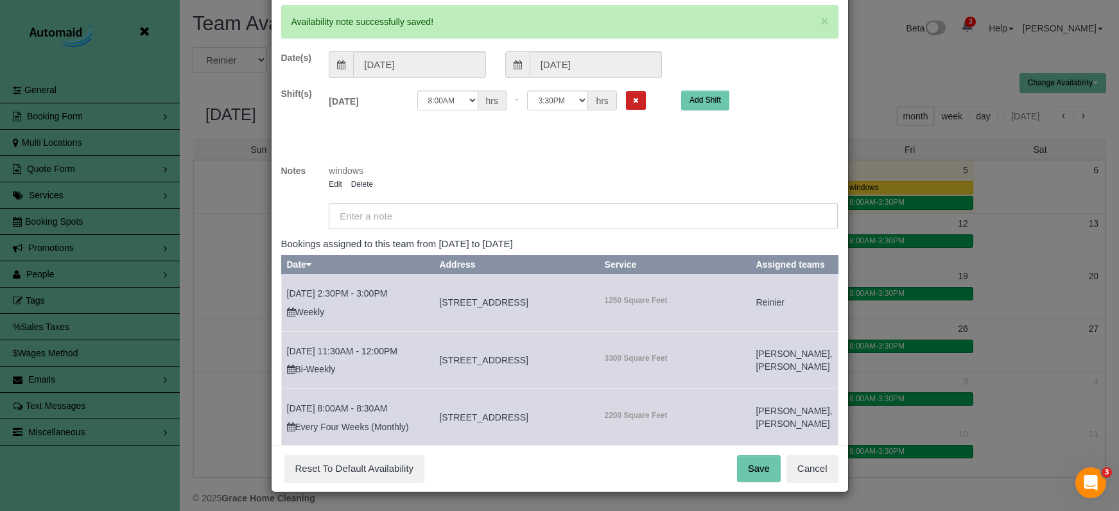
click at [768, 462] on button "Save" at bounding box center [759, 468] width 44 height 27
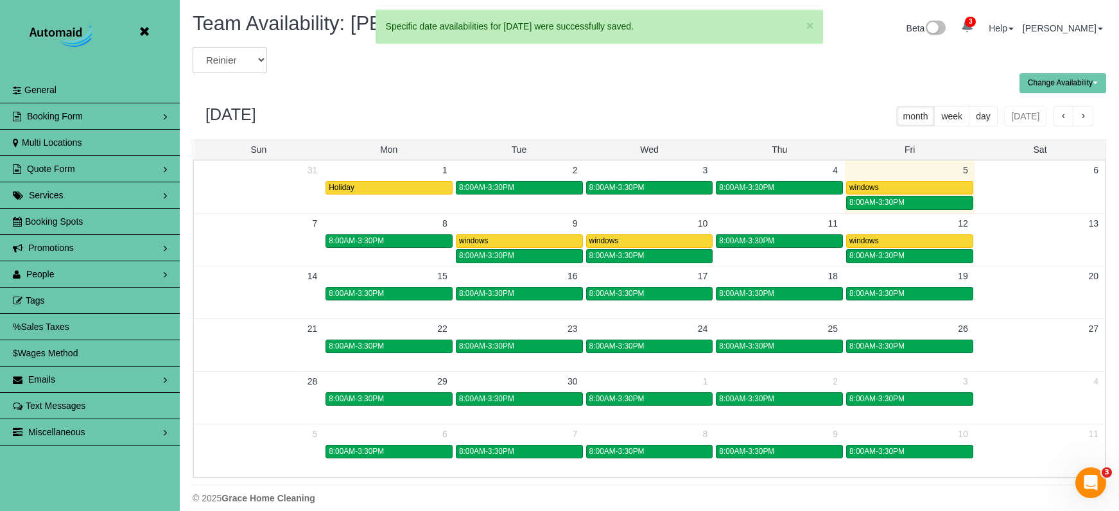
click at [146, 33] on icon at bounding box center [144, 32] width 16 height 16
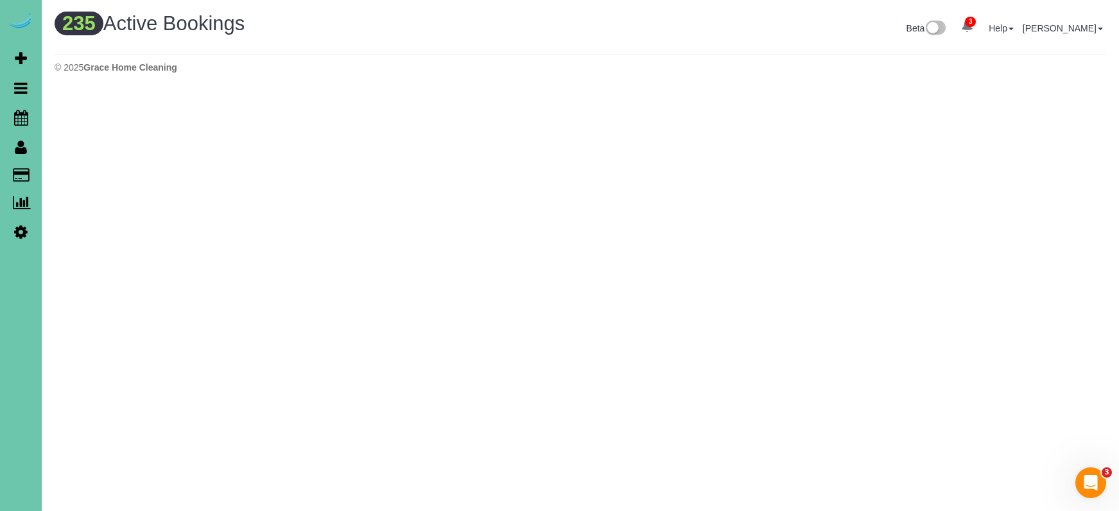
scroll to position [1037, 1119]
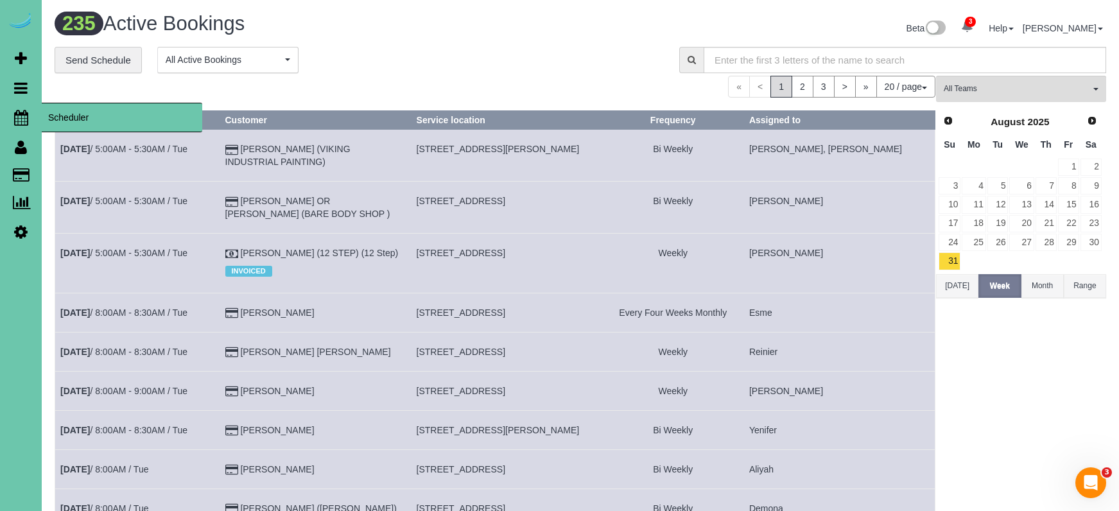
click at [21, 110] on icon at bounding box center [21, 117] width 14 height 15
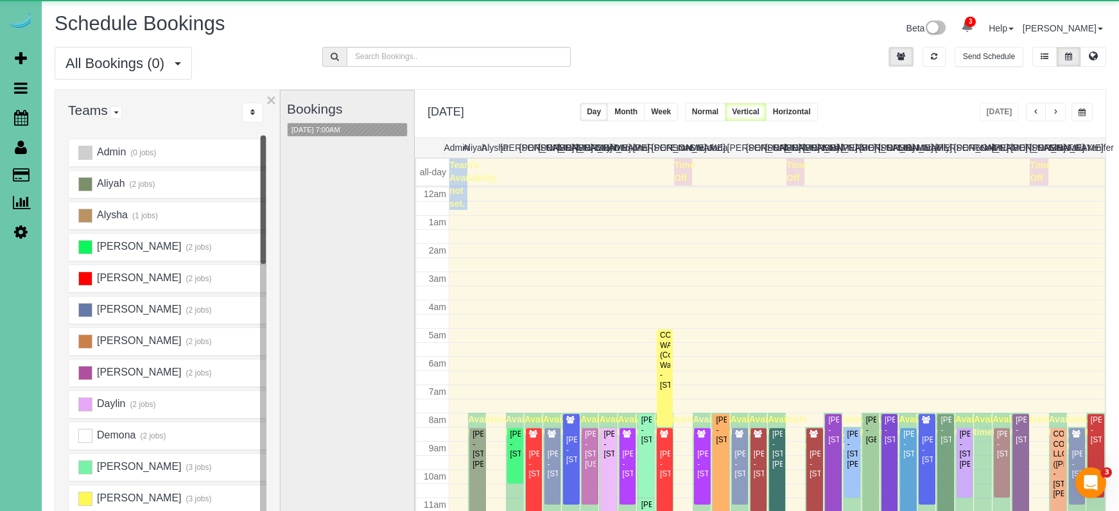
scroll to position [170, 0]
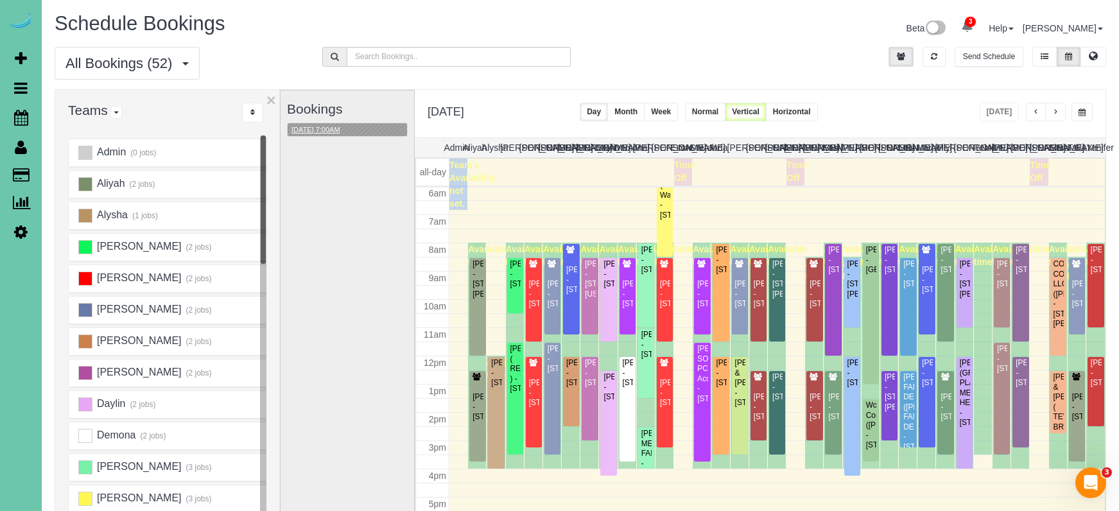
click at [324, 126] on button "09/05/2025 7:00AM" at bounding box center [316, 129] width 56 height 13
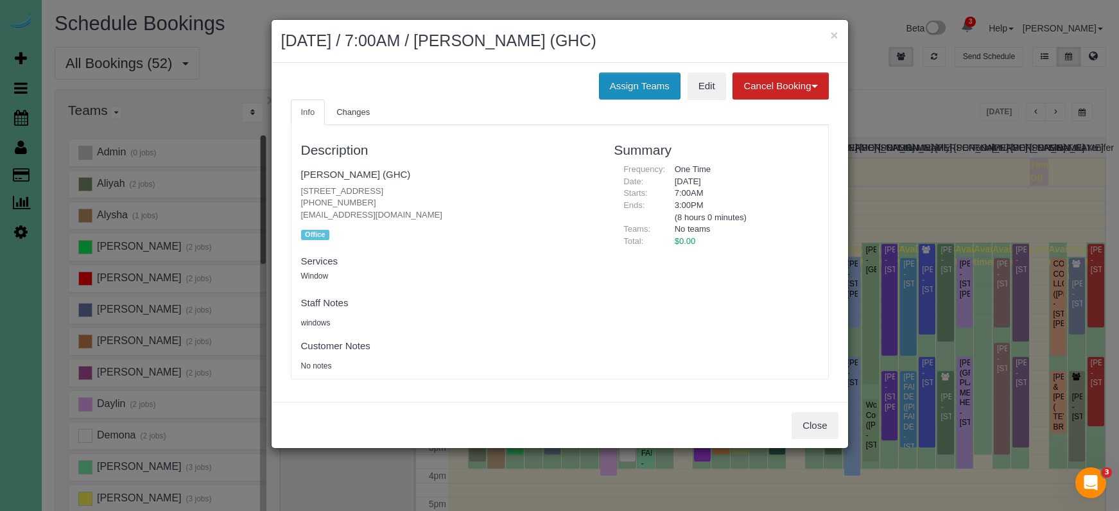
click at [654, 83] on button "Assign Teams" at bounding box center [640, 86] width 82 height 27
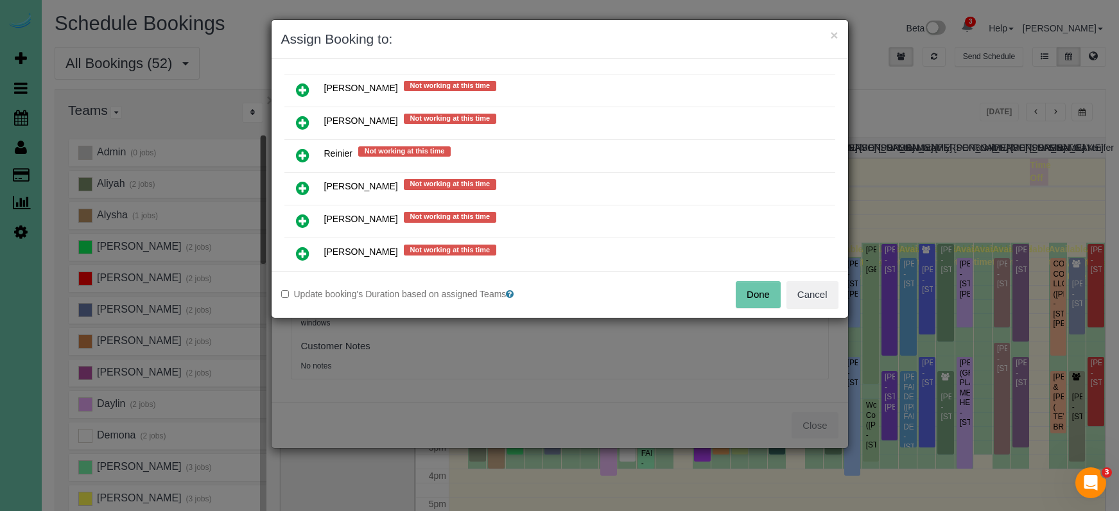
scroll to position [1000, 0]
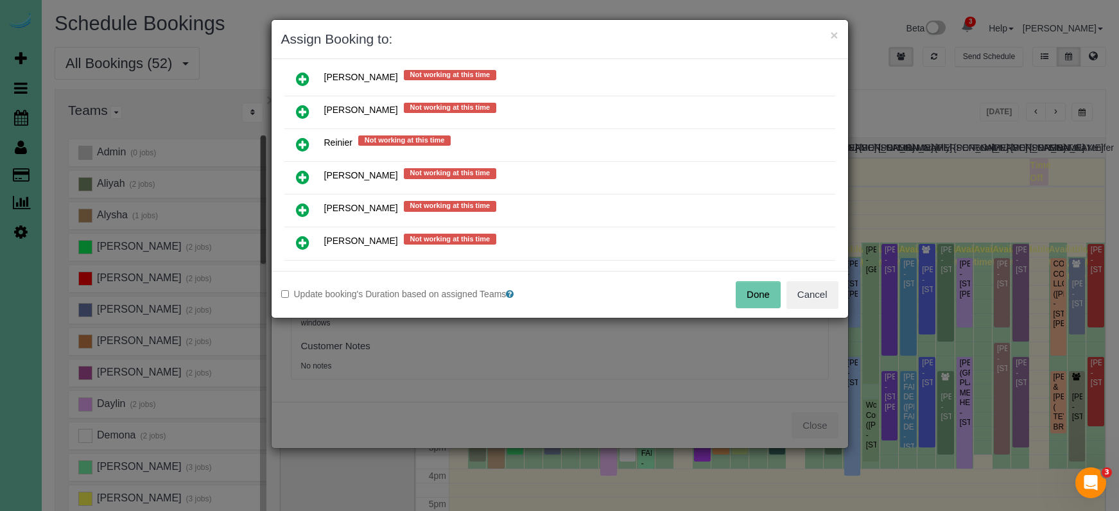
click at [299, 146] on icon at bounding box center [302, 144] width 13 height 15
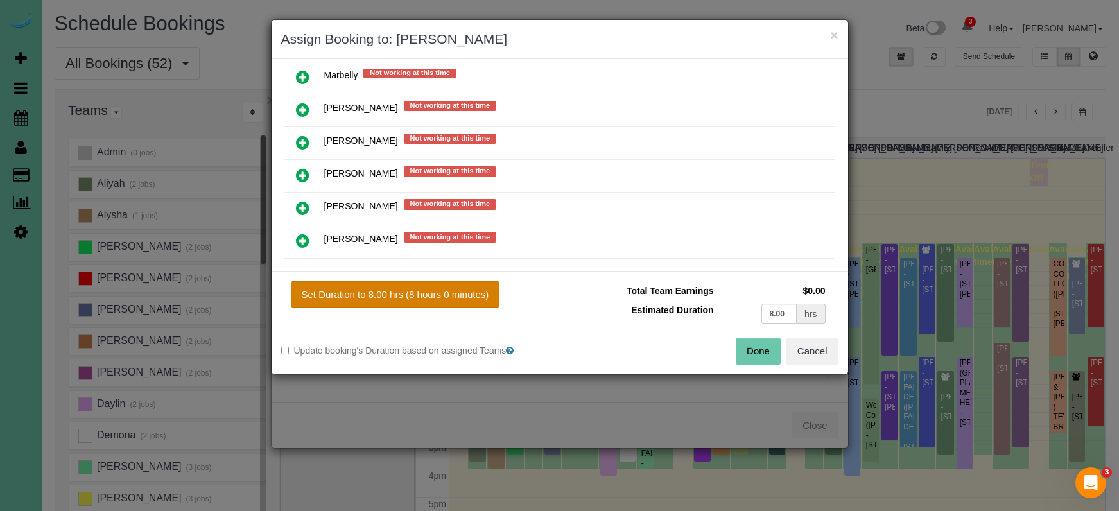
drag, startPoint x: 449, startPoint y: 309, endPoint x: 455, endPoint y: 305, distance: 6.9
click at [449, 309] on div "Set Duration to 8.00 hrs (8 hours 0 minutes) Total Team Earnings $0.00 Estimate…" at bounding box center [560, 322] width 576 height 103
click at [466, 297] on button "Set Duration to 8.00 hrs (8 hours 0 minutes)" at bounding box center [395, 294] width 209 height 27
type input "8.00"
drag, startPoint x: 770, startPoint y: 354, endPoint x: 664, endPoint y: 300, distance: 118.6
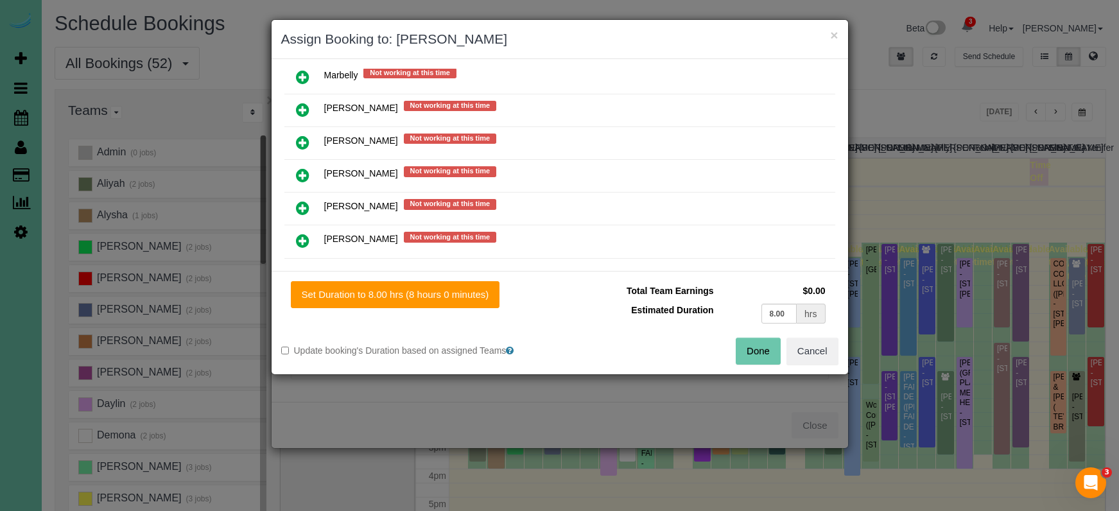
click at [770, 353] on button "Done" at bounding box center [758, 351] width 45 height 27
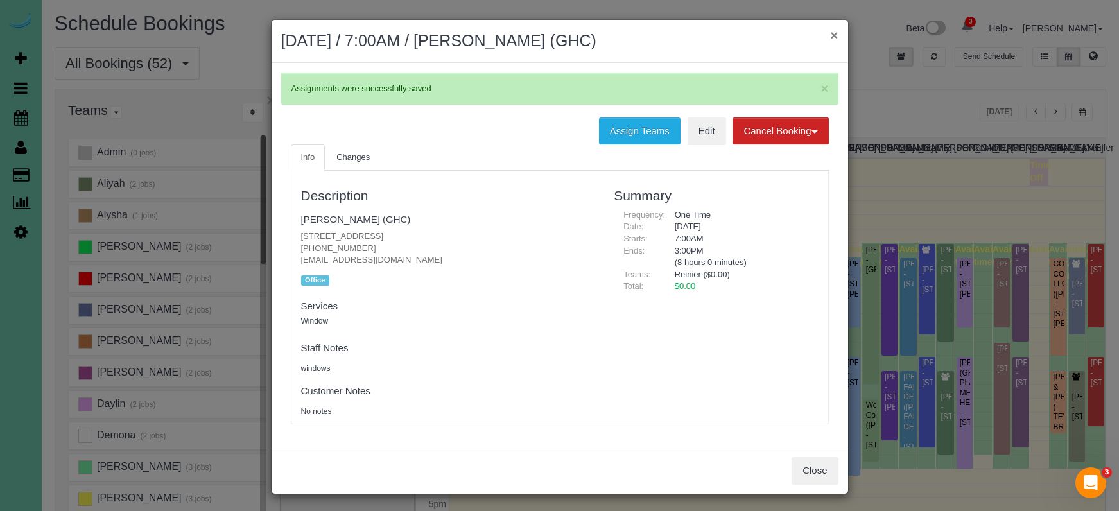
click at [832, 34] on button "×" at bounding box center [834, 34] width 8 height 13
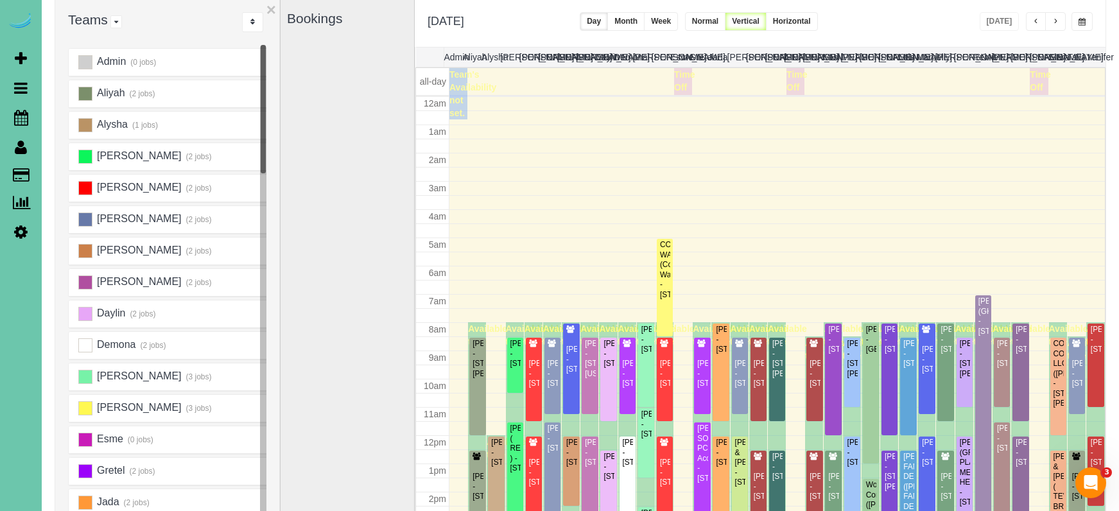
scroll to position [170, 0]
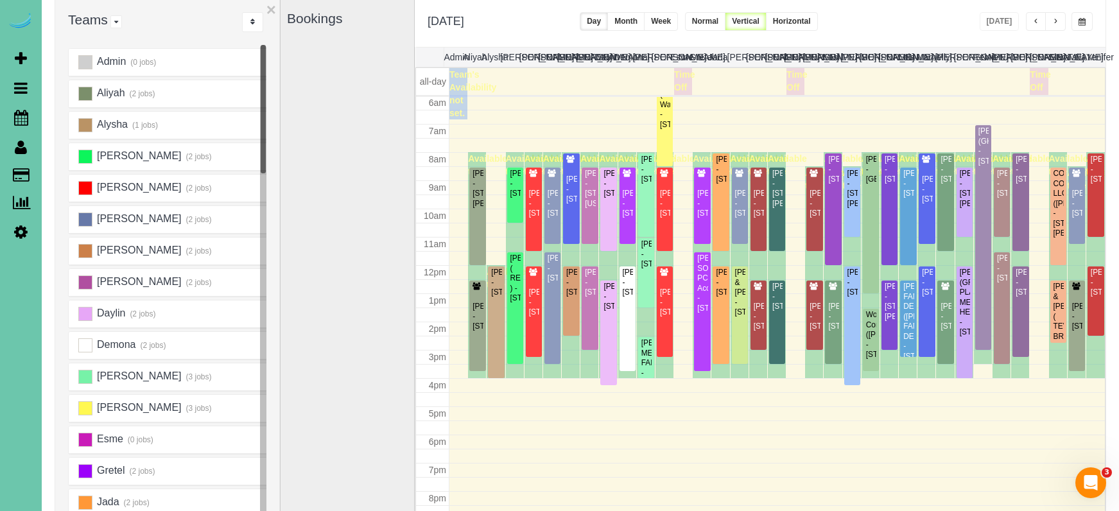
click at [1086, 21] on button "button" at bounding box center [1081, 21] width 21 height 19
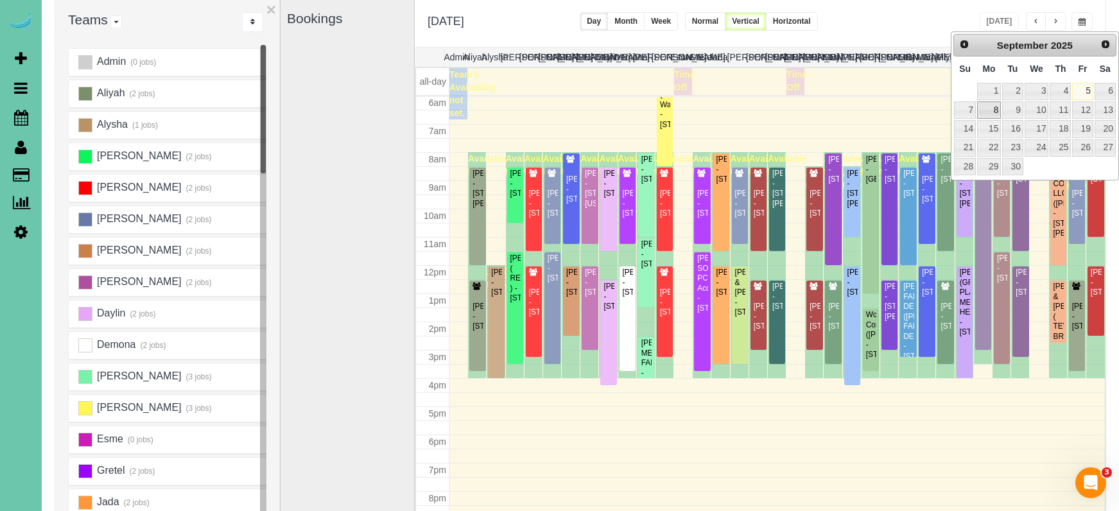
click at [987, 103] on link "8" at bounding box center [989, 109] width 24 height 17
type input "**********"
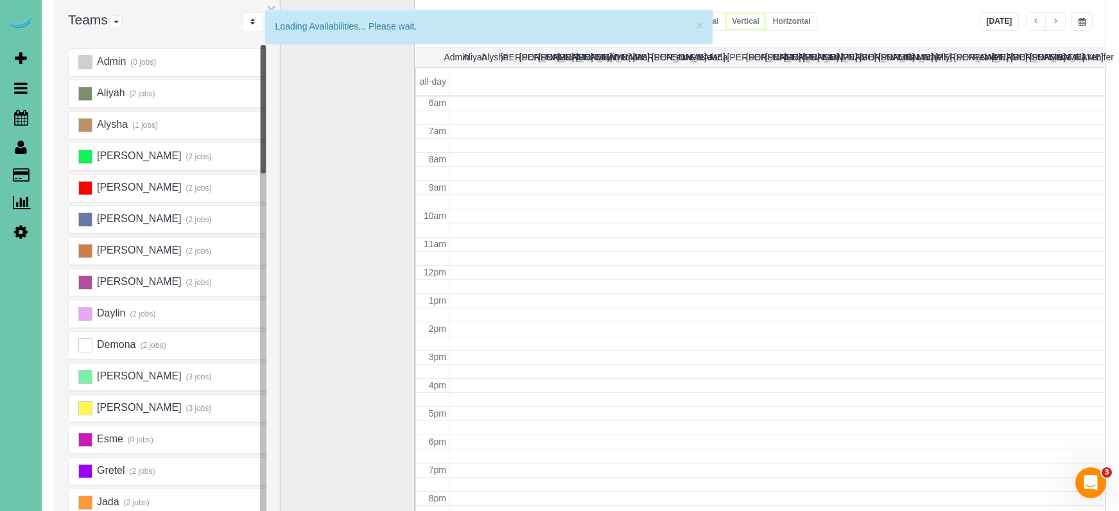
click at [912, 26] on div "**********" at bounding box center [760, 23] width 691 height 48
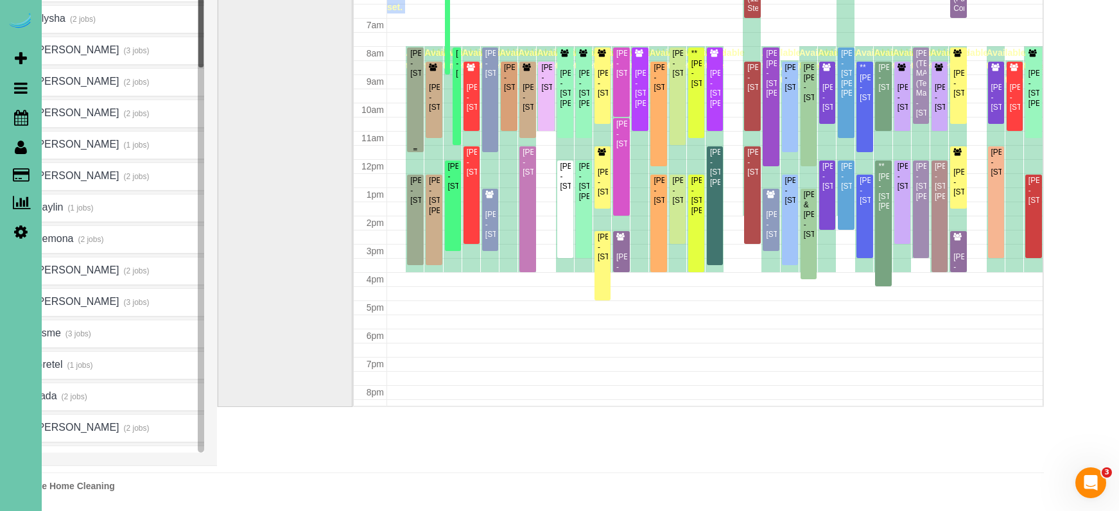
scroll to position [143, 0]
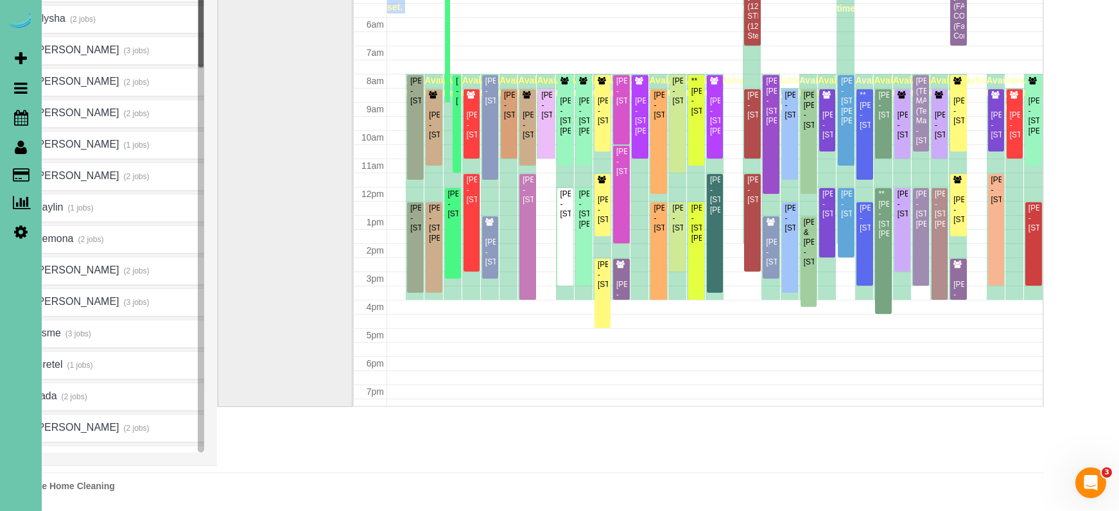
click at [257, 141] on div "Bookings" at bounding box center [285, 150] width 121 height 512
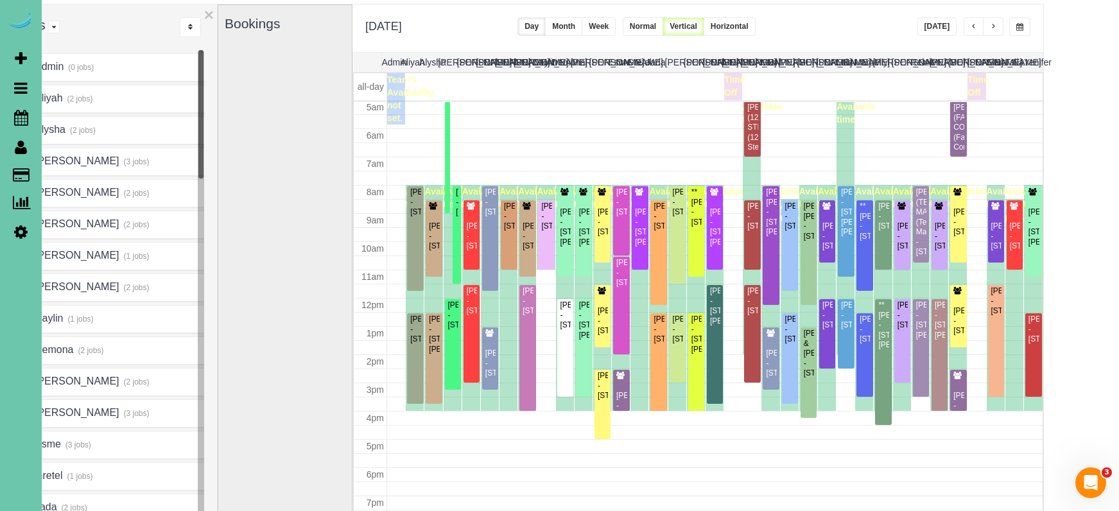
scroll to position [85, 73]
click at [988, 22] on button "button" at bounding box center [993, 27] width 21 height 19
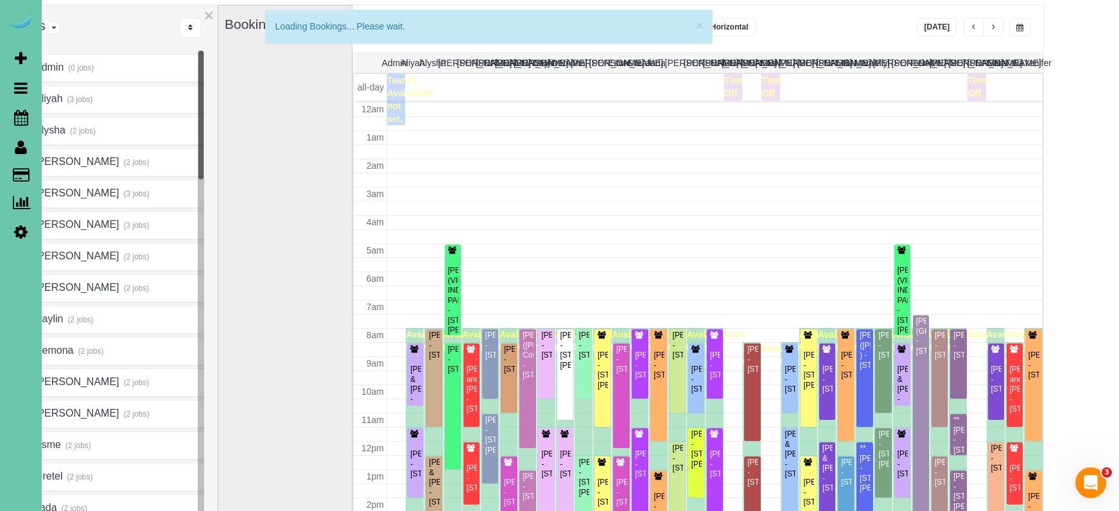
scroll to position [170, 0]
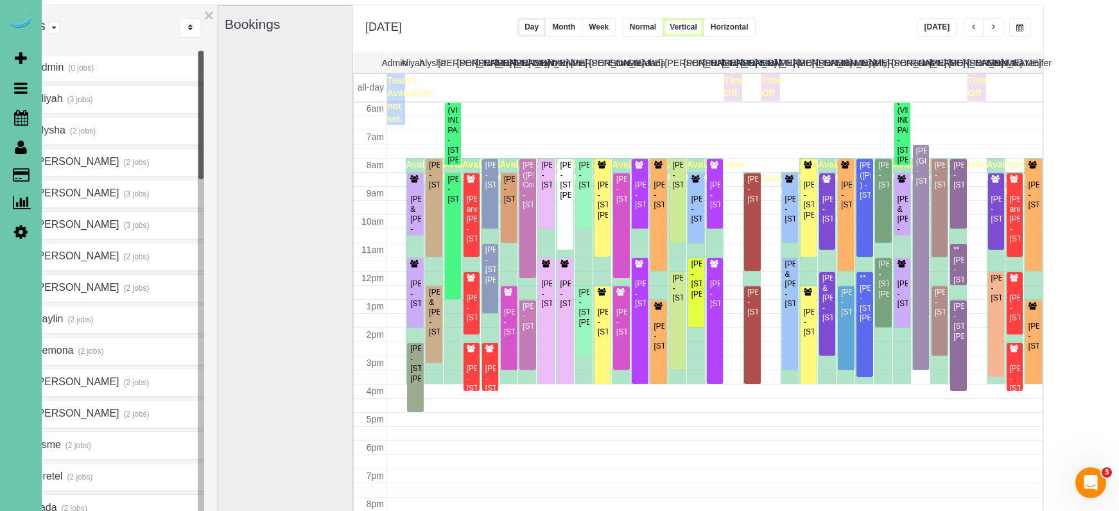
click at [983, 28] on button "button" at bounding box center [993, 27] width 21 height 19
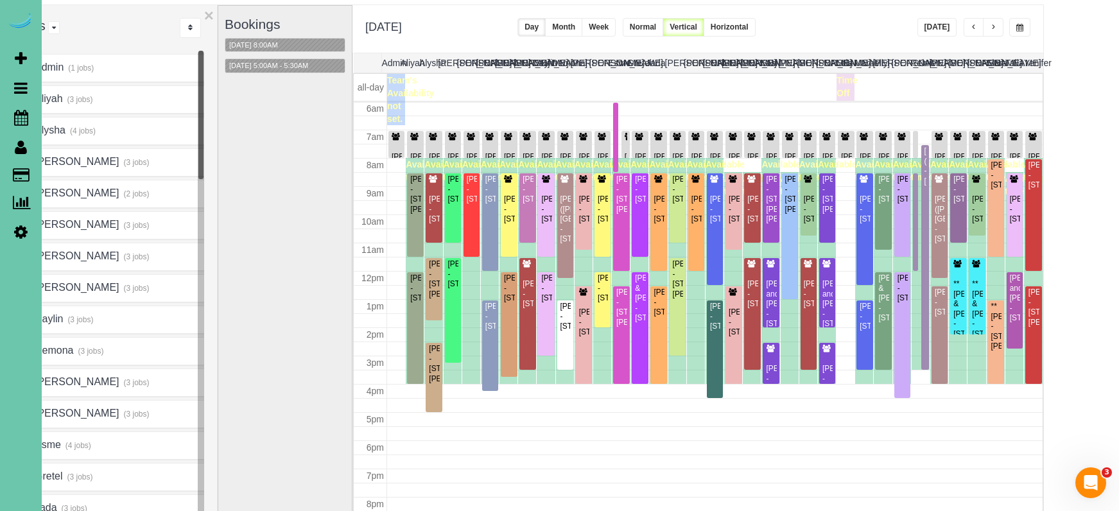
drag, startPoint x: 643, startPoint y: 28, endPoint x: 572, endPoint y: 47, distance: 73.0
click at [616, 28] on button "Week" at bounding box center [599, 27] width 34 height 19
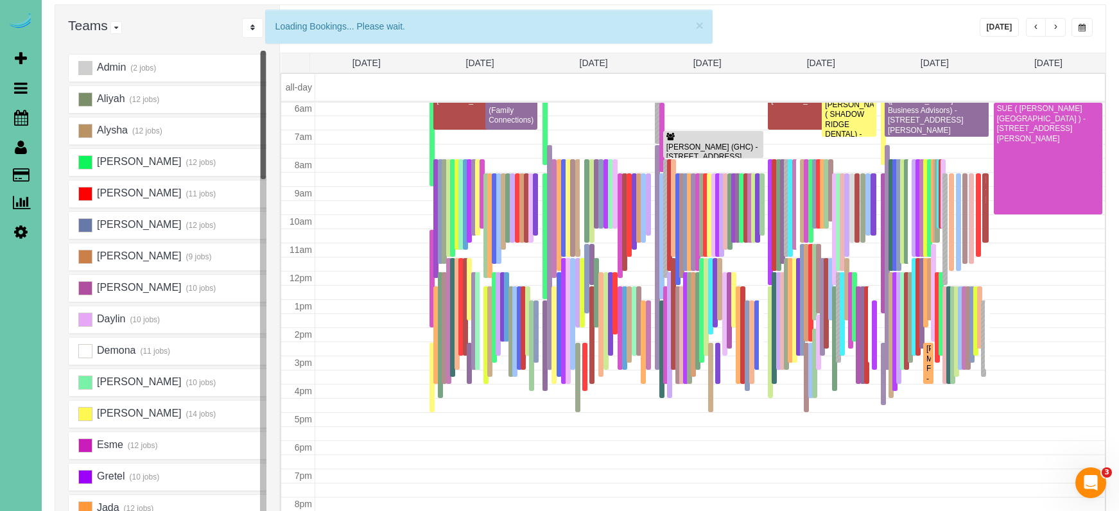
scroll to position [110, 0]
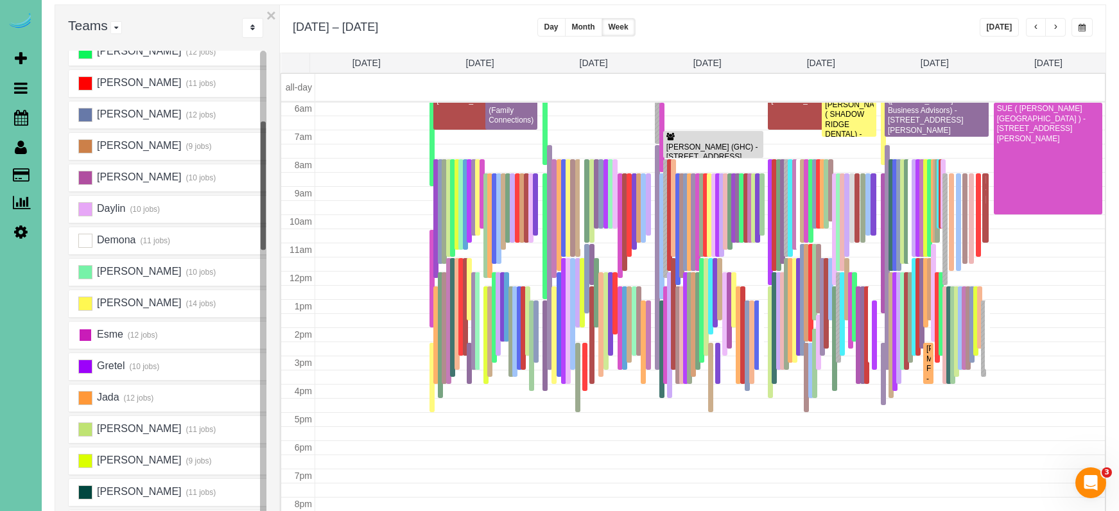
click at [87, 332] on ins at bounding box center [85, 335] width 14 height 14
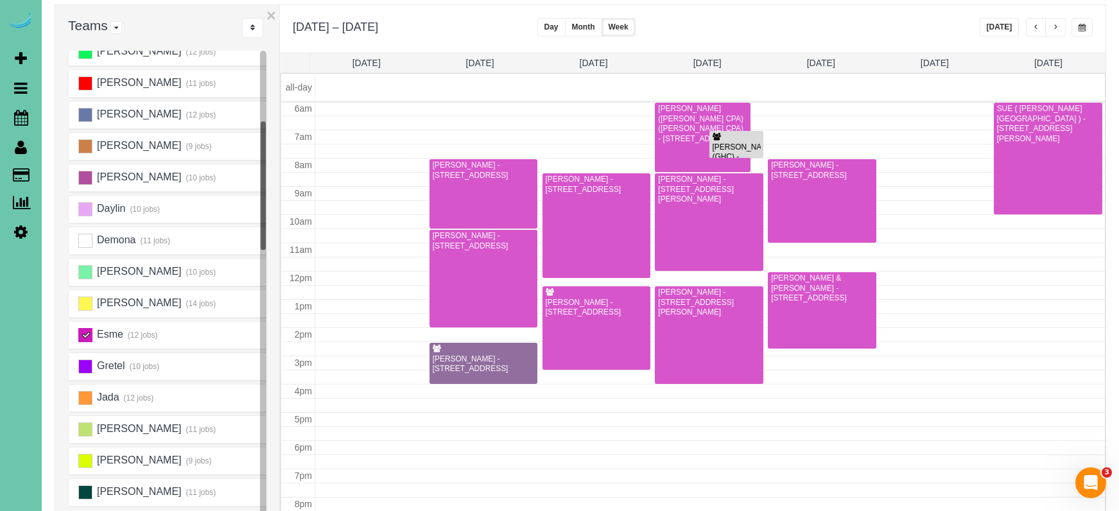
scroll to position [170, 0]
click at [669, 130] on div "AUNDREA BRICKER (BRICKER CPA) (Bricker CPA) - 9839 S 168th Ave; Suite 2a, Omaha…" at bounding box center [702, 124] width 90 height 40
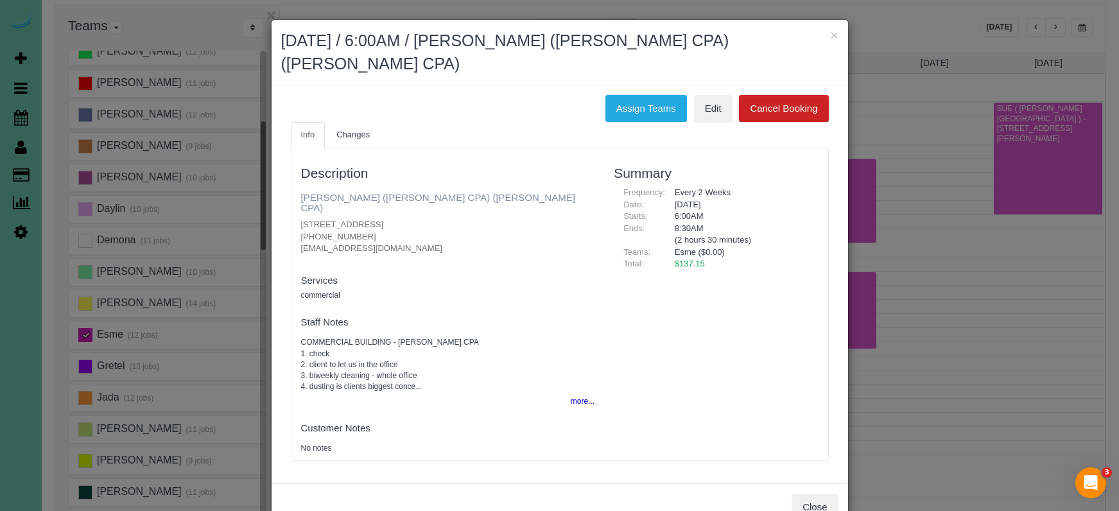
click at [342, 193] on link "AUNDREA BRICKER (BRICKER CPA) (Bricker CPA)" at bounding box center [438, 203] width 274 height 22
click at [831, 33] on button "×" at bounding box center [834, 34] width 8 height 13
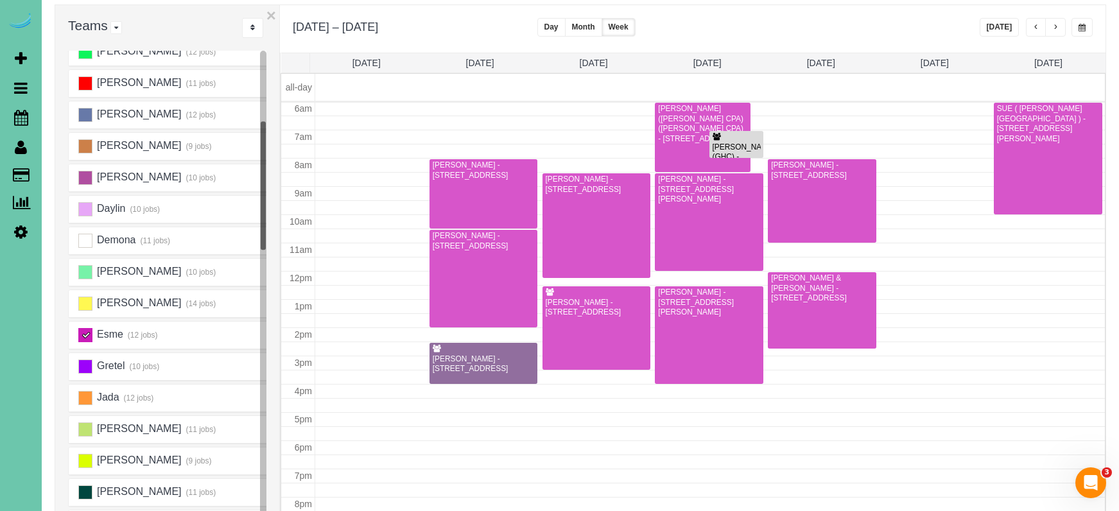
scroll to position [84, 0]
click at [82, 461] on ins at bounding box center [85, 462] width 14 height 14
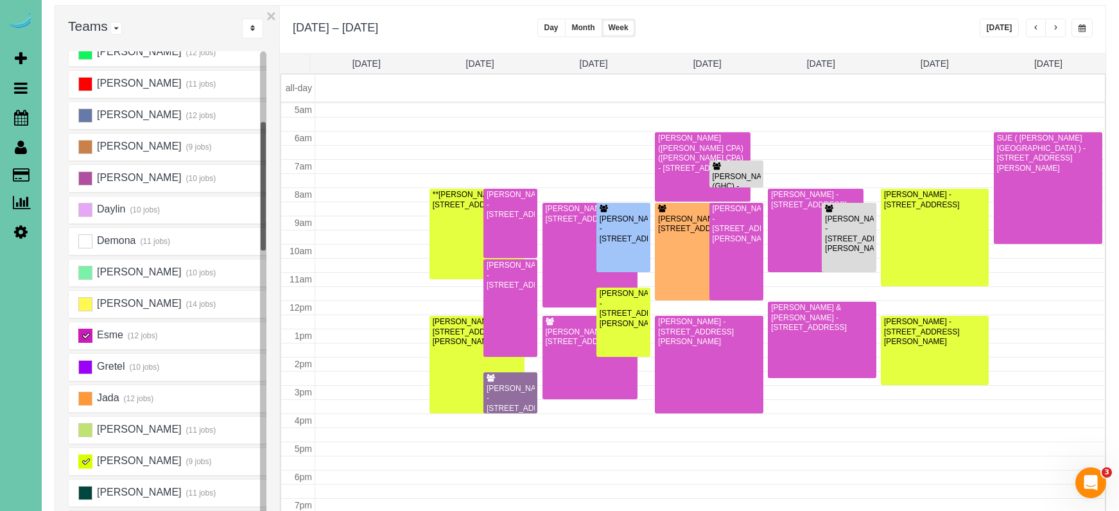
scroll to position [141, 0]
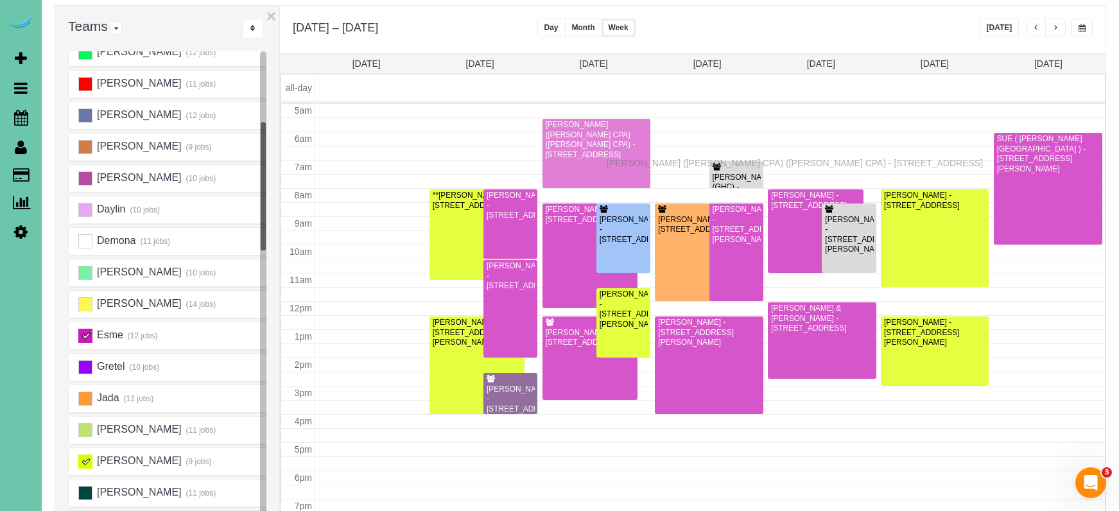
drag, startPoint x: 684, startPoint y: 175, endPoint x: 610, endPoint y: 161, distance: 75.8
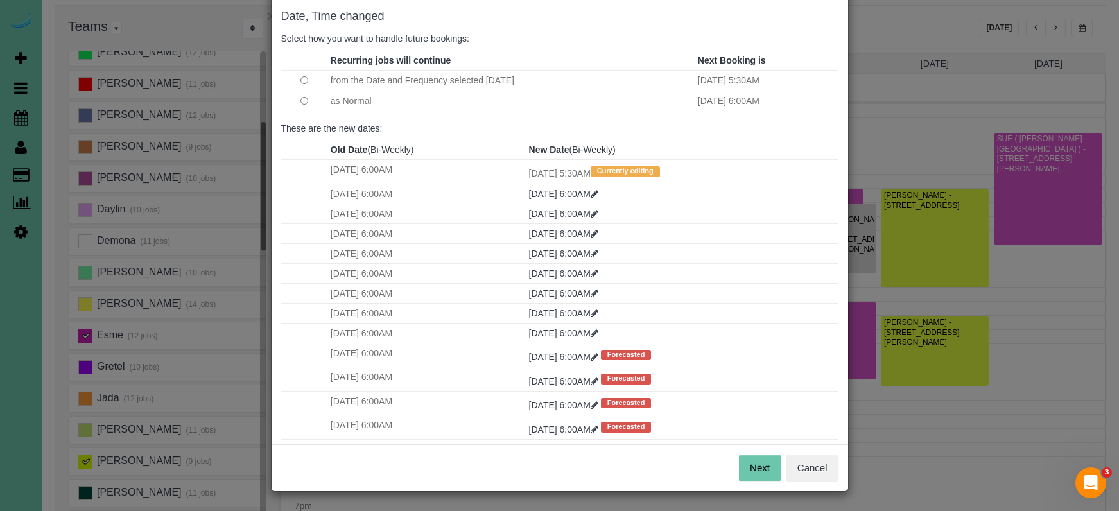
scroll to position [64, 0]
click at [755, 471] on button "Next" at bounding box center [760, 468] width 42 height 27
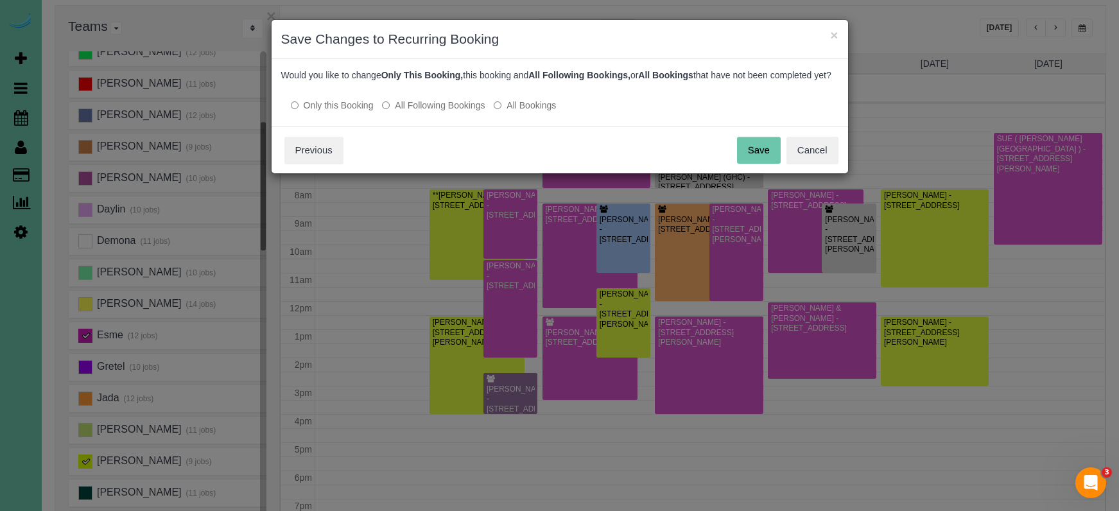
scroll to position [0, 0]
click at [752, 160] on button "Save" at bounding box center [759, 150] width 44 height 27
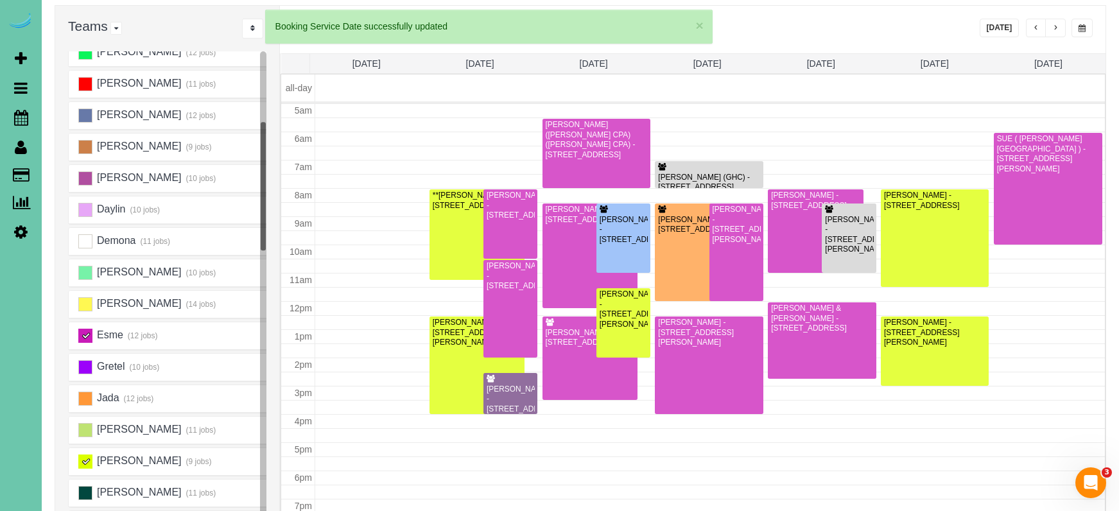
scroll to position [141, 0]
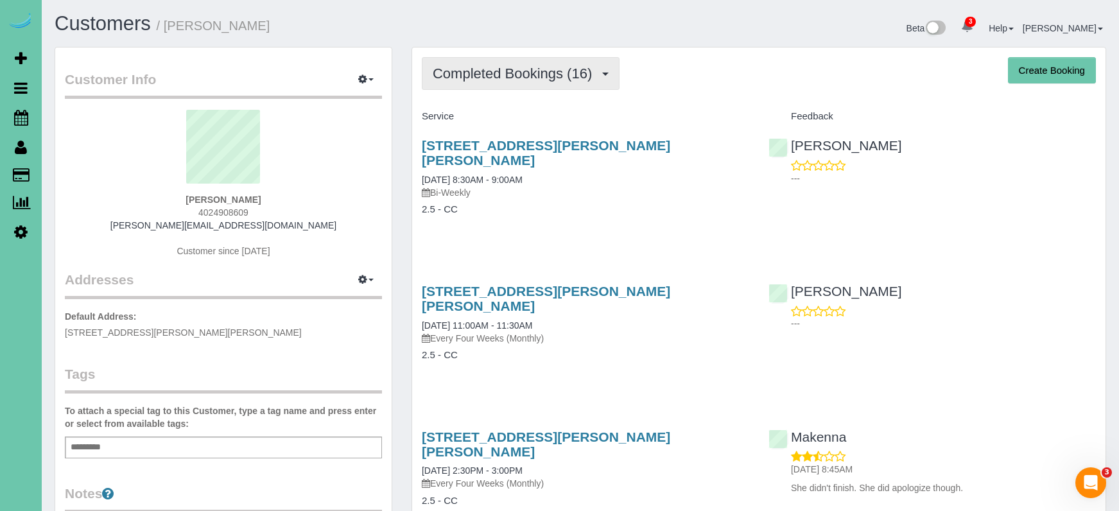
click at [546, 71] on span "Completed Bookings (16)" at bounding box center [516, 73] width 166 height 16
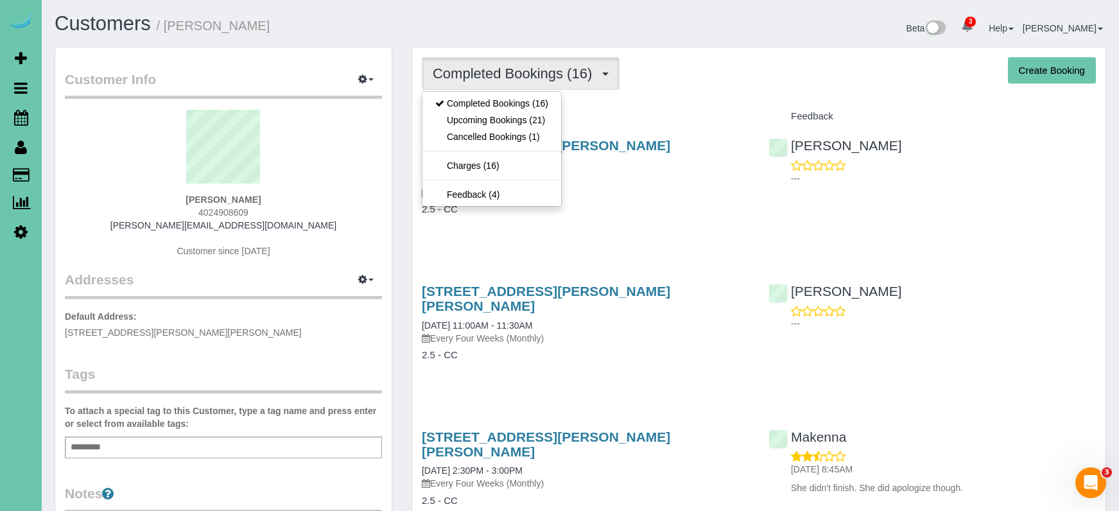
drag, startPoint x: 719, startPoint y: 94, endPoint x: 711, endPoint y: 93, distance: 7.7
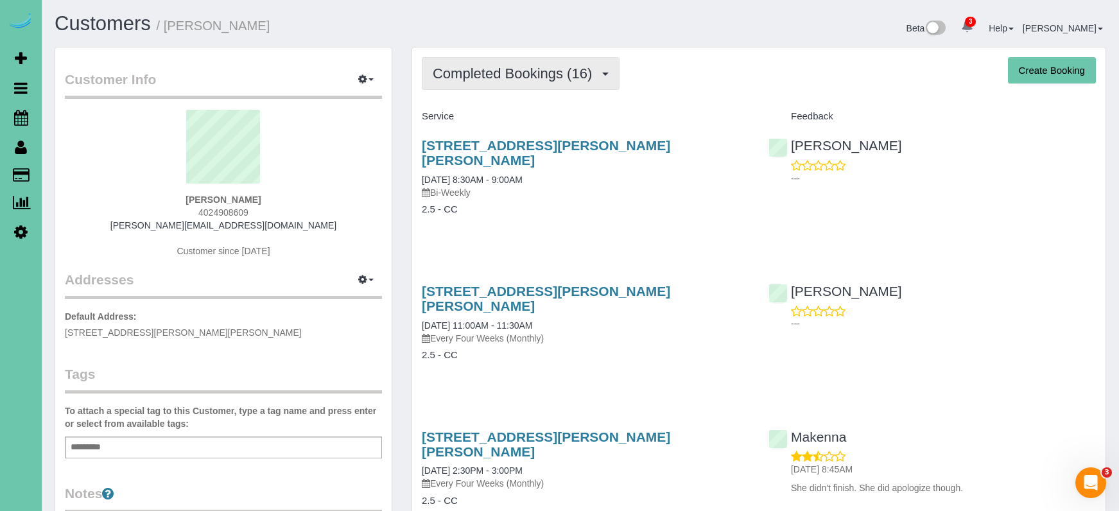
drag, startPoint x: 581, startPoint y: 67, endPoint x: 578, endPoint y: 85, distance: 18.3
click at [582, 67] on span "Completed Bookings (16)" at bounding box center [516, 73] width 166 height 16
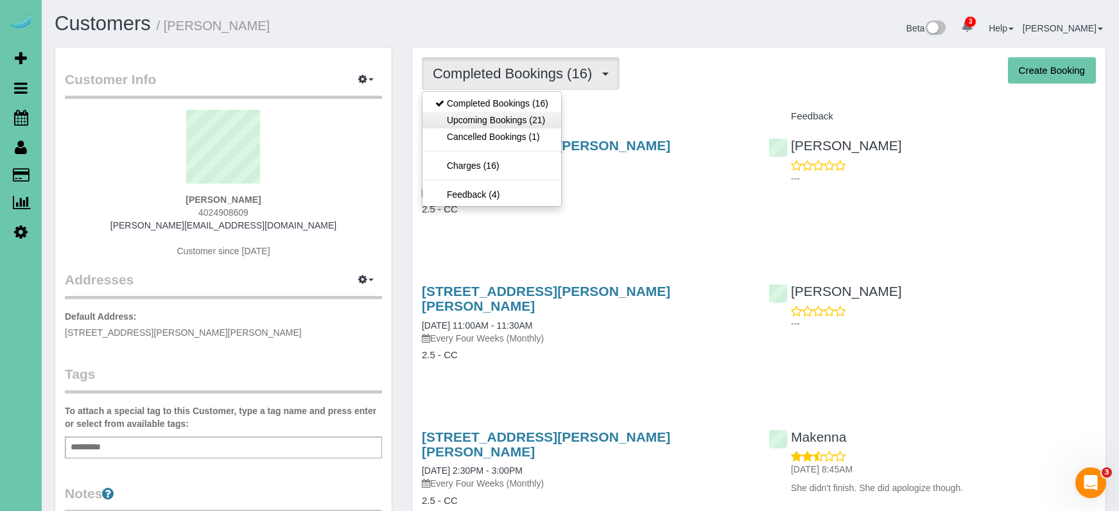
click at [553, 117] on link "Upcoming Bookings (21)" at bounding box center [491, 120] width 139 height 17
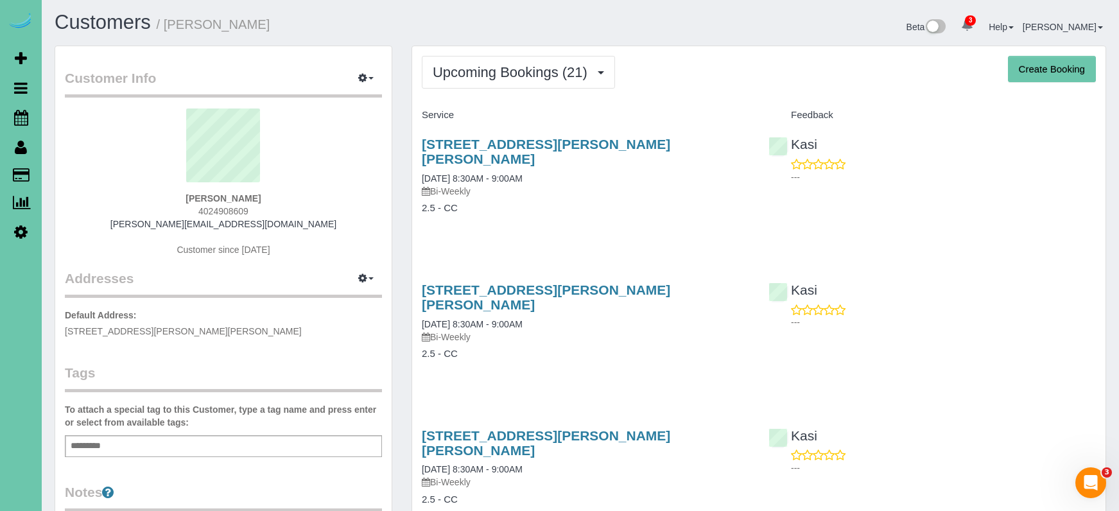
scroll to position [2, 0]
drag, startPoint x: 214, startPoint y: 210, endPoint x: 223, endPoint y: 234, distance: 26.0
click at [229, 212] on span "4024908609" at bounding box center [223, 210] width 50 height 10
click at [274, 207] on div "[PERSON_NAME] 4024908609 [PERSON_NAME][EMAIL_ADDRESS][DOMAIN_NAME] Customer sin…" at bounding box center [223, 188] width 317 height 160
drag, startPoint x: 269, startPoint y: 210, endPoint x: 195, endPoint y: 209, distance: 74.5
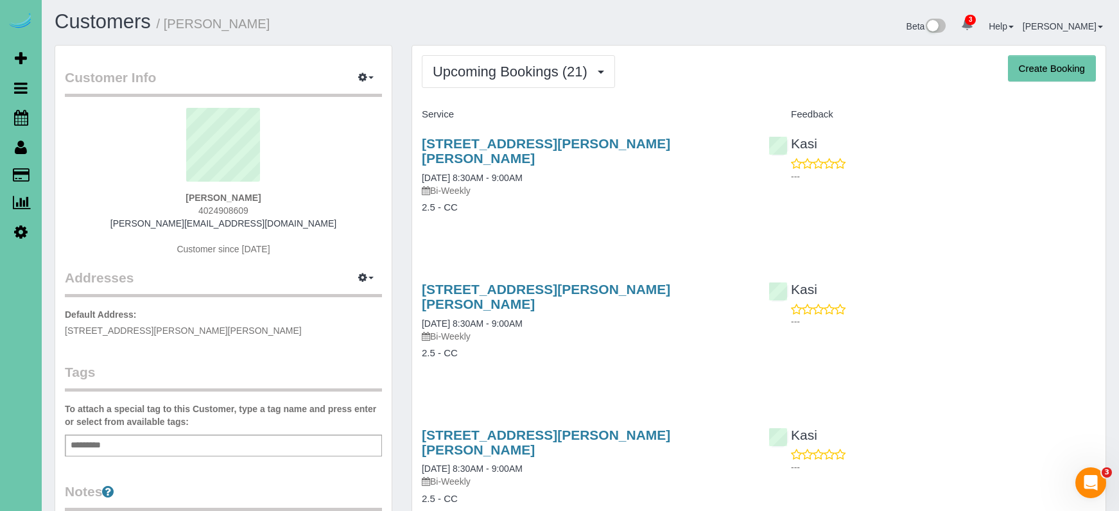
click at [195, 209] on div "[PERSON_NAME] 4024908609 [PERSON_NAME][EMAIL_ADDRESS][DOMAIN_NAME] Customer sin…" at bounding box center [223, 188] width 317 height 160
copy span "4024908609"
click at [490, 139] on link "[STREET_ADDRESS][PERSON_NAME][PERSON_NAME]" at bounding box center [546, 151] width 248 height 30
click at [21, 115] on icon at bounding box center [21, 117] width 14 height 15
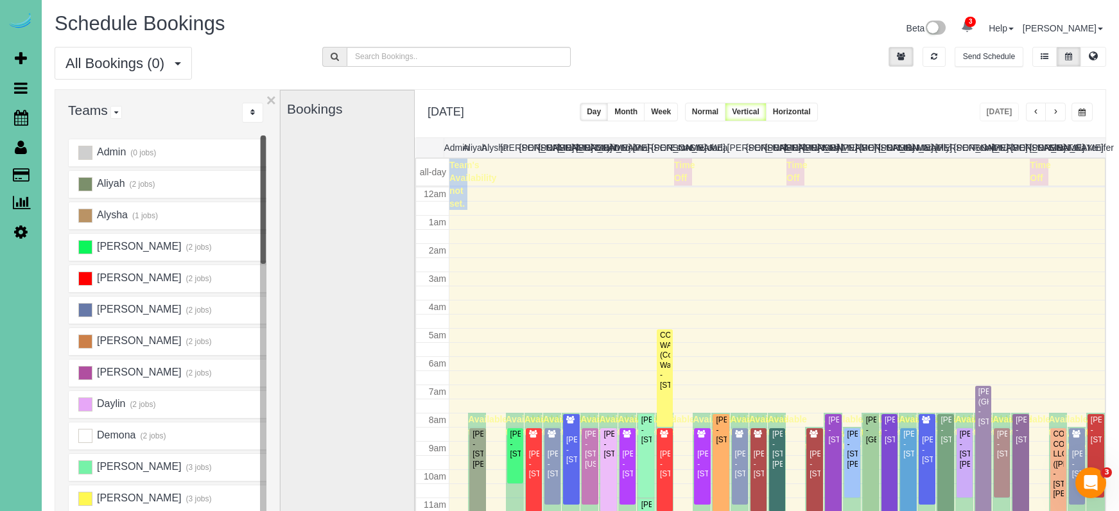
scroll to position [170, 0]
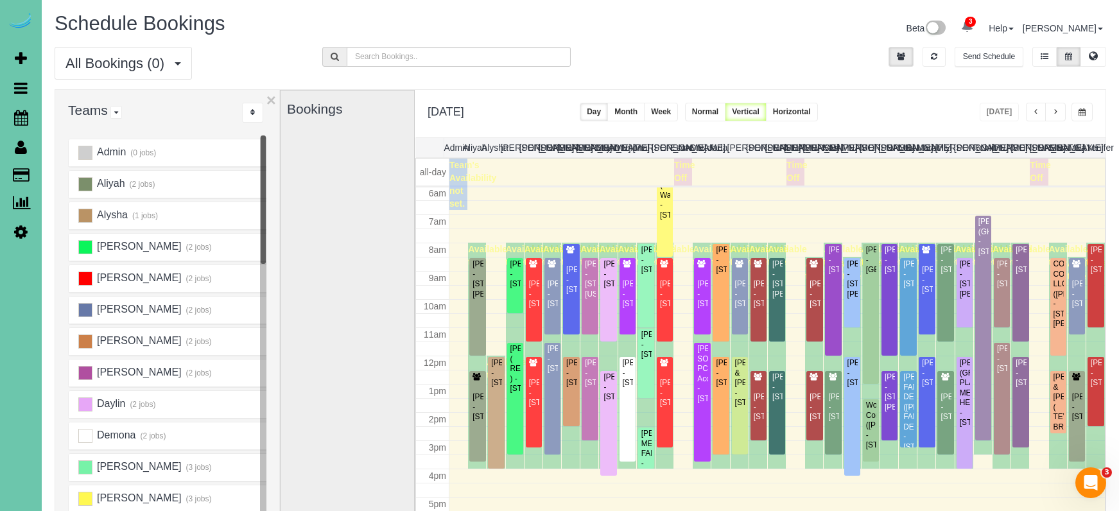
click at [1083, 117] on button "button" at bounding box center [1081, 112] width 21 height 19
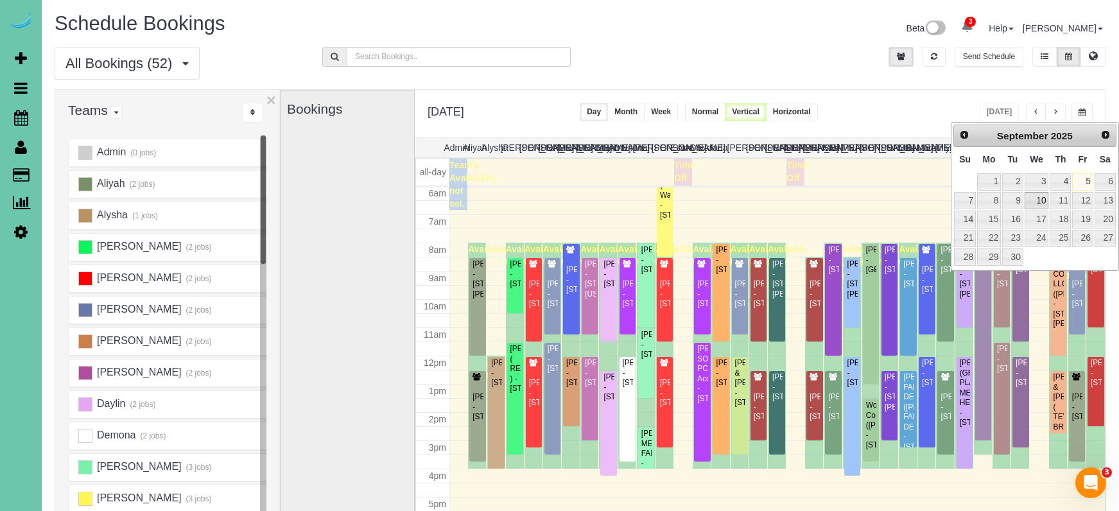
click at [1042, 202] on link "10" at bounding box center [1037, 200] width 24 height 17
type input "**********"
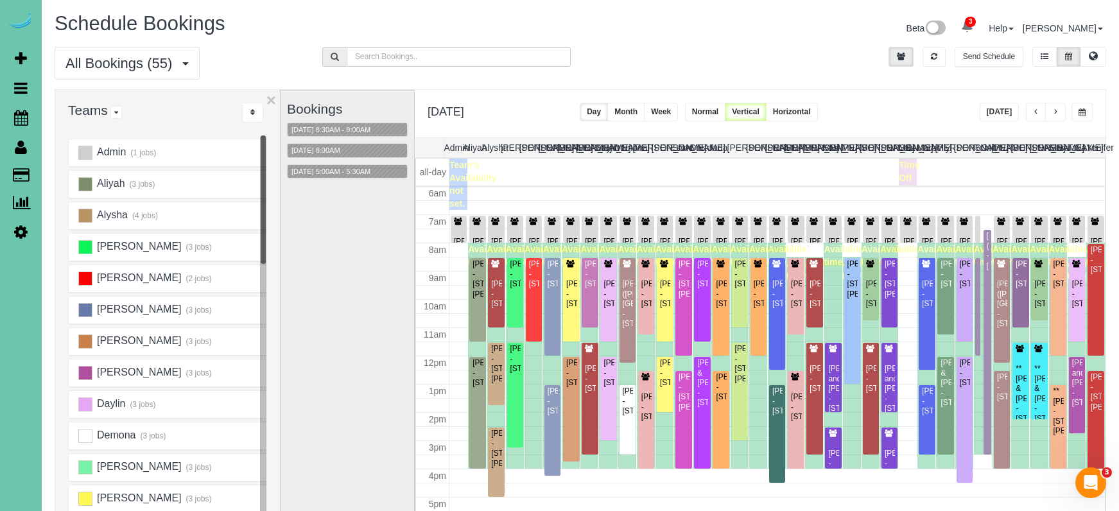
click at [1024, 112] on div "**********" at bounding box center [1037, 112] width 114 height 19
click at [1060, 113] on button "button" at bounding box center [1055, 112] width 21 height 19
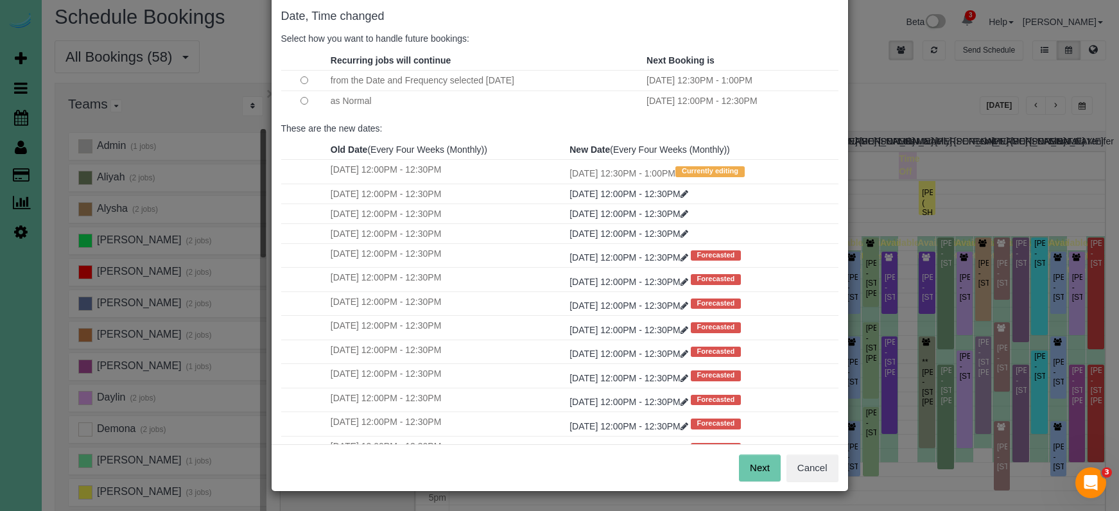
scroll to position [64, 0]
click at [767, 466] on button "Next" at bounding box center [760, 468] width 42 height 27
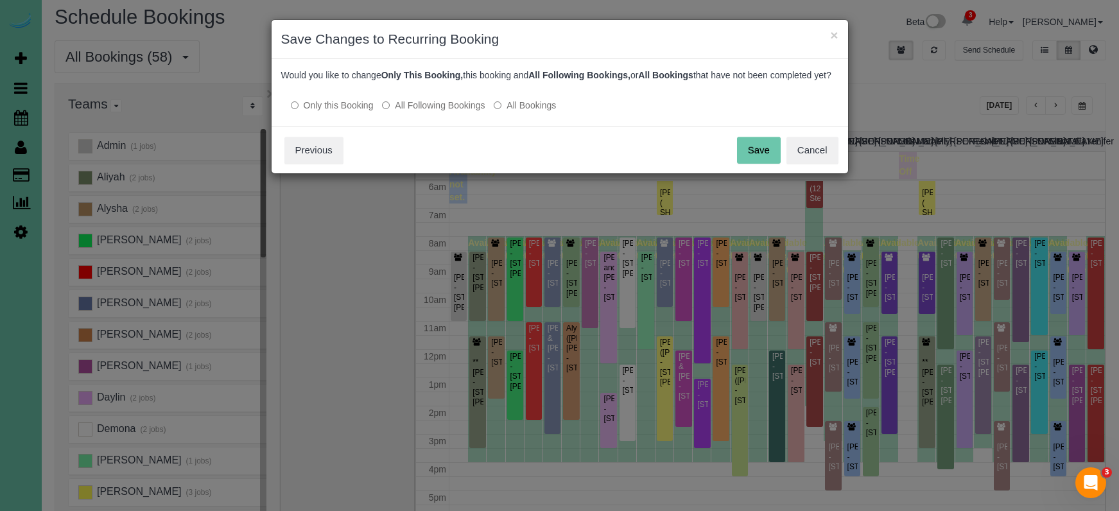
click at [749, 156] on button "Save" at bounding box center [759, 150] width 44 height 27
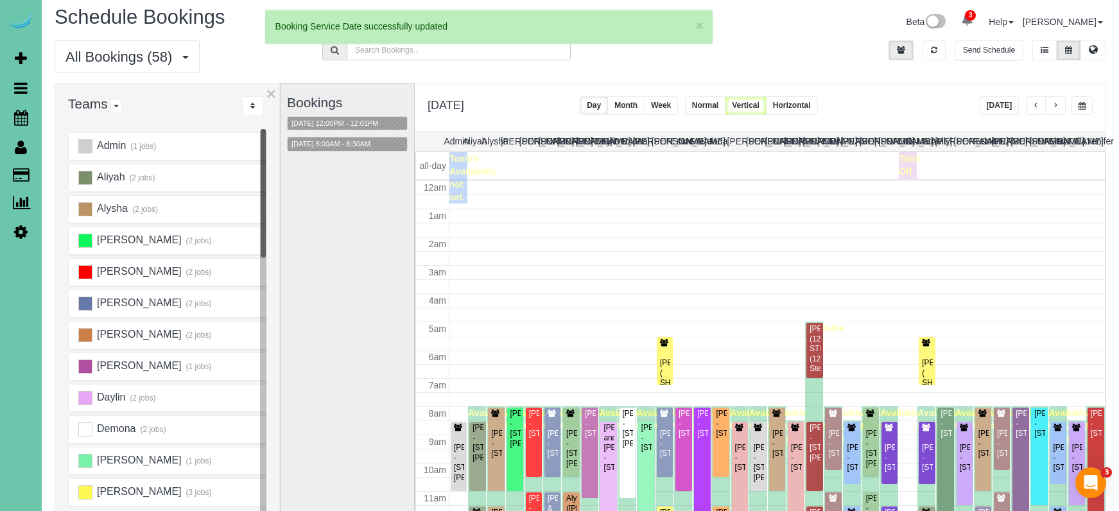
scroll to position [170, 0]
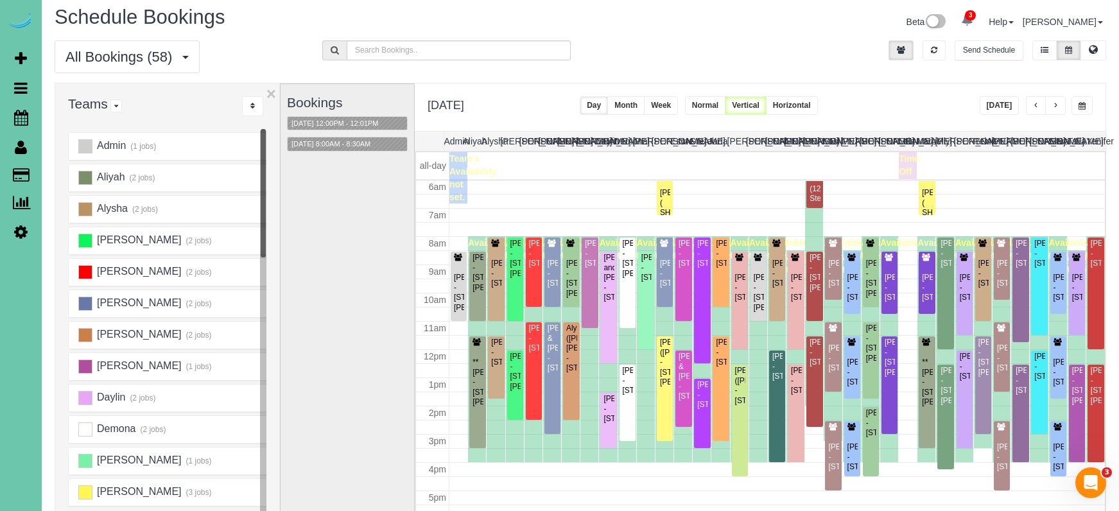
click at [963, 95] on div "**********" at bounding box center [760, 107] width 691 height 48
click at [1028, 105] on button "button" at bounding box center [1036, 105] width 21 height 19
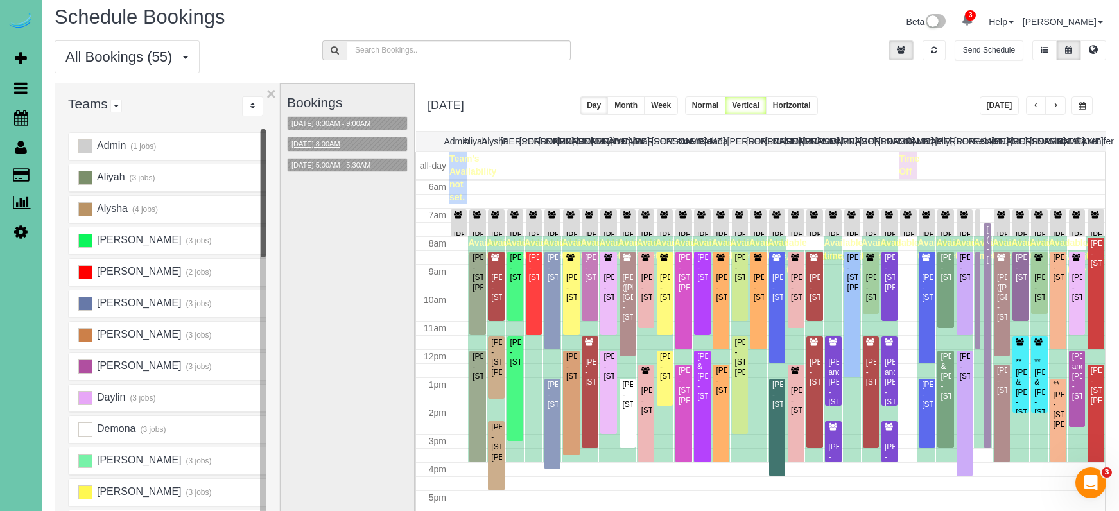
click at [328, 143] on button "[DATE] 8:00AM" at bounding box center [316, 143] width 56 height 13
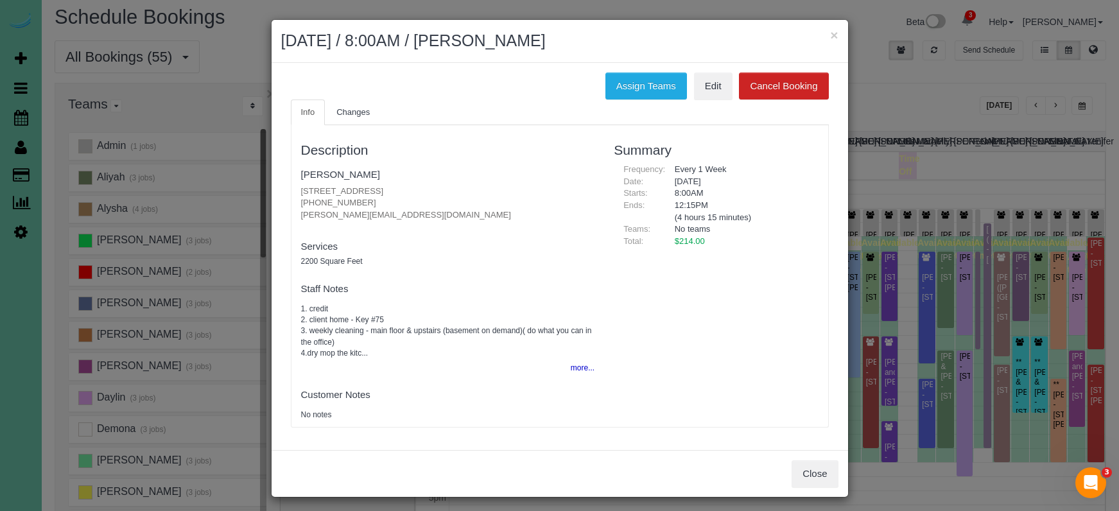
click at [800, 465] on button "Close" at bounding box center [815, 473] width 46 height 27
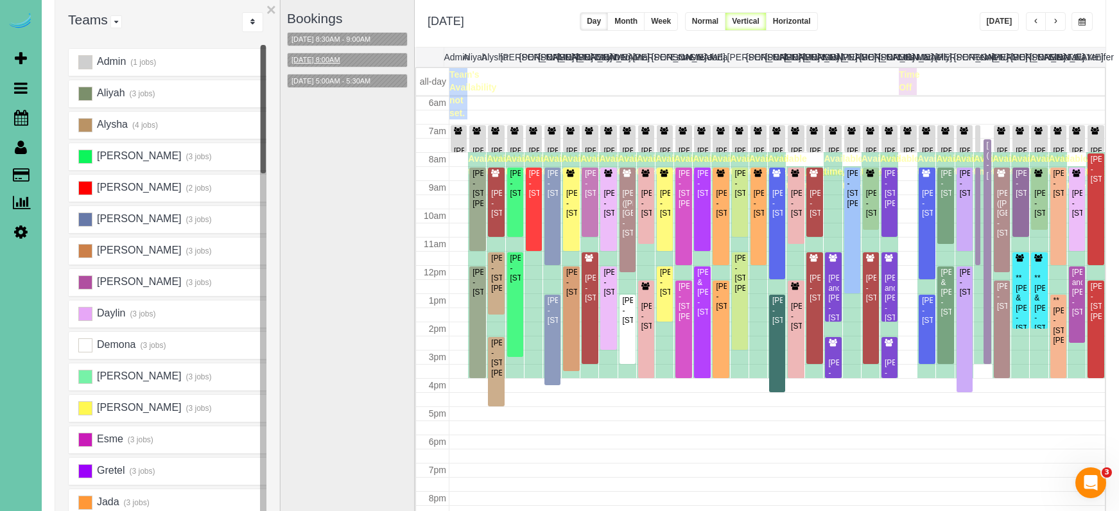
click at [322, 62] on button "[DATE] 8:00AM" at bounding box center [316, 59] width 56 height 13
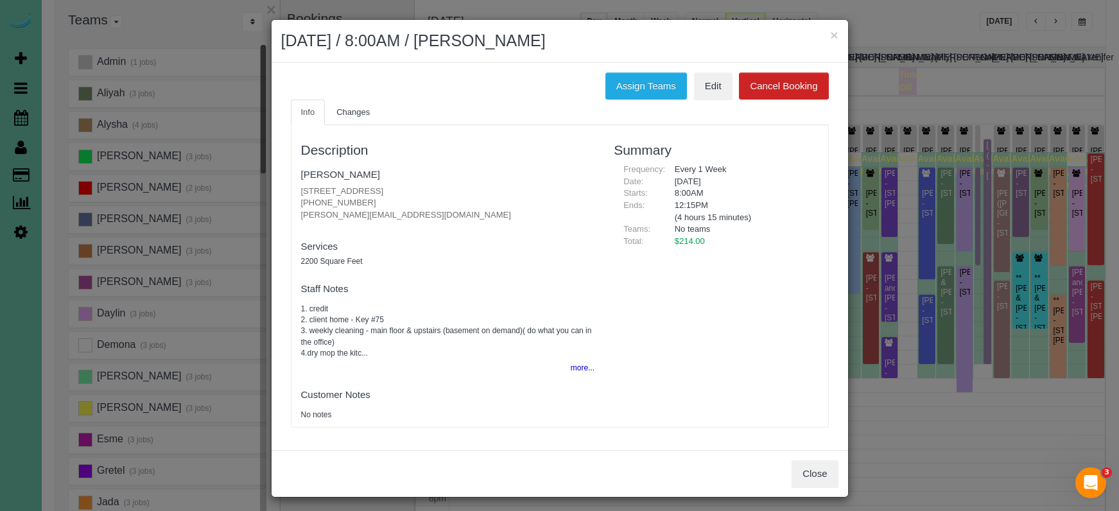
scroll to position [1, 0]
drag, startPoint x: 364, startPoint y: 199, endPoint x: 295, endPoint y: 195, distance: 69.4
click at [295, 195] on div "Description Laura Meyers 5128 Blondo Street, Omaha, NE 68104 (402) 739-7566 lau…" at bounding box center [447, 275] width 313 height 289
copy p "(402) 739-7566"
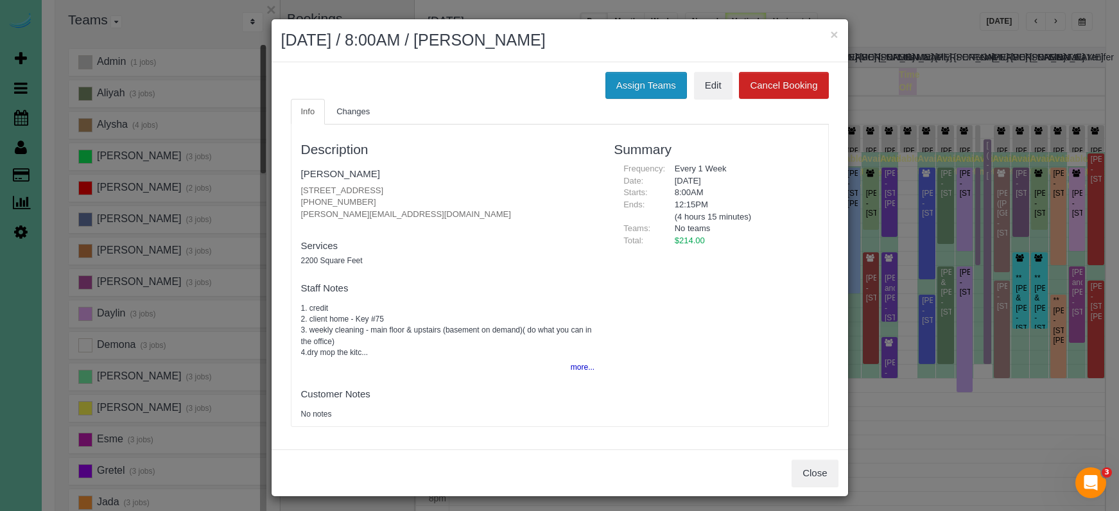
click at [642, 82] on button "Assign Teams" at bounding box center [646, 85] width 82 height 27
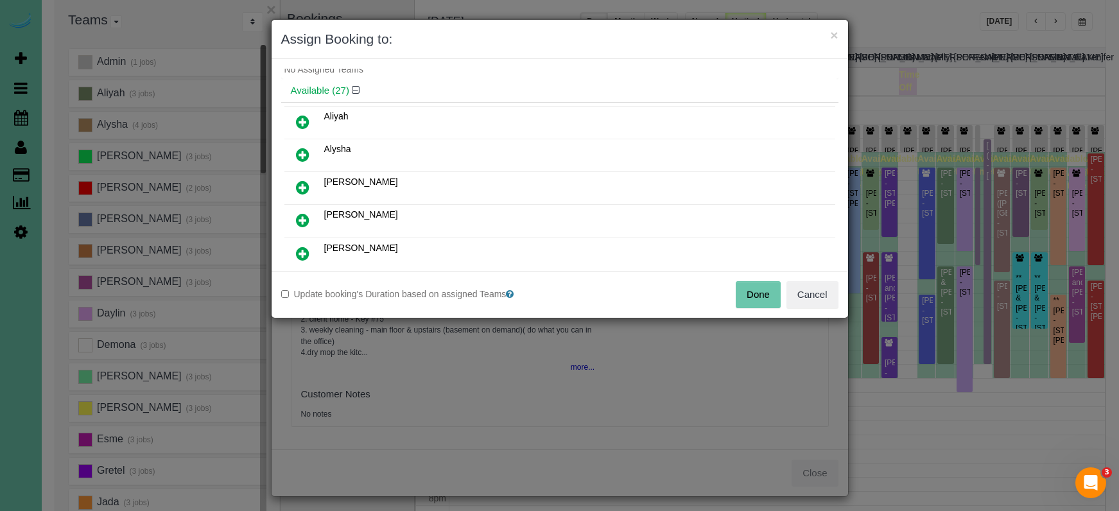
scroll to position [44, 0]
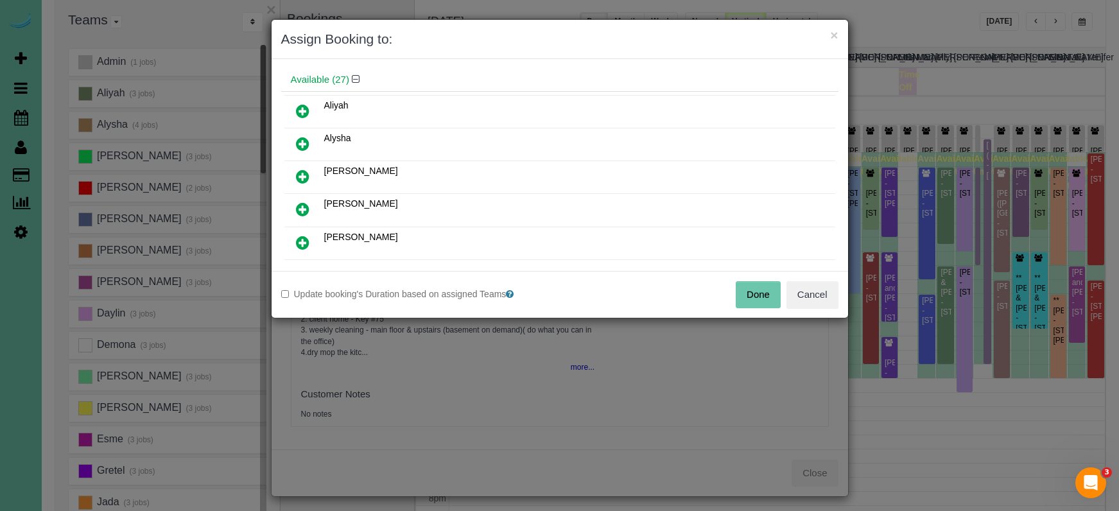
drag, startPoint x: 302, startPoint y: 211, endPoint x: 322, endPoint y: 226, distance: 25.3
click at [302, 211] on icon at bounding box center [302, 209] width 13 height 15
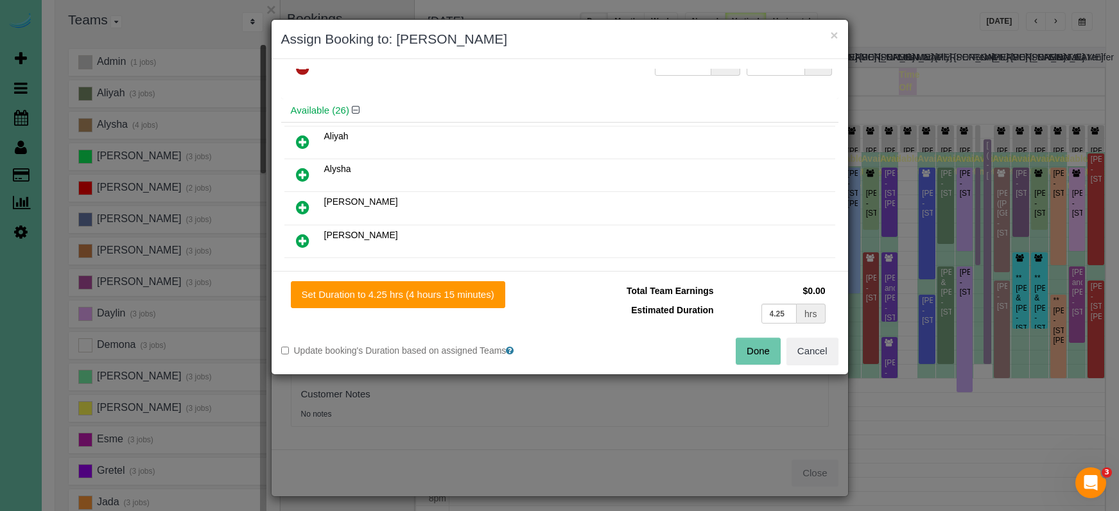
drag, startPoint x: 471, startPoint y: 303, endPoint x: 546, endPoint y: 308, distance: 75.3
click at [471, 303] on button "Set Duration to 4.25 hrs (4 hours 15 minutes)" at bounding box center [398, 294] width 214 height 27
type input "4.25"
drag, startPoint x: 743, startPoint y: 346, endPoint x: 736, endPoint y: 344, distance: 7.3
click at [741, 346] on button "Done" at bounding box center [758, 351] width 45 height 27
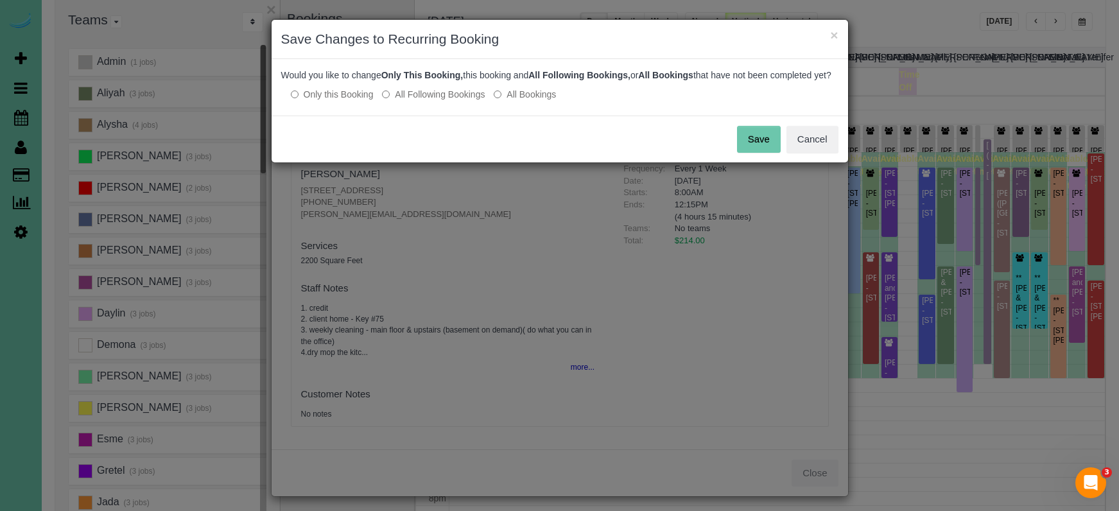
click at [747, 148] on button "Save" at bounding box center [759, 139] width 44 height 27
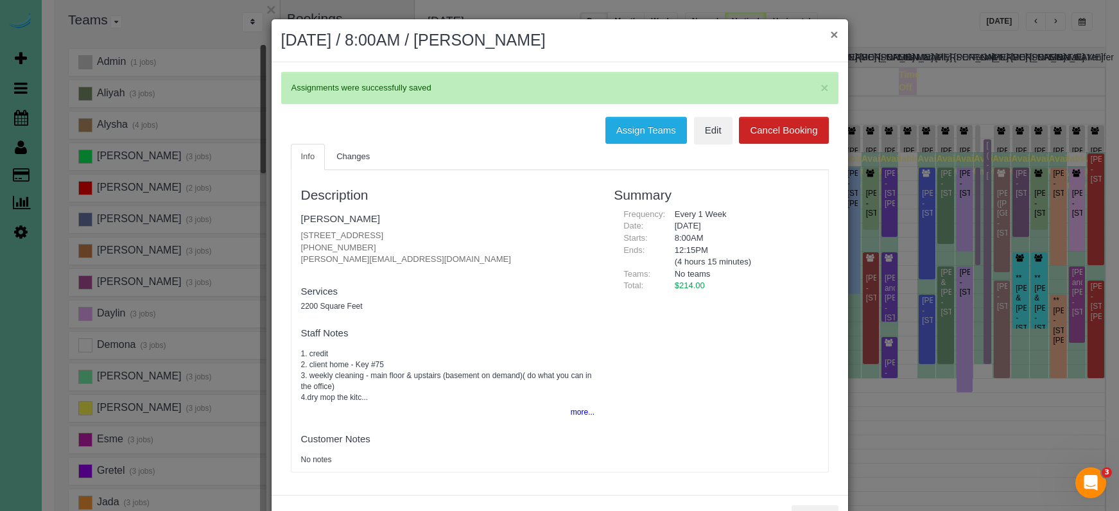
click at [831, 33] on button "×" at bounding box center [834, 34] width 8 height 13
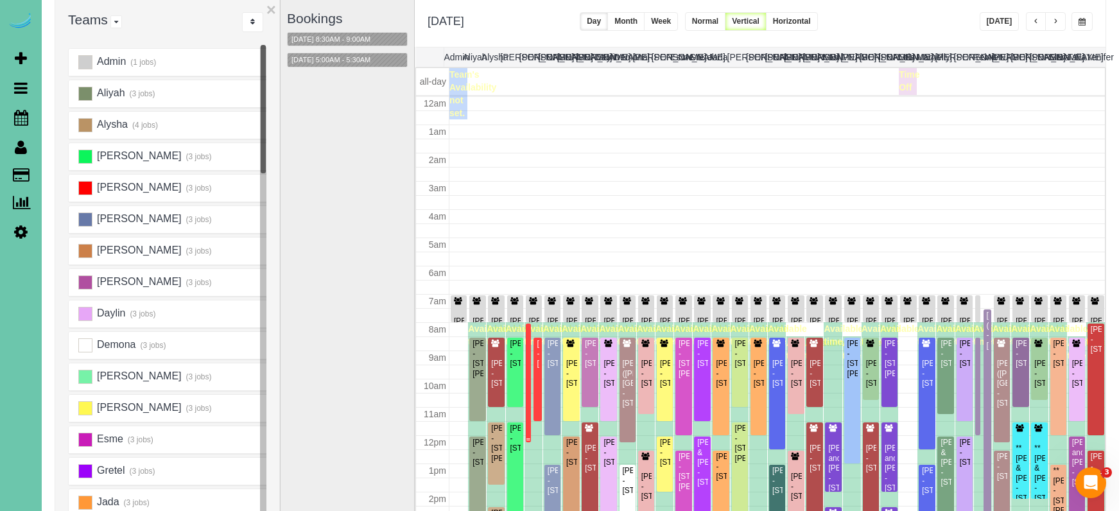
scroll to position [170, 0]
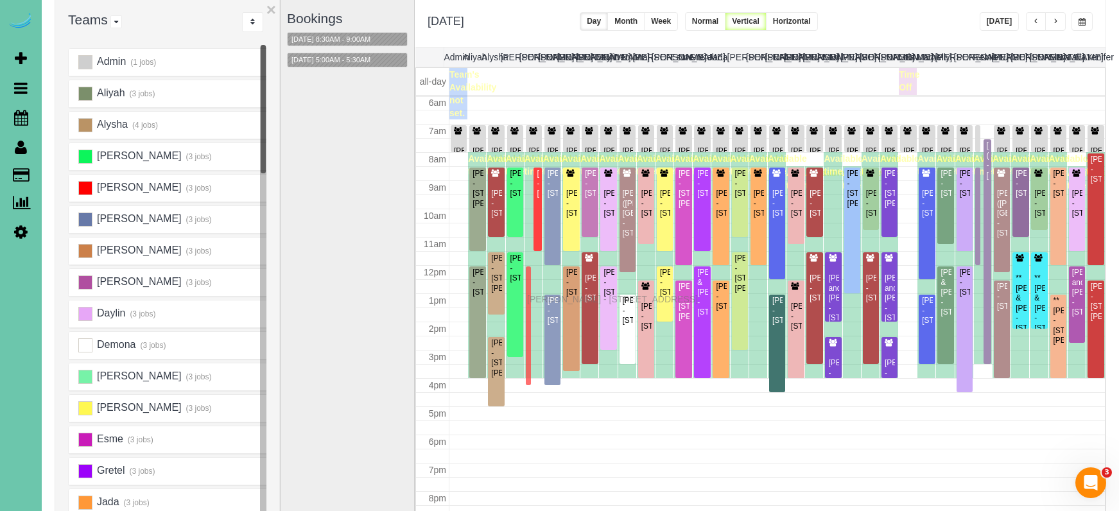
drag, startPoint x: 529, startPoint y: 186, endPoint x: 530, endPoint y: 297, distance: 111.1
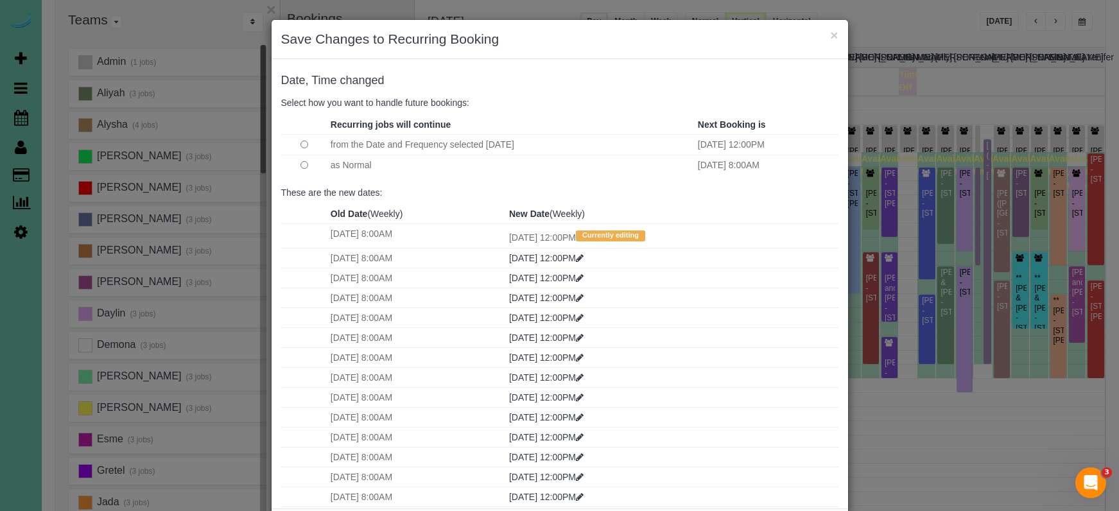
click at [838, 37] on button "×" at bounding box center [834, 34] width 8 height 13
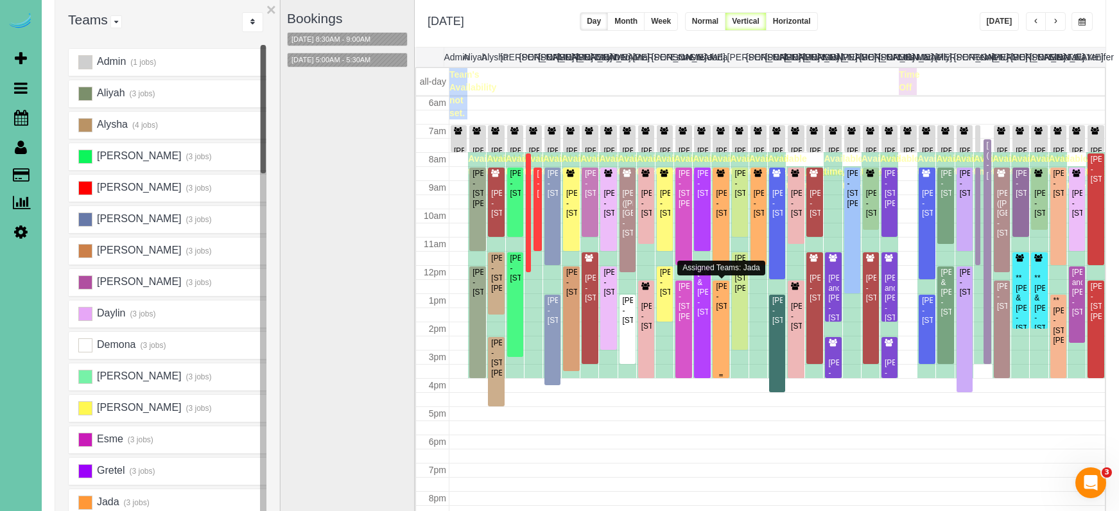
click at [720, 311] on div "Sarah Gilbert - 530 S 51st Ave, Omaha, NE 68106" at bounding box center [720, 297] width 11 height 30
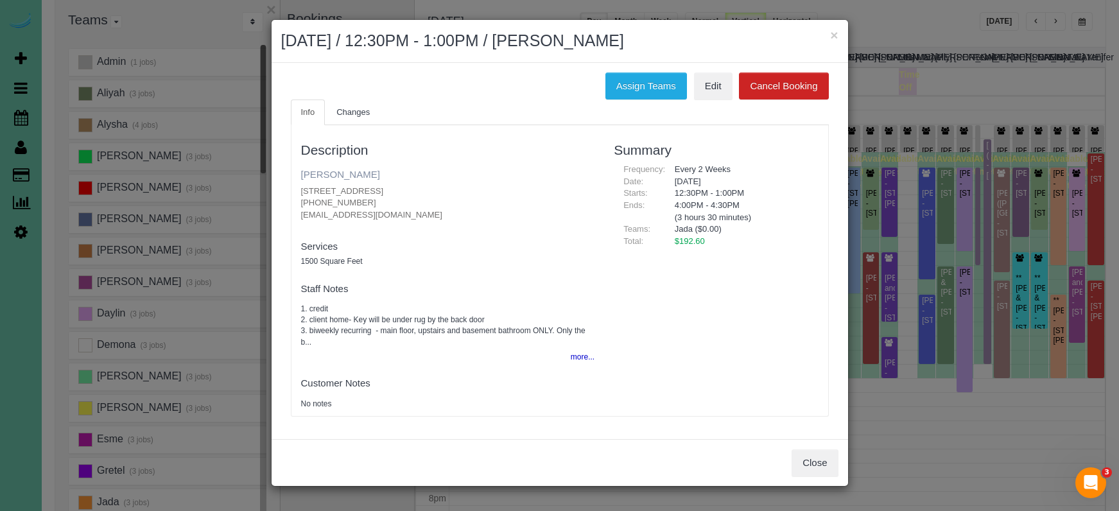
click at [329, 175] on link "Sarah Gilbert" at bounding box center [340, 174] width 79 height 11
click at [654, 87] on button "Assign Teams" at bounding box center [646, 86] width 82 height 27
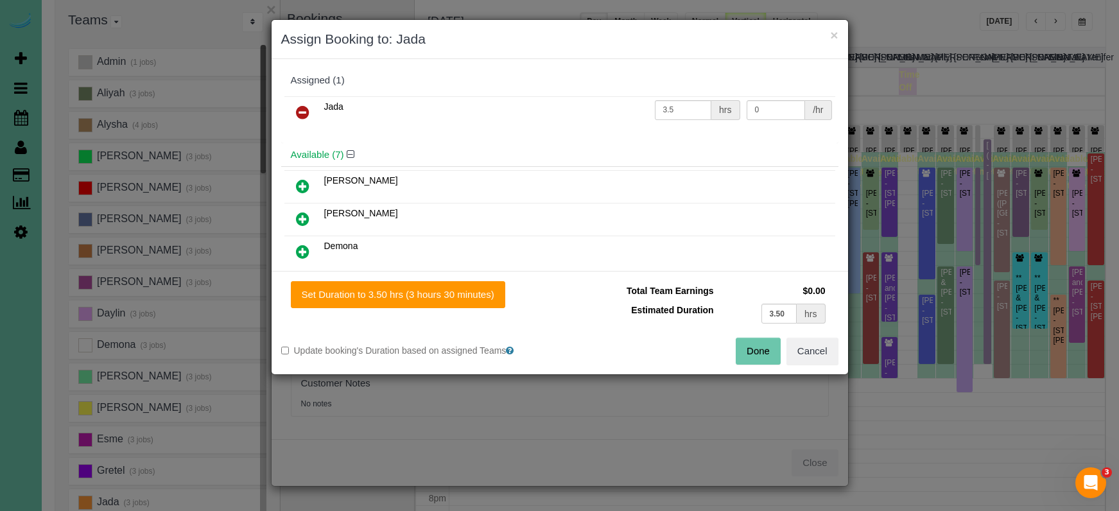
click at [306, 106] on icon at bounding box center [302, 112] width 13 height 15
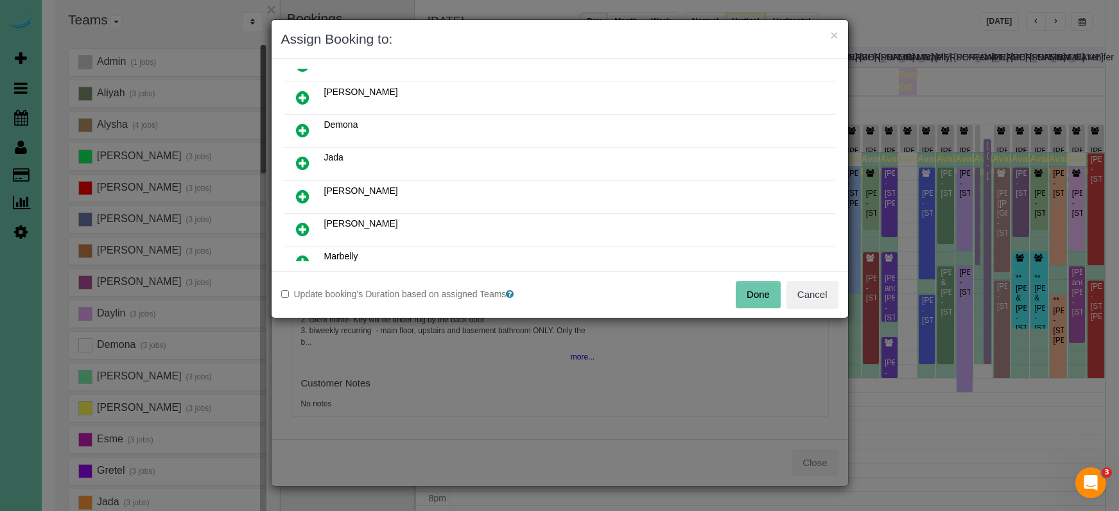
scroll to position [93, 0]
click at [295, 197] on link at bounding box center [303, 195] width 30 height 26
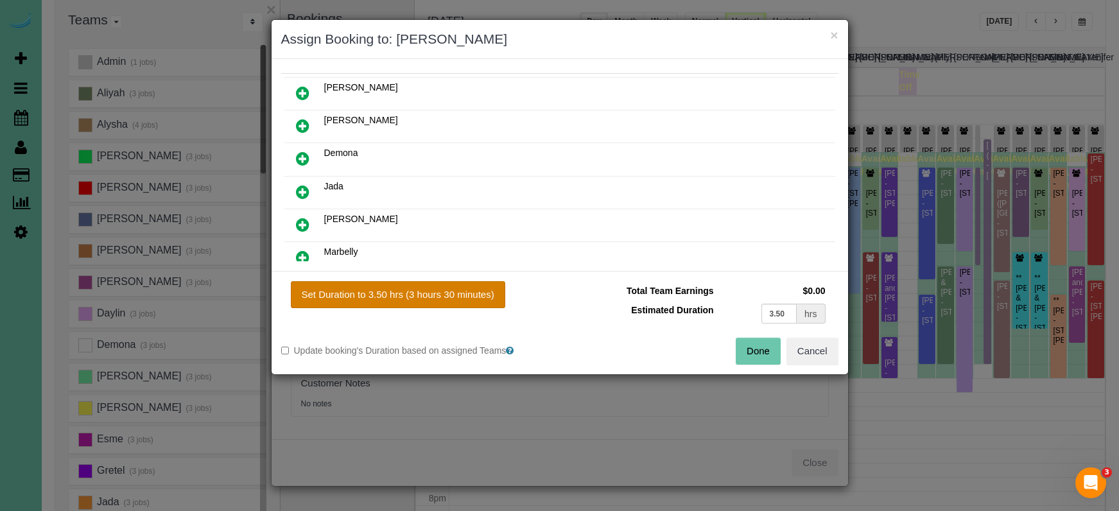
click at [439, 302] on button "Set Duration to 3.50 hrs (3 hours 30 minutes)" at bounding box center [398, 294] width 214 height 27
type input "3.50"
click at [777, 348] on button "Done" at bounding box center [758, 351] width 45 height 27
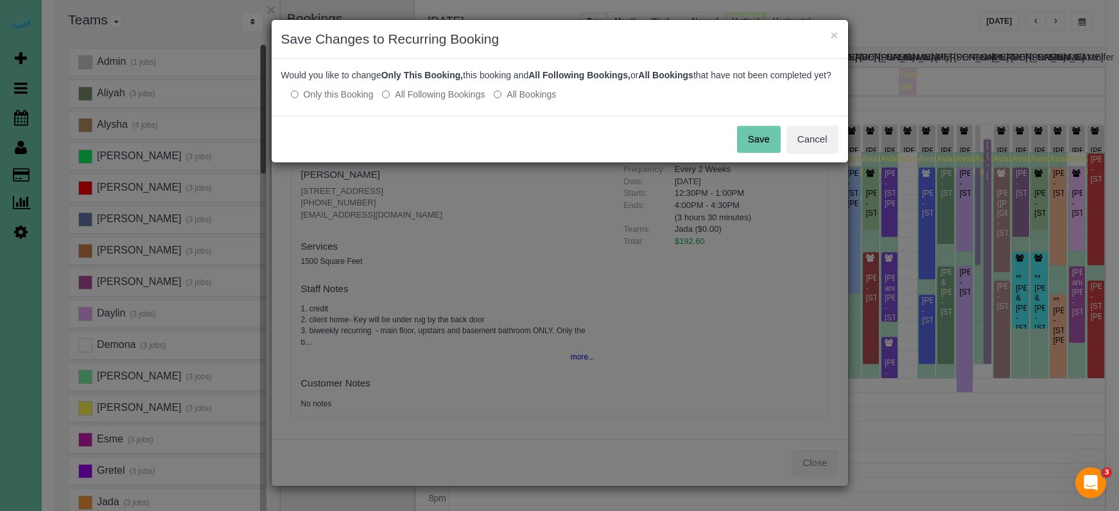
click at [760, 153] on button "Save" at bounding box center [759, 139] width 44 height 27
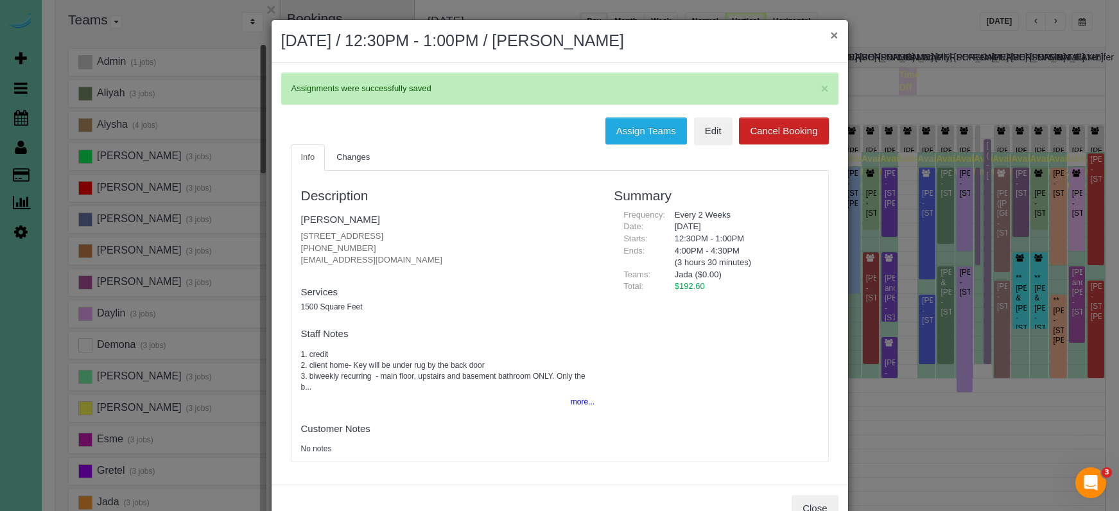
click at [831, 34] on button "×" at bounding box center [834, 34] width 8 height 13
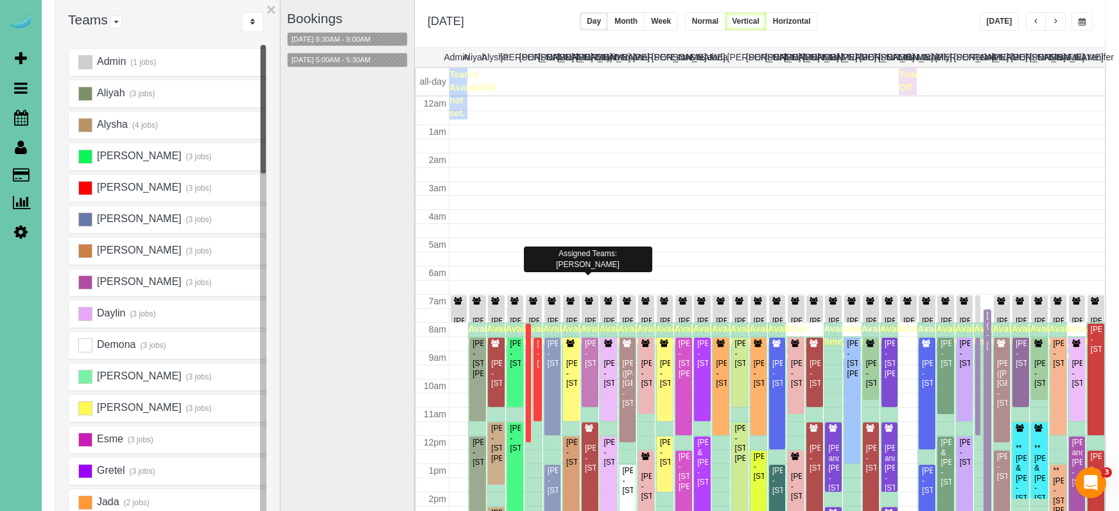
scroll to position [170, 0]
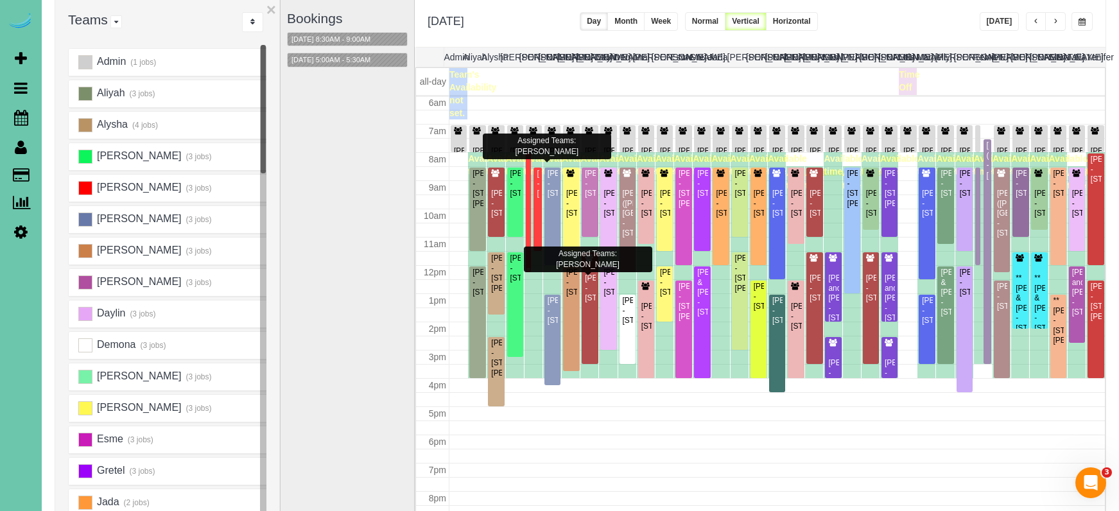
click at [530, 180] on div at bounding box center [528, 212] width 5 height 119
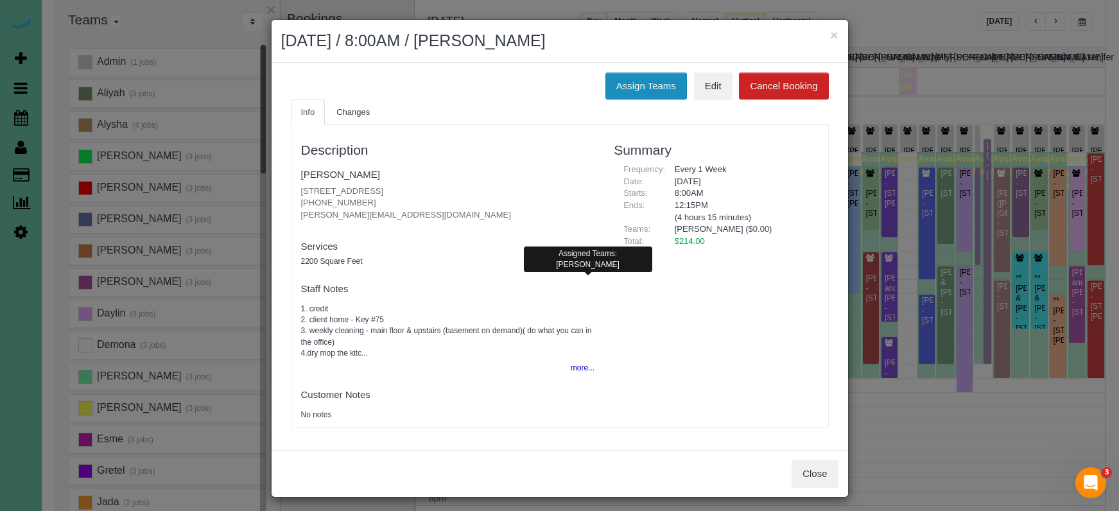
click at [621, 85] on button "Assign Teams" at bounding box center [646, 86] width 82 height 27
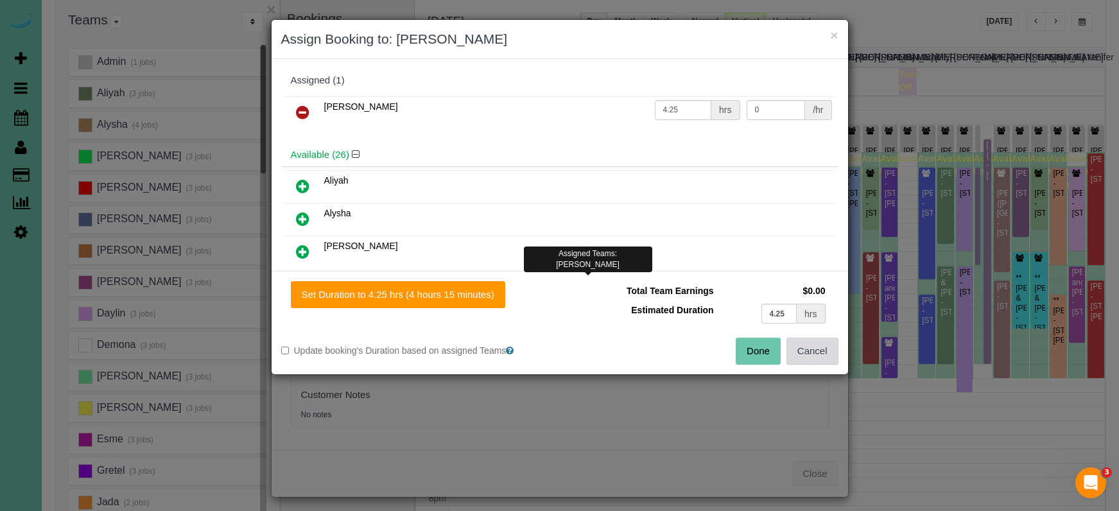
click at [811, 354] on button "Cancel" at bounding box center [812, 351] width 52 height 27
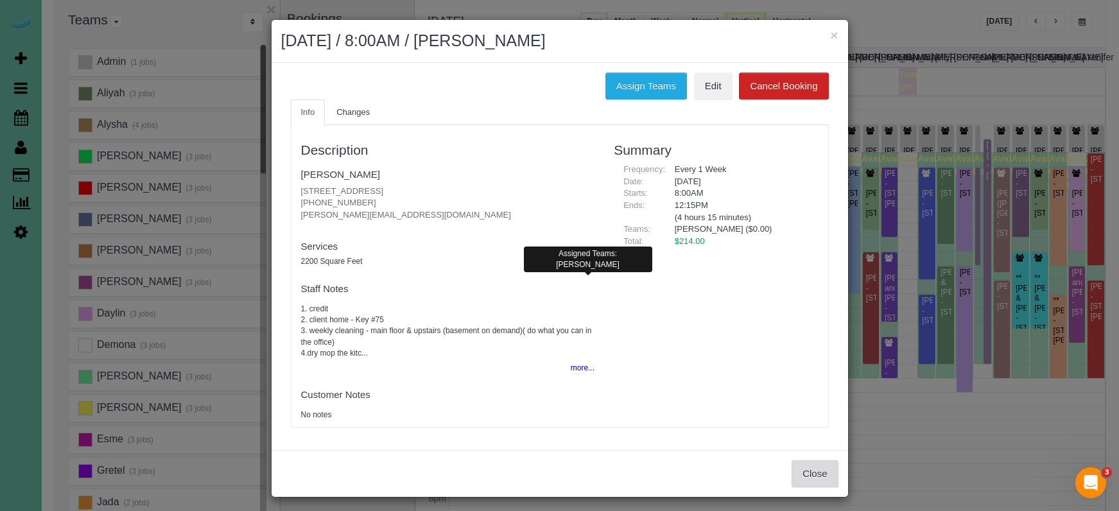
click at [809, 473] on button "Close" at bounding box center [815, 473] width 46 height 27
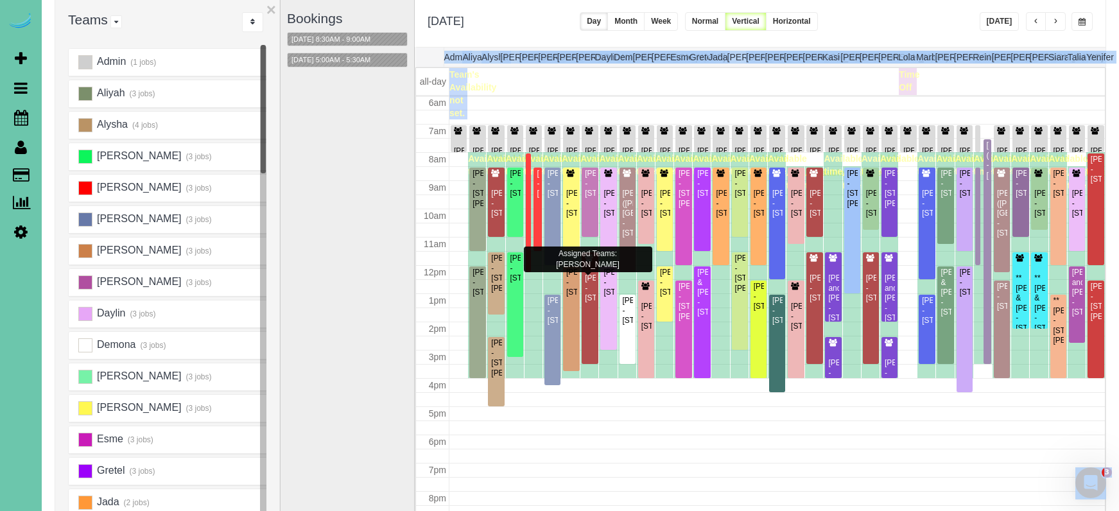
drag, startPoint x: 526, startPoint y: 243, endPoint x: 532, endPoint y: 327, distance: 83.7
click at [536, 343] on body "3 Beta Your Notifications You have 0 alerts × You have 5 to charge for 09/04/20…" at bounding box center [559, 164] width 1119 height 511
click at [531, 329] on div "Available time" at bounding box center [533, 265] width 18 height 226
drag, startPoint x: 528, startPoint y: 173, endPoint x: 539, endPoint y: 304, distance: 131.4
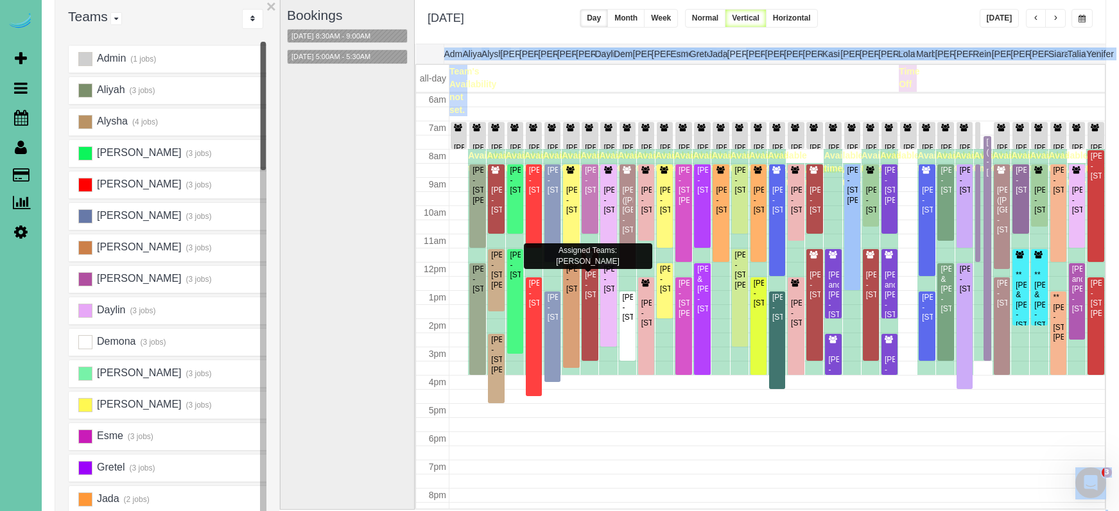
click at [585, 84] on td at bounding box center [673, 78] width 449 height 27
click at [271, 6] on button "×" at bounding box center [271, 6] width 10 height 17
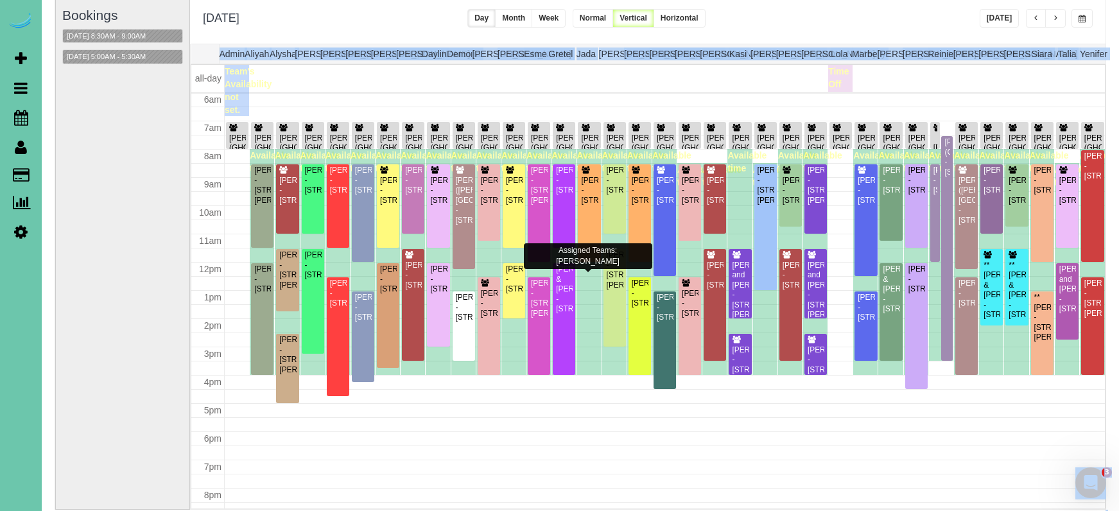
click at [400, 82] on body "3 Beta Your Notifications You have 0 alerts × You have 5 to charge for 09/04/20…" at bounding box center [559, 161] width 1119 height 511
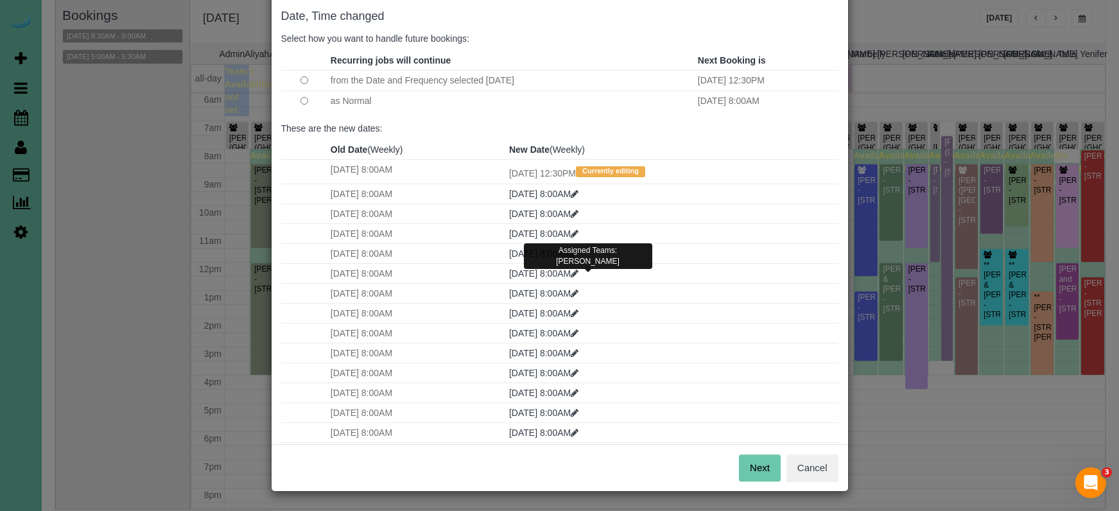
scroll to position [64, 0]
drag, startPoint x: 760, startPoint y: 470, endPoint x: 753, endPoint y: 458, distance: 13.5
click at [760, 470] on button "Next" at bounding box center [760, 468] width 42 height 27
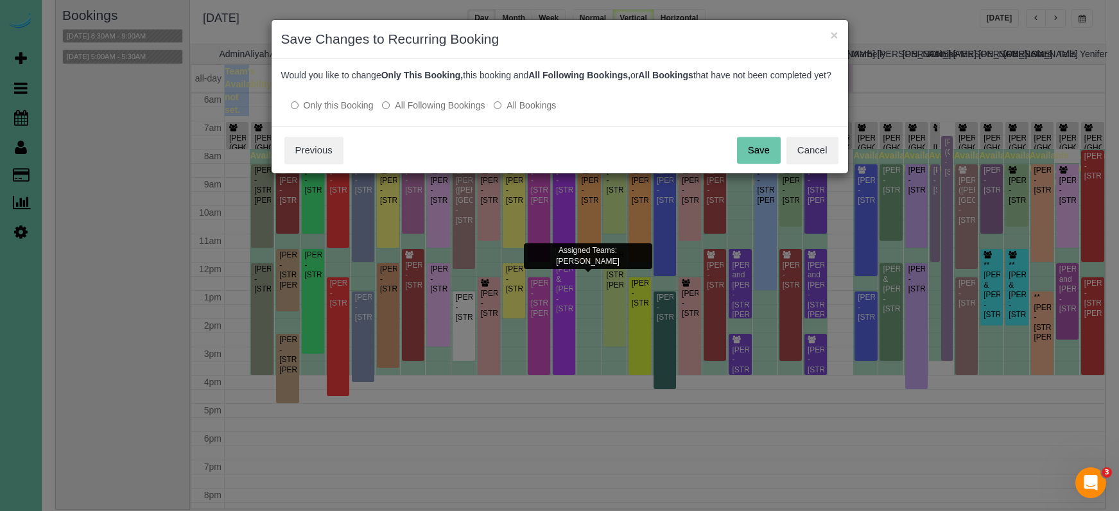
scroll to position [0, 0]
click at [763, 164] on button "Save" at bounding box center [759, 150] width 44 height 27
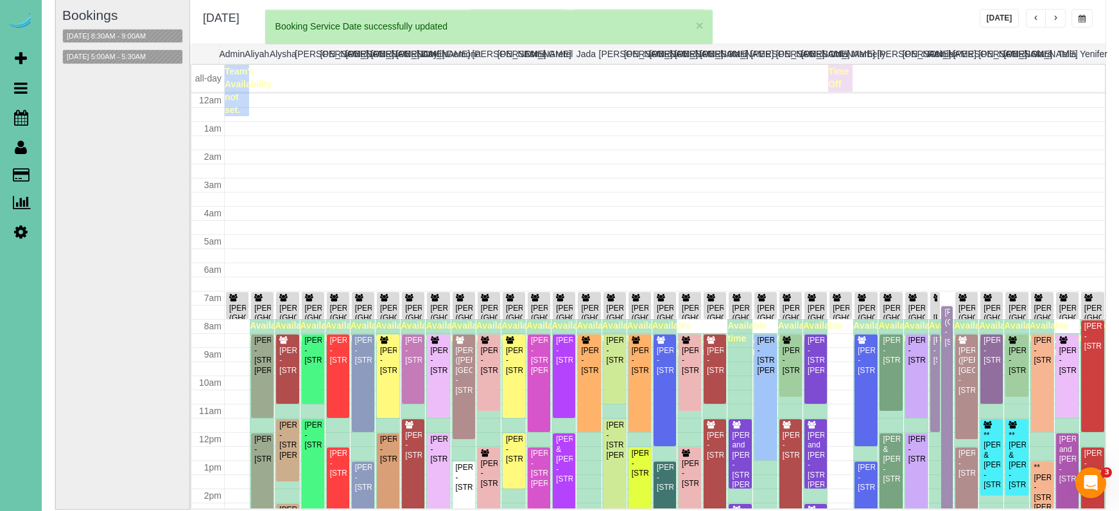
scroll to position [170, 0]
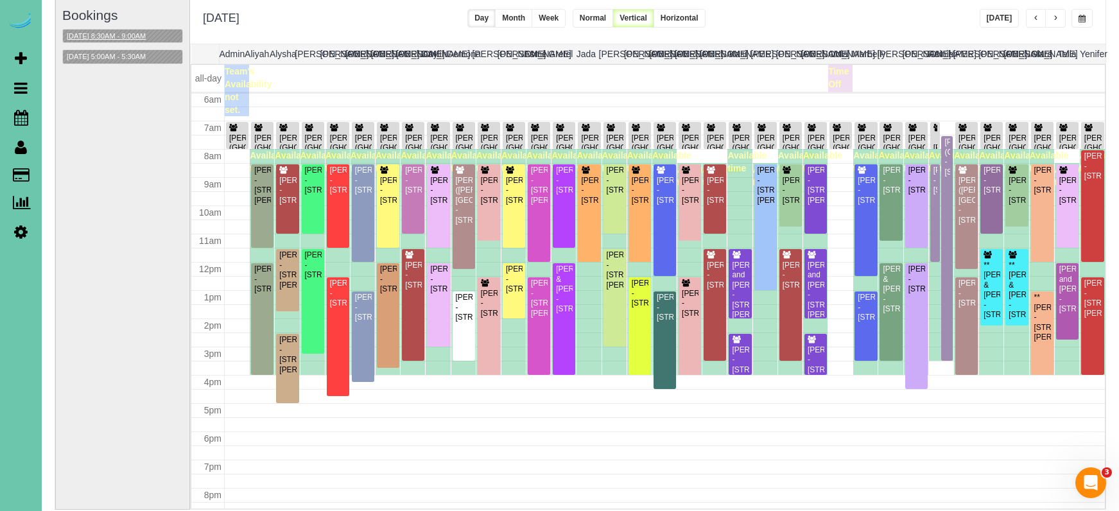
click at [150, 40] on button "[DATE] 8:30AM - 9:00AM" at bounding box center [106, 36] width 87 height 13
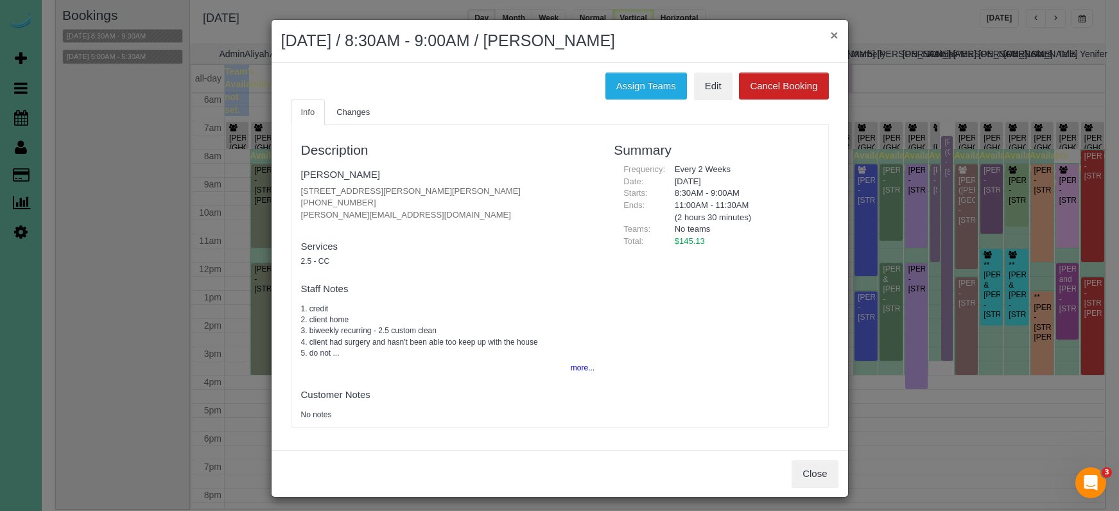
click at [835, 33] on button "×" at bounding box center [834, 34] width 8 height 13
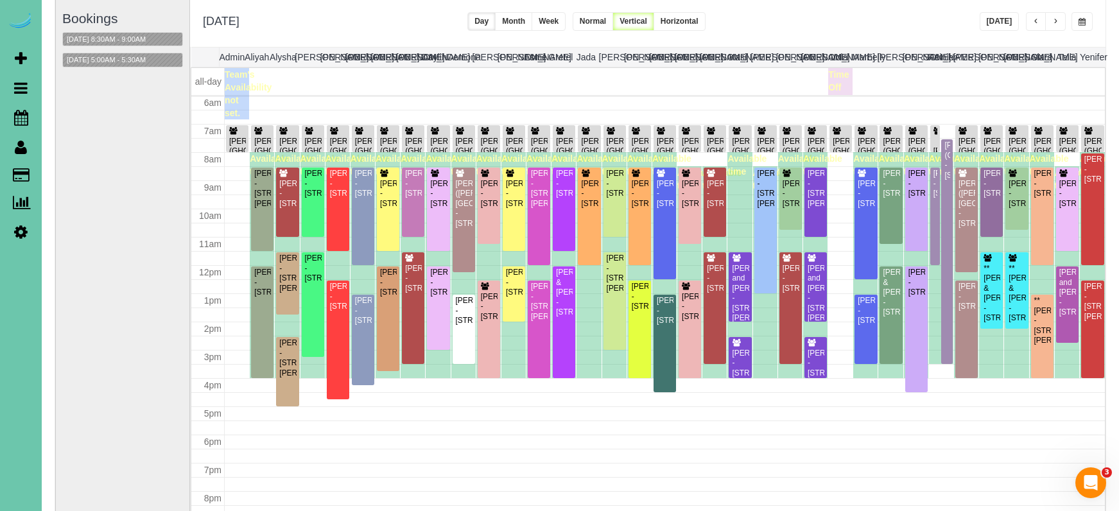
click at [1050, 22] on button "button" at bounding box center [1055, 21] width 21 height 19
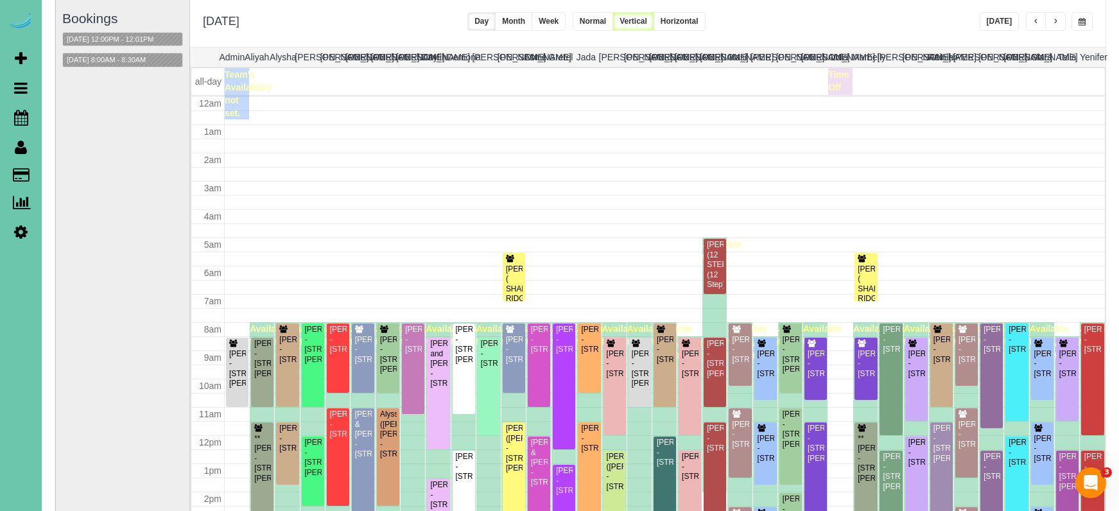
scroll to position [170, 0]
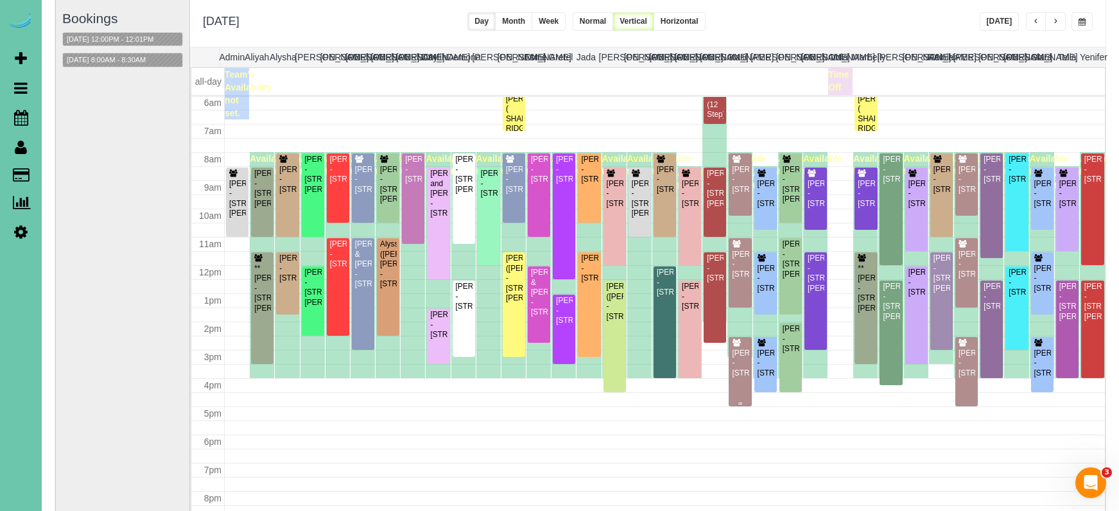
click at [738, 378] on div "[PERSON_NAME] - [STREET_ADDRESS]" at bounding box center [739, 364] width 17 height 30
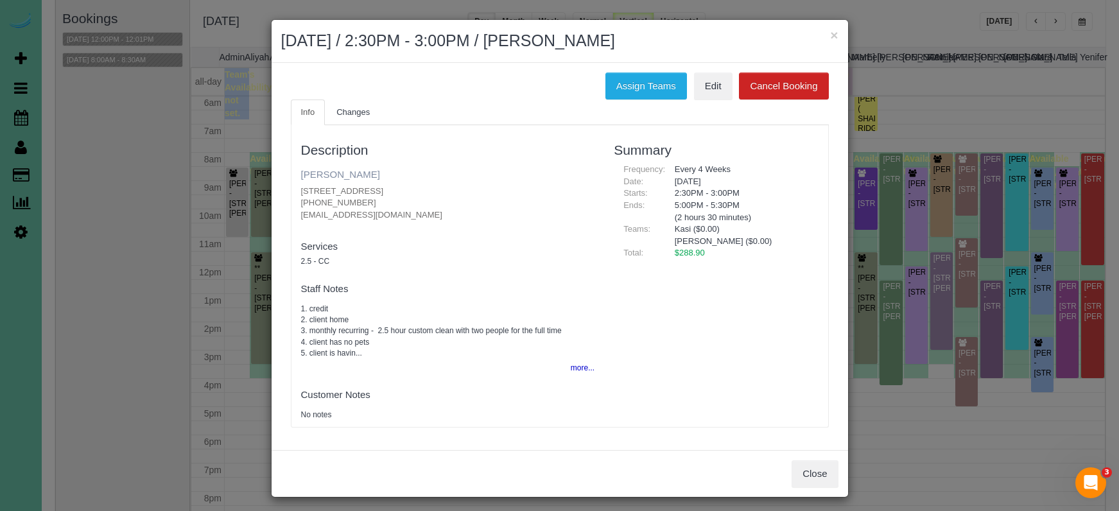
click at [357, 179] on fieldset "Patty Friedlund 1724 S 189th Ct, Omaha, NE 68130 (402) 681-1802 pattycfr@msn.co…" at bounding box center [448, 197] width 294 height 66
click at [356, 173] on link "Patty Friedlund" at bounding box center [340, 174] width 79 height 11
click at [832, 35] on button "×" at bounding box center [834, 34] width 8 height 13
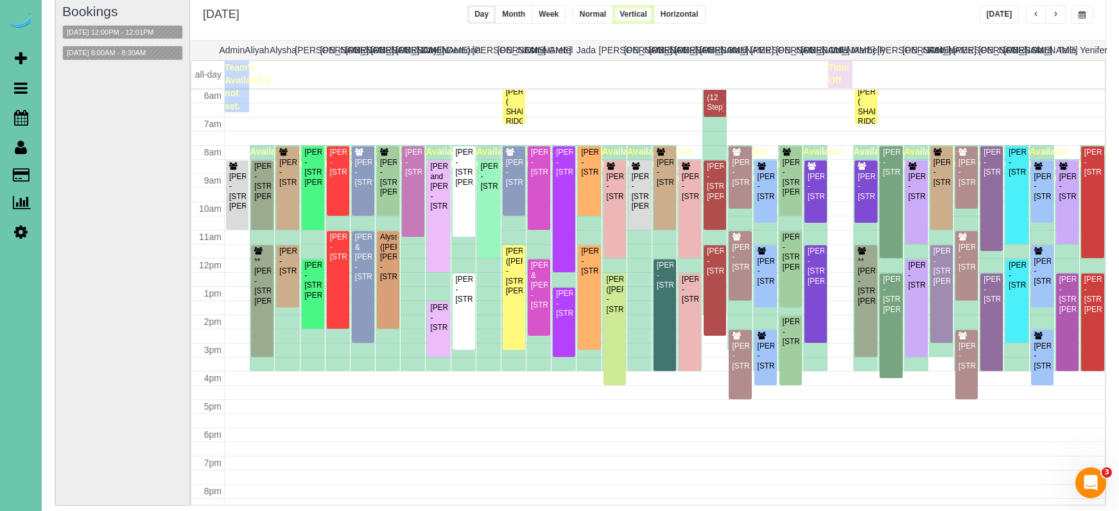
scroll to position [98, 0]
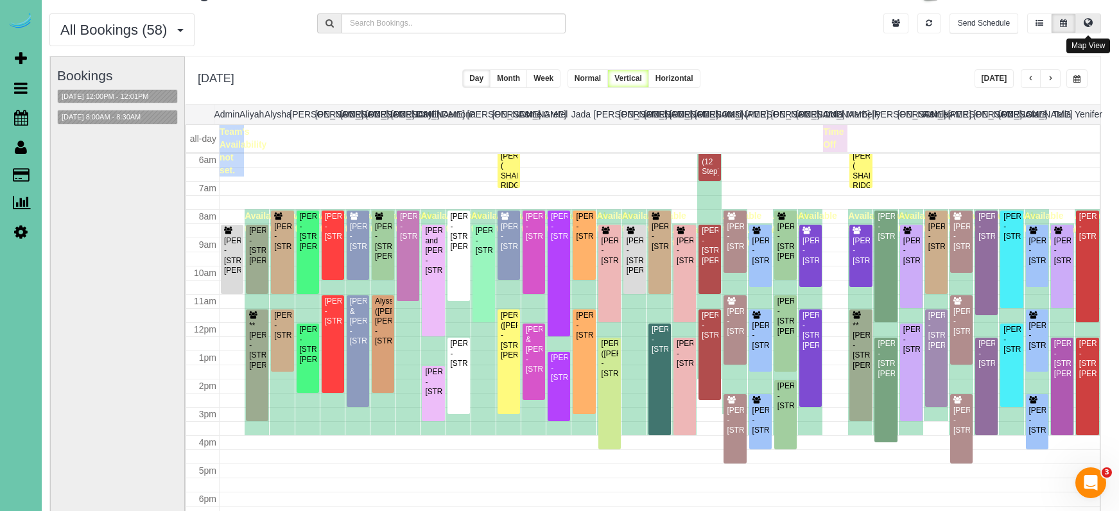
click at [1085, 20] on icon at bounding box center [1088, 23] width 9 height 8
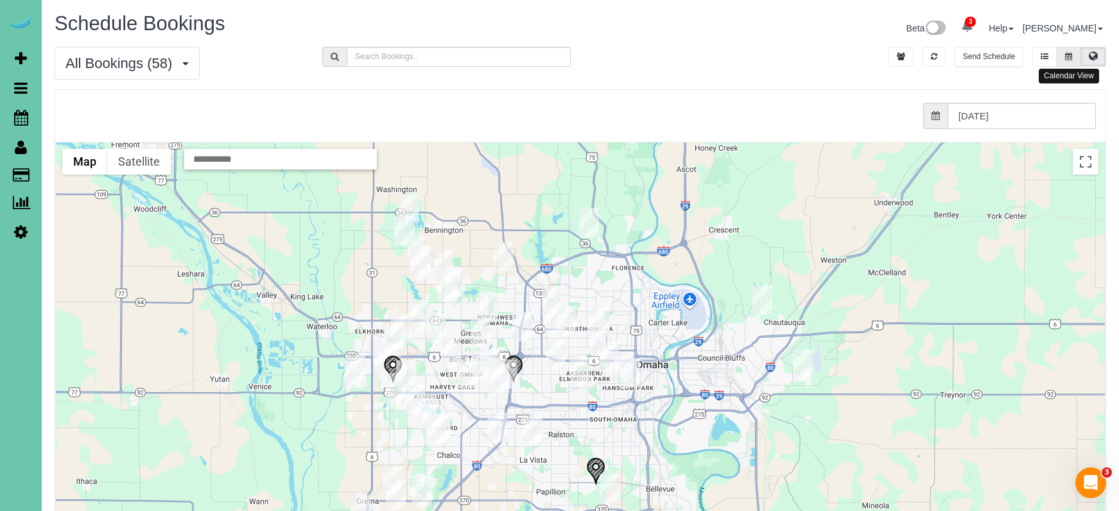
click at [1068, 53] on icon at bounding box center [1068, 57] width 7 height 8
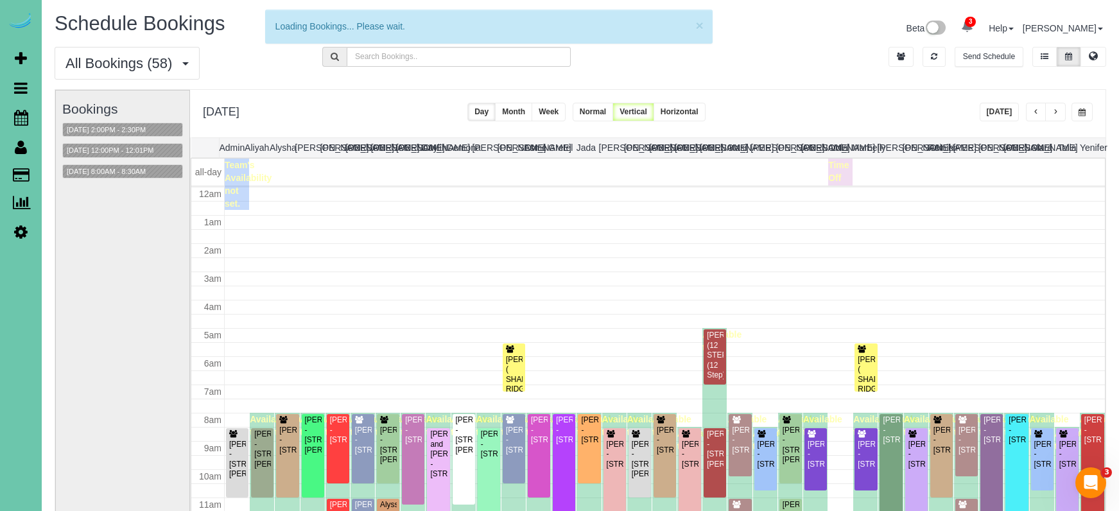
scroll to position [170, 0]
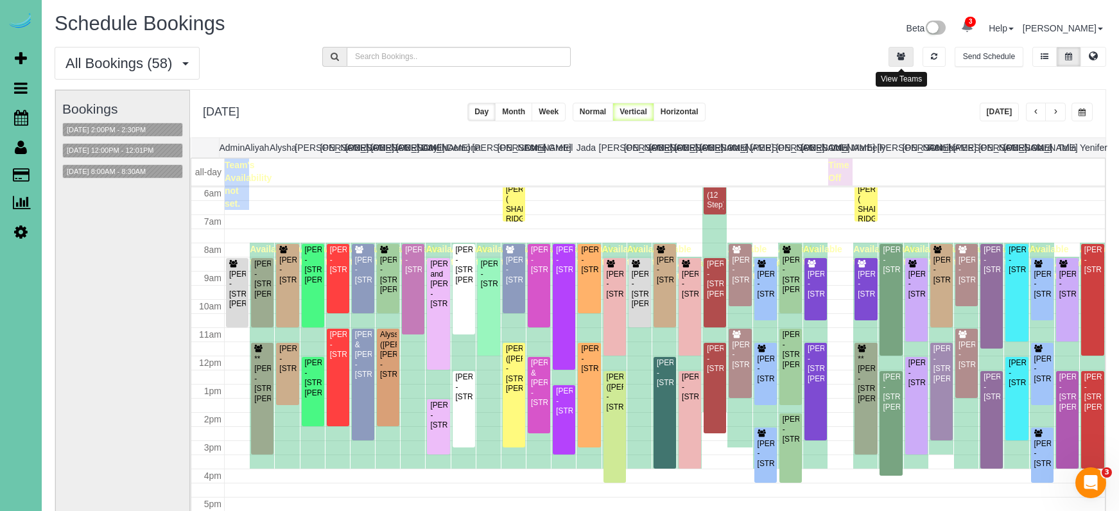
drag, startPoint x: 899, startPoint y: 52, endPoint x: 892, endPoint y: 54, distance: 6.7
click at [898, 53] on icon "button" at bounding box center [901, 57] width 8 height 8
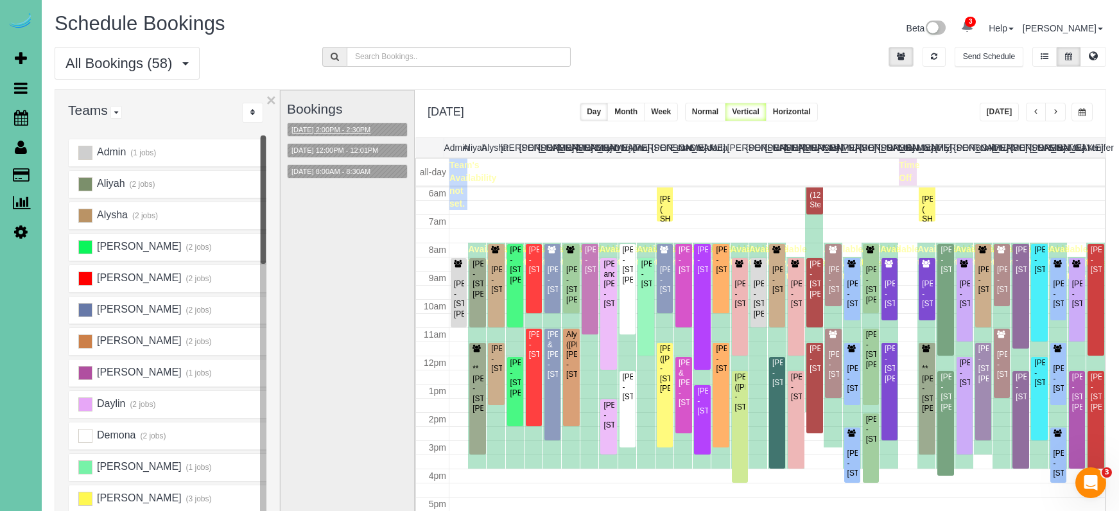
click at [346, 131] on button "09/11/2025 2:00PM - 2:30PM" at bounding box center [331, 129] width 87 height 13
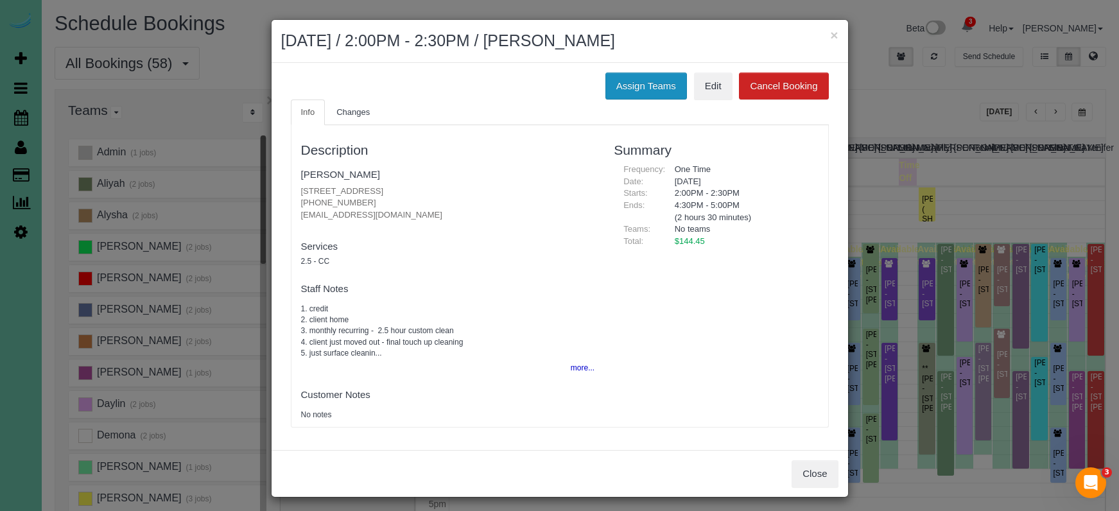
click at [644, 85] on button "Assign Teams" at bounding box center [646, 86] width 82 height 27
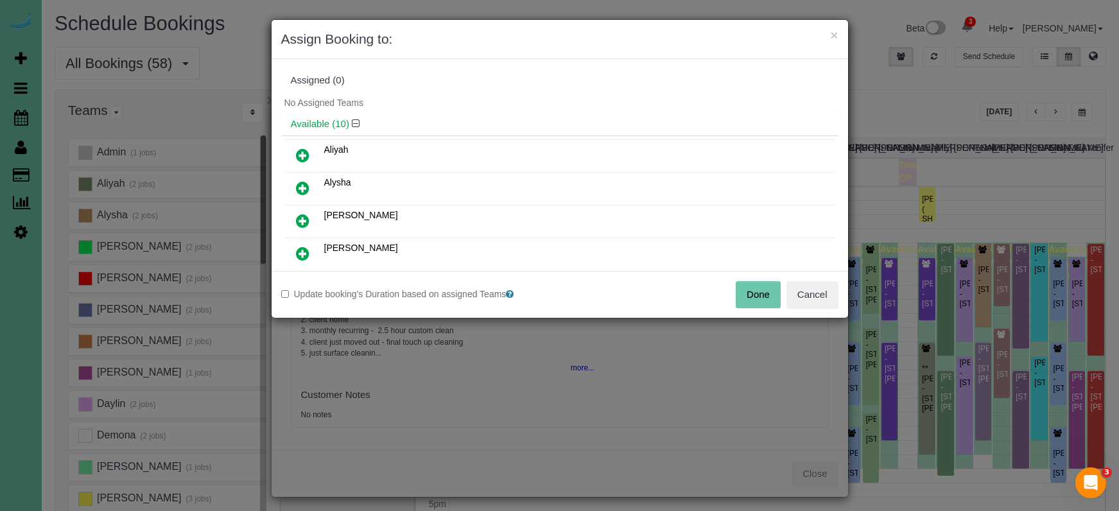
drag, startPoint x: 302, startPoint y: 188, endPoint x: 306, endPoint y: 209, distance: 21.7
click at [302, 188] on icon at bounding box center [302, 187] width 13 height 15
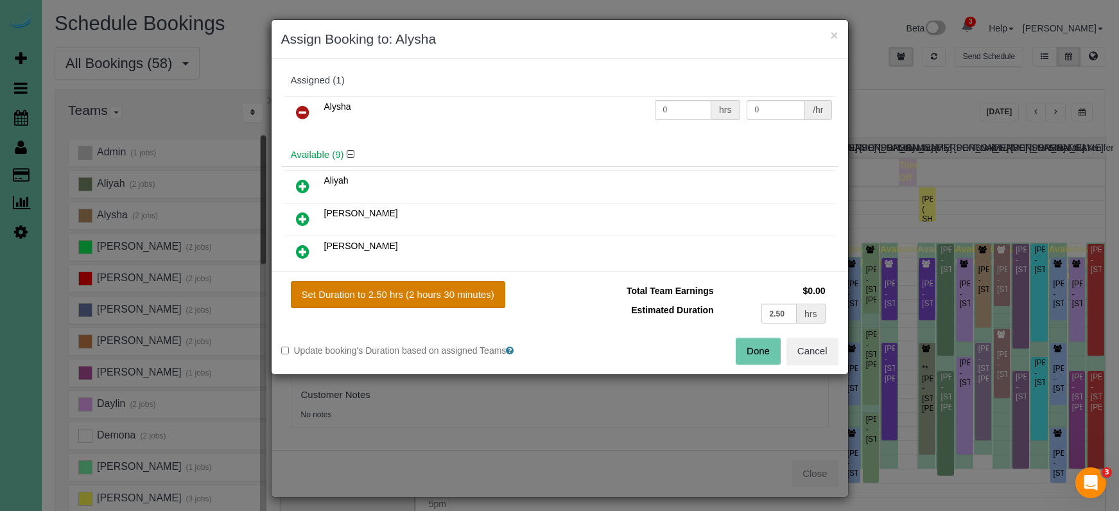
click at [444, 295] on button "Set Duration to 2.50 hrs (2 hours 30 minutes)" at bounding box center [398, 294] width 214 height 27
type input "2.50"
click at [761, 351] on button "Done" at bounding box center [758, 351] width 45 height 27
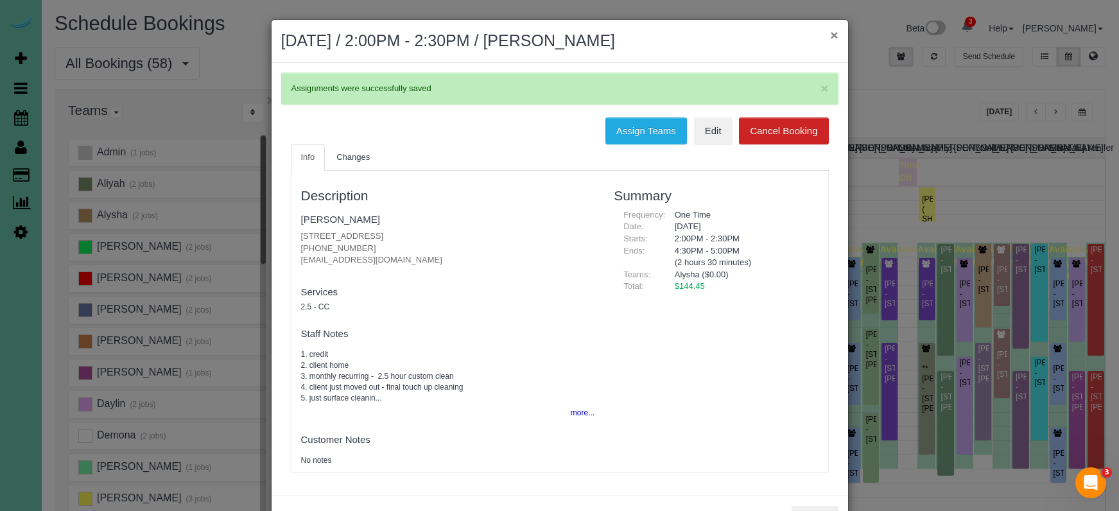
click at [836, 35] on button "×" at bounding box center [834, 34] width 8 height 13
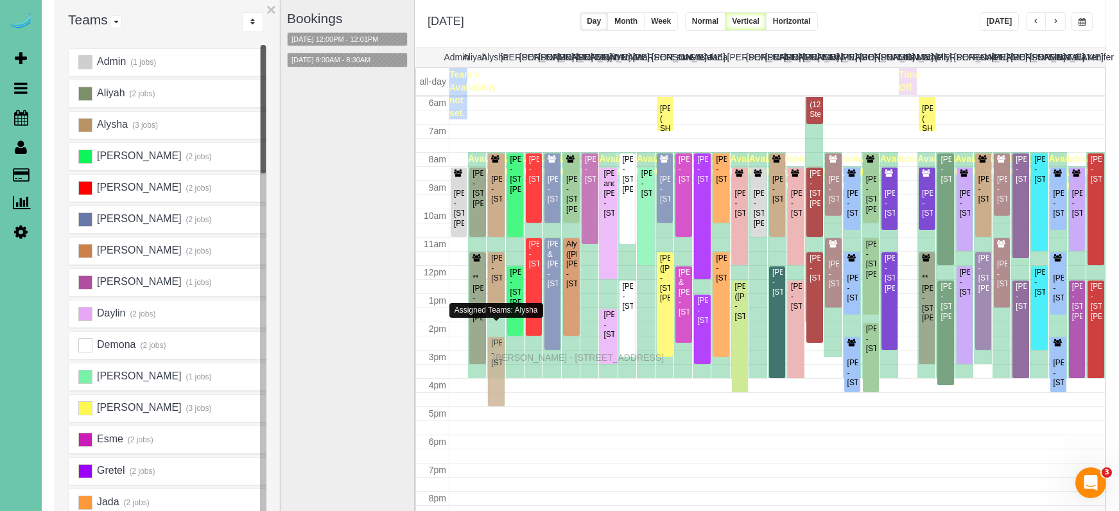
drag, startPoint x: 496, startPoint y: 342, endPoint x: 433, endPoint y: 337, distance: 63.8
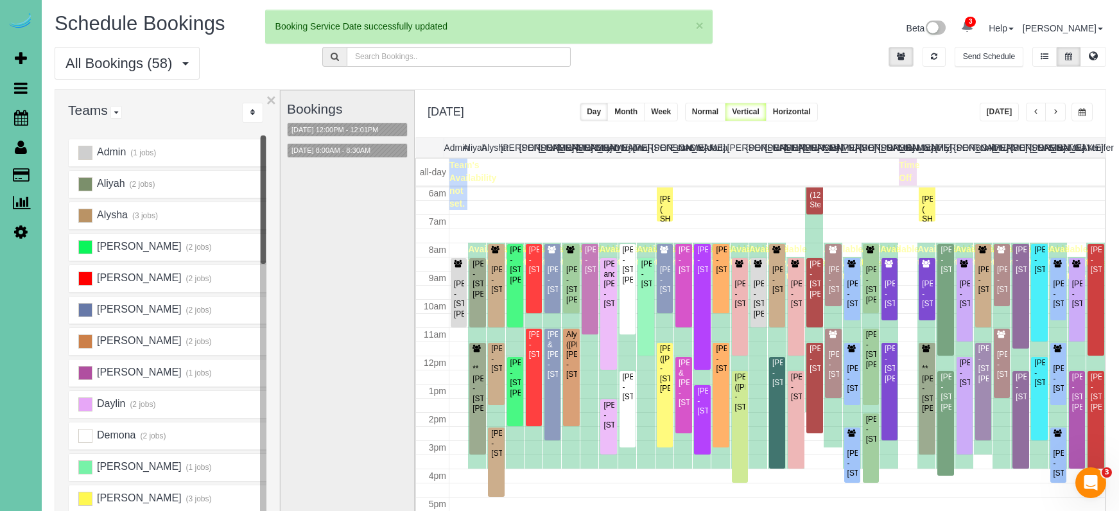
scroll to position [0, 0]
drag, startPoint x: 1093, startPoint y: 55, endPoint x: 1074, endPoint y: 58, distance: 19.5
click at [1093, 55] on icon at bounding box center [1093, 56] width 9 height 8
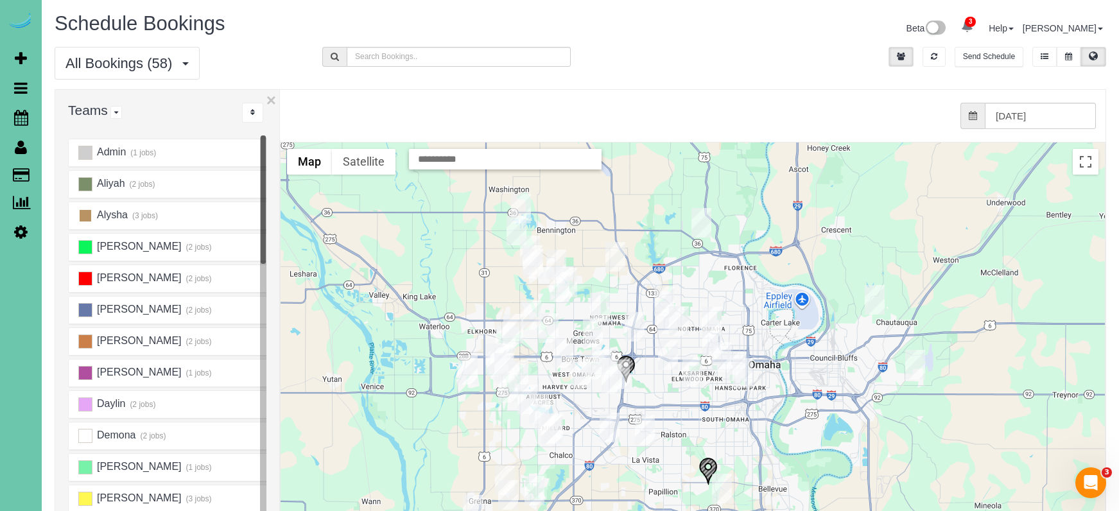
click at [88, 218] on ins at bounding box center [85, 216] width 14 height 14
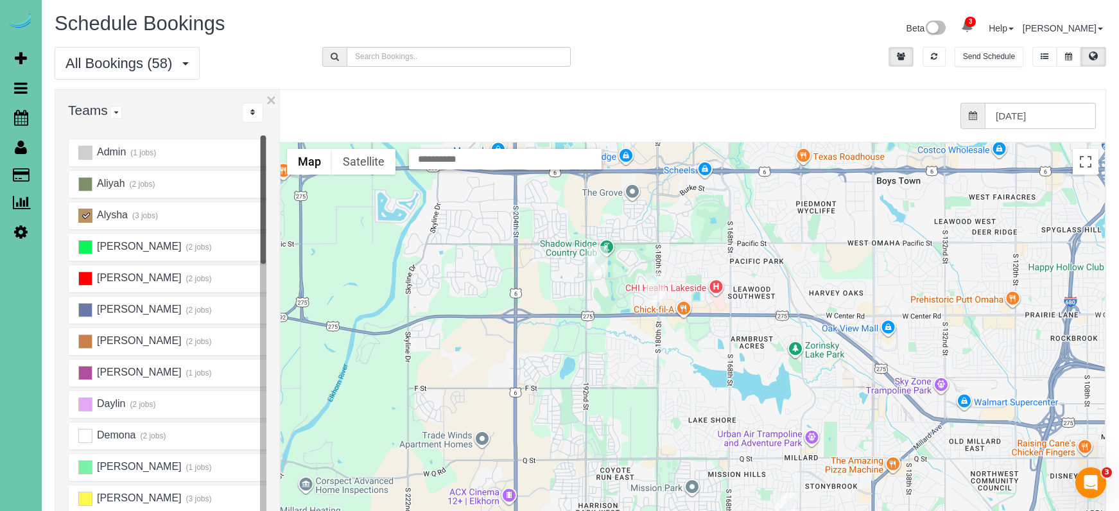
click at [659, 289] on img "09/11/2025 8:00AM - Andy Mallory - 2454 S 182 Cir, Omaha, NE 68130" at bounding box center [655, 288] width 20 height 30
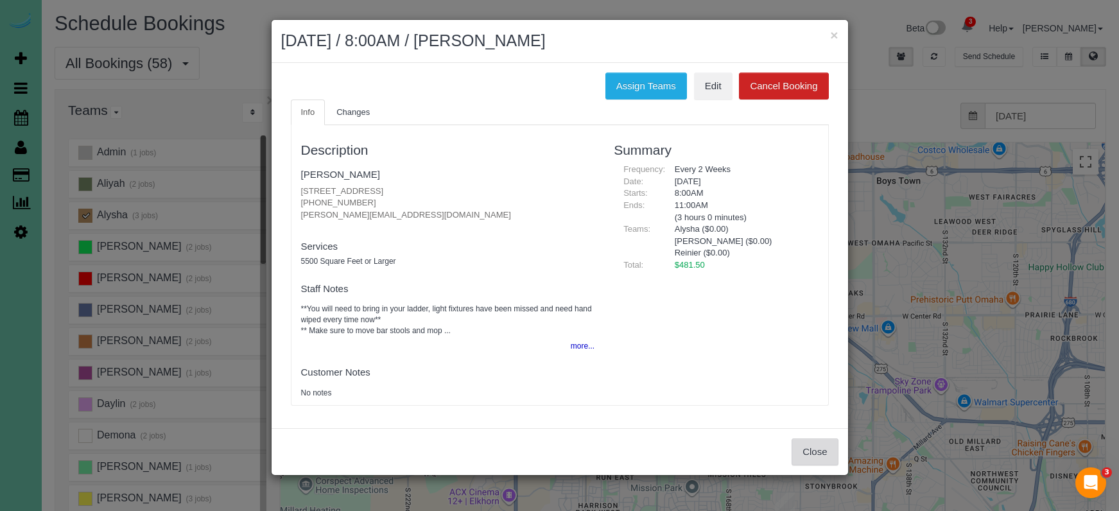
click at [822, 441] on button "Close" at bounding box center [815, 451] width 46 height 27
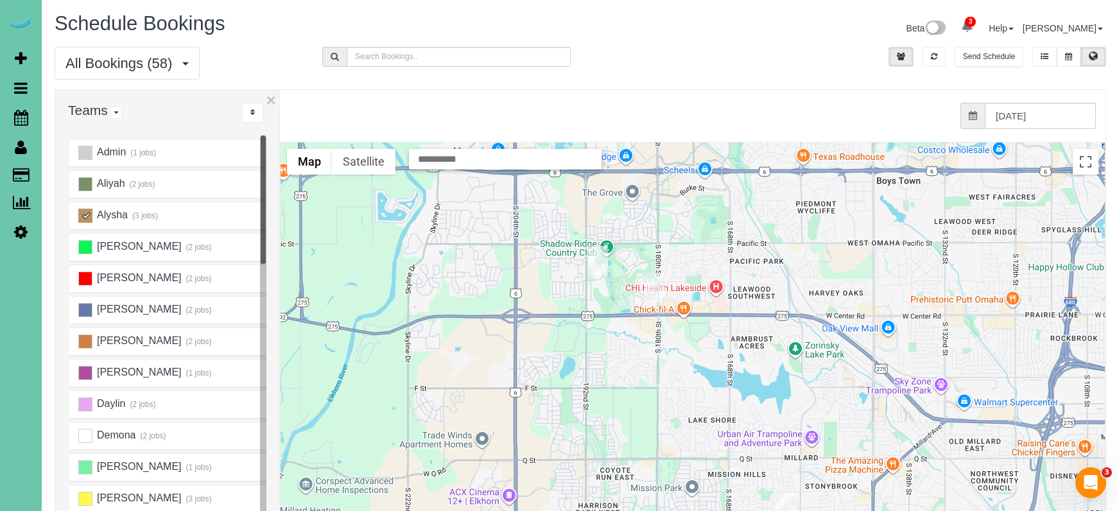
click at [599, 266] on img "09/11/2025 2:30PM - Patty Friedlund - 1724 S 189th Ct, Omaha, NE 68130" at bounding box center [598, 261] width 20 height 30
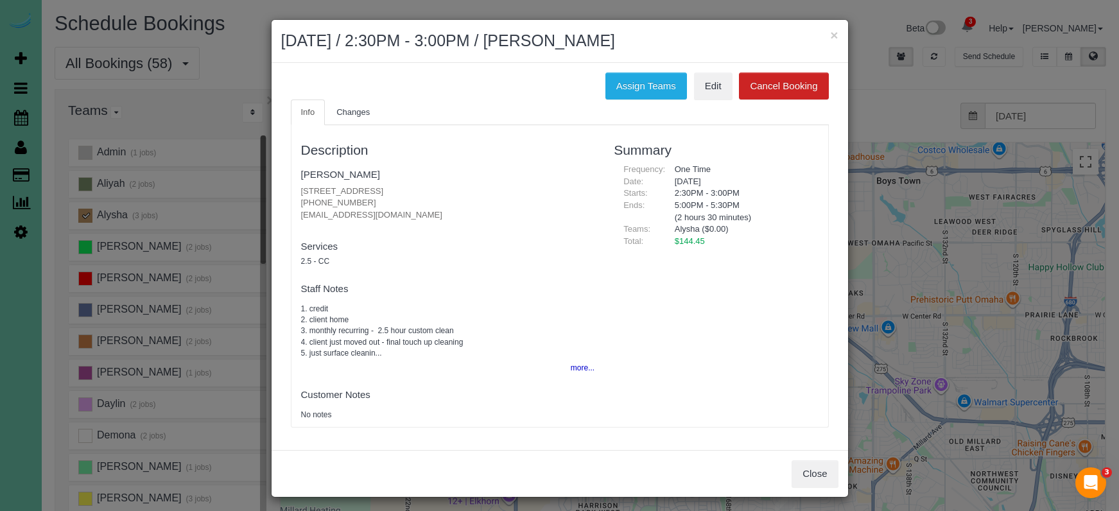
click at [826, 468] on button "Close" at bounding box center [815, 473] width 46 height 27
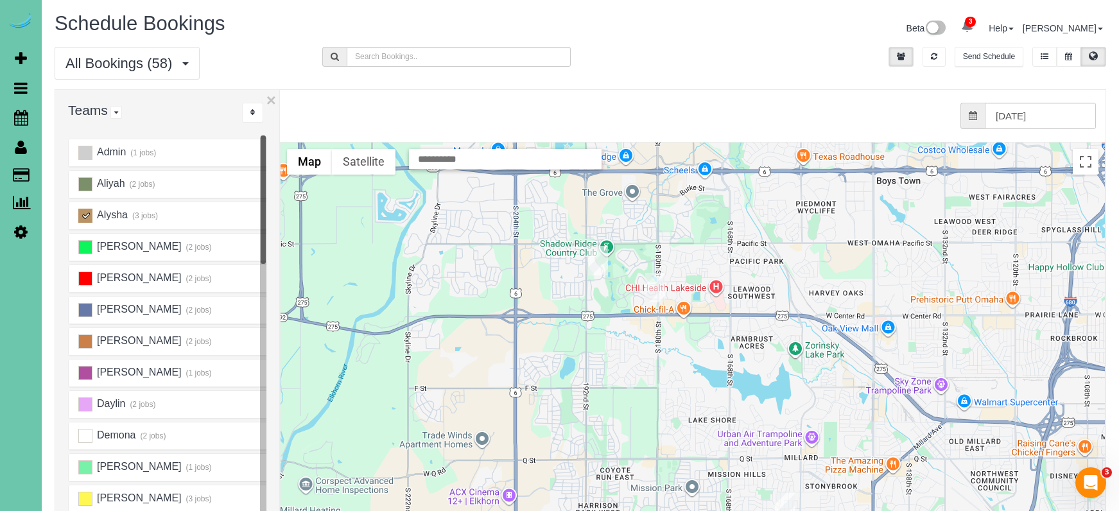
click at [786, 497] on img "09/11/2025 11:30AM - Sandy LaRocca - 15810 Drexel Circle, Omaha, NE 68135" at bounding box center [785, 507] width 20 height 30
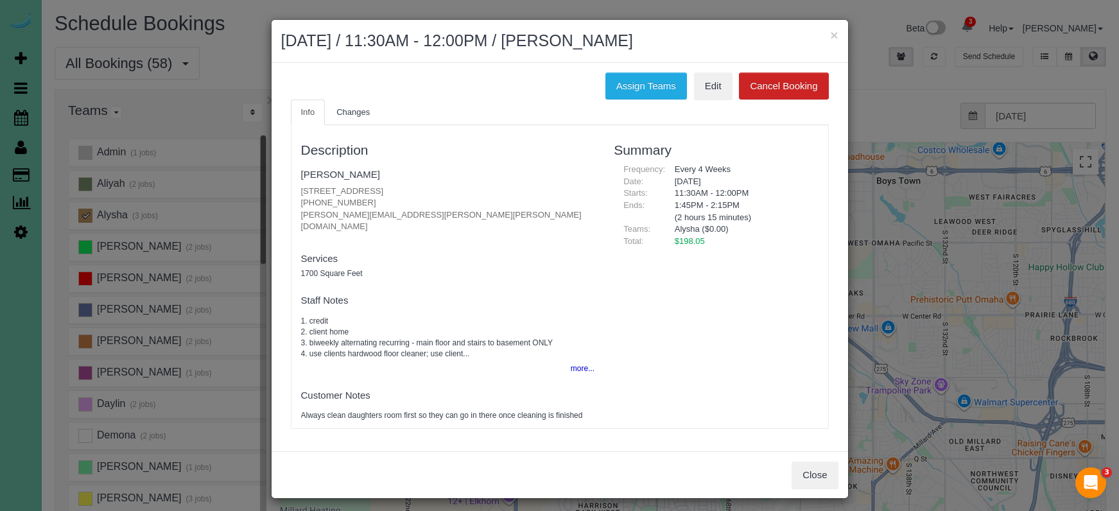
click at [810, 462] on button "Close" at bounding box center [815, 475] width 46 height 27
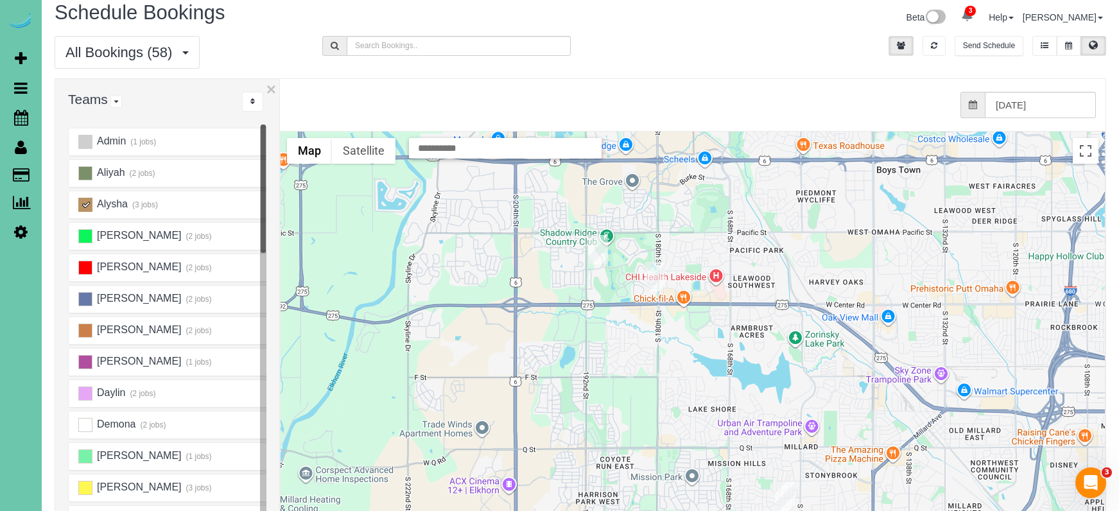
click at [594, 245] on img "09/11/2025 2:30PM - Patty Friedlund - 1724 S 189th Ct, Omaha, NE 68130" at bounding box center [598, 250] width 20 height 30
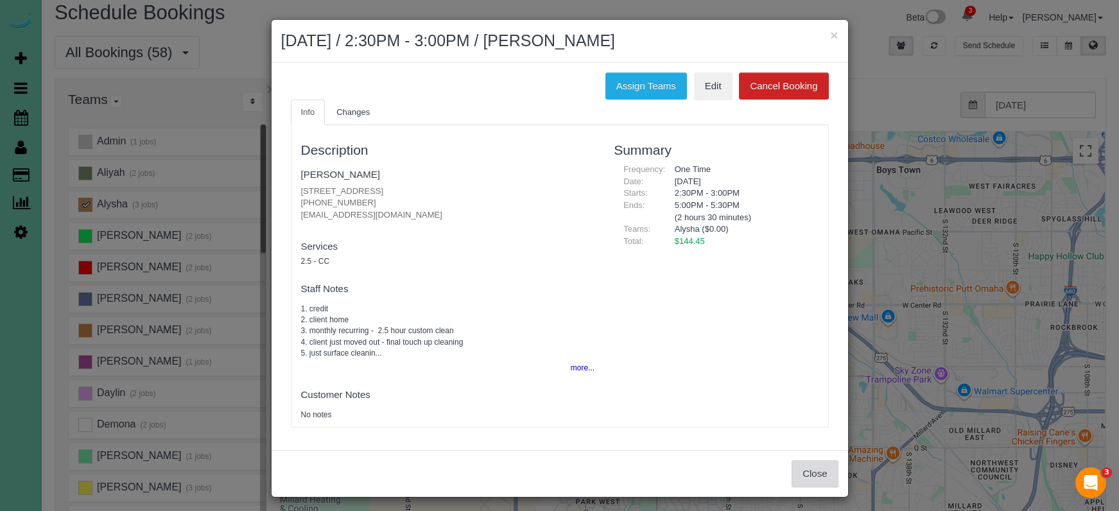
click at [806, 467] on button "Close" at bounding box center [815, 473] width 46 height 27
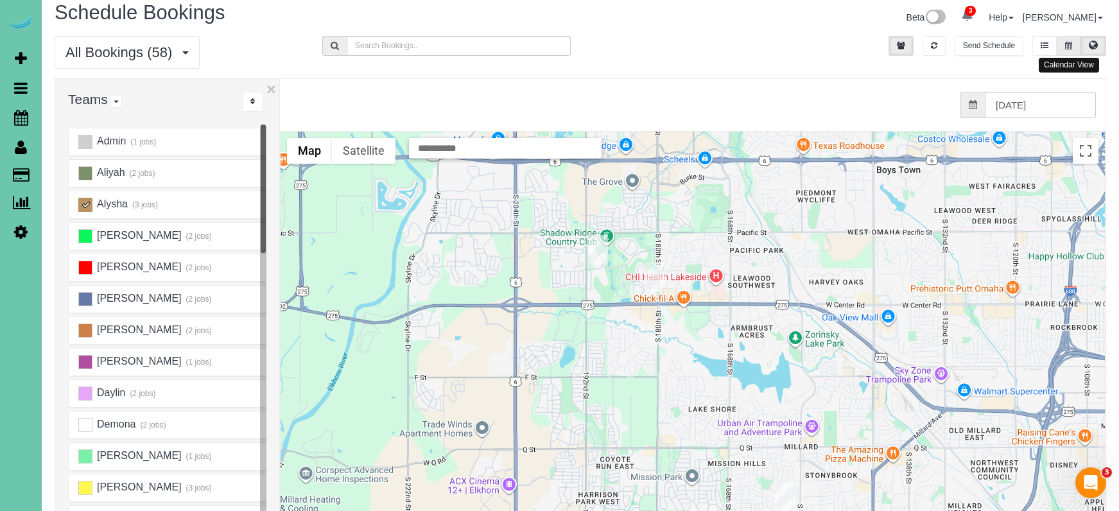
click at [1070, 40] on button at bounding box center [1069, 46] width 24 height 20
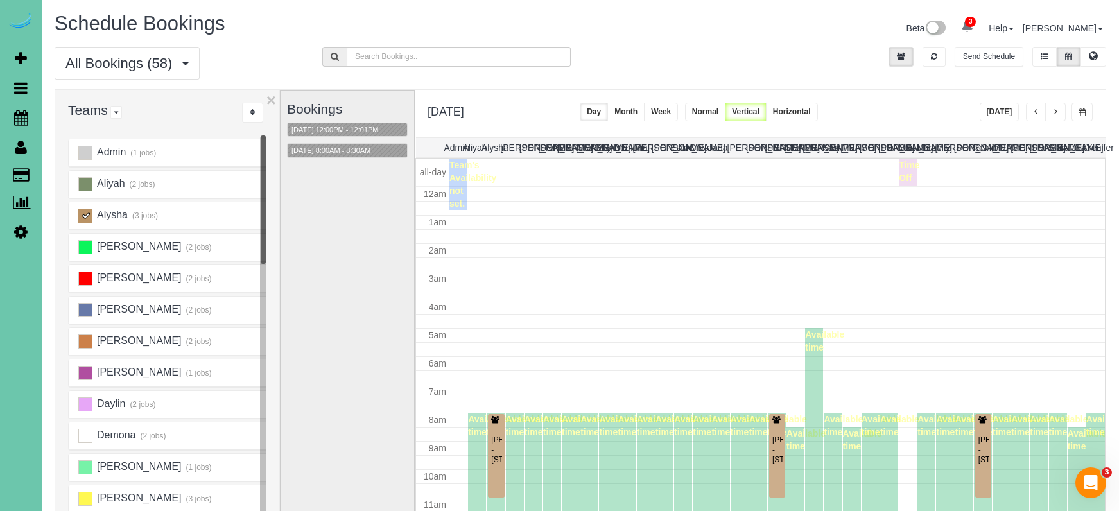
scroll to position [170, 0]
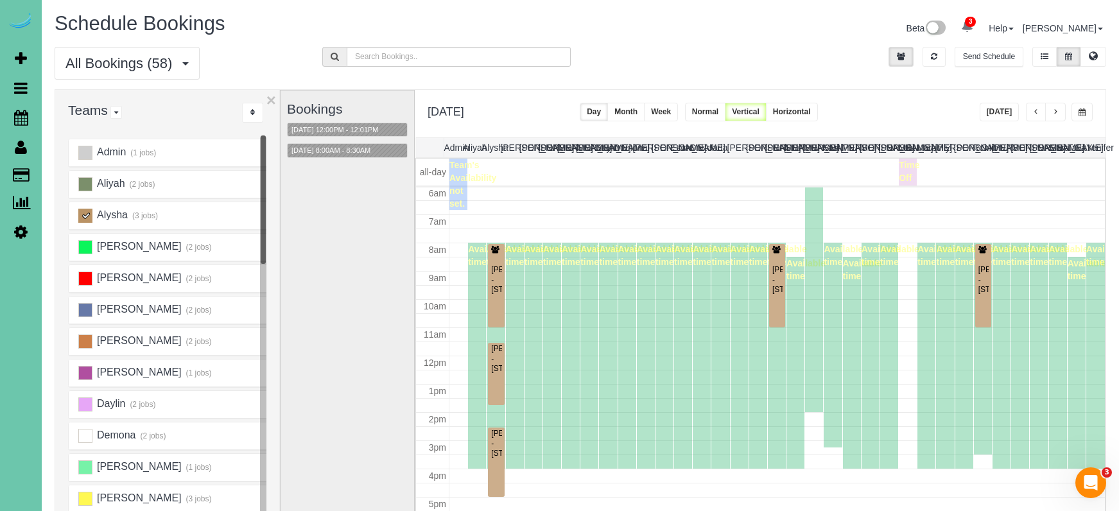
click at [347, 352] on div "Bookings 09/11/2025 12:00PM - 12:01PM 09/11/2025 8:00AM - 8:30AM" at bounding box center [347, 347] width 121 height 512
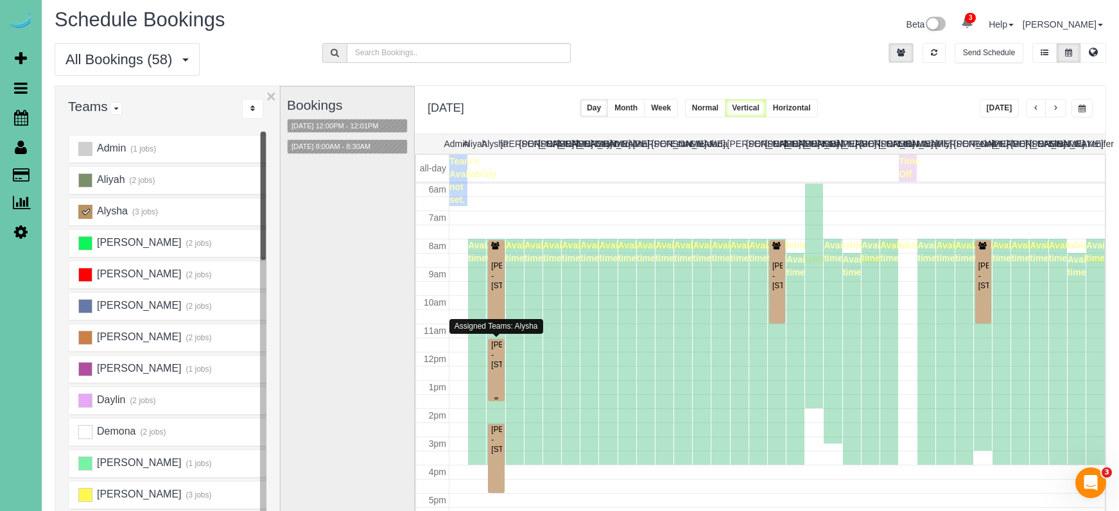
click at [496, 354] on div "Sandy LaRocca - 15810 Drexel Circle, Omaha, NE 68135" at bounding box center [495, 355] width 11 height 30
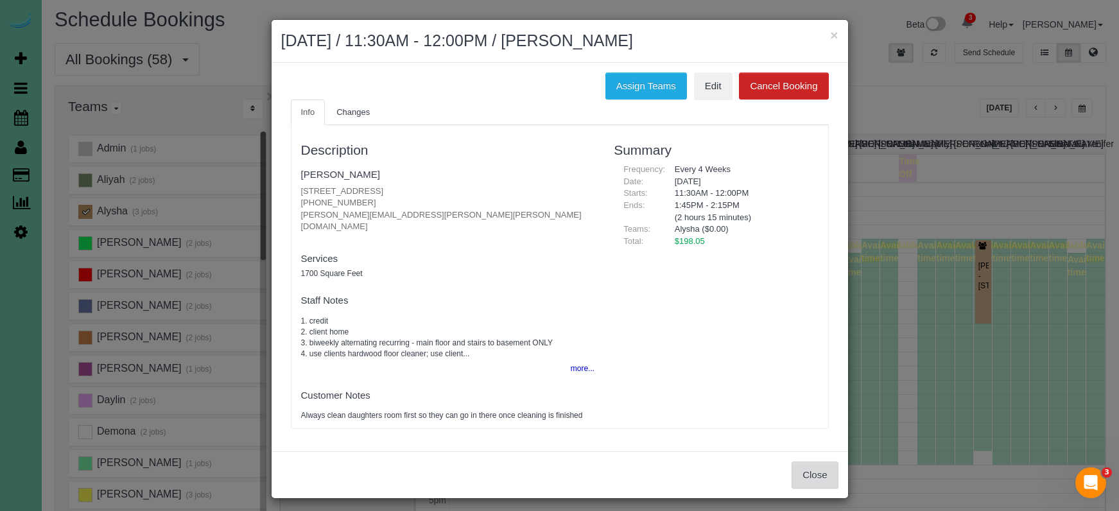
click at [807, 462] on button "Close" at bounding box center [815, 475] width 46 height 27
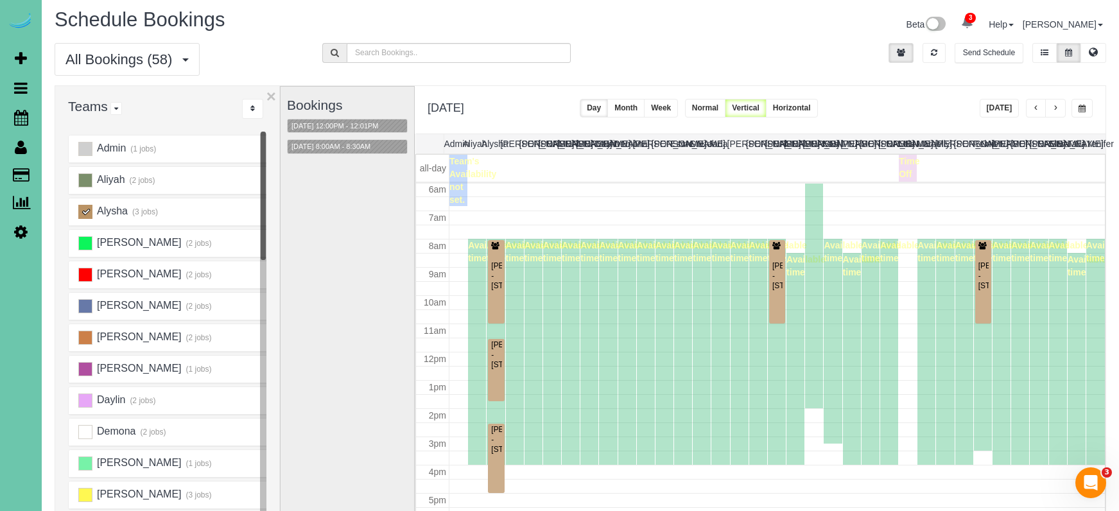
scroll to position [91, 0]
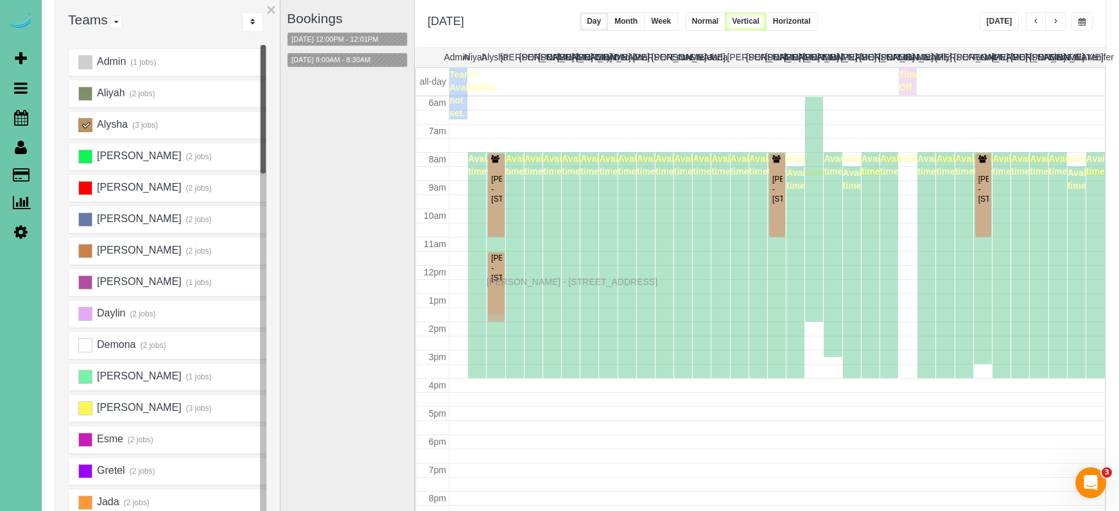
drag, startPoint x: 495, startPoint y: 367, endPoint x: 489, endPoint y: 280, distance: 86.9
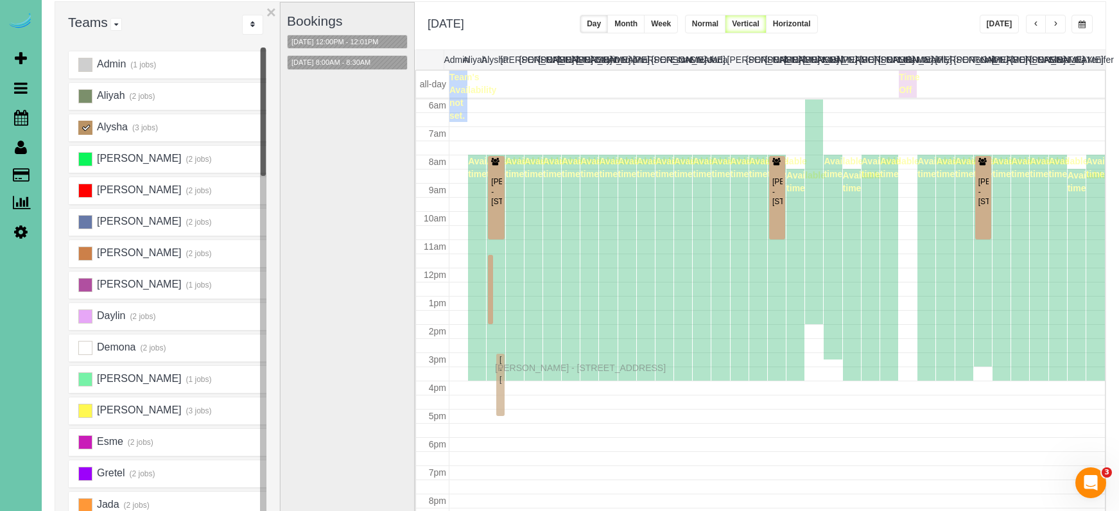
scroll to position [88, 1]
drag, startPoint x: 500, startPoint y: 275, endPoint x: 498, endPoint y: 358, distance: 82.8
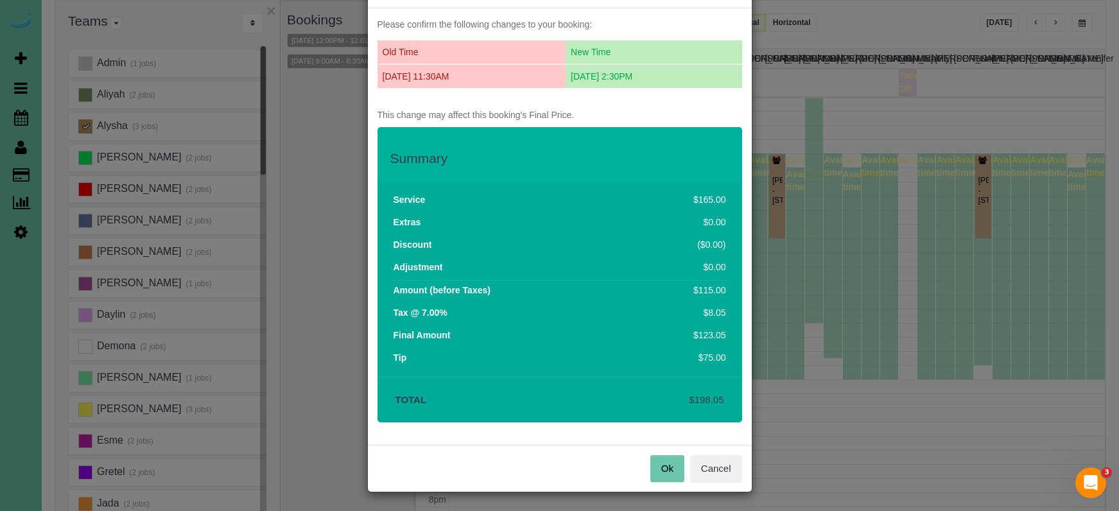
scroll to position [50, 0]
click at [671, 466] on button "Ok" at bounding box center [667, 469] width 34 height 27
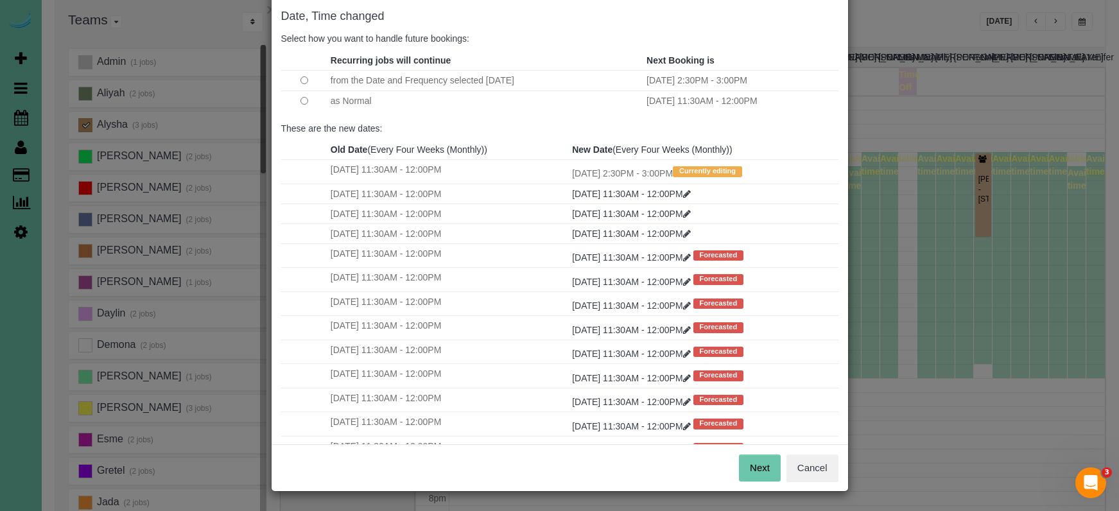
scroll to position [64, 0]
click at [743, 460] on button "Next" at bounding box center [760, 468] width 42 height 27
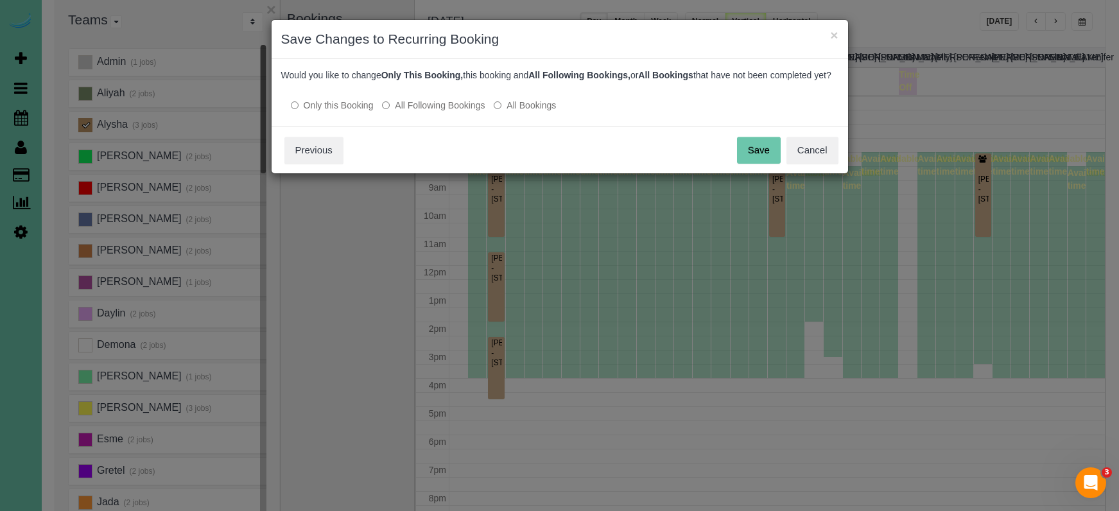
click at [763, 164] on button "Save" at bounding box center [759, 150] width 44 height 27
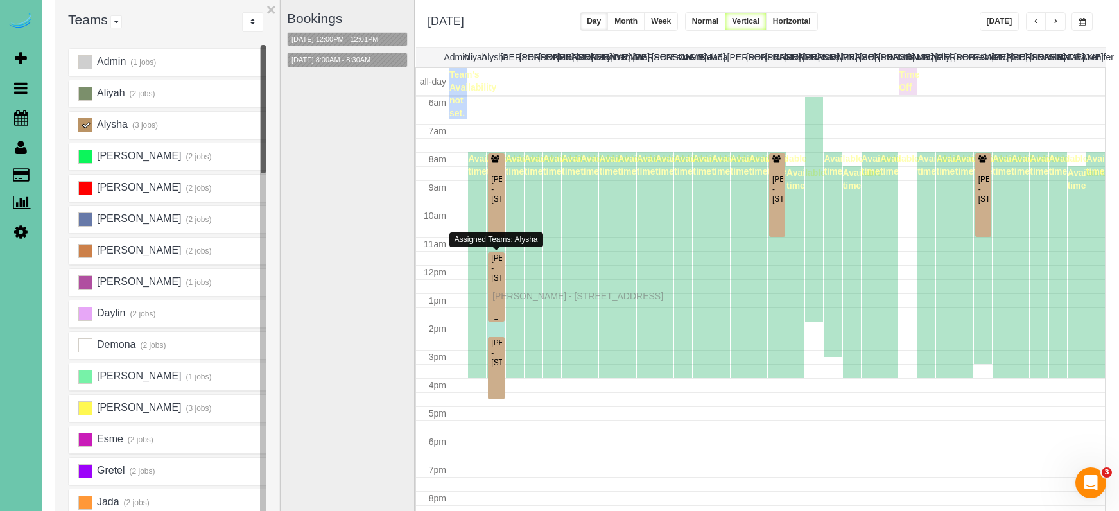
scroll to position [88, 0]
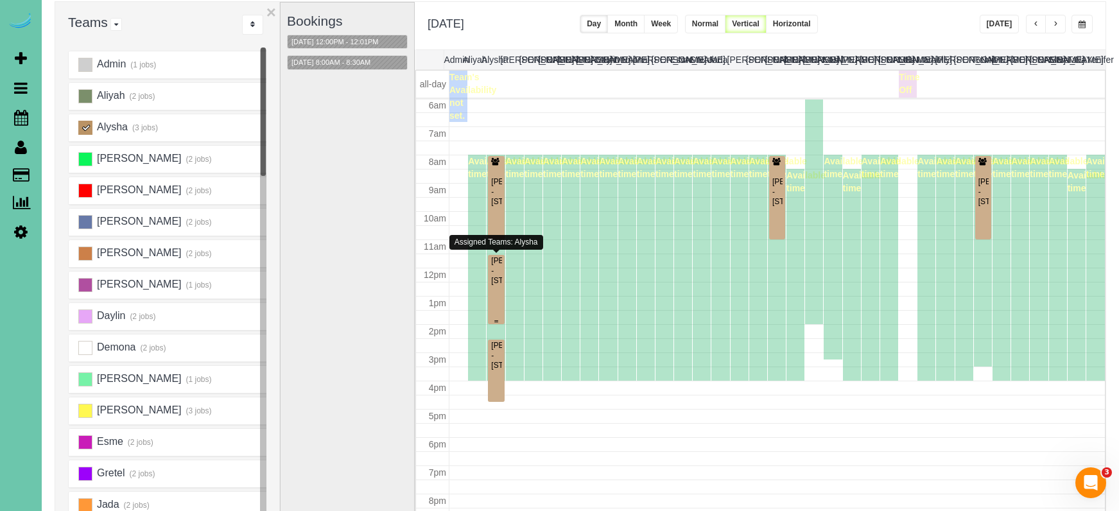
click at [498, 286] on div "Patty Friedlund - 1724 S 189th Ct, Omaha, NE 68130" at bounding box center [495, 271] width 11 height 30
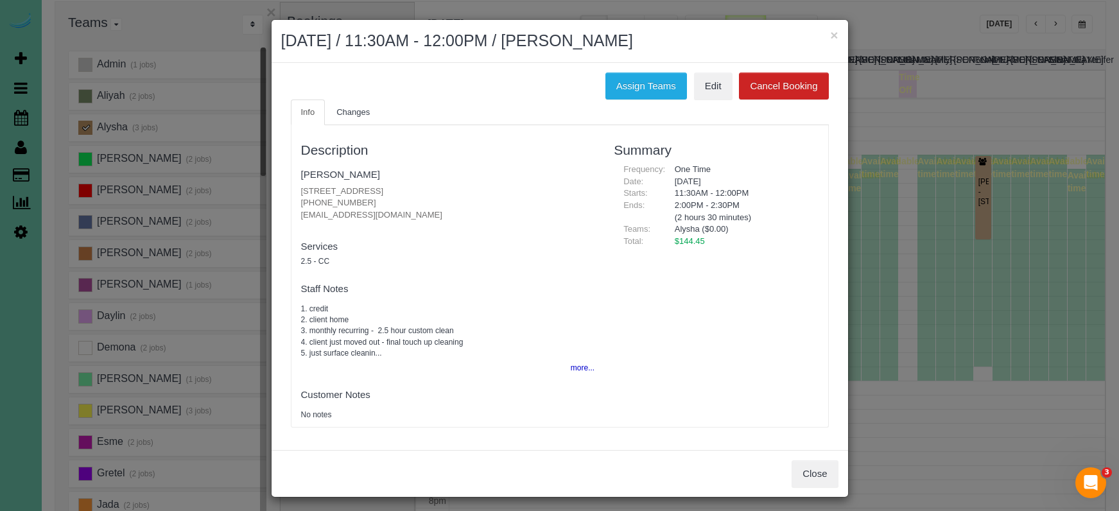
drag, startPoint x: 367, startPoint y: 199, endPoint x: 296, endPoint y: 198, distance: 70.6
click at [296, 198] on div "Description Patty Friedlund 1724 S 189th Ct, Omaha, NE 68130 (402) 681-1802 pat…" at bounding box center [447, 276] width 313 height 289
copy p "(402) 681-1802"
click at [786, 465] on div "Close" at bounding box center [560, 473] width 576 height 47
click at [793, 466] on button "Close" at bounding box center [815, 473] width 46 height 27
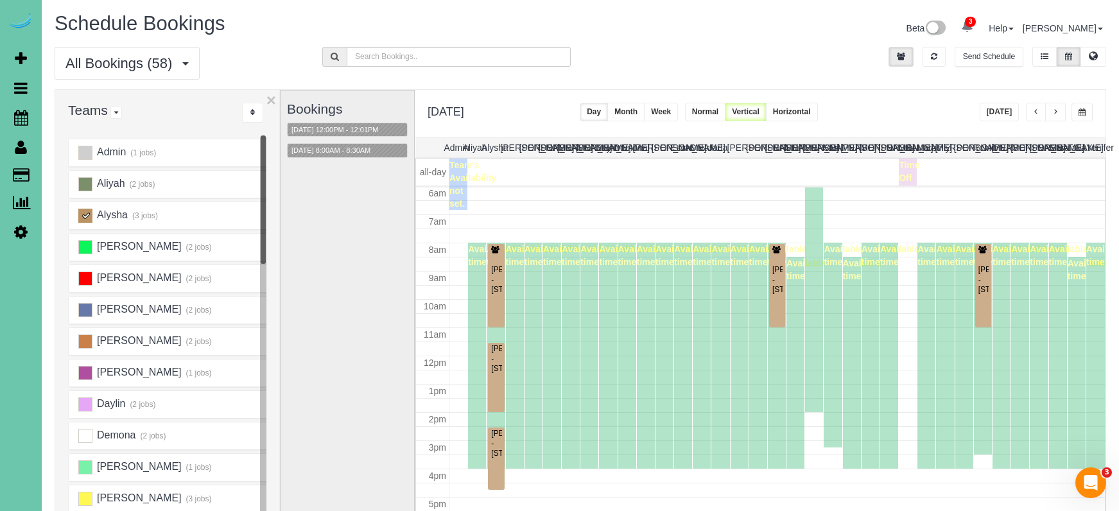
scroll to position [0, 0]
click at [661, 68] on div "All Bookings (58) All Bookings Unassigned Bookings Recurring Bookings New Custo…" at bounding box center [580, 68] width 1071 height 42
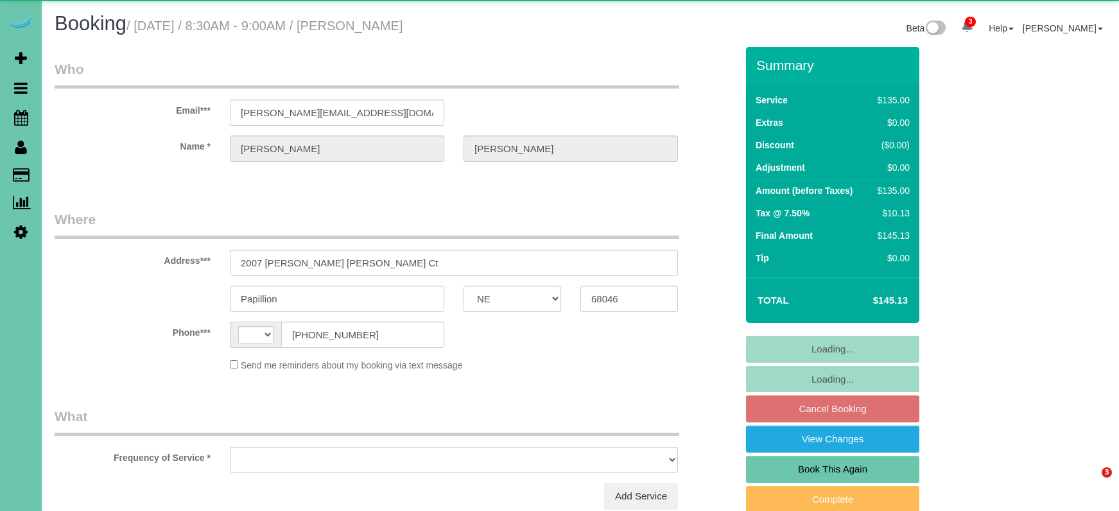
select select "NE"
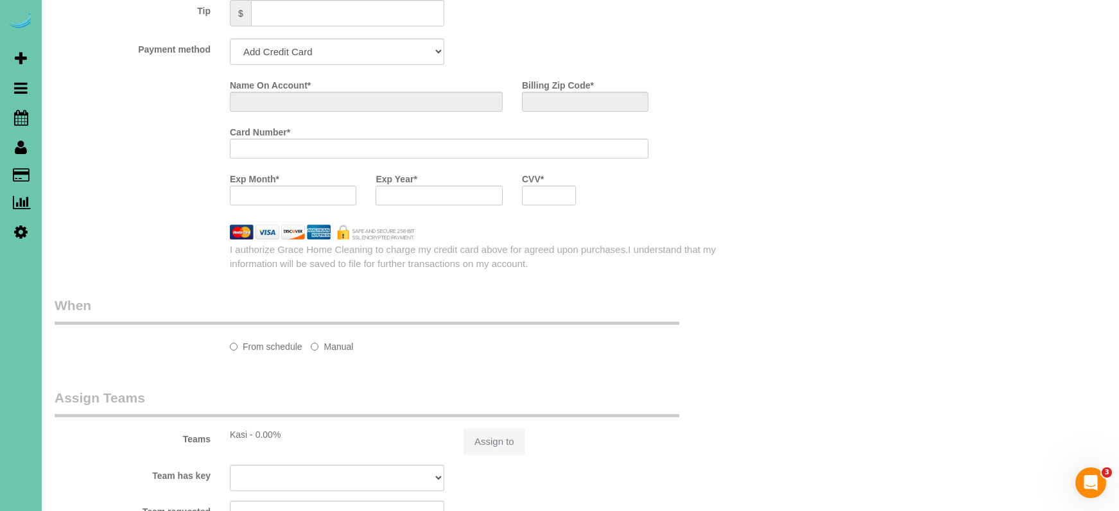
select select "string:[GEOGRAPHIC_DATA]"
select select "string:fspay-8131c7cd-b31f-41df-b60d-f7027f78dc3f"
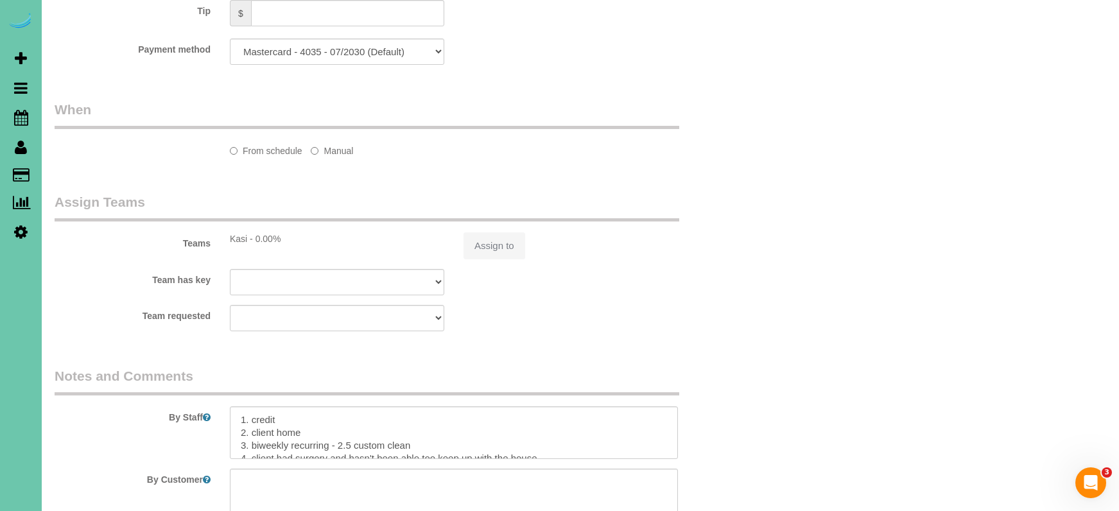
select select "object:663"
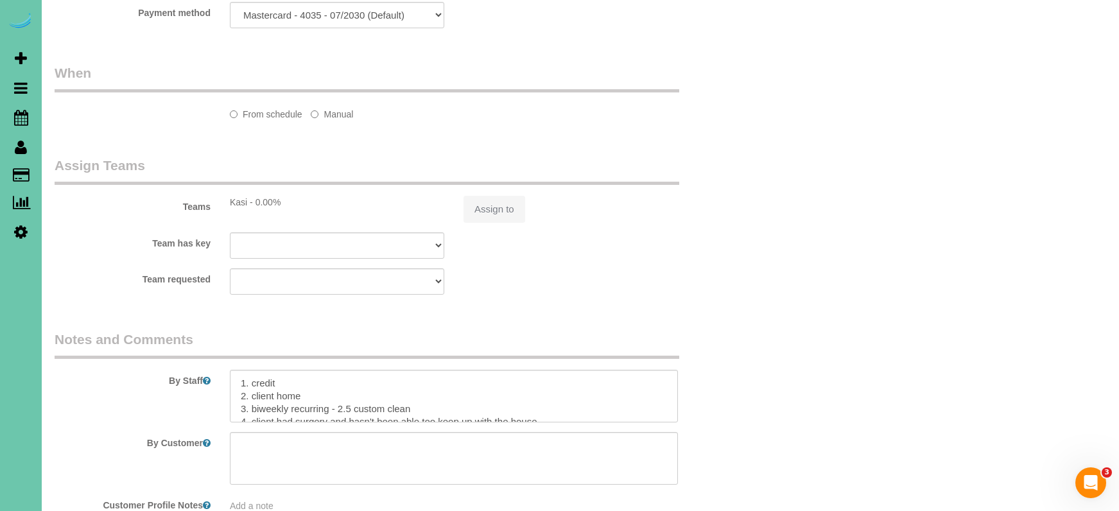
select select "number:34"
select select "number:41"
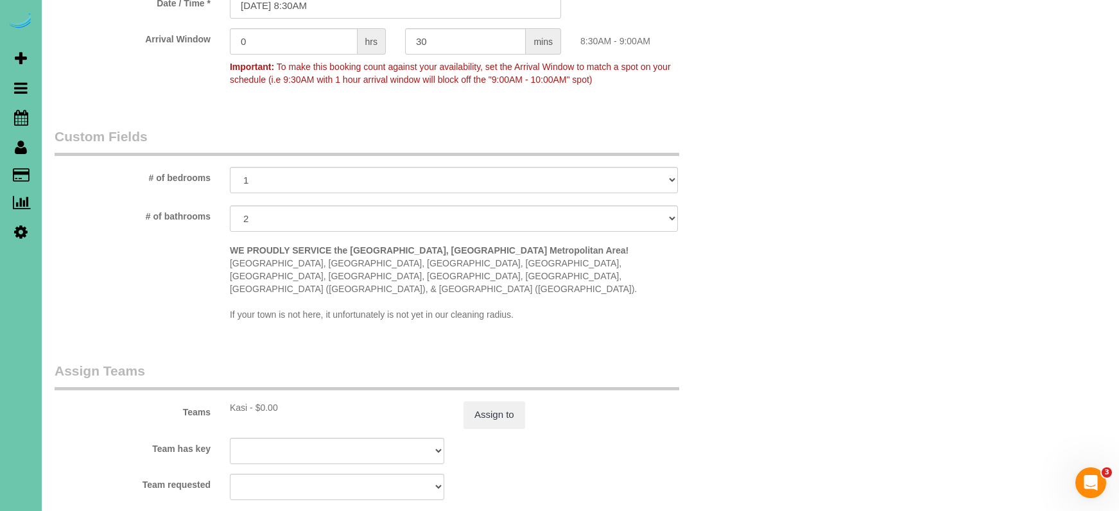
scroll to position [1086, 0]
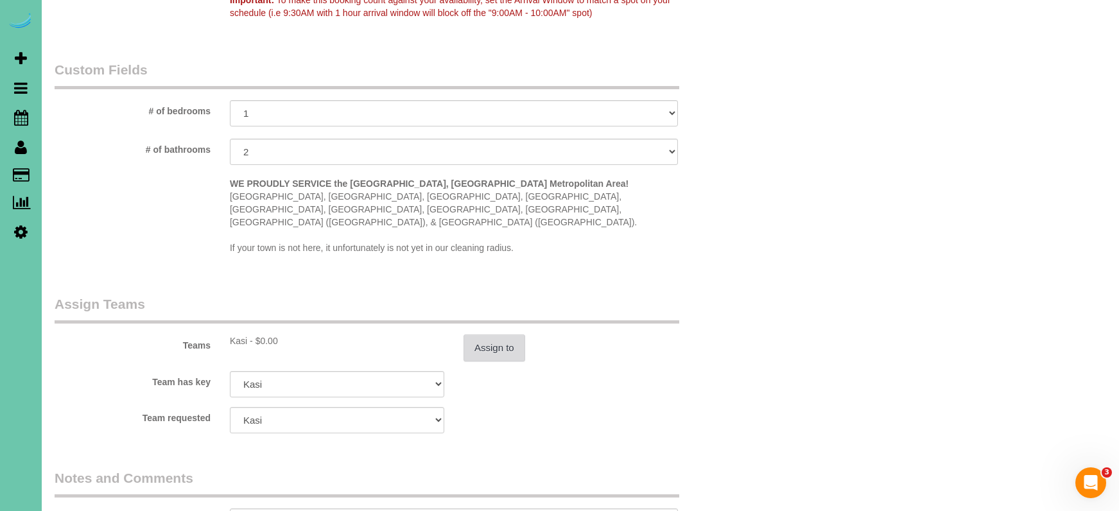
click at [494, 334] on button "Assign to" at bounding box center [494, 347] width 62 height 27
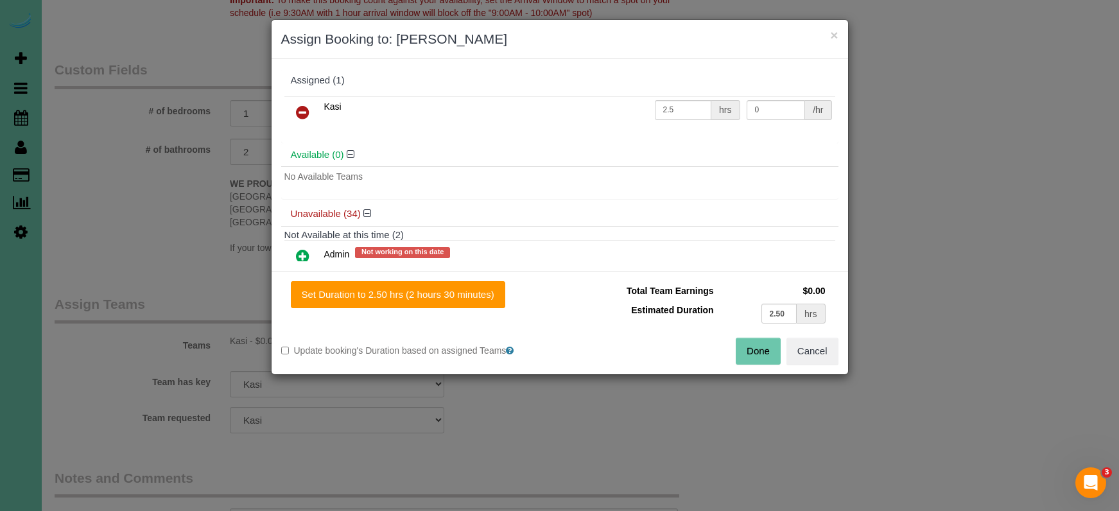
drag, startPoint x: 306, startPoint y: 107, endPoint x: 342, endPoint y: 119, distance: 38.0
click at [309, 107] on icon at bounding box center [302, 112] width 13 height 15
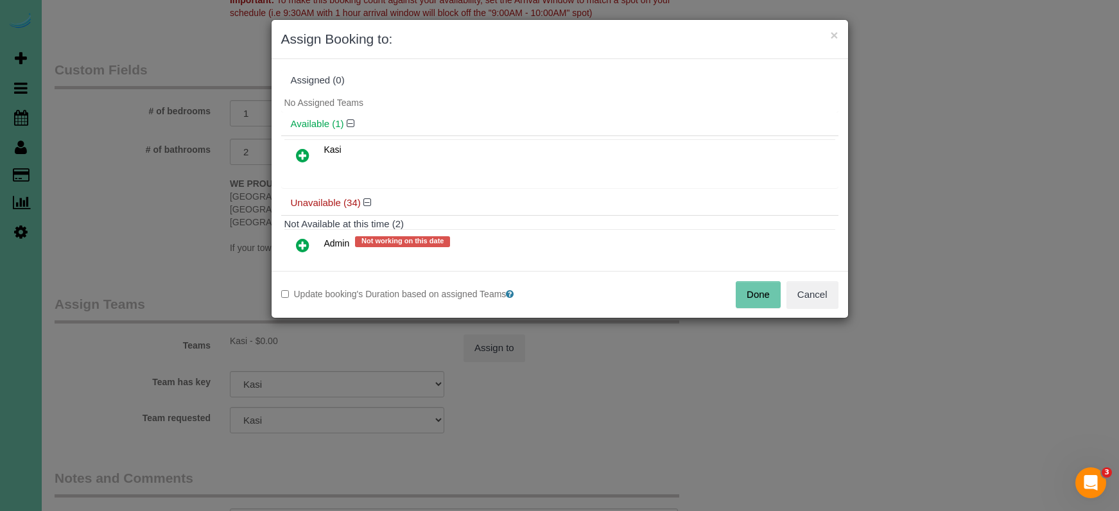
click at [758, 300] on button "Done" at bounding box center [758, 294] width 45 height 27
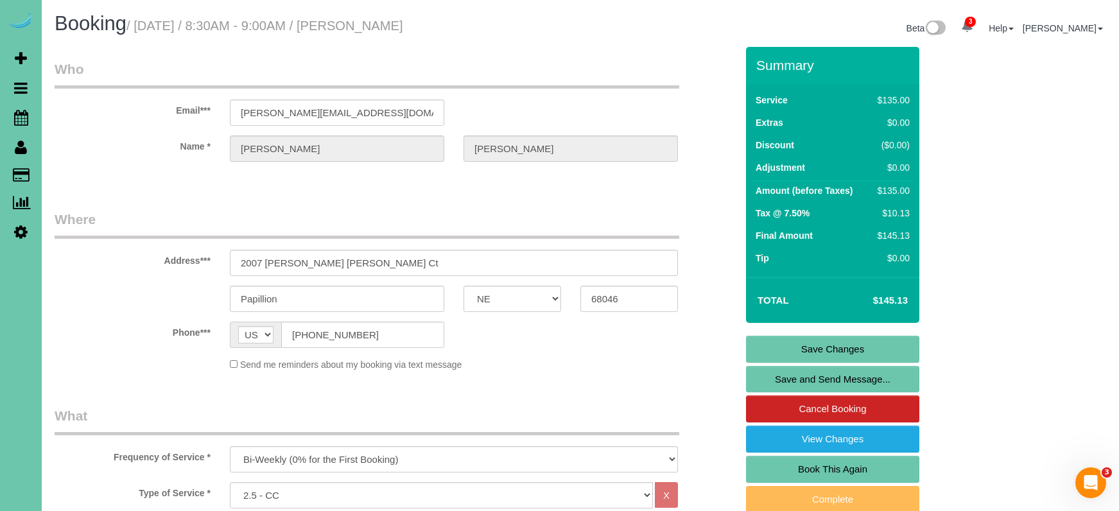
scroll to position [0, 0]
click at [767, 342] on link "Save Changes" at bounding box center [832, 349] width 173 height 27
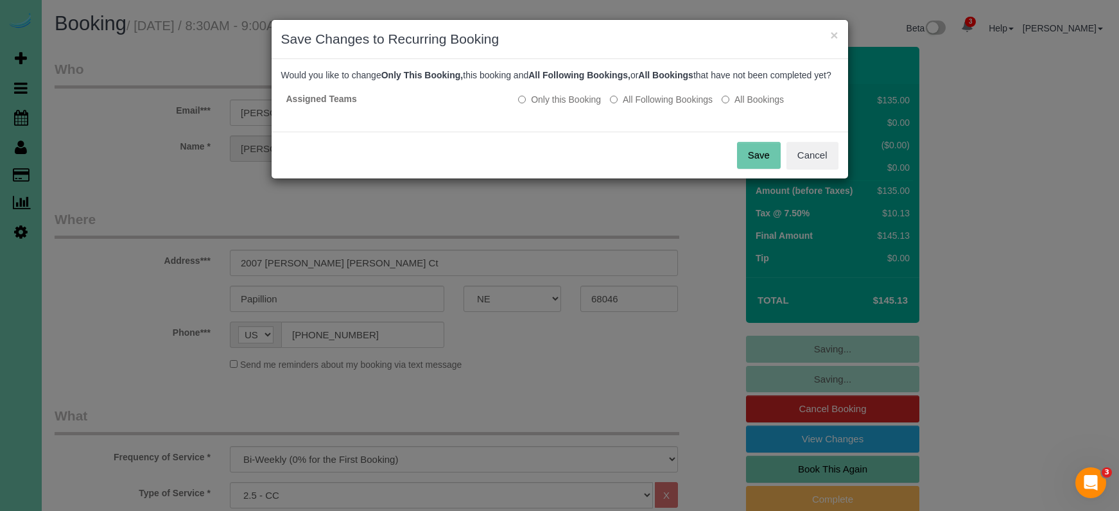
drag, startPoint x: 658, startPoint y: 115, endPoint x: 693, endPoint y: 143, distance: 45.2
click at [658, 106] on label "All Following Bookings" at bounding box center [661, 99] width 103 height 13
click at [760, 168] on button "Save" at bounding box center [759, 155] width 44 height 27
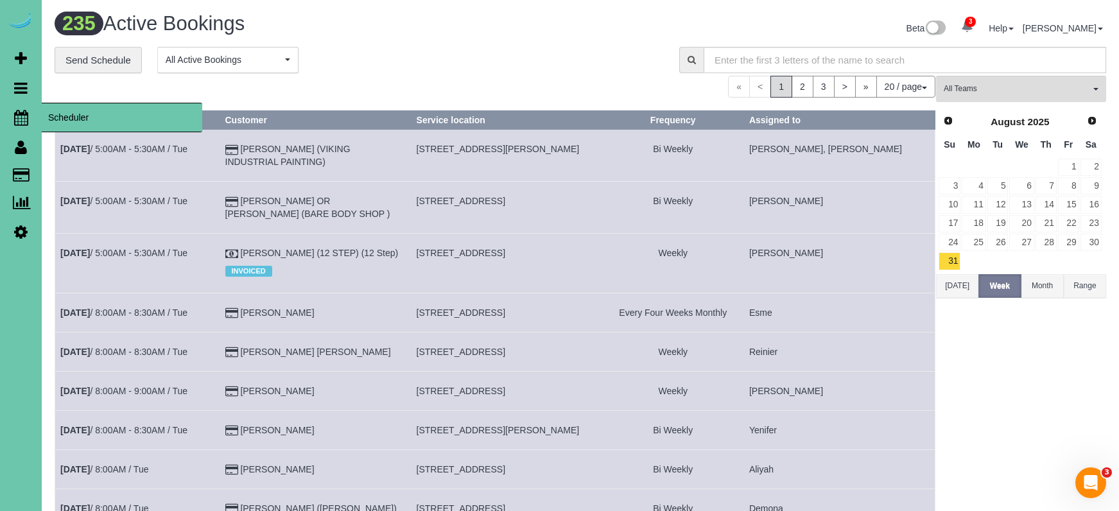
click at [21, 115] on icon at bounding box center [21, 117] width 14 height 15
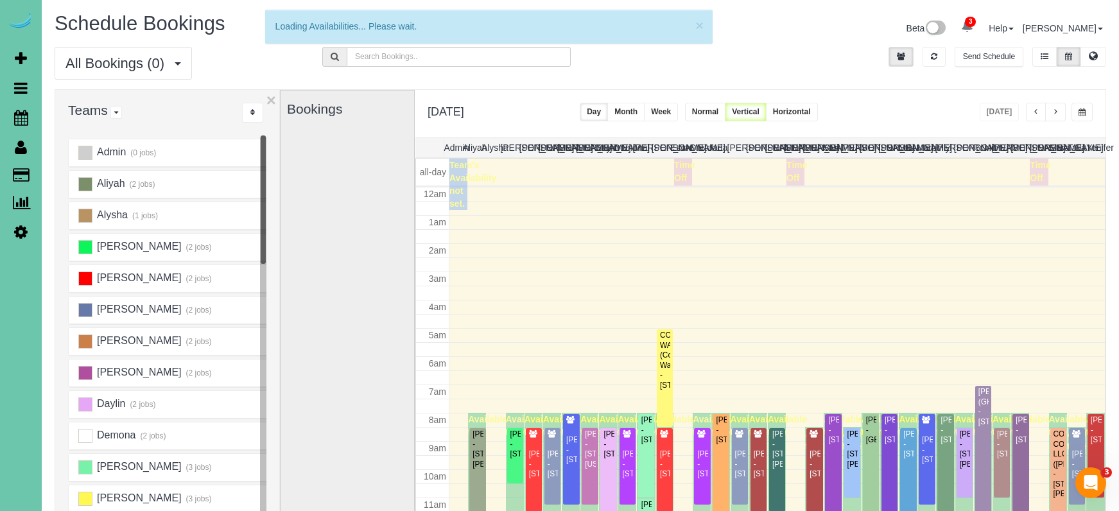
scroll to position [170, 0]
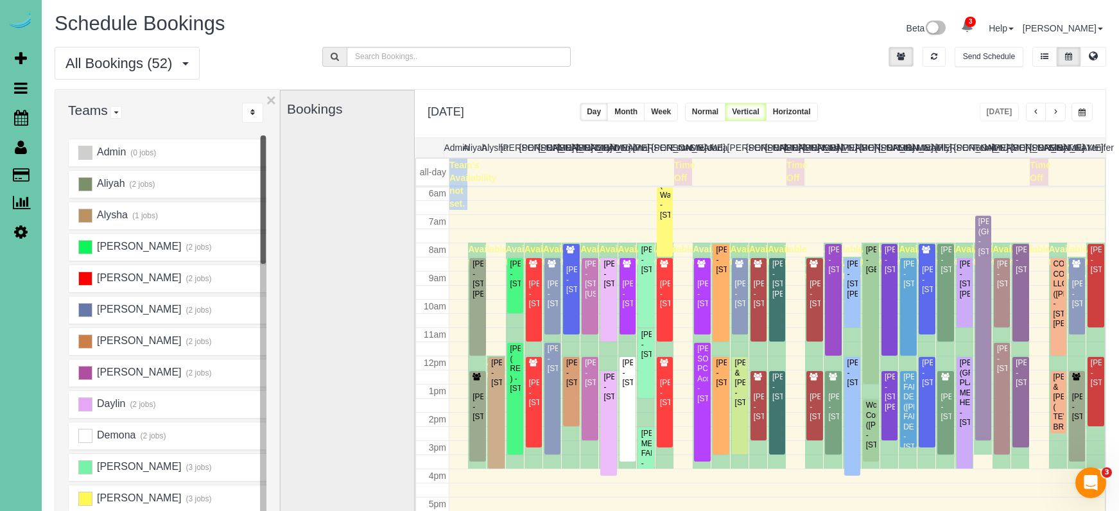
click at [1076, 109] on button "button" at bounding box center [1081, 112] width 21 height 19
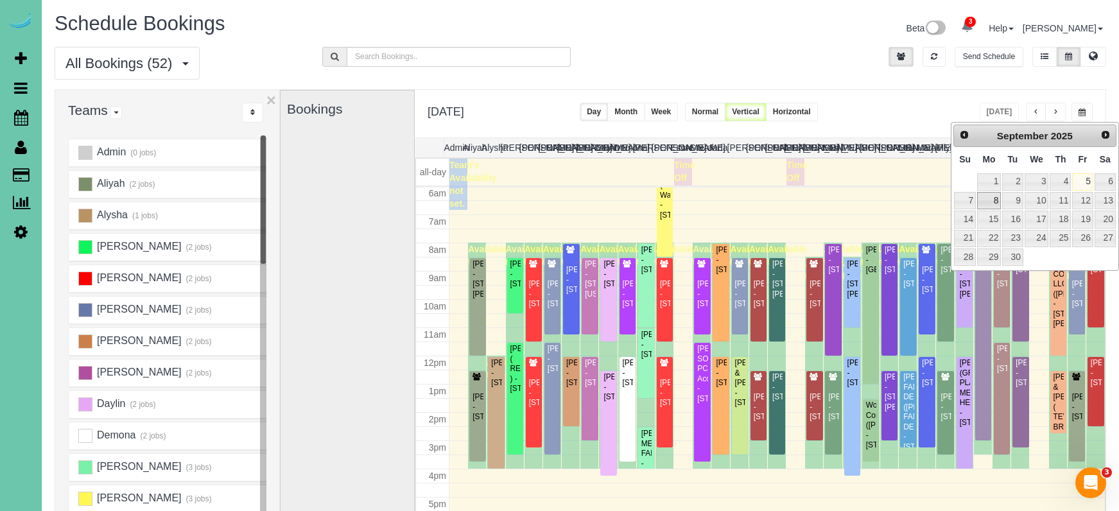
click at [990, 200] on link "8" at bounding box center [989, 200] width 24 height 17
type input "**********"
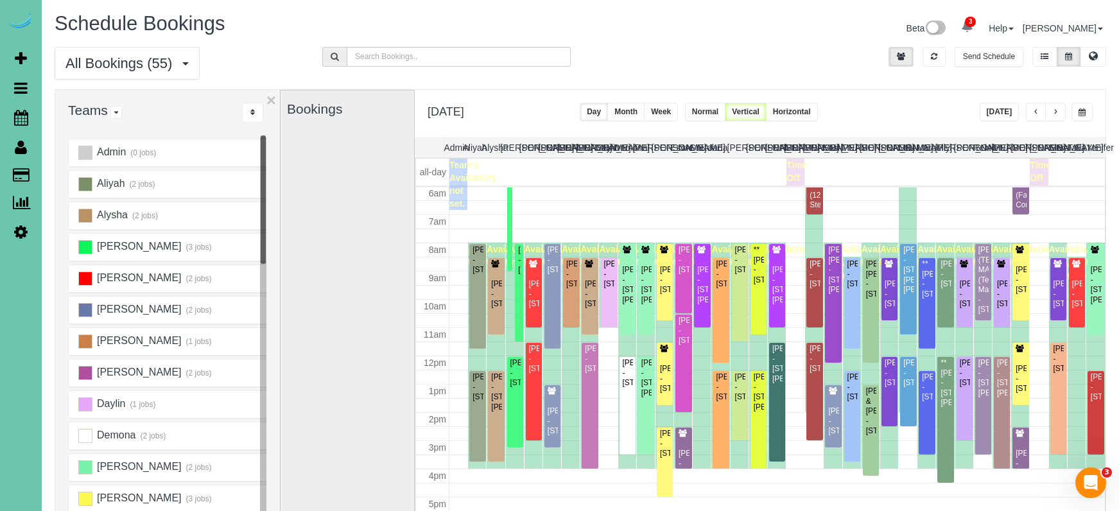
click at [1052, 114] on button "button" at bounding box center [1055, 112] width 21 height 19
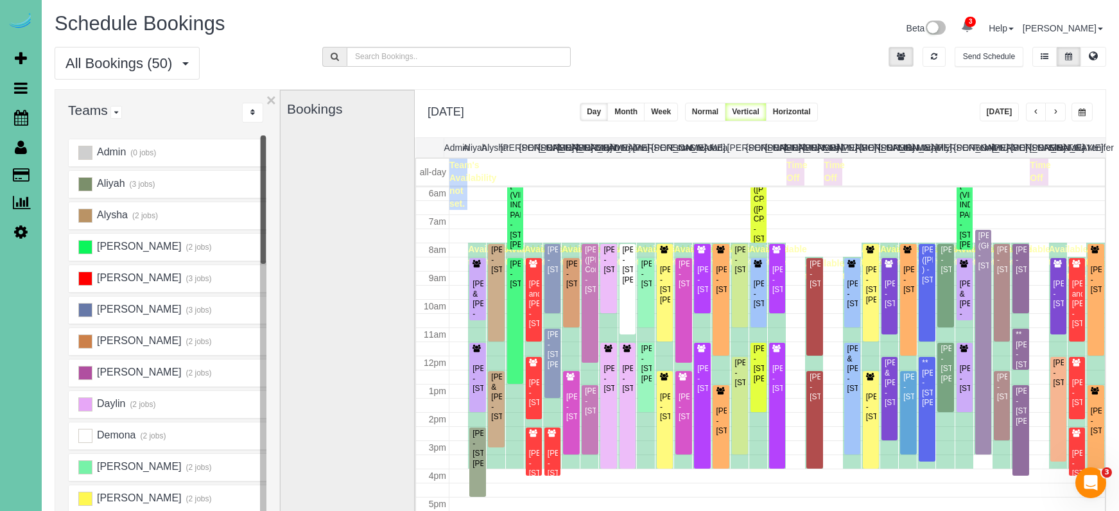
scroll to position [0, 0]
click at [1056, 113] on span "button" at bounding box center [1055, 112] width 6 height 8
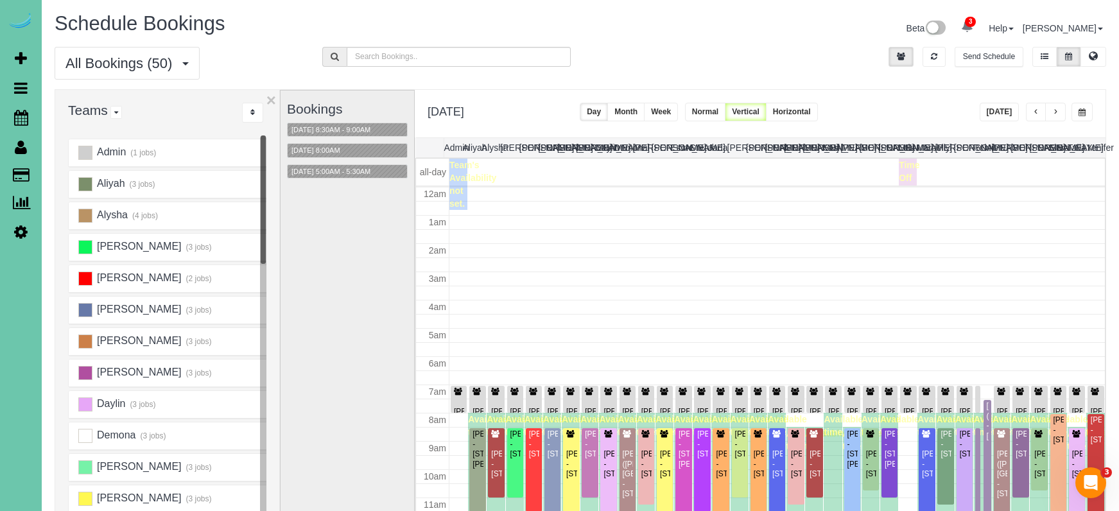
scroll to position [170, 0]
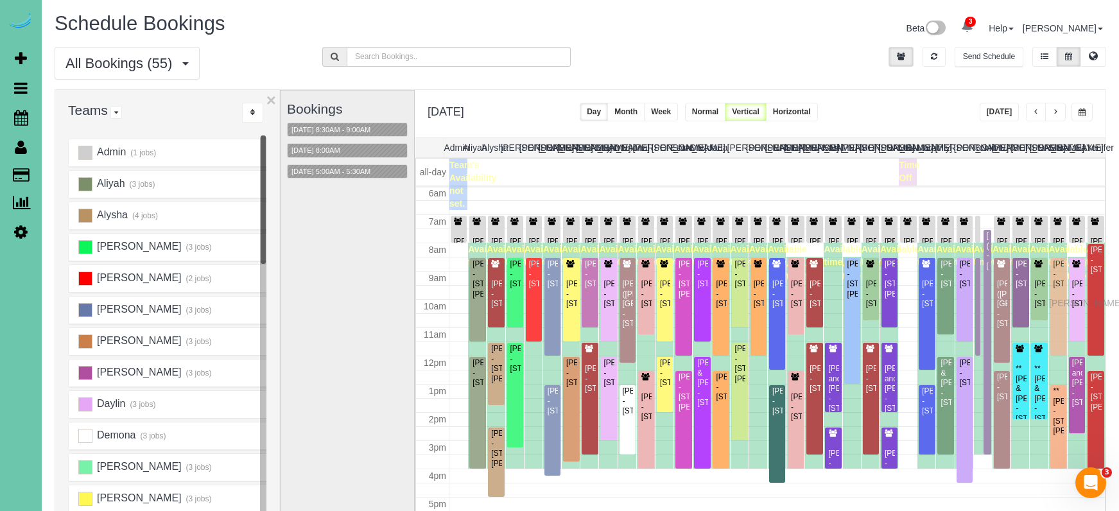
drag, startPoint x: 1054, startPoint y: 285, endPoint x: 1052, endPoint y: 301, distance: 16.2
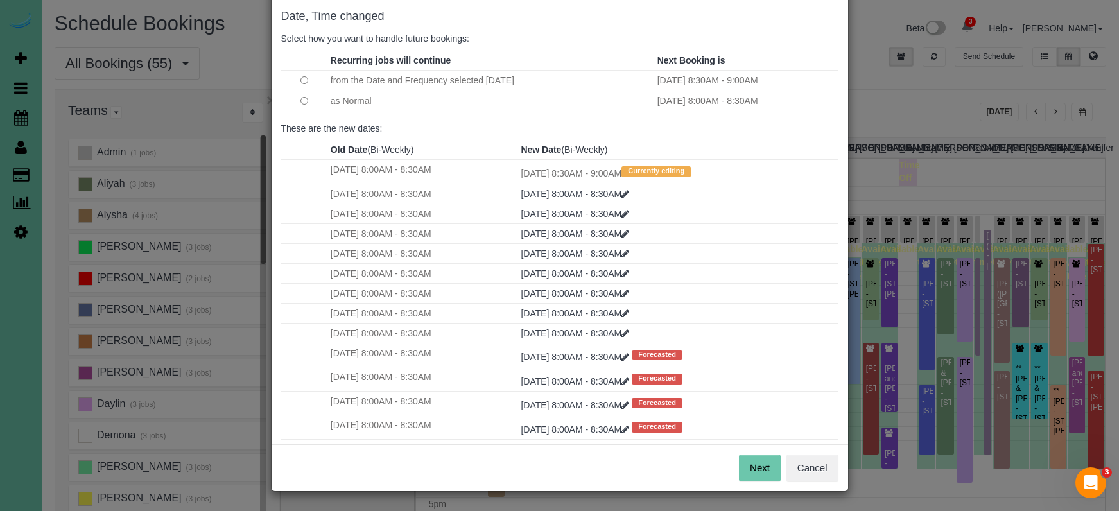
scroll to position [64, 0]
click at [745, 453] on div "Next Cancel" at bounding box center [560, 468] width 576 height 47
click at [749, 461] on button "Next" at bounding box center [760, 468] width 42 height 27
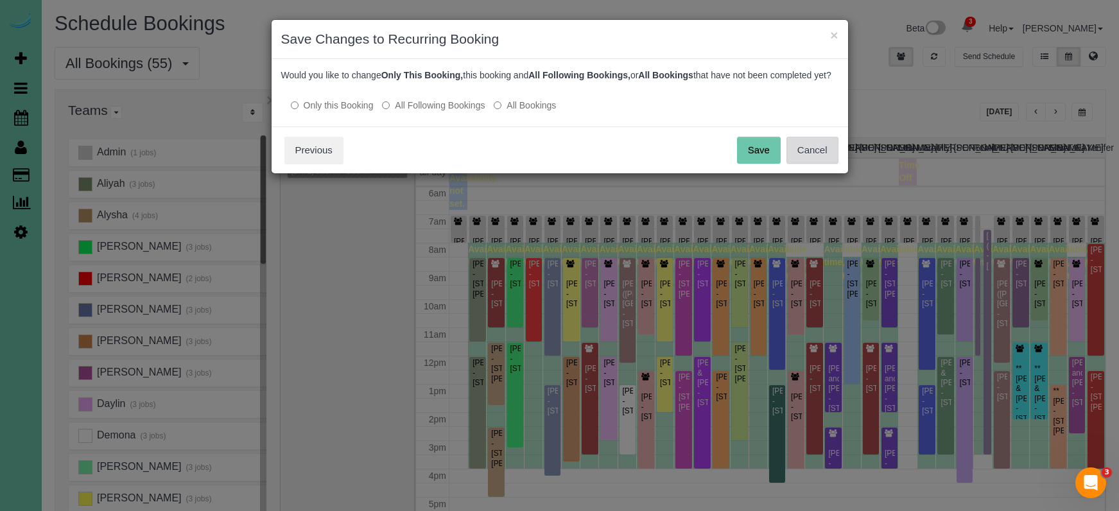
click at [786, 162] on button "Cancel" at bounding box center [812, 150] width 52 height 27
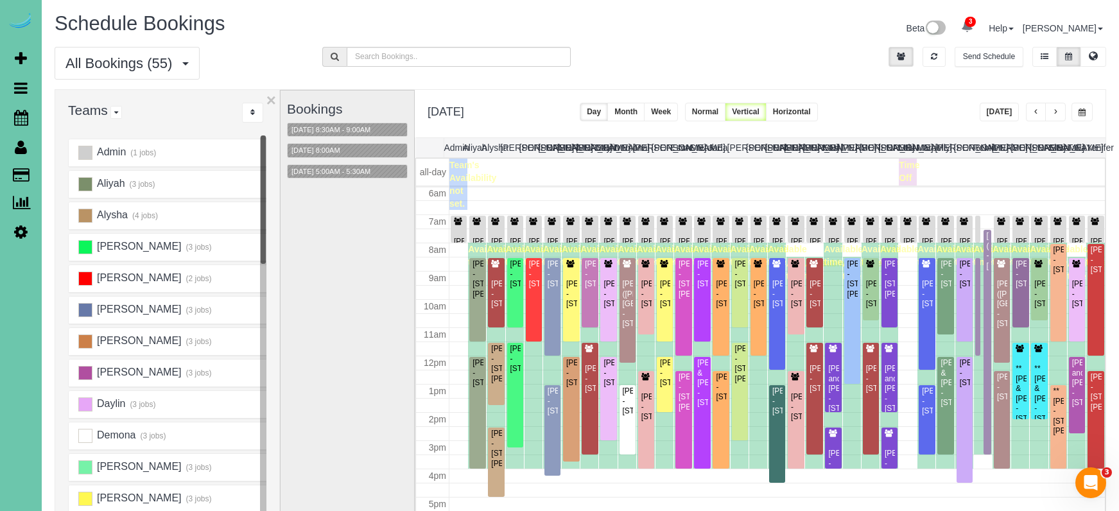
scroll to position [170, 0]
drag, startPoint x: 1059, startPoint y: 265, endPoint x: 1058, endPoint y: 277, distance: 11.6
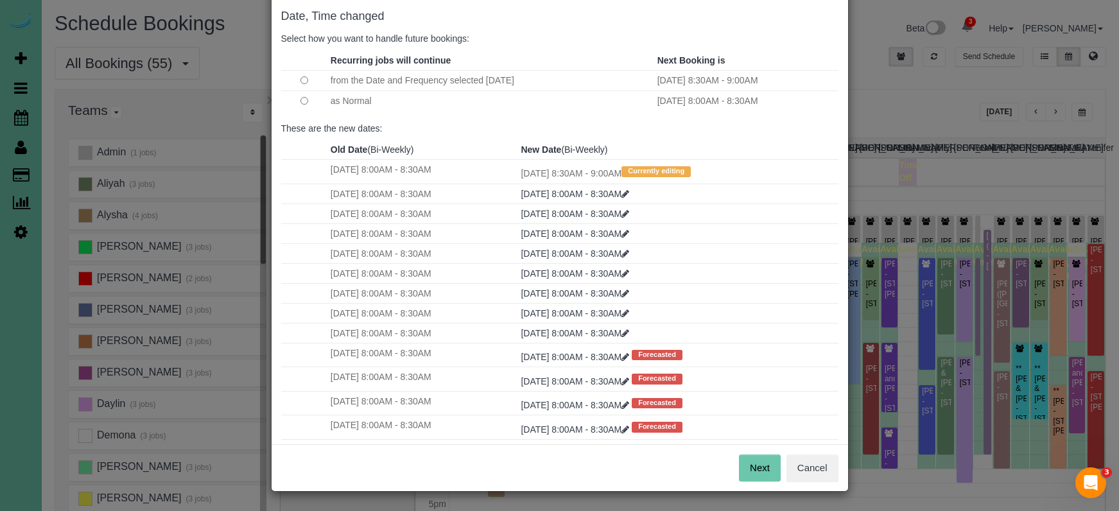
scroll to position [64, 0]
drag, startPoint x: 753, startPoint y: 468, endPoint x: 650, endPoint y: 369, distance: 142.6
click at [752, 468] on button "Next" at bounding box center [760, 468] width 42 height 27
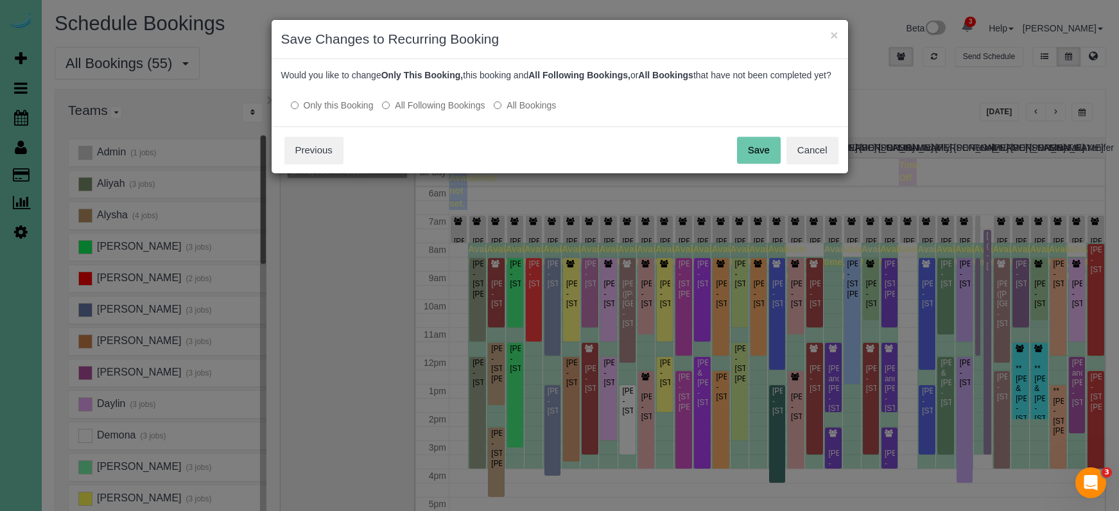
click at [767, 156] on button "Save" at bounding box center [759, 150] width 44 height 27
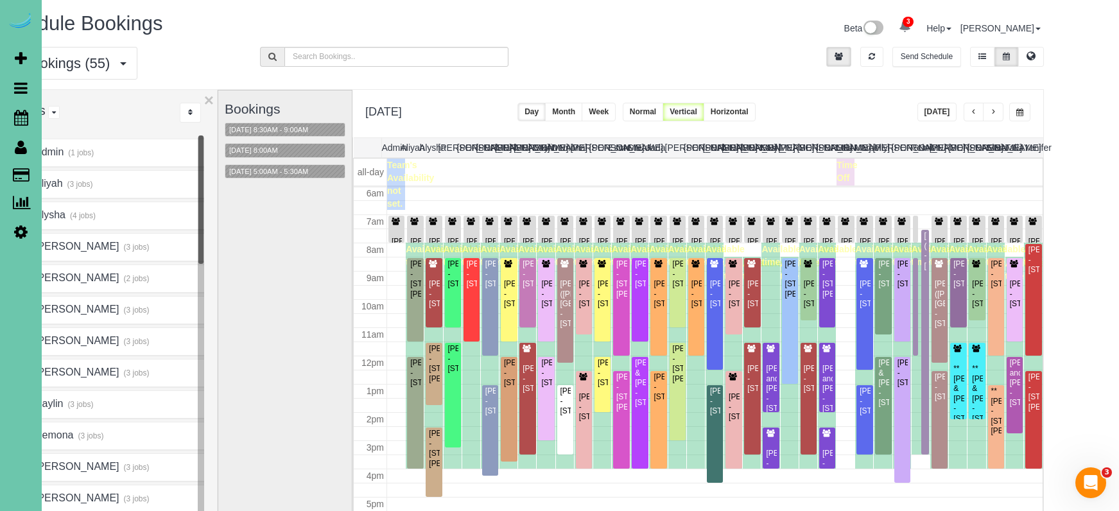
scroll to position [0, 84]
click at [722, 56] on div "All Bookings (55) All Bookings Unassigned Bookings Recurring Bookings New Custo…" at bounding box center [518, 68] width 1071 height 42
click at [990, 114] on span "button" at bounding box center [993, 112] width 6 height 8
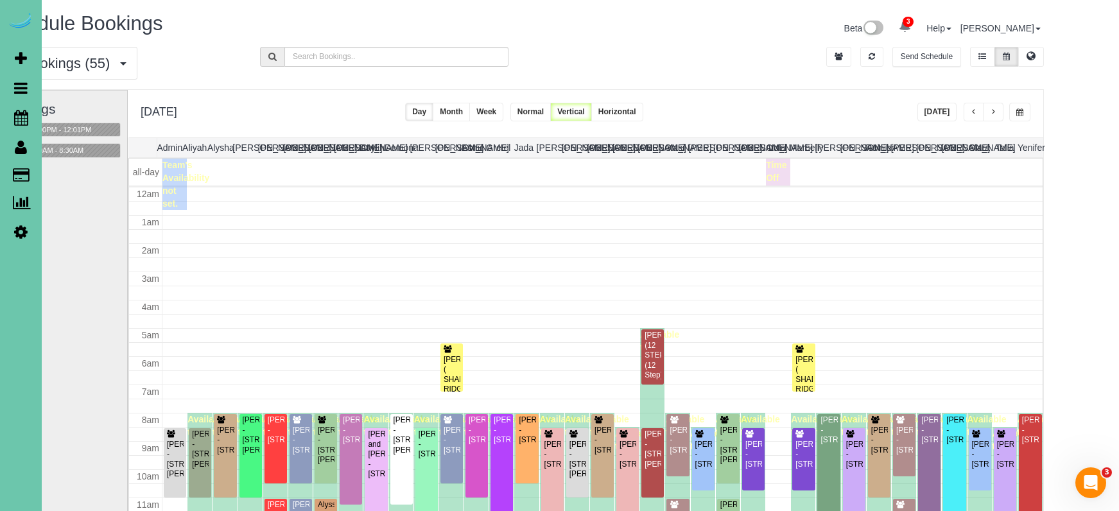
scroll to position [170, 0]
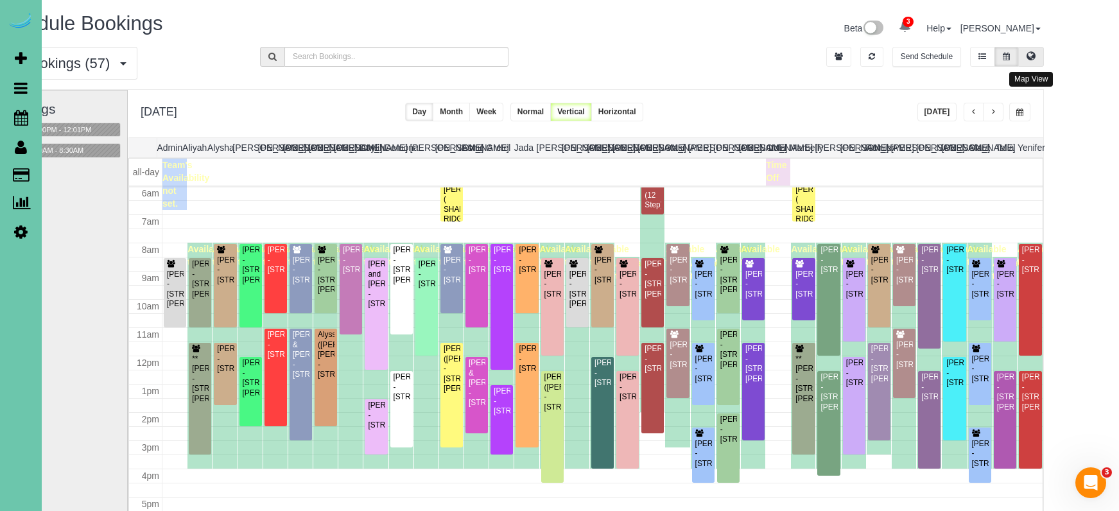
click at [1018, 53] on button at bounding box center [1031, 57] width 26 height 20
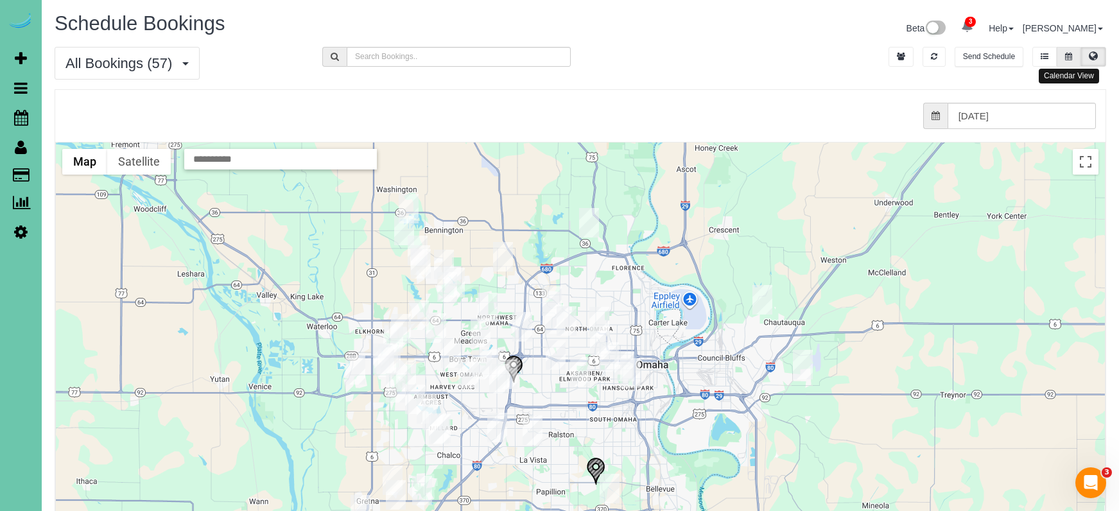
click at [1066, 55] on icon at bounding box center [1068, 57] width 7 height 8
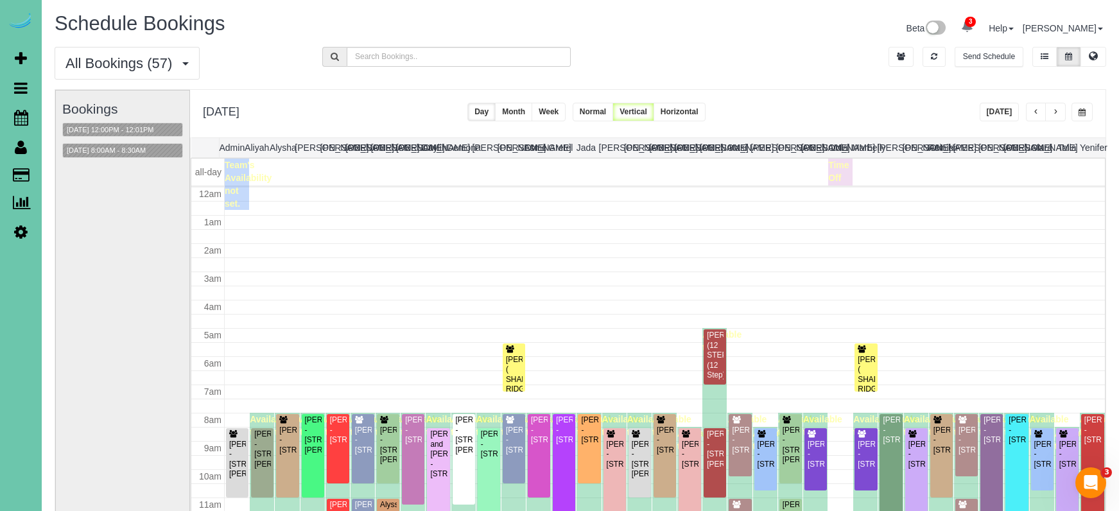
scroll to position [170, 0]
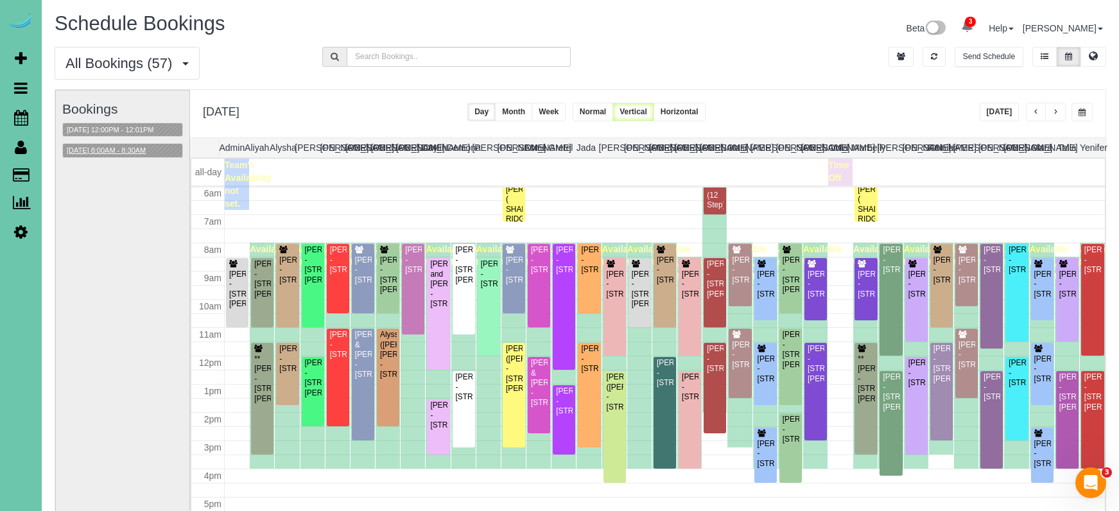
click at [135, 147] on button "[DATE] 8:00AM - 8:30AM" at bounding box center [106, 150] width 87 height 13
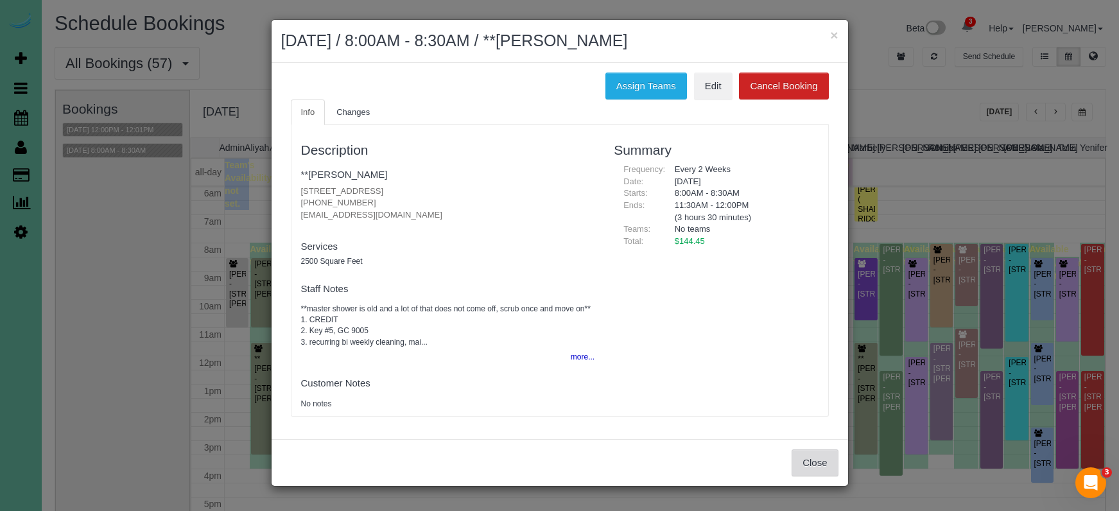
click at [815, 449] on button "Close" at bounding box center [815, 462] width 46 height 27
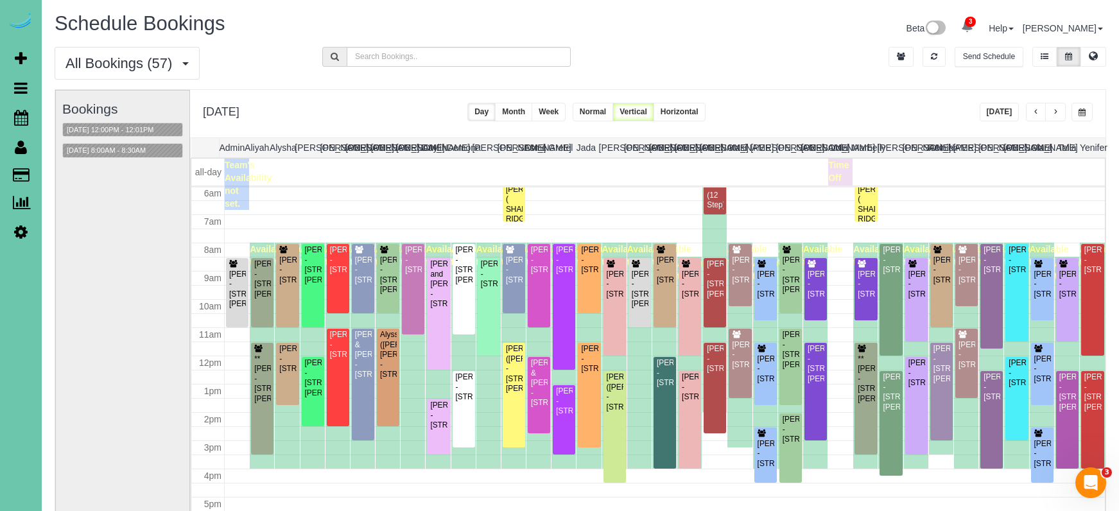
scroll to position [91, 0]
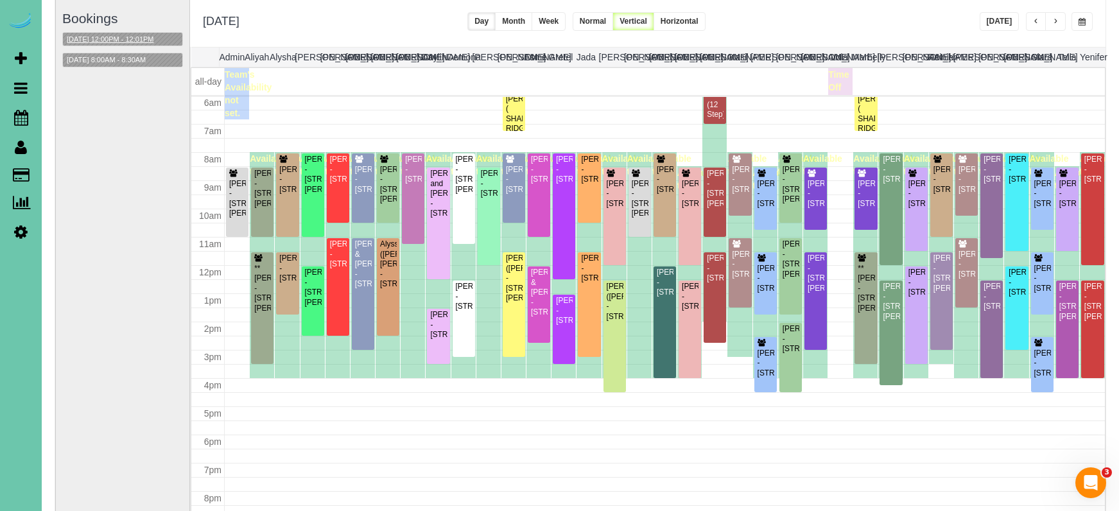
click at [114, 39] on button "[DATE] 12:00PM - 12:01PM" at bounding box center [110, 39] width 95 height 13
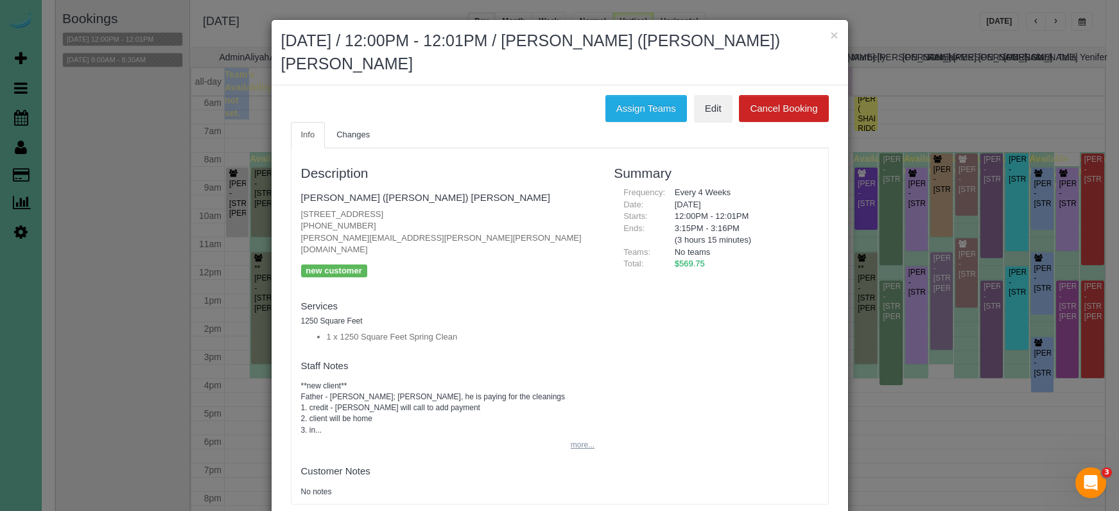
click at [586, 436] on button "more..." at bounding box center [578, 445] width 31 height 19
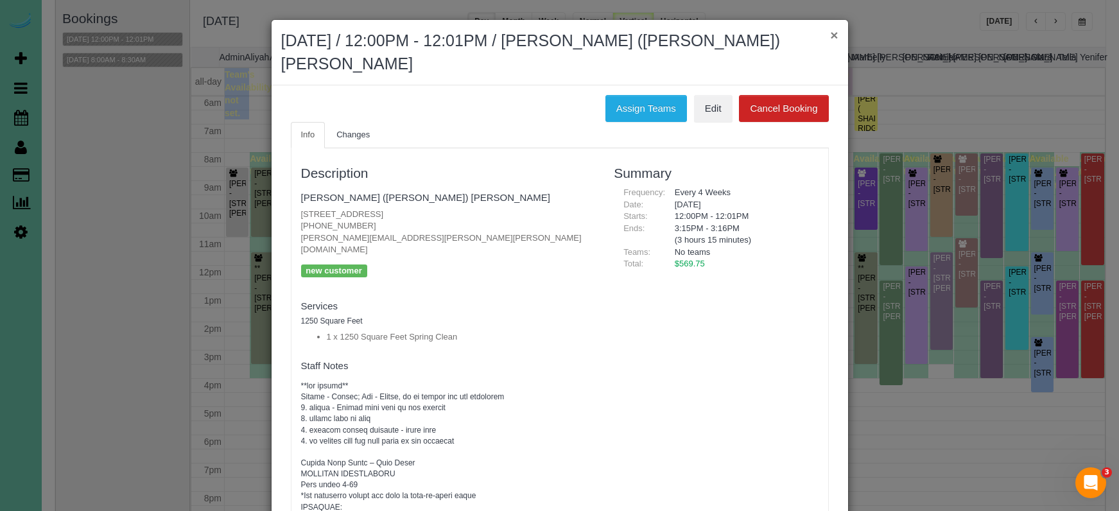
click at [835, 33] on button "×" at bounding box center [834, 34] width 8 height 13
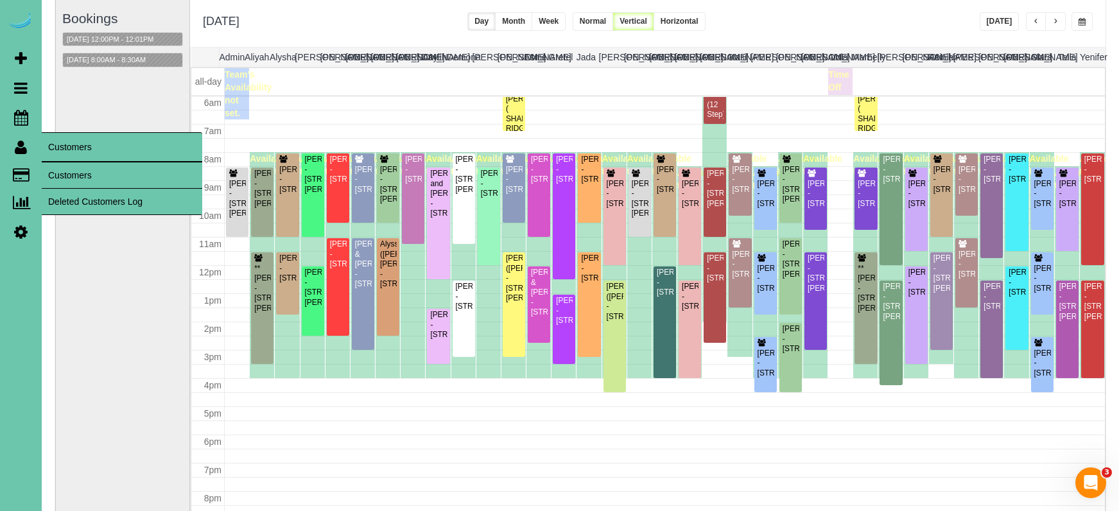
click at [55, 173] on link "Customers" at bounding box center [122, 175] width 160 height 26
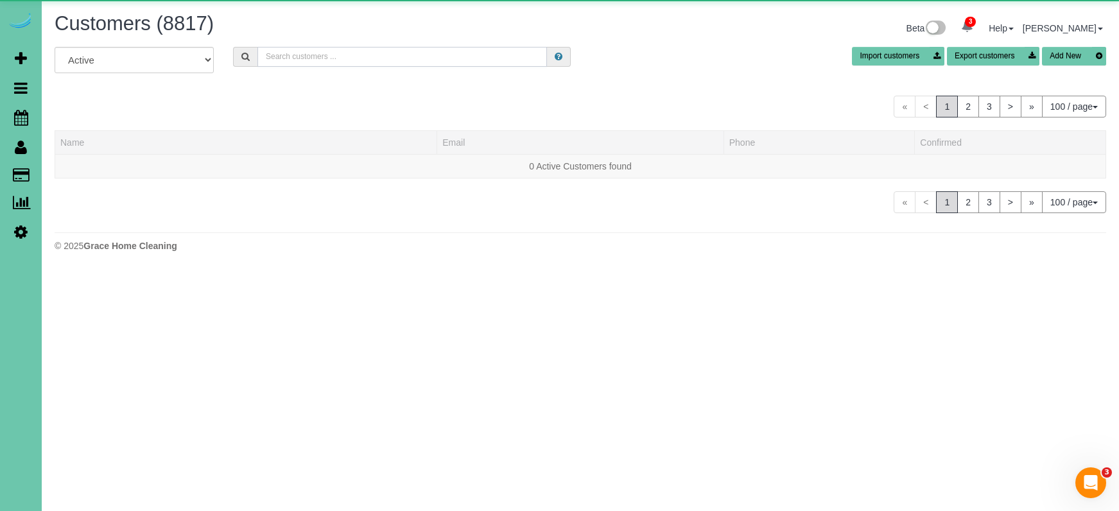
click at [375, 60] on input "text" at bounding box center [402, 57] width 290 height 20
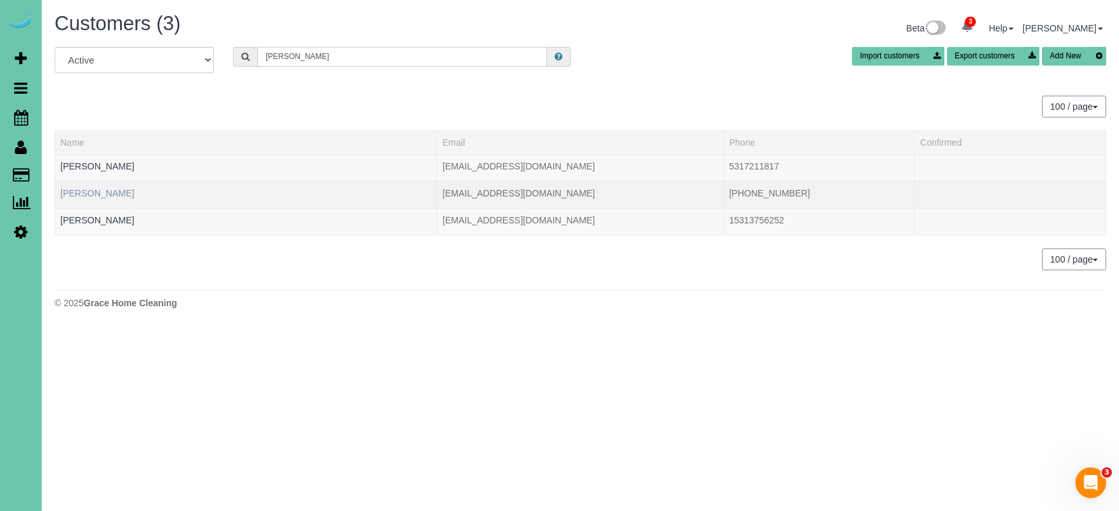
type input "[PERSON_NAME]"
click at [102, 191] on link "[PERSON_NAME]" at bounding box center [97, 193] width 74 height 10
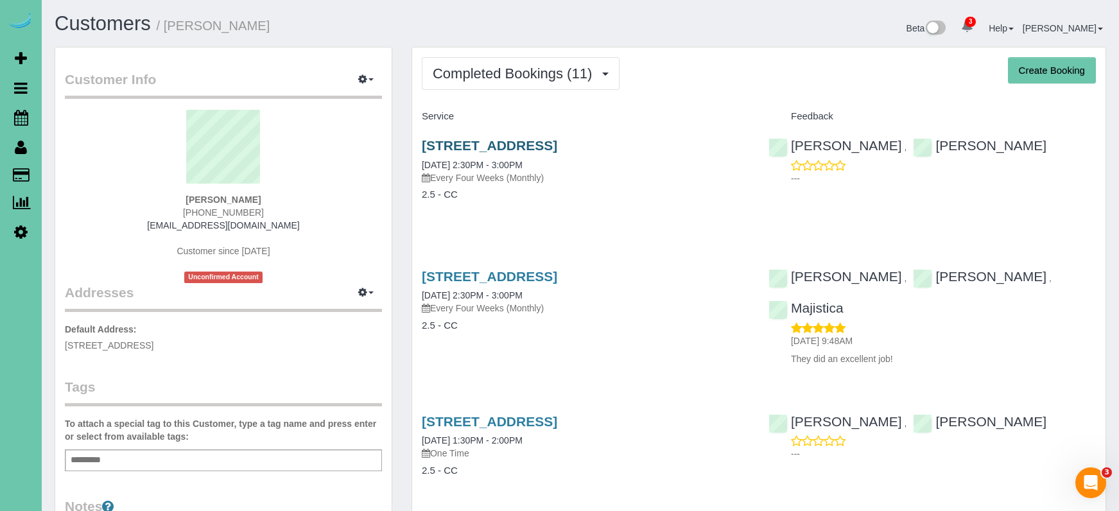
click at [494, 140] on link "[STREET_ADDRESS]" at bounding box center [489, 145] width 135 height 15
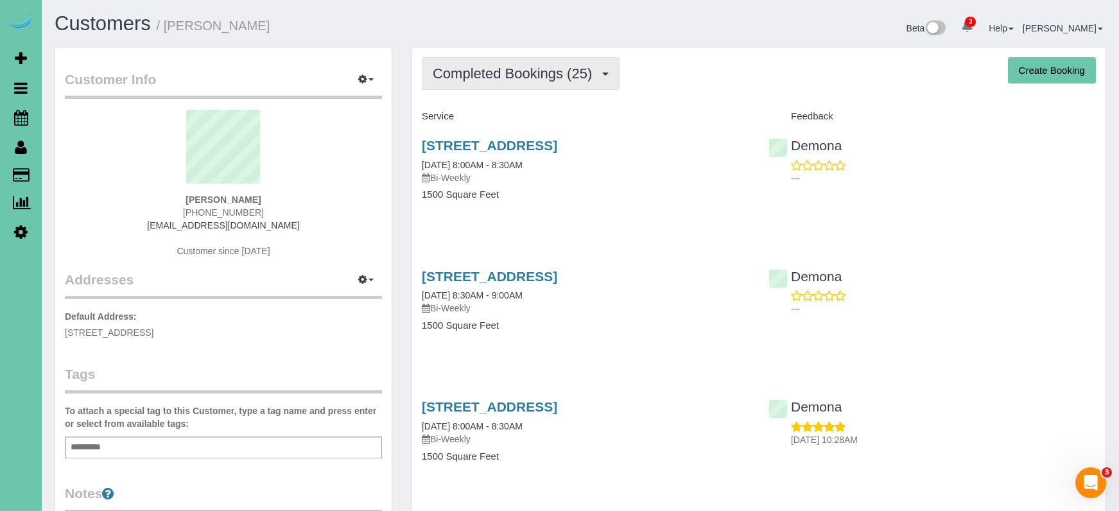
click at [571, 76] on span "Completed Bookings (25)" at bounding box center [516, 73] width 166 height 16
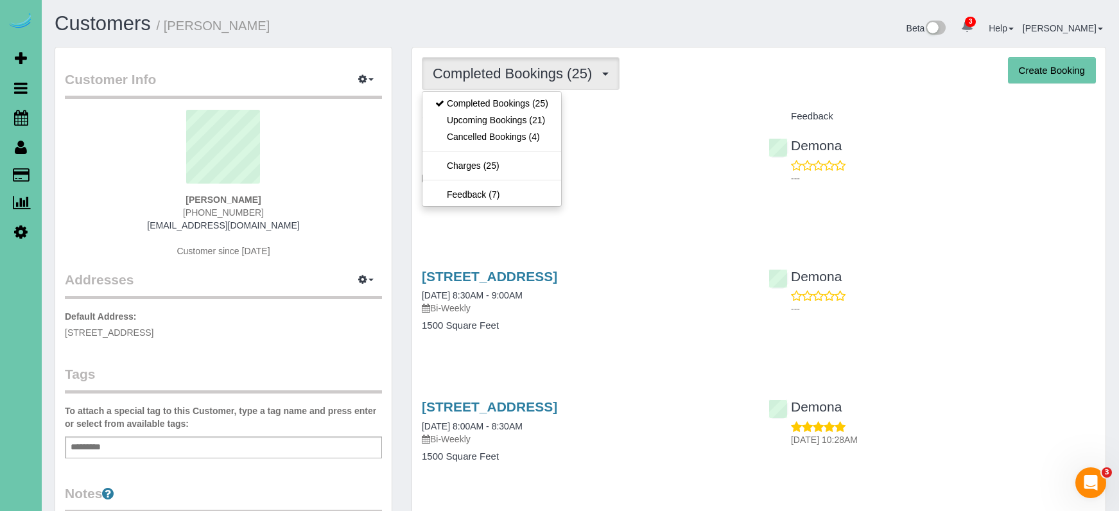
click at [547, 123] on link "Upcoming Bookings (21)" at bounding box center [491, 120] width 139 height 17
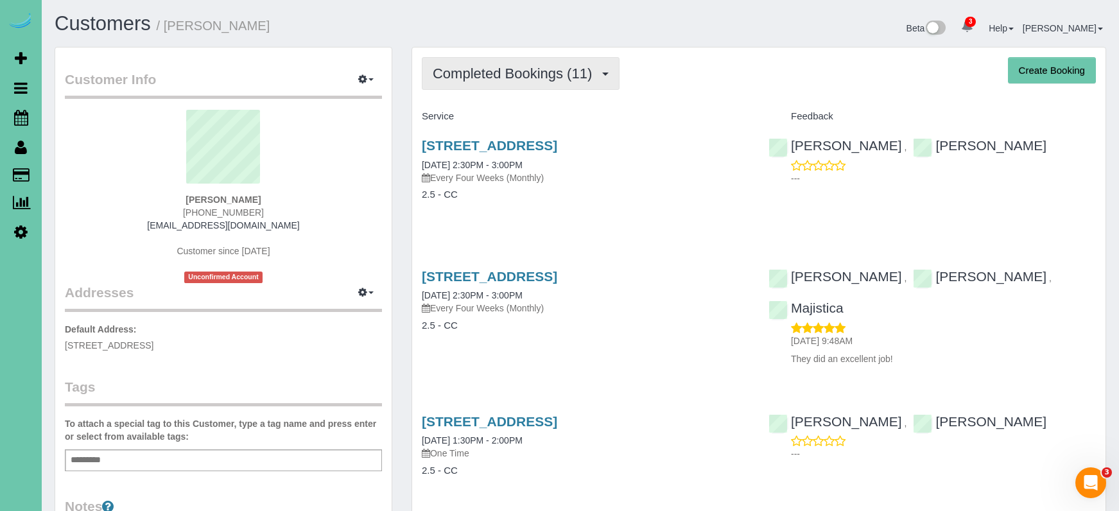
click at [524, 80] on span "Completed Bookings (11)" at bounding box center [516, 73] width 166 height 16
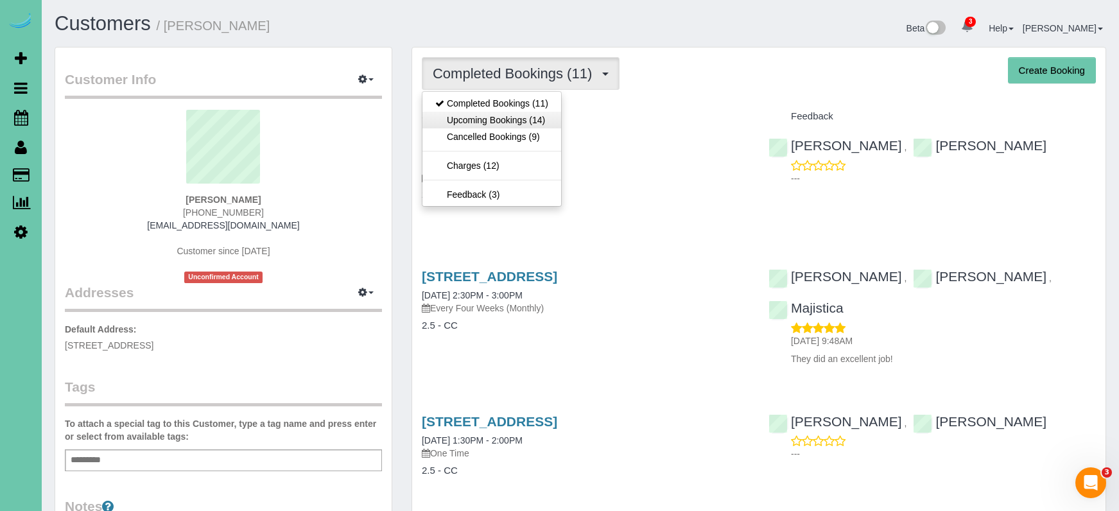
click at [522, 121] on link "Upcoming Bookings (14)" at bounding box center [491, 120] width 139 height 17
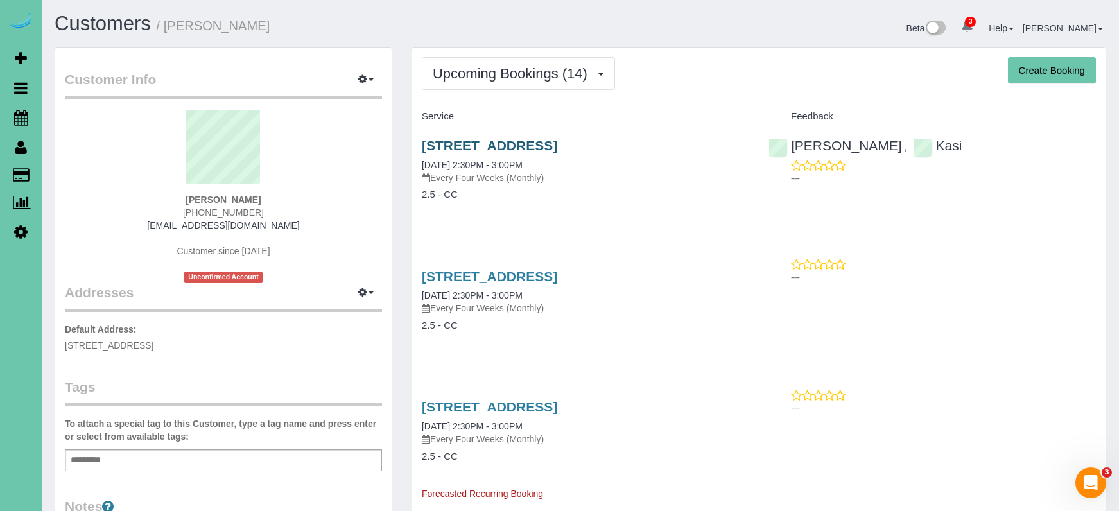
click at [483, 141] on link "[STREET_ADDRESS]" at bounding box center [489, 145] width 135 height 15
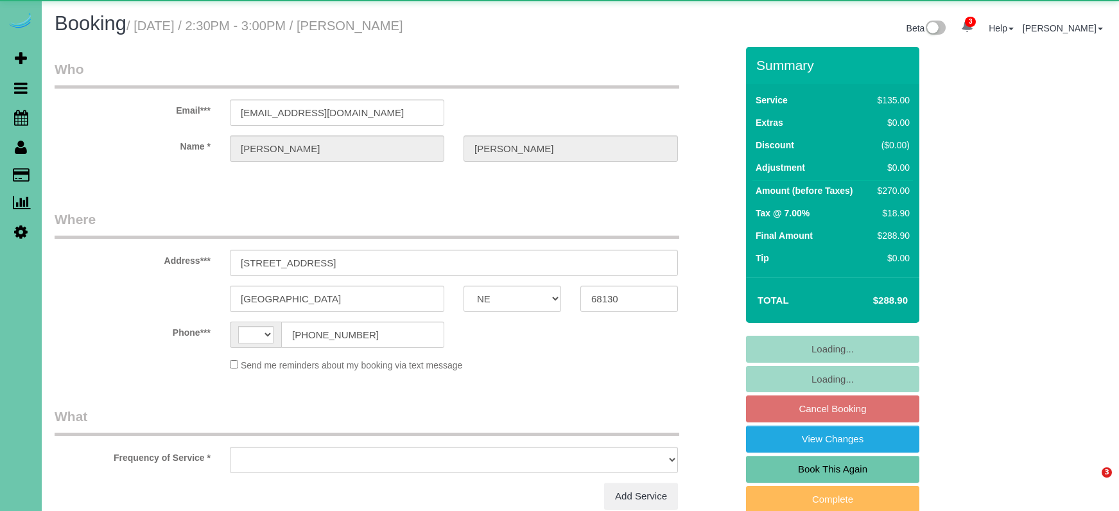
select select "NE"
select select "string:[GEOGRAPHIC_DATA]"
select select "object:648"
select select "string:fspay-eea3676b-5525-4ac5-b356-db268de4a500"
select select "number:37"
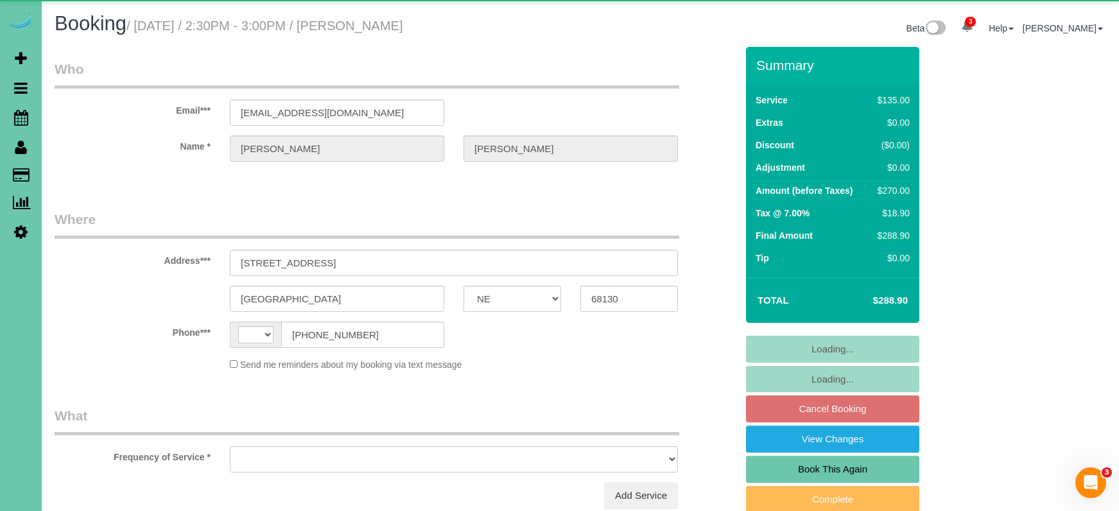
select select "number:42"
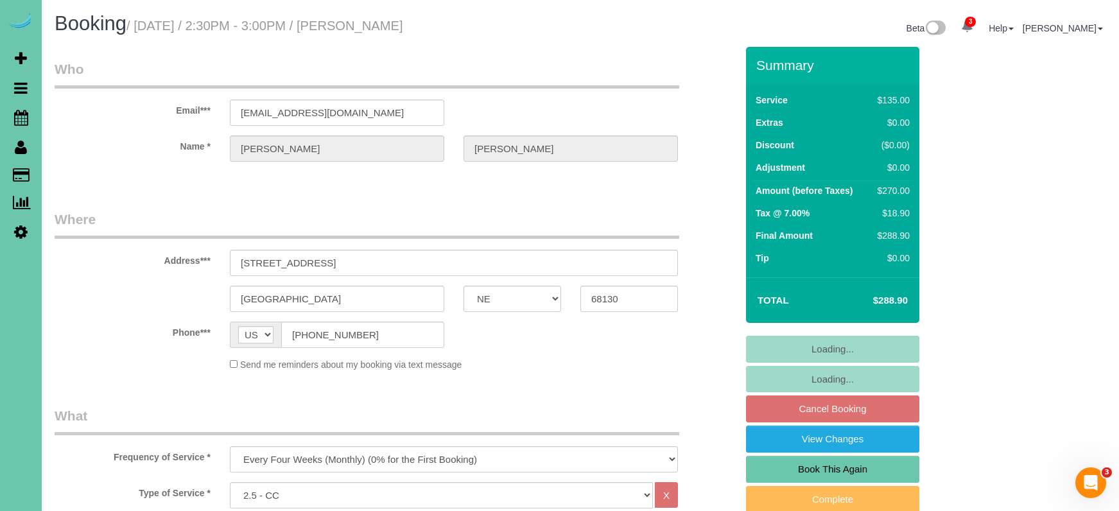
select select "object:923"
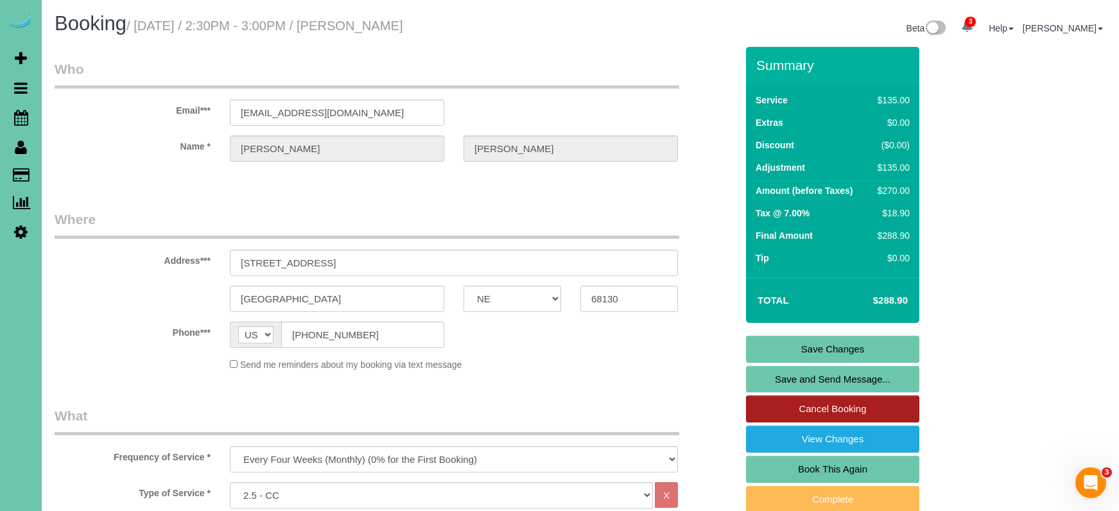
click at [840, 405] on link "Cancel Booking" at bounding box center [832, 408] width 173 height 27
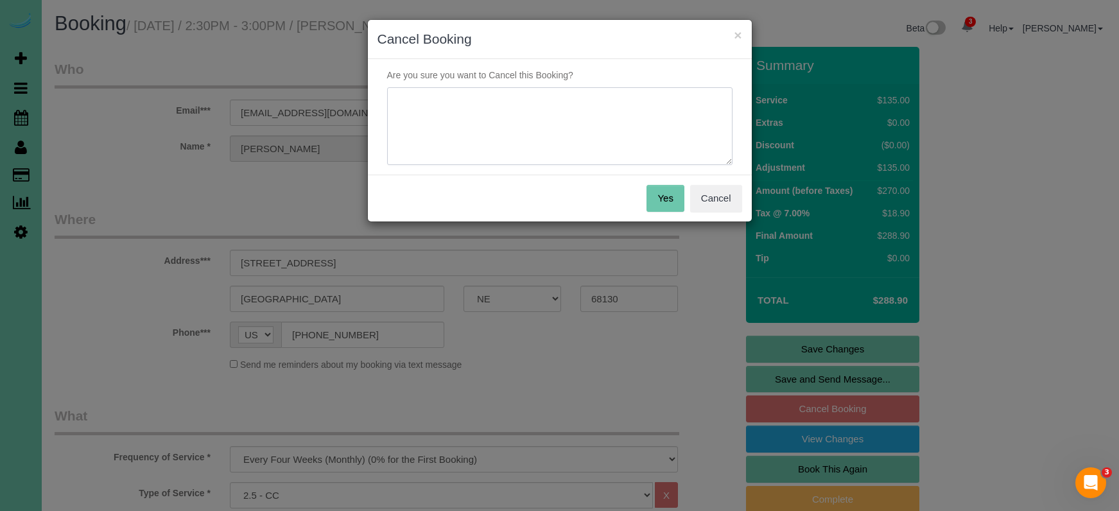
click at [569, 130] on textarea at bounding box center [559, 126] width 345 height 78
type textarea "selling house - will call when she is ready"
click at [668, 201] on button "Yes" at bounding box center [664, 198] width 37 height 27
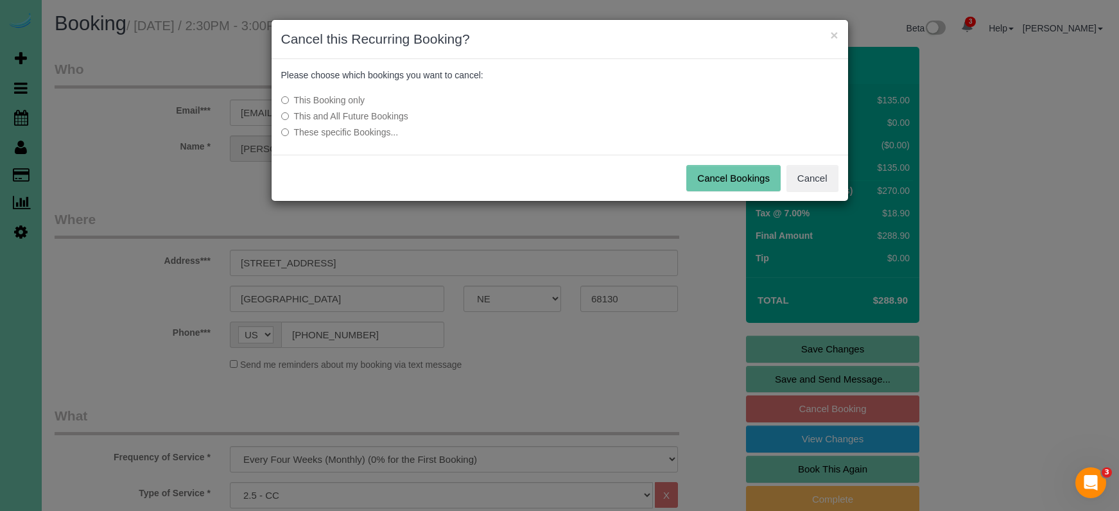
click at [392, 117] on label "This and All Future Bookings" at bounding box center [463, 116] width 365 height 13
click at [723, 174] on button "Cancel Bookings" at bounding box center [733, 178] width 94 height 27
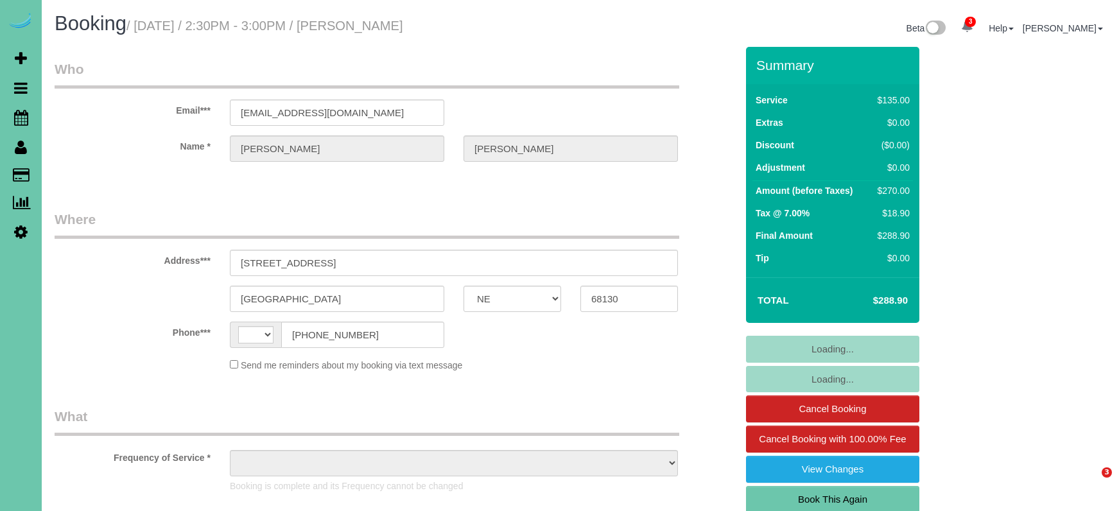
select select "NE"
select select "string:[GEOGRAPHIC_DATA]"
select select "object:410"
select select "string:fspay-eea3676b-5525-4ac5-b356-db268de4a500"
select select "object:692"
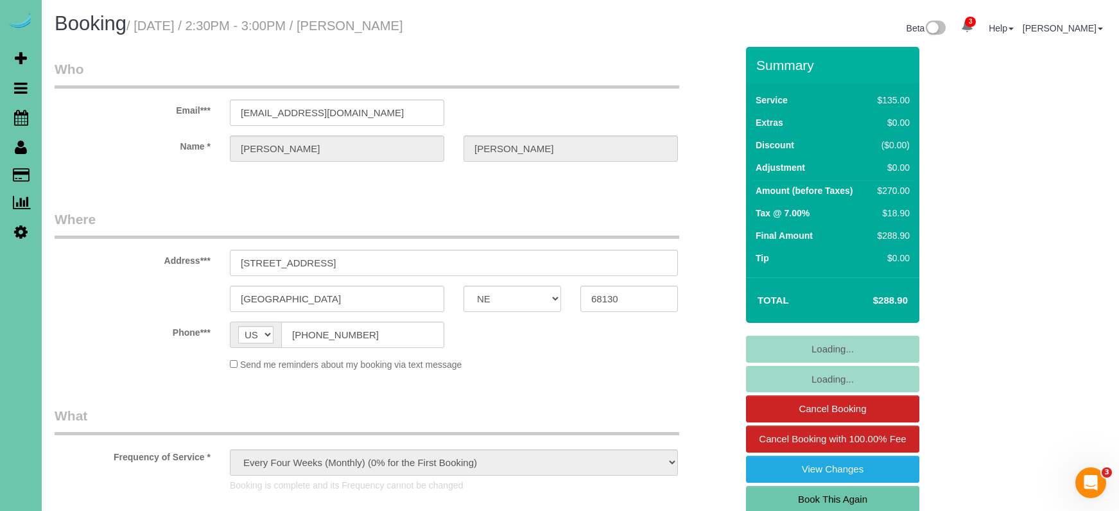
select select "number:37"
select select "number:42"
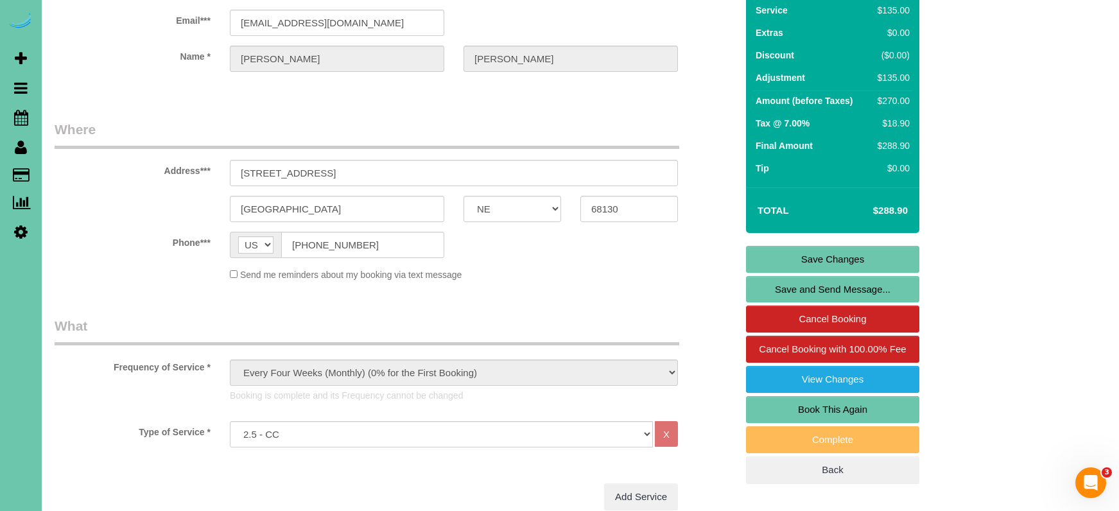
scroll to position [88, 0]
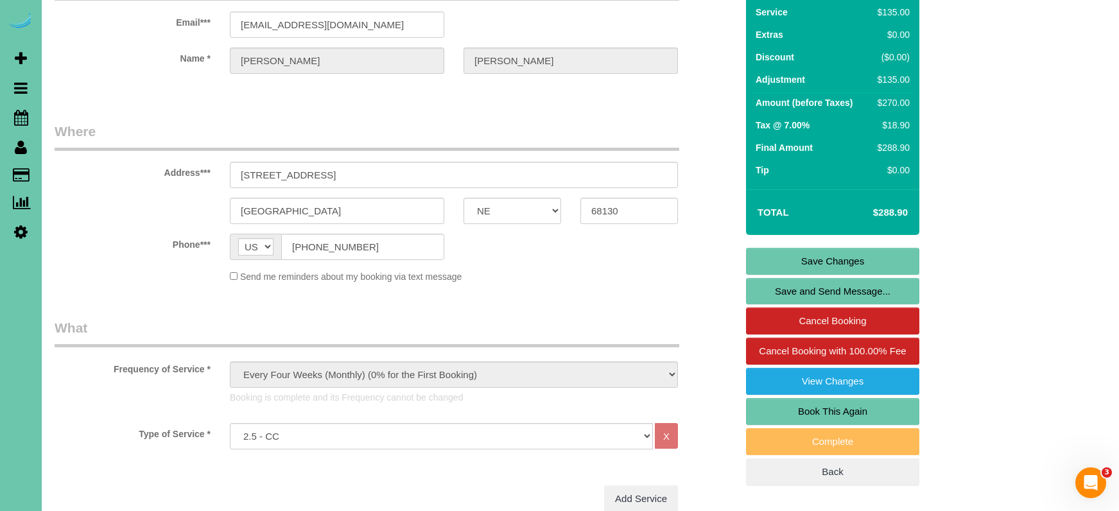
click at [804, 404] on link "Book This Again" at bounding box center [832, 411] width 173 height 27
select select "NE"
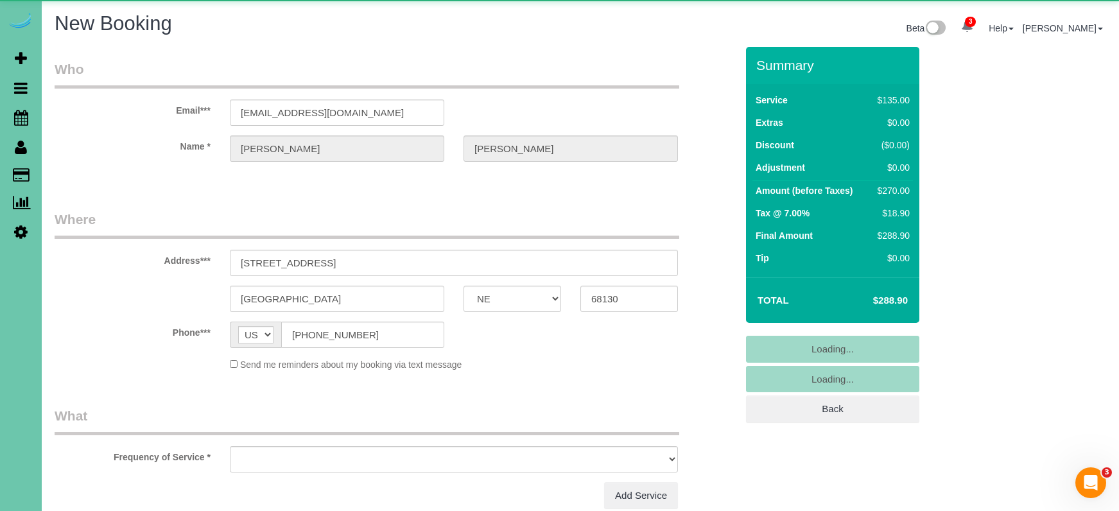
select select "object:1435"
select select "string:fspay-eea3676b-5525-4ac5-b356-db268de4a500"
select select "number:37"
select select "number:42"
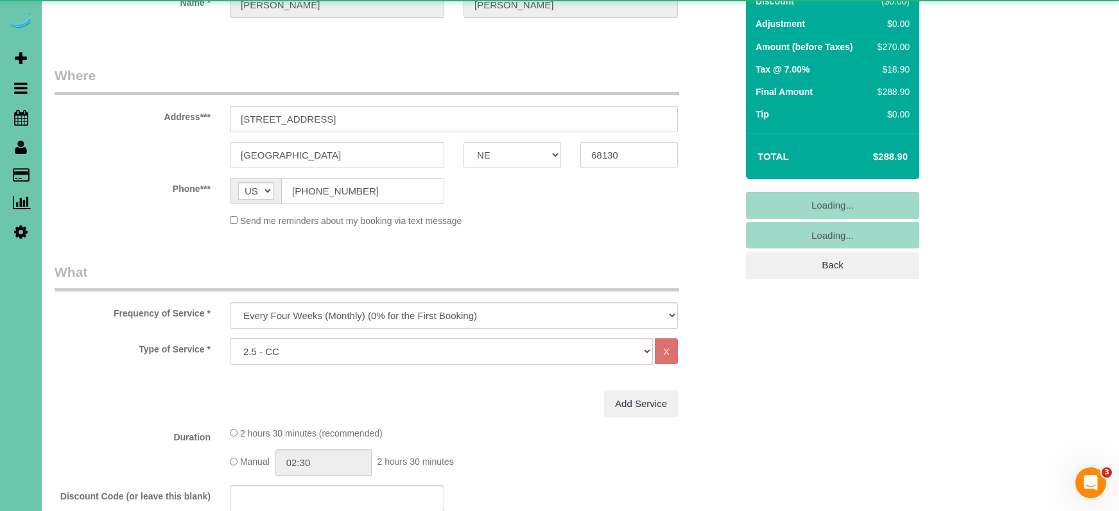
scroll to position [146, 0]
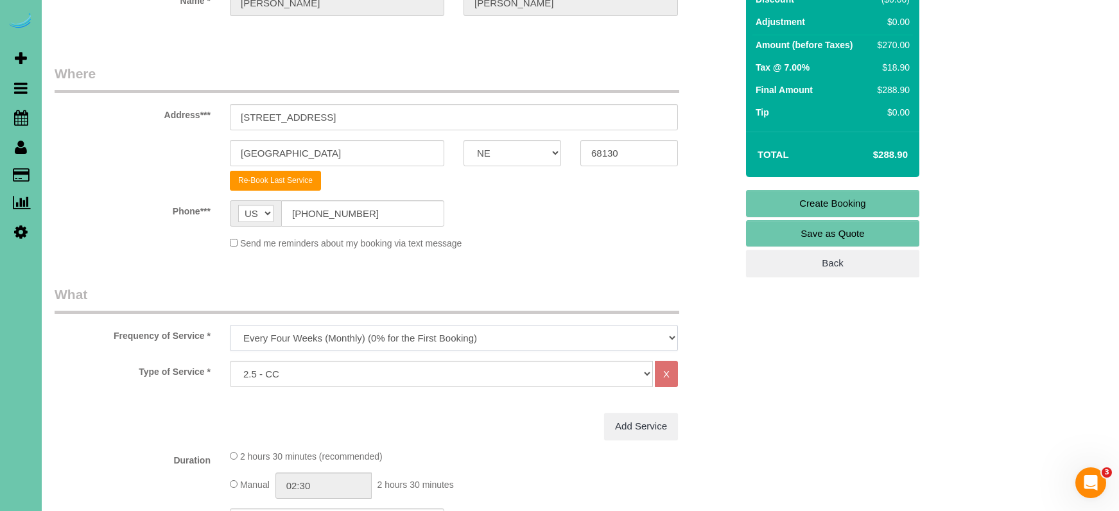
select select "object:1640"
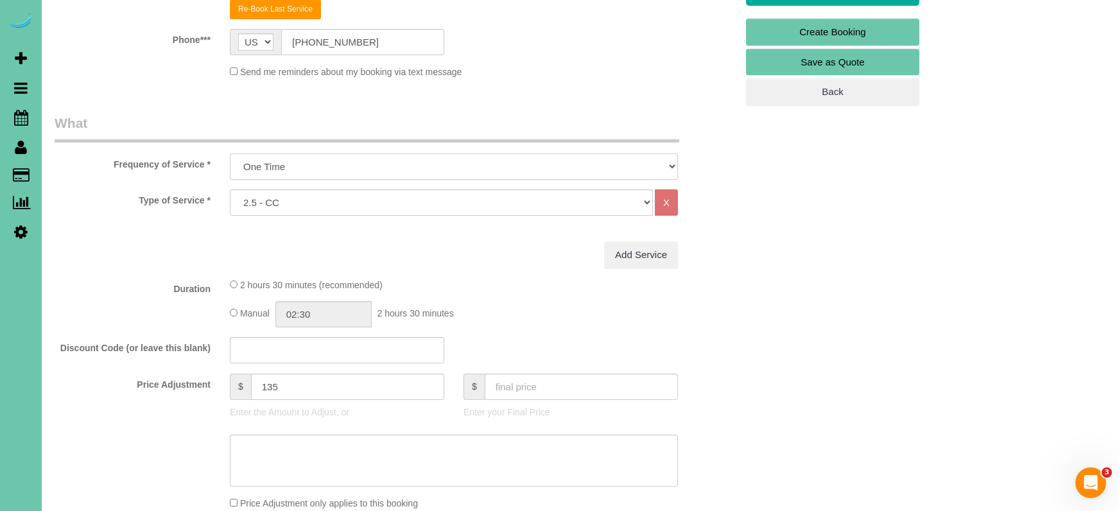
scroll to position [320, 0]
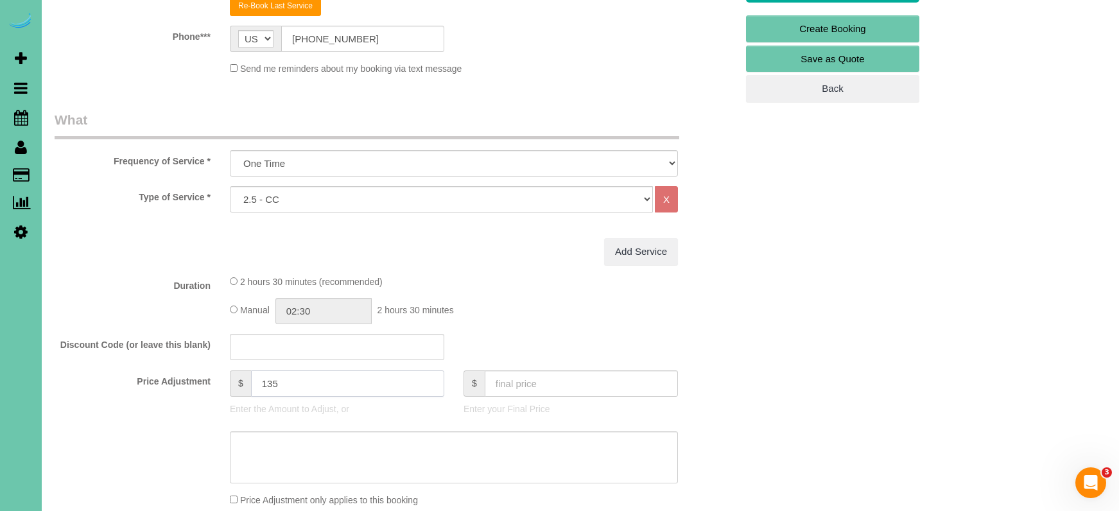
drag, startPoint x: 298, startPoint y: 385, endPoint x: 160, endPoint y: 351, distance: 141.5
click at [161, 351] on fieldset "What Frequency of Service * One Time Weekly (0% for the First Booking) Bi-Weekl…" at bounding box center [396, 350] width 682 height 481
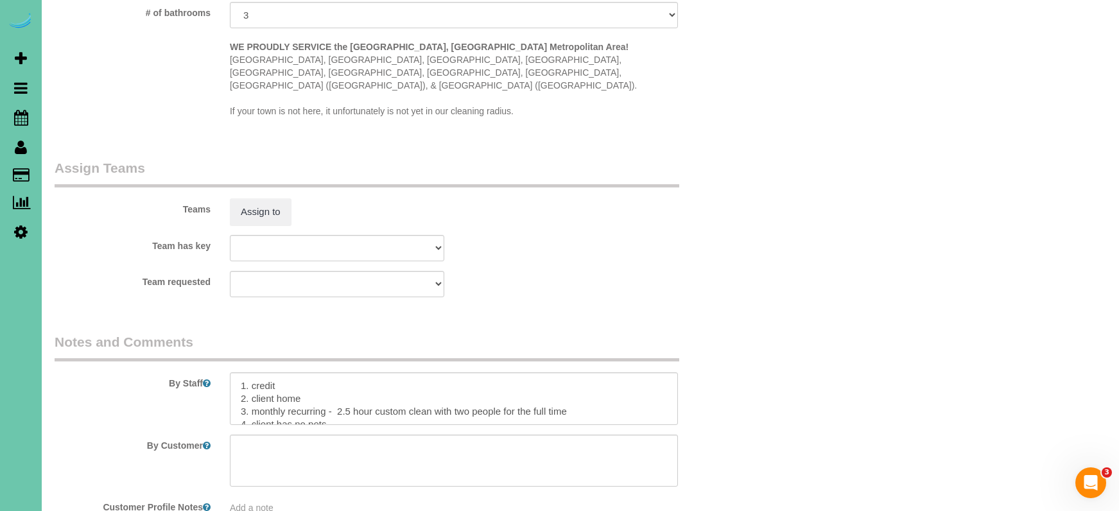
scroll to position [1148, 0]
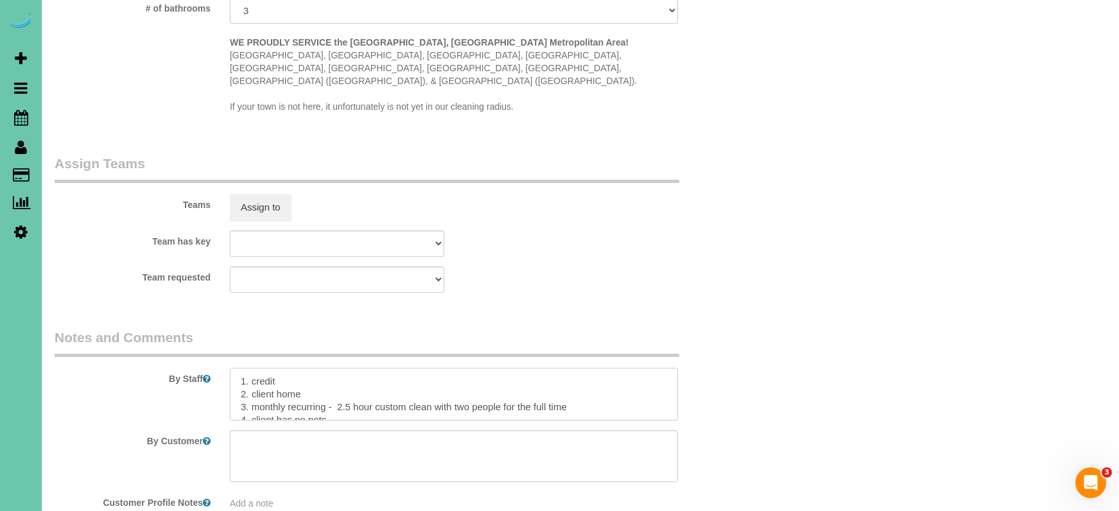
drag, startPoint x: 535, startPoint y: 390, endPoint x: 442, endPoint y: 389, distance: 93.7
click at [437, 389] on textarea at bounding box center [454, 394] width 448 height 53
type input "0"
drag, startPoint x: 414, startPoint y: 396, endPoint x: 445, endPoint y: 390, distance: 31.4
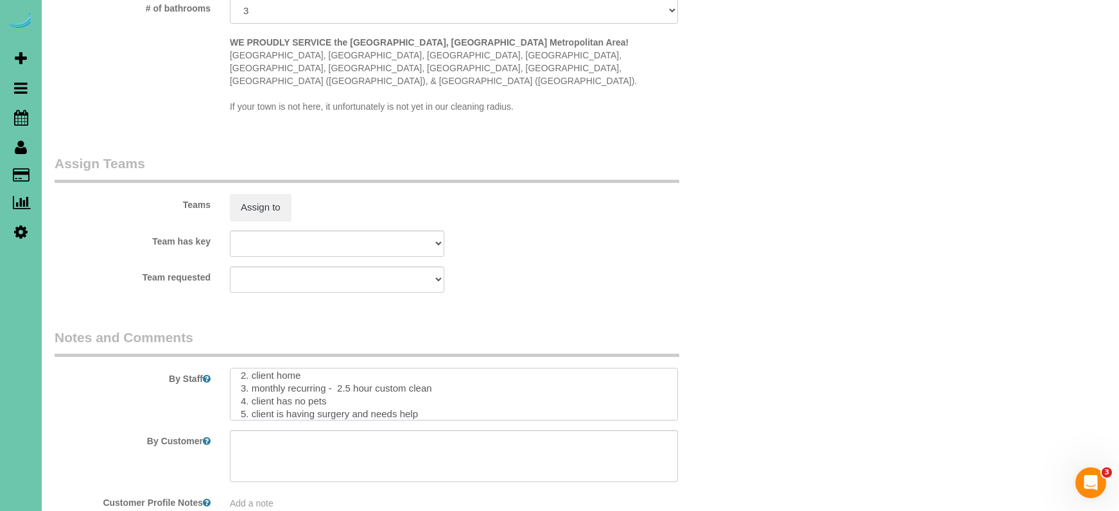
click at [252, 388] on textarea at bounding box center [454, 394] width 448 height 53
drag, startPoint x: 339, startPoint y: 380, endPoint x: 212, endPoint y: 377, distance: 126.5
click at [212, 377] on div "By Staff" at bounding box center [395, 374] width 701 height 92
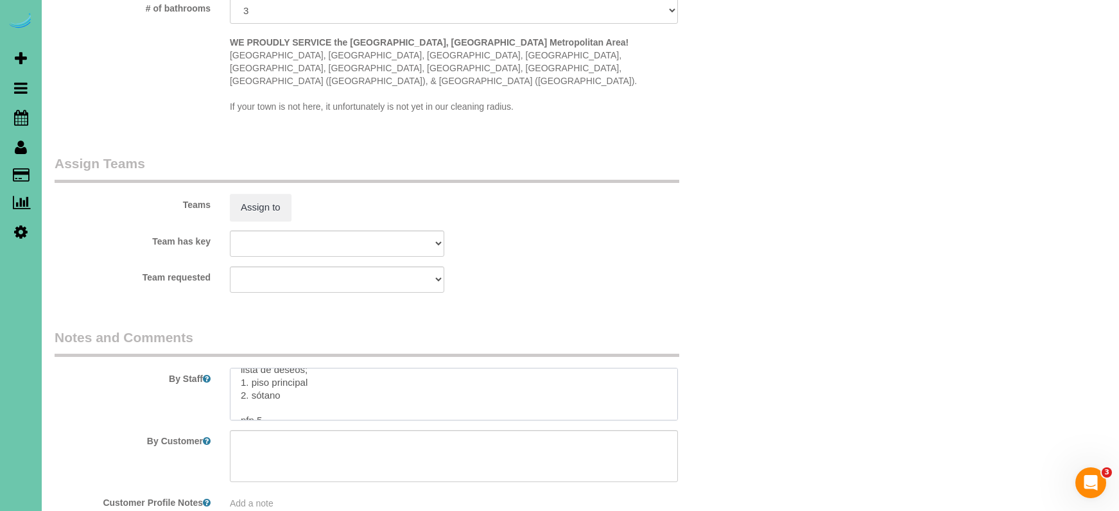
drag, startPoint x: 259, startPoint y: 403, endPoint x: 352, endPoint y: 499, distance: 134.4
click at [352, 499] on fieldset "Notes and Comments By Staff By Customer Customer Profile Notes Add a note" at bounding box center [396, 424] width 682 height 192
type textarea "1. credit 2. client home 3. monthly recurring - 2.5 hour custom clean 4. client…"
click at [251, 198] on button "Assign to" at bounding box center [261, 208] width 62 height 27
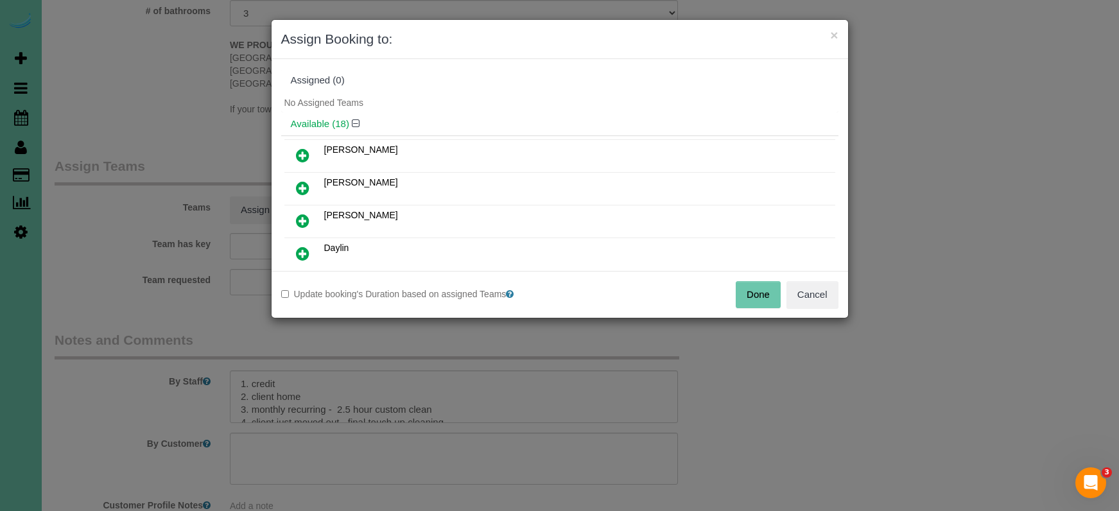
drag, startPoint x: 822, startPoint y: 301, endPoint x: 781, endPoint y: 302, distance: 41.7
click at [822, 302] on button "Cancel" at bounding box center [812, 294] width 52 height 27
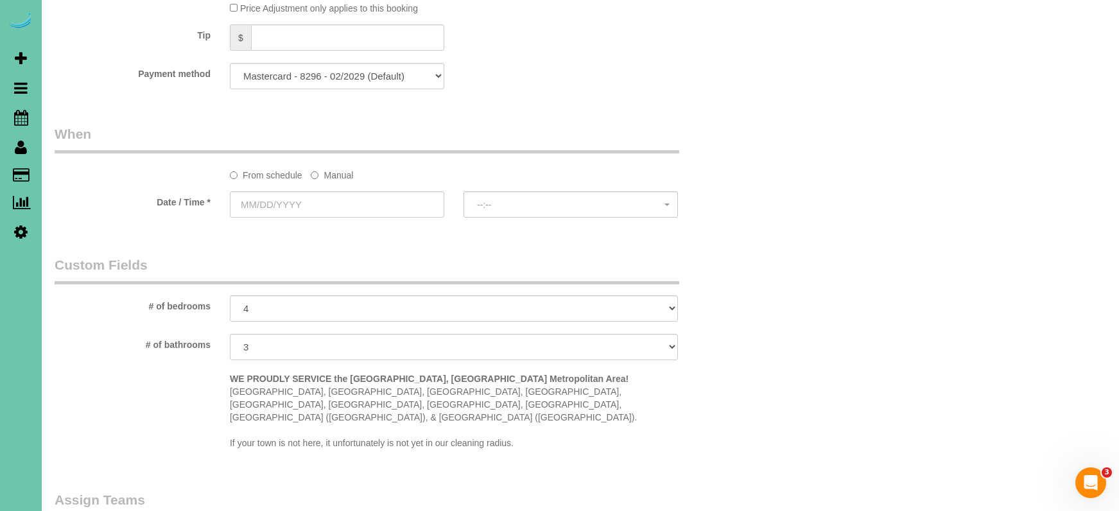
scroll to position [806, 0]
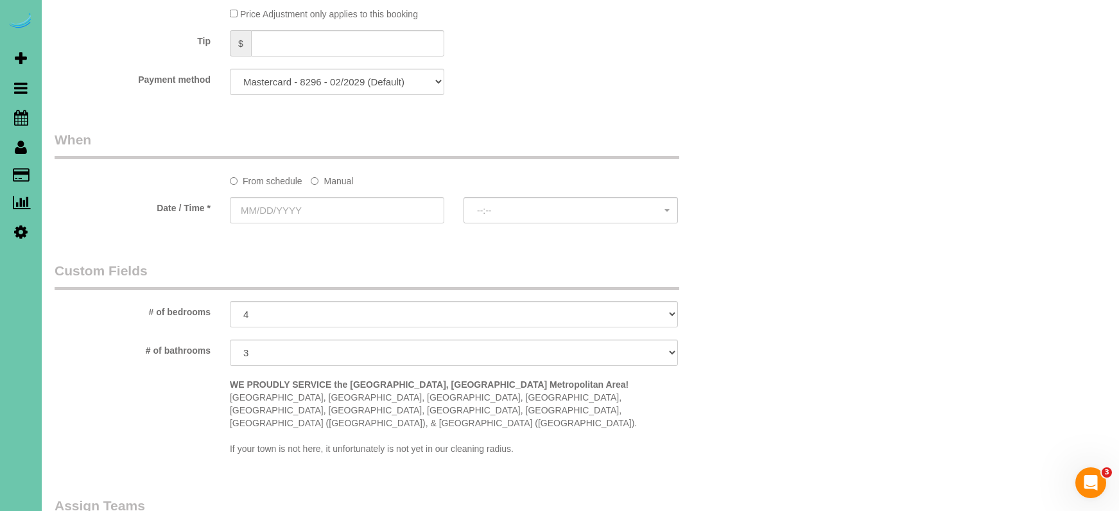
drag, startPoint x: 321, startPoint y: 180, endPoint x: 309, endPoint y: 192, distance: 16.8
click at [321, 181] on label "Manual" at bounding box center [332, 178] width 42 height 17
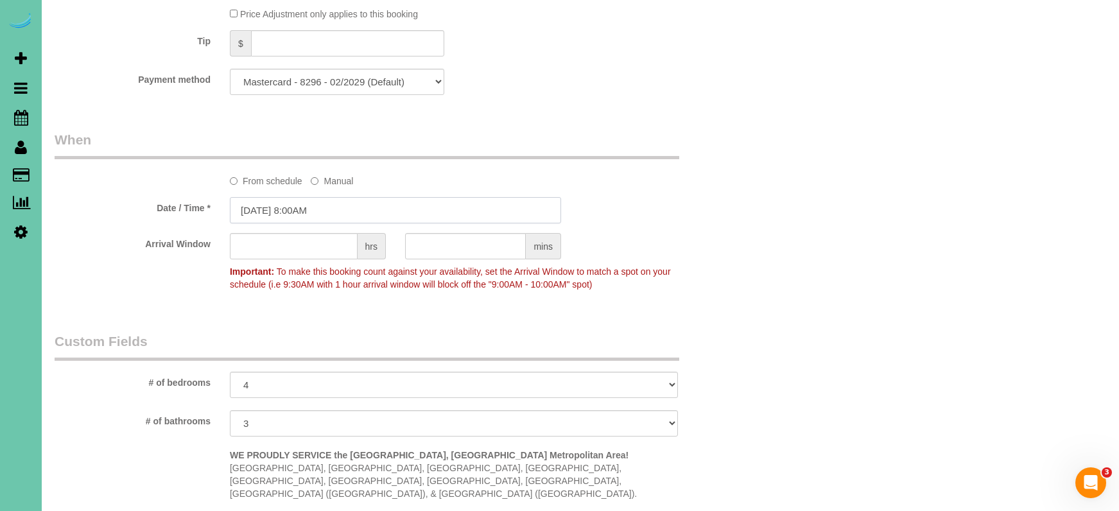
click at [299, 209] on input "[DATE] 8:00AM" at bounding box center [395, 210] width 331 height 26
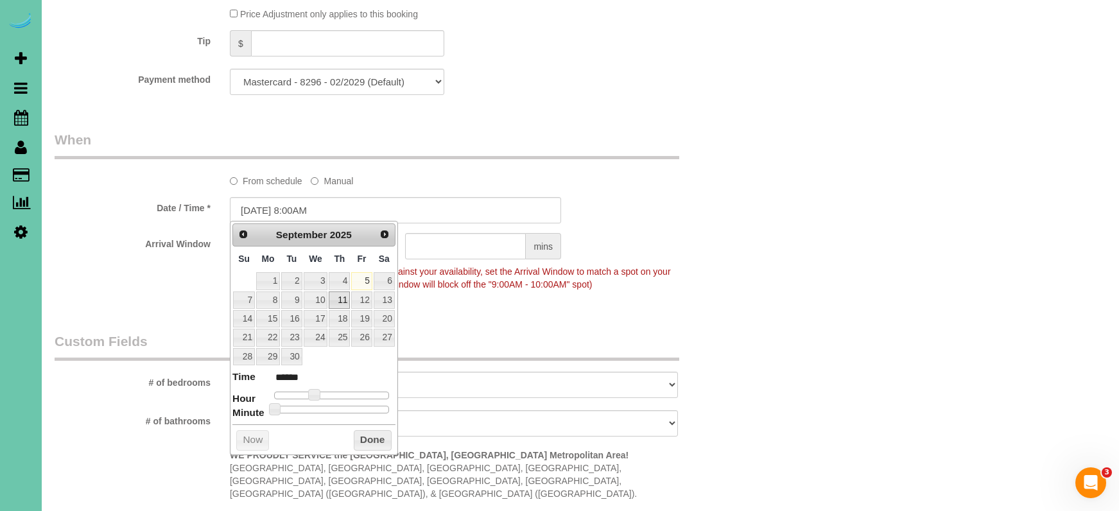
click at [340, 297] on link "11" at bounding box center [339, 299] width 21 height 17
type input "[DATE] 9:00AM"
type input "******"
type input "[DATE] 10:00AM"
type input "*******"
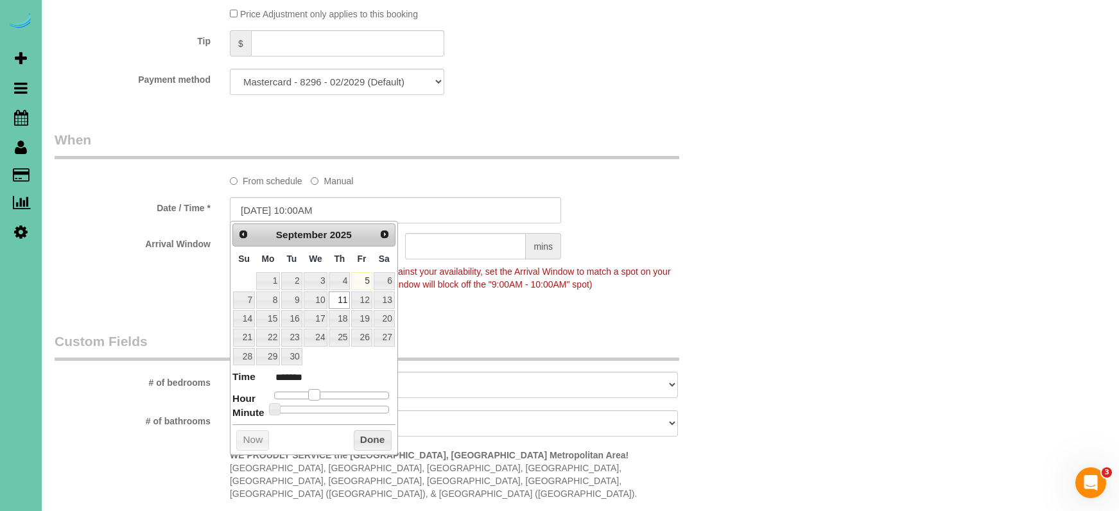
type input "[DATE] 11:00AM"
type input "*******"
type input "[DATE] 12:00PM"
type input "*******"
type input "[DATE] 1:00PM"
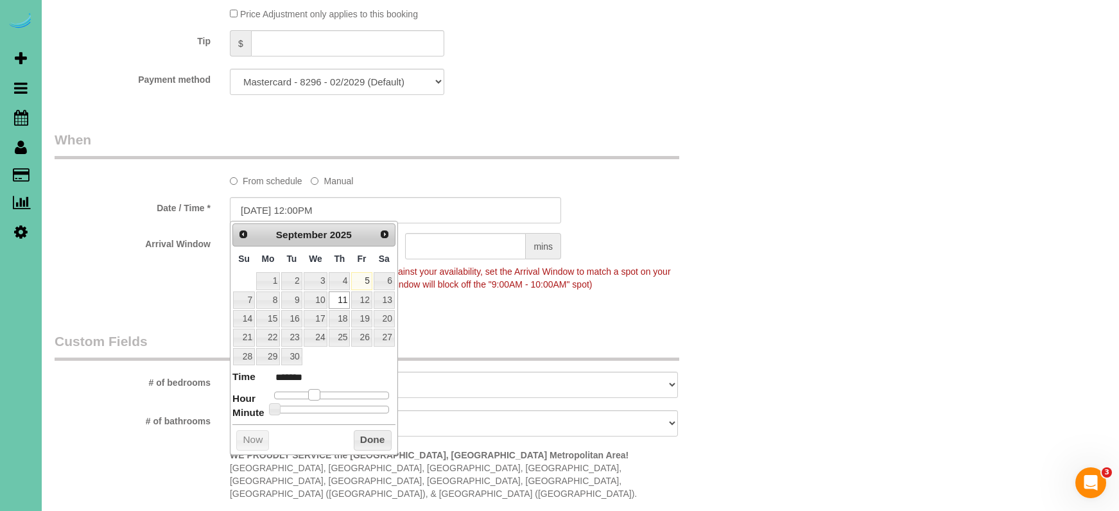
type input "******"
type input "[DATE] 2:00PM"
type input "******"
drag, startPoint x: 316, startPoint y: 393, endPoint x: 349, endPoint y: 403, distance: 34.1
click at [347, 394] on span at bounding box center [344, 395] width 12 height 12
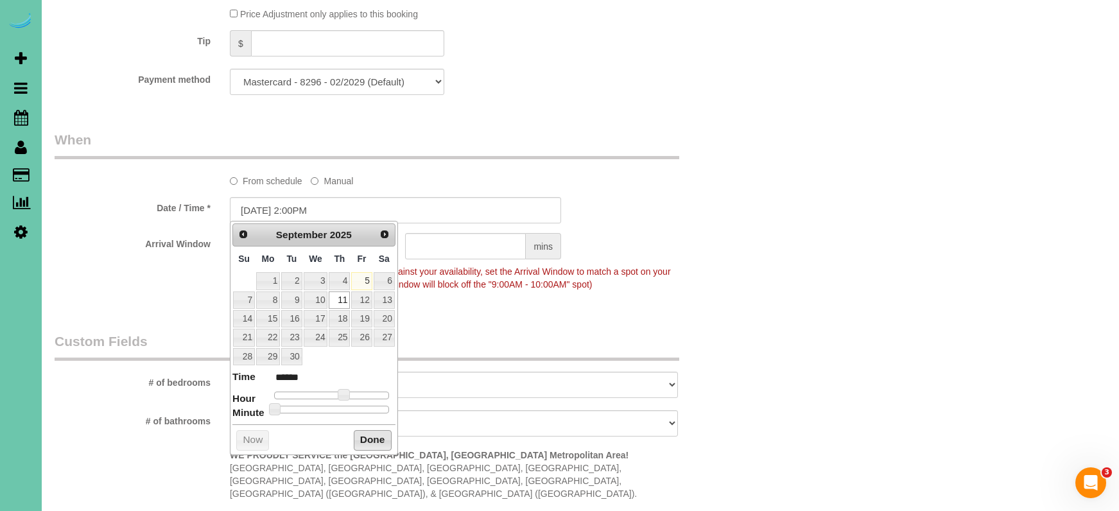
click at [378, 437] on button "Done" at bounding box center [373, 440] width 38 height 21
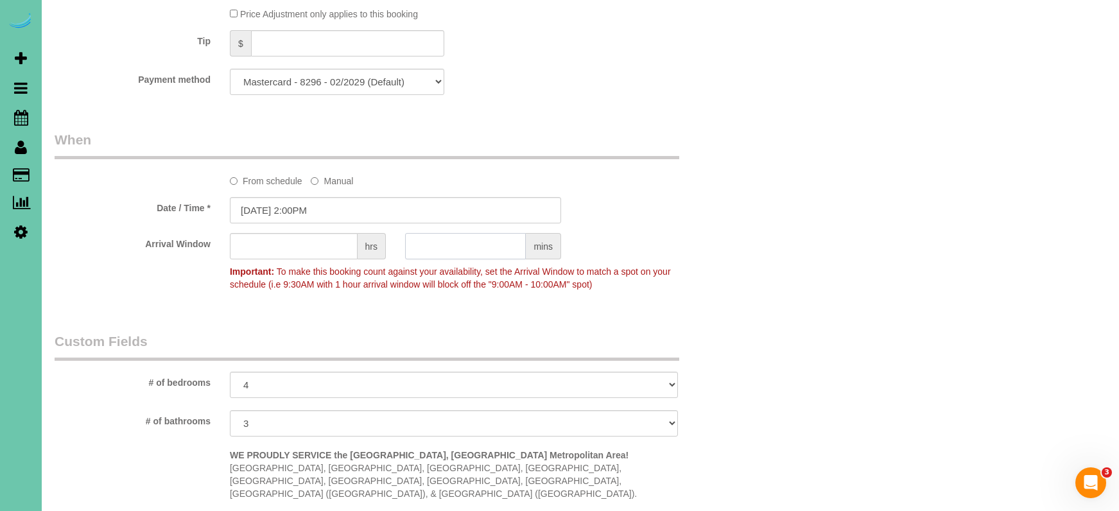
click at [426, 233] on input "text" at bounding box center [465, 246] width 121 height 26
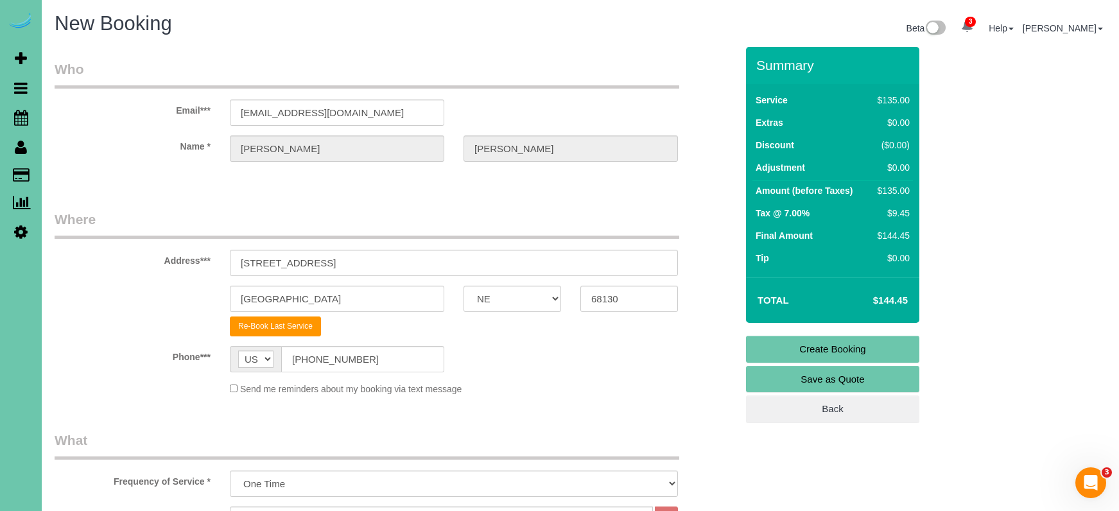
scroll to position [0, 0]
type input "30"
click at [732, 336] on fieldset "Where Address*** [STREET_ADDRESS] [GEOGRAPHIC_DATA] AK AL AR AZ CA CO CT DC DE …" at bounding box center [396, 307] width 682 height 195
click at [795, 345] on link "Create Booking" at bounding box center [832, 349] width 173 height 27
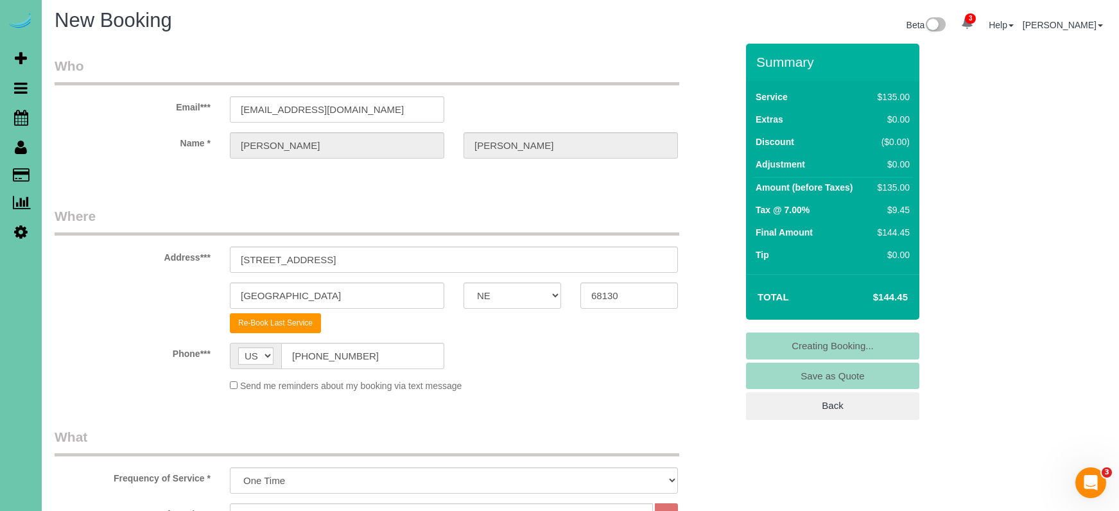
scroll to position [4, 0]
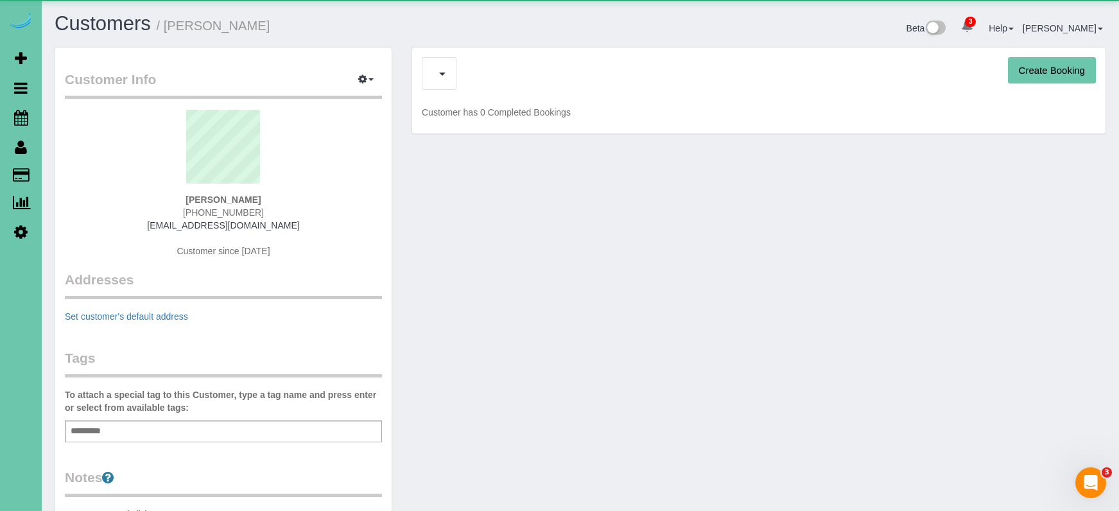
click at [472, 76] on div "Create Booking" at bounding box center [759, 73] width 674 height 33
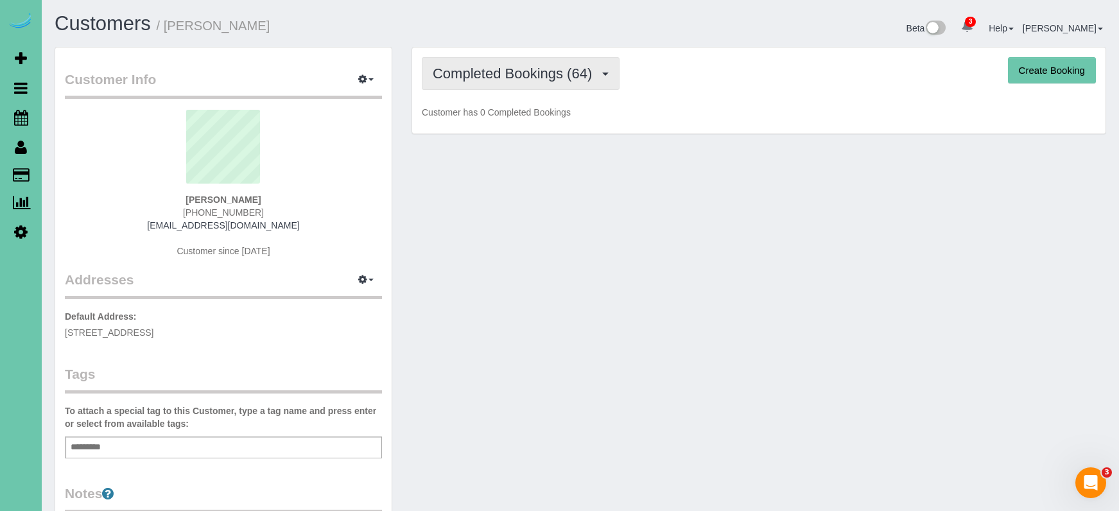
click at [455, 76] on span "Completed Bookings (64)" at bounding box center [516, 73] width 166 height 16
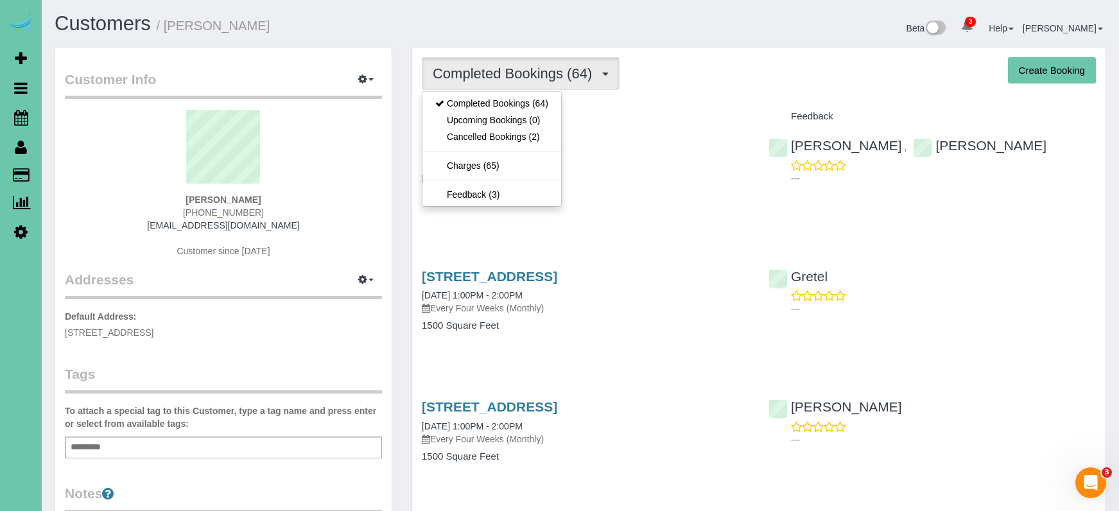
click at [302, 44] on div "Customers / [PERSON_NAME] Beta 3 Your Notifications You have 0 alerts × You hav…" at bounding box center [580, 30] width 1071 height 34
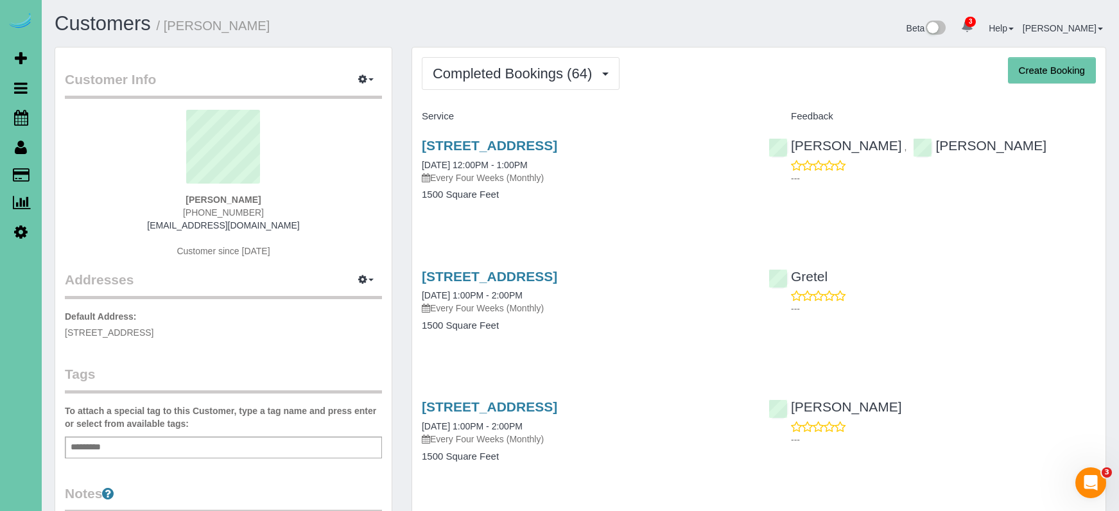
click at [110, 158] on sui-profile-pic at bounding box center [223, 151] width 298 height 83
click at [25, 116] on icon at bounding box center [21, 117] width 14 height 15
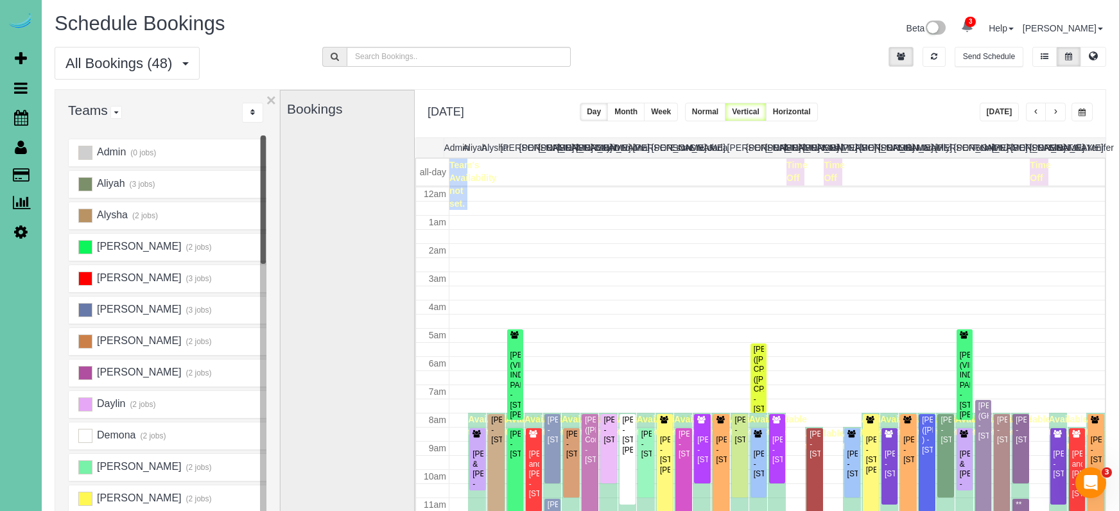
scroll to position [170, 0]
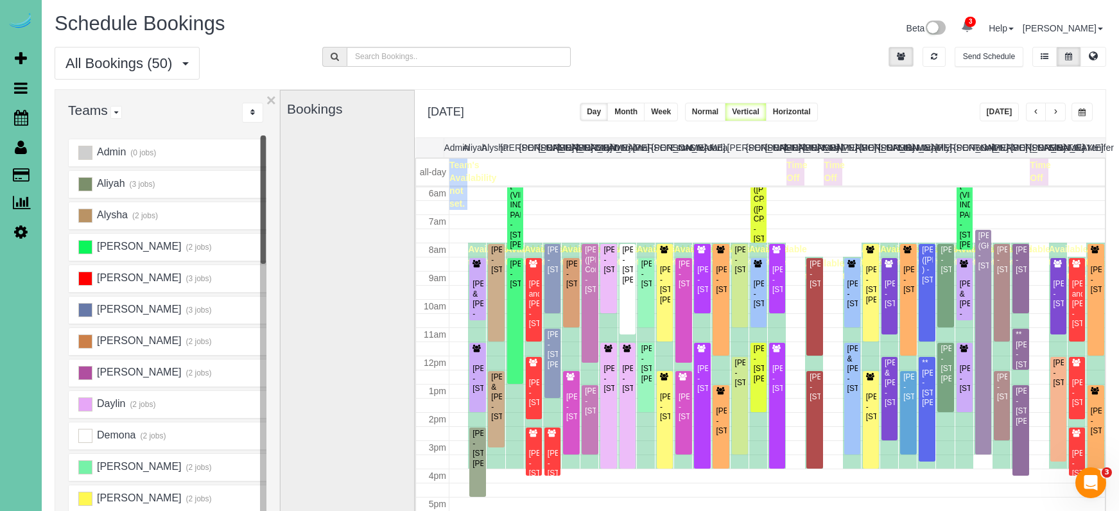
click at [1077, 110] on button "button" at bounding box center [1081, 112] width 21 height 19
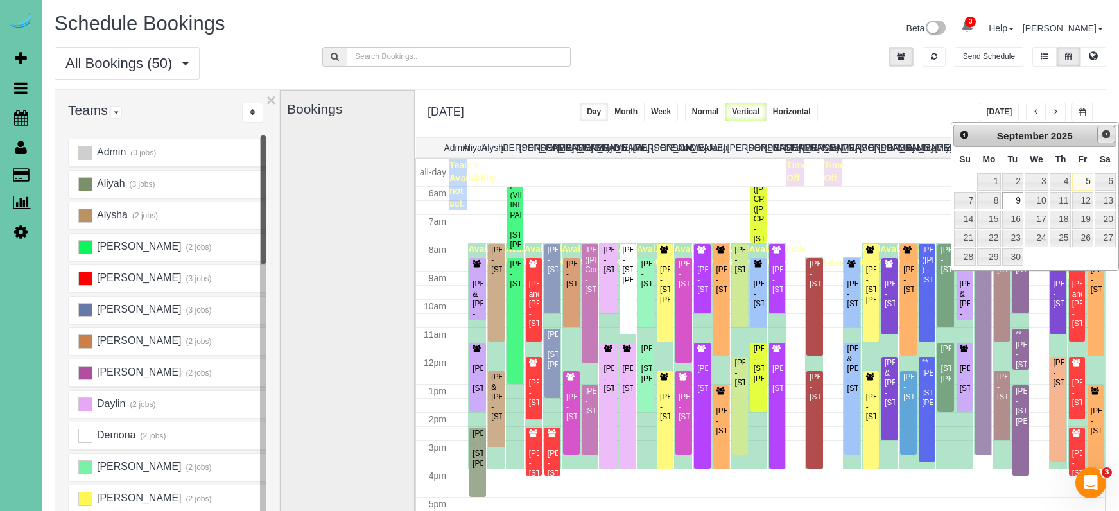
click at [1108, 134] on span "Next" at bounding box center [1106, 134] width 10 height 10
click at [983, 193] on link "6" at bounding box center [989, 200] width 24 height 17
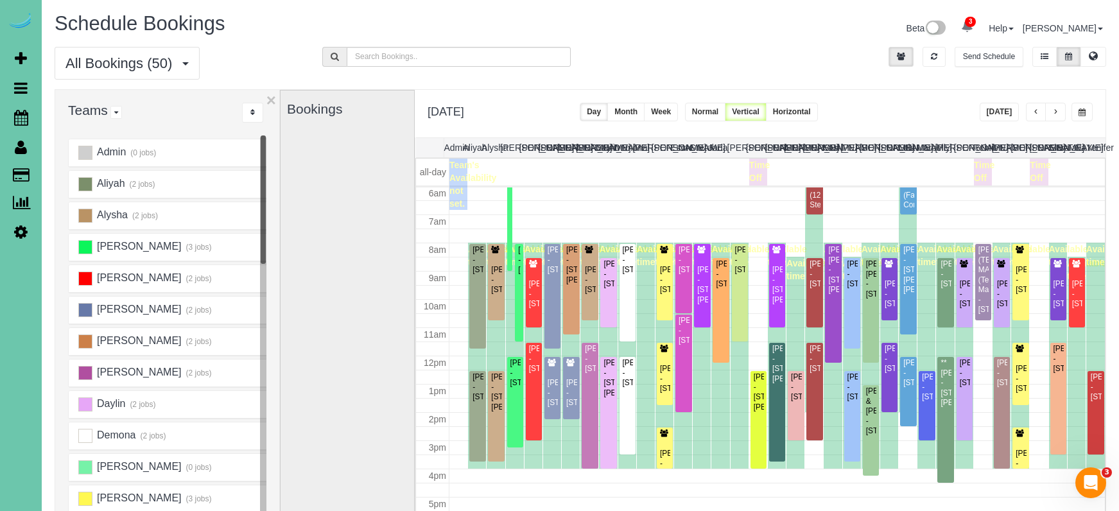
click at [1058, 112] on span "button" at bounding box center [1055, 112] width 6 height 8
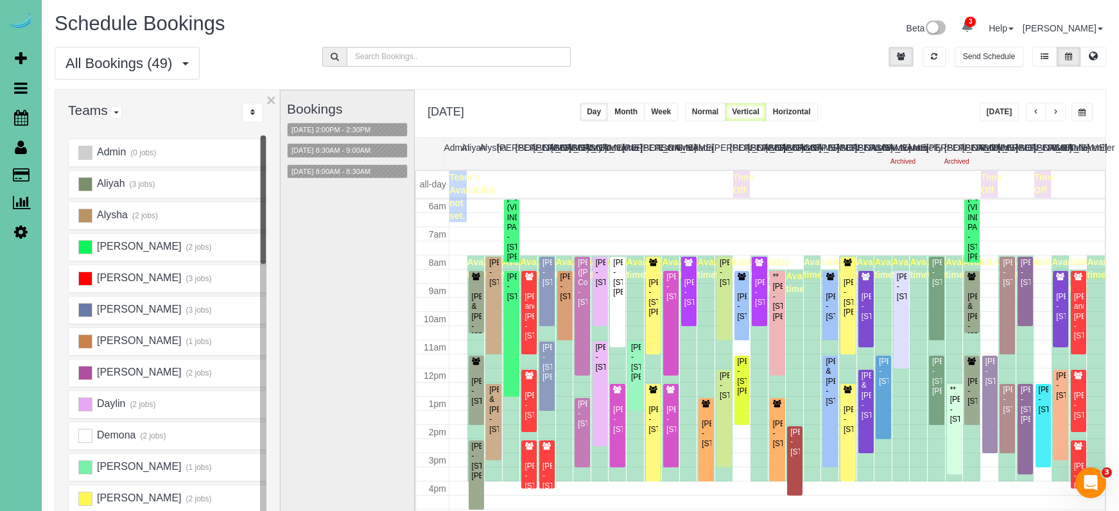
click at [1056, 114] on span "button" at bounding box center [1055, 112] width 6 height 8
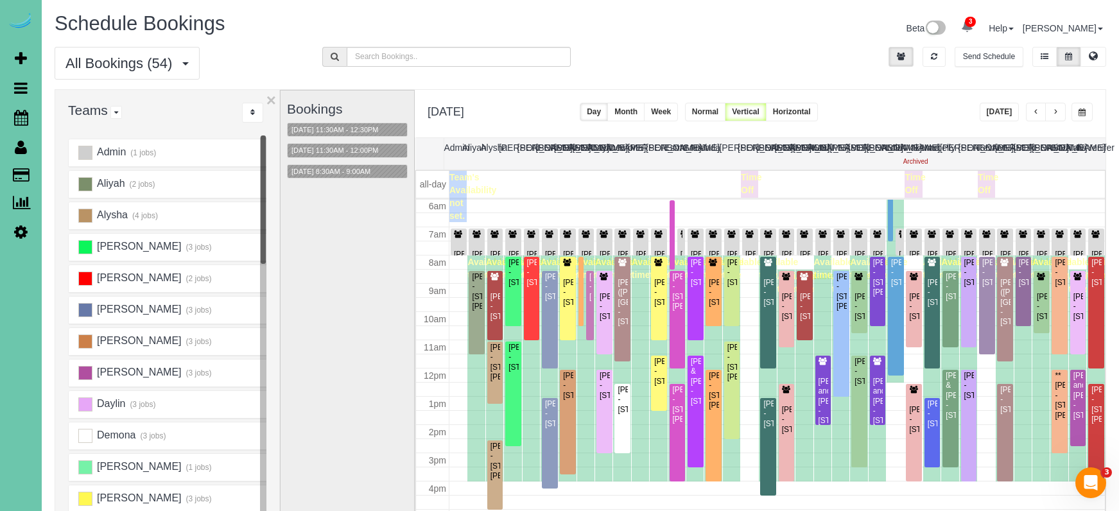
click at [1079, 110] on span "button" at bounding box center [1081, 112] width 7 height 8
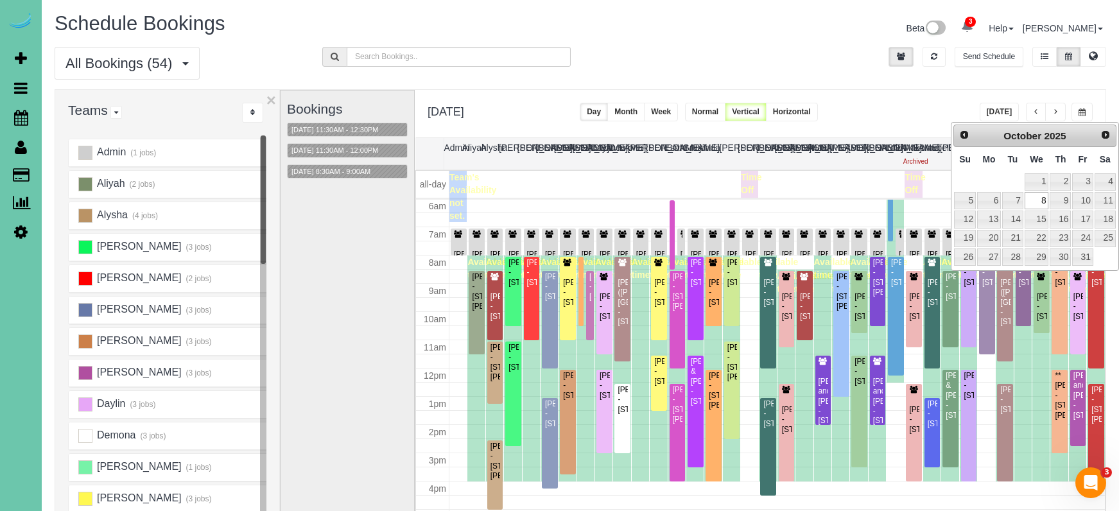
drag, startPoint x: 953, startPoint y: 138, endPoint x: 958, endPoint y: 144, distance: 8.2
click at [953, 138] on div "Prev Next [DATE]" at bounding box center [1034, 136] width 163 height 23
click at [958, 135] on span "Prev" at bounding box center [963, 134] width 10 height 10
click at [1059, 198] on link "11" at bounding box center [1060, 200] width 21 height 17
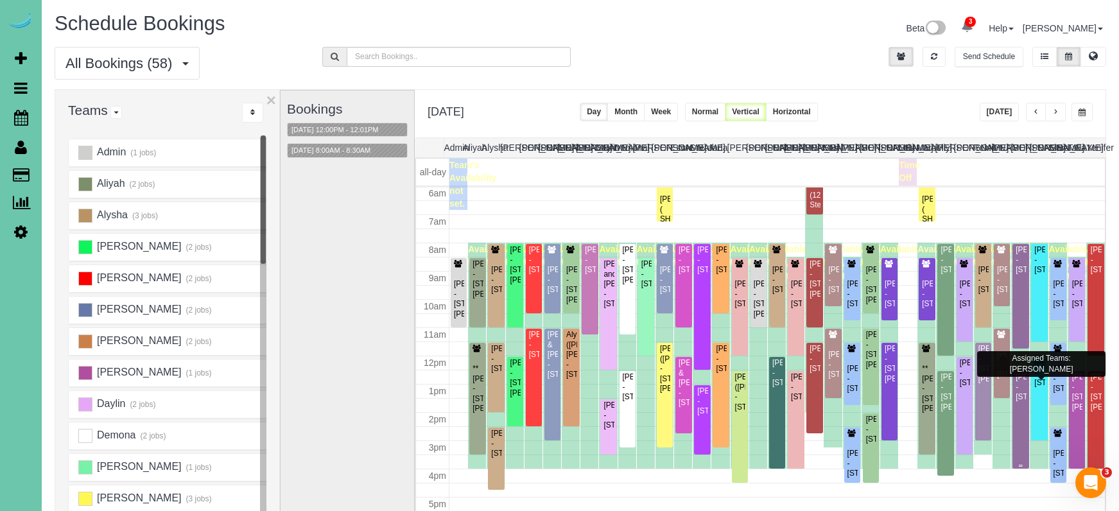
click at [1020, 402] on div "[PERSON_NAME] - [STREET_ADDRESS]" at bounding box center [1020, 387] width 11 height 30
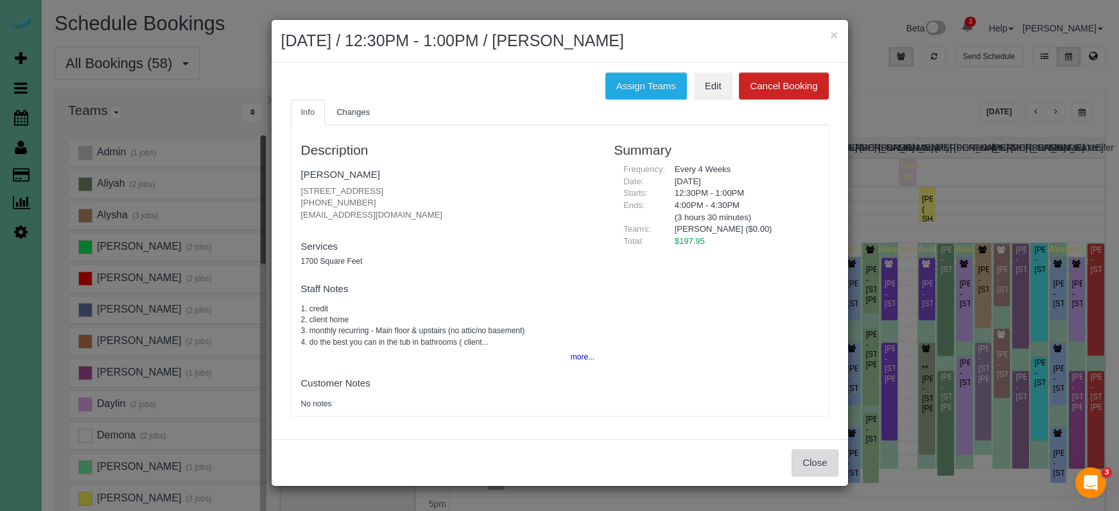
click at [824, 449] on button "Close" at bounding box center [815, 462] width 46 height 27
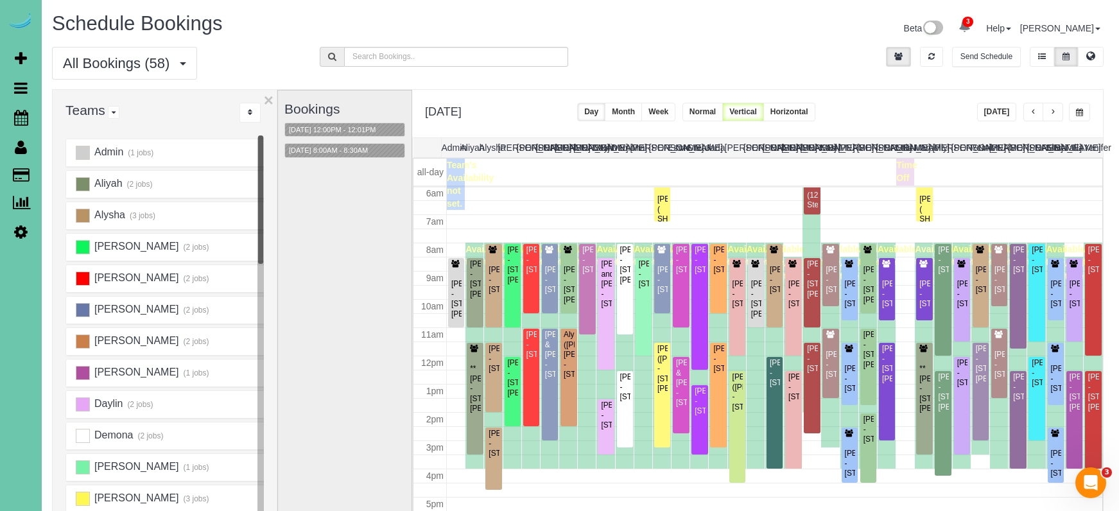
scroll to position [0, 3]
click at [1035, 108] on button "button" at bounding box center [1033, 112] width 21 height 19
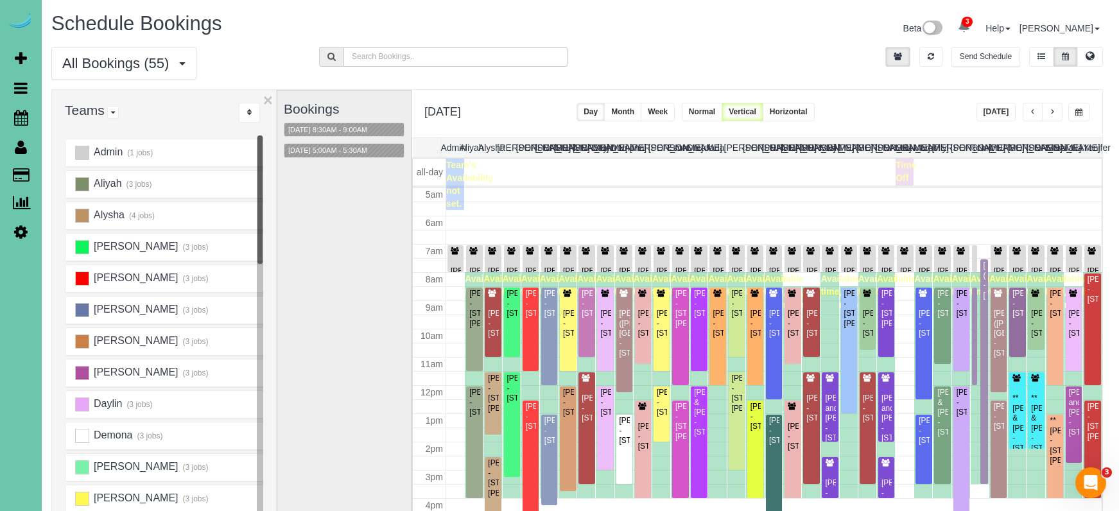
scroll to position [137, 0]
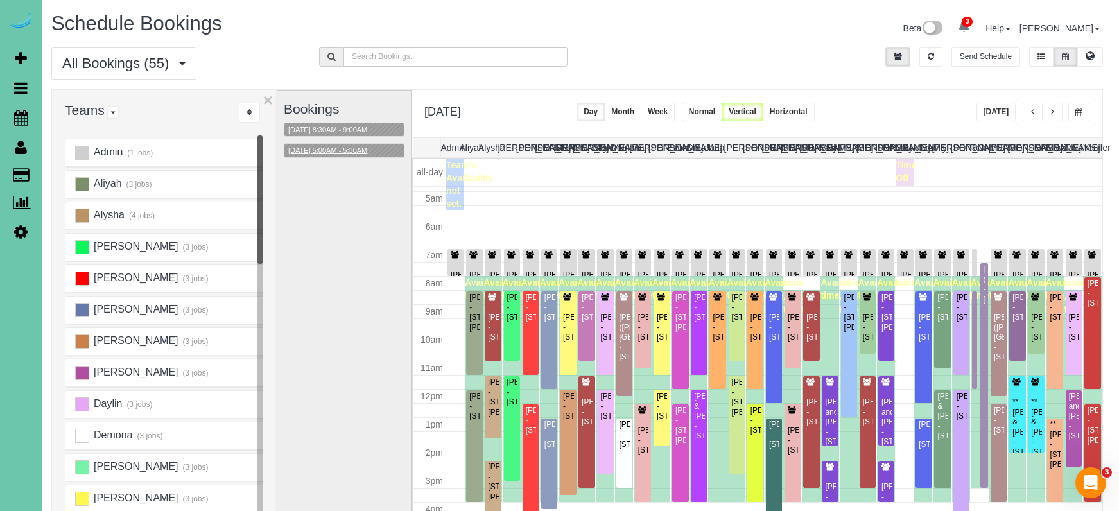
click at [327, 152] on button "[DATE] 5:00AM - 5:30AM" at bounding box center [327, 150] width 87 height 13
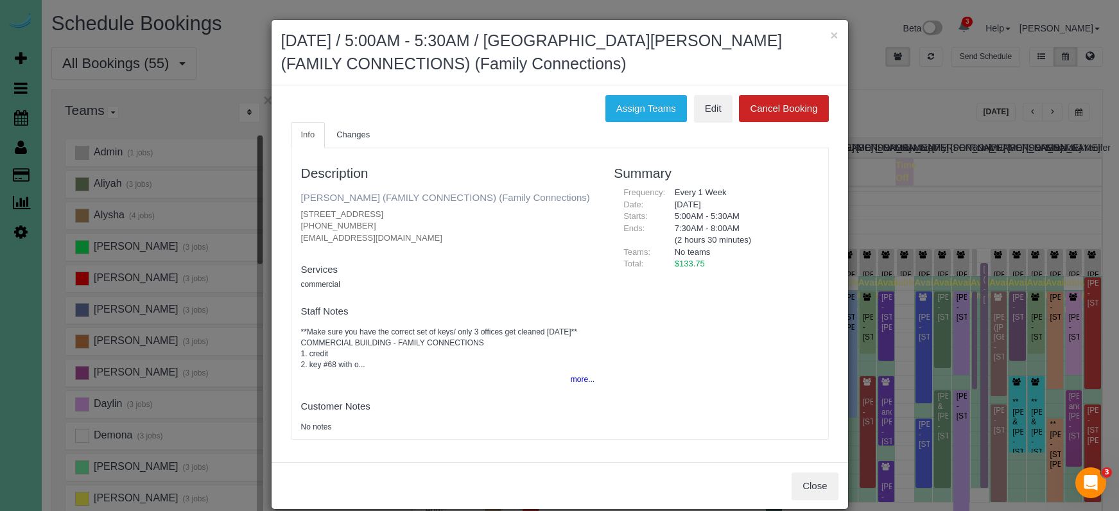
click at [353, 193] on link "[PERSON_NAME] (FAMILY CONNECTIONS) (Family Connections)" at bounding box center [445, 197] width 289 height 11
drag, startPoint x: 575, startPoint y: 56, endPoint x: 593, endPoint y: 56, distance: 17.3
click at [575, 55] on h2 "[DATE] / 5:00AM - 5:30AM / [GEOGRAPHIC_DATA][PERSON_NAME] (FAMILY CONNECTIONS) …" at bounding box center [559, 53] width 557 height 46
drag, startPoint x: 835, startPoint y: 35, endPoint x: 842, endPoint y: 35, distance: 7.1
click at [835, 35] on button "×" at bounding box center [834, 34] width 8 height 13
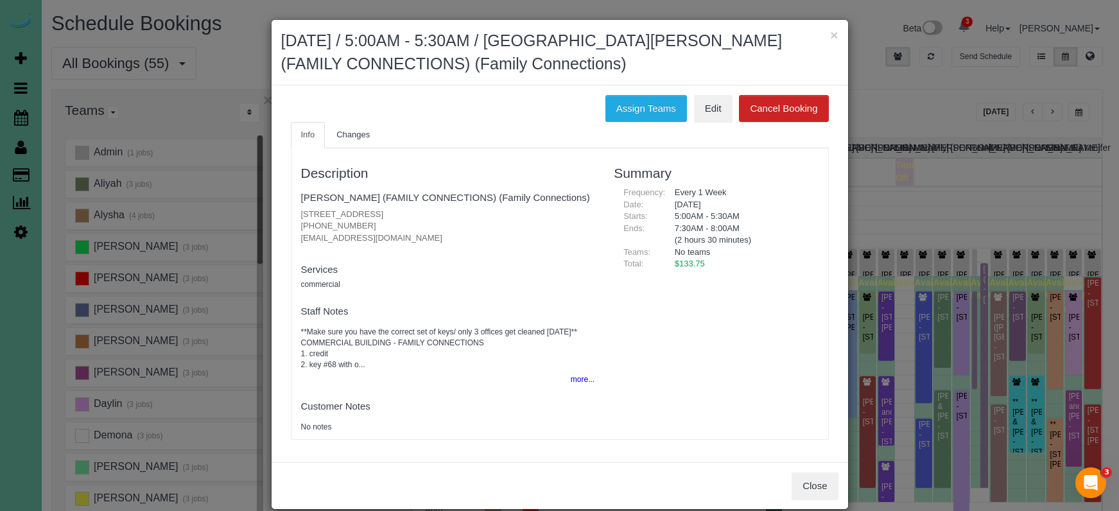
scroll to position [91, 3]
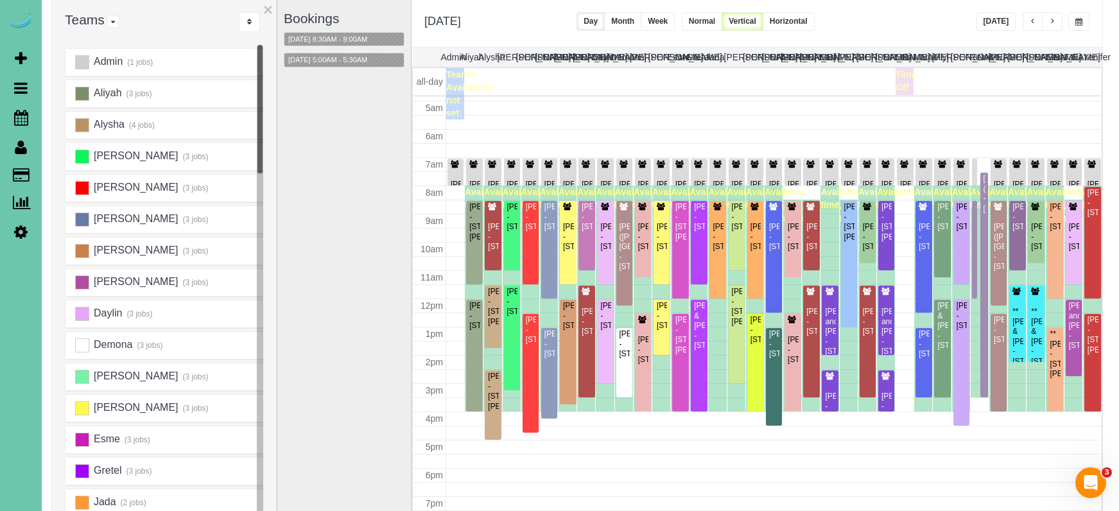
click at [1072, 17] on button "button" at bounding box center [1078, 21] width 21 height 19
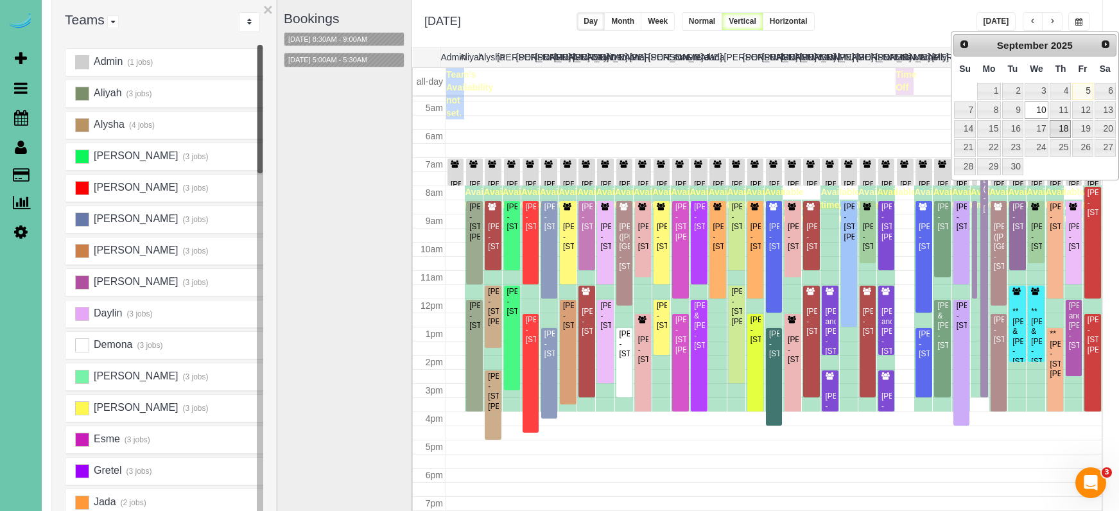
click at [1065, 126] on link "18" at bounding box center [1060, 128] width 21 height 17
type input "**********"
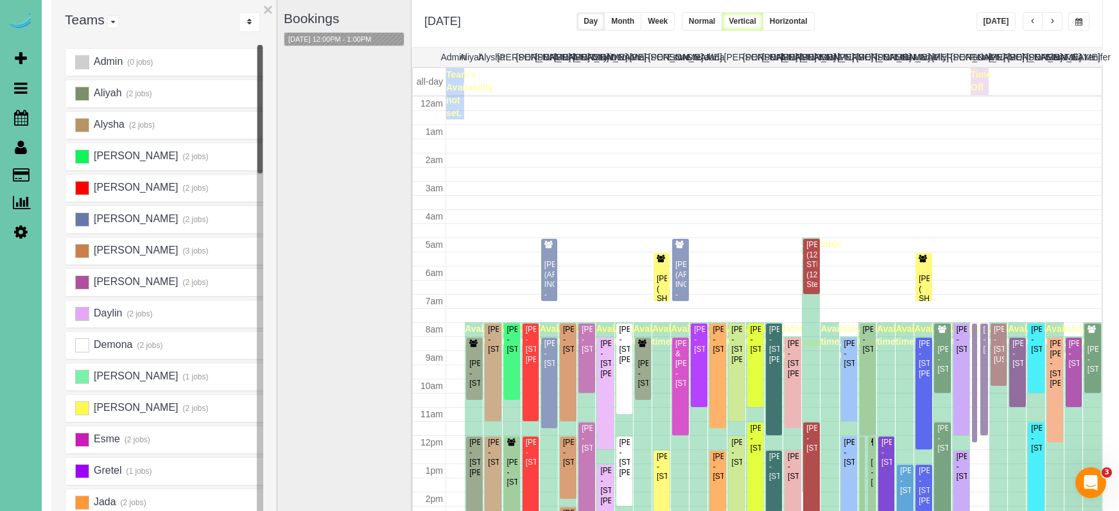
scroll to position [170, 0]
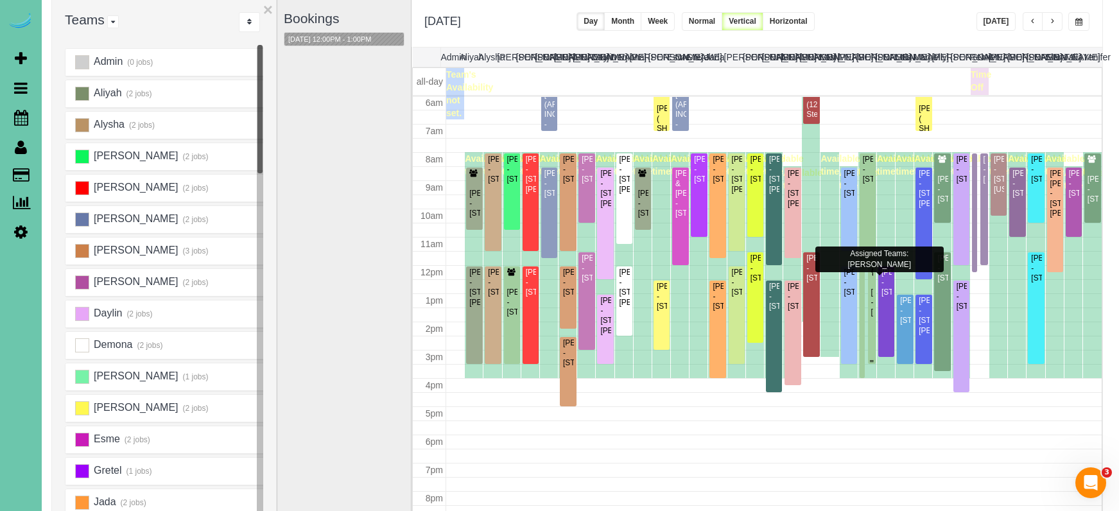
click at [874, 311] on div at bounding box center [872, 315] width 8 height 98
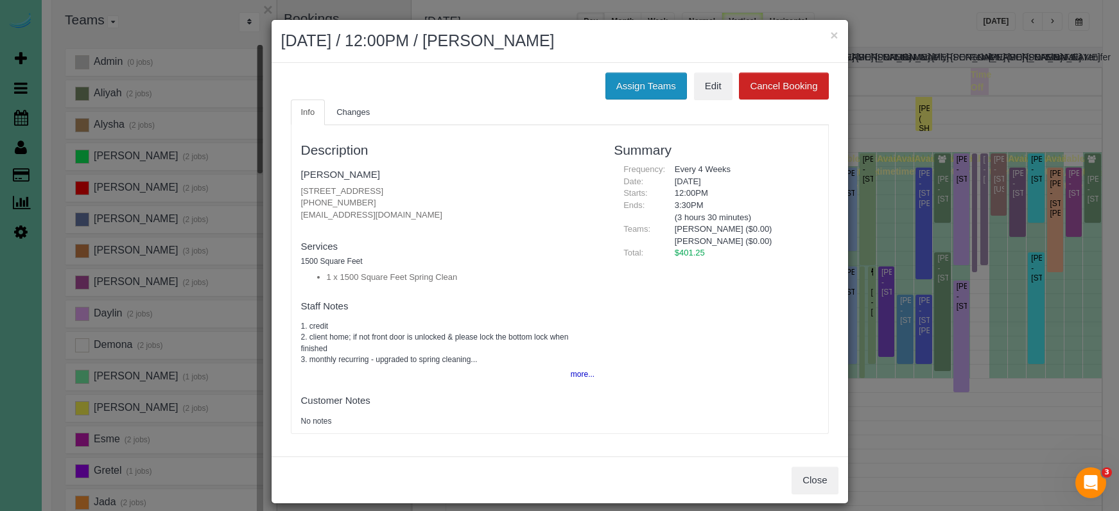
drag, startPoint x: 649, startPoint y: 89, endPoint x: 630, endPoint y: 88, distance: 18.6
click at [649, 89] on button "Assign Teams" at bounding box center [646, 86] width 82 height 27
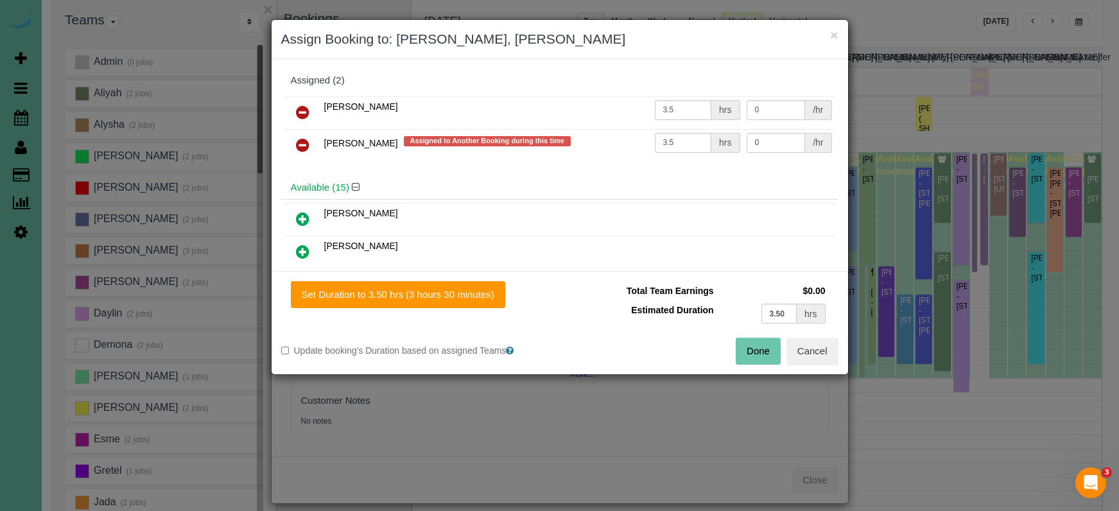
click at [304, 111] on icon at bounding box center [302, 112] width 13 height 15
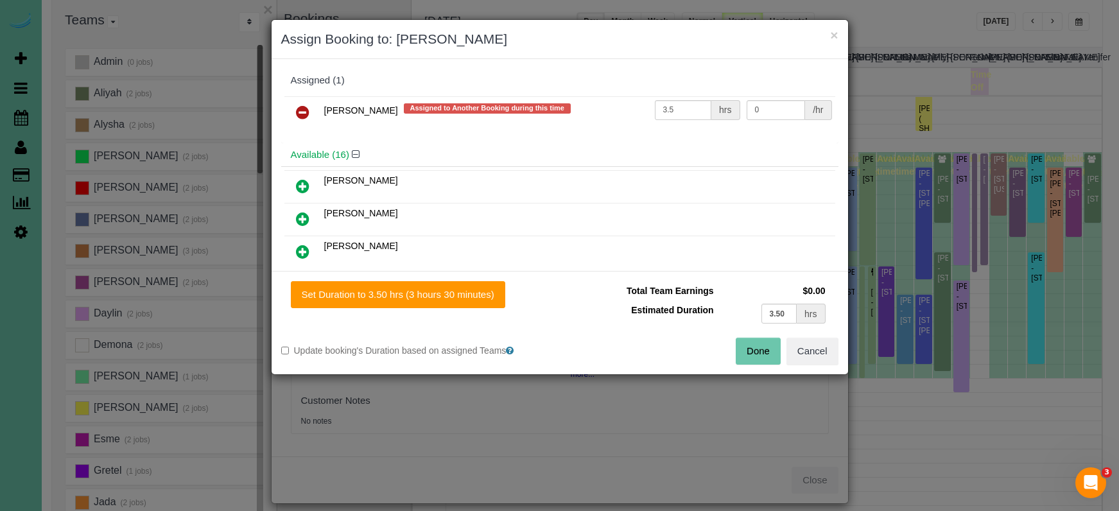
drag, startPoint x: 304, startPoint y: 111, endPoint x: 300, endPoint y: 117, distance: 7.5
click at [304, 111] on icon at bounding box center [302, 112] width 13 height 15
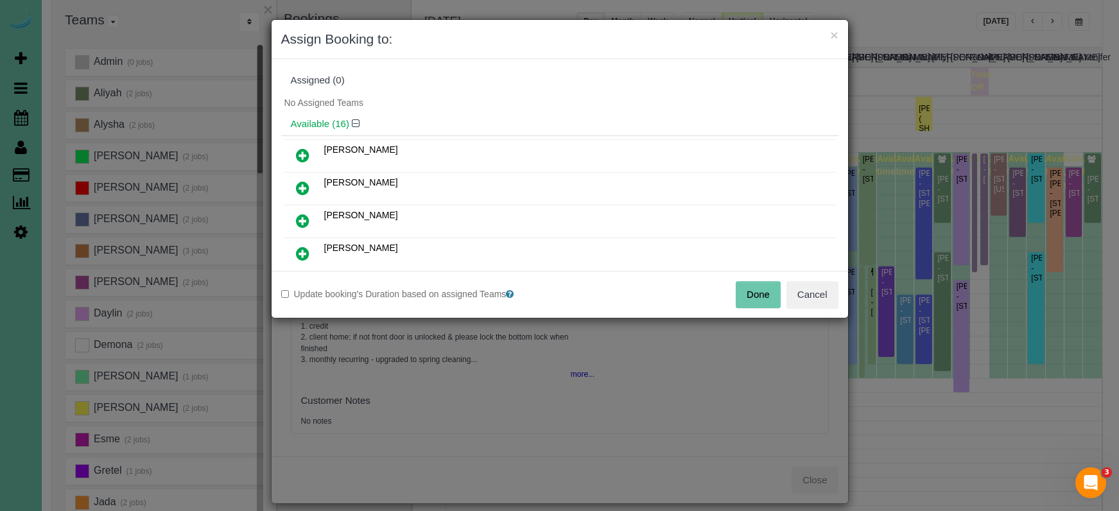
drag, startPoint x: 306, startPoint y: 223, endPoint x: 303, endPoint y: 213, distance: 10.0
click at [306, 223] on icon at bounding box center [302, 220] width 13 height 15
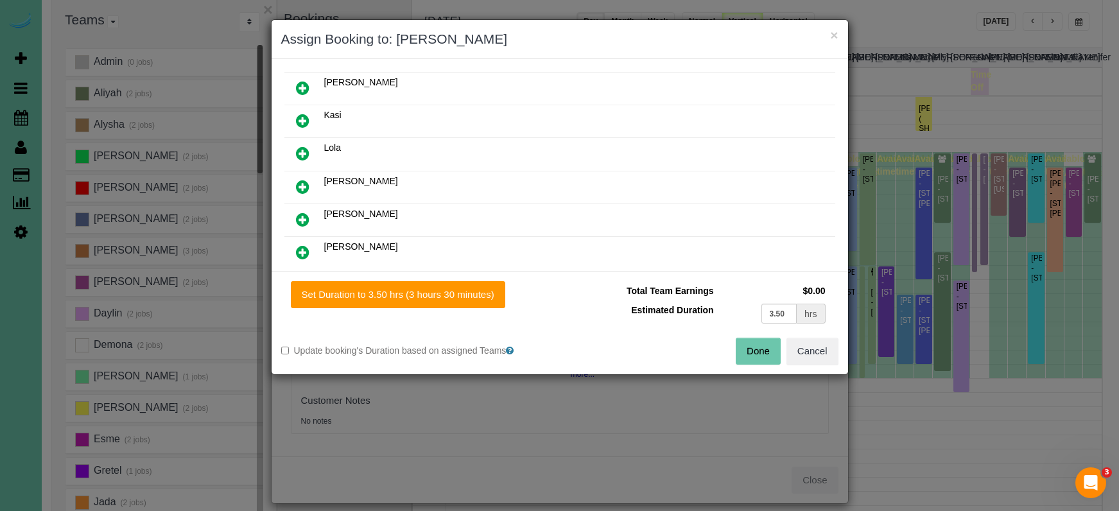
scroll to position [331, 0]
drag, startPoint x: 300, startPoint y: 215, endPoint x: 338, endPoint y: 242, distance: 46.5
click at [300, 215] on icon at bounding box center [302, 216] width 13 height 15
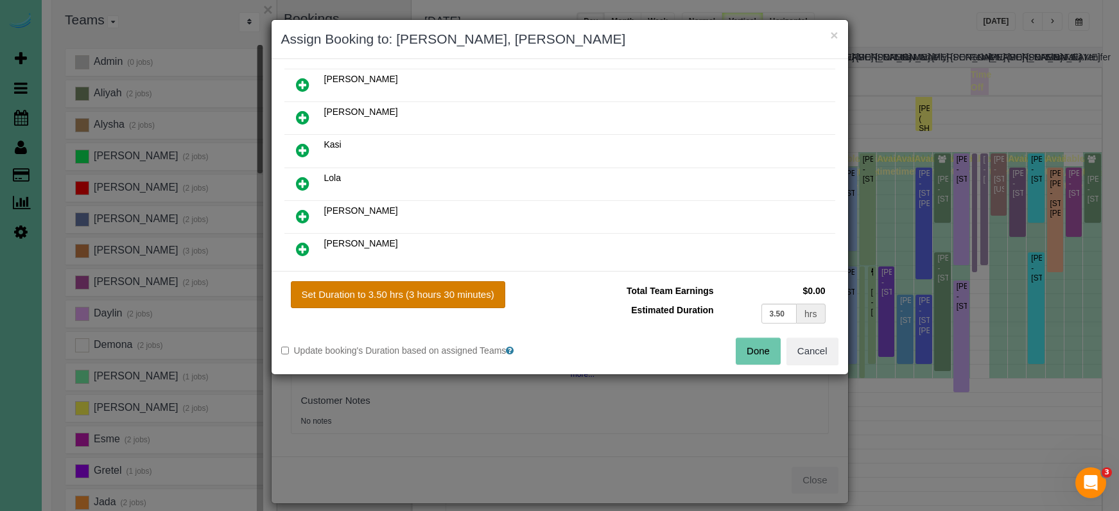
drag, startPoint x: 417, startPoint y: 279, endPoint x: 429, endPoint y: 290, distance: 15.9
click at [417, 279] on div "Set Duration to 3.50 hrs (3 hours 30 minutes) Total Team Earnings $0.00 Estimat…" at bounding box center [560, 322] width 576 height 103
drag, startPoint x: 430, startPoint y: 291, endPoint x: 469, endPoint y: 291, distance: 39.2
click at [431, 291] on button "Set Duration to 3.50 hrs (3 hours 30 minutes)" at bounding box center [398, 294] width 214 height 27
type input "3.50"
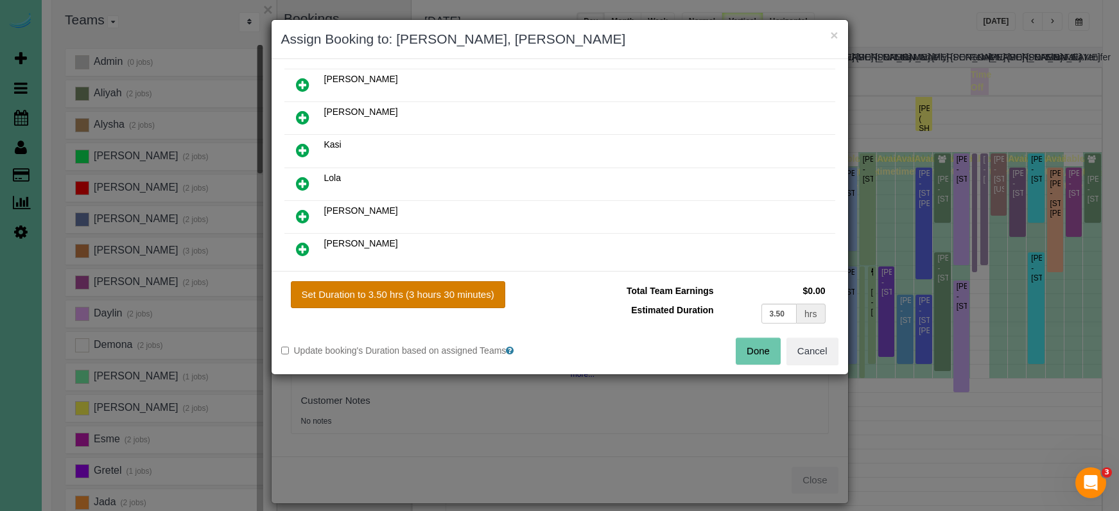
type input "3.50"
click at [761, 347] on button "Done" at bounding box center [758, 351] width 45 height 27
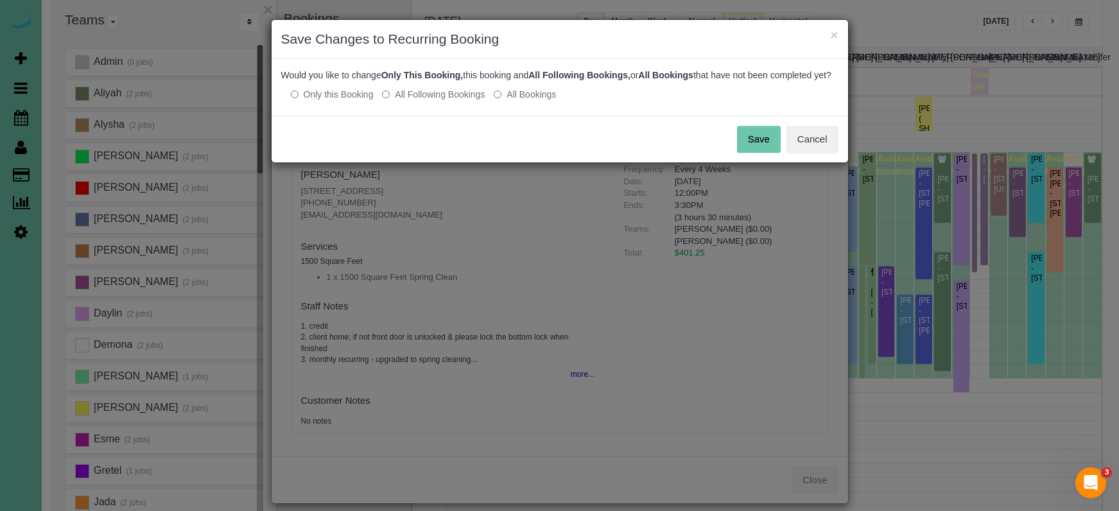
click at [751, 153] on button "Save" at bounding box center [759, 139] width 44 height 27
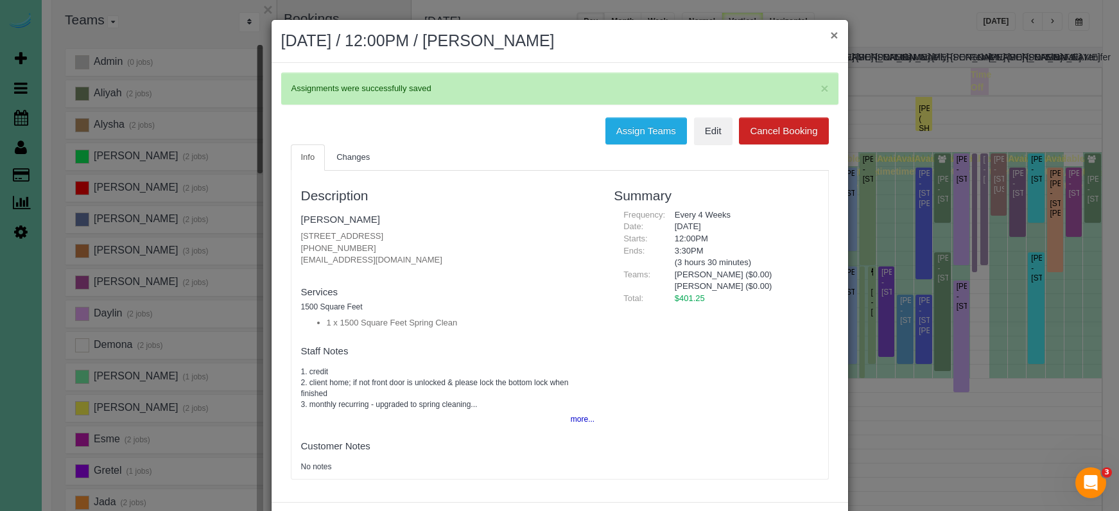
click at [830, 36] on button "×" at bounding box center [834, 34] width 8 height 13
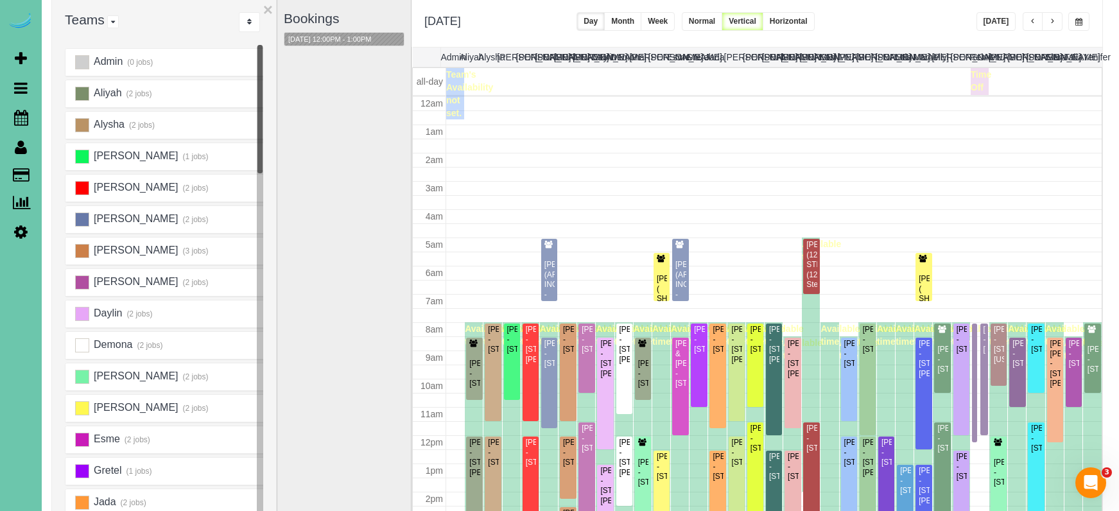
scroll to position [170, 0]
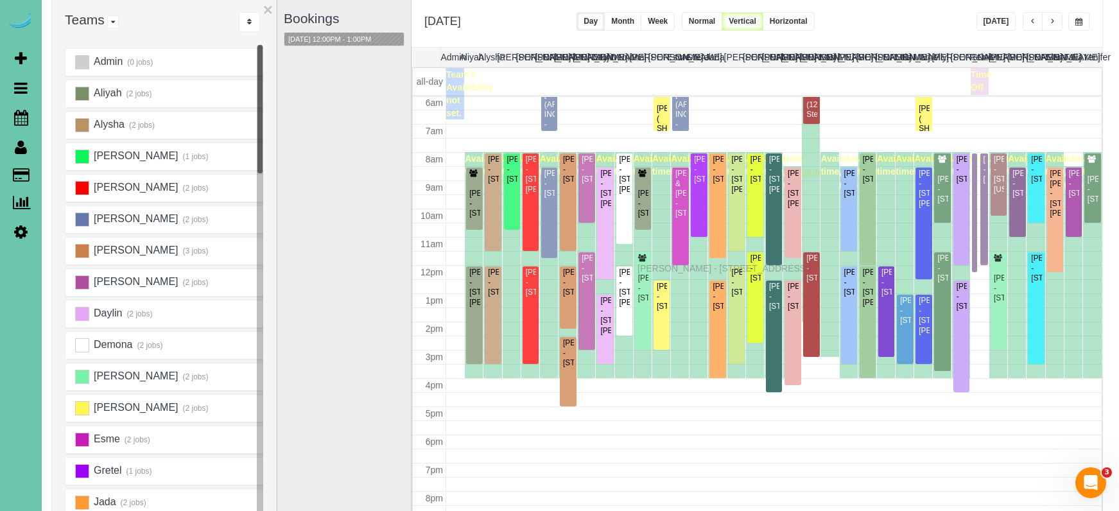
drag, startPoint x: 641, startPoint y: 282, endPoint x: 640, endPoint y: 266, distance: 16.1
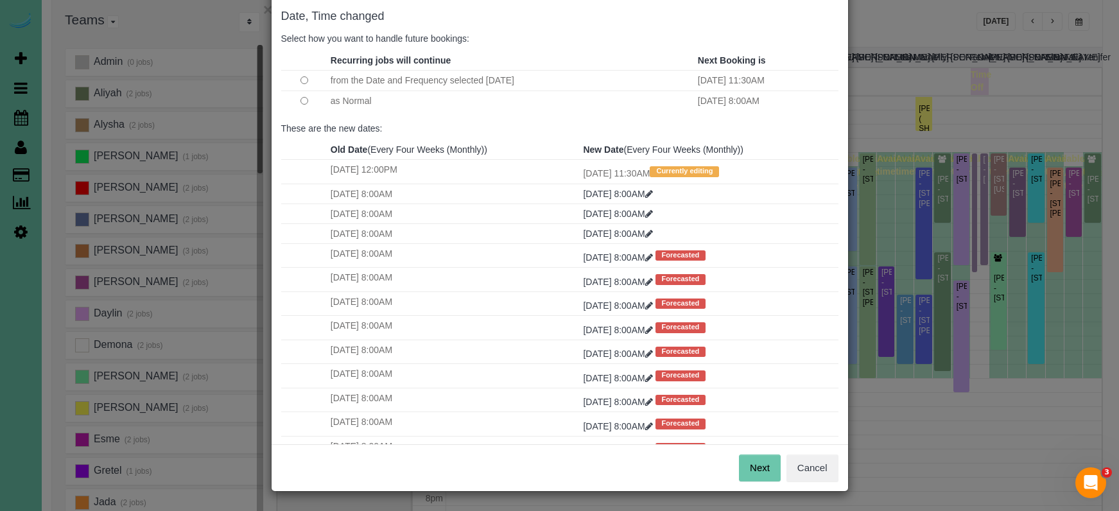
scroll to position [64, 0]
drag, startPoint x: 763, startPoint y: 476, endPoint x: 725, endPoint y: 440, distance: 51.8
click at [763, 476] on button "Next" at bounding box center [760, 468] width 42 height 27
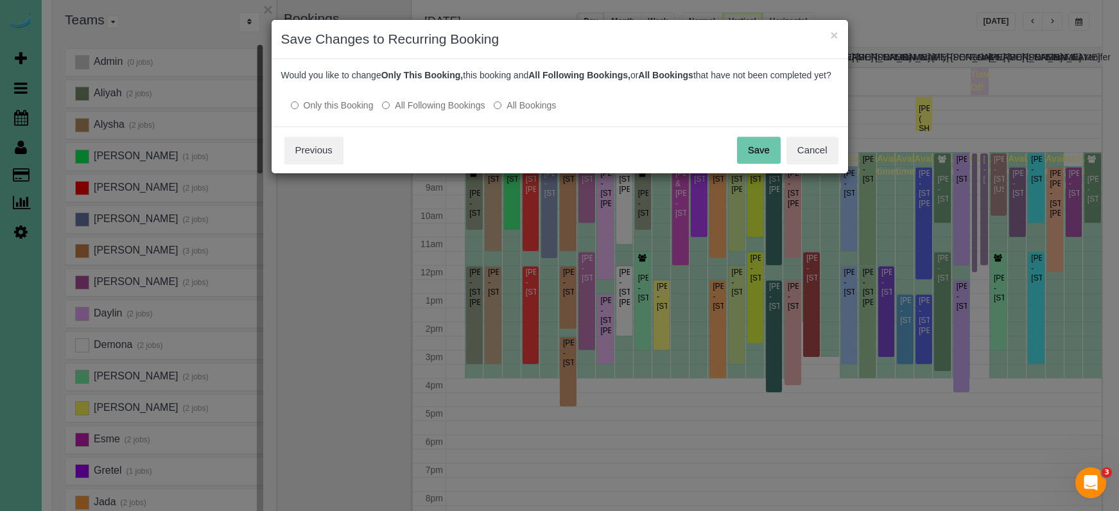
scroll to position [0, 0]
drag, startPoint x: 750, startPoint y: 162, endPoint x: 595, endPoint y: 165, distance: 154.7
click at [750, 162] on button "Save" at bounding box center [759, 150] width 44 height 27
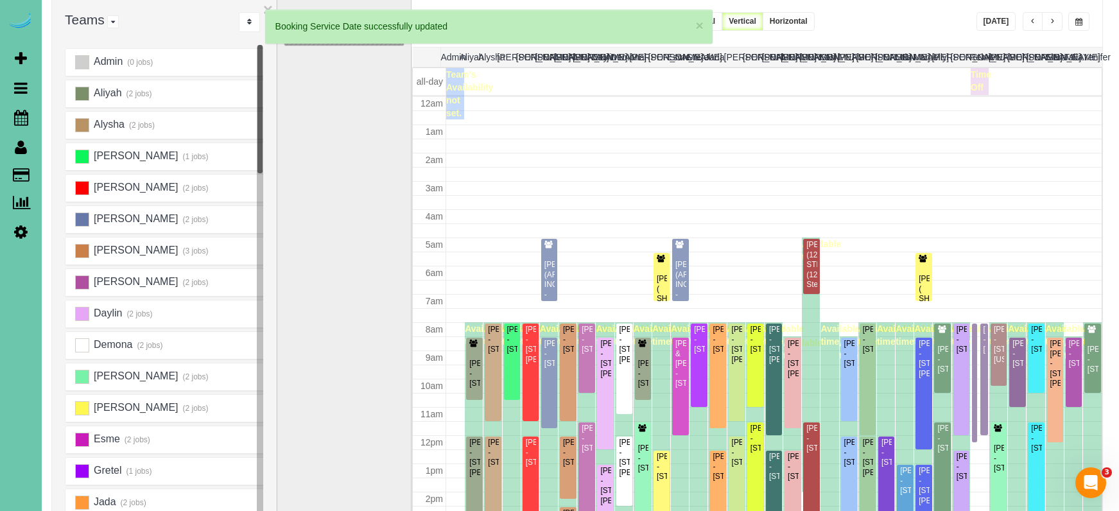
scroll to position [170, 0]
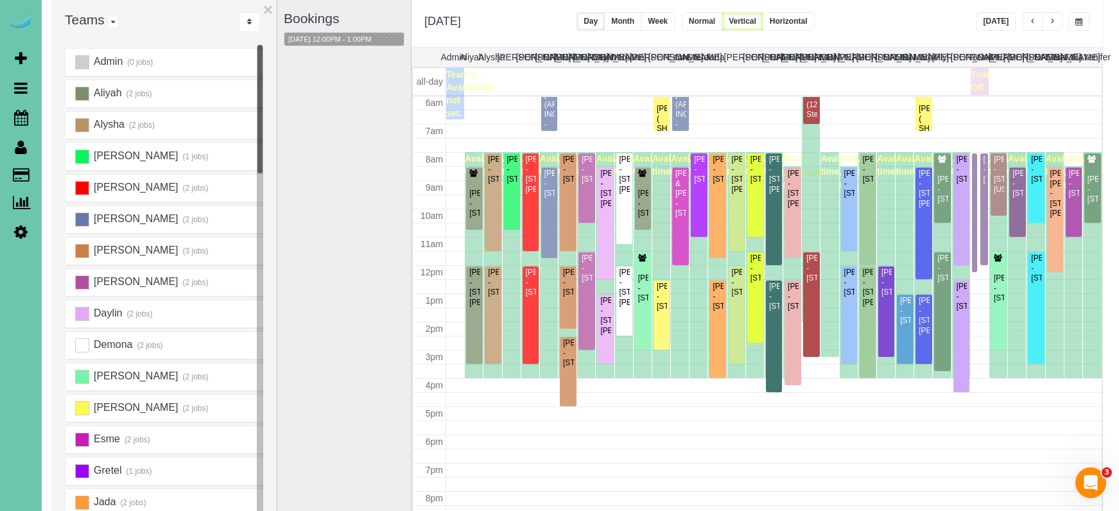
click at [1084, 22] on button "button" at bounding box center [1078, 21] width 21 height 19
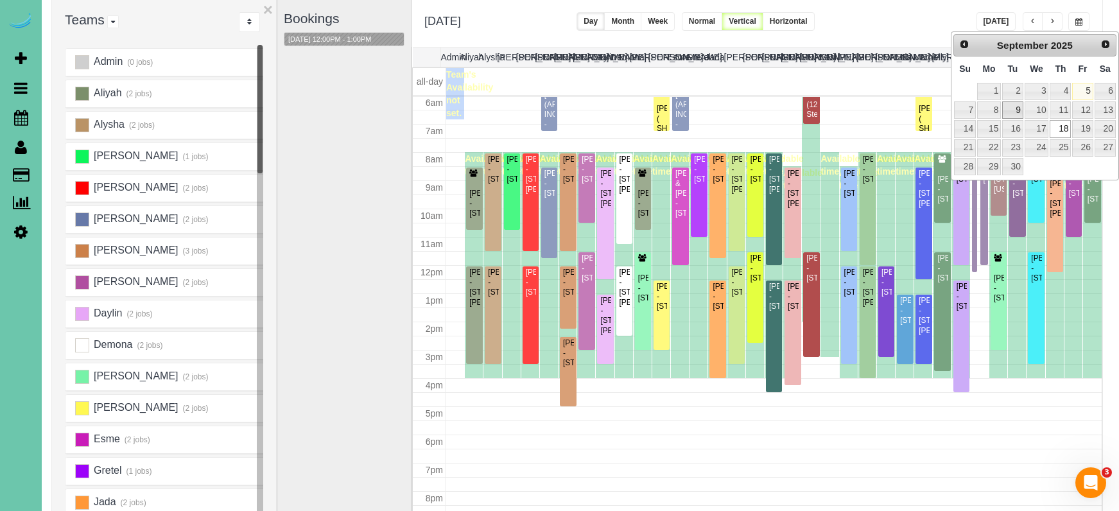
click at [1011, 108] on link "9" at bounding box center [1012, 109] width 21 height 17
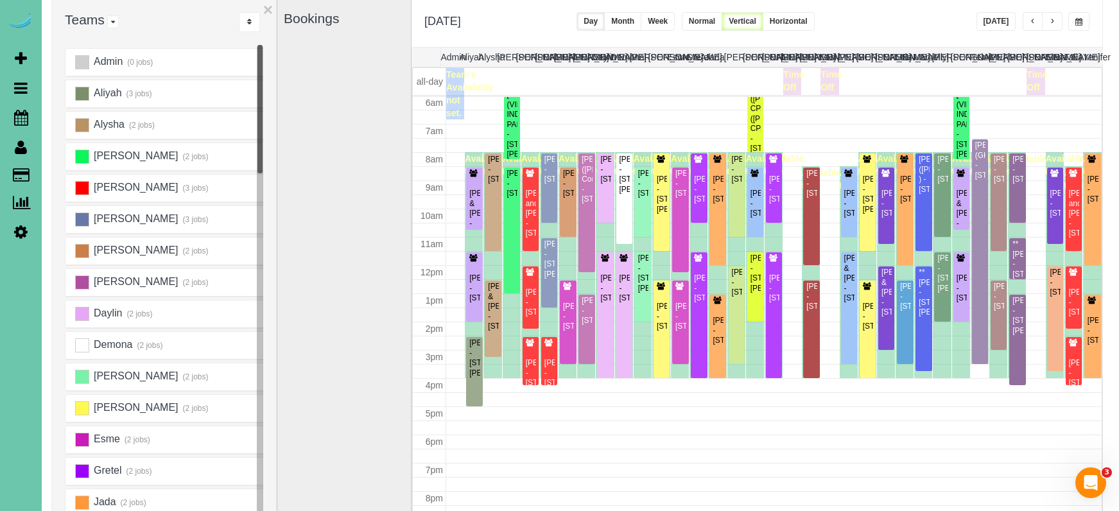
click at [1079, 19] on span "button" at bounding box center [1078, 22] width 7 height 8
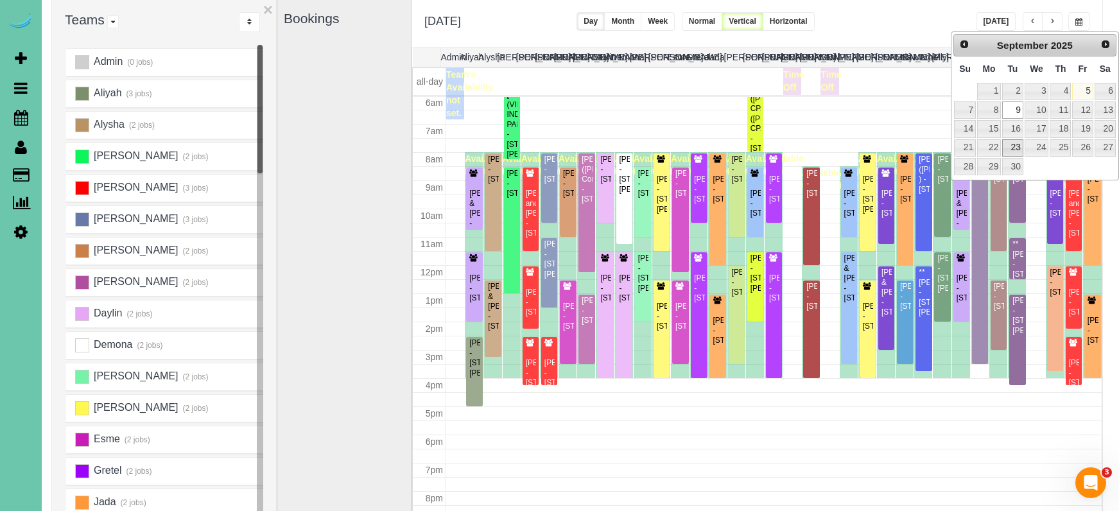
click at [1016, 143] on link "23" at bounding box center [1012, 147] width 21 height 17
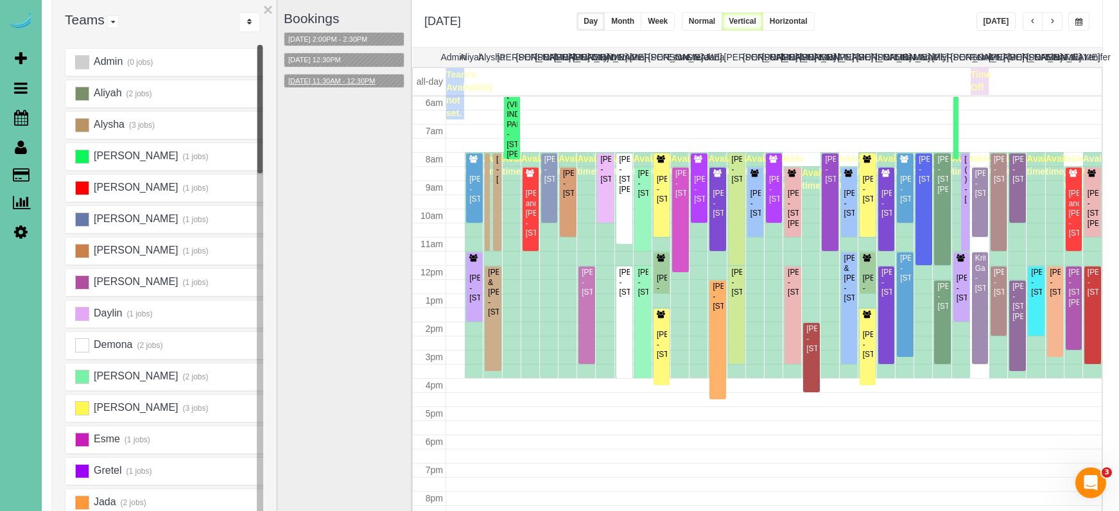
click at [341, 75] on button "09/23/2025 11:30AM - 12:30PM" at bounding box center [331, 80] width 95 height 13
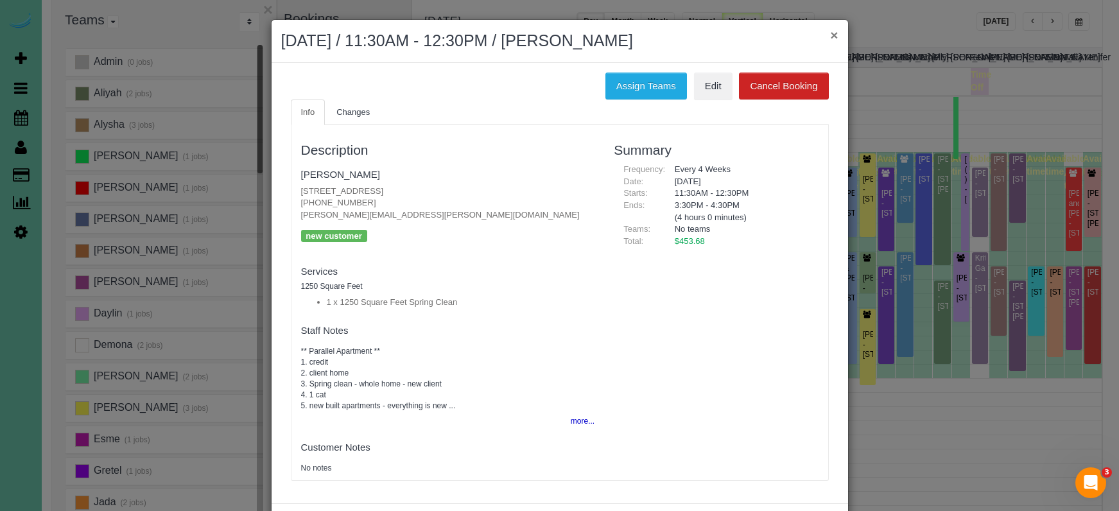
click at [831, 37] on button "×" at bounding box center [834, 34] width 8 height 13
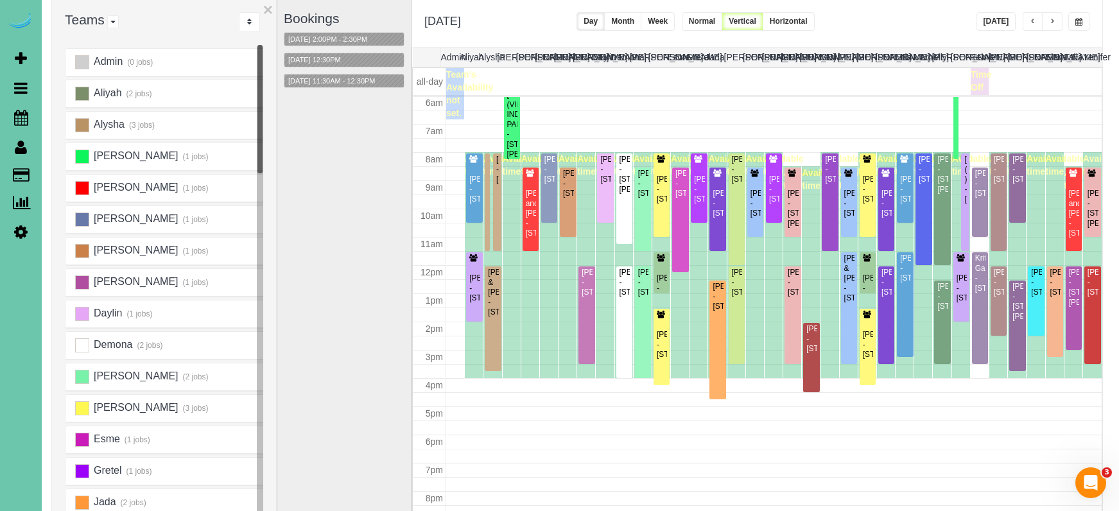
click at [1011, 21] on button "Today" at bounding box center [996, 21] width 40 height 19
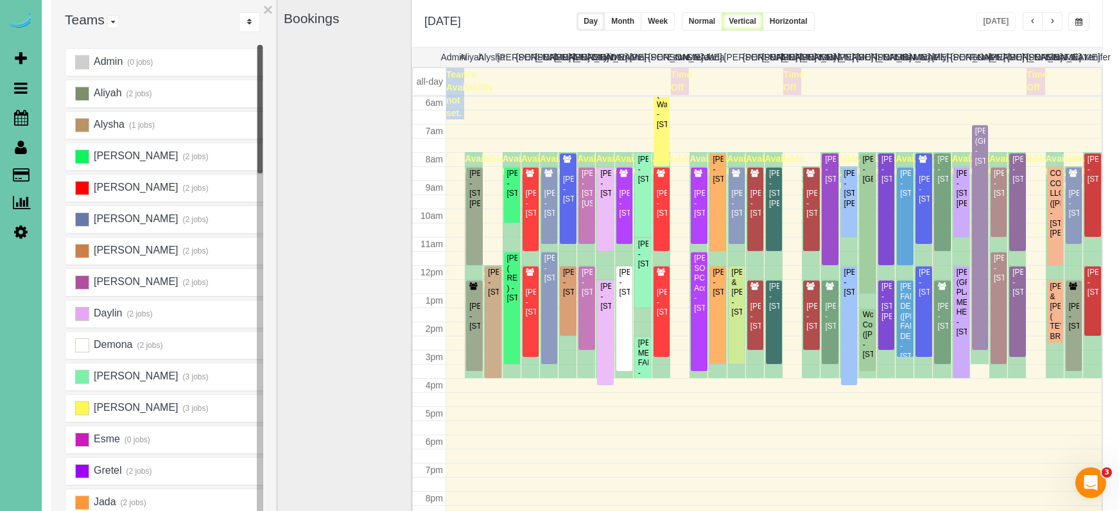
click at [1077, 20] on span "button" at bounding box center [1078, 22] width 7 height 8
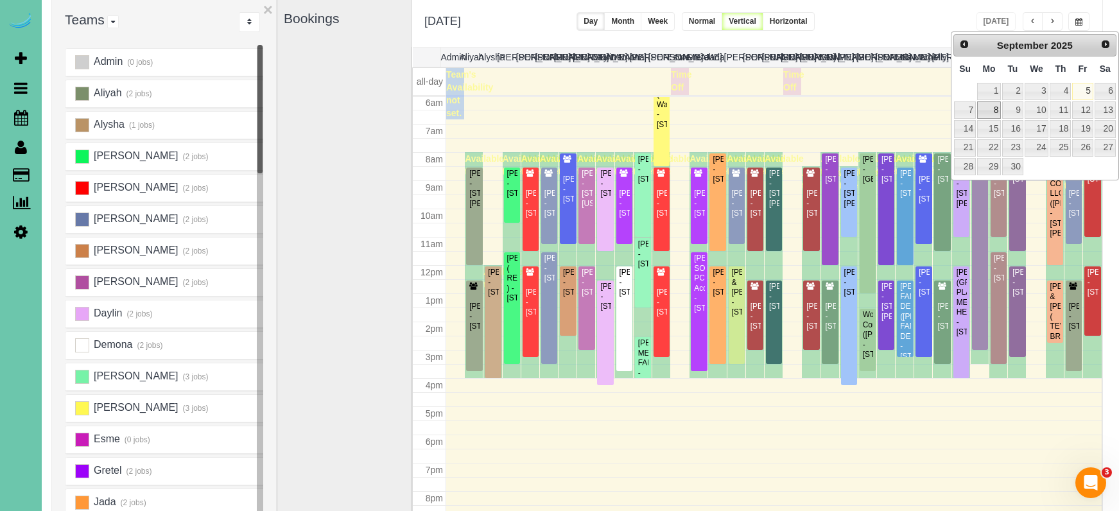
click at [994, 109] on link "8" at bounding box center [989, 109] width 24 height 17
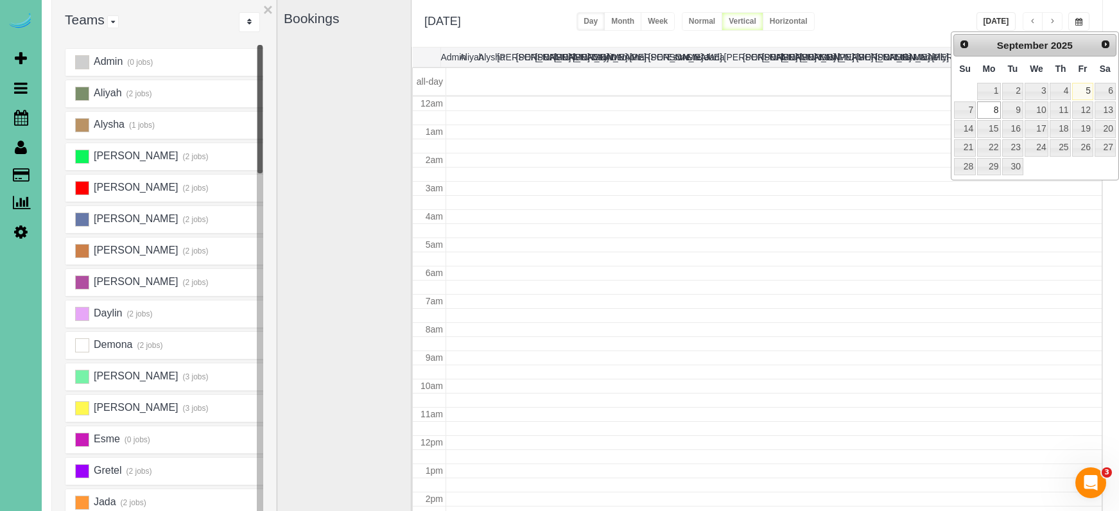
type input "**********"
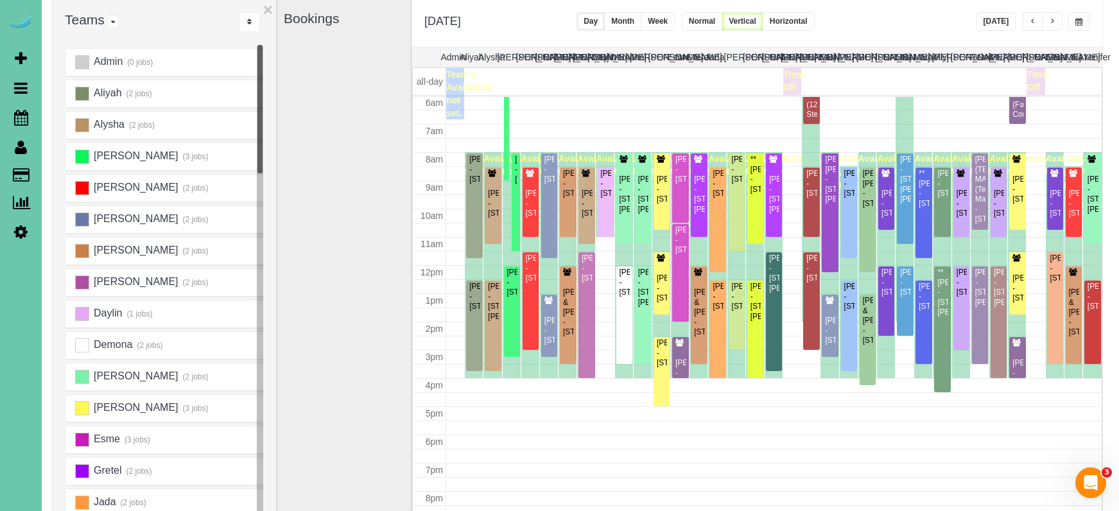
click at [1045, 17] on button "button" at bounding box center [1052, 21] width 21 height 19
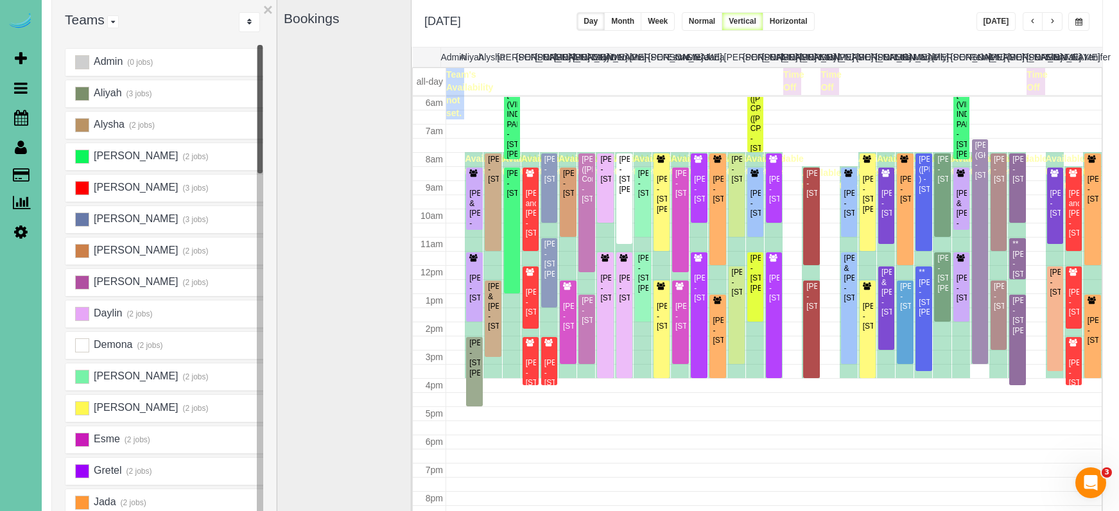
click at [1045, 17] on button "button" at bounding box center [1052, 21] width 21 height 19
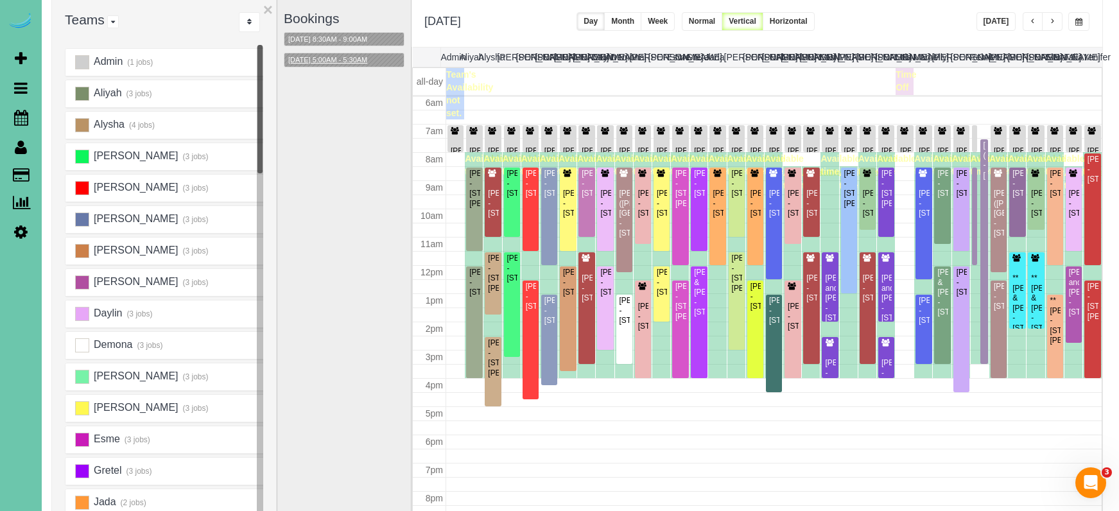
click at [345, 60] on button "[DATE] 5:00AM - 5:30AM" at bounding box center [327, 59] width 87 height 13
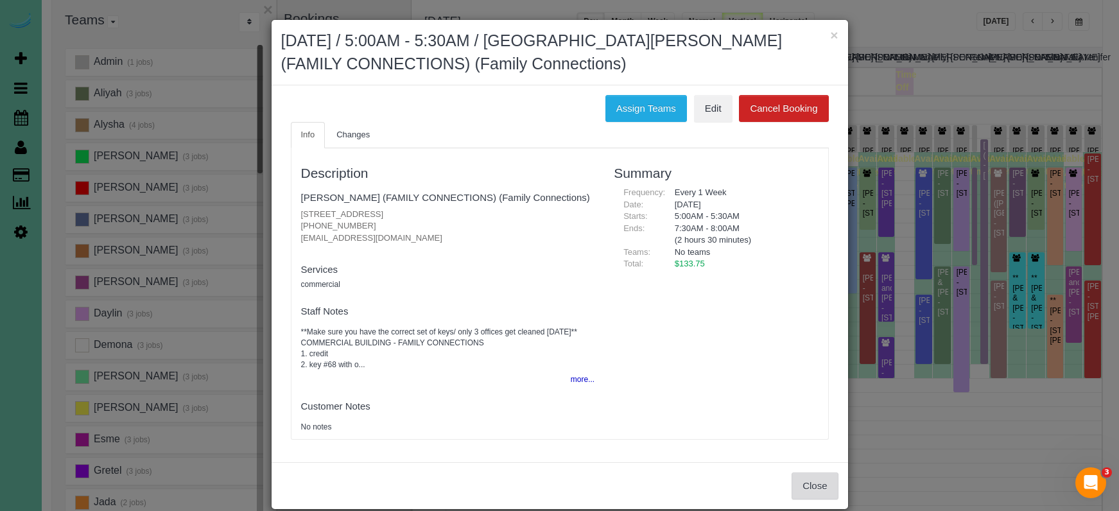
click at [806, 475] on button "Close" at bounding box center [815, 485] width 46 height 27
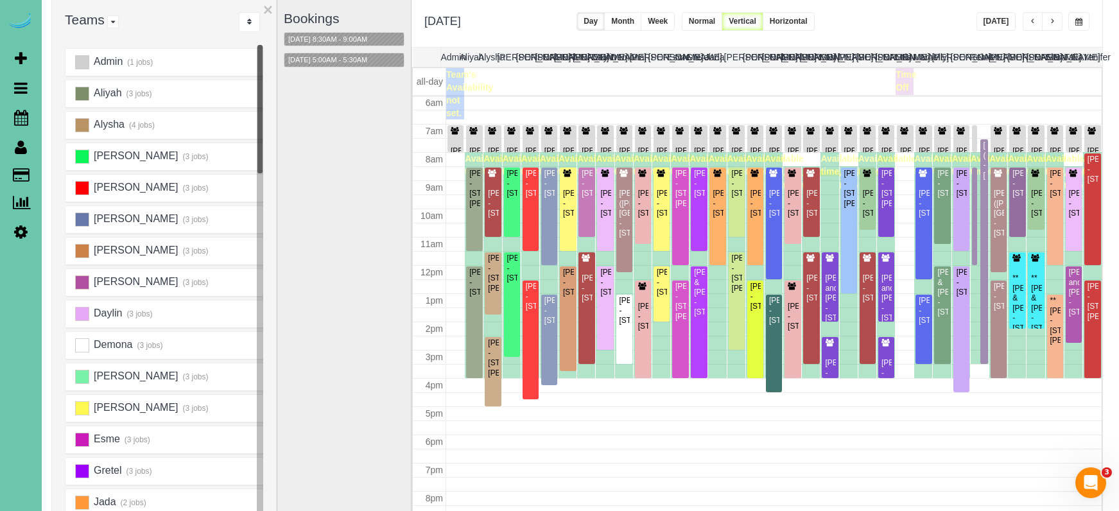
click at [1052, 22] on span "button" at bounding box center [1052, 22] width 6 height 8
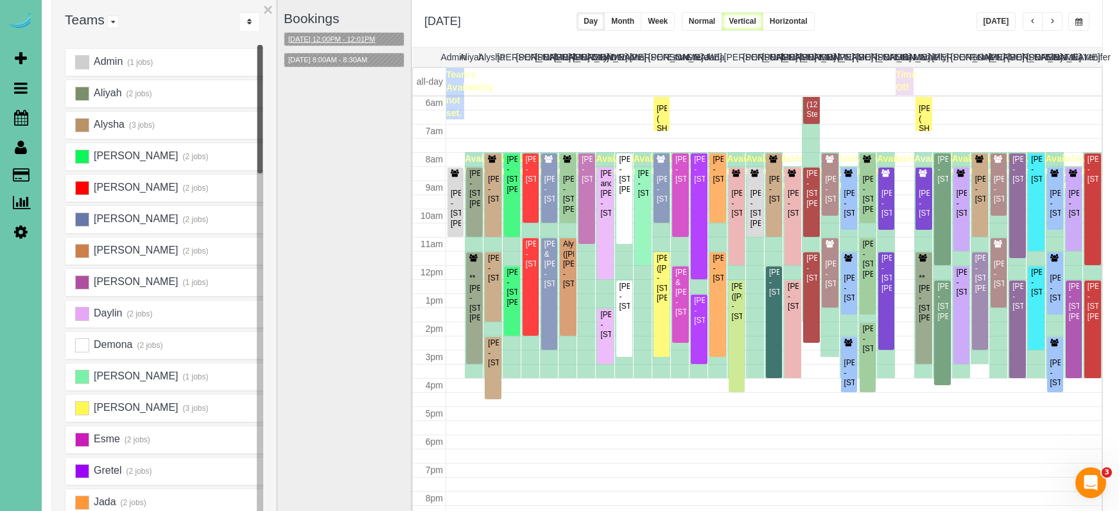
click at [356, 35] on button "09/11/2025 12:00PM - 12:01PM" at bounding box center [331, 39] width 95 height 13
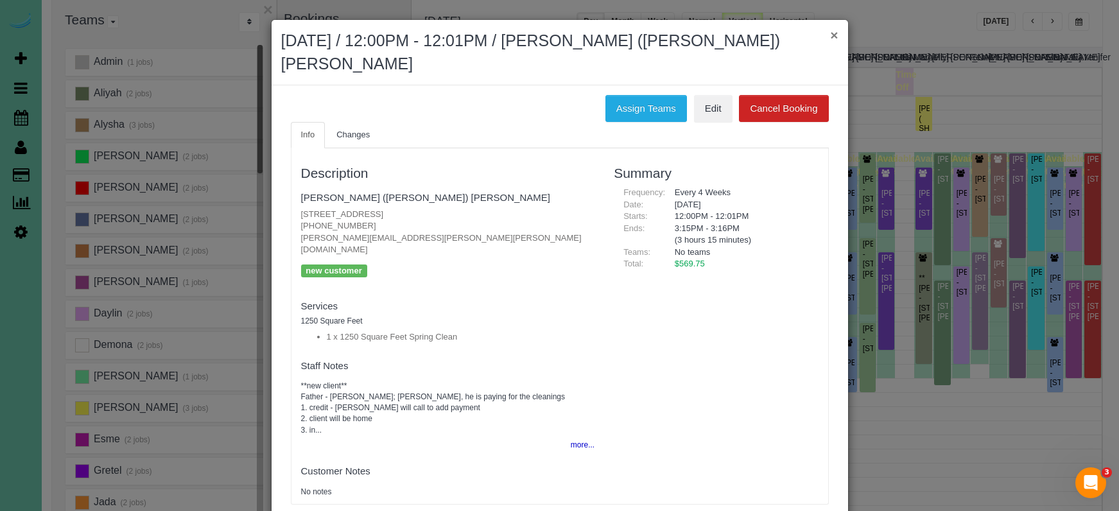
click at [831, 34] on button "×" at bounding box center [834, 34] width 8 height 13
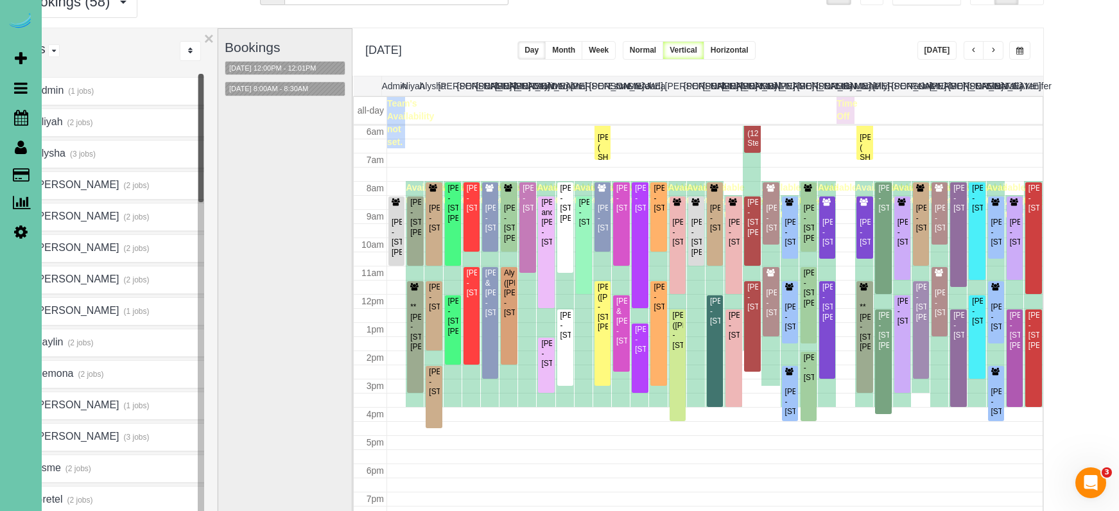
scroll to position [64, 92]
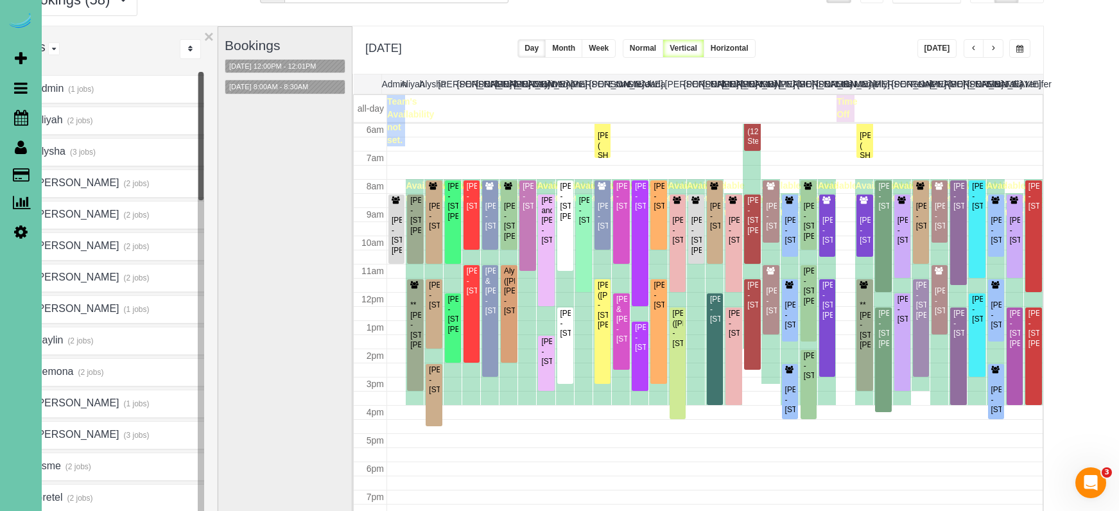
click at [990, 50] on span "button" at bounding box center [993, 49] width 6 height 8
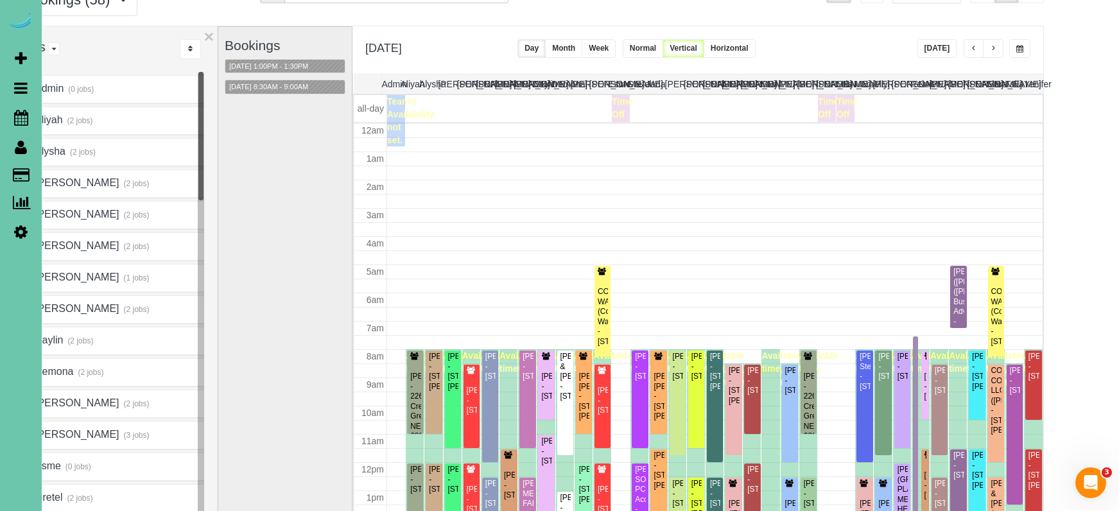
scroll to position [170, 0]
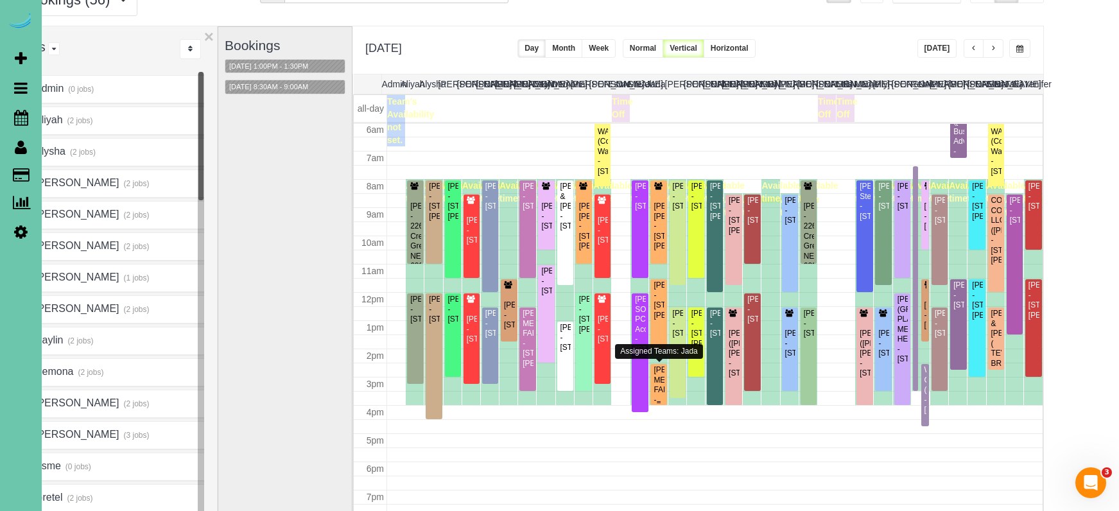
click at [650, 384] on div at bounding box center [658, 384] width 16 height 41
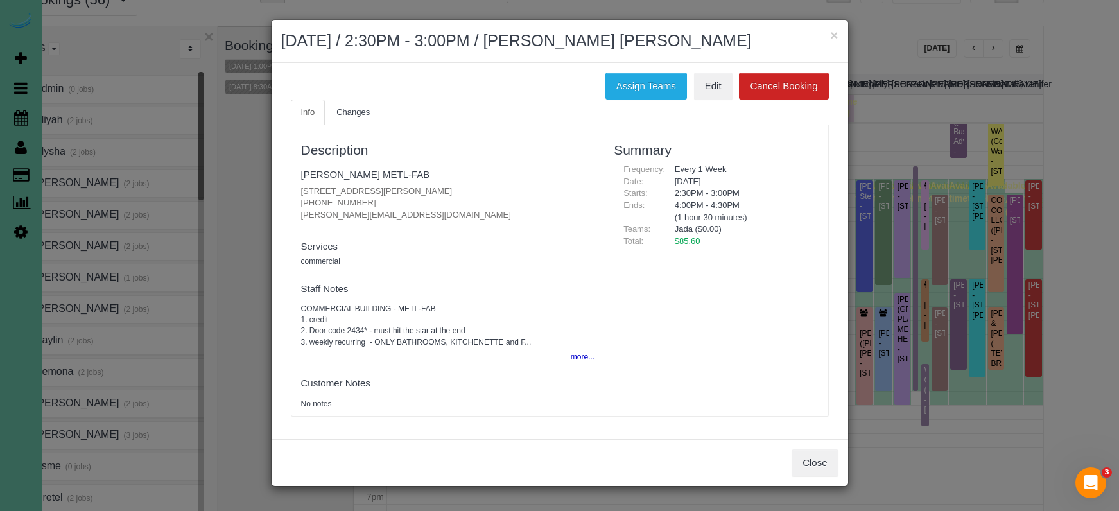
click at [763, 78] on button "Cancel Booking" at bounding box center [783, 86] width 89 height 27
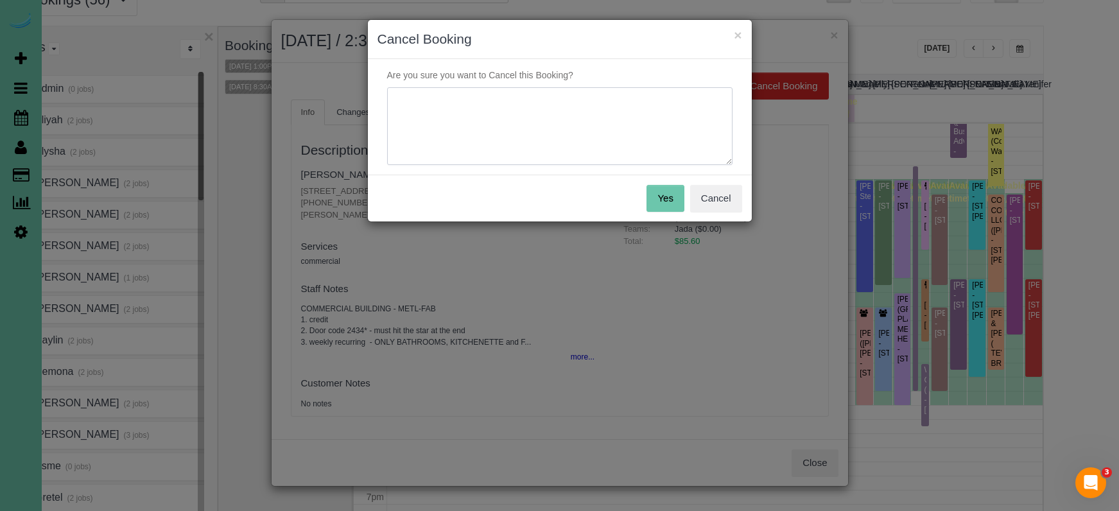
click at [666, 107] on textarea at bounding box center [559, 126] width 345 height 78
type textarea "whole building cleaning week"
click at [675, 196] on button "Yes" at bounding box center [664, 198] width 37 height 27
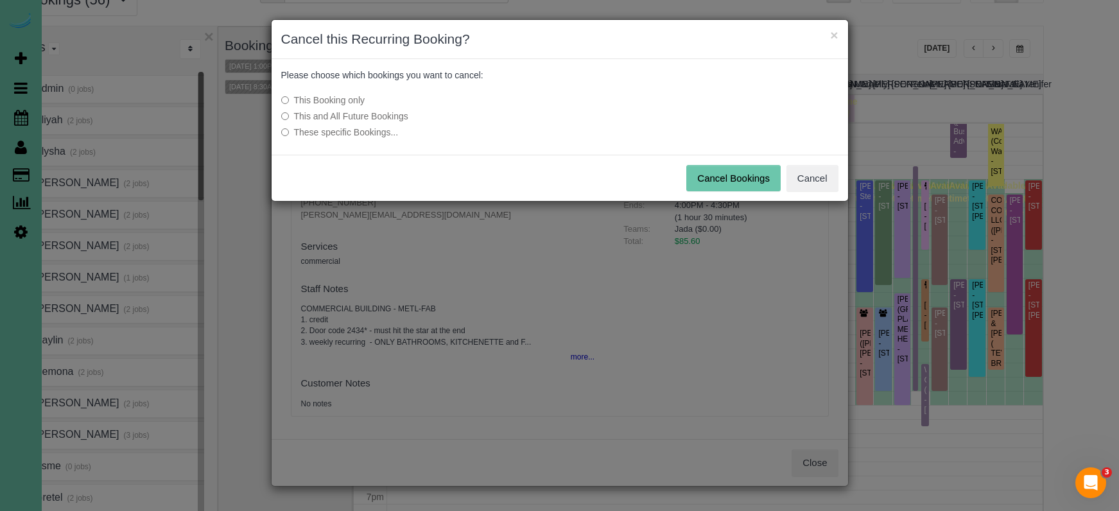
click at [720, 186] on button "Cancel Bookings" at bounding box center [733, 178] width 94 height 27
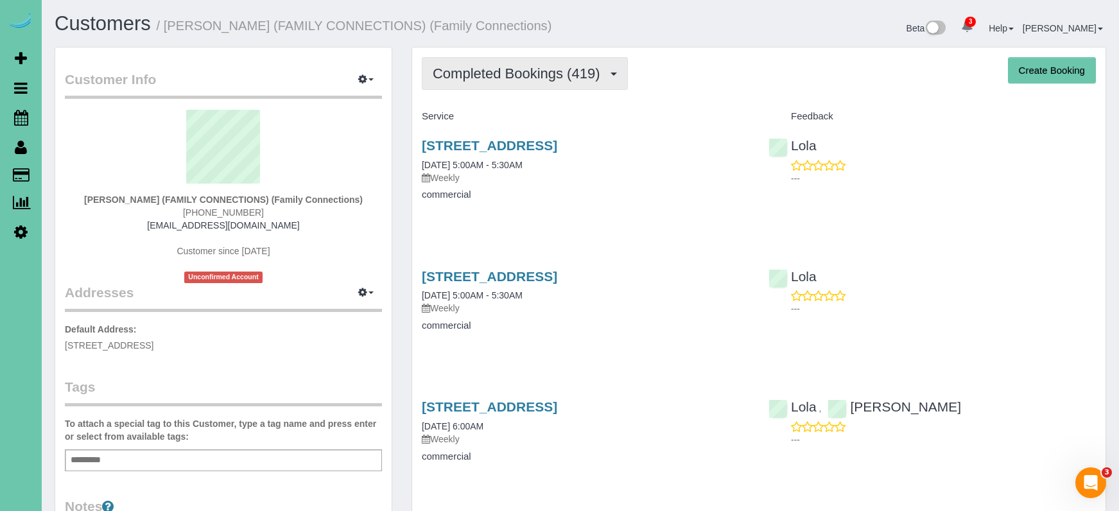
click at [472, 65] on span "Completed Bookings (419)" at bounding box center [519, 73] width 173 height 16
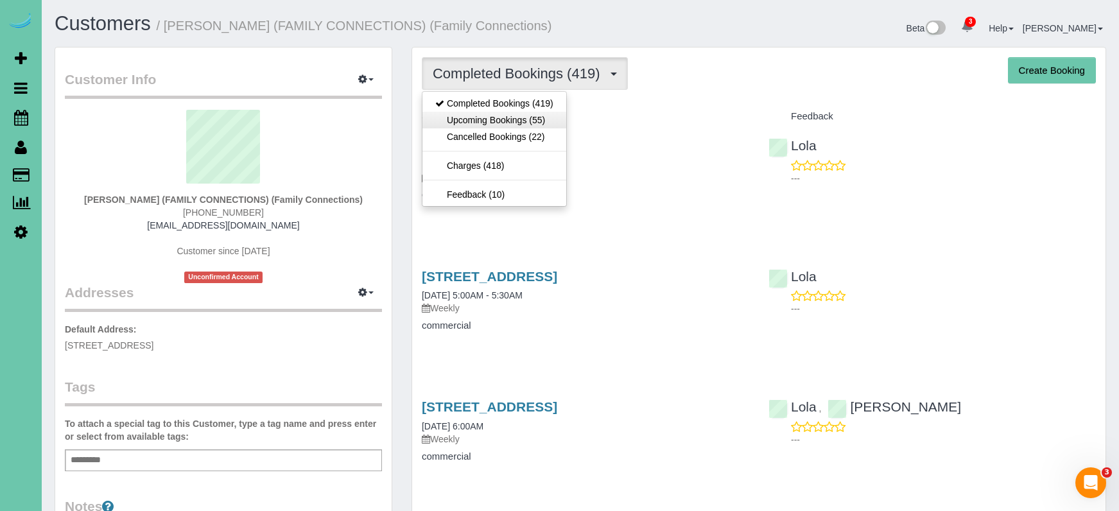
click at [480, 114] on link "Upcoming Bookings (55)" at bounding box center [494, 120] width 144 height 17
